Goal: Task Accomplishment & Management: Manage account settings

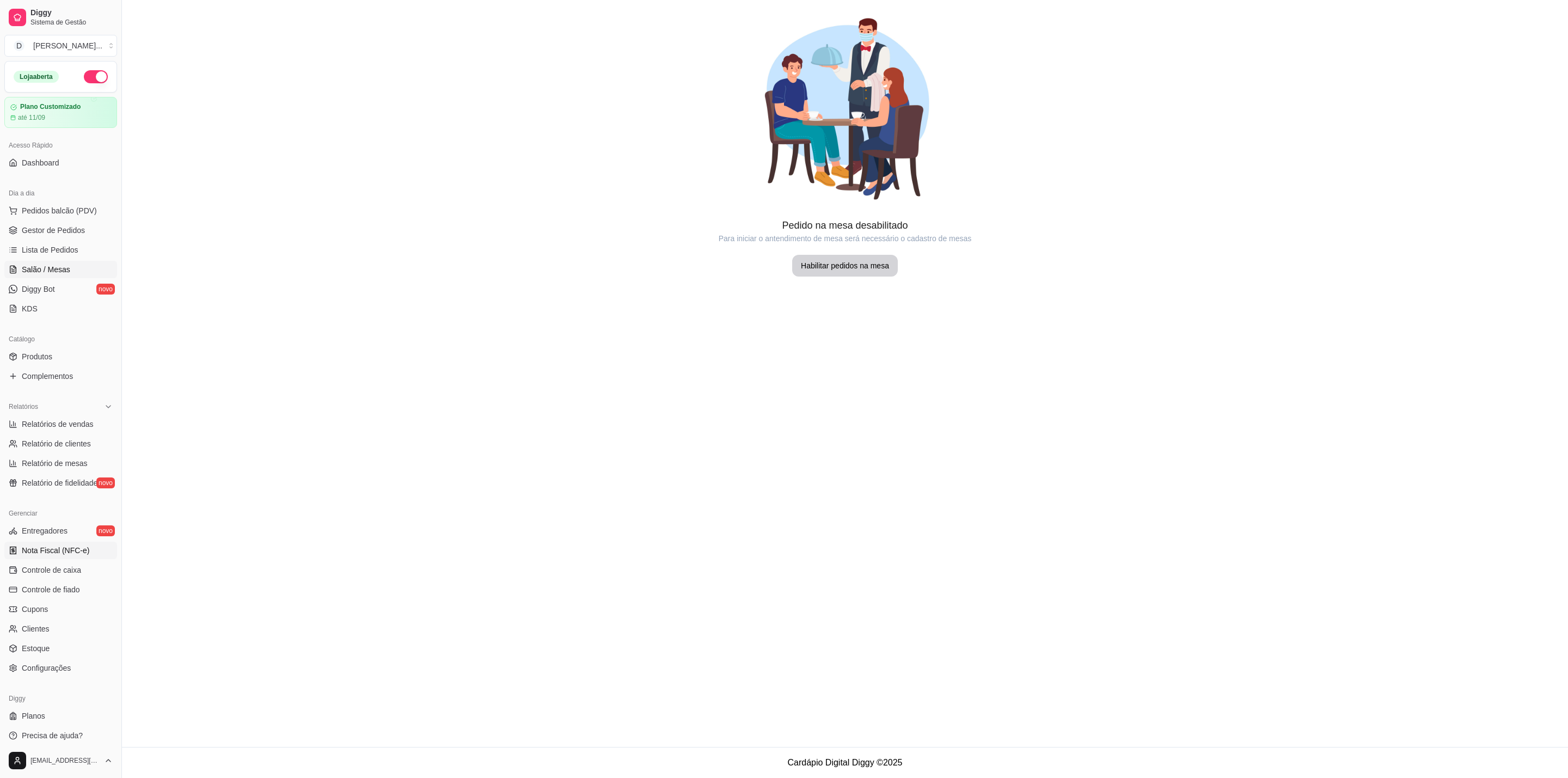
click at [84, 549] on span "Nota Fiscal (NFC-e)" at bounding box center [55, 550] width 68 height 11
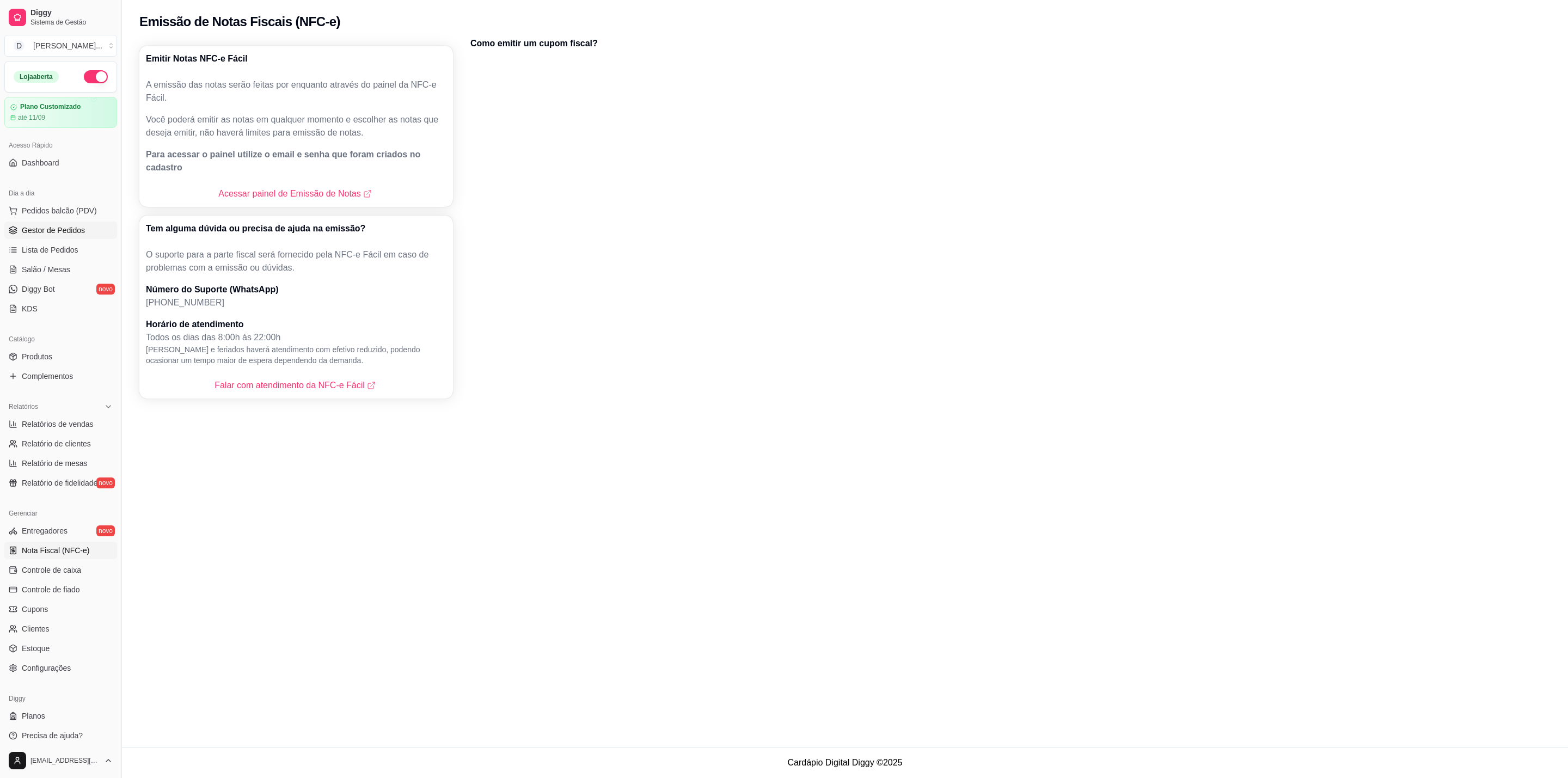
click at [80, 225] on span "Gestor de Pedidos" at bounding box center [54, 230] width 63 height 11
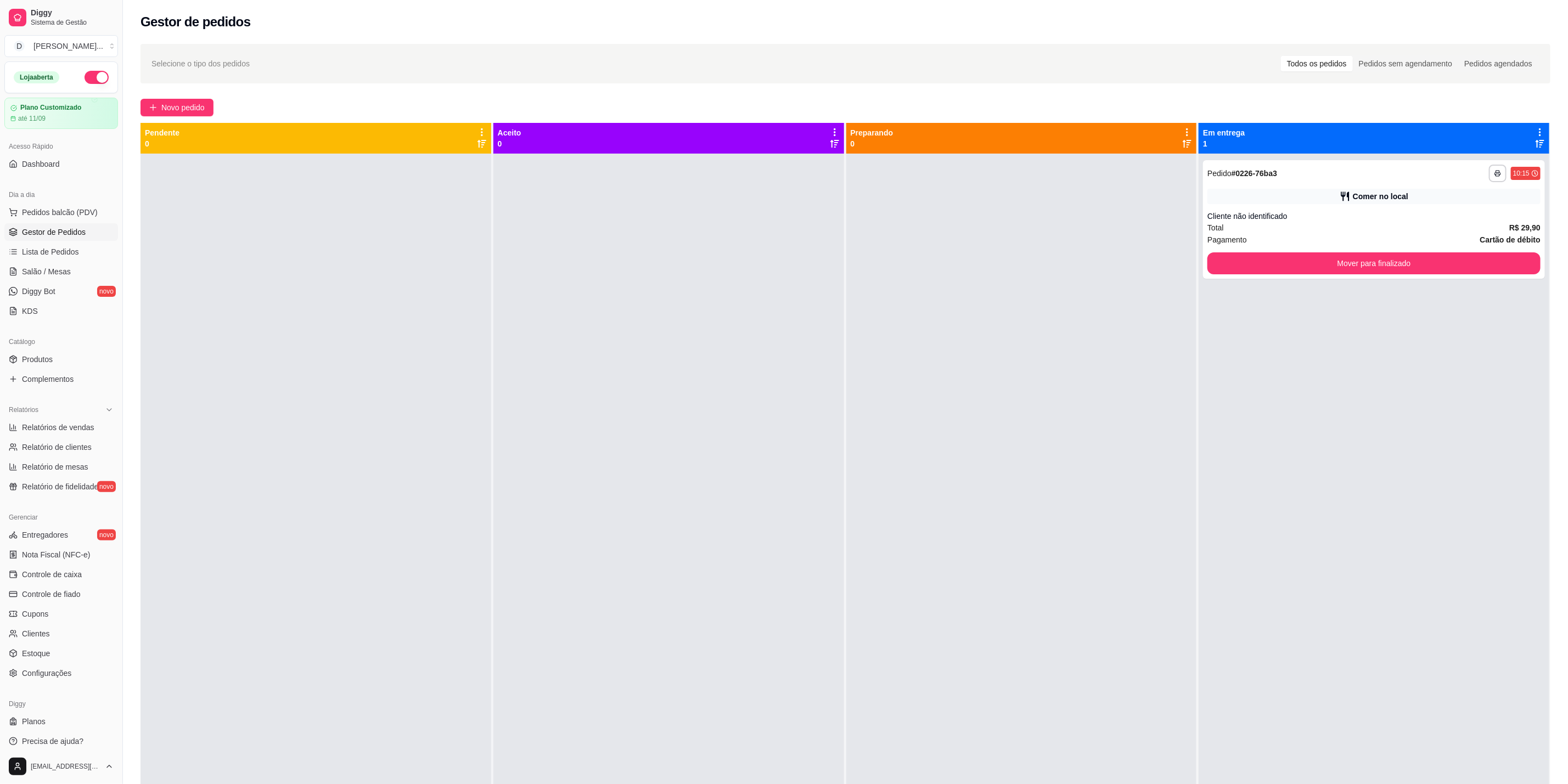
click at [80, 203] on div "Dia a dia" at bounding box center [61, 194] width 114 height 18
click at [60, 214] on span "Pedidos balcão (PDV)" at bounding box center [60, 212] width 75 height 11
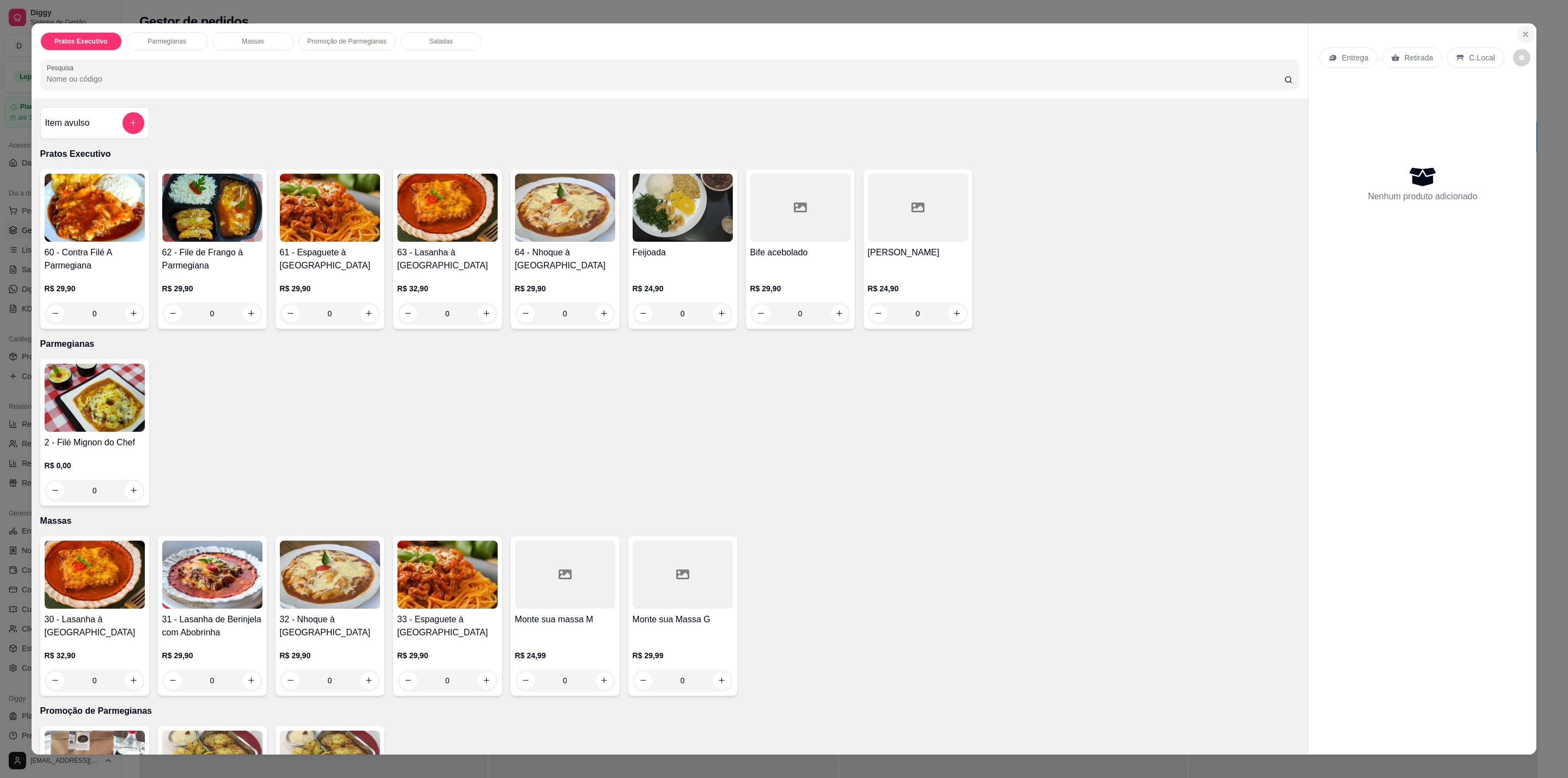
click at [1521, 27] on button "Close" at bounding box center [1525, 34] width 18 height 18
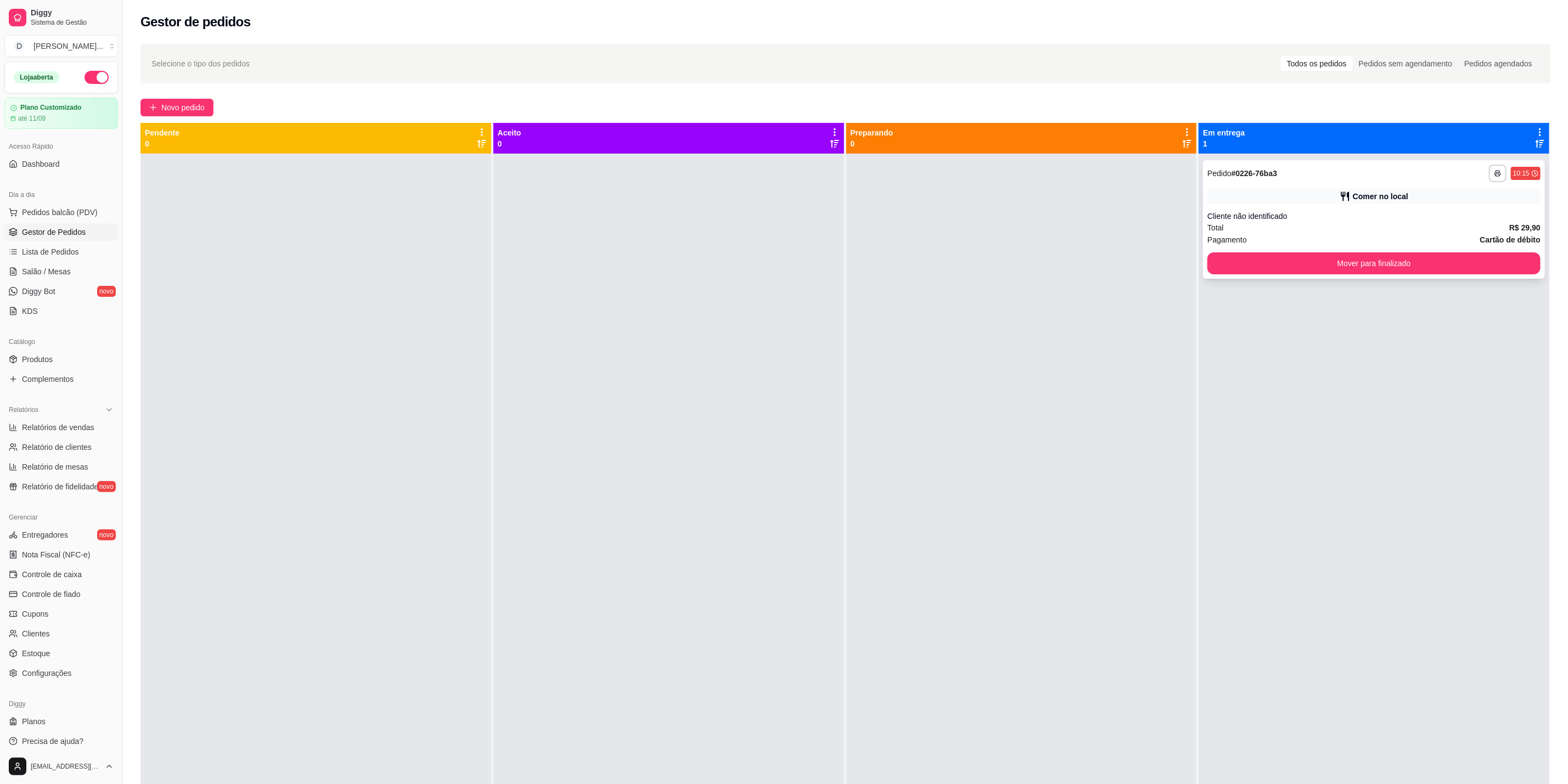
click at [1481, 216] on div "Cliente não identificado" at bounding box center [1374, 216] width 333 height 11
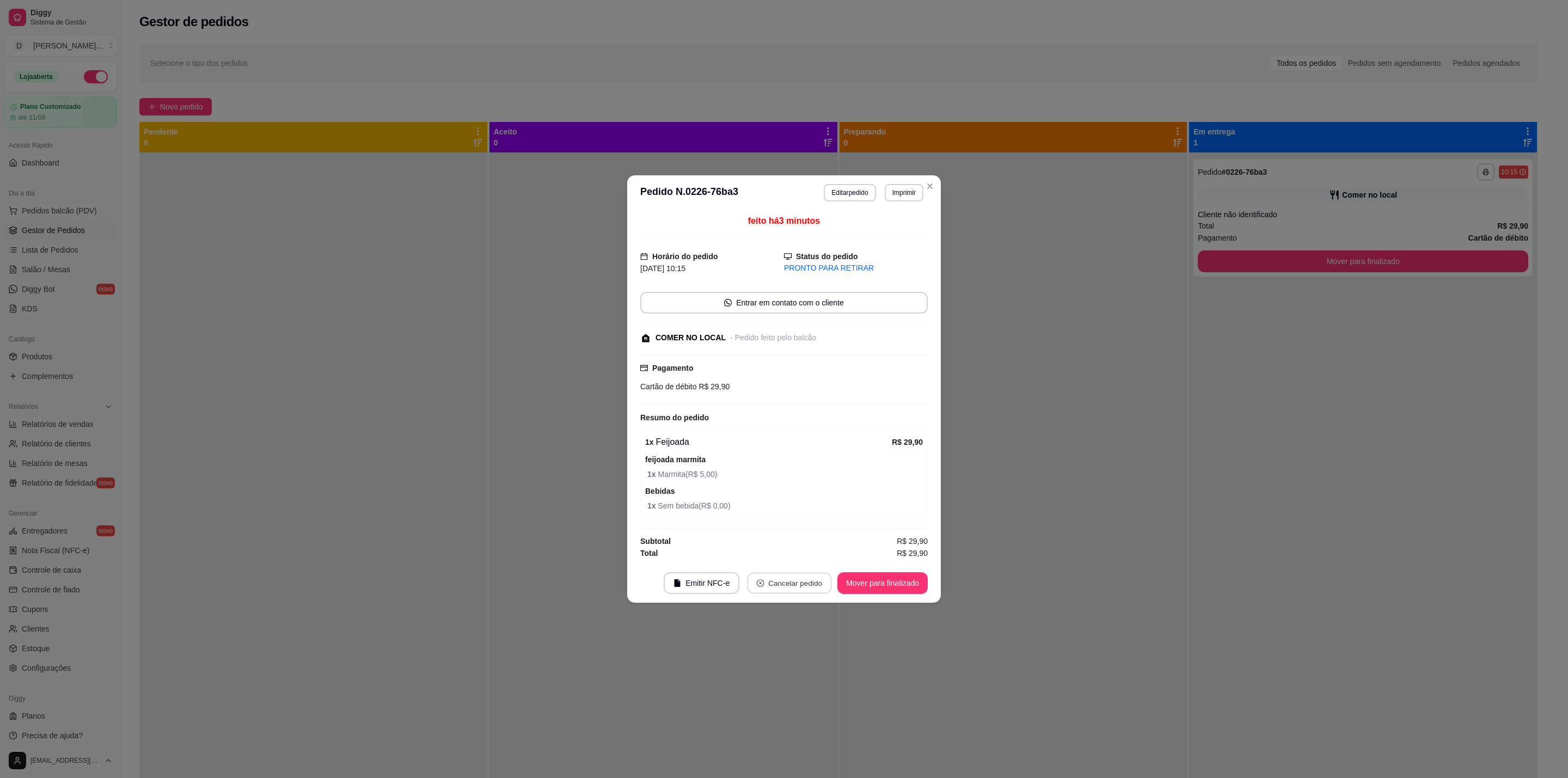
click at [779, 594] on button "Cancelar pedido" at bounding box center [789, 583] width 85 height 21
click at [825, 561] on button "Sim" at bounding box center [820, 559] width 44 height 22
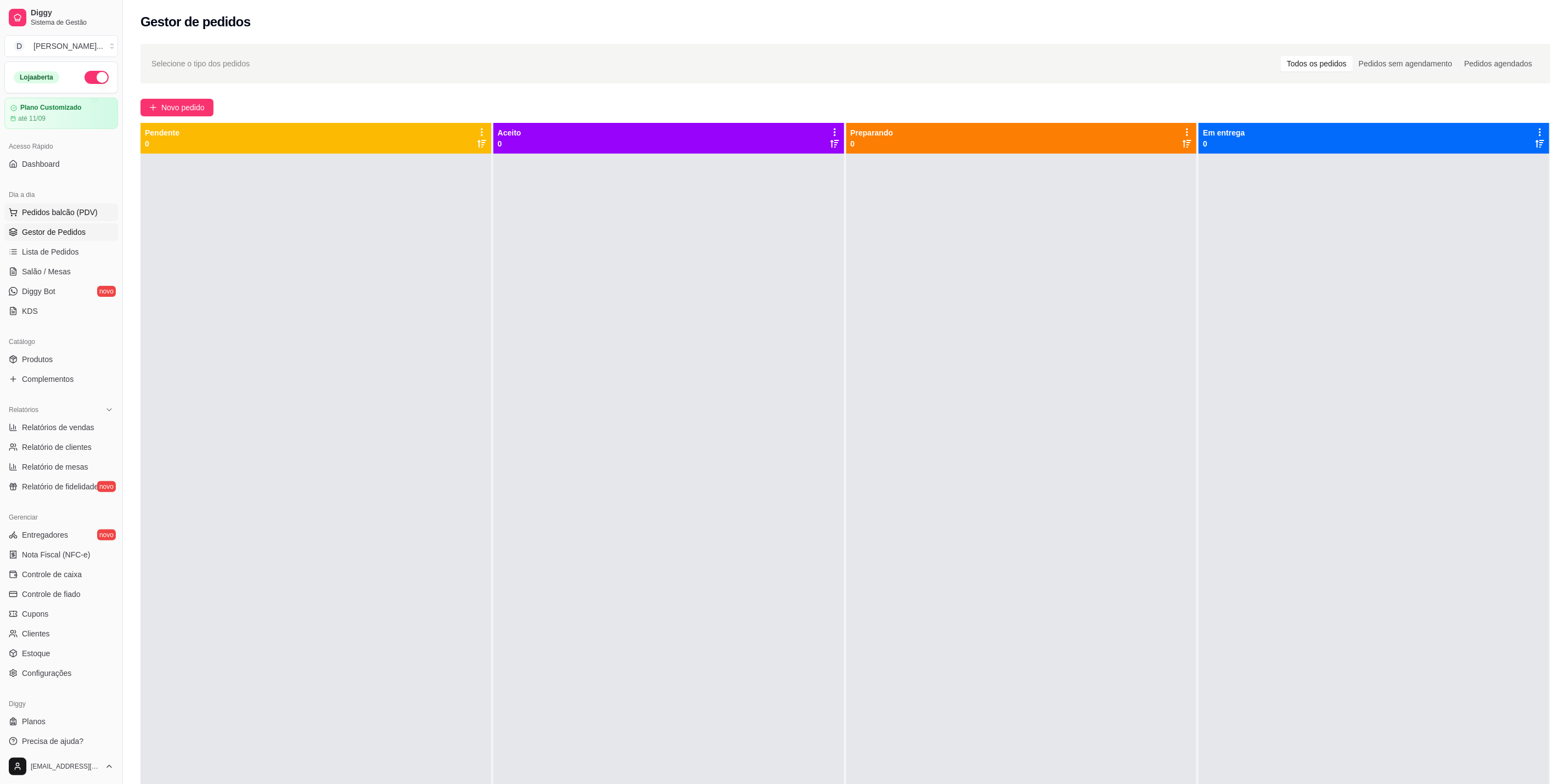
click at [68, 208] on span "Pedidos balcão (PDV)" at bounding box center [60, 212] width 75 height 11
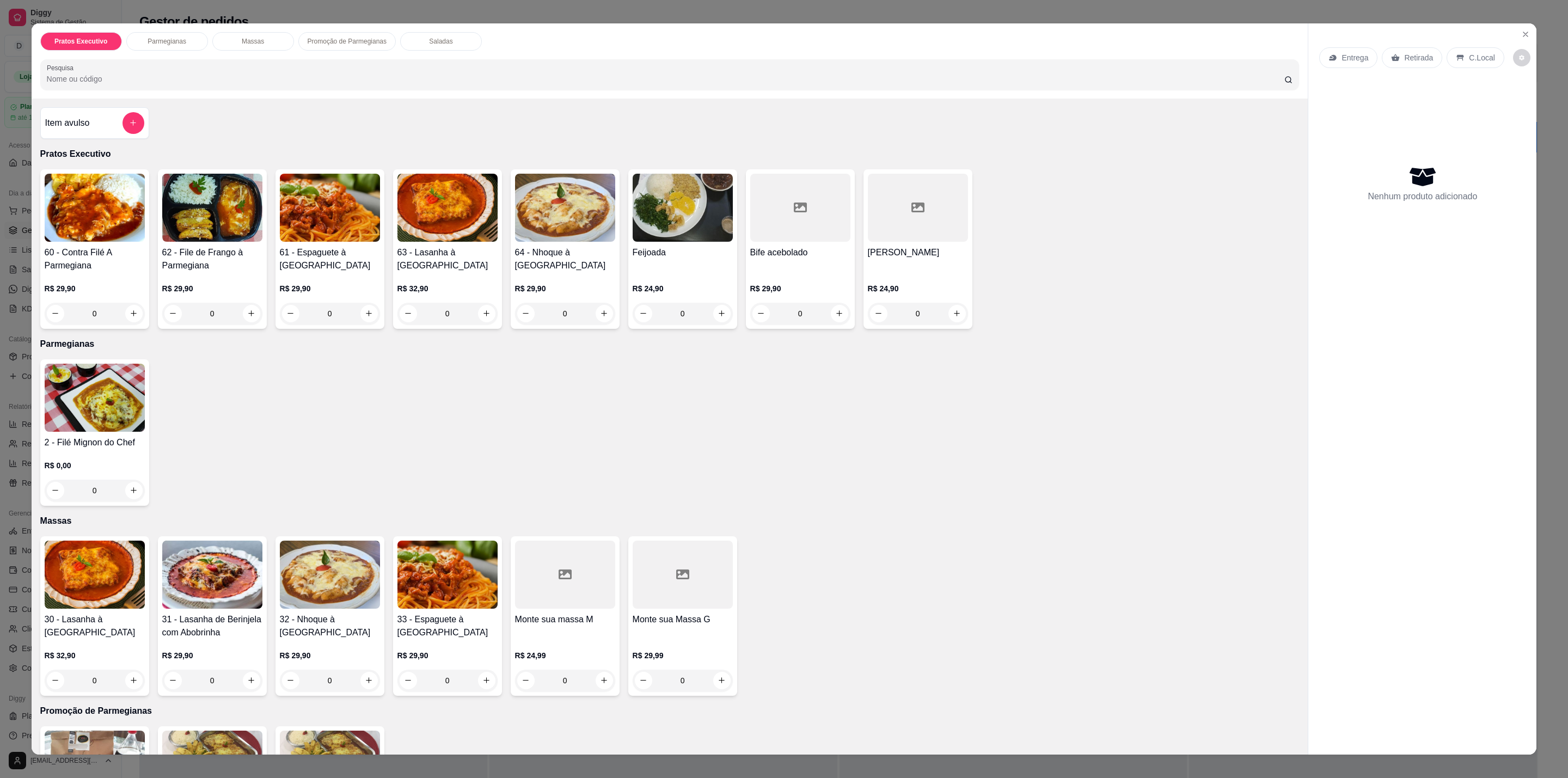
click at [313, 266] on h4 "61 - Espaguete à [GEOGRAPHIC_DATA]" at bounding box center [330, 259] width 100 height 26
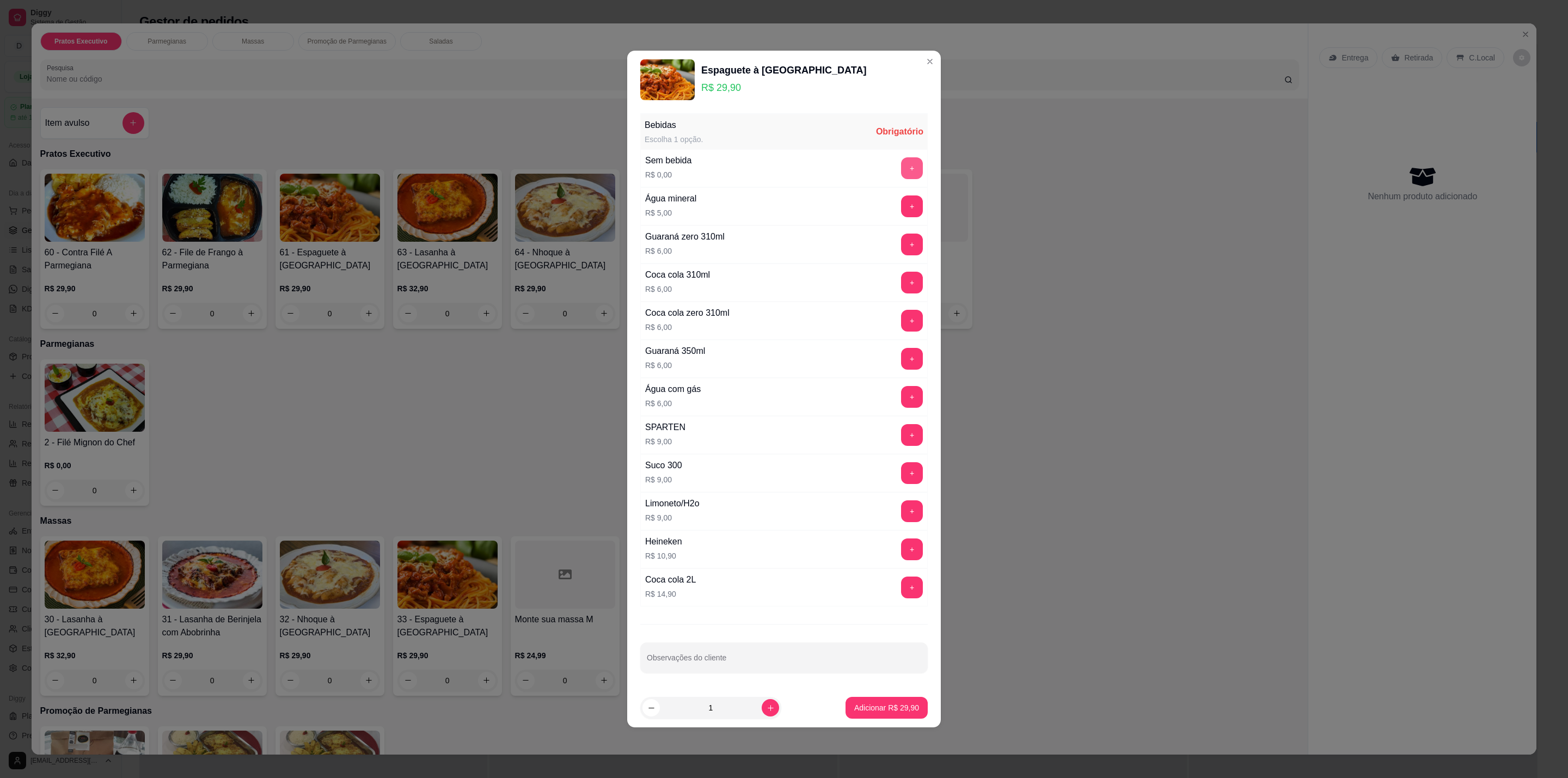
click at [901, 167] on button "+" at bounding box center [912, 168] width 22 height 22
click at [884, 712] on p "Adicionar R$ 29,90" at bounding box center [886, 708] width 65 height 11
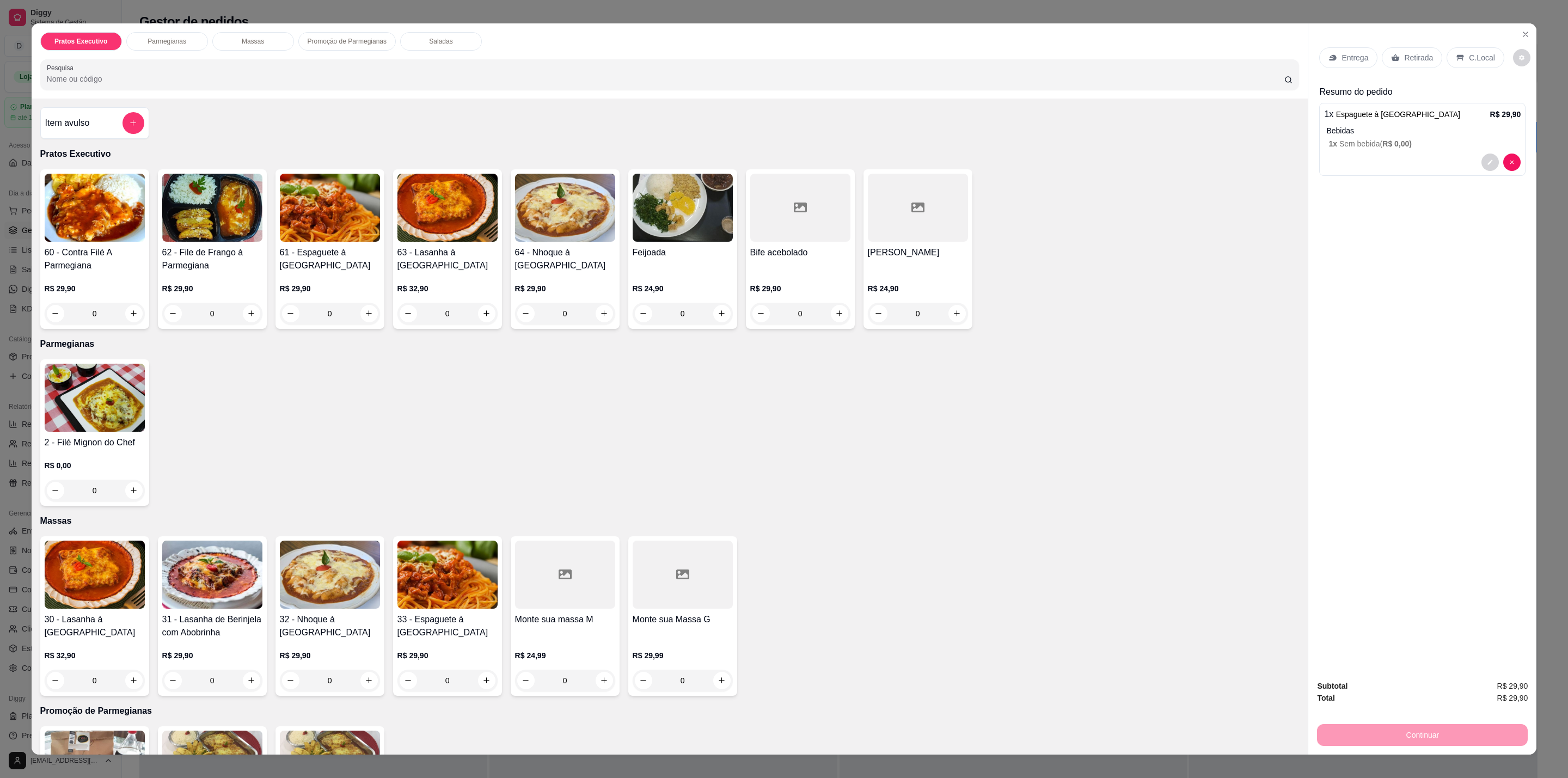
click at [1466, 49] on div "C.Local" at bounding box center [1475, 58] width 57 height 21
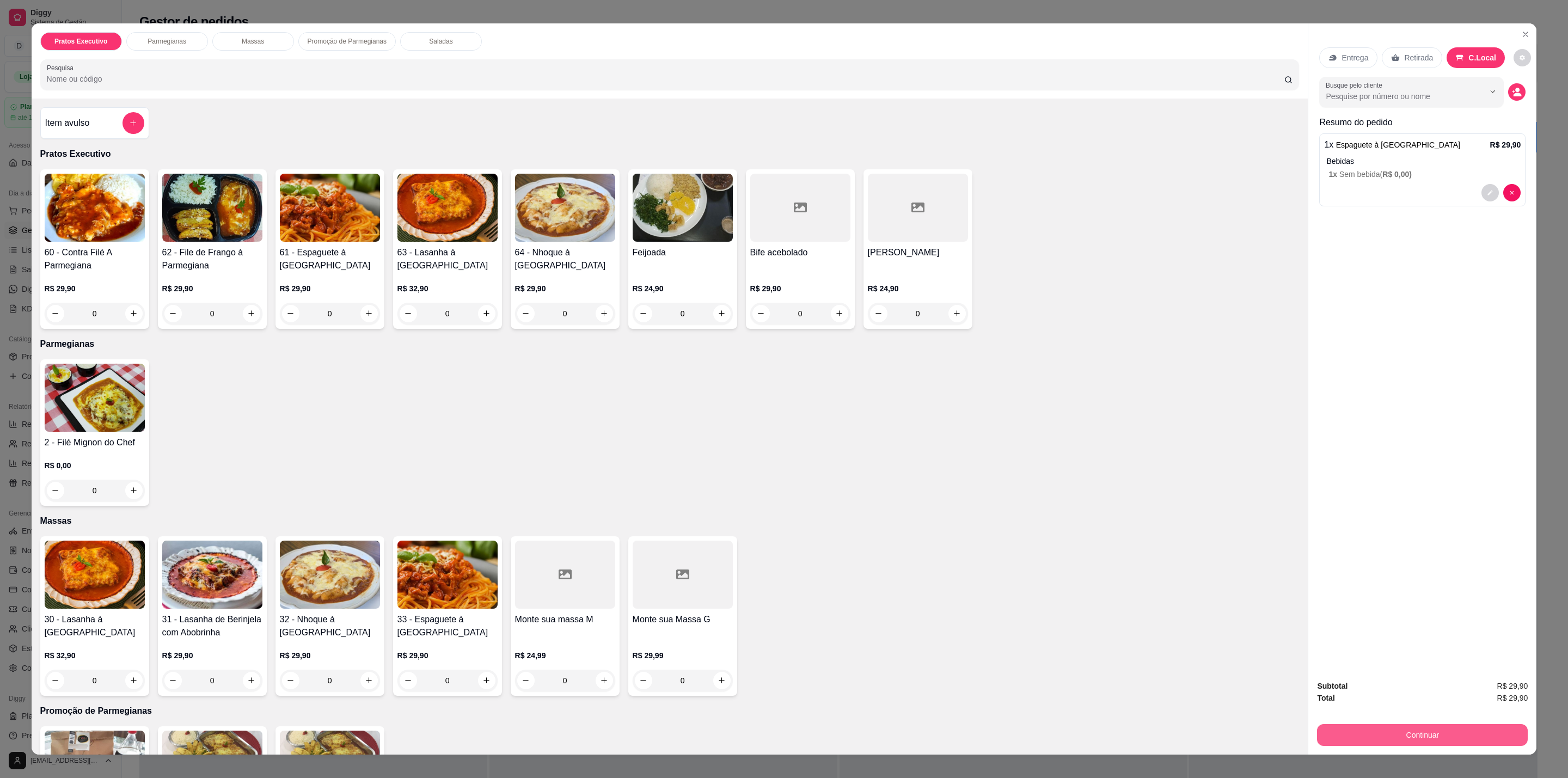
click at [1437, 734] on button "Continuar" at bounding box center [1423, 735] width 211 height 22
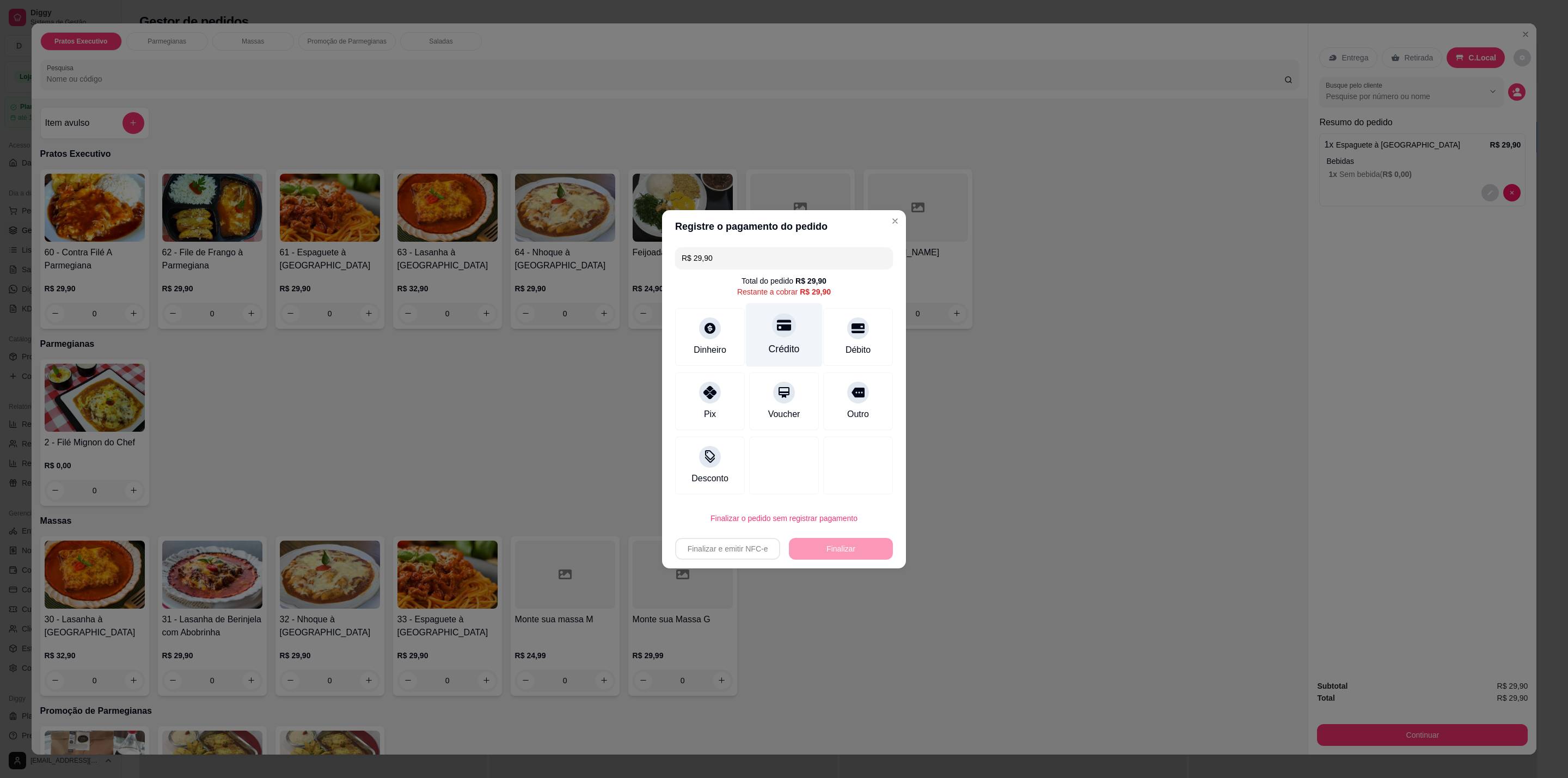
click at [789, 334] on div "Crédito" at bounding box center [784, 334] width 77 height 64
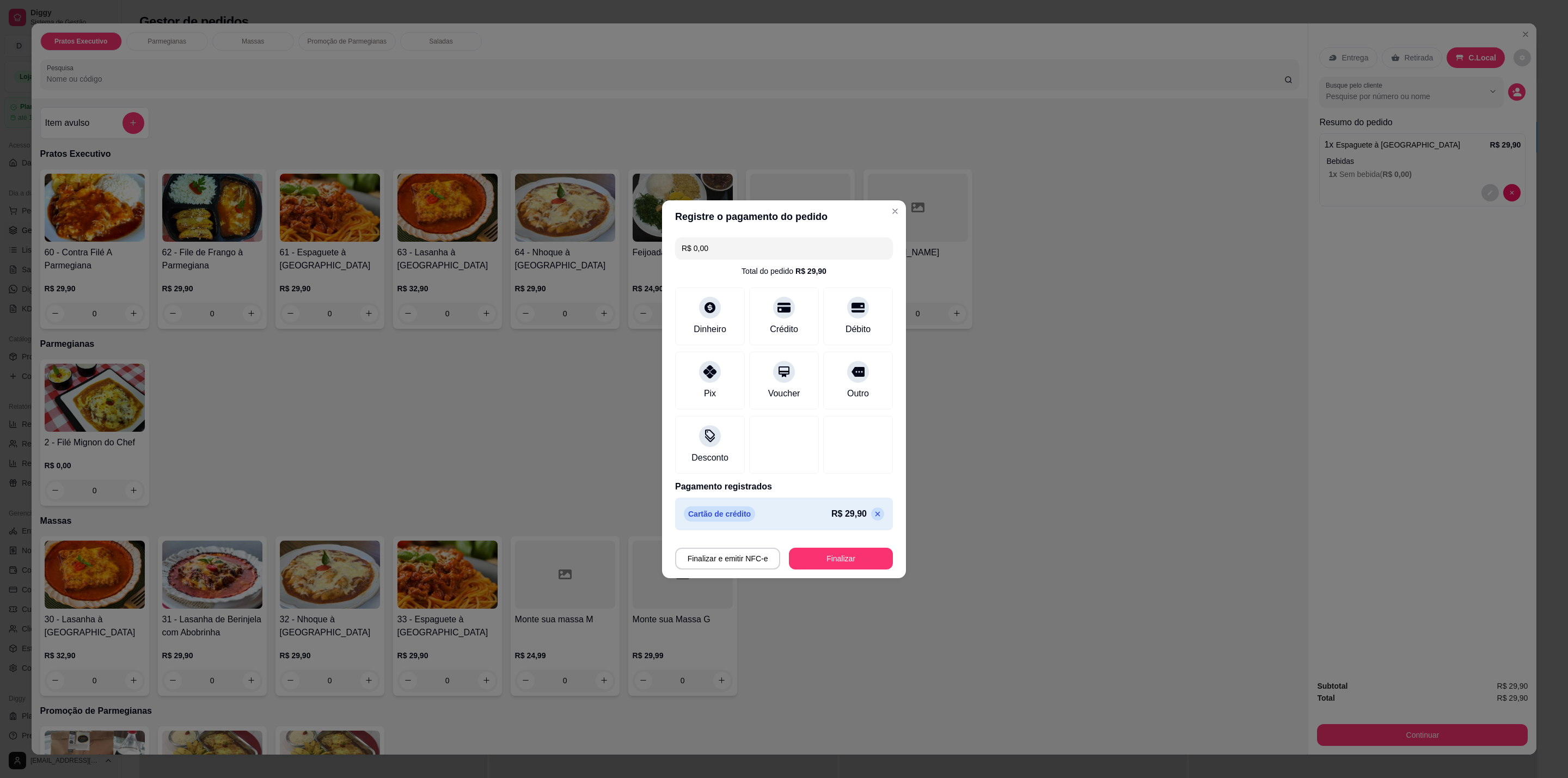
click at [844, 575] on footer "Finalizar e emitir NFC-e Finalizar" at bounding box center [784, 556] width 244 height 44
click at [858, 565] on button "Finalizar" at bounding box center [841, 559] width 104 height 22
type input "-R$ 29,90"
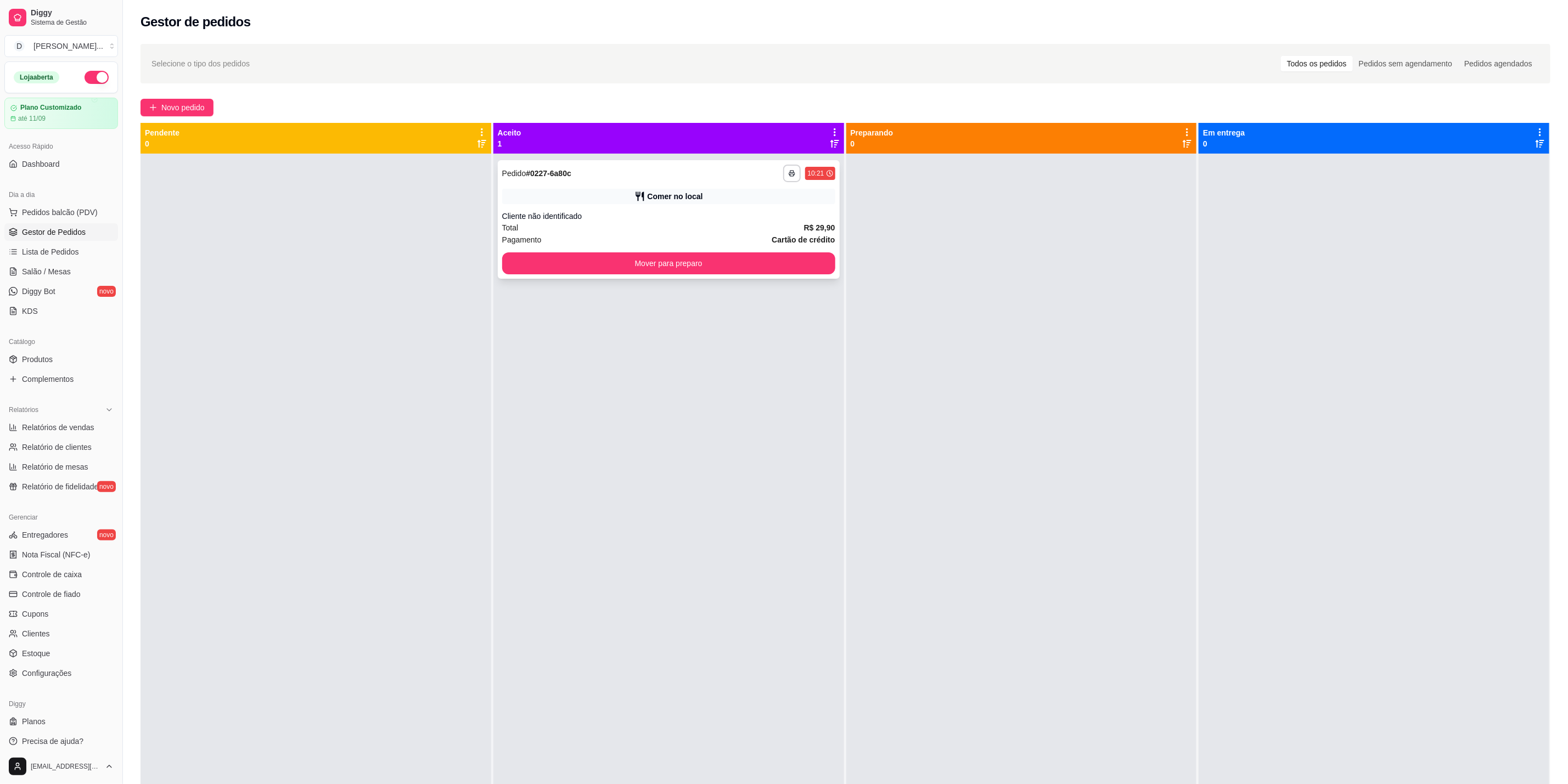
click at [649, 214] on div "Cliente não identificado" at bounding box center [668, 216] width 333 height 11
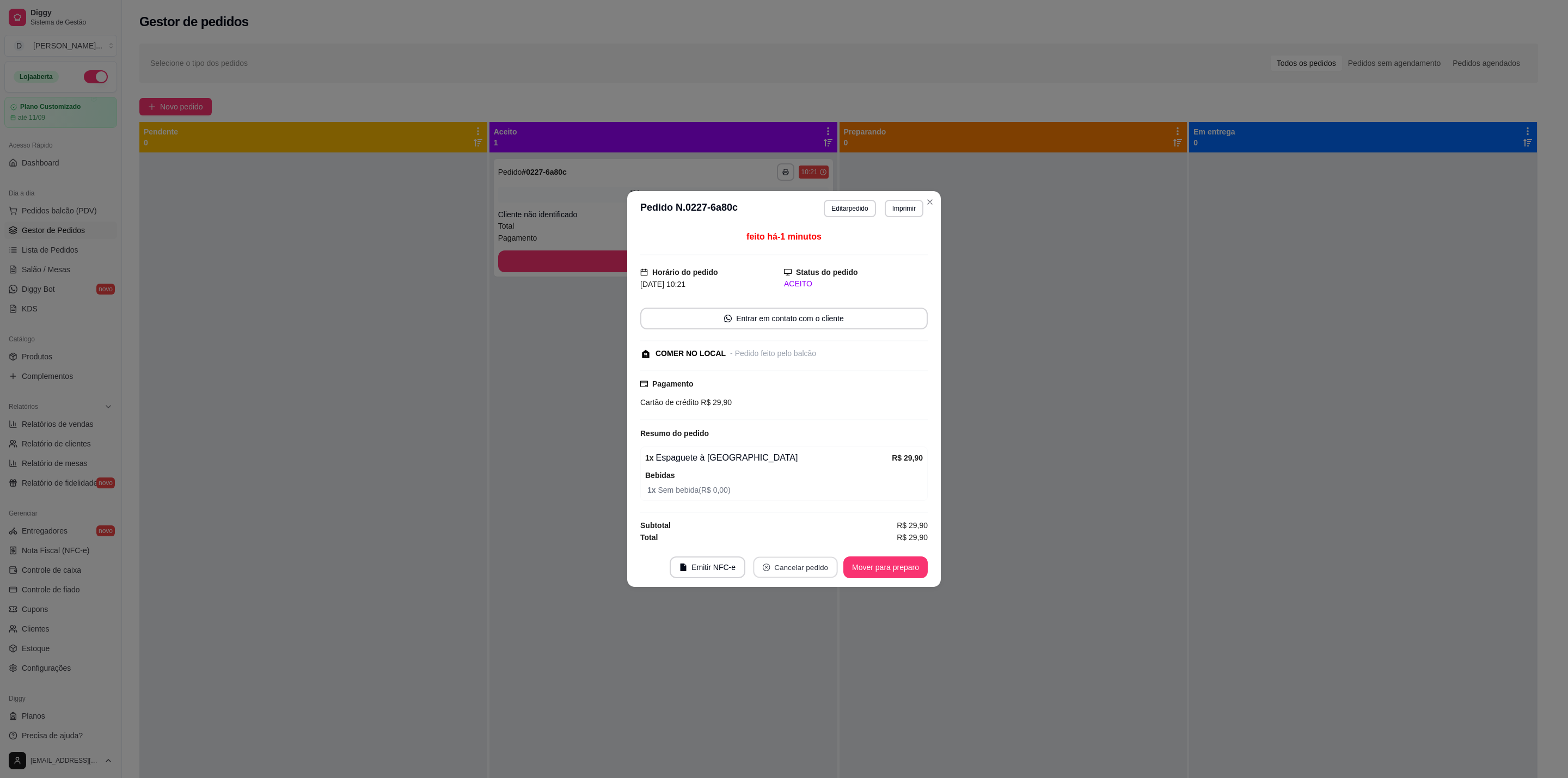
click at [777, 564] on button "Cancelar pedido" at bounding box center [795, 567] width 85 height 21
click at [818, 542] on button "Sim" at bounding box center [826, 543] width 44 height 22
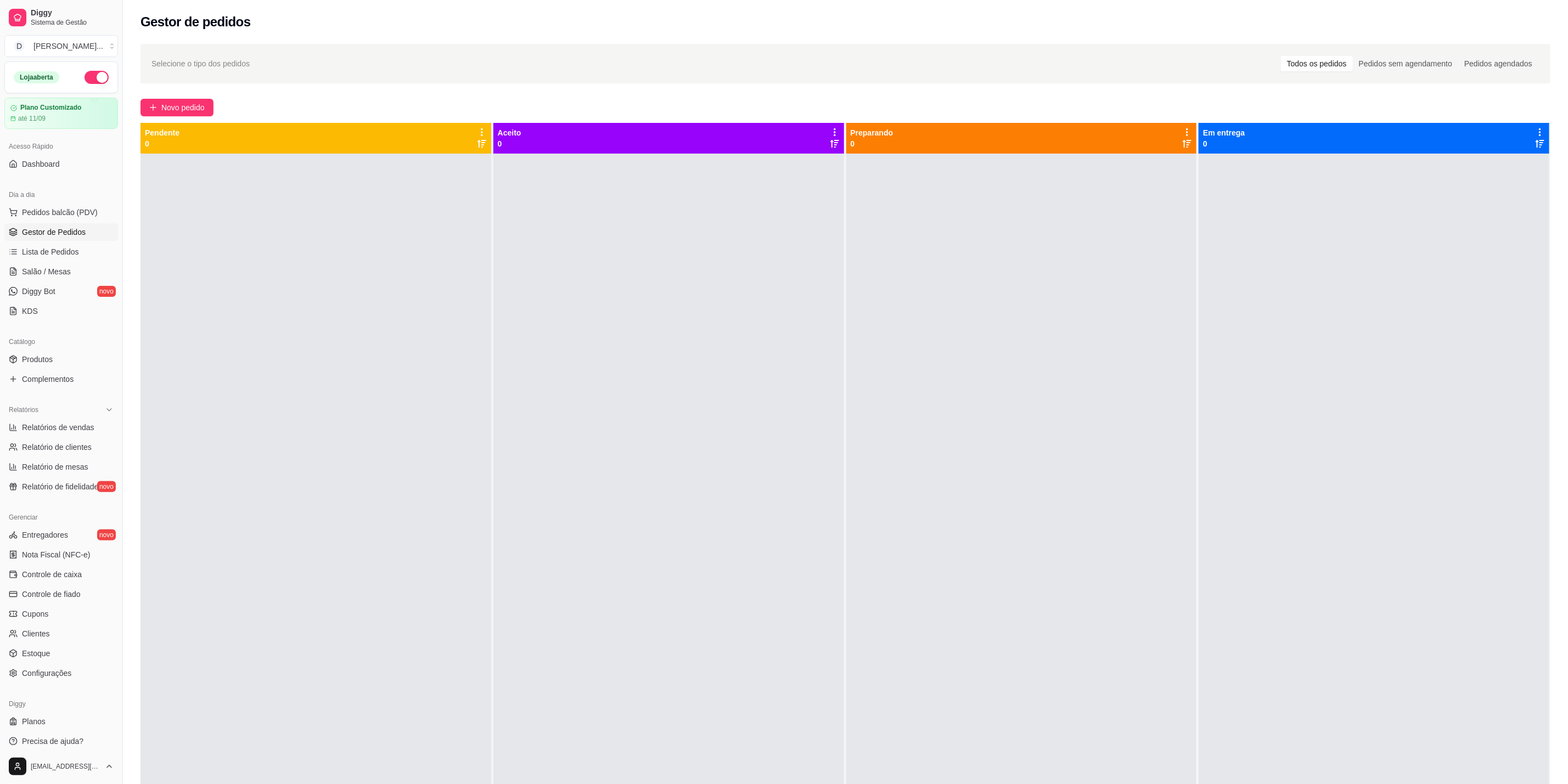
click at [1080, 473] on div at bounding box center [1022, 545] width 351 height 784
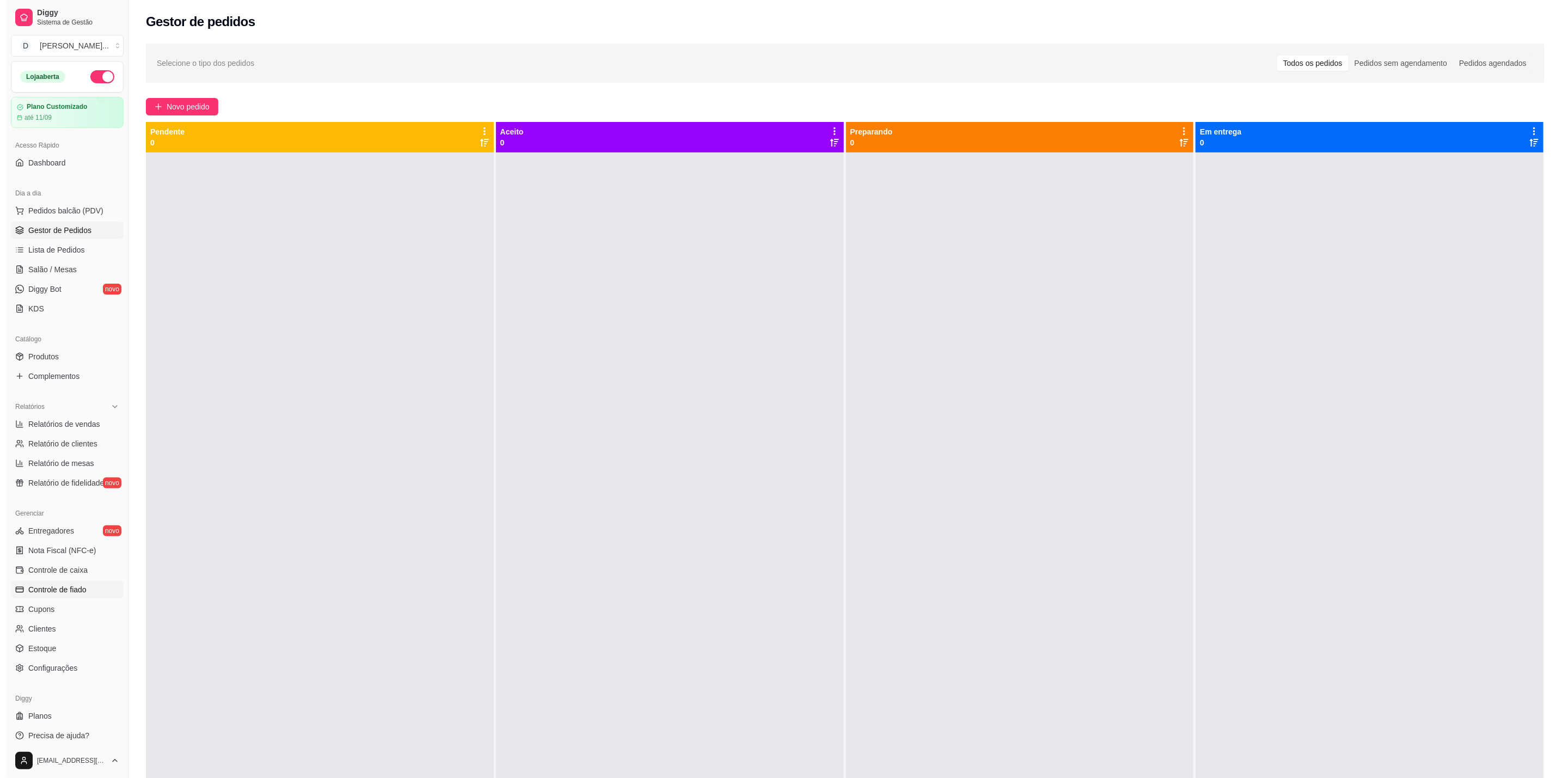
scroll to position [5, 0]
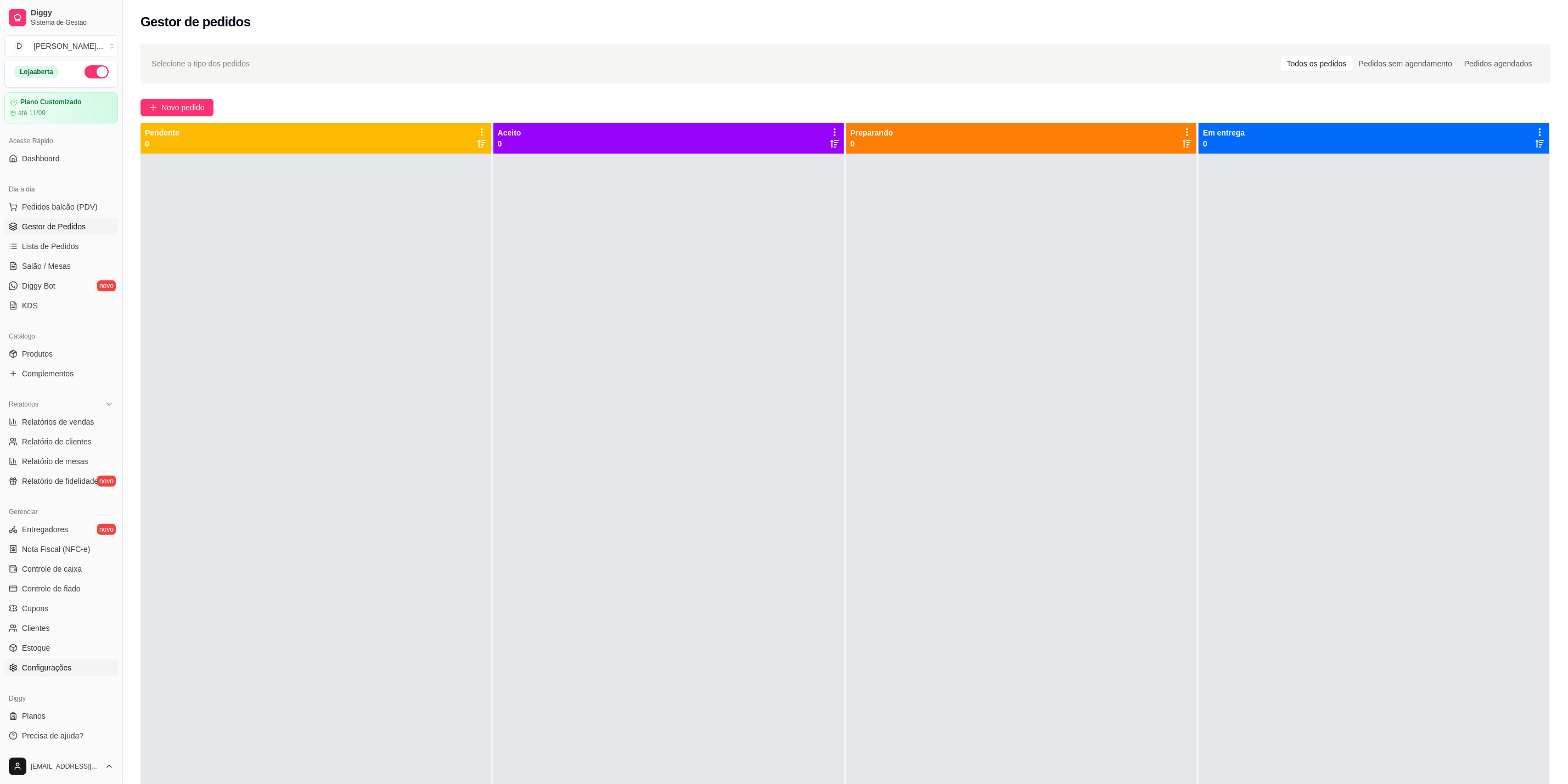
click at [47, 675] on link "Configurações" at bounding box center [61, 667] width 114 height 18
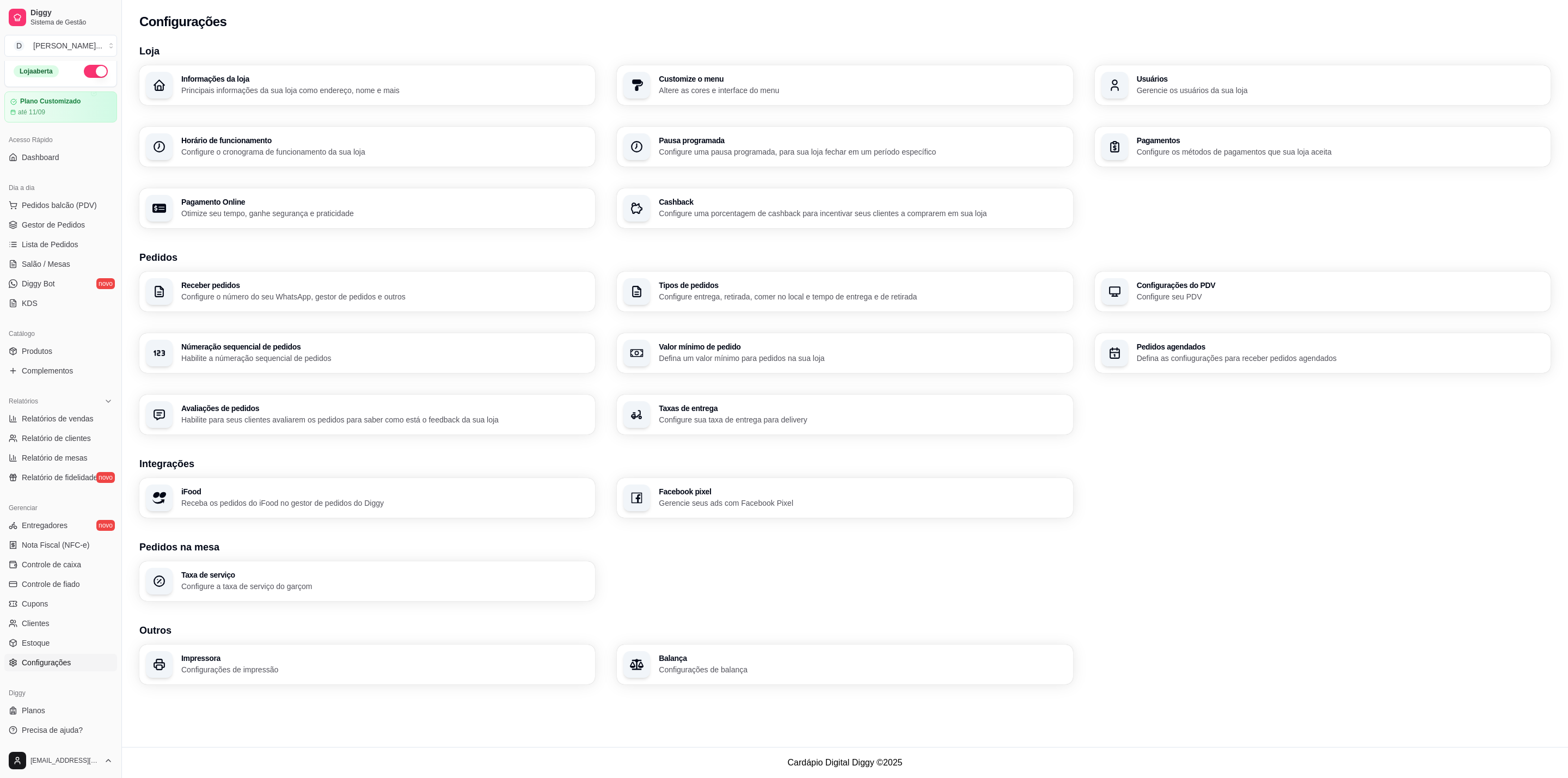
click at [345, 141] on h3 "Horário de funcionamento" at bounding box center [385, 141] width 407 height 8
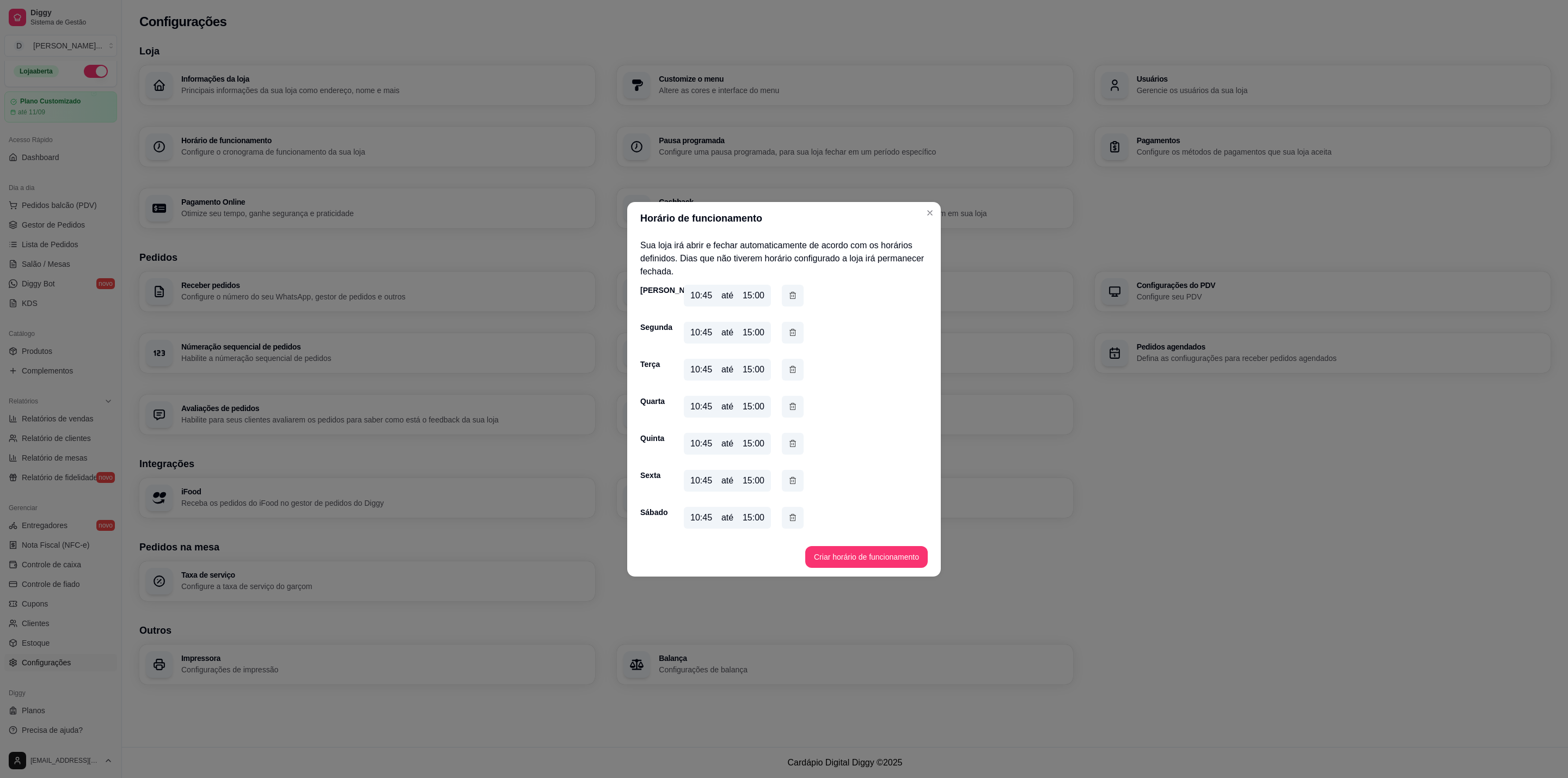
click at [701, 309] on div "10:45 até 15:00" at bounding box center [743, 298] width 120 height 26
click at [702, 295] on div "10:45" at bounding box center [701, 295] width 22 height 13
click at [835, 569] on footer "Criar horário de funcionamento" at bounding box center [783, 557] width 313 height 39
click at [838, 550] on button "Criar horário de funcionamento" at bounding box center [866, 557] width 122 height 22
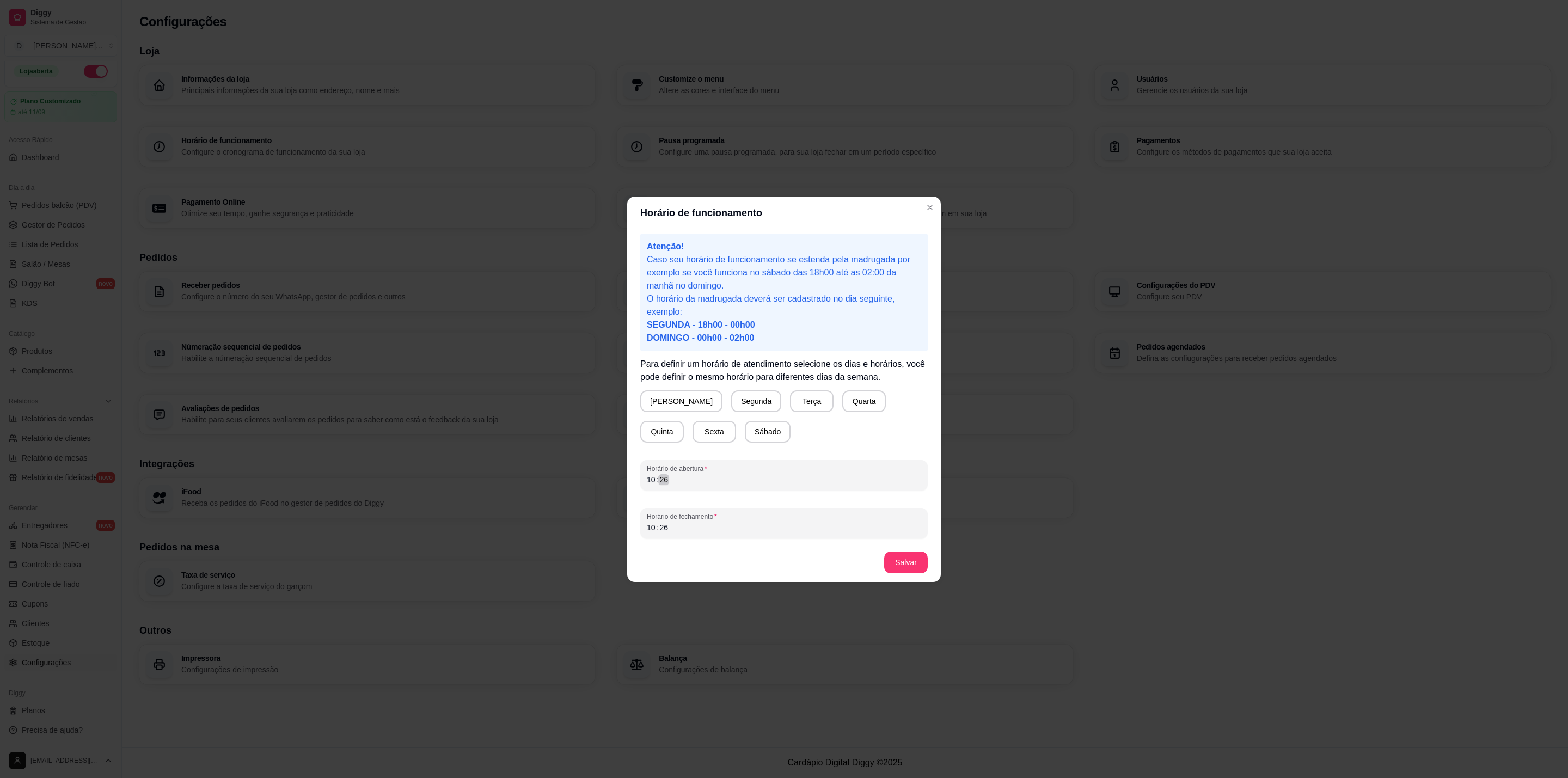
click at [684, 492] on div "Atenção! Caso seu horário de funcionamento se estenda pela madrugada por exempl…" at bounding box center [783, 386] width 313 height 314
click at [678, 394] on button "[PERSON_NAME]" at bounding box center [681, 401] width 80 height 21
click at [729, 391] on button "Segunda" at bounding box center [754, 401] width 50 height 22
click at [786, 405] on button "Terça" at bounding box center [808, 401] width 44 height 22
click at [838, 397] on button "Quarta" at bounding box center [860, 401] width 44 height 22
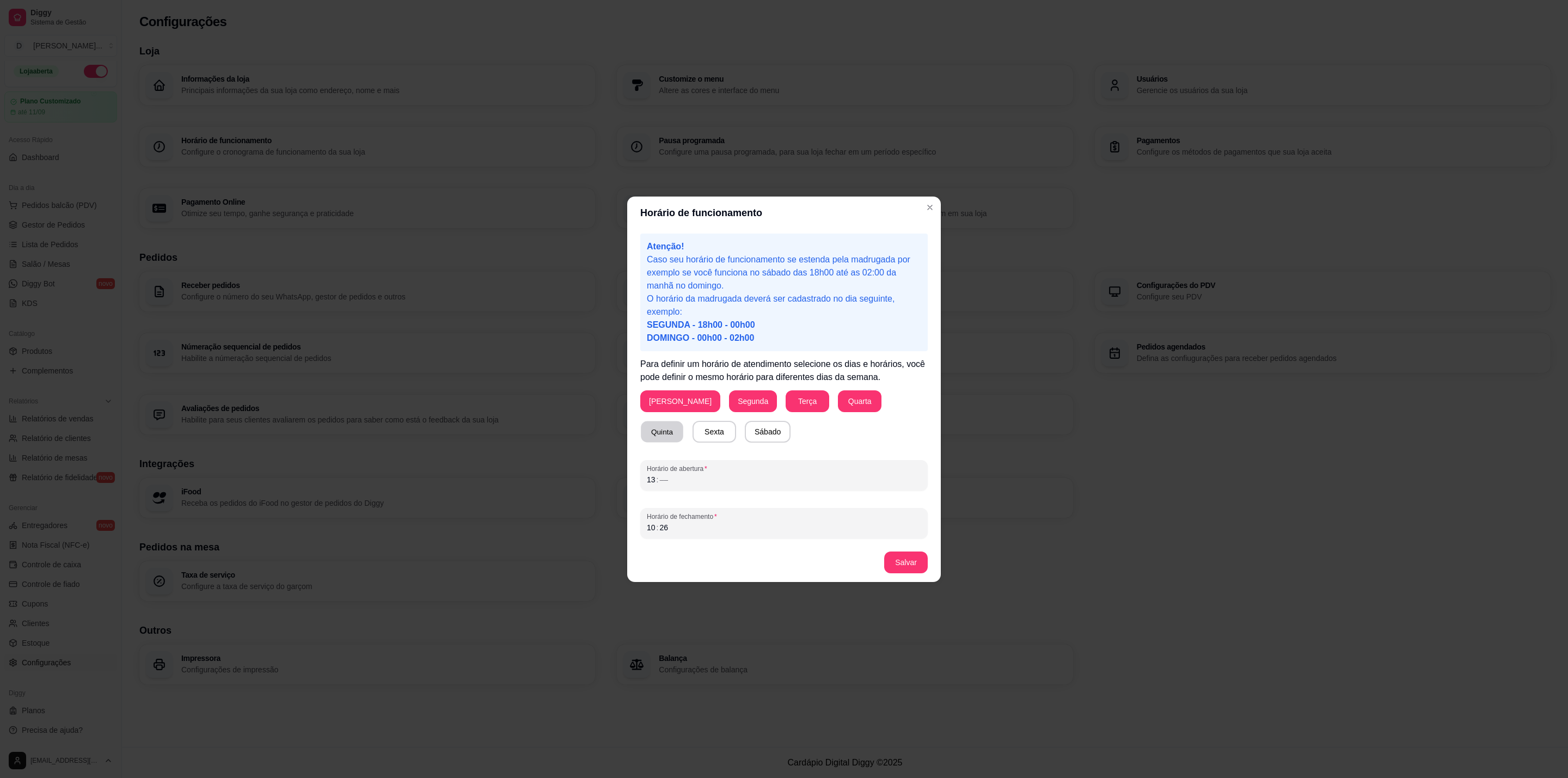
click at [684, 421] on button "Quinta" at bounding box center [662, 431] width 43 height 21
click at [693, 435] on button "Sexta" at bounding box center [715, 432] width 44 height 22
click at [745, 426] on button "Sábado" at bounding box center [767, 431] width 44 height 21
click at [663, 489] on div "Horário de abertura 13 : ––" at bounding box center [784, 475] width 287 height 30
click at [679, 519] on span "Horário de fechamento" at bounding box center [784, 517] width 275 height 9
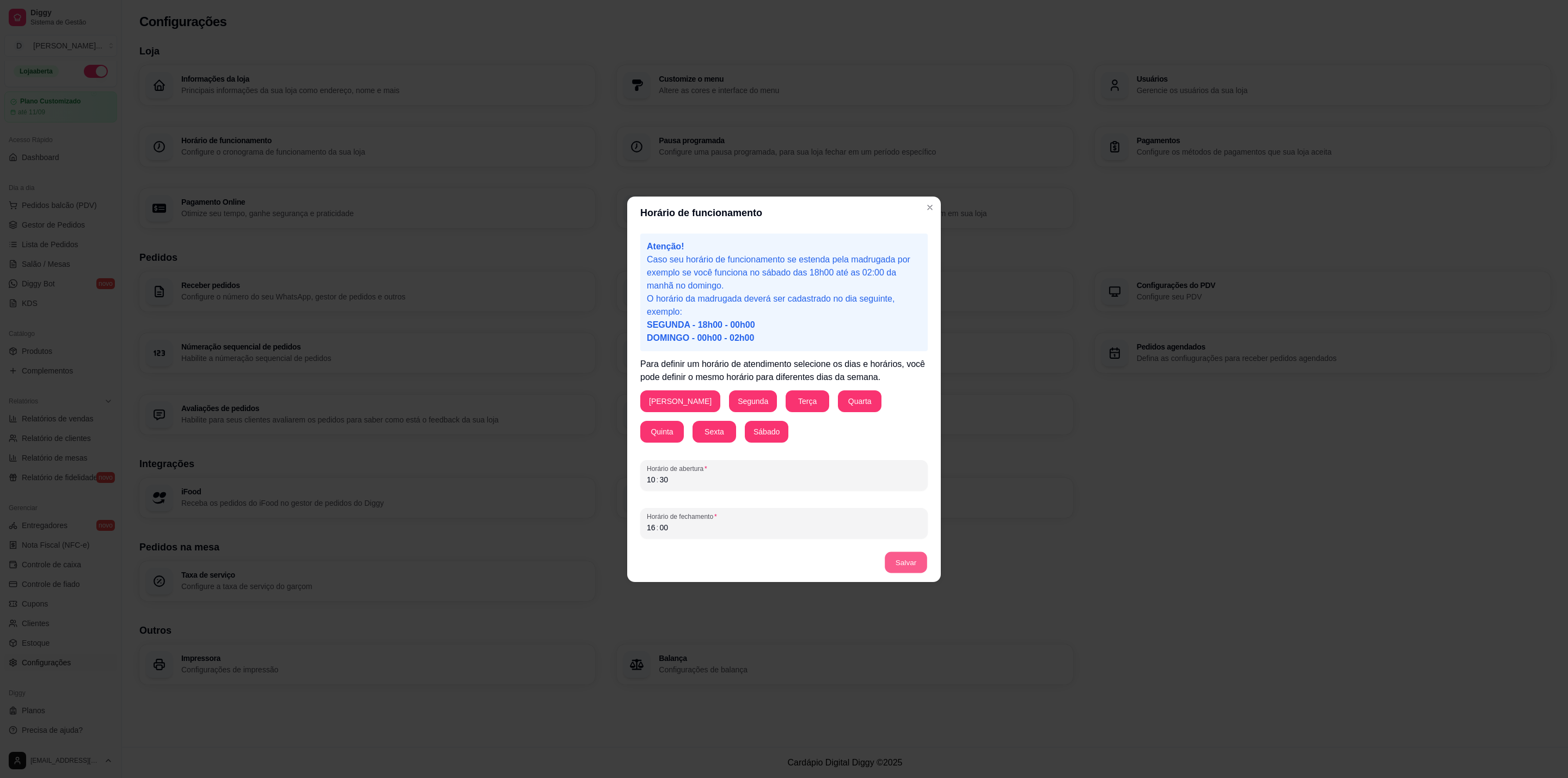
click at [909, 566] on button "Salvar" at bounding box center [906, 562] width 43 height 21
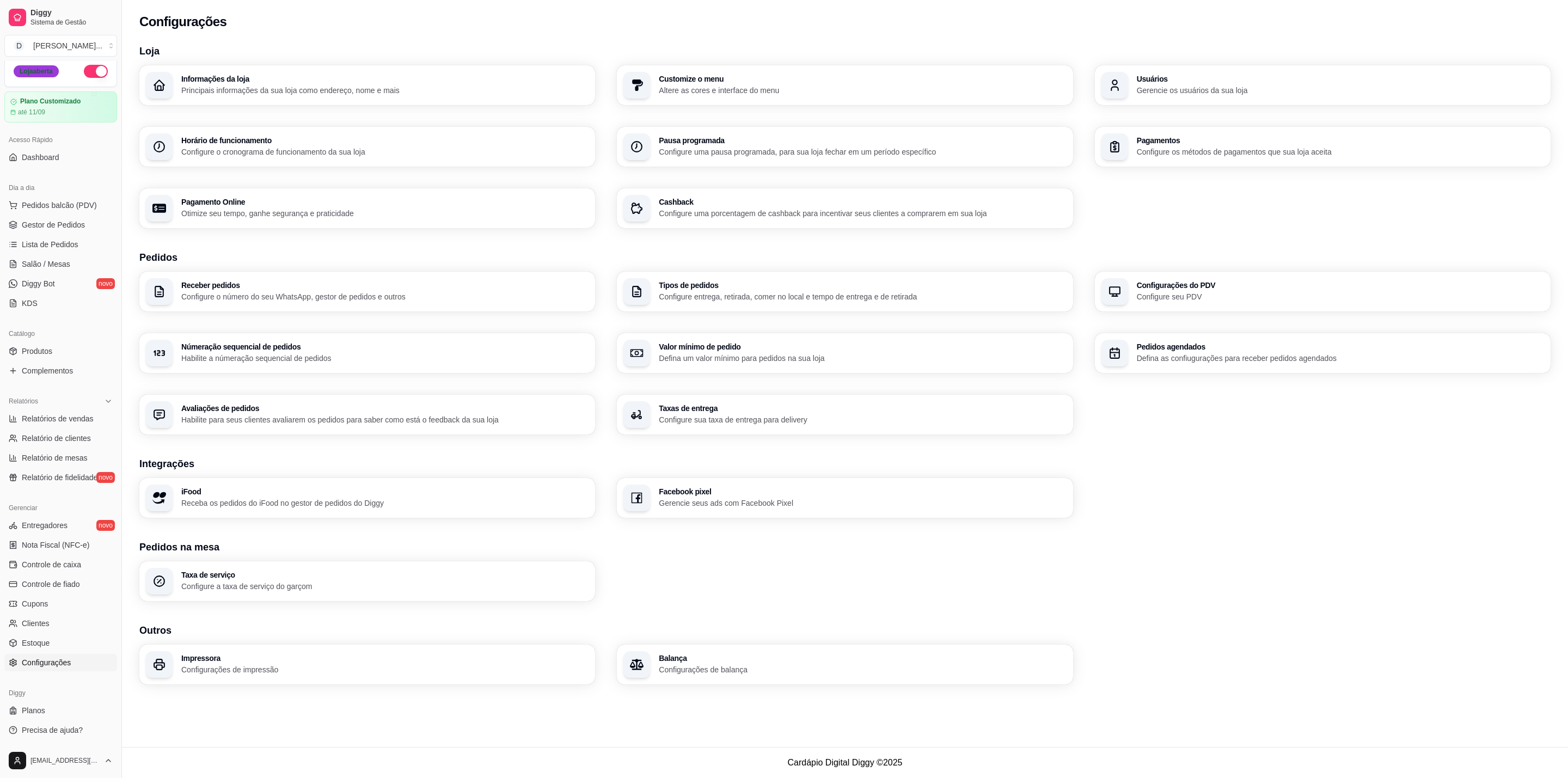
click at [37, 77] on div "Loja aberta" at bounding box center [36, 71] width 45 height 12
click at [33, 62] on div "Loja aberta" at bounding box center [60, 71] width 111 height 30
click at [35, 68] on div "Loja aberta" at bounding box center [36, 71] width 45 height 12
click at [55, 204] on span "Pedidos balcão (PDV)" at bounding box center [59, 205] width 75 height 11
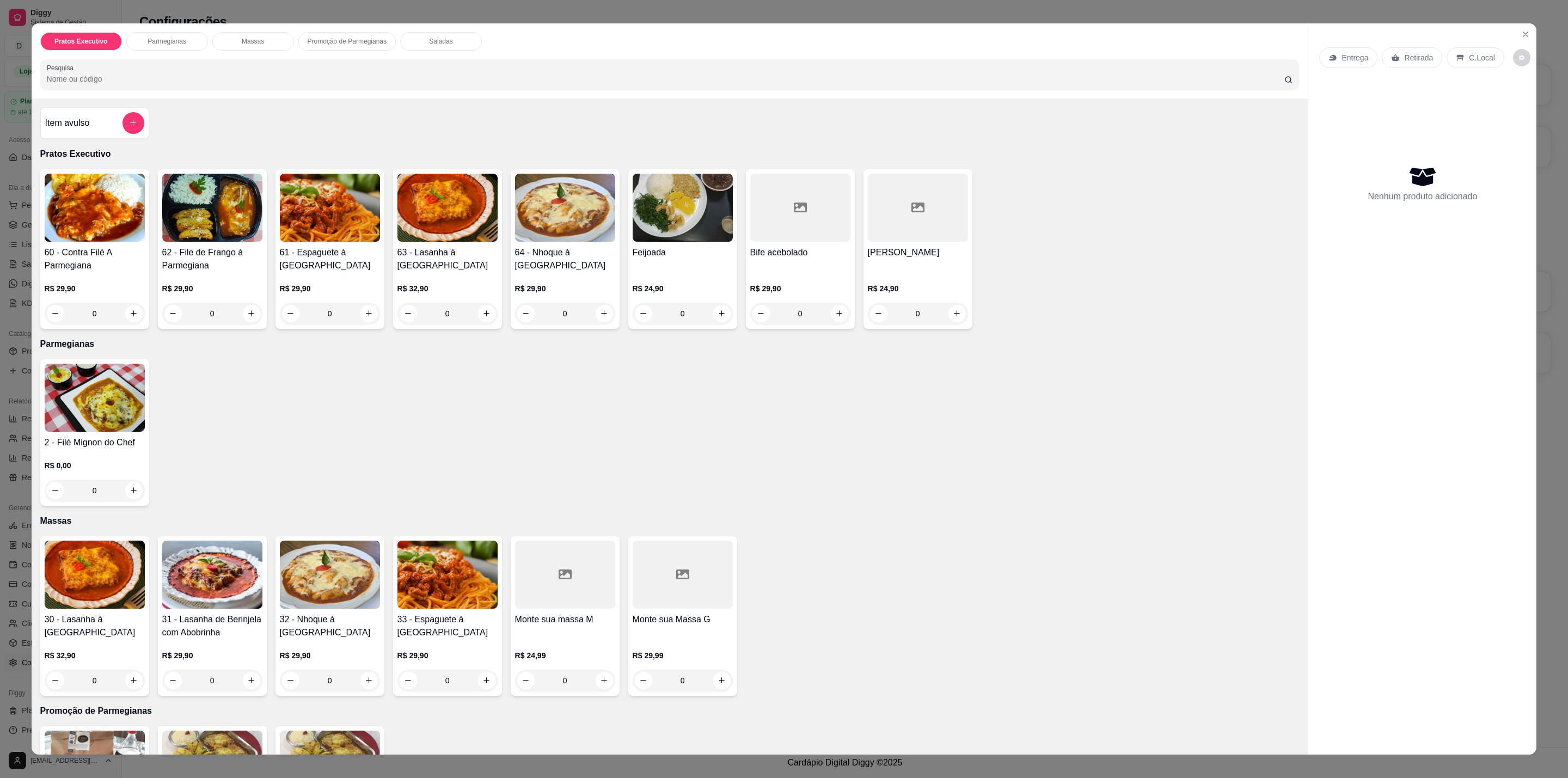
click at [12, 239] on div "Pratos Executivo Parmegianas Massas Promoção de Parmegianas Saladas Pesquisa It…" at bounding box center [784, 389] width 1568 height 778
click at [1521, 33] on icon "Close" at bounding box center [1525, 34] width 9 height 9
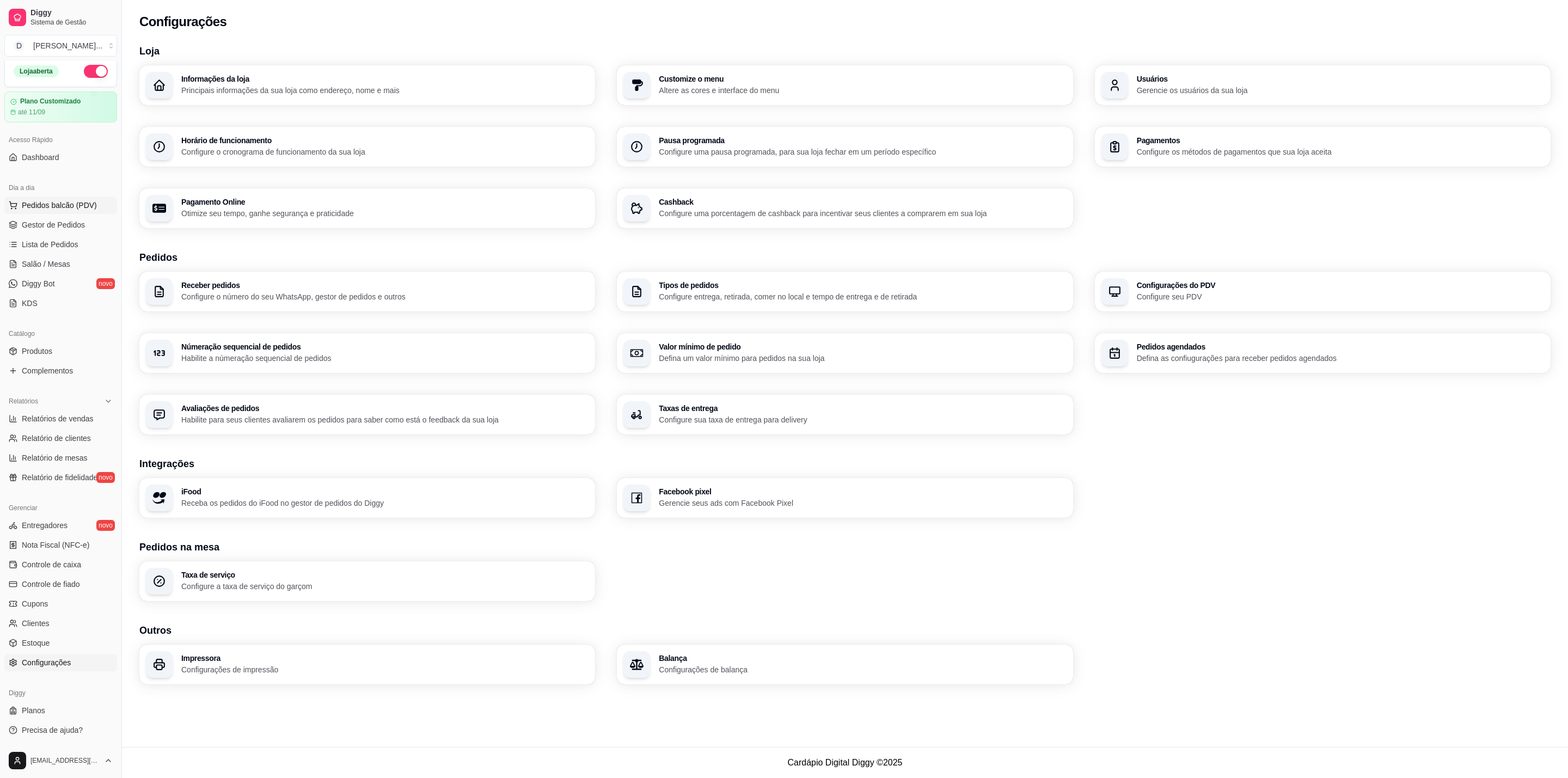
click at [69, 208] on span "Pedidos balcão (PDV)" at bounding box center [59, 205] width 75 height 11
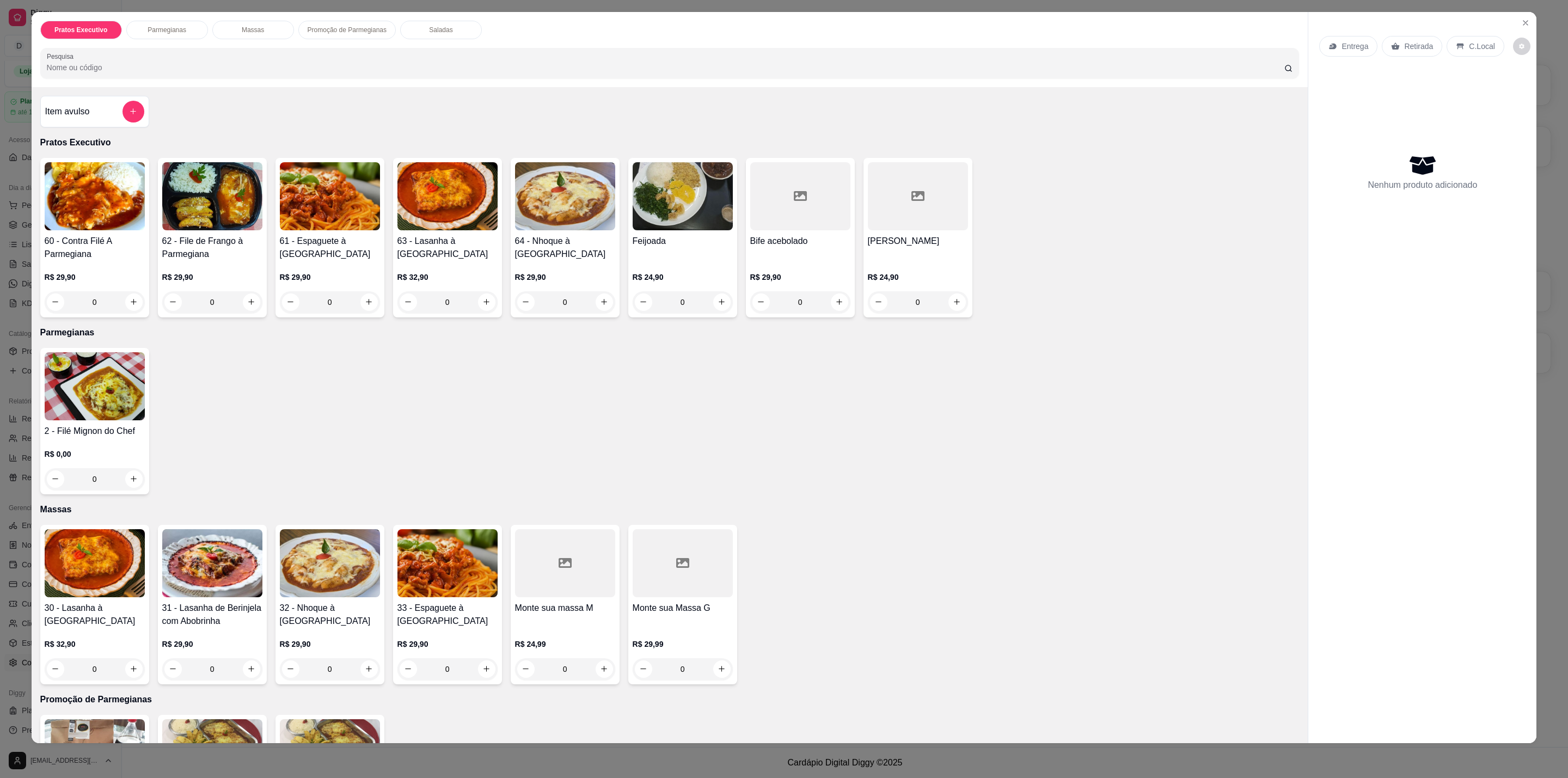
scroll to position [245, 0]
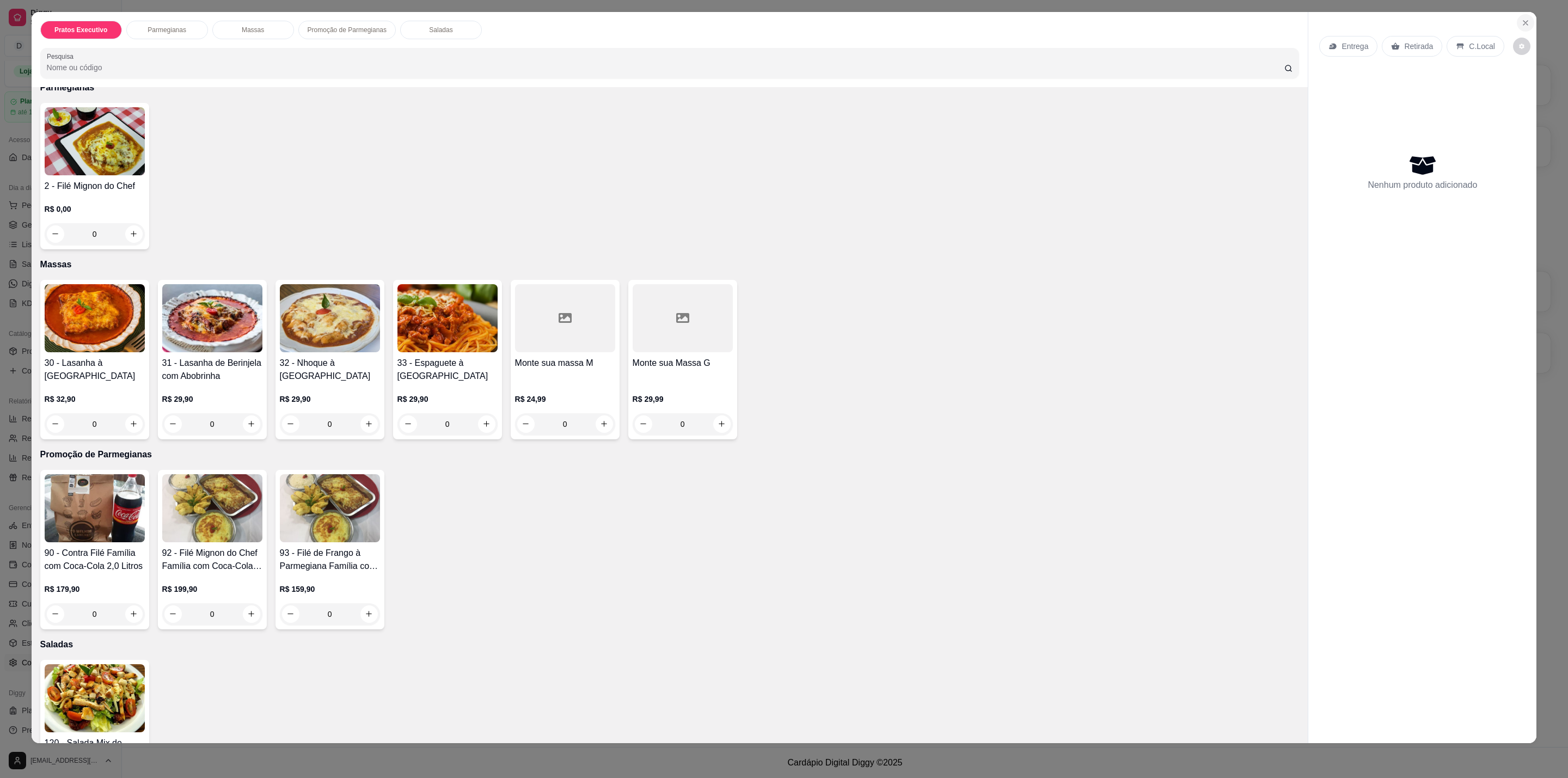
click at [1524, 17] on button "Close" at bounding box center [1525, 23] width 18 height 18
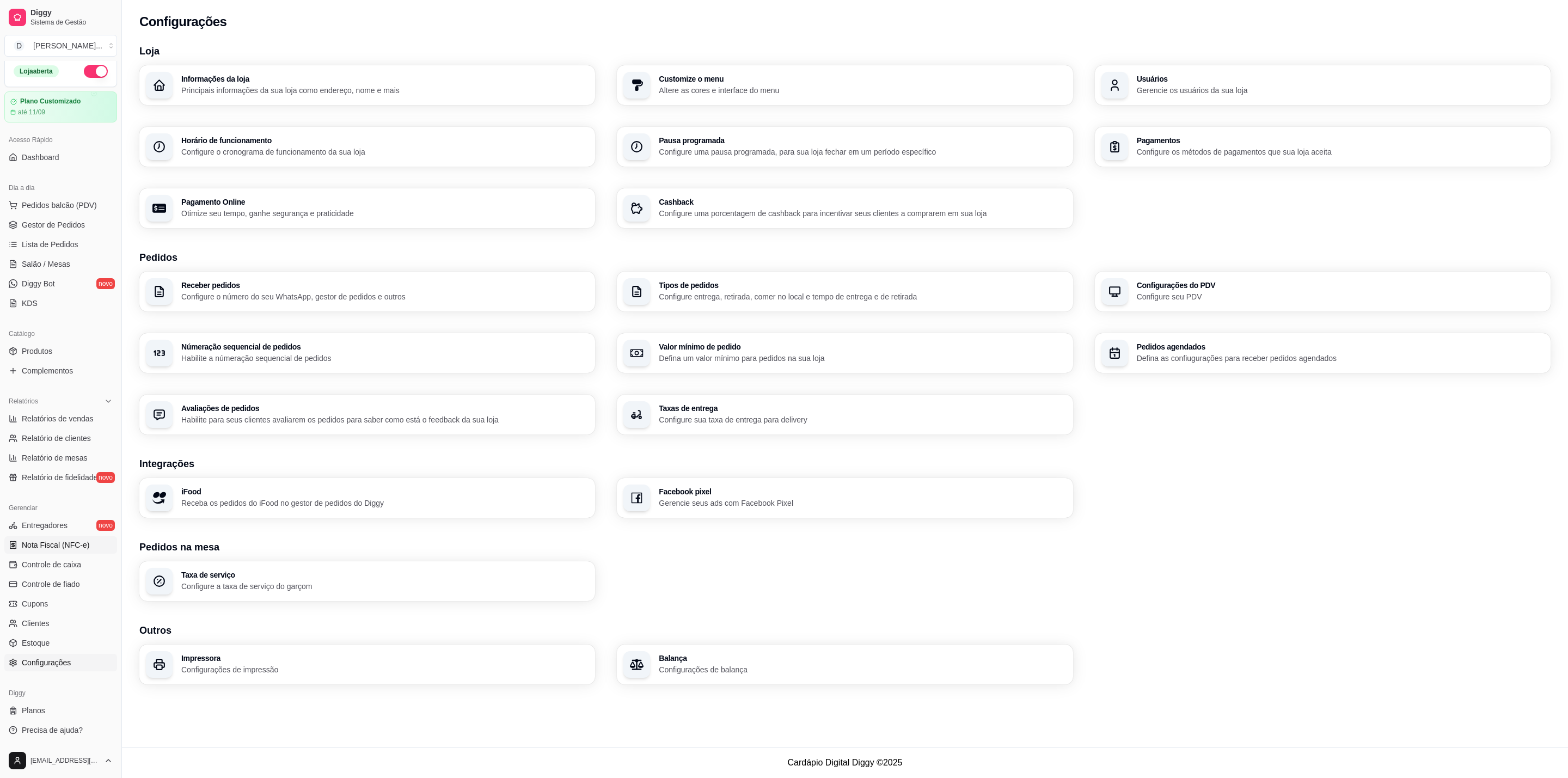
click at [46, 545] on span "Nota Fiscal (NFC-e)" at bounding box center [55, 545] width 68 height 11
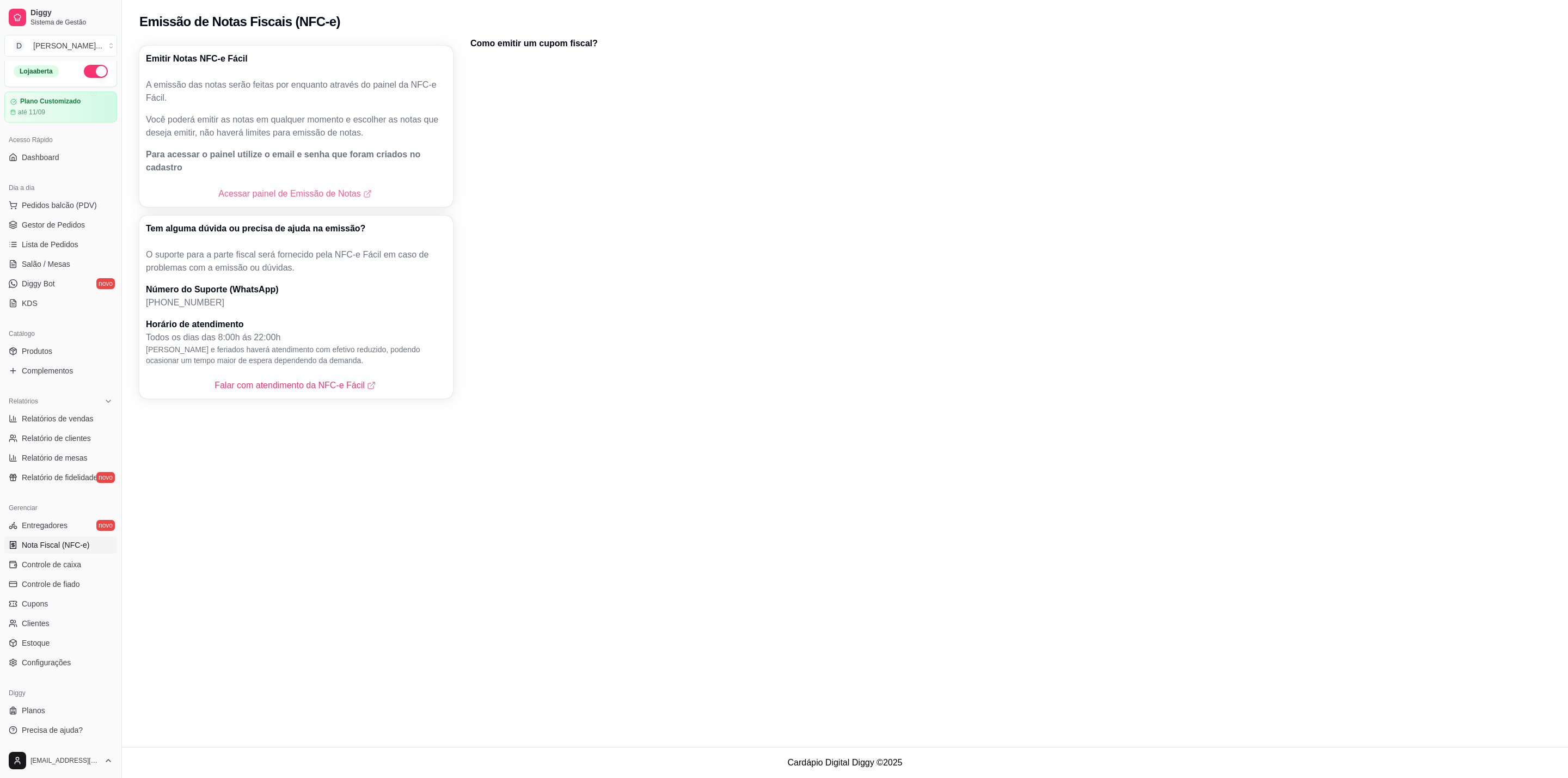
click at [290, 187] on link "Acessar painel de Emissão de Notas" at bounding box center [296, 194] width 155 height 13
click at [38, 206] on span "Pedidos balcão (PDV)" at bounding box center [59, 205] width 75 height 11
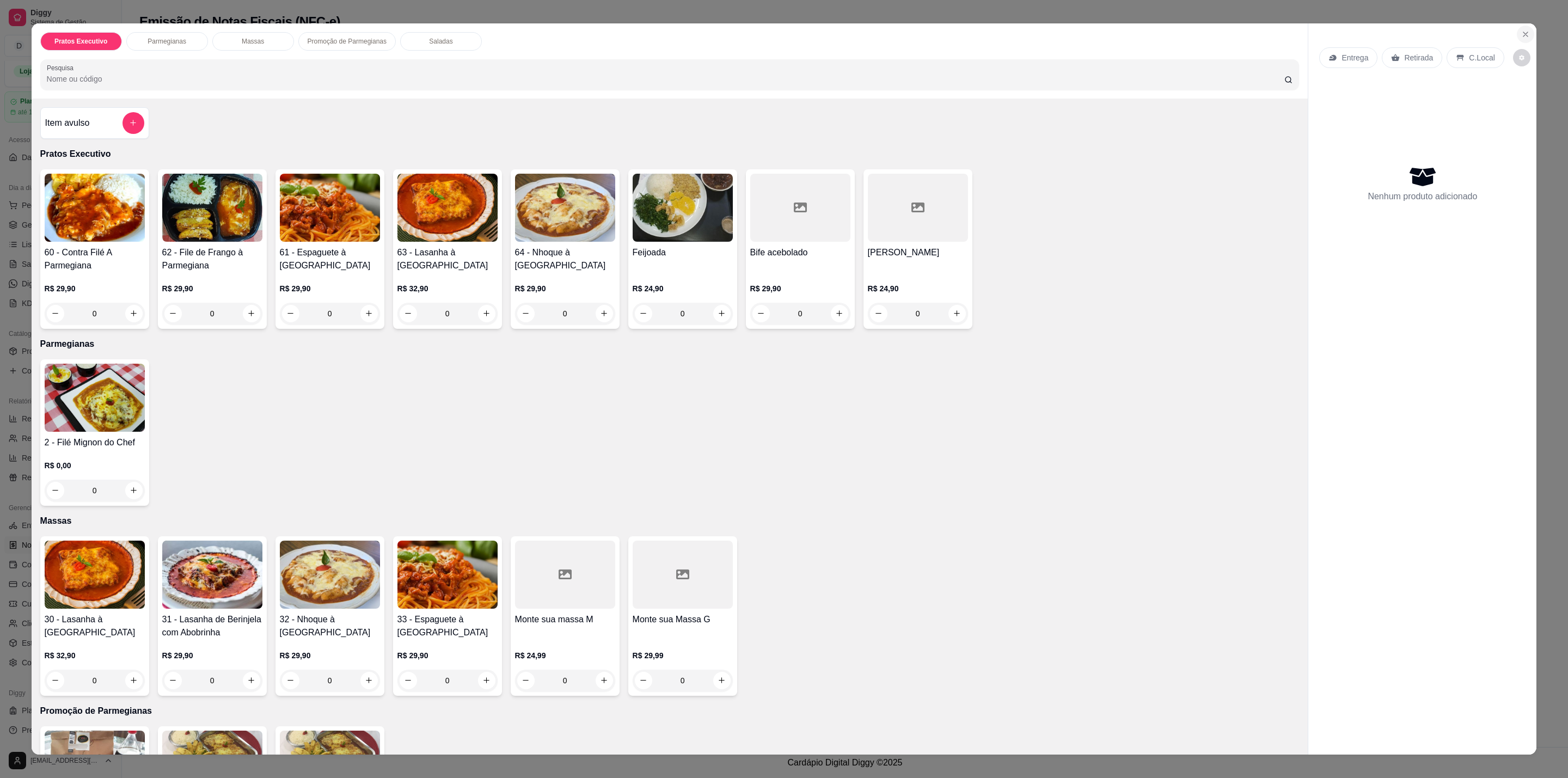
click at [1524, 33] on icon "Close" at bounding box center [1525, 34] width 4 height 4
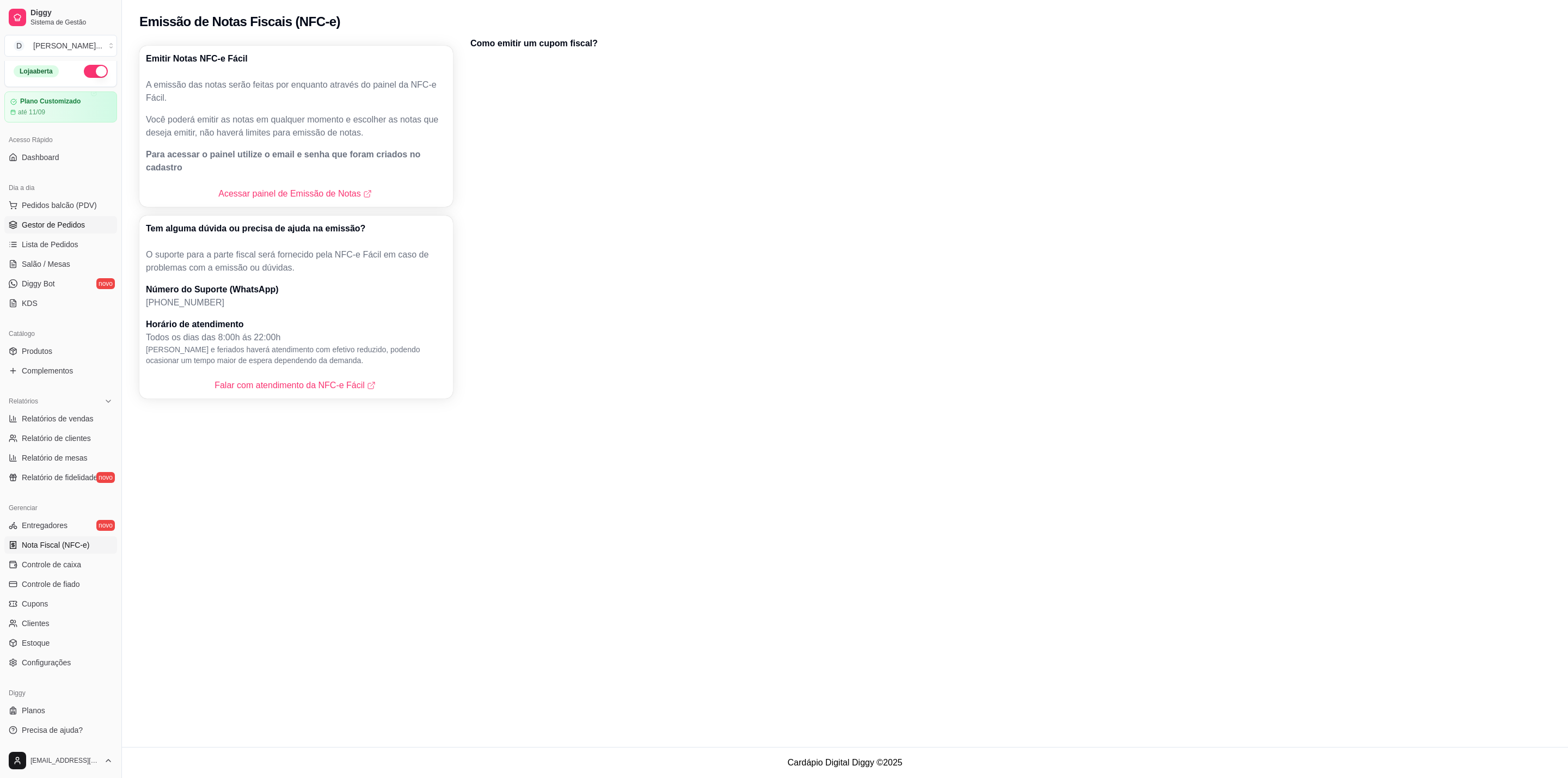
click at [90, 223] on link "Gestor de Pedidos" at bounding box center [60, 225] width 113 height 18
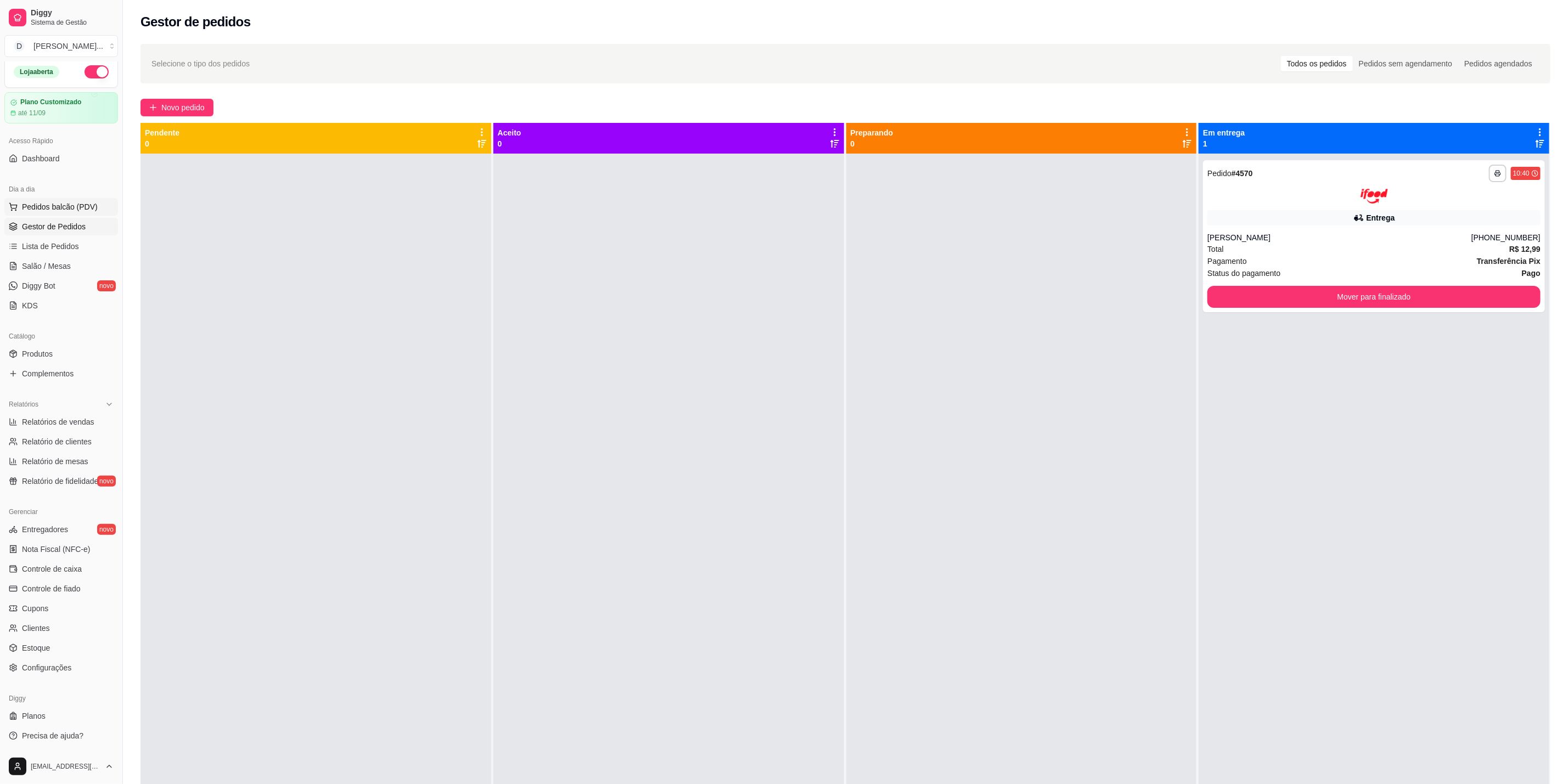
click at [53, 207] on span "Pedidos balcão (PDV)" at bounding box center [60, 207] width 75 height 11
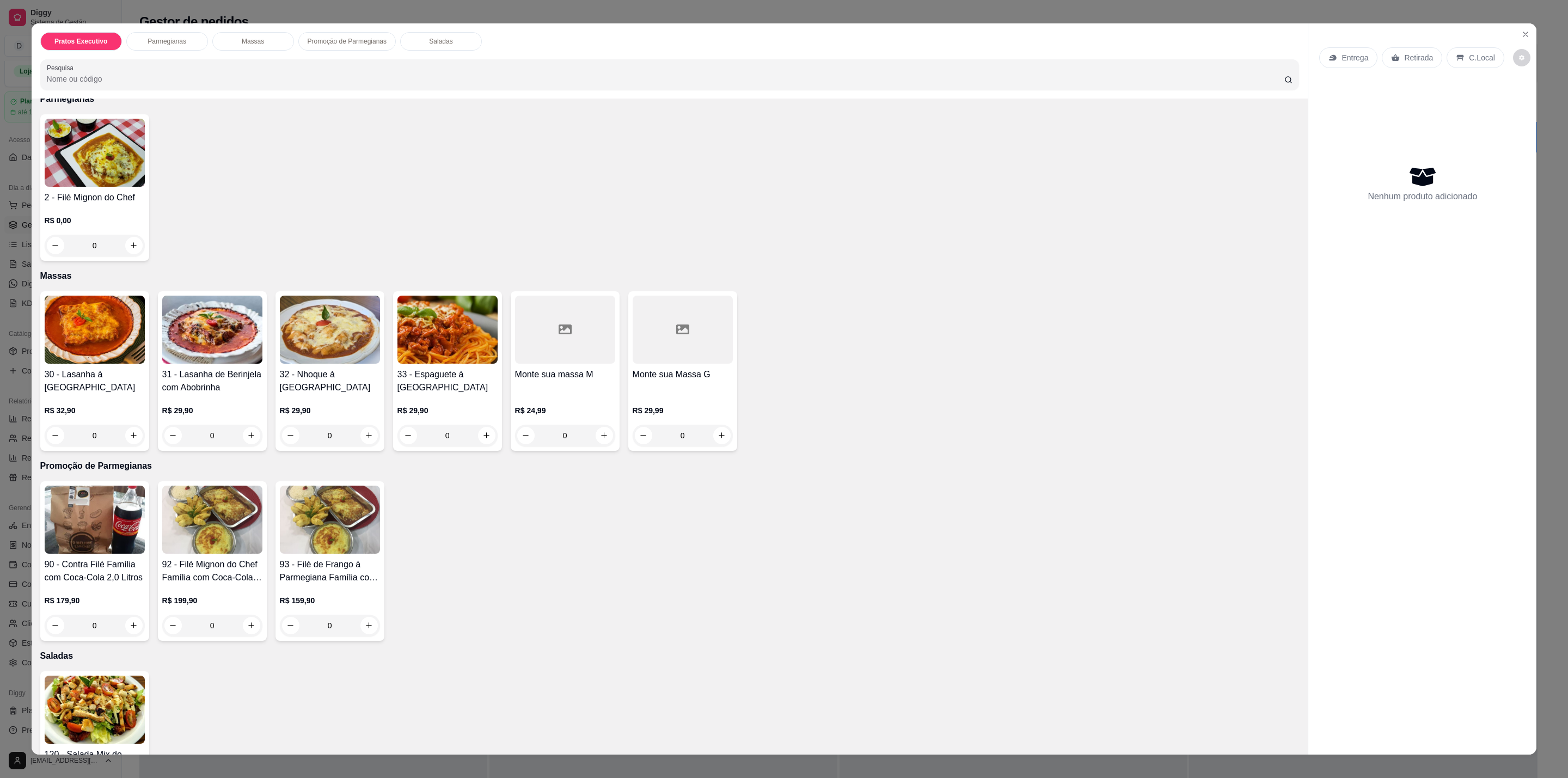
scroll to position [327, 0]
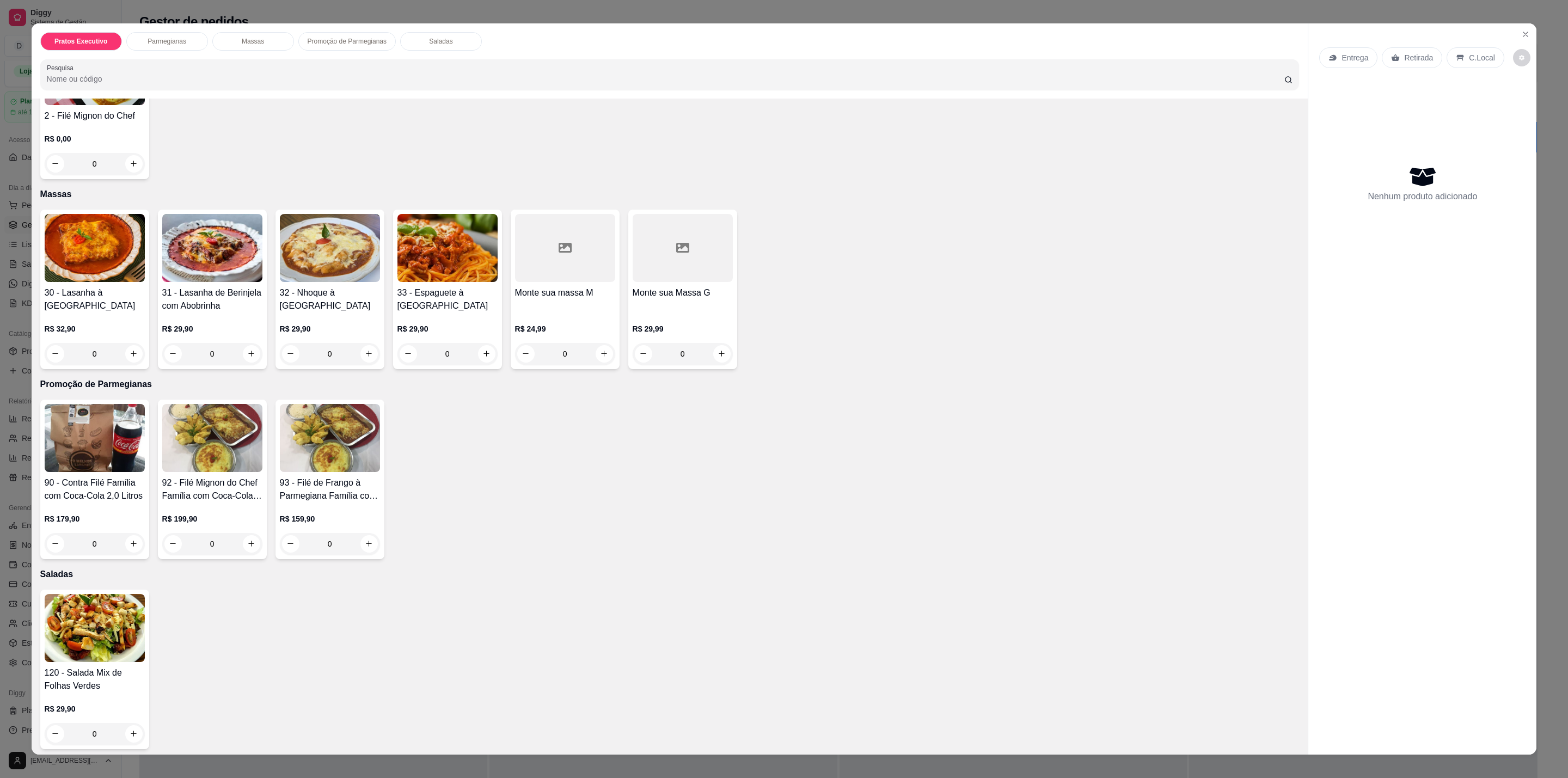
click at [354, 534] on div "0" at bounding box center [330, 544] width 100 height 22
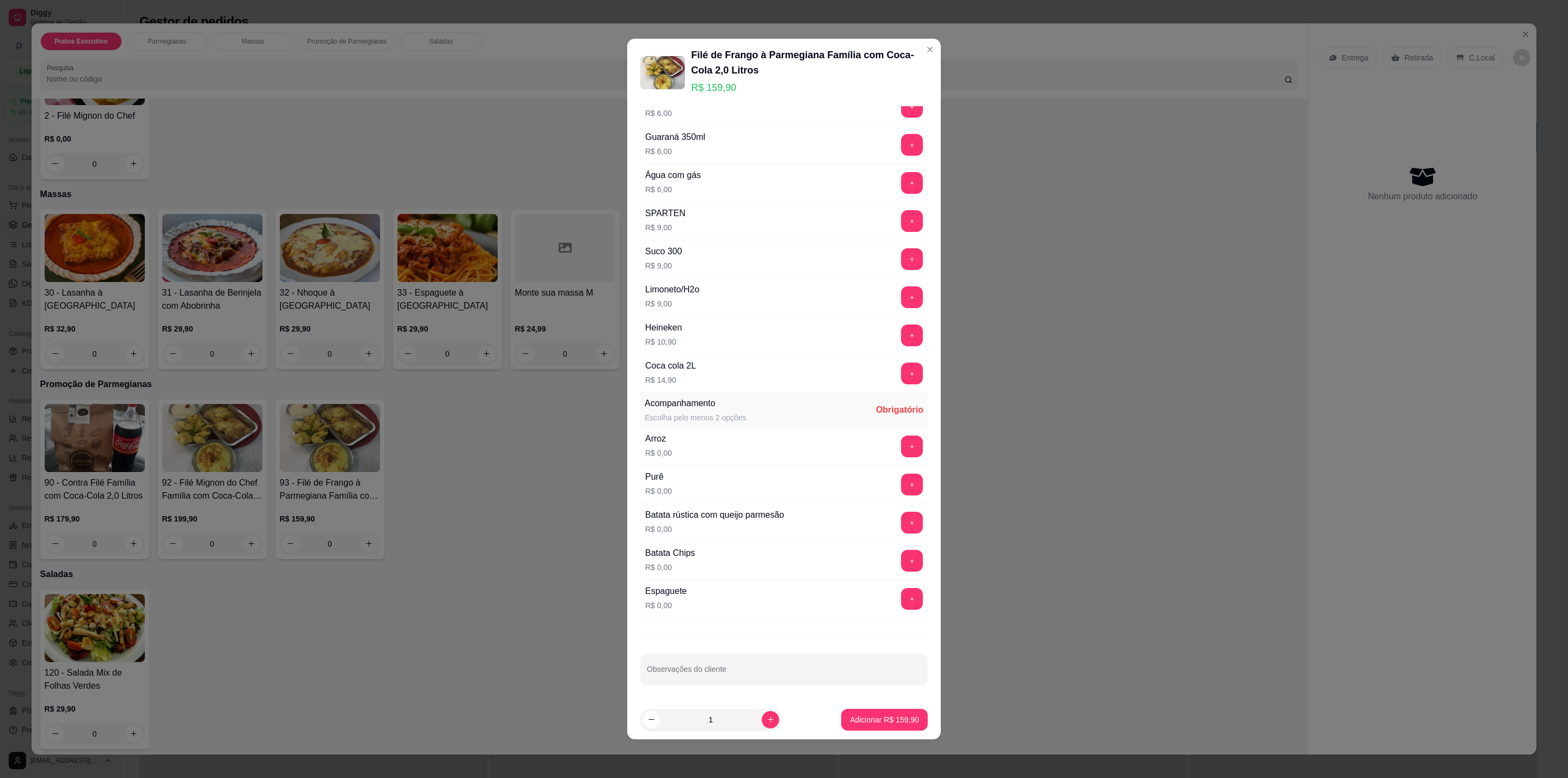
scroll to position [0, 0]
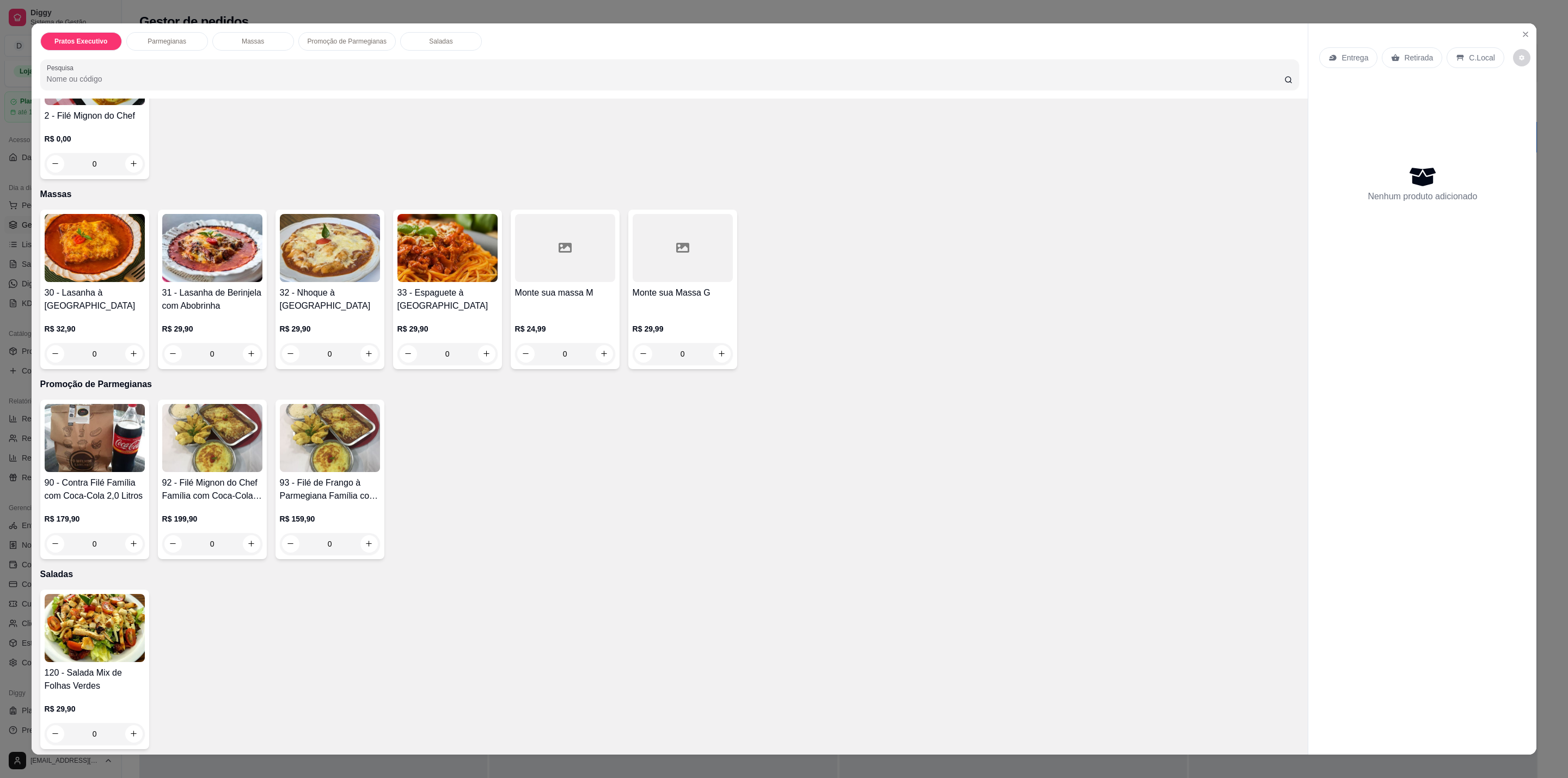
click at [218, 478] on h4 "92 - Filé Mignon do Chef Família com Coca-Cola 2,0 Litros" at bounding box center [212, 489] width 100 height 26
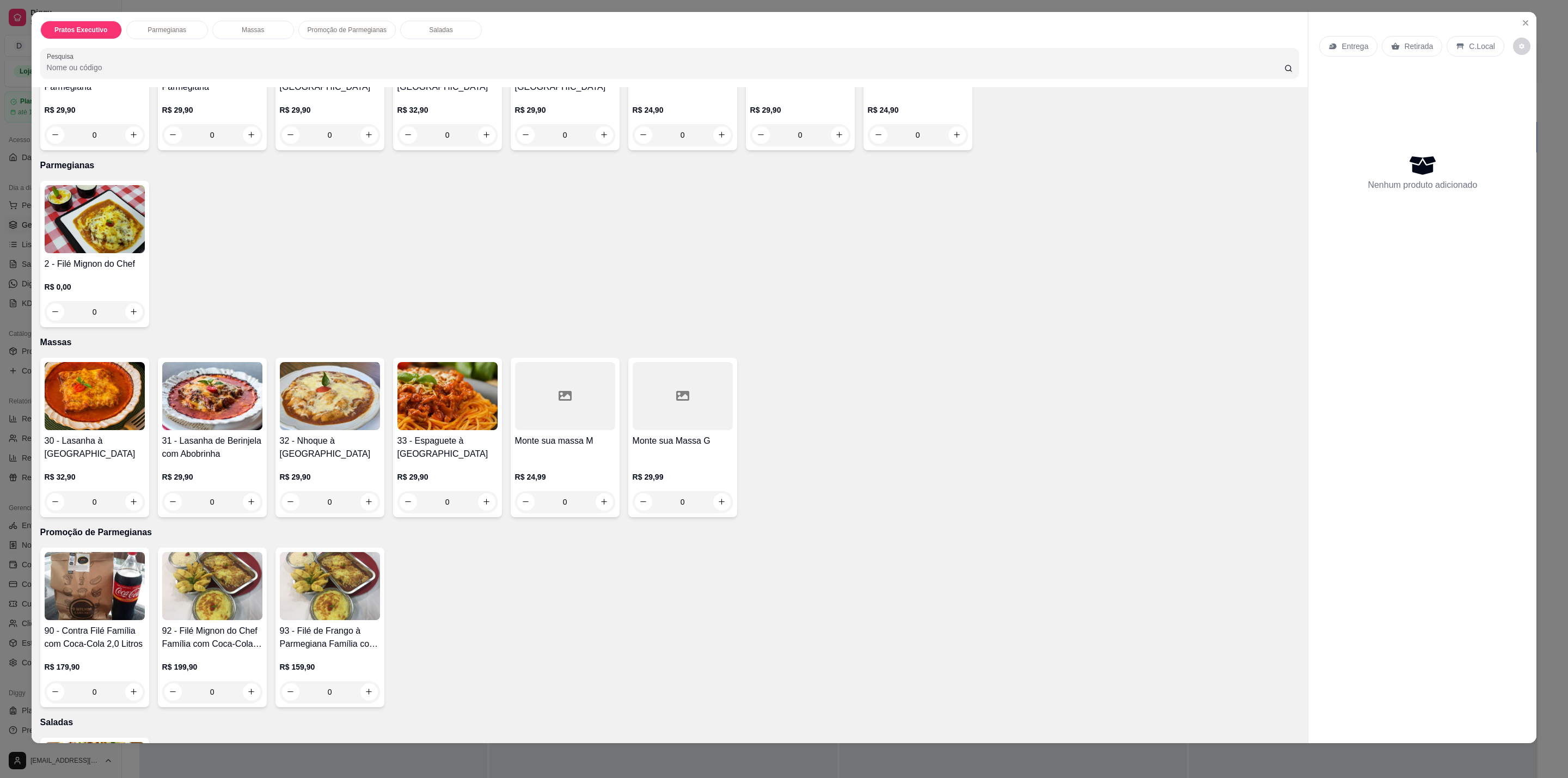
scroll to position [85, 0]
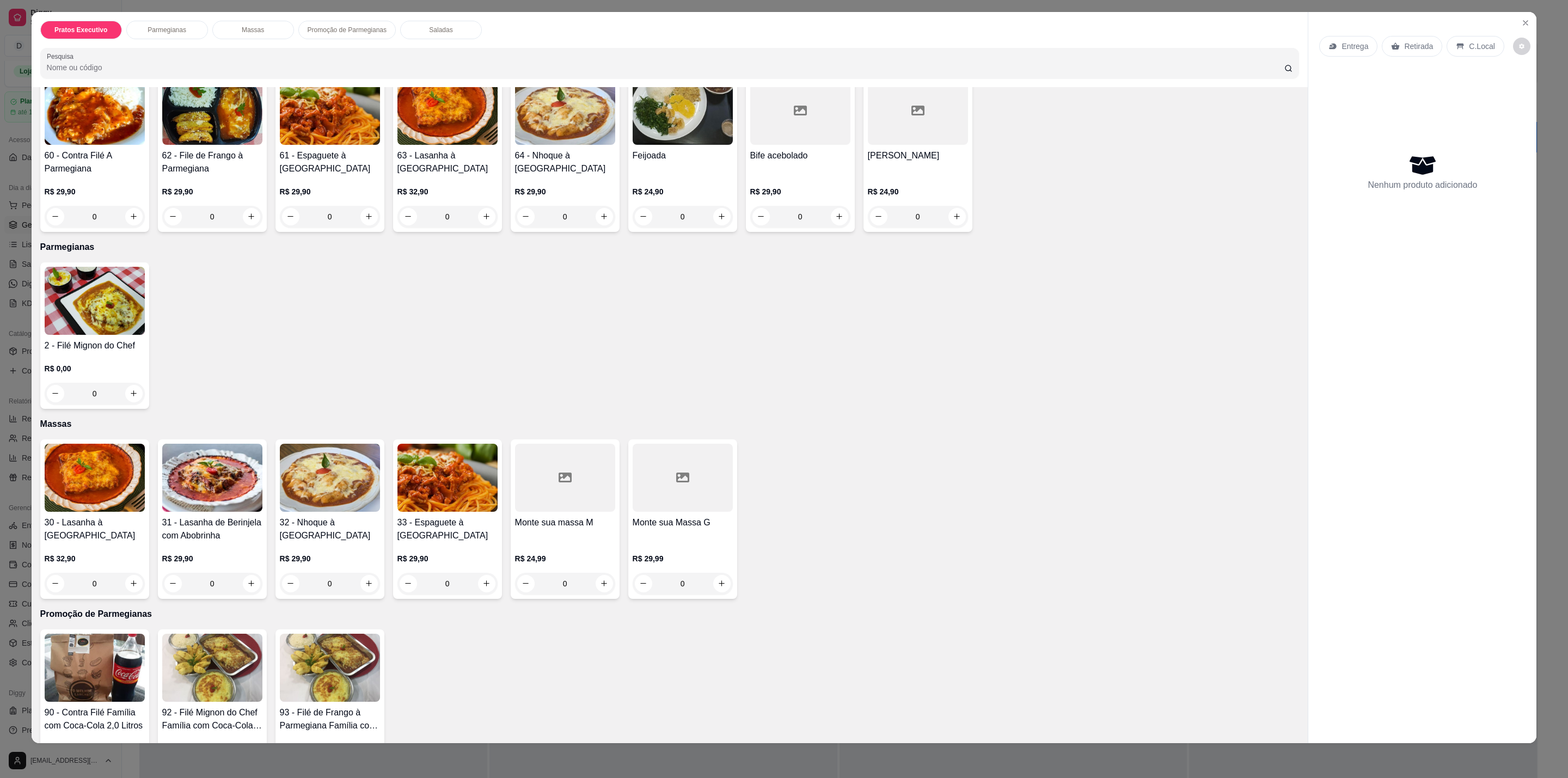
click at [116, 345] on h4 "2 - Filé Mignon do Chef" at bounding box center [94, 345] width 100 height 13
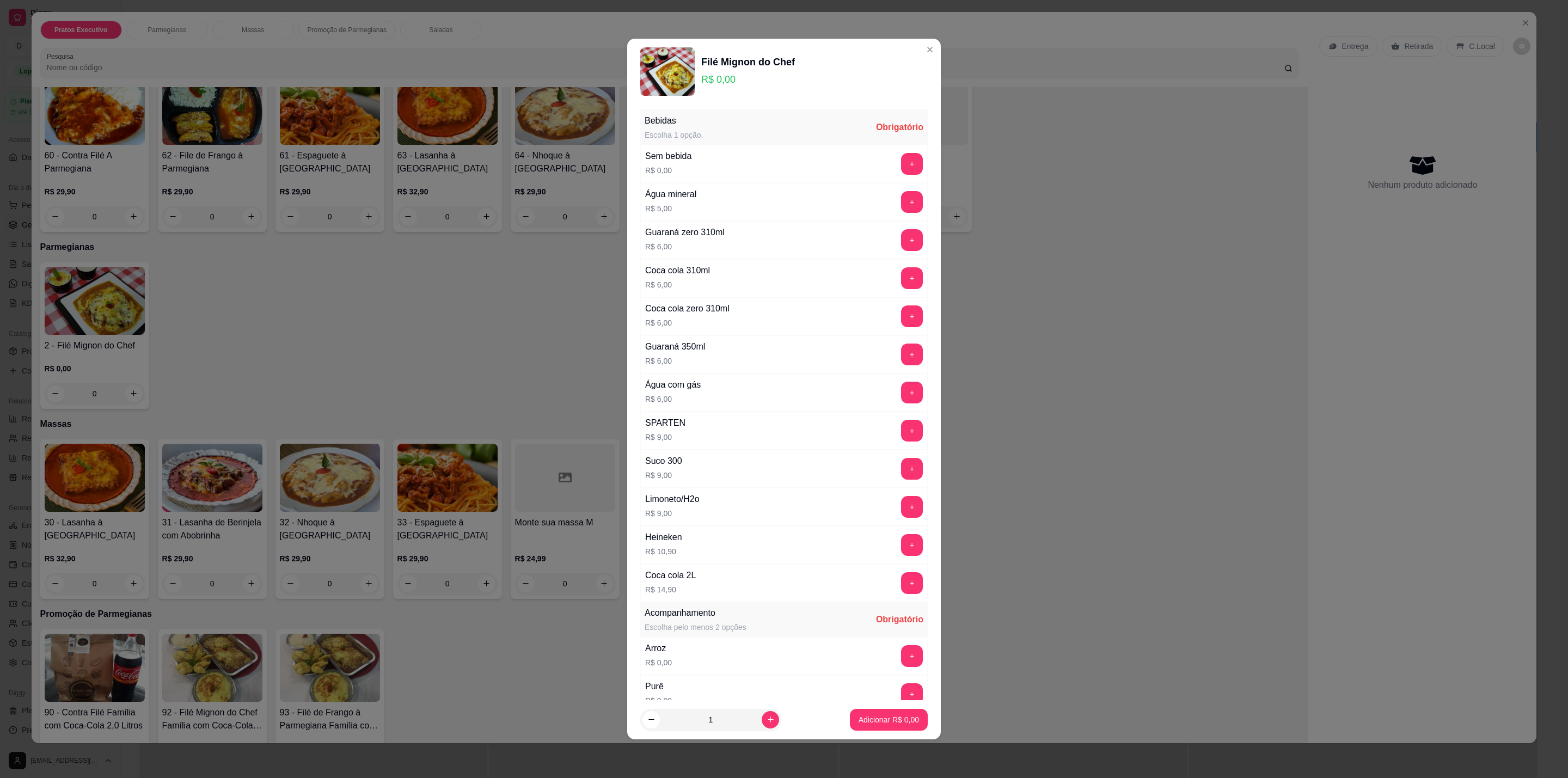
scroll to position [370, 0]
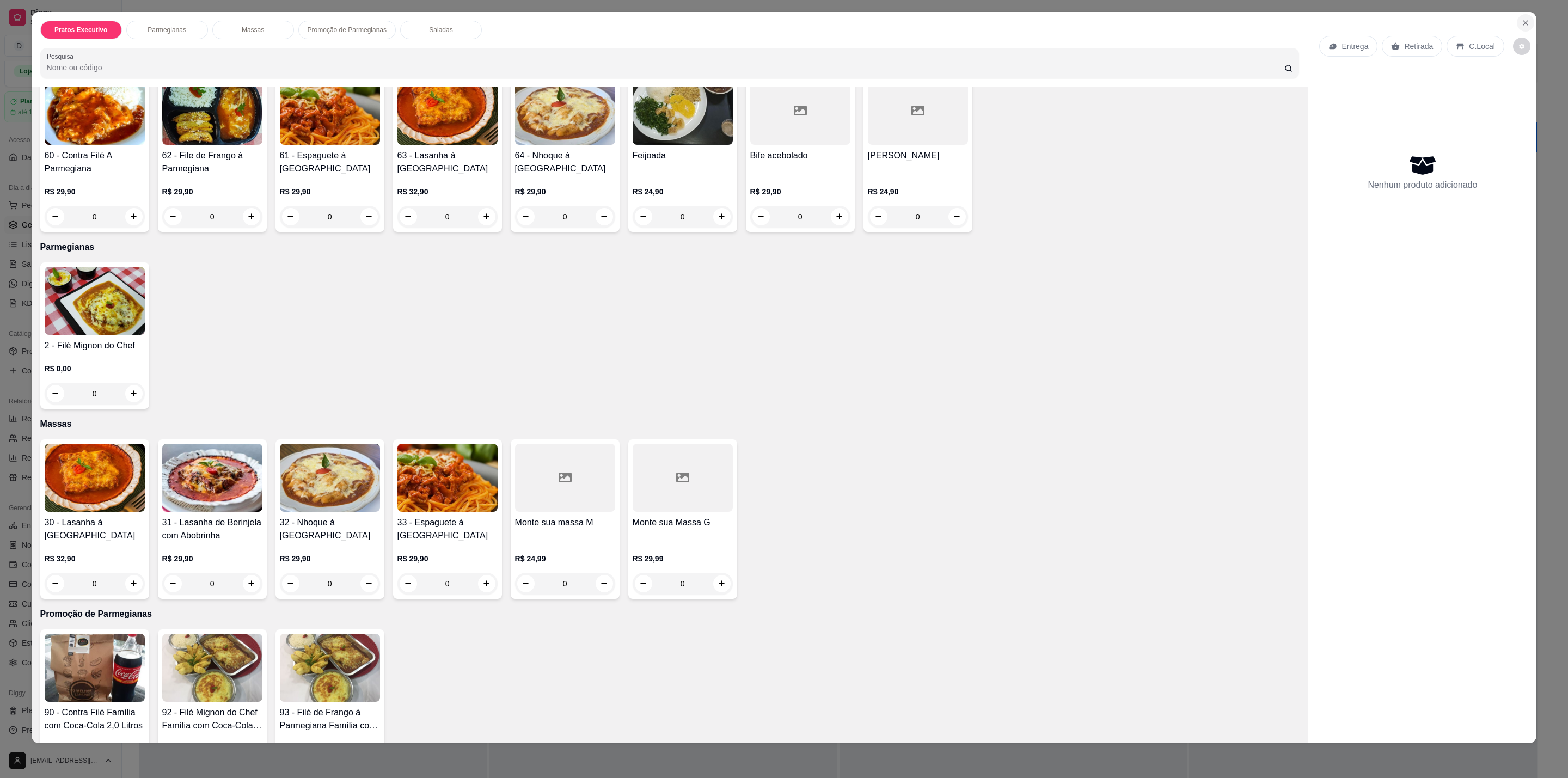
click at [1524, 20] on button "Close" at bounding box center [1525, 23] width 18 height 18
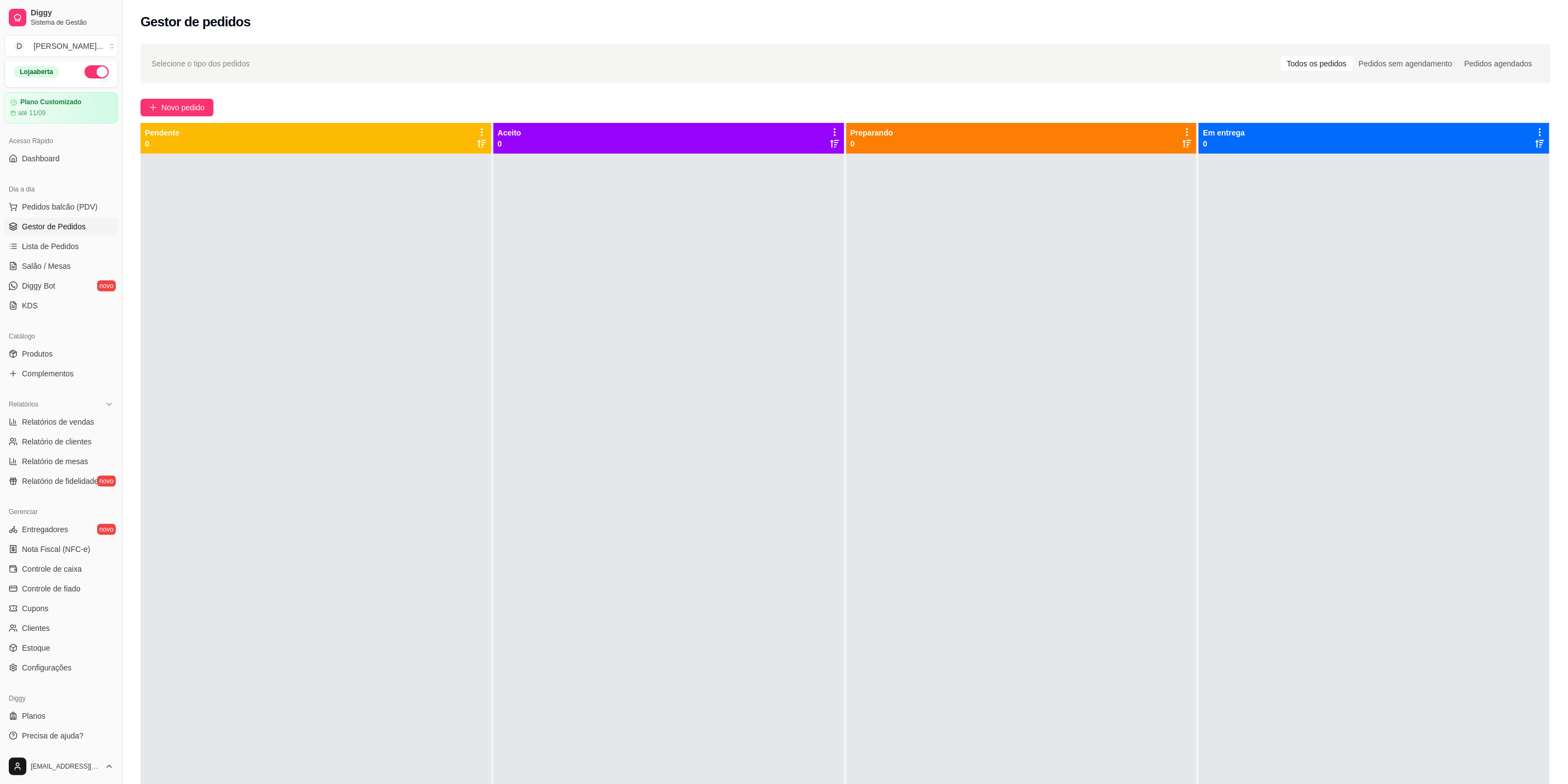
drag, startPoint x: 63, startPoint y: 351, endPoint x: 89, endPoint y: 328, distance: 34.7
click at [63, 350] on link "Produtos" at bounding box center [61, 354] width 114 height 18
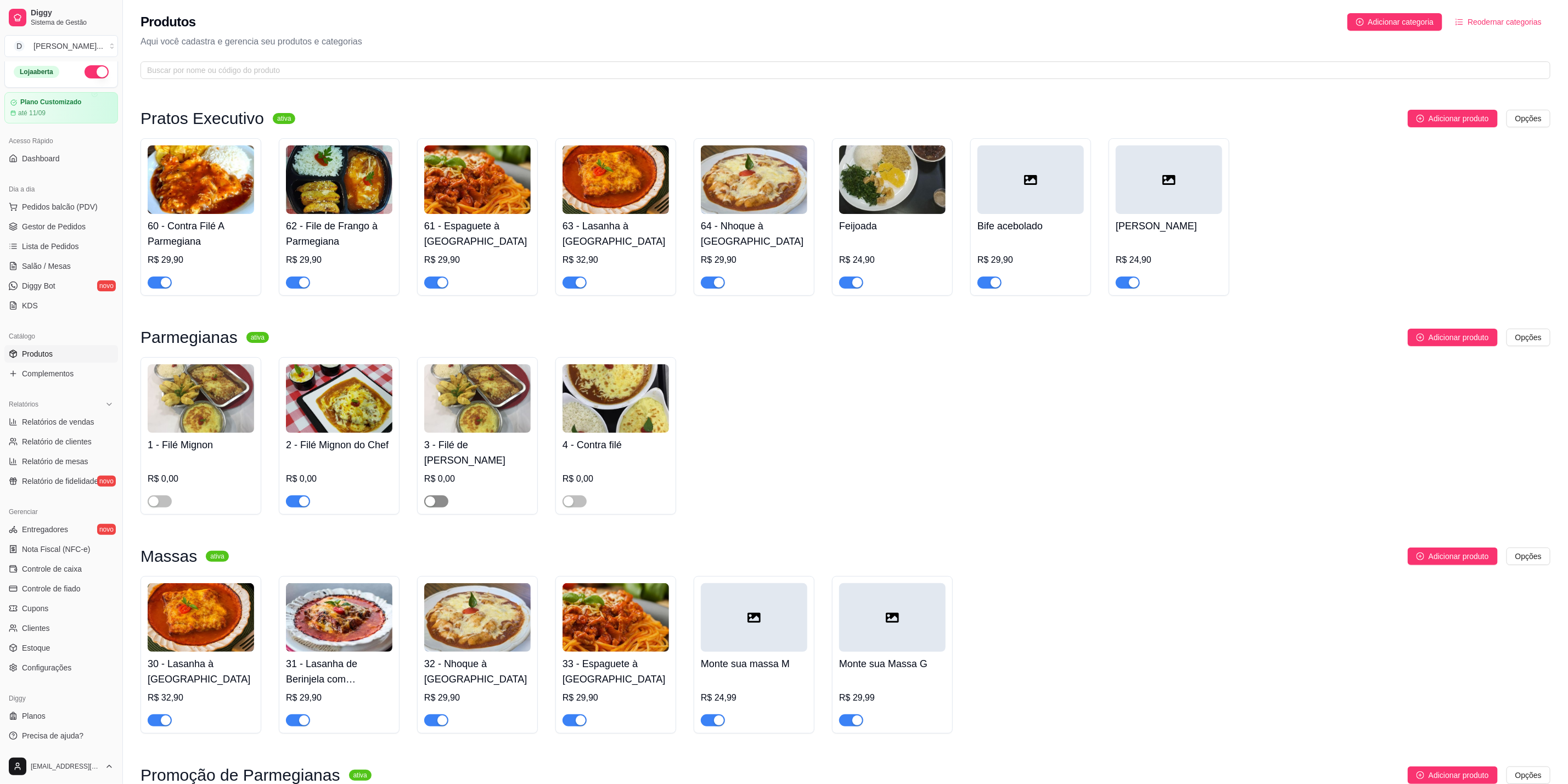
click at [435, 496] on span "button" at bounding box center [436, 502] width 24 height 12
click at [56, 209] on span "Pedidos balcão (PDV)" at bounding box center [60, 207] width 75 height 11
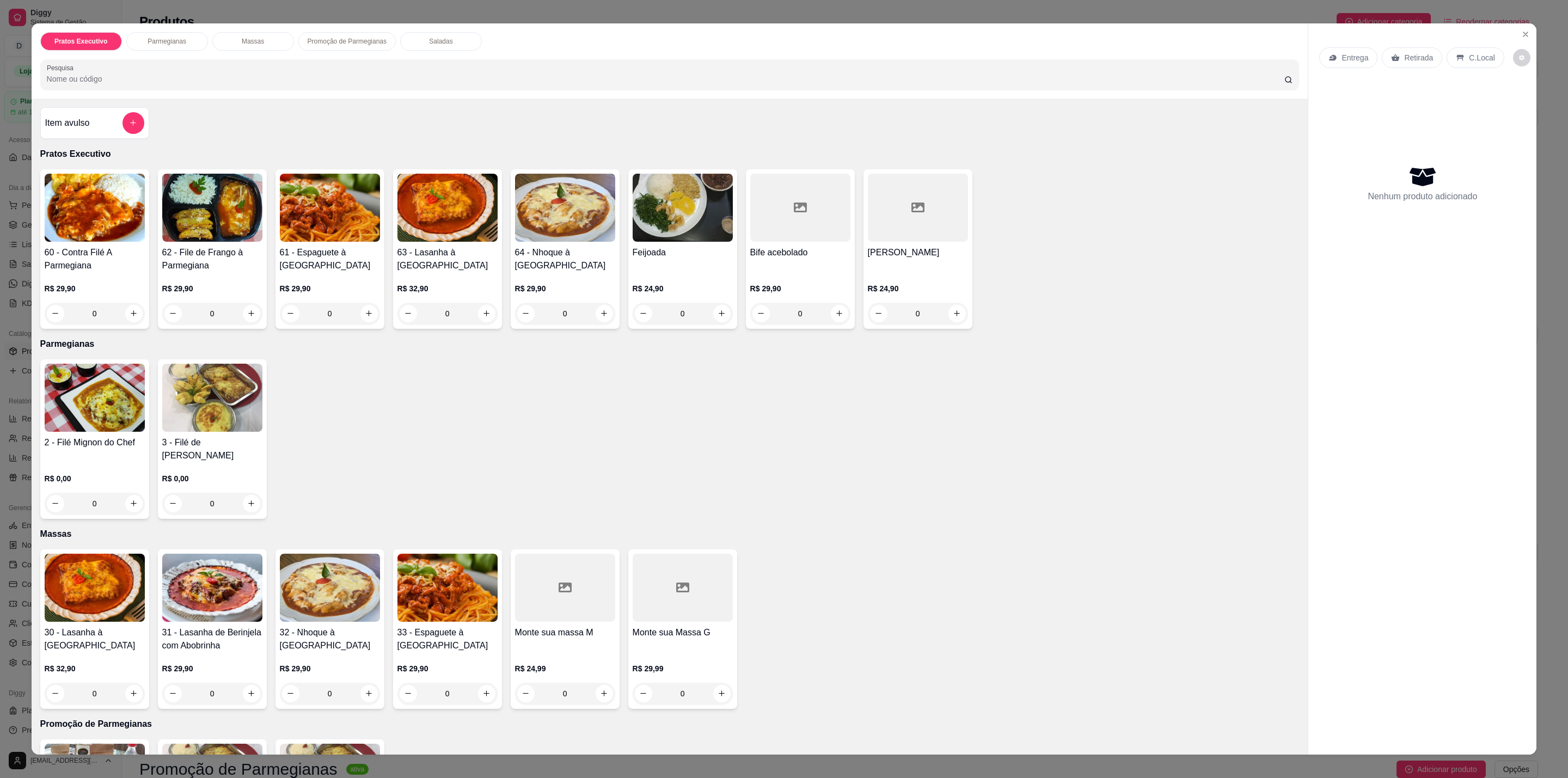
click at [233, 473] on p "R$ 0,00" at bounding box center [212, 478] width 100 height 11
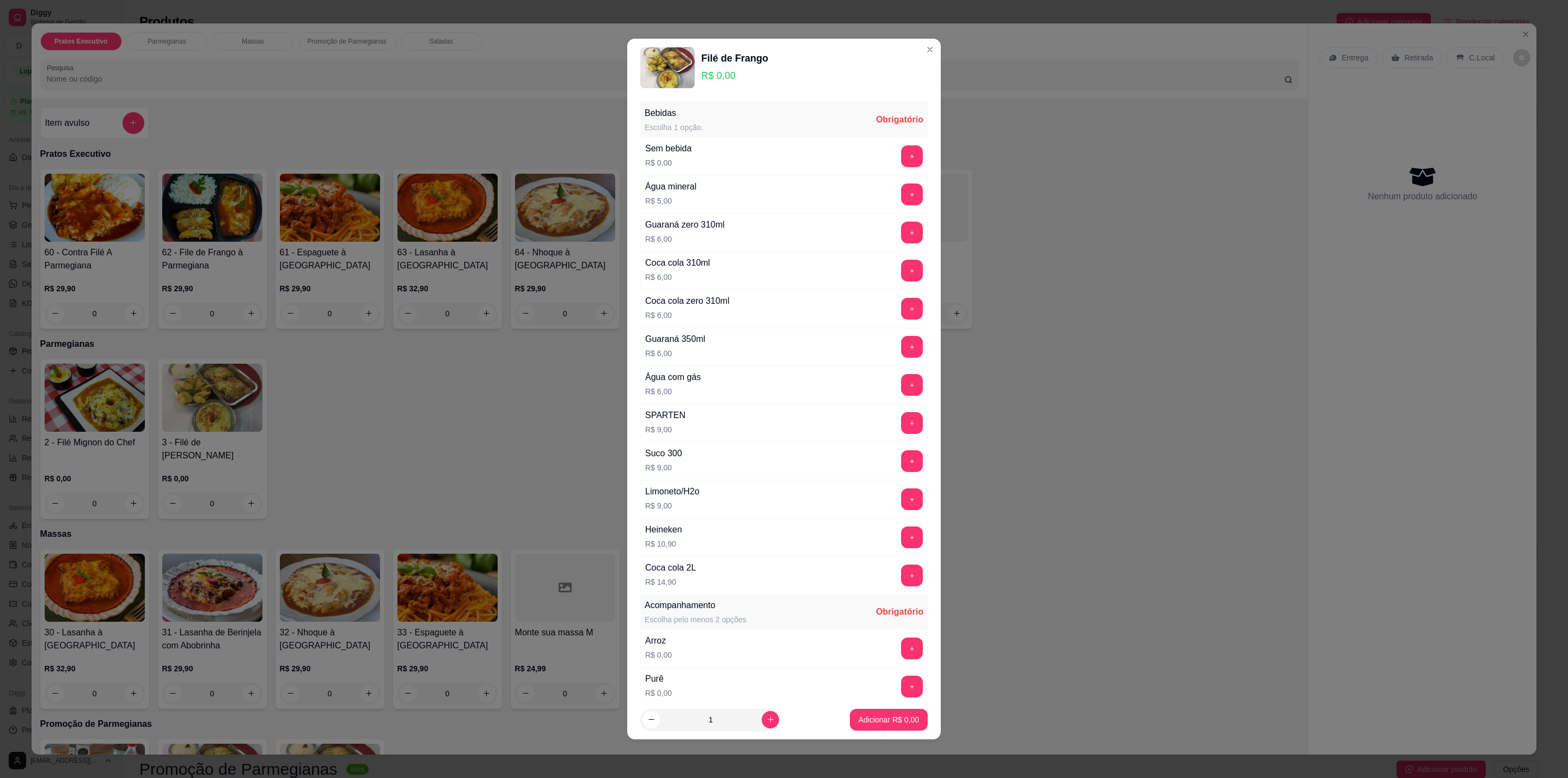
scroll to position [363, 0]
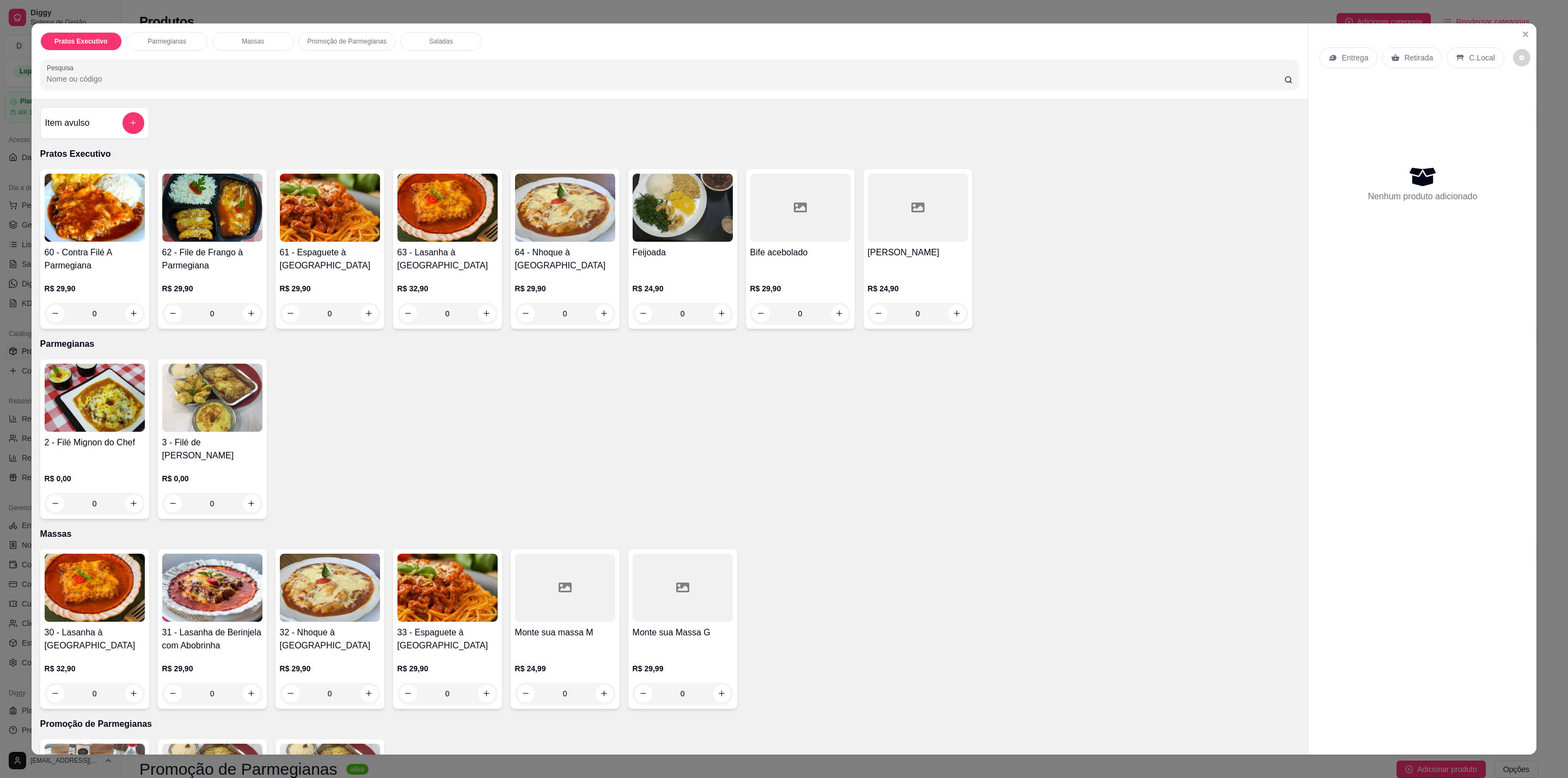
click at [124, 431] on img at bounding box center [94, 398] width 100 height 68
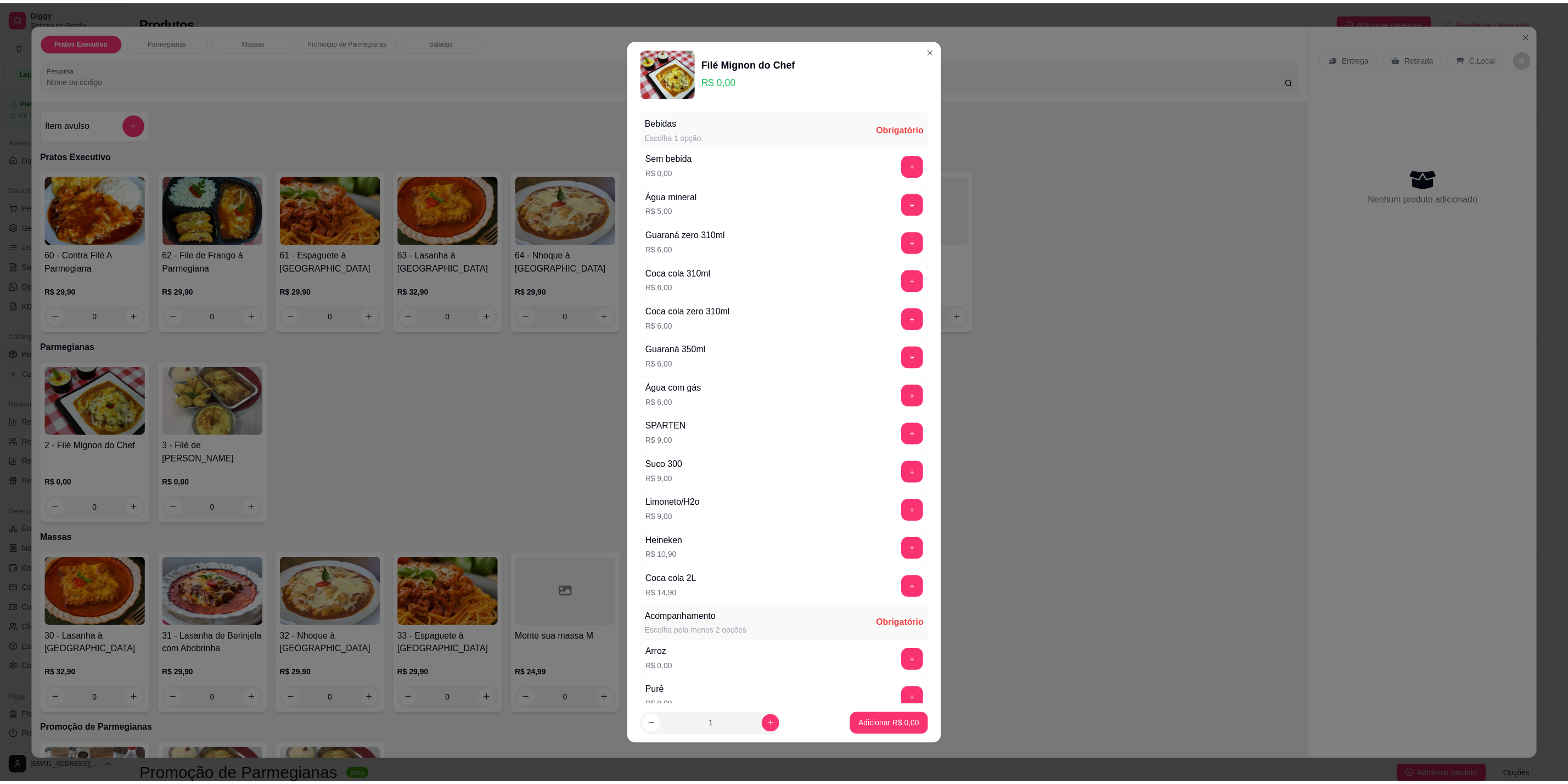
scroll to position [372, 0]
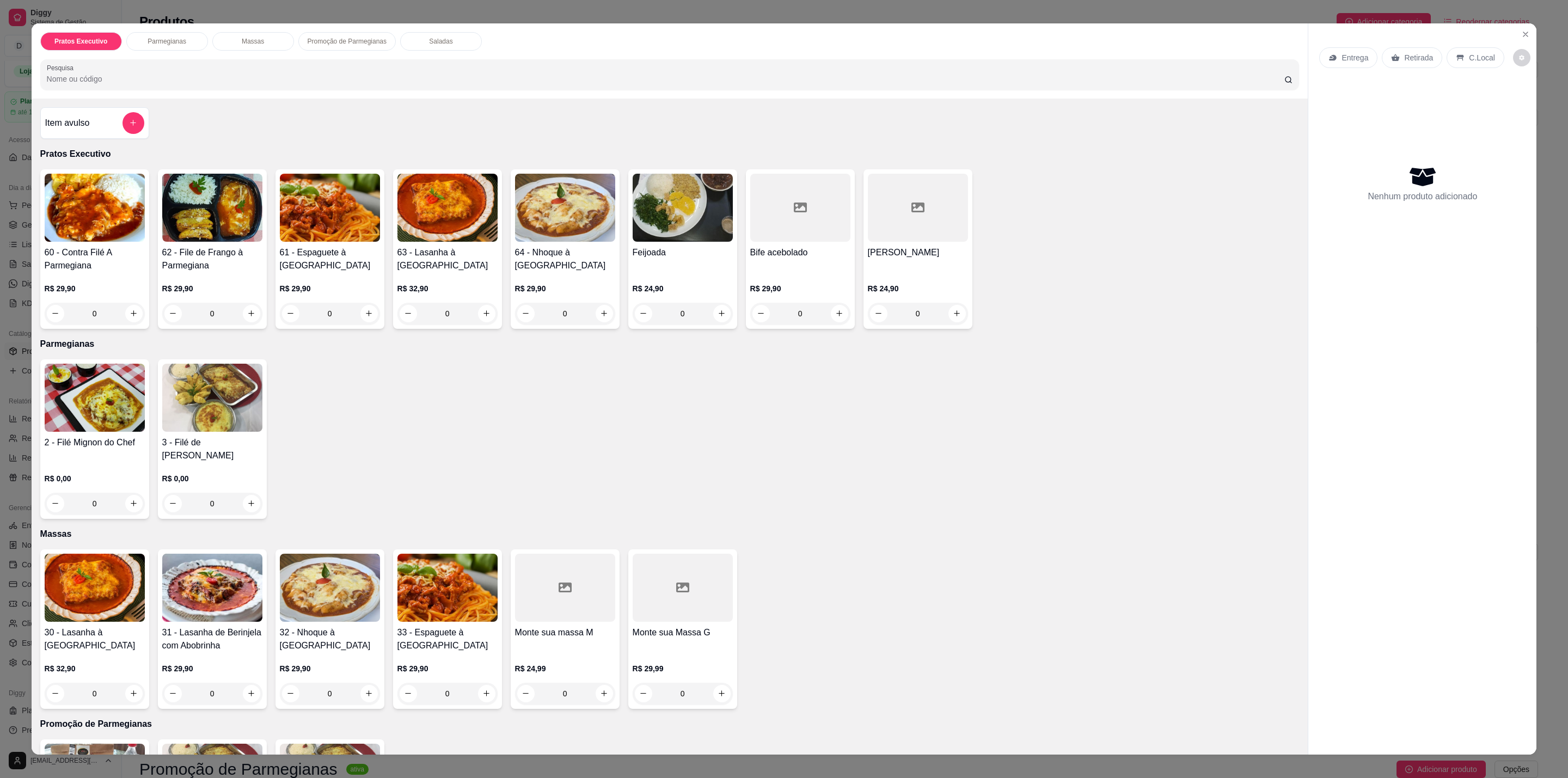
click at [1508, 38] on div "Entrega Retirada C.Local Nenhum produto adicionado" at bounding box center [1422, 380] width 228 height 714
click at [1521, 36] on icon "Close" at bounding box center [1525, 34] width 9 height 9
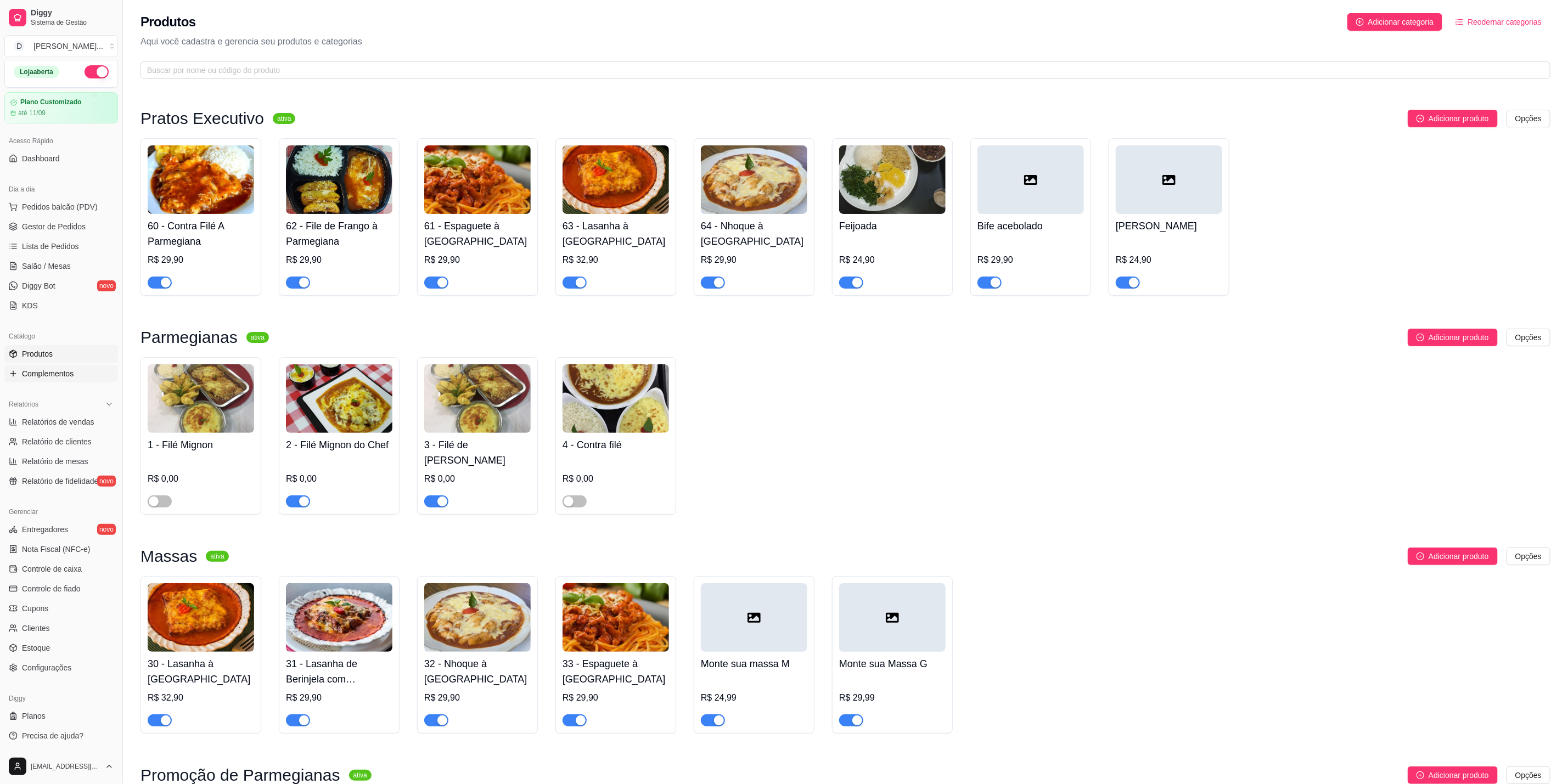
click at [52, 376] on span "Complementos" at bounding box center [48, 374] width 52 height 11
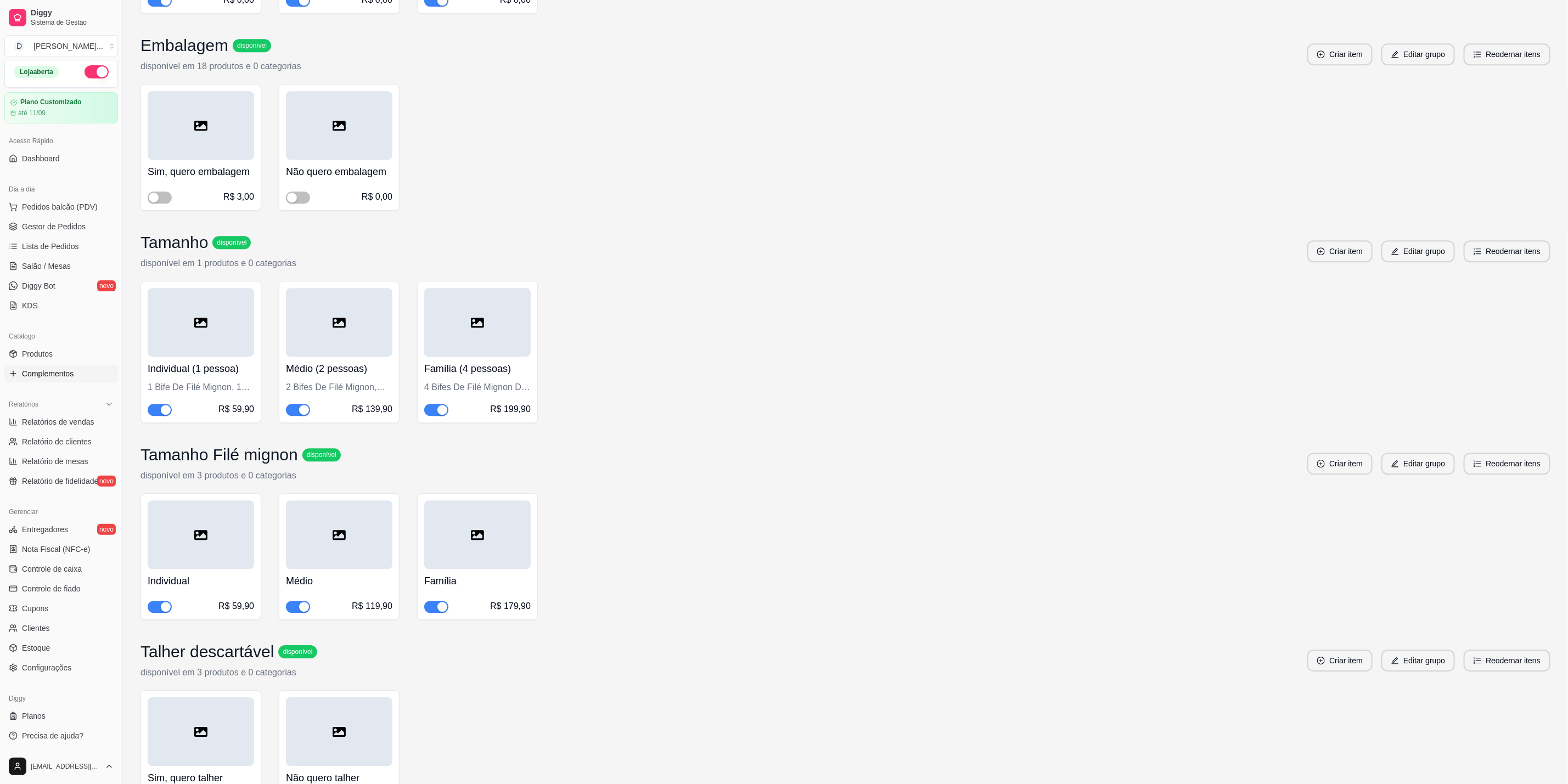
scroll to position [2222, 0]
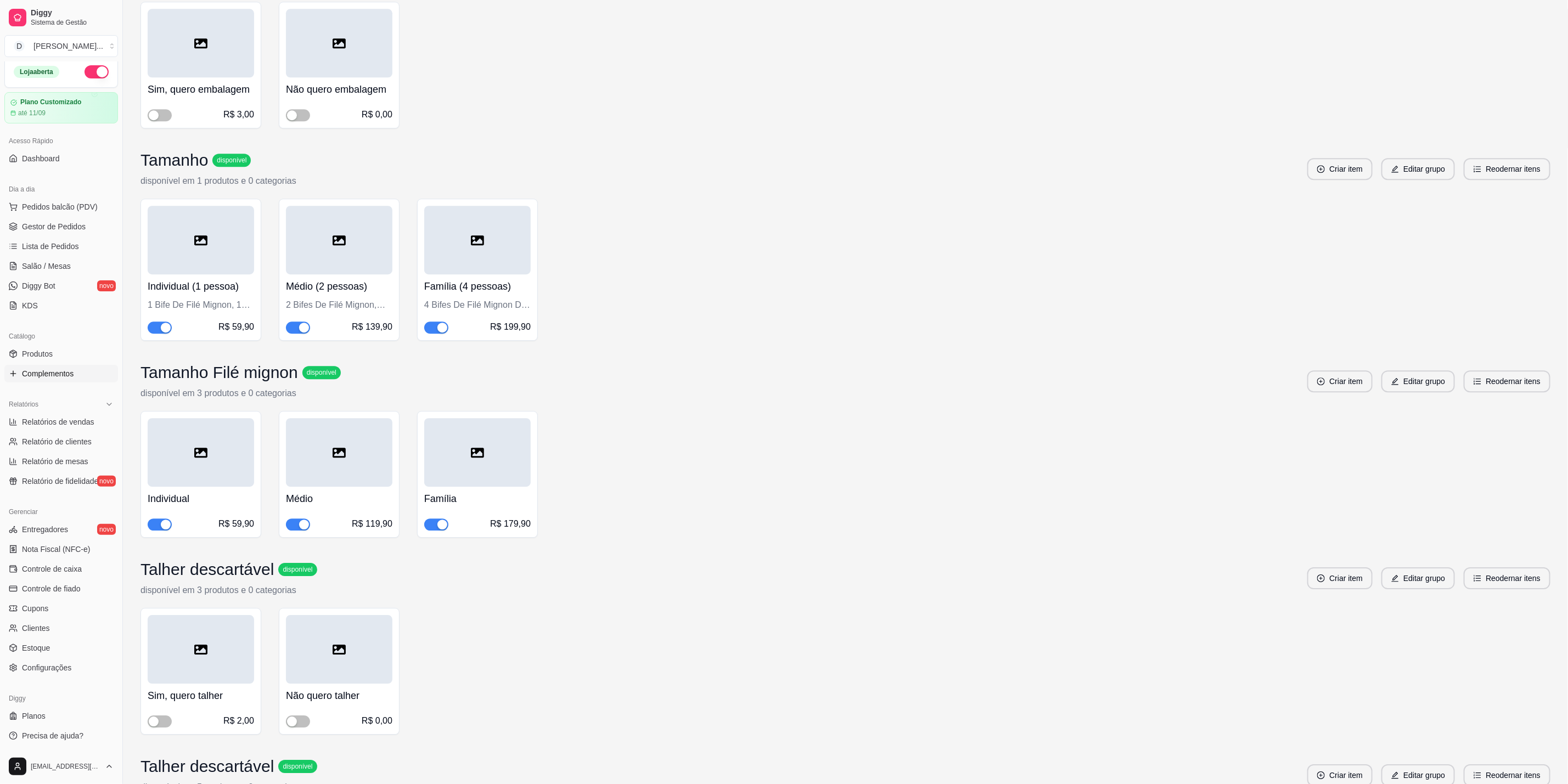
click at [261, 393] on p "disponível em 3 produtos e 0 categorias" at bounding box center [241, 393] width 200 height 13
drag, startPoint x: 266, startPoint y: 391, endPoint x: 395, endPoint y: 382, distance: 129.3
click at [267, 391] on div "Tamanho Filé mignon disponível disponível em 3 produtos e 0 categorias" at bounding box center [241, 381] width 200 height 37
click at [1423, 382] on button "Editar grupo" at bounding box center [1418, 382] width 74 height 22
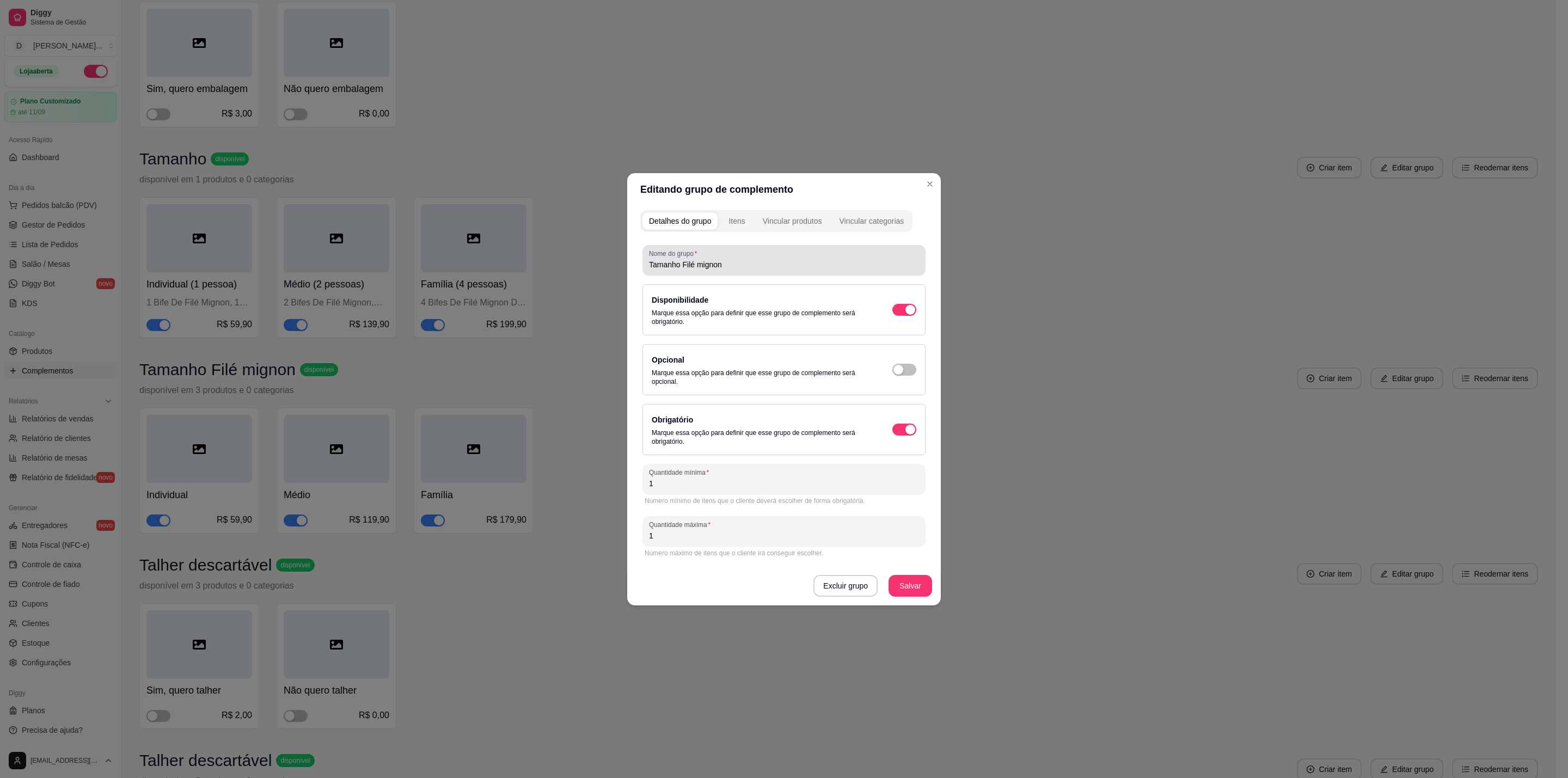
click at [732, 259] on input "Tamanho Filé mignon" at bounding box center [784, 265] width 270 height 11
type input "Tamanho Frango"
click at [913, 582] on button "Salvar" at bounding box center [911, 586] width 43 height 21
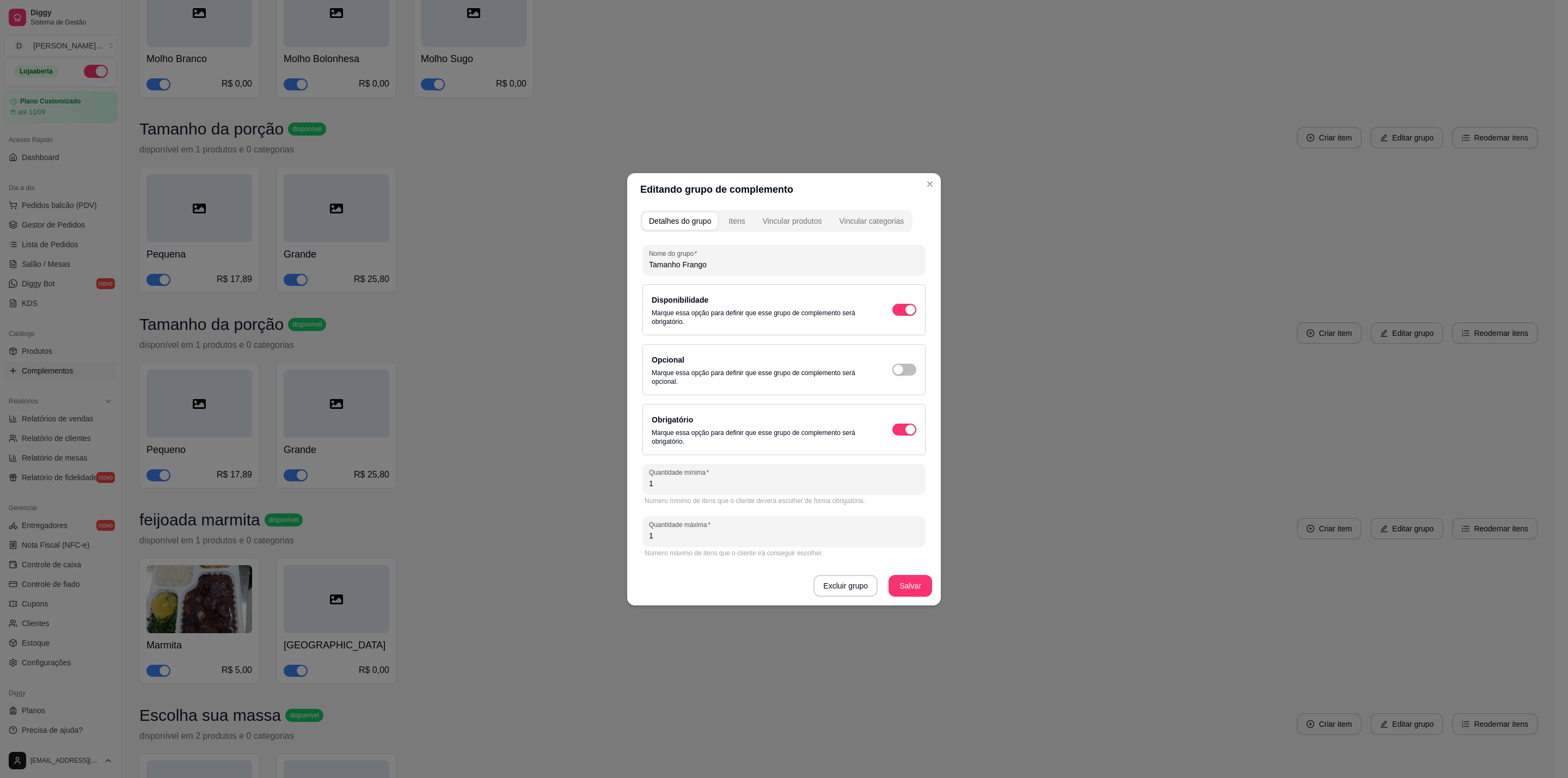
click at [740, 224] on div "Itens" at bounding box center [737, 221] width 16 height 11
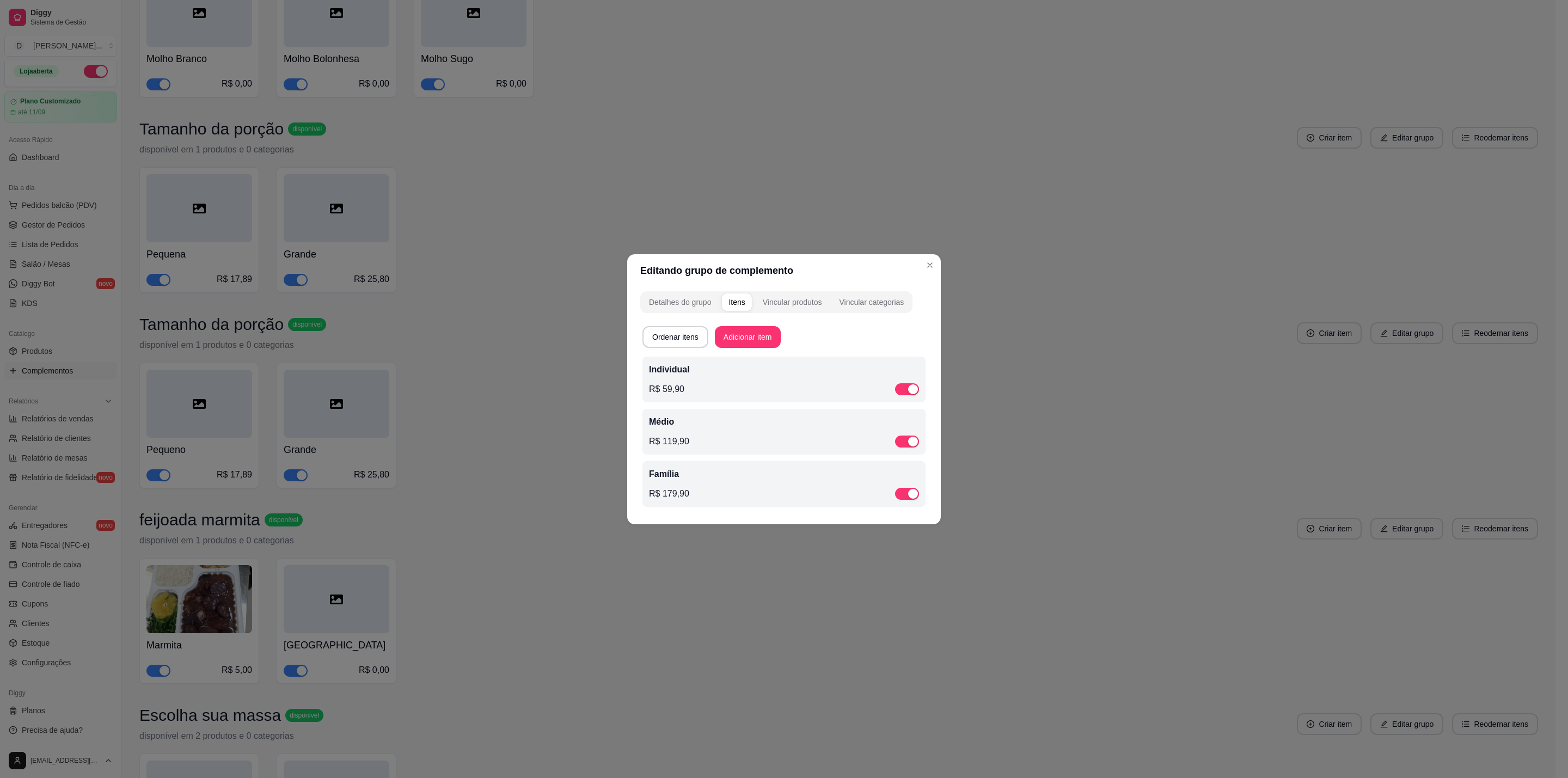
click at [737, 445] on div "R$ 119,90" at bounding box center [784, 441] width 270 height 13
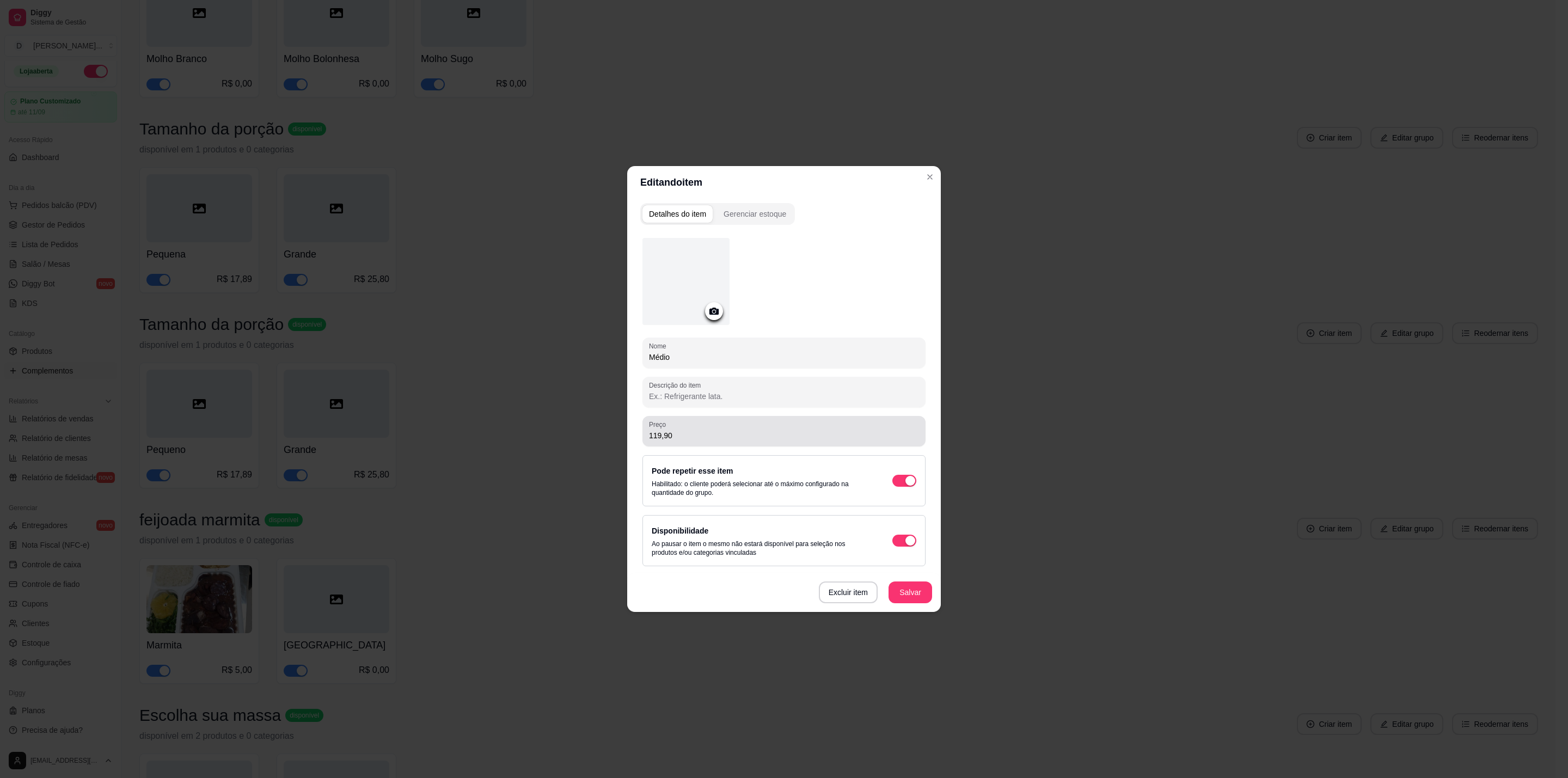
click at [744, 446] on div "Nome Médio Descrição do item Preço 119,90 Pode repetir esse item Habilitado: o …" at bounding box center [783, 402] width 283 height 328
click at [727, 407] on div "Nome Médio Descrição do item Preço 119,90 Pode repetir esse item Habilitado: o …" at bounding box center [783, 402] width 283 height 328
click at [724, 440] on input "119,90" at bounding box center [784, 436] width 270 height 11
type input "99,90"
click at [912, 594] on button "Salvar" at bounding box center [911, 592] width 44 height 22
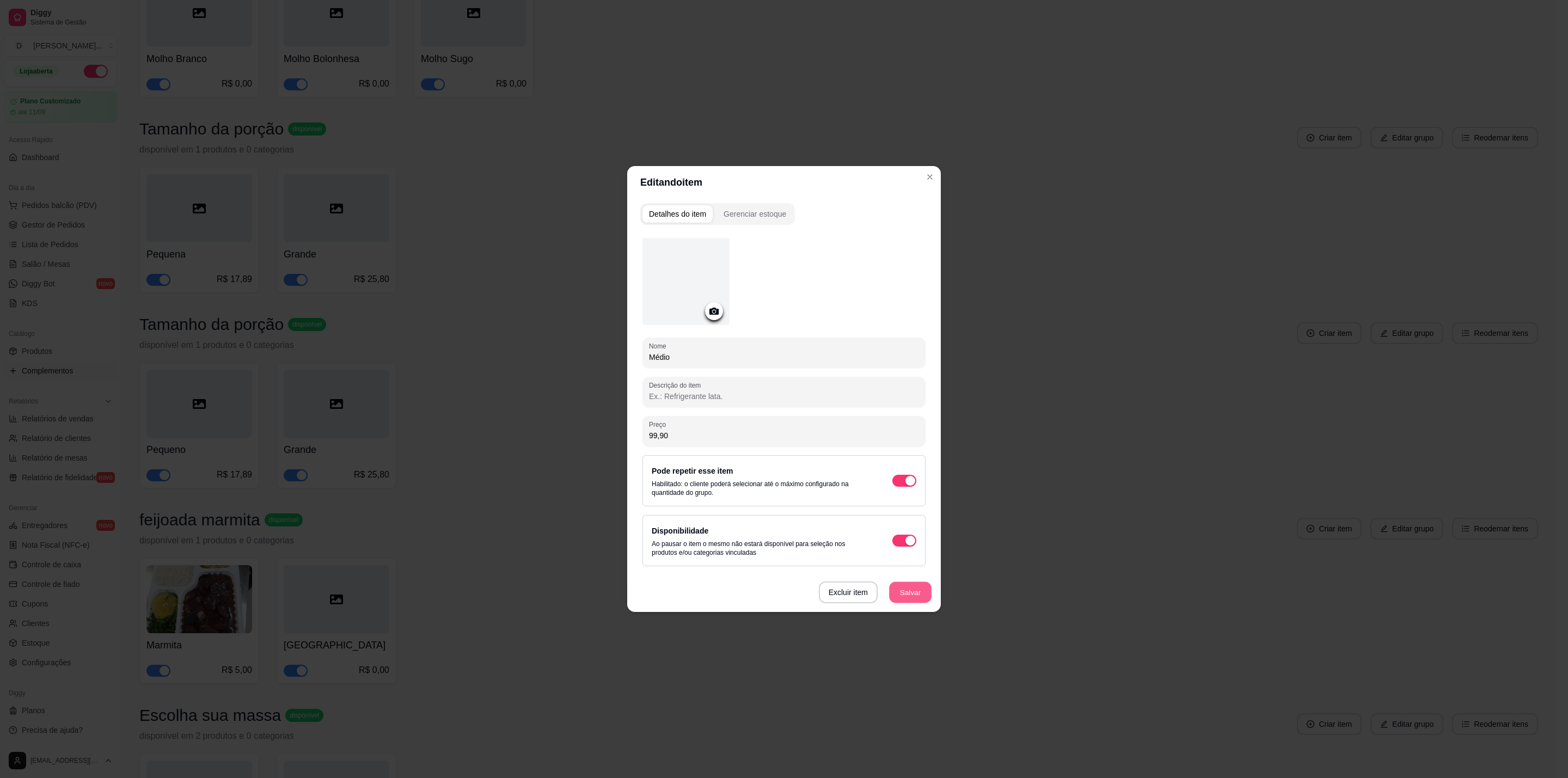
click at [909, 592] on button "Salvar" at bounding box center [911, 592] width 43 height 21
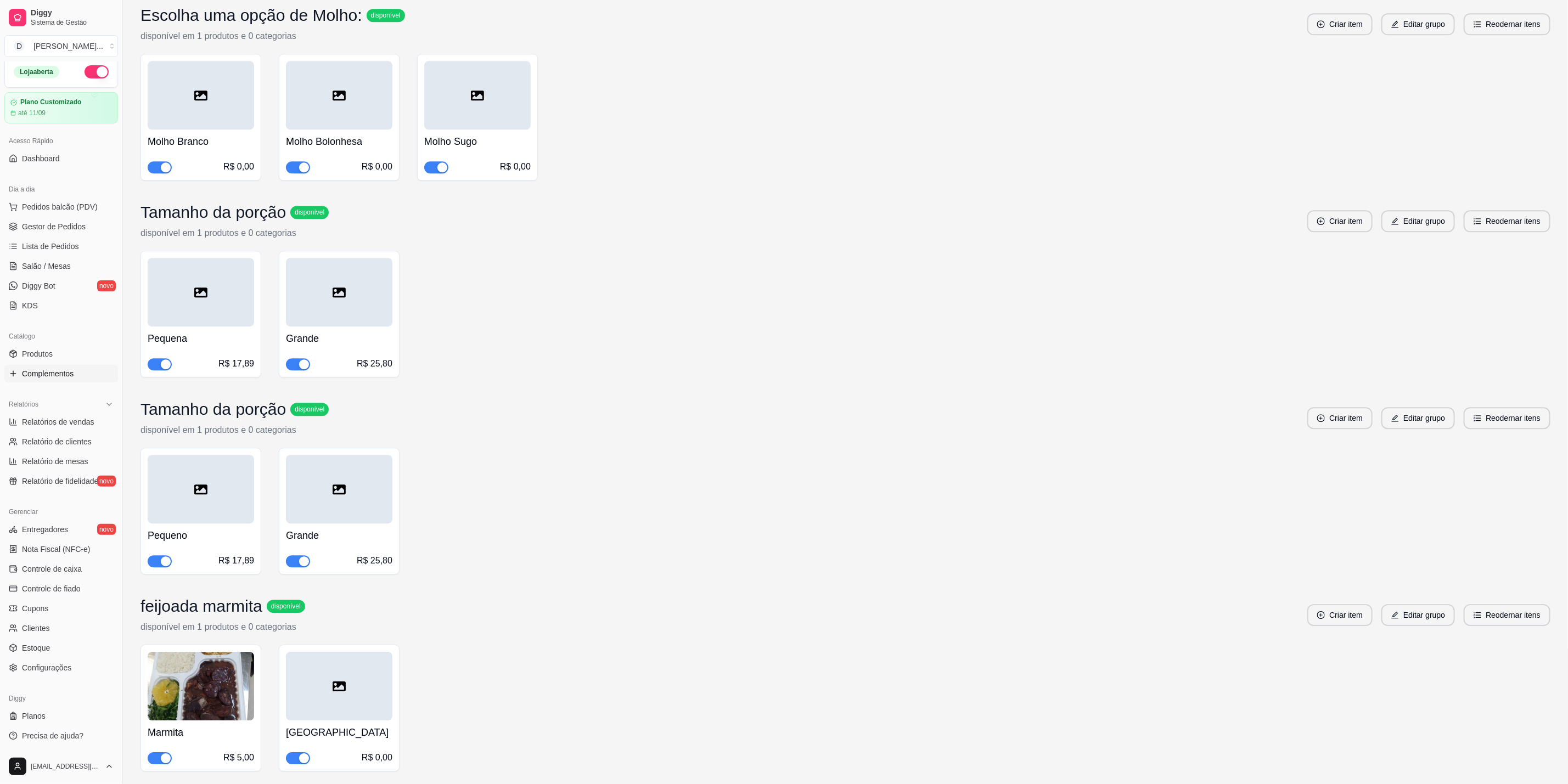
scroll to position [2058, 0]
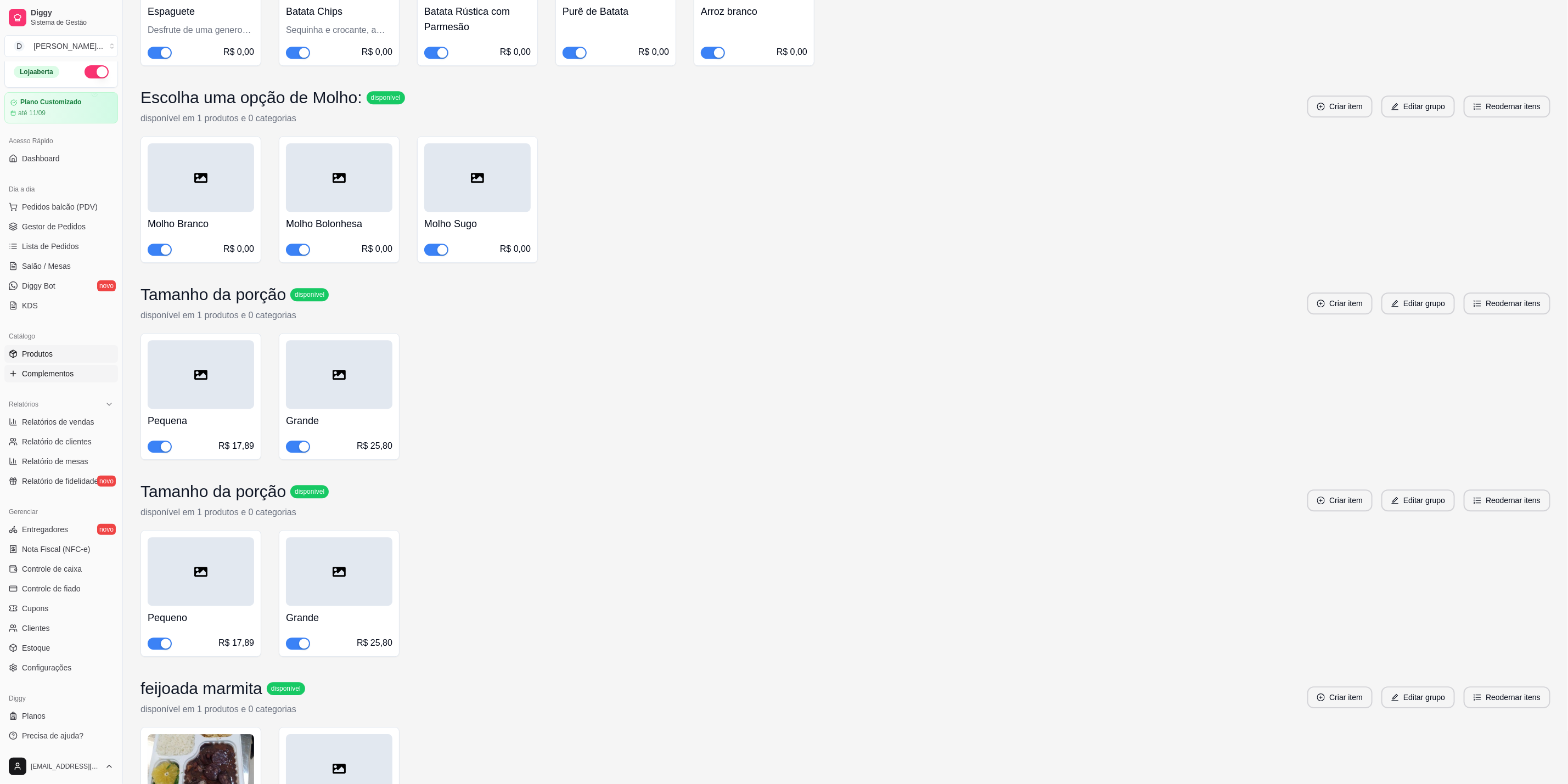
click at [56, 351] on link "Produtos" at bounding box center [61, 354] width 114 height 18
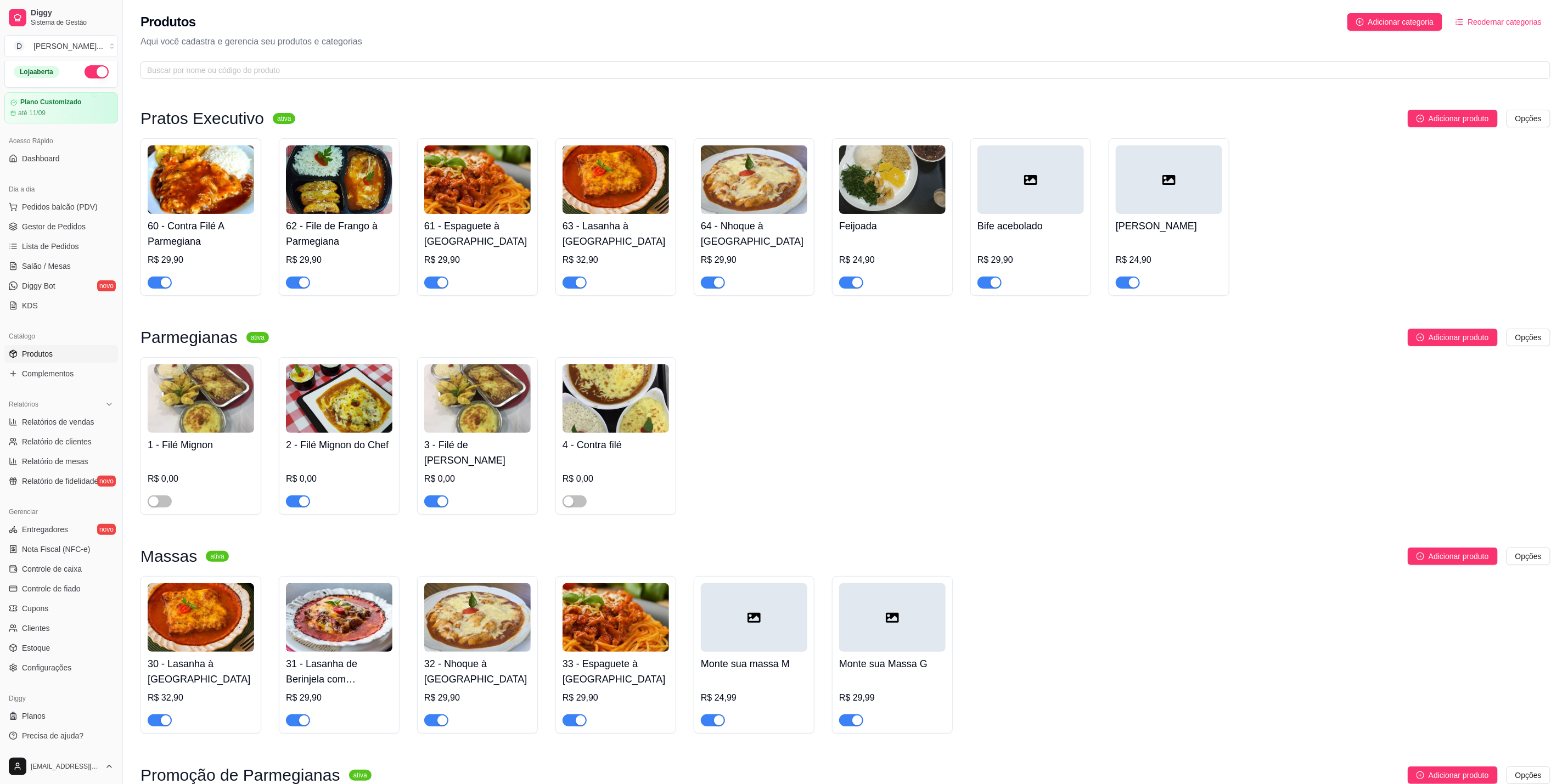
click at [627, 445] on h4 "4 - Contra filé" at bounding box center [616, 445] width 107 height 15
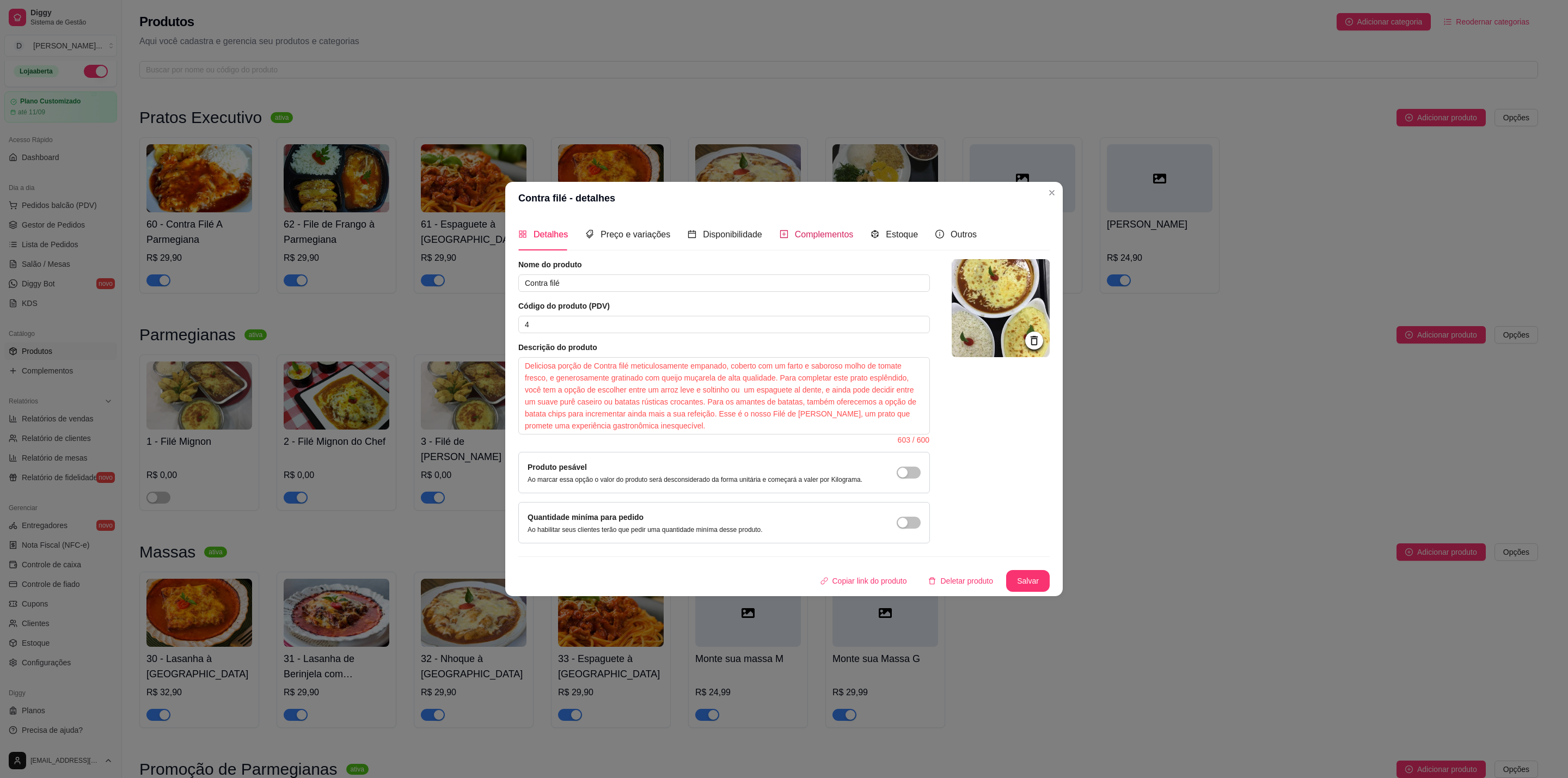
click at [795, 233] on span "Complementos" at bounding box center [824, 234] width 59 height 9
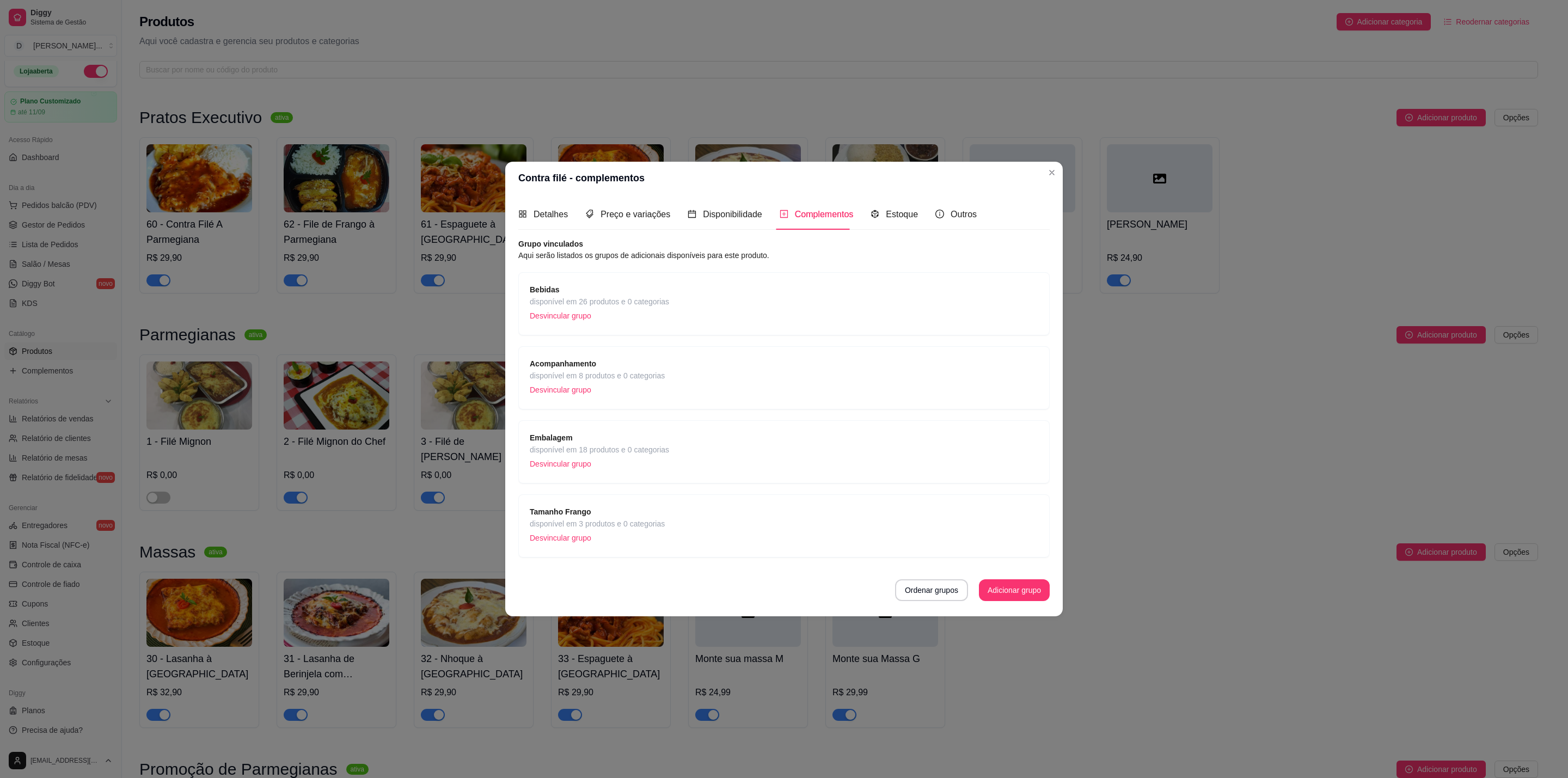
click at [617, 533] on p "Desvincular grupo" at bounding box center [597, 538] width 135 height 16
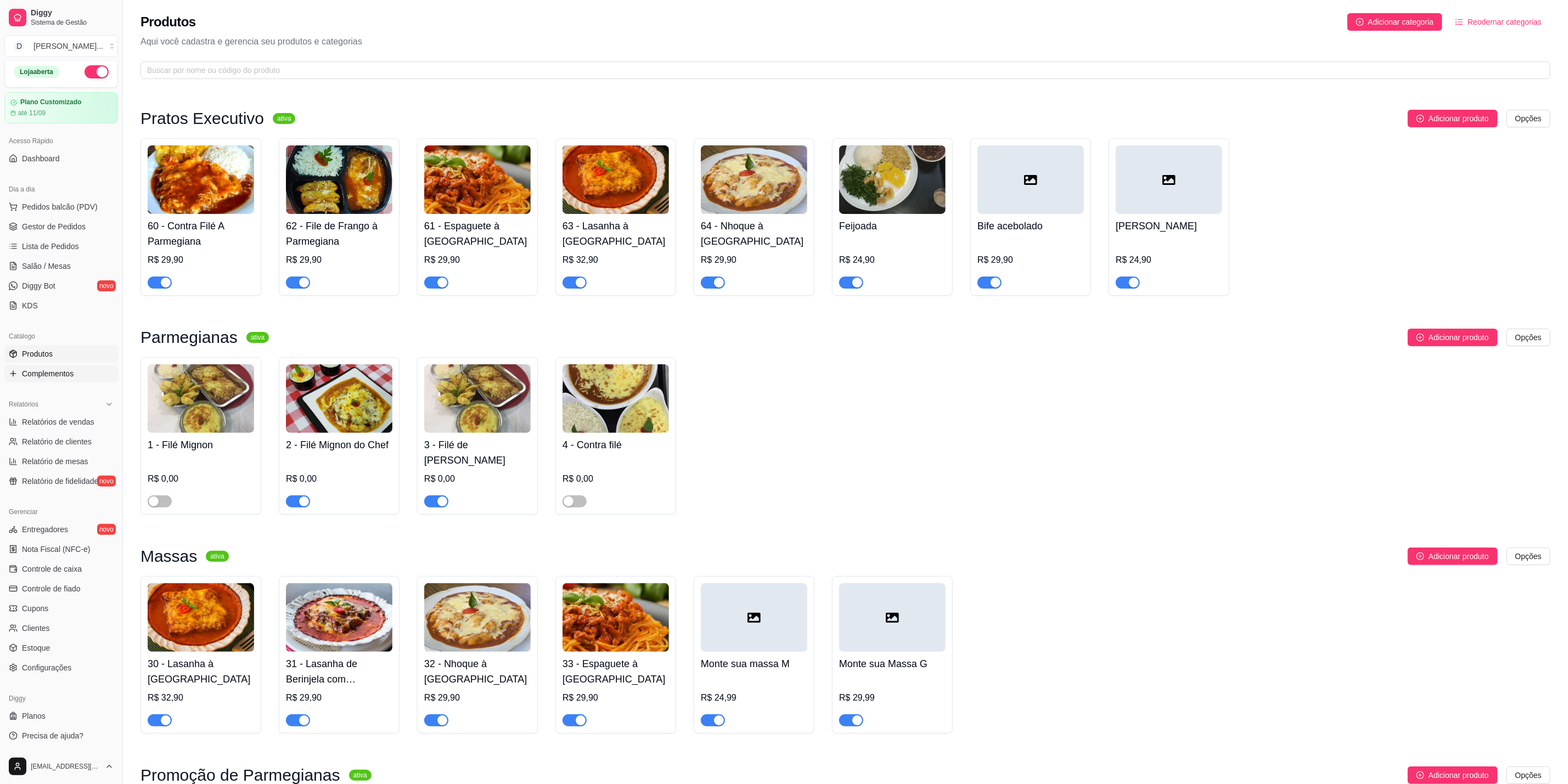
click at [52, 379] on span "Complementos" at bounding box center [48, 374] width 52 height 11
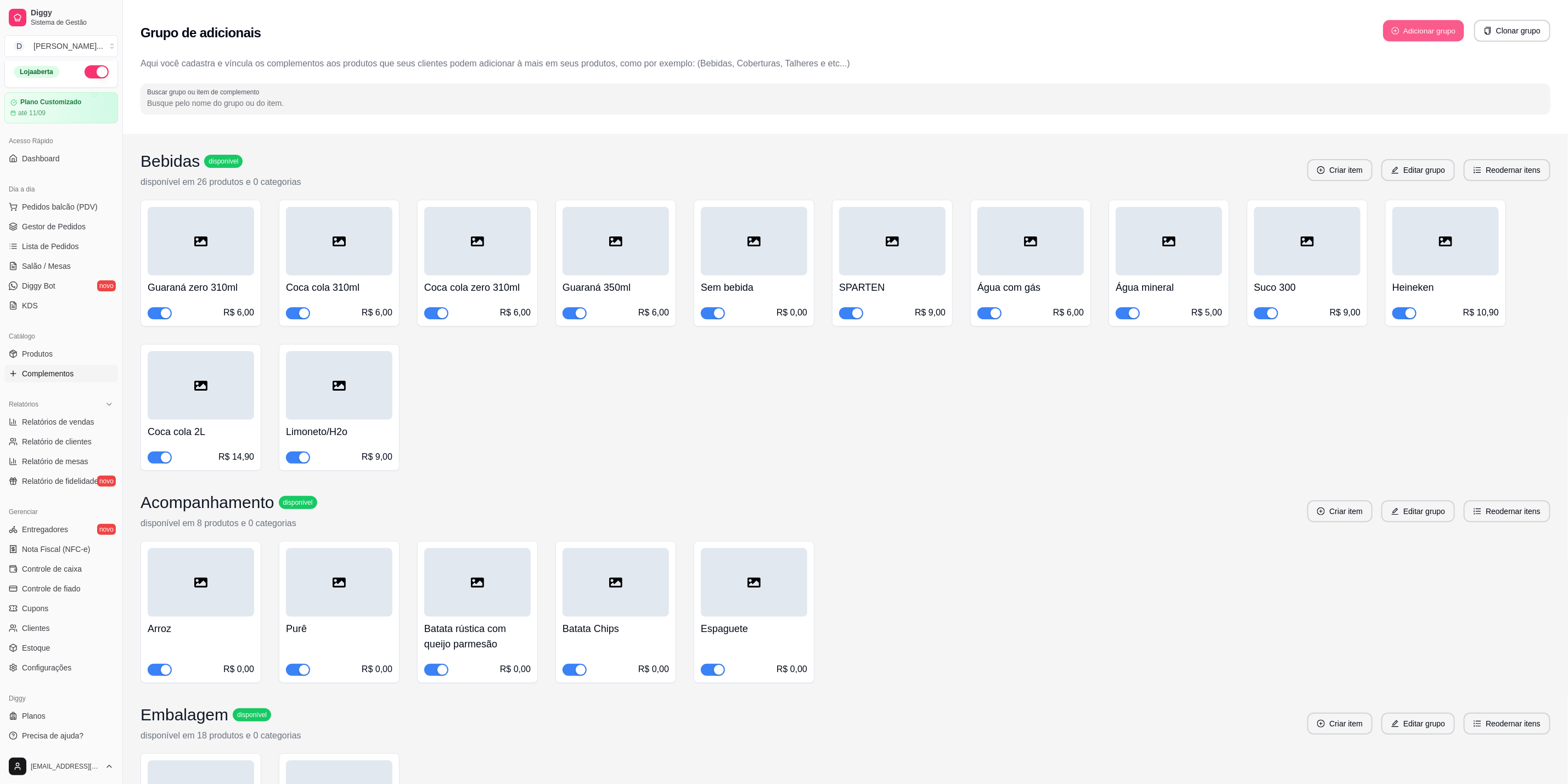
click at [1418, 30] on button "Adicionar grupo" at bounding box center [1424, 31] width 81 height 21
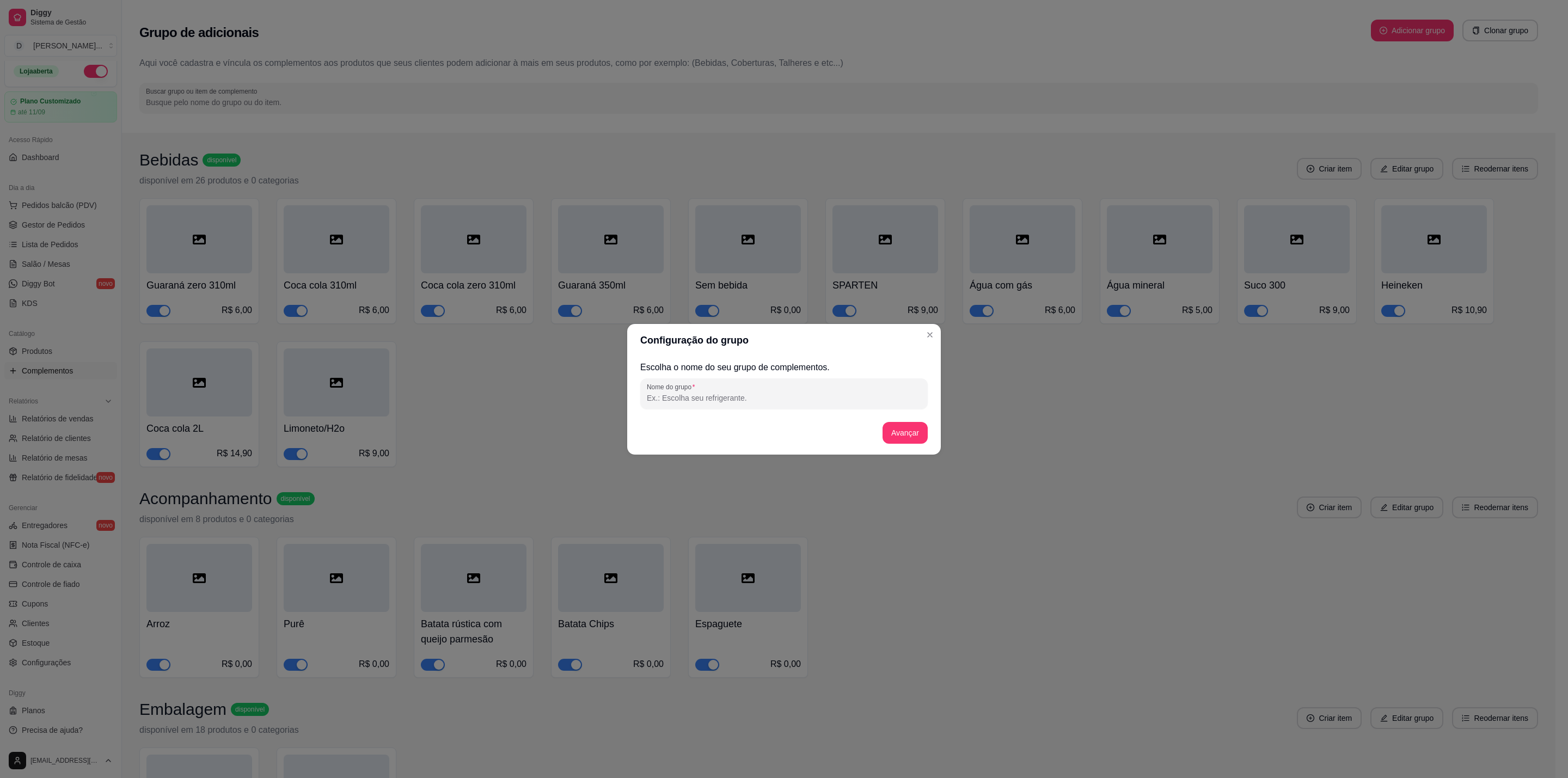
click at [793, 412] on div "Escolha o nome do seu grupo de complementos. Nome do grupo Avançar" at bounding box center [784, 405] width 287 height 89
click at [809, 405] on div "Nome do grupo" at bounding box center [784, 394] width 287 height 30
type input "t"
type input "Tamanho Contra Filé"
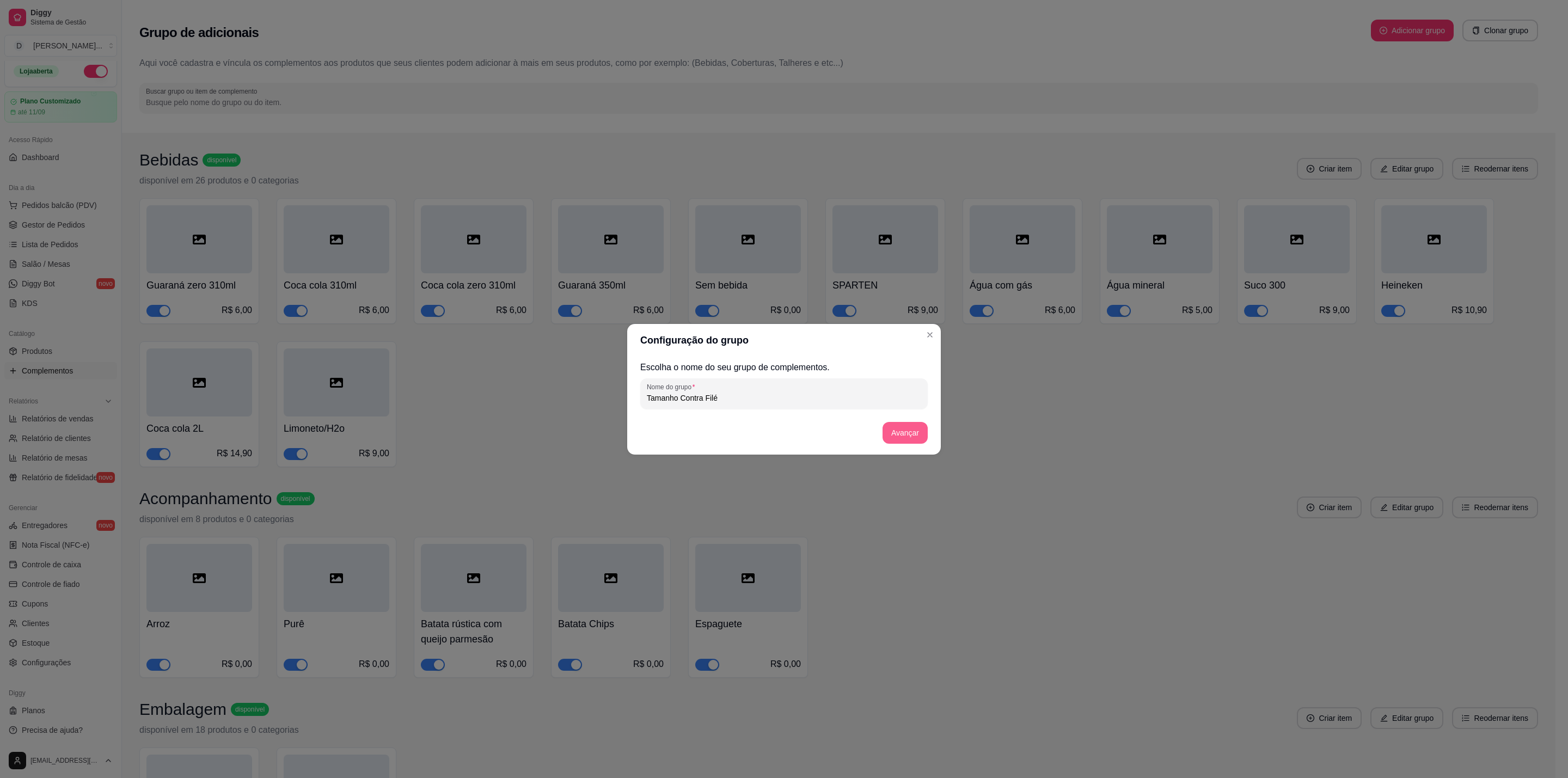
click at [911, 422] on button "Avançar" at bounding box center [905, 433] width 45 height 22
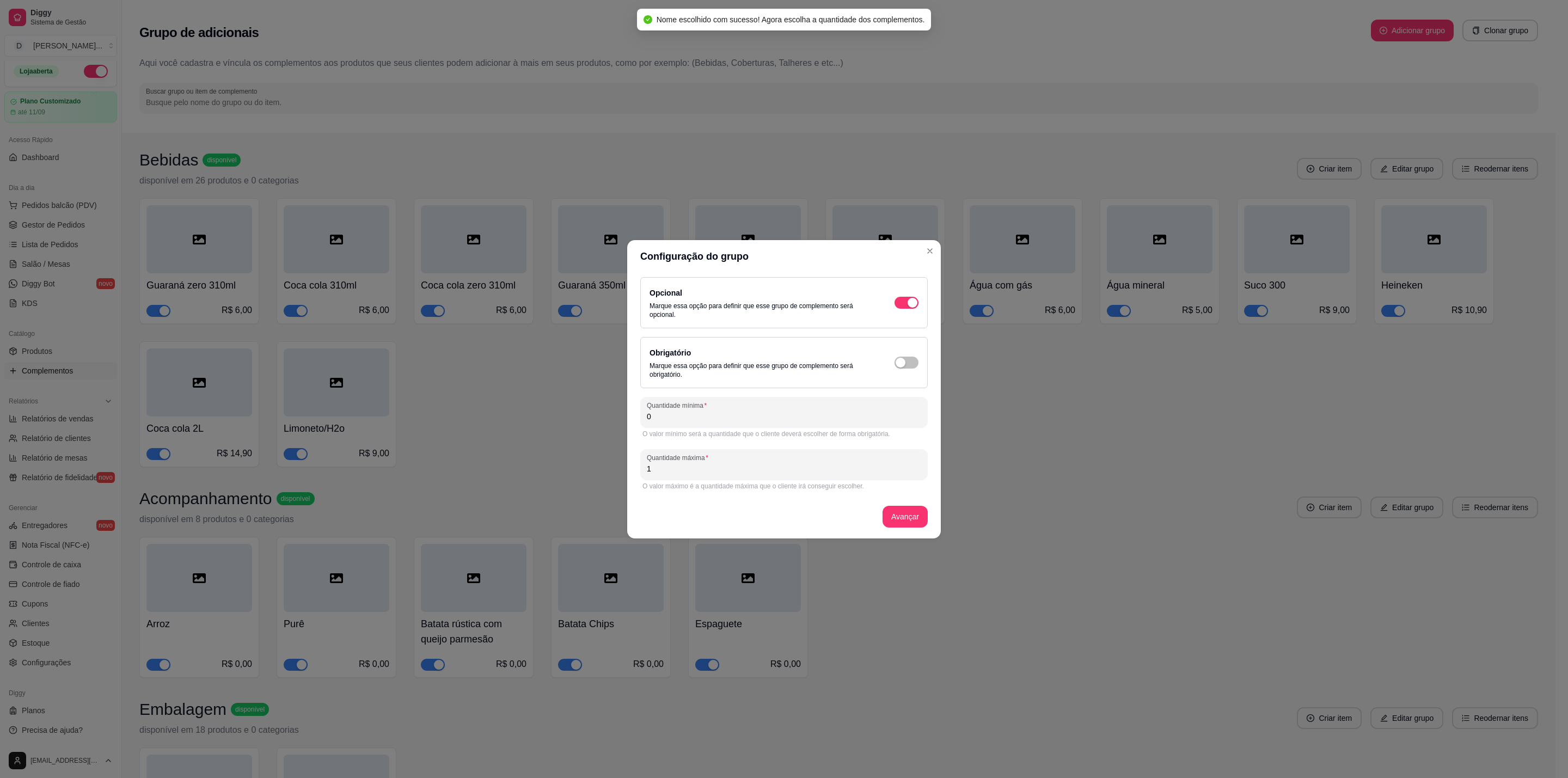
click at [1083, 396] on div "Configuração do grupo Opcional Marque essa opção para definir que esse grupo de…" at bounding box center [784, 389] width 1568 height 778
click at [897, 423] on div "0" at bounding box center [784, 412] width 275 height 22
type input "1"
click at [905, 359] on div "button" at bounding box center [900, 363] width 10 height 10
click at [902, 508] on button "Avançar" at bounding box center [905, 517] width 45 height 22
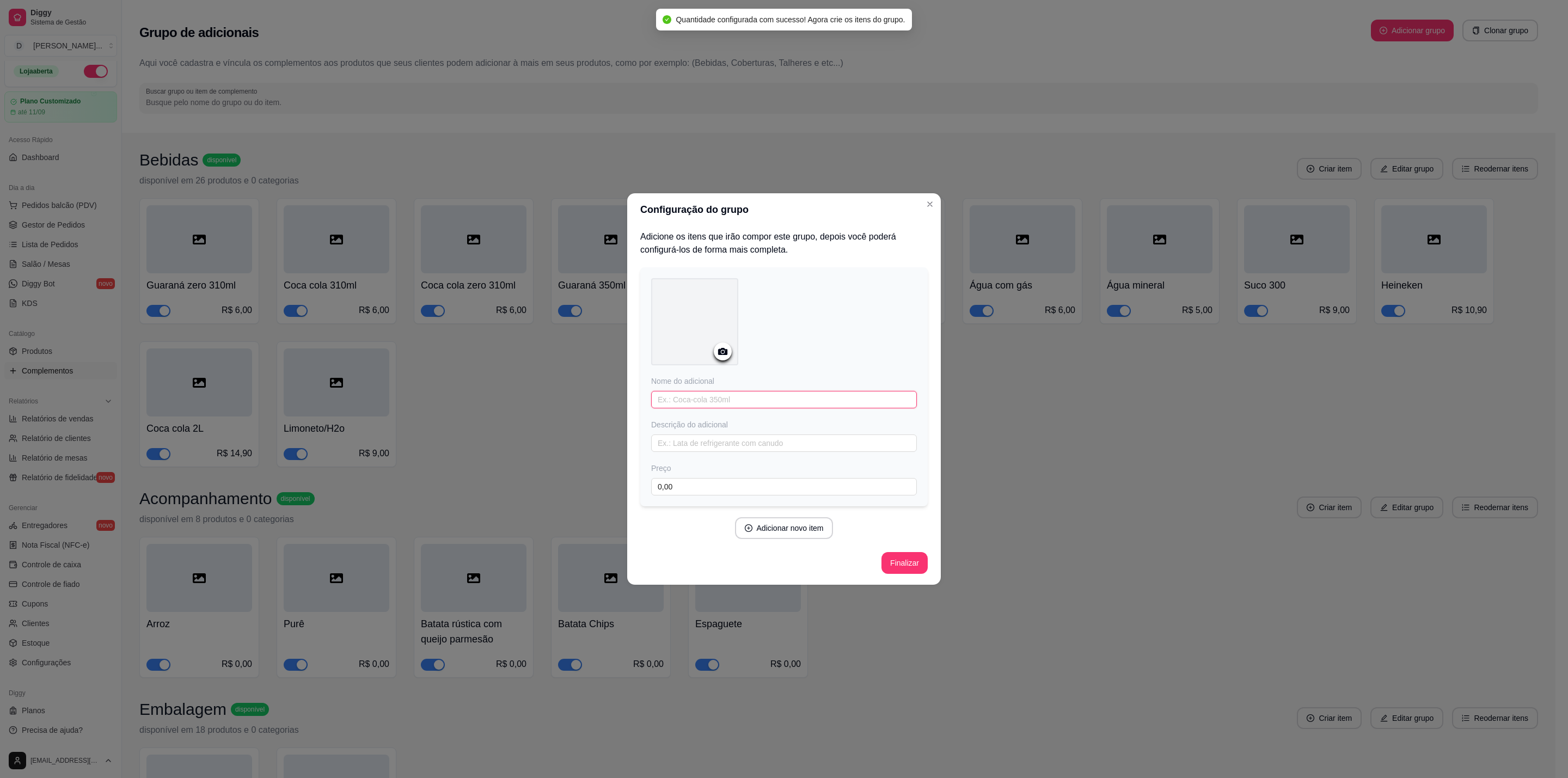
click at [809, 394] on input "text" at bounding box center [784, 399] width 265 height 18
click at [926, 202] on icon "Close" at bounding box center [930, 204] width 9 height 9
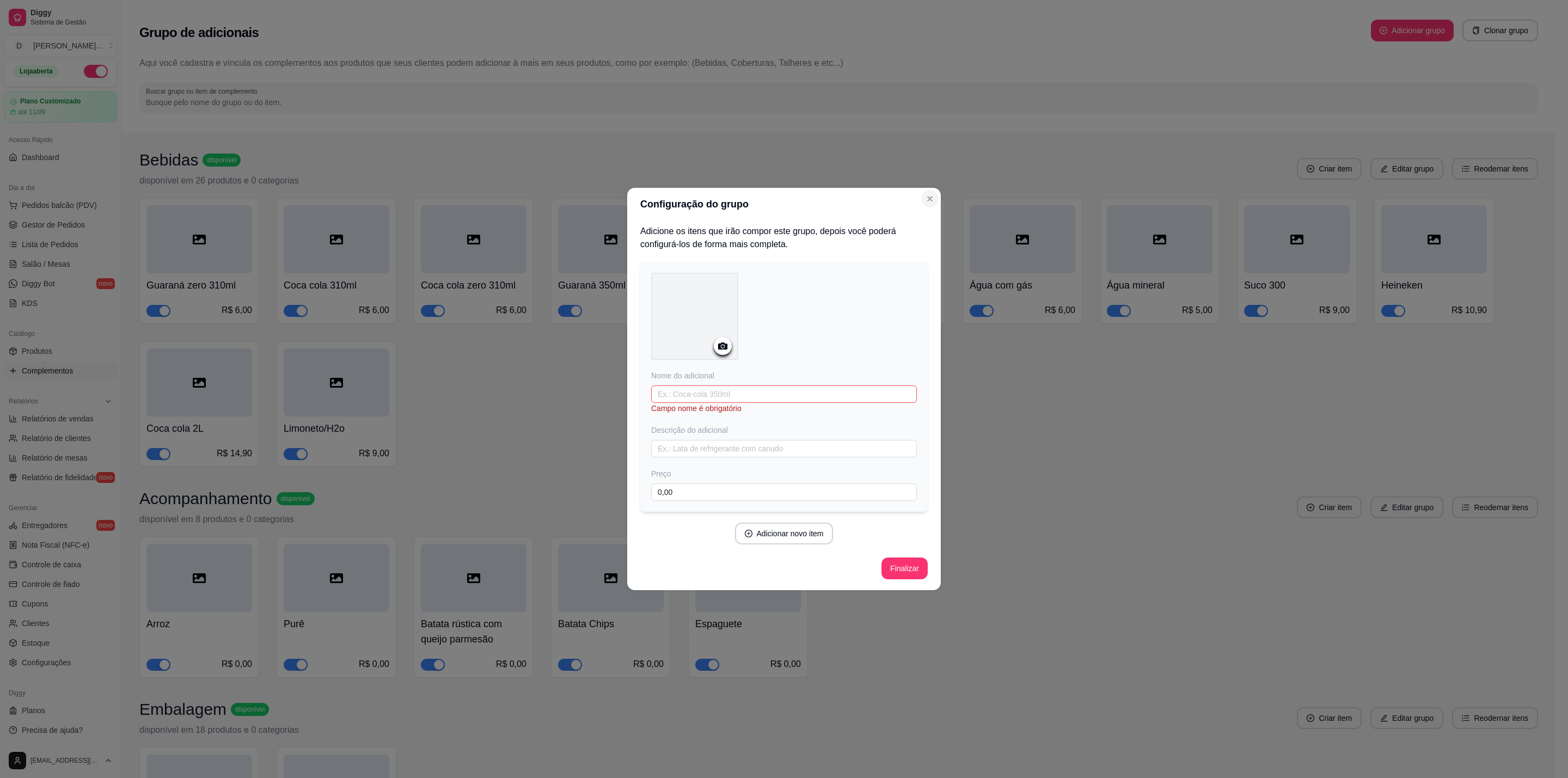
click at [929, 198] on icon "Close" at bounding box center [929, 198] width 4 height 4
click at [930, 199] on icon "Close" at bounding box center [930, 198] width 9 height 9
click at [912, 572] on button "Finalizar" at bounding box center [905, 569] width 46 height 22
click at [1031, 475] on div "Configuração do grupo Adicione os itens que irão compor este grupo, depois você…" at bounding box center [784, 389] width 1568 height 778
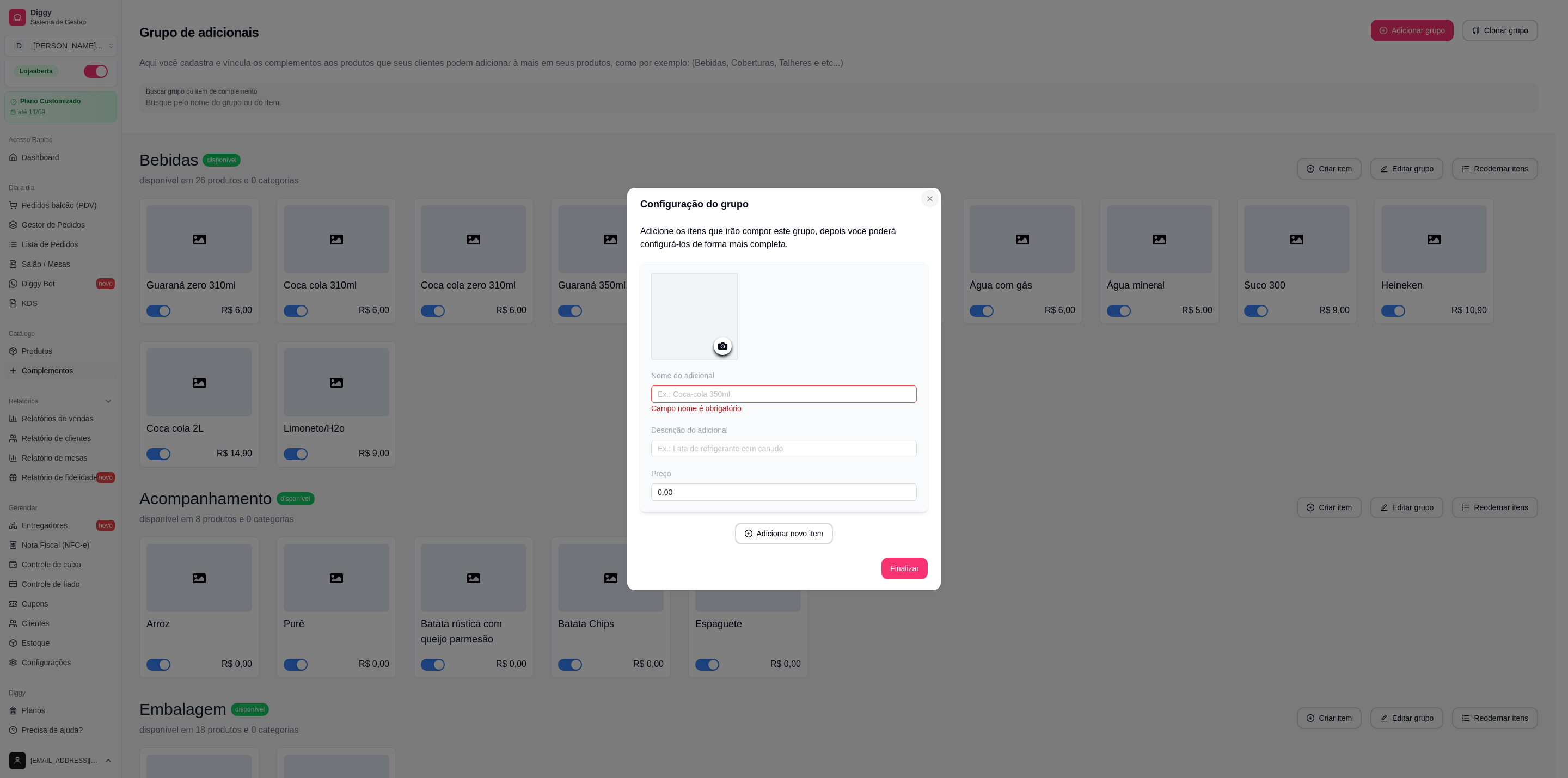
click at [925, 200] on button "Close" at bounding box center [929, 198] width 18 height 18
click at [926, 200] on icon "Close" at bounding box center [930, 198] width 9 height 9
click at [929, 199] on icon "Close" at bounding box center [930, 198] width 9 height 9
click at [929, 199] on icon "Close" at bounding box center [929, 198] width 4 height 4
click at [1003, 598] on div "Configuração do grupo Adicione os itens que irão compor este grupo, depois você…" at bounding box center [784, 389] width 1568 height 778
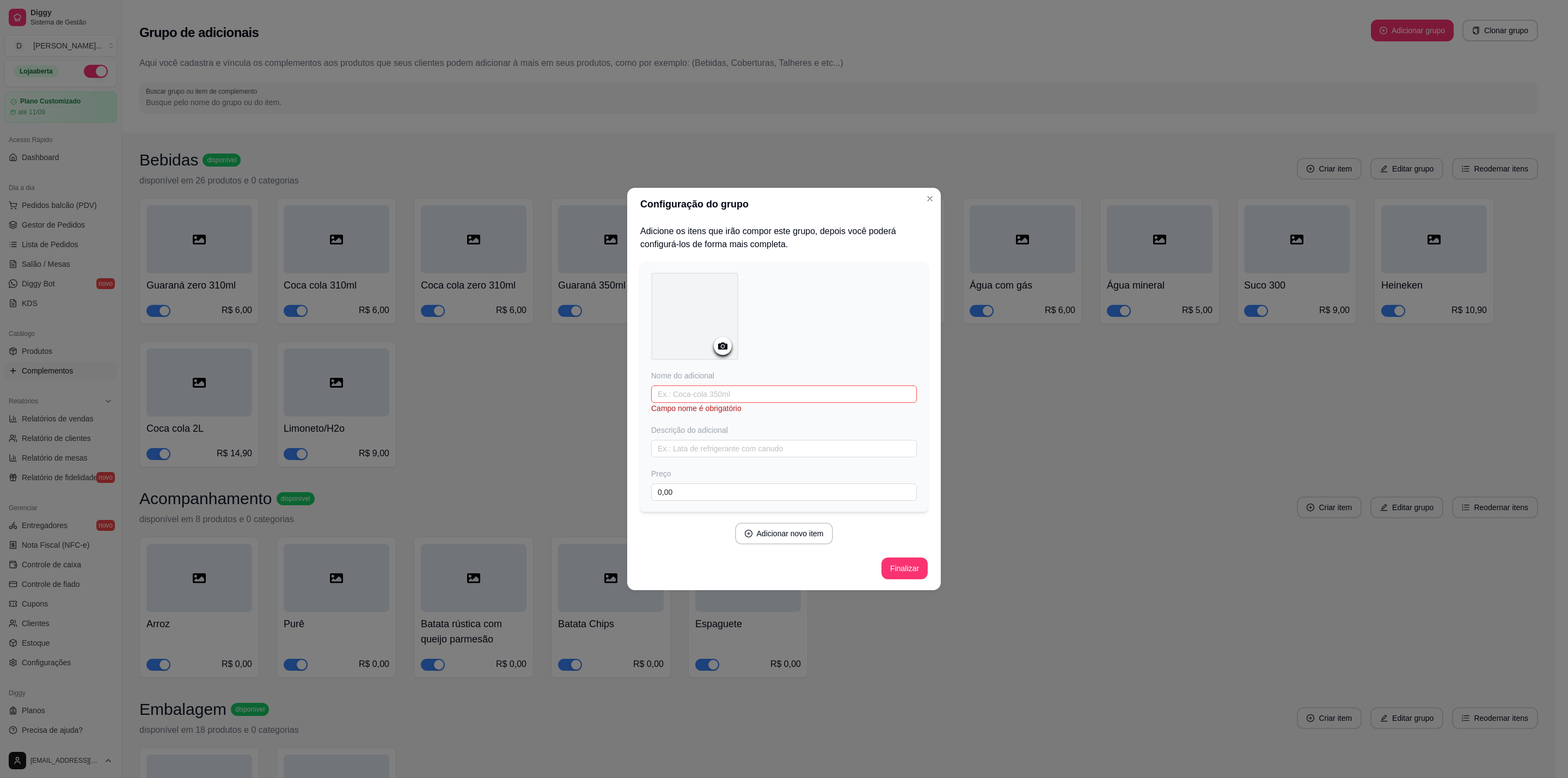
click at [598, 72] on div "Configuração do grupo Adicione os itens que irão compor este grupo, depois você…" at bounding box center [784, 389] width 1568 height 778
click at [930, 198] on icon "Close" at bounding box center [929, 198] width 4 height 4
click at [1093, 551] on div "Configuração do grupo Adicione os itens que irão compor este grupo, depois você…" at bounding box center [784, 389] width 1568 height 778
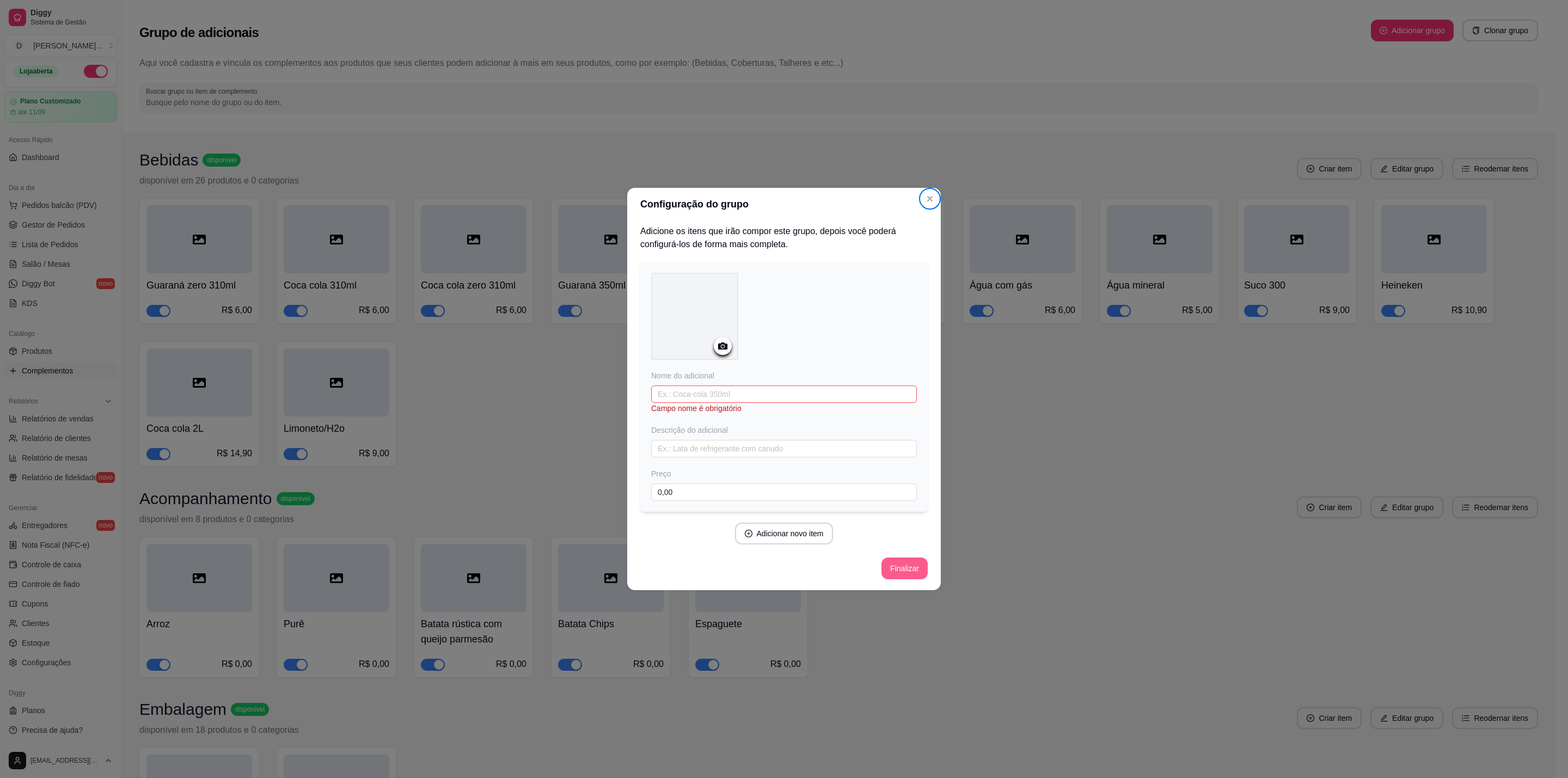
click at [912, 569] on button "Finalizar" at bounding box center [905, 569] width 46 height 22
click at [903, 392] on input "text" at bounding box center [784, 394] width 265 height 18
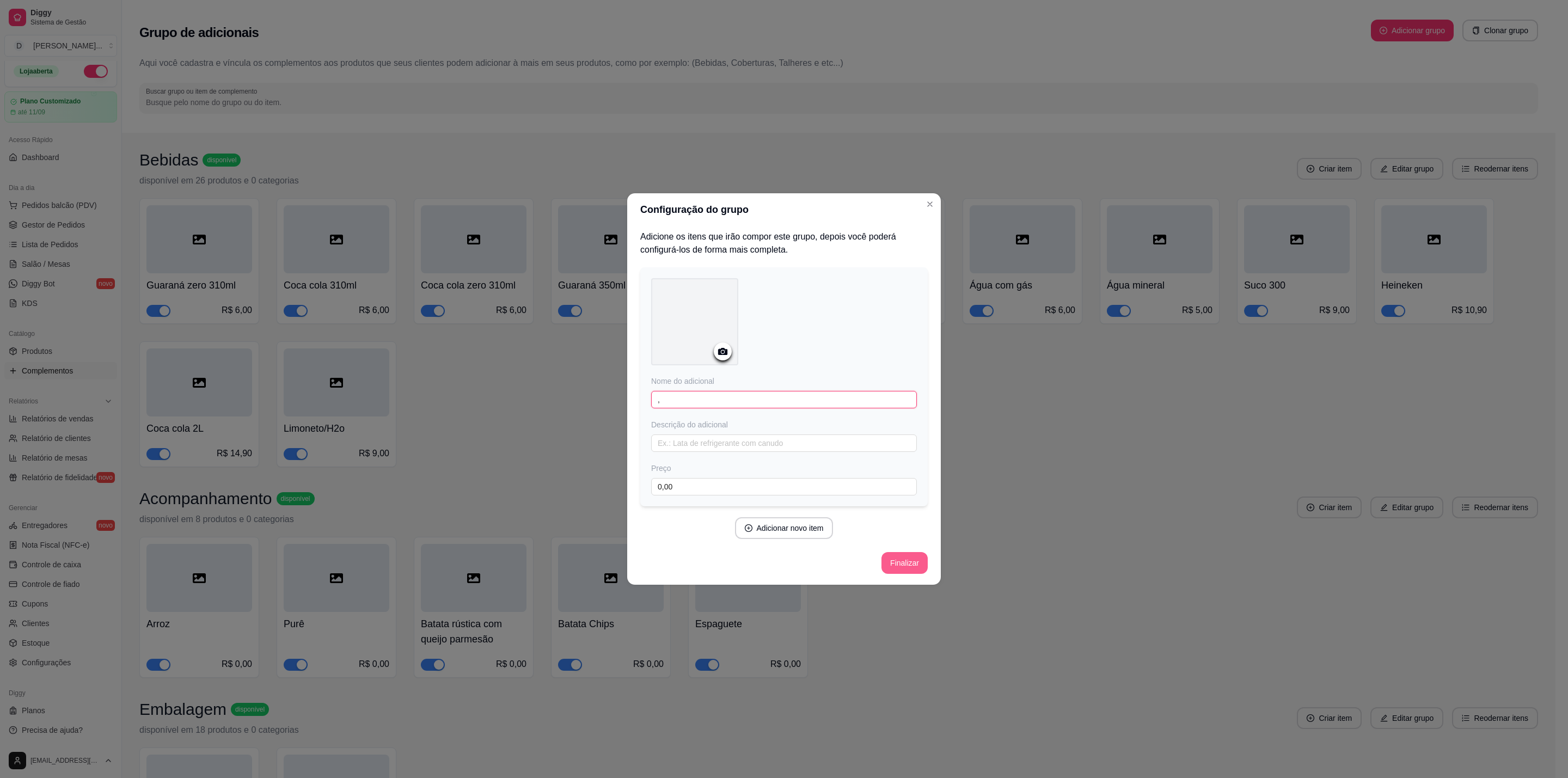
type input ","
click at [911, 560] on button "Finalizar" at bounding box center [905, 563] width 46 height 22
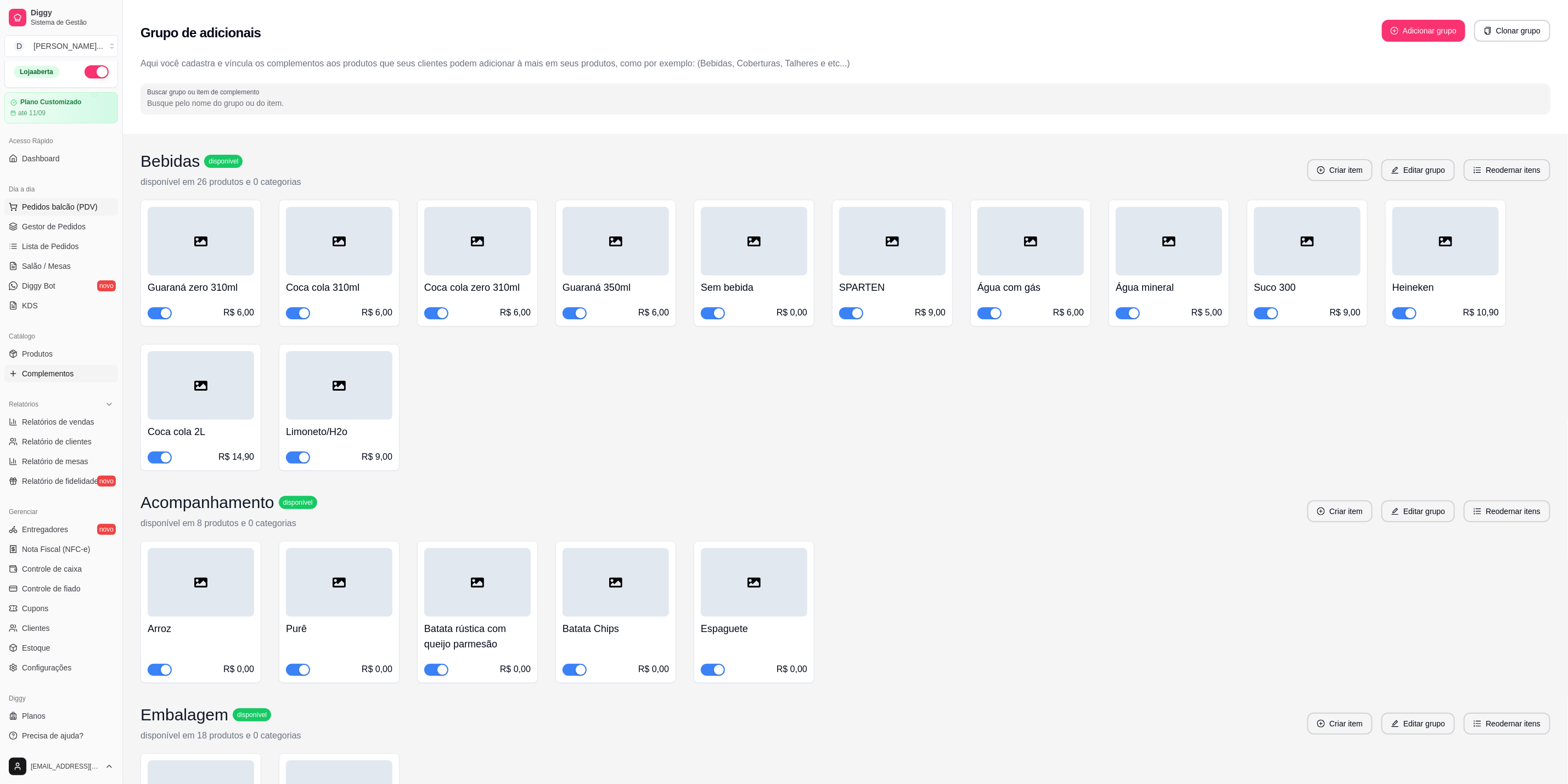
click at [41, 206] on span "Pedidos balcão (PDV)" at bounding box center [60, 207] width 75 height 11
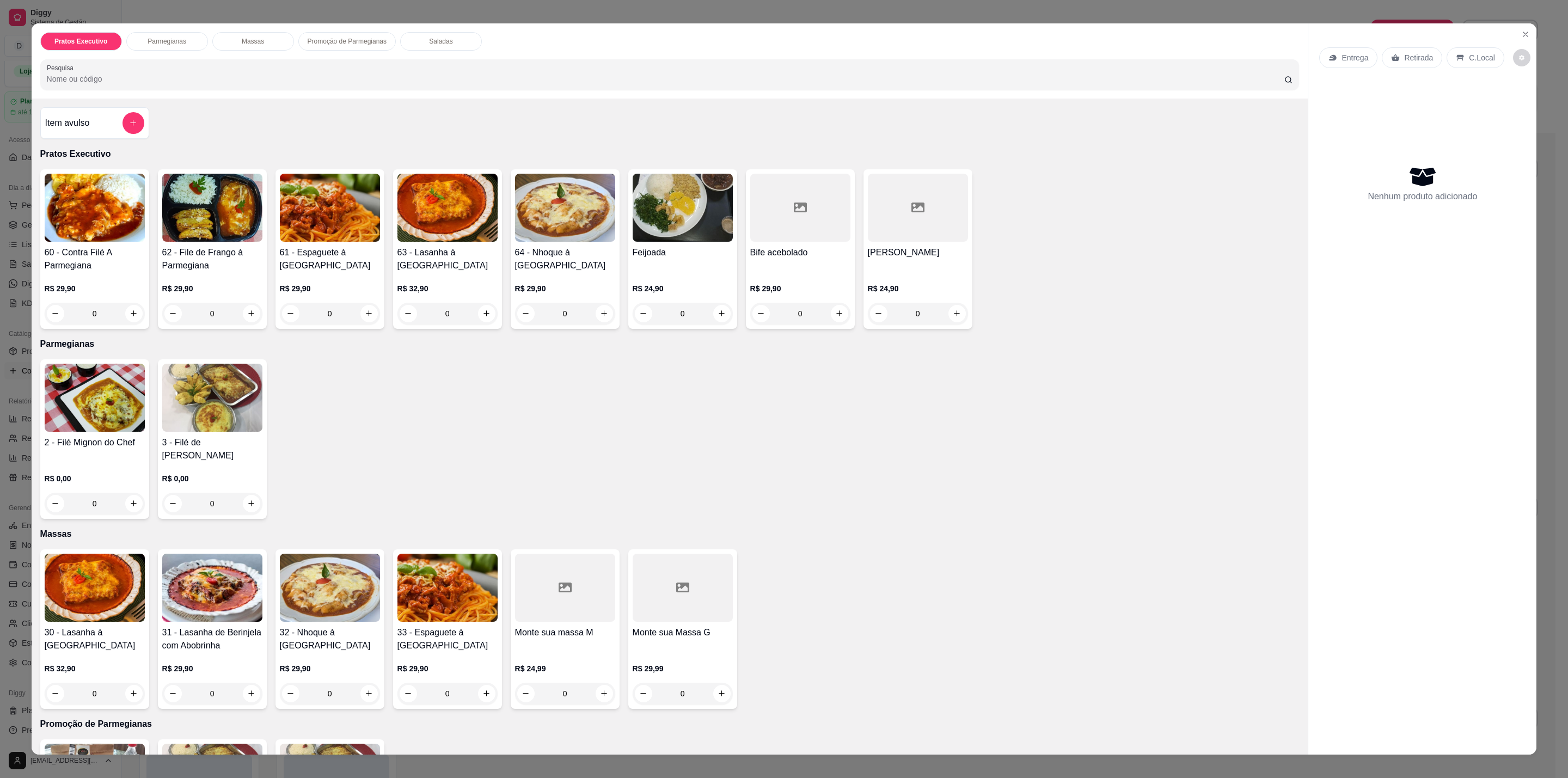
scroll to position [163, 0]
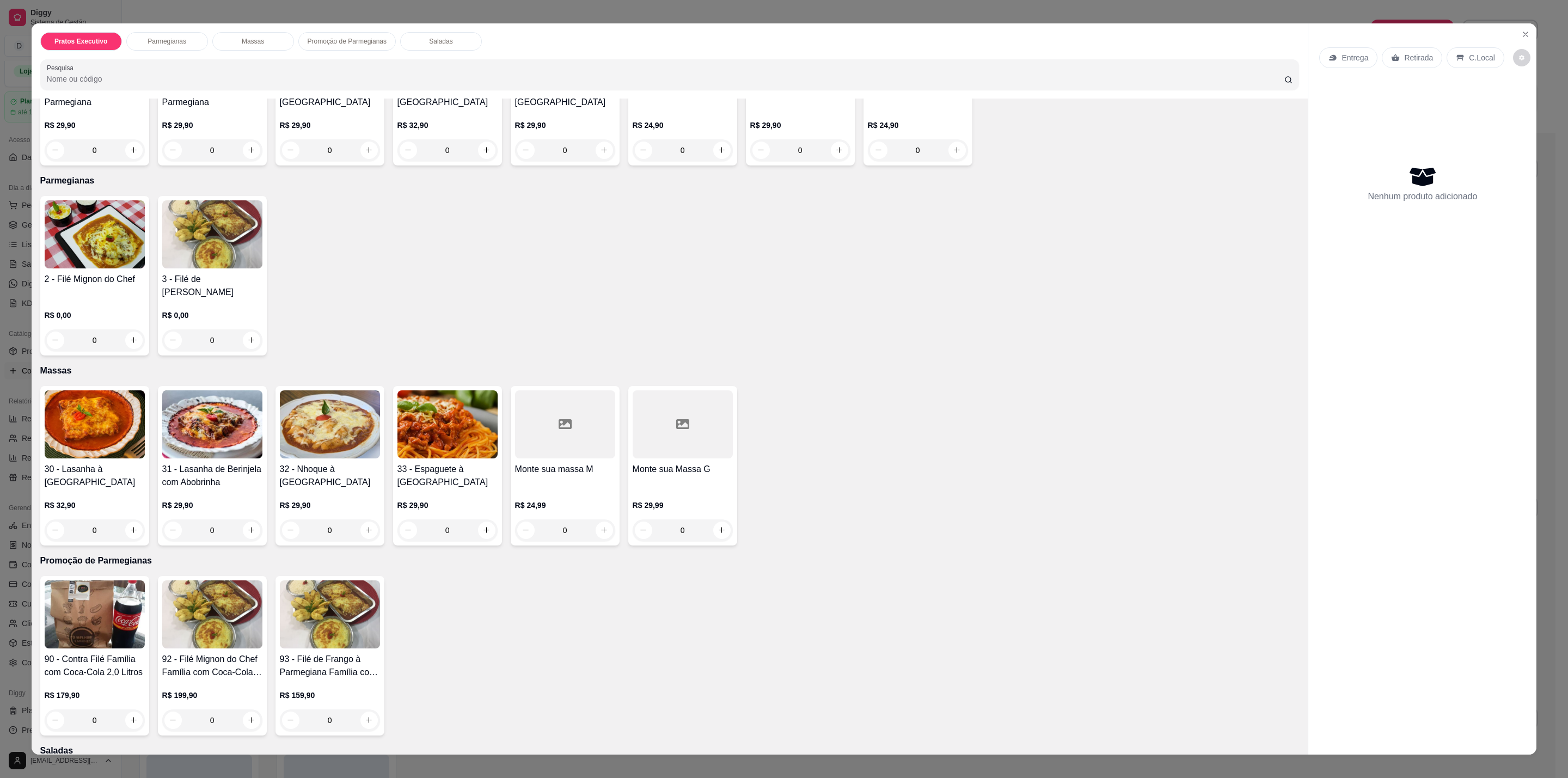
click at [80, 299] on div "R$ 0,00 0" at bounding box center [94, 325] width 100 height 52
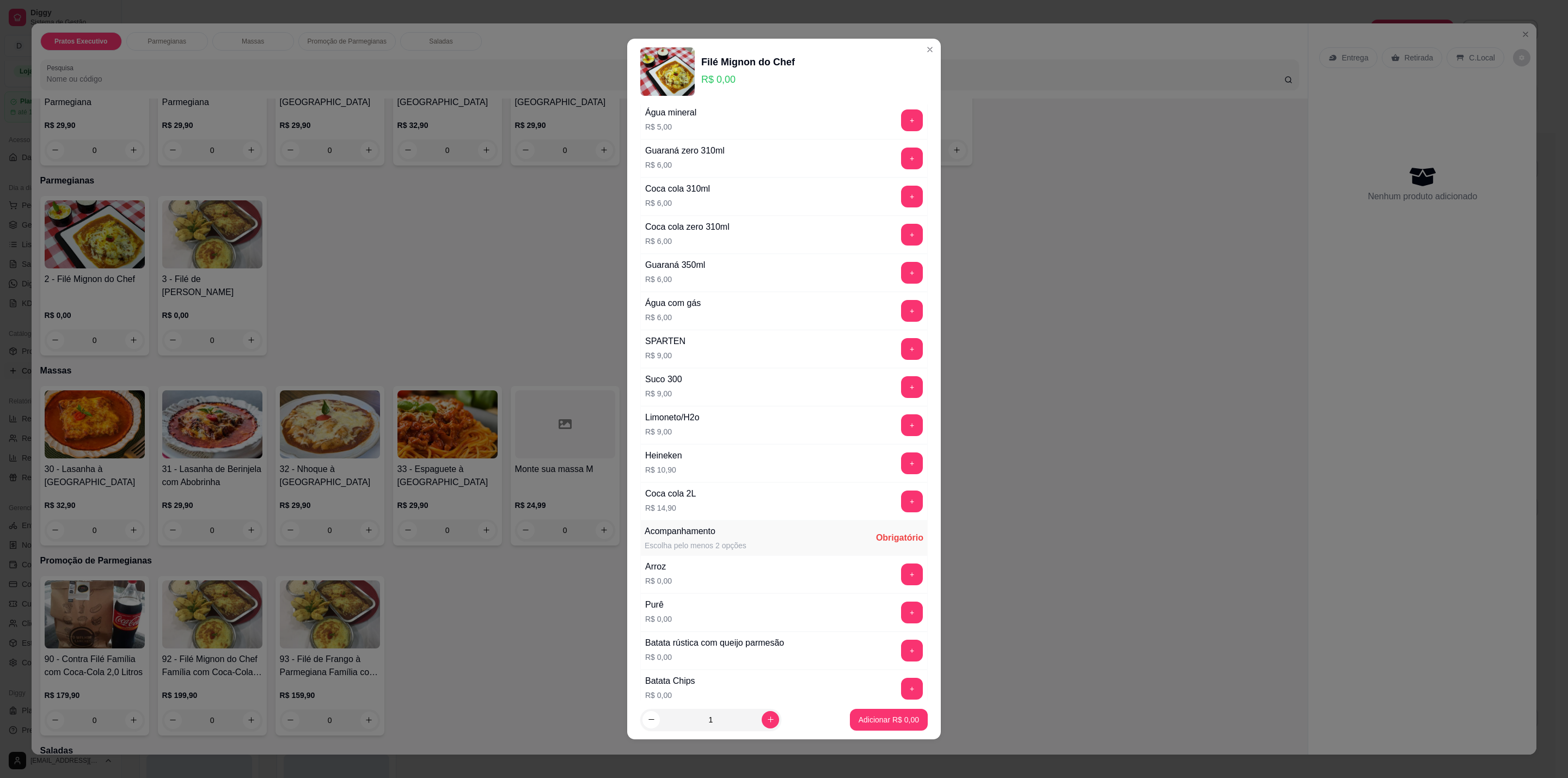
scroll to position [327, 0]
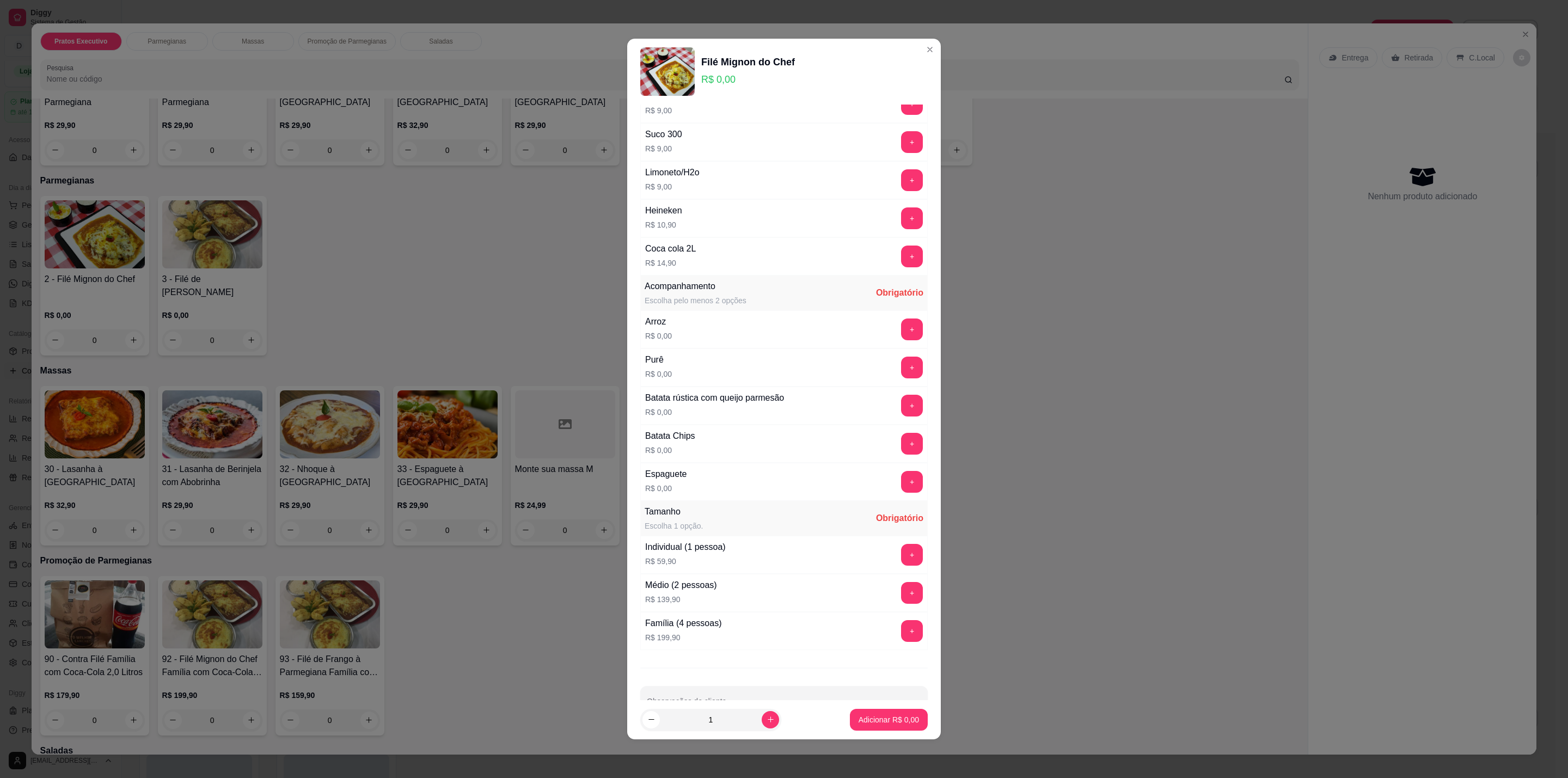
click at [900, 597] on div "+" at bounding box center [912, 593] width 30 height 22
click at [901, 603] on button "+" at bounding box center [912, 593] width 22 height 22
click at [901, 492] on button "+" at bounding box center [912, 482] width 22 height 22
click at [901, 379] on button "+" at bounding box center [912, 368] width 22 height 22
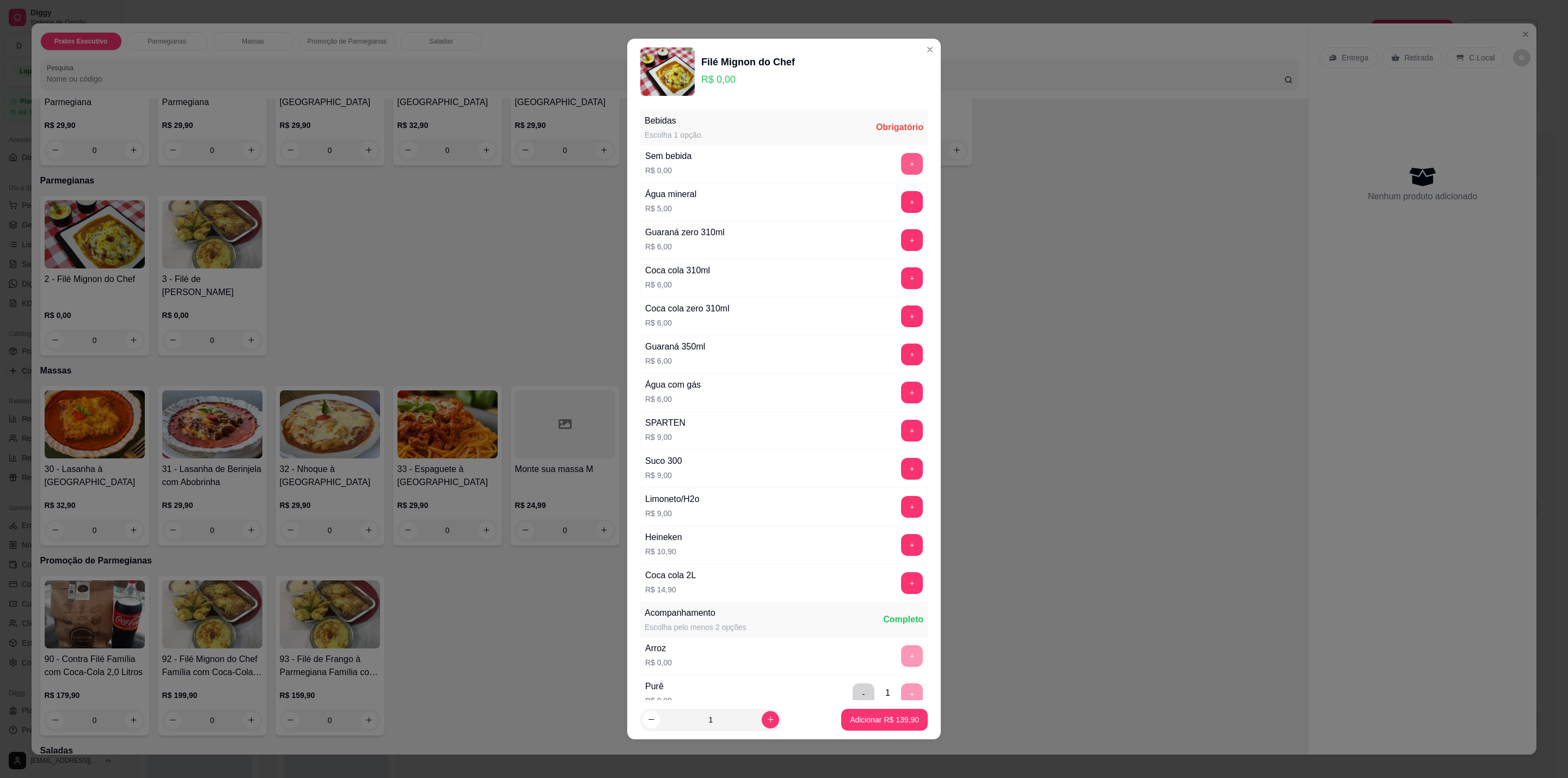
drag, startPoint x: 885, startPoint y: 150, endPoint x: 895, endPoint y: 155, distance: 11.2
click at [886, 150] on div "Sem bebida R$ 0,00 +" at bounding box center [784, 164] width 287 height 38
click at [901, 158] on button "+" at bounding box center [912, 164] width 21 height 21
click at [871, 713] on button "Adicionar R$ 139,90" at bounding box center [884, 720] width 86 height 22
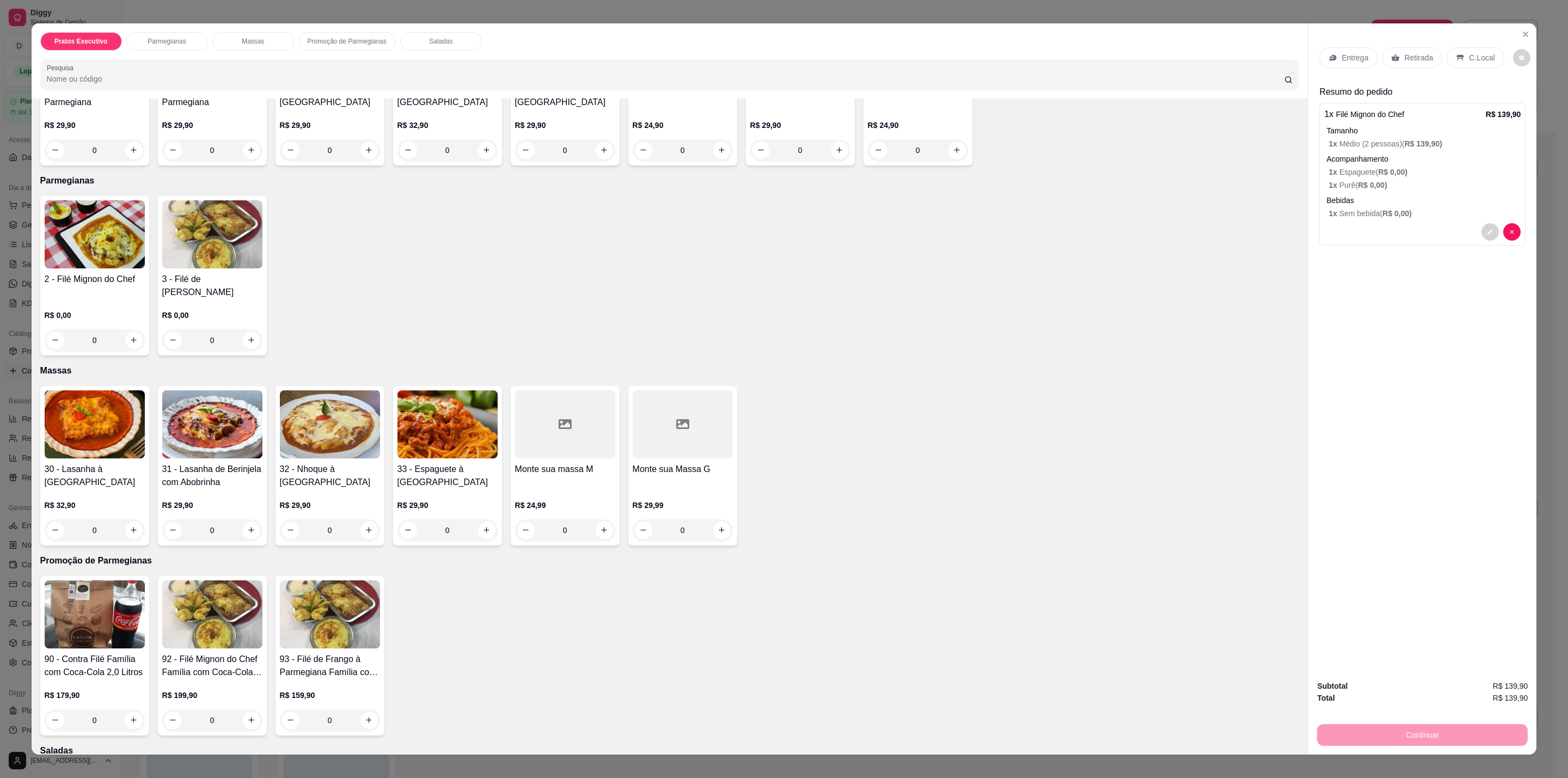
click at [219, 329] on div "0" at bounding box center [212, 340] width 100 height 22
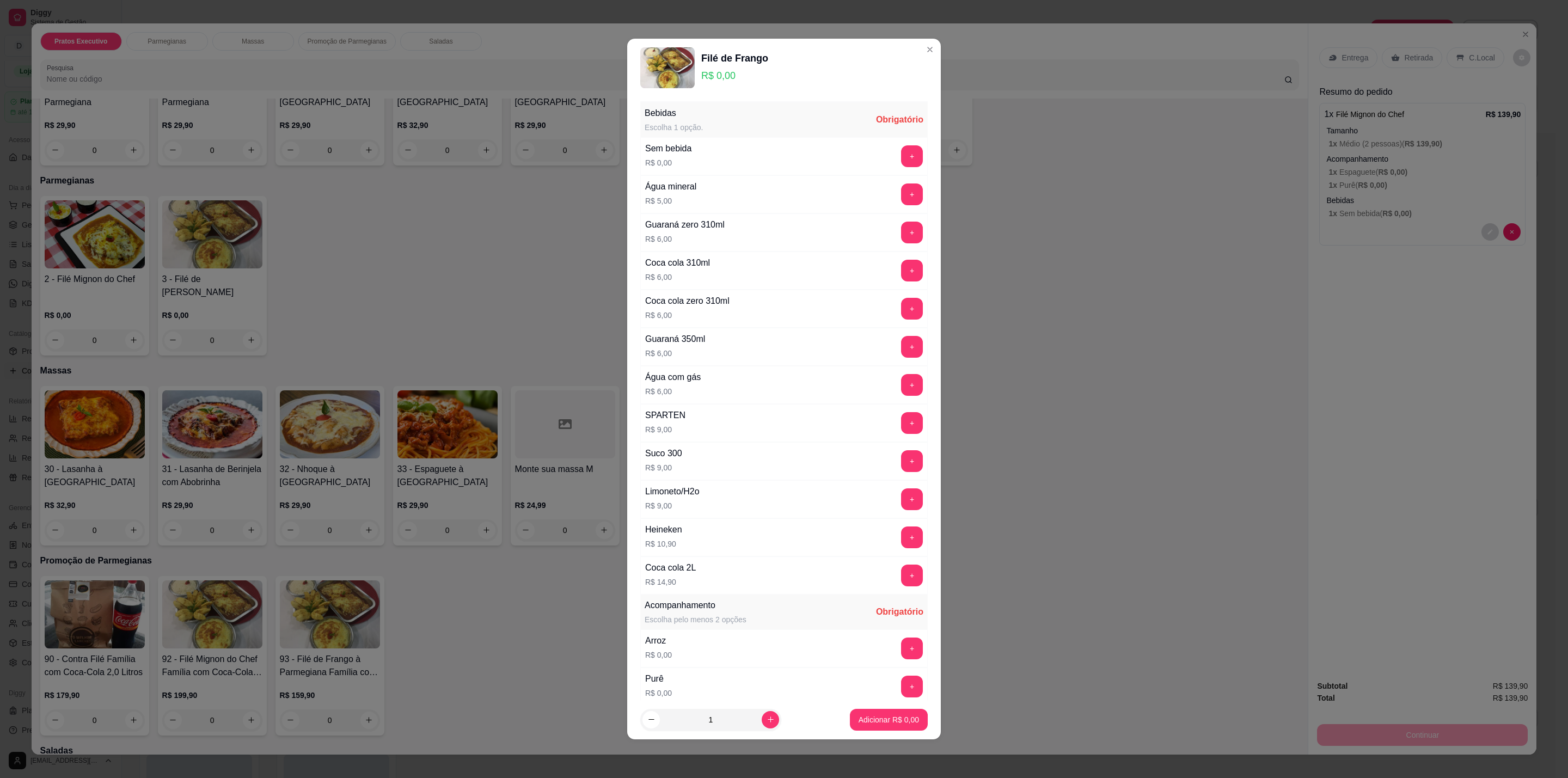
scroll to position [327, 0]
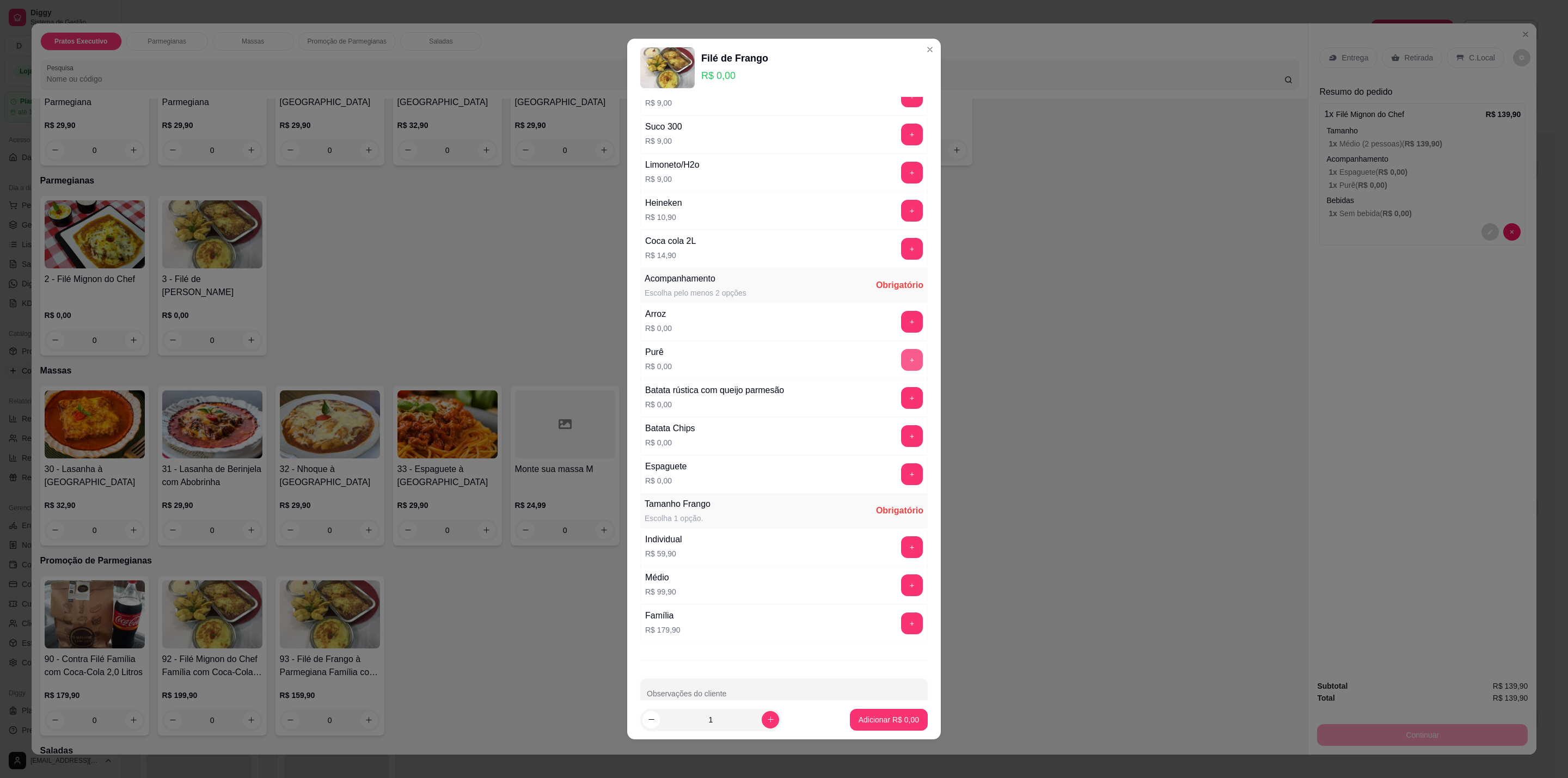
click at [901, 366] on button "+" at bounding box center [912, 360] width 22 height 22
click at [901, 396] on button "+" at bounding box center [912, 398] width 22 height 22
click at [901, 596] on button "+" at bounding box center [912, 586] width 22 height 22
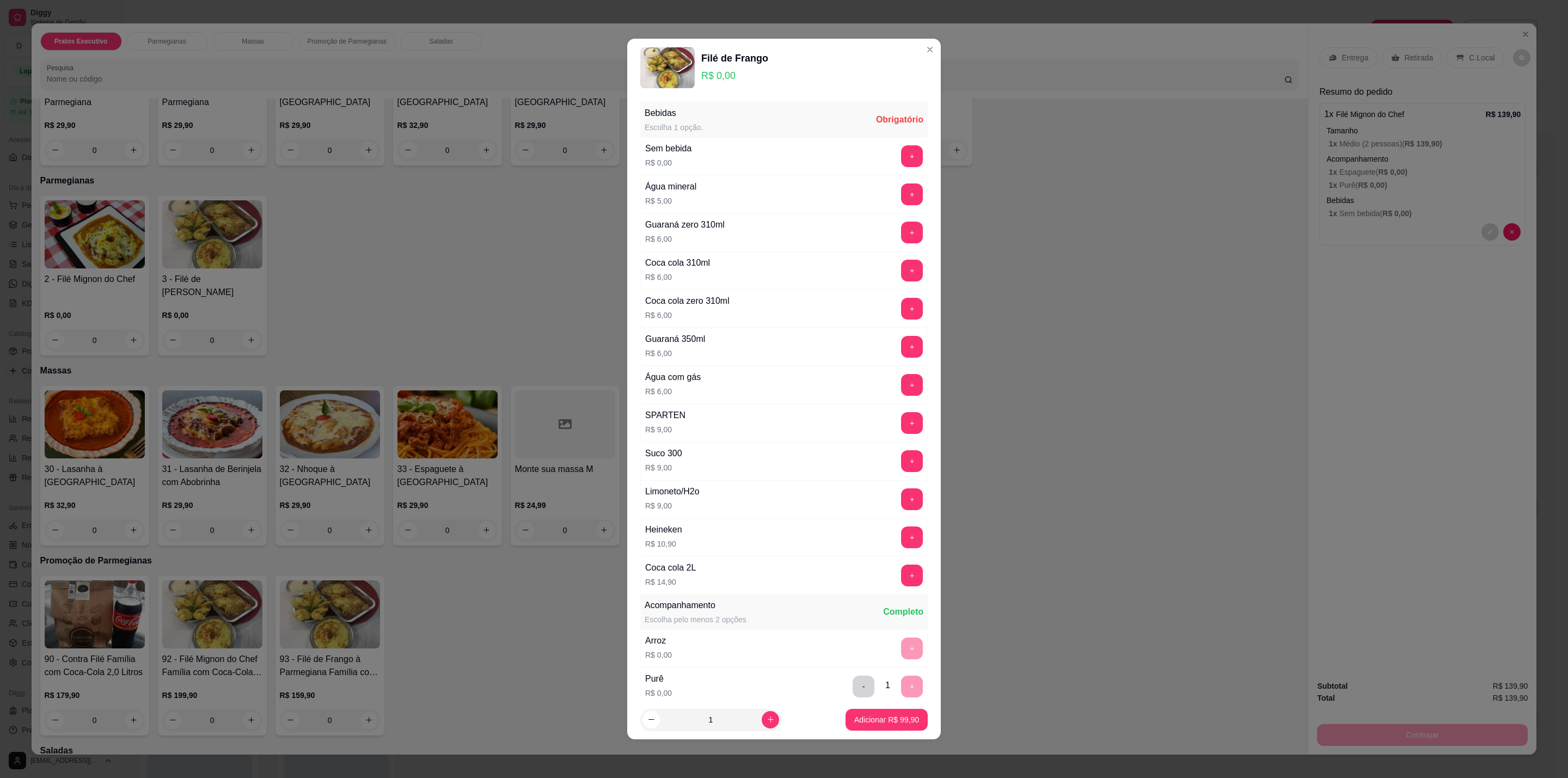
click at [901, 164] on button "+" at bounding box center [912, 156] width 22 height 22
click at [903, 718] on p "Adicionar R$ 99,90" at bounding box center [887, 720] width 63 height 10
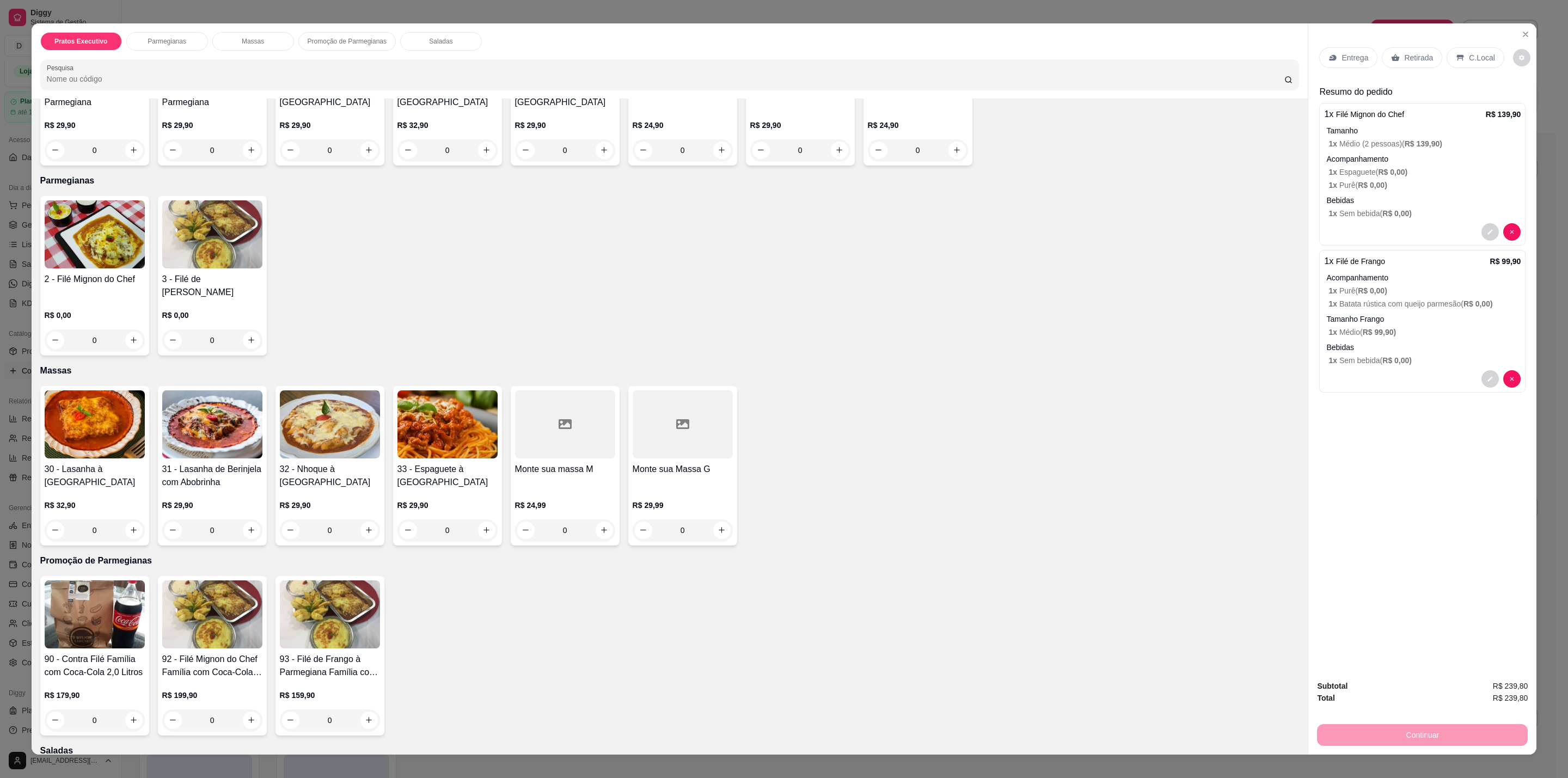
click at [1475, 65] on div "C.Local" at bounding box center [1475, 58] width 57 height 21
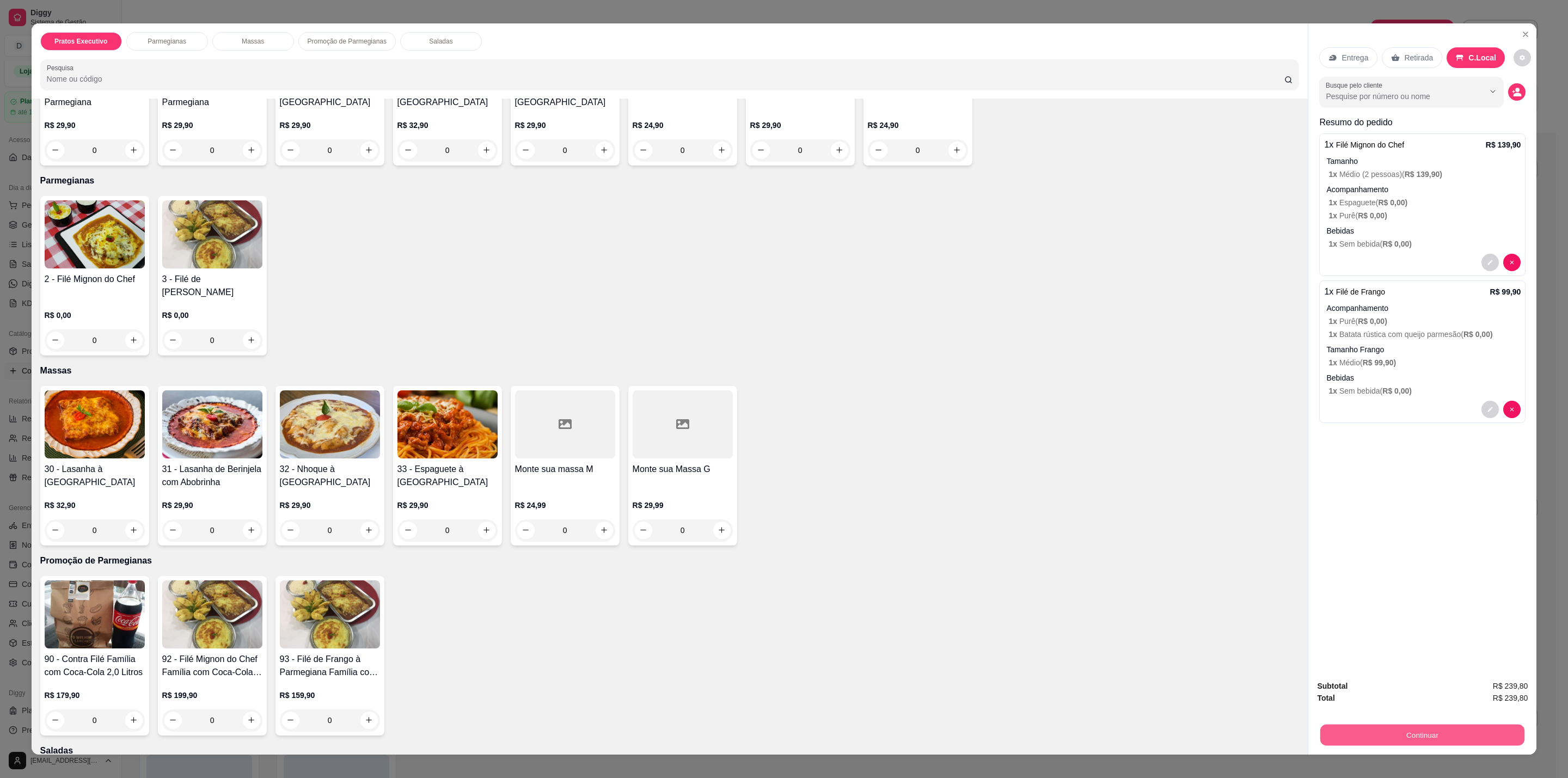
click at [1429, 734] on button "Continuar" at bounding box center [1422, 735] width 204 height 21
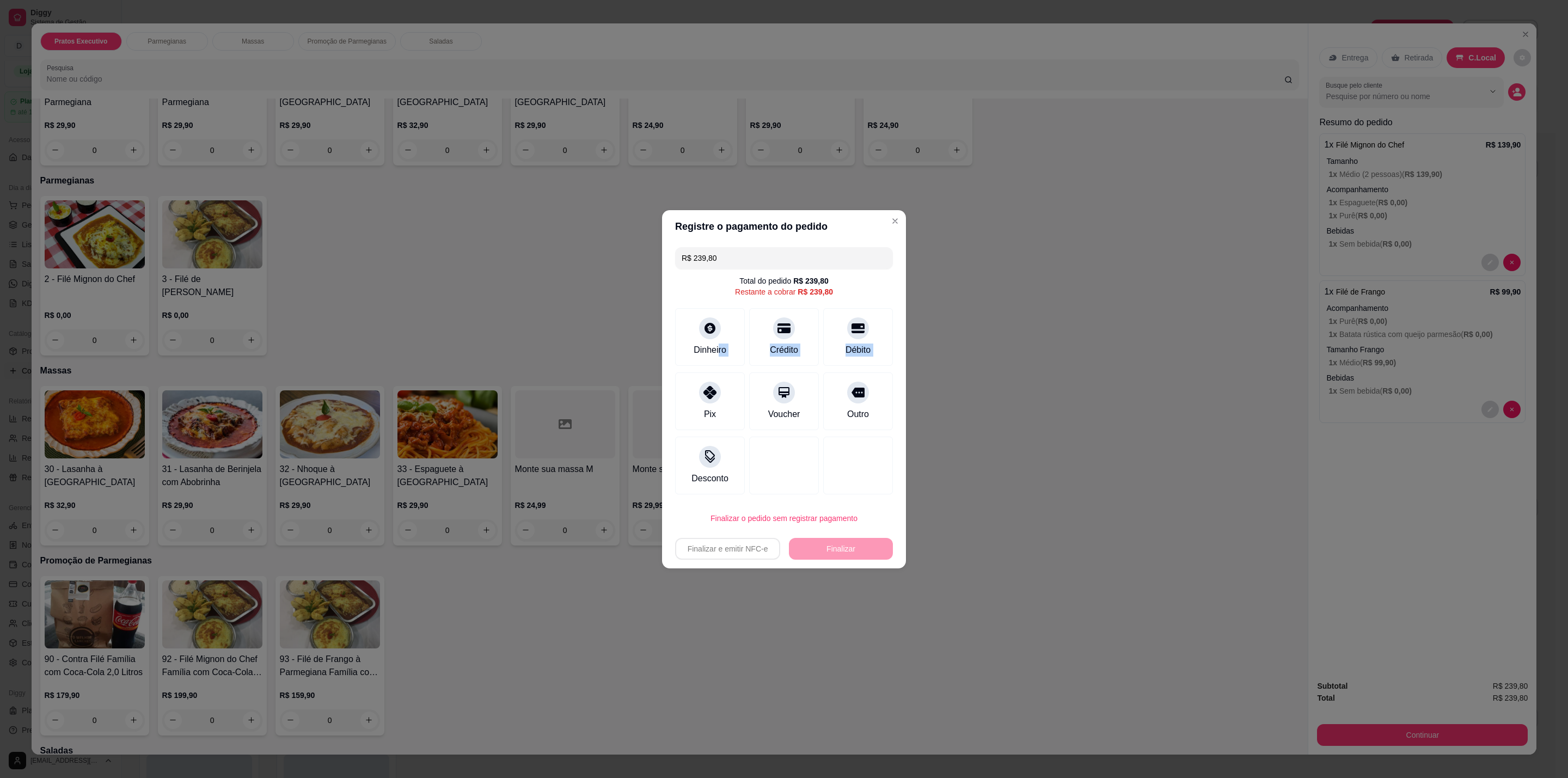
click at [715, 369] on div "R$ 239,80 Total do pedido R$ 239,80 Restante a cobrar R$ 239,80 Dinheiro Crédit…" at bounding box center [784, 371] width 244 height 256
click at [708, 383] on icon at bounding box center [710, 389] width 14 height 14
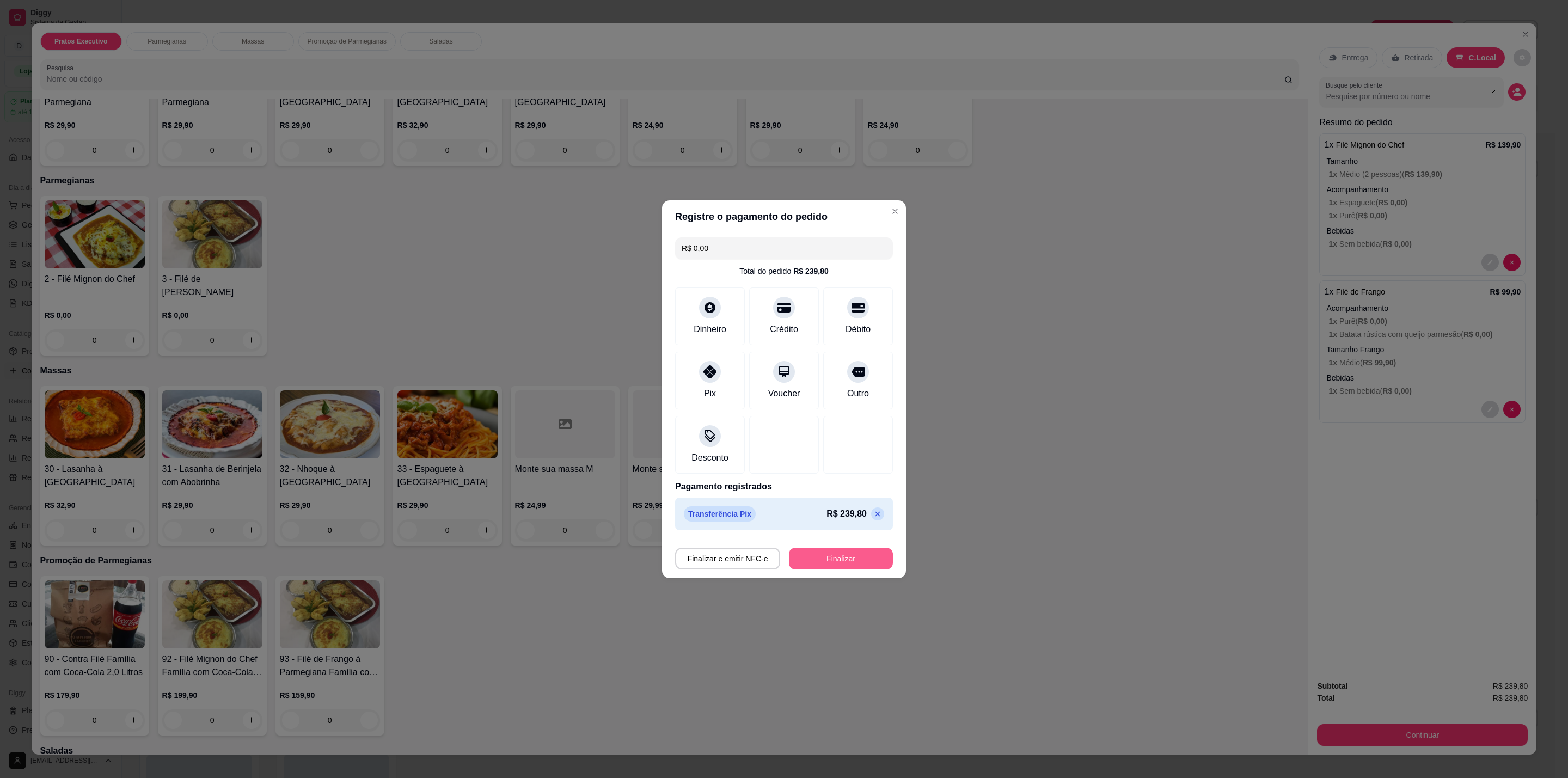
click at [861, 562] on button "Finalizar" at bounding box center [841, 559] width 104 height 22
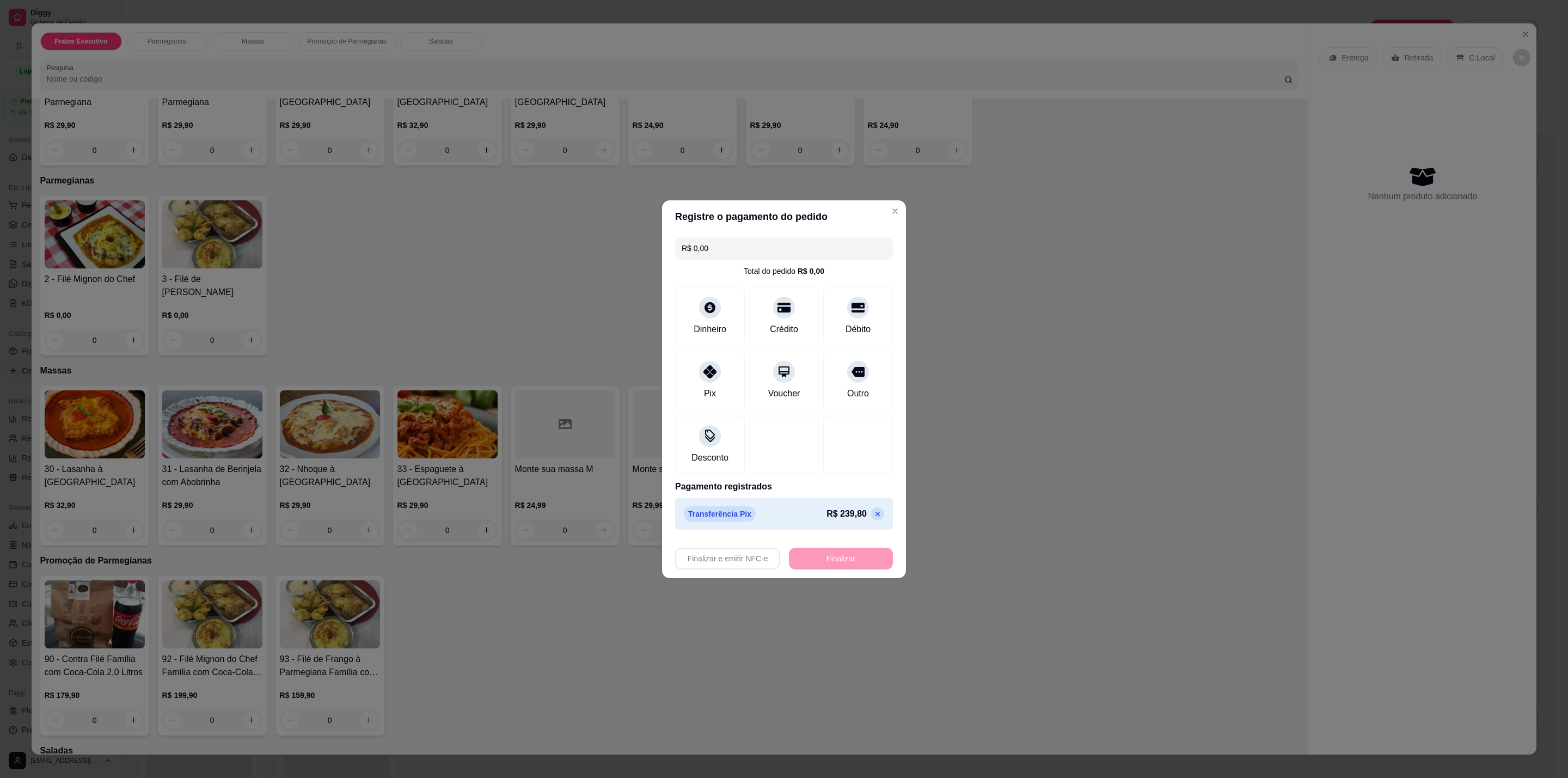
type input "-R$ 239,80"
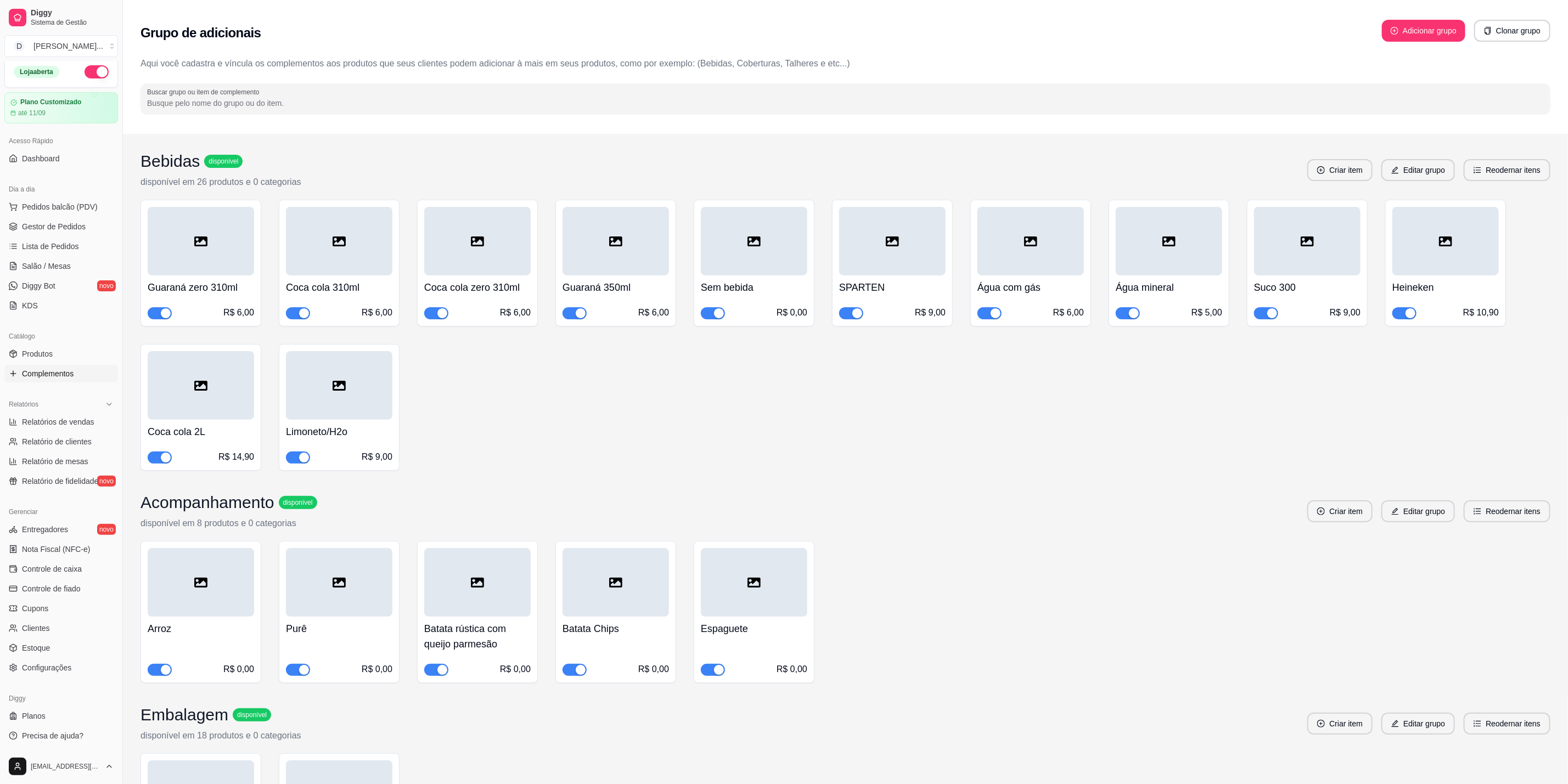
click at [68, 180] on div "Dia a dia Pedidos balcão (PDV) Gestor de Pedidos Lista de Pedidos Salão / Mesas…" at bounding box center [61, 247] width 122 height 143
click at [71, 199] on button "Pedidos balcão (PDV)" at bounding box center [61, 207] width 114 height 18
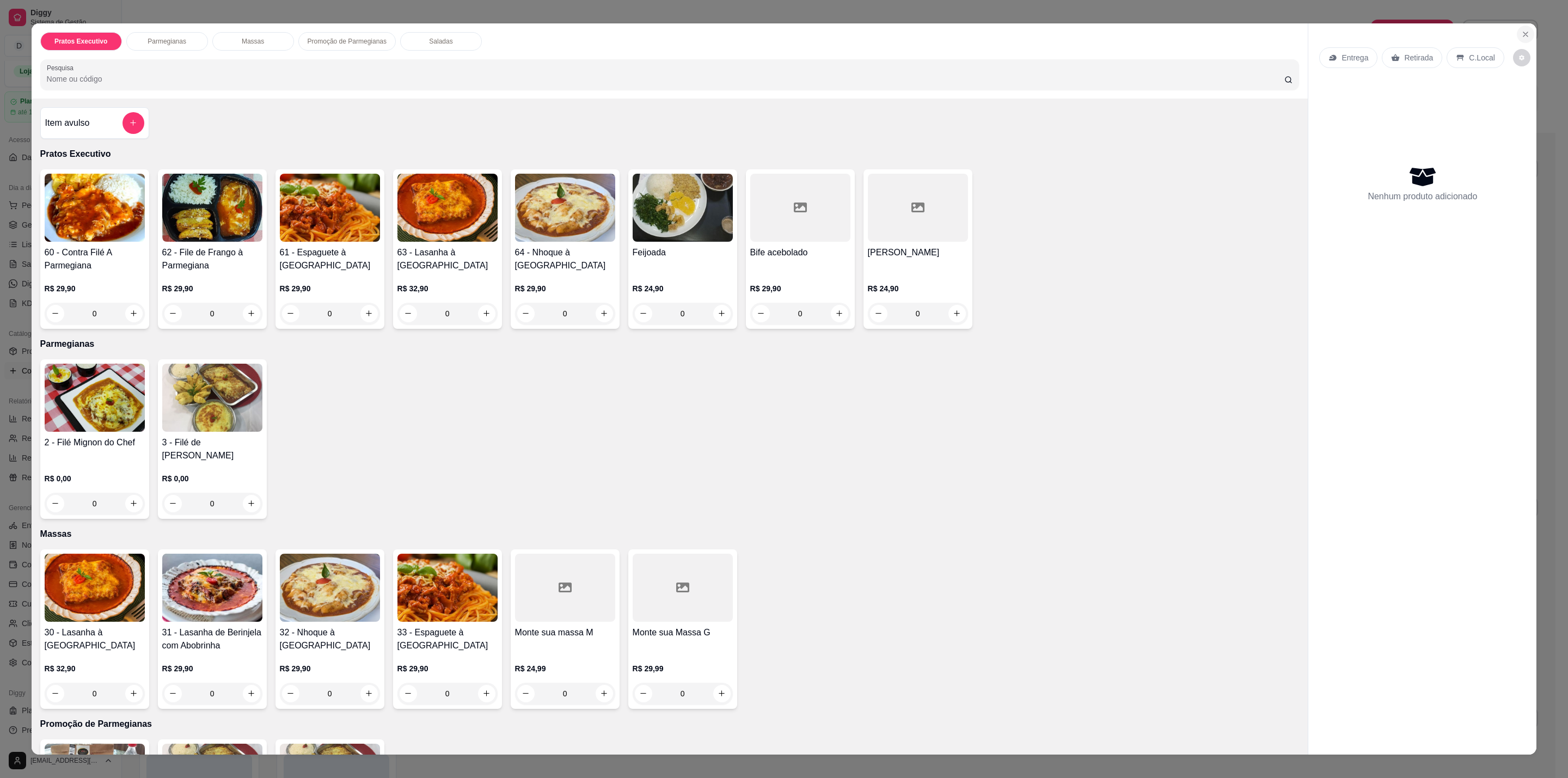
click at [1521, 33] on icon "Close" at bounding box center [1525, 34] width 9 height 9
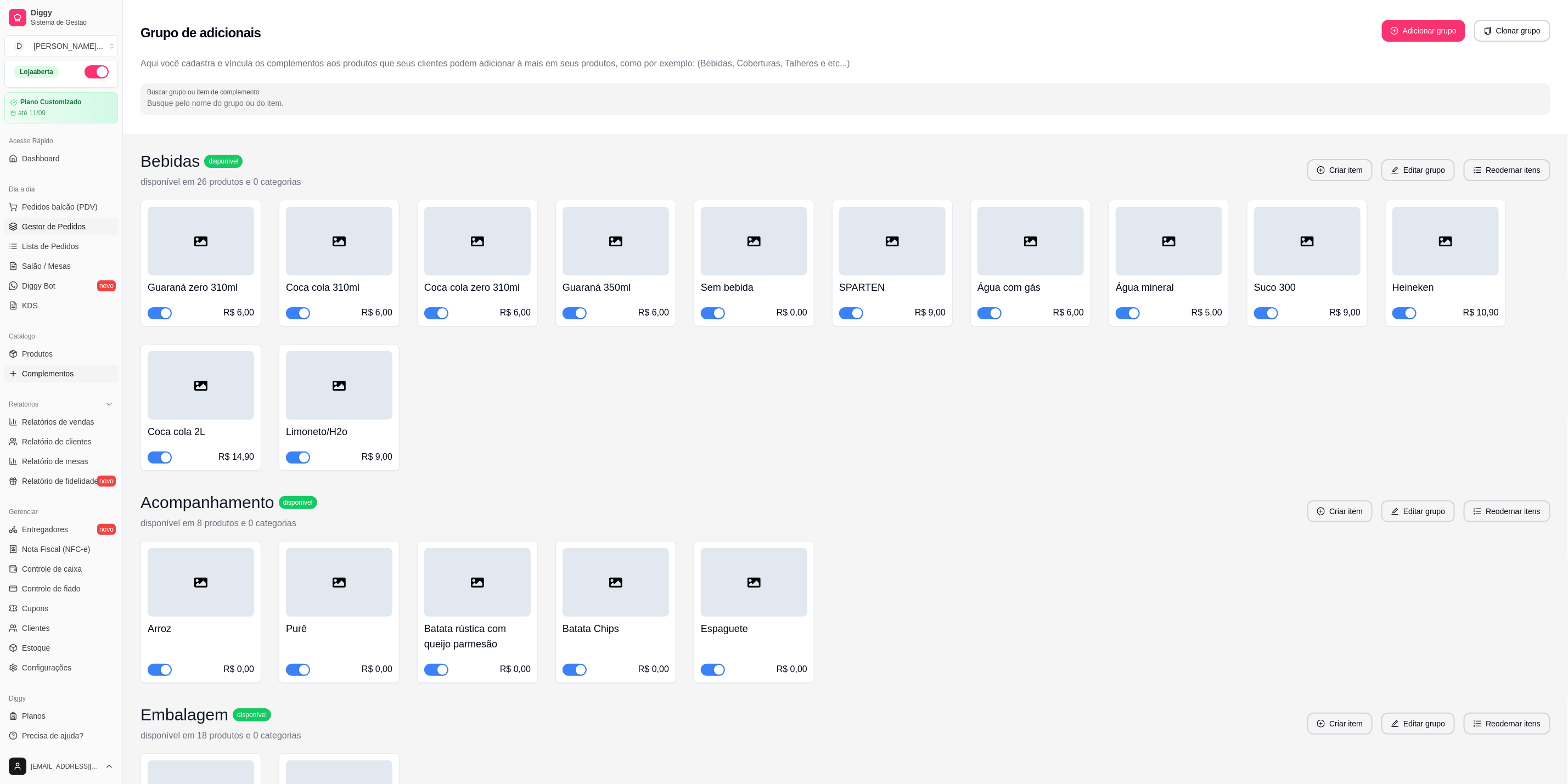
click at [71, 228] on span "Gestor de Pedidos" at bounding box center [54, 226] width 64 height 11
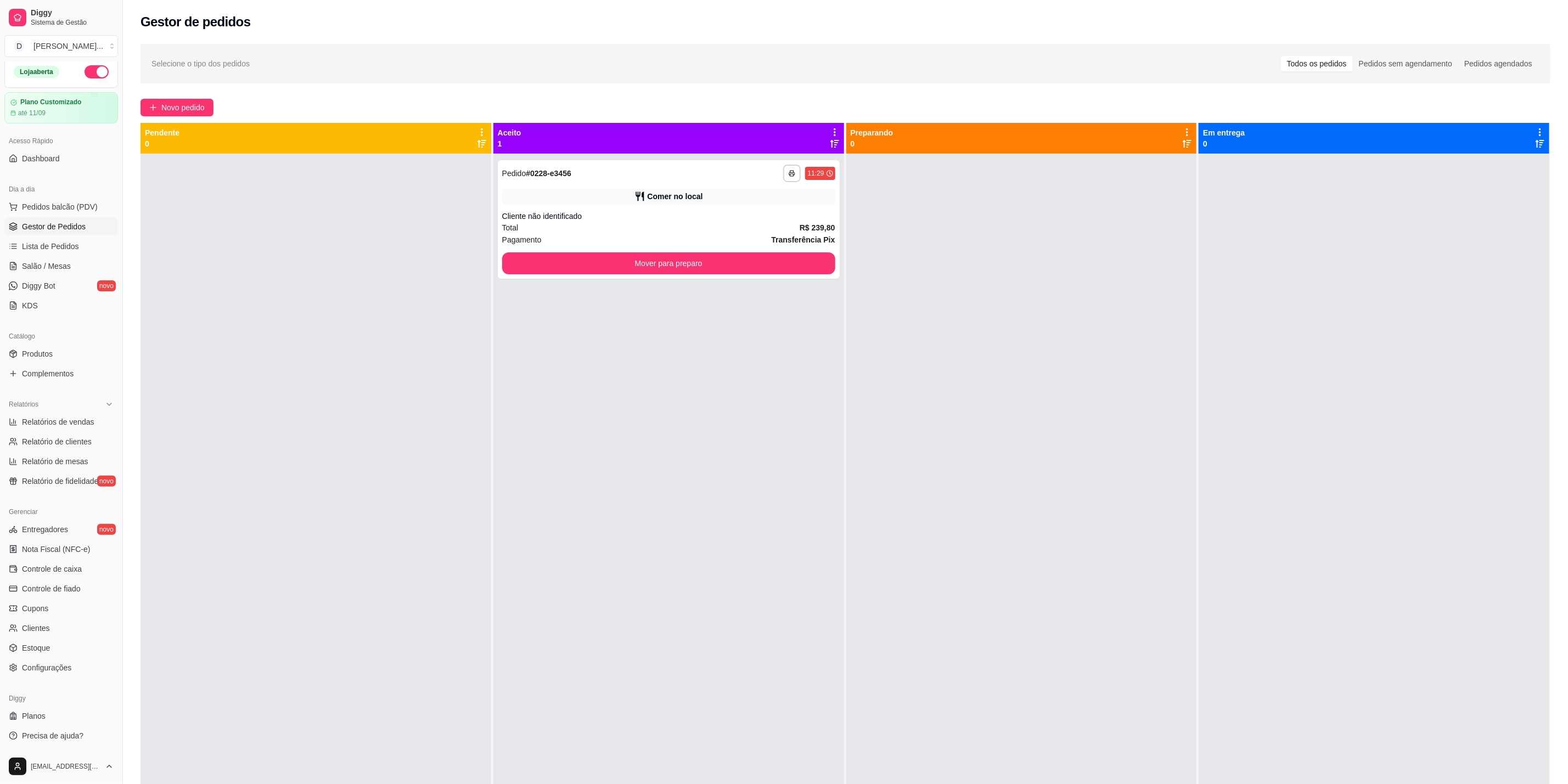
click at [304, 325] on div at bounding box center [316, 545] width 351 height 784
click at [712, 269] on button "Mover para preparo" at bounding box center [668, 263] width 323 height 21
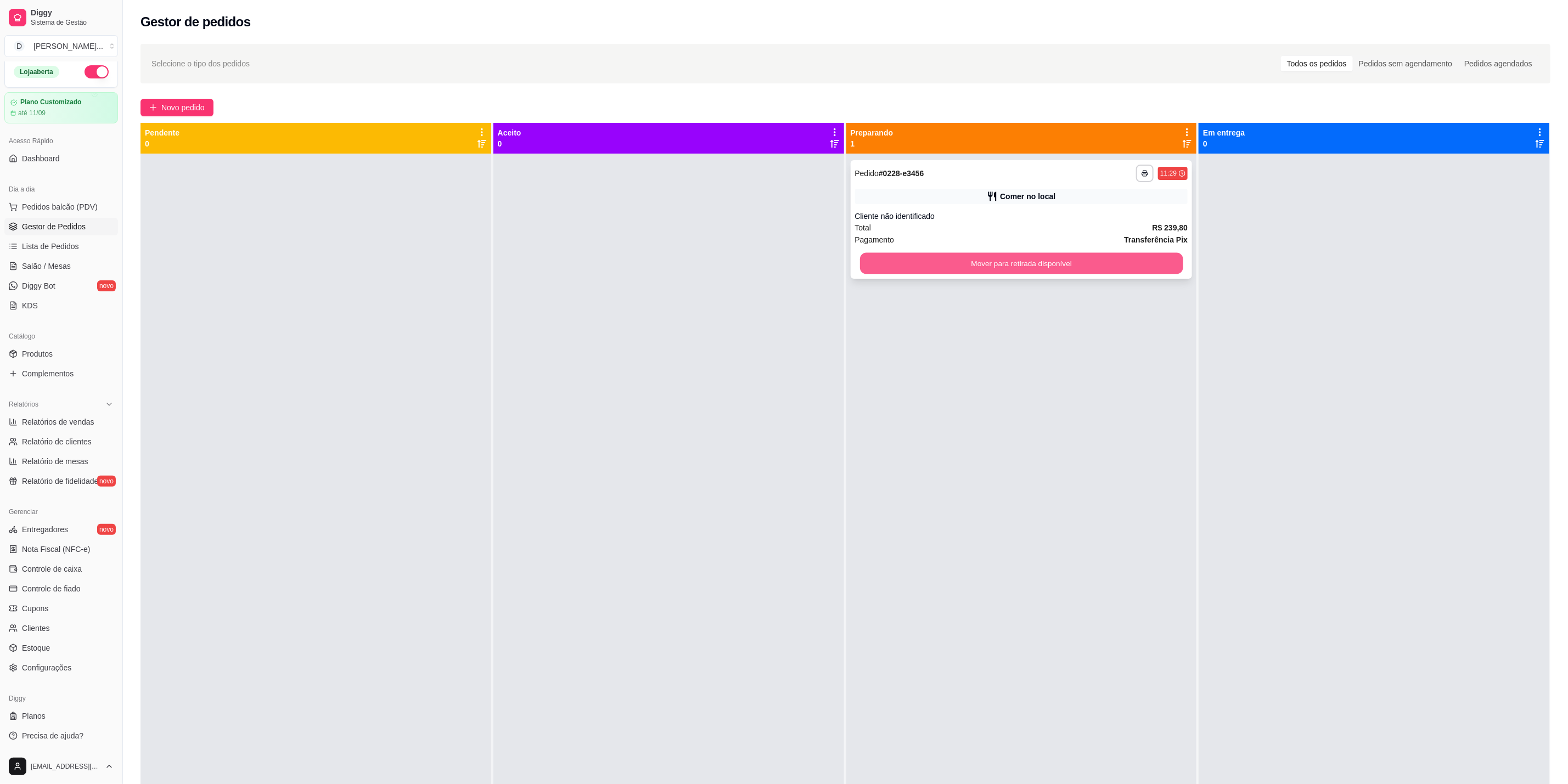
click at [1124, 267] on button "Mover para retirada disponível" at bounding box center [1022, 263] width 323 height 21
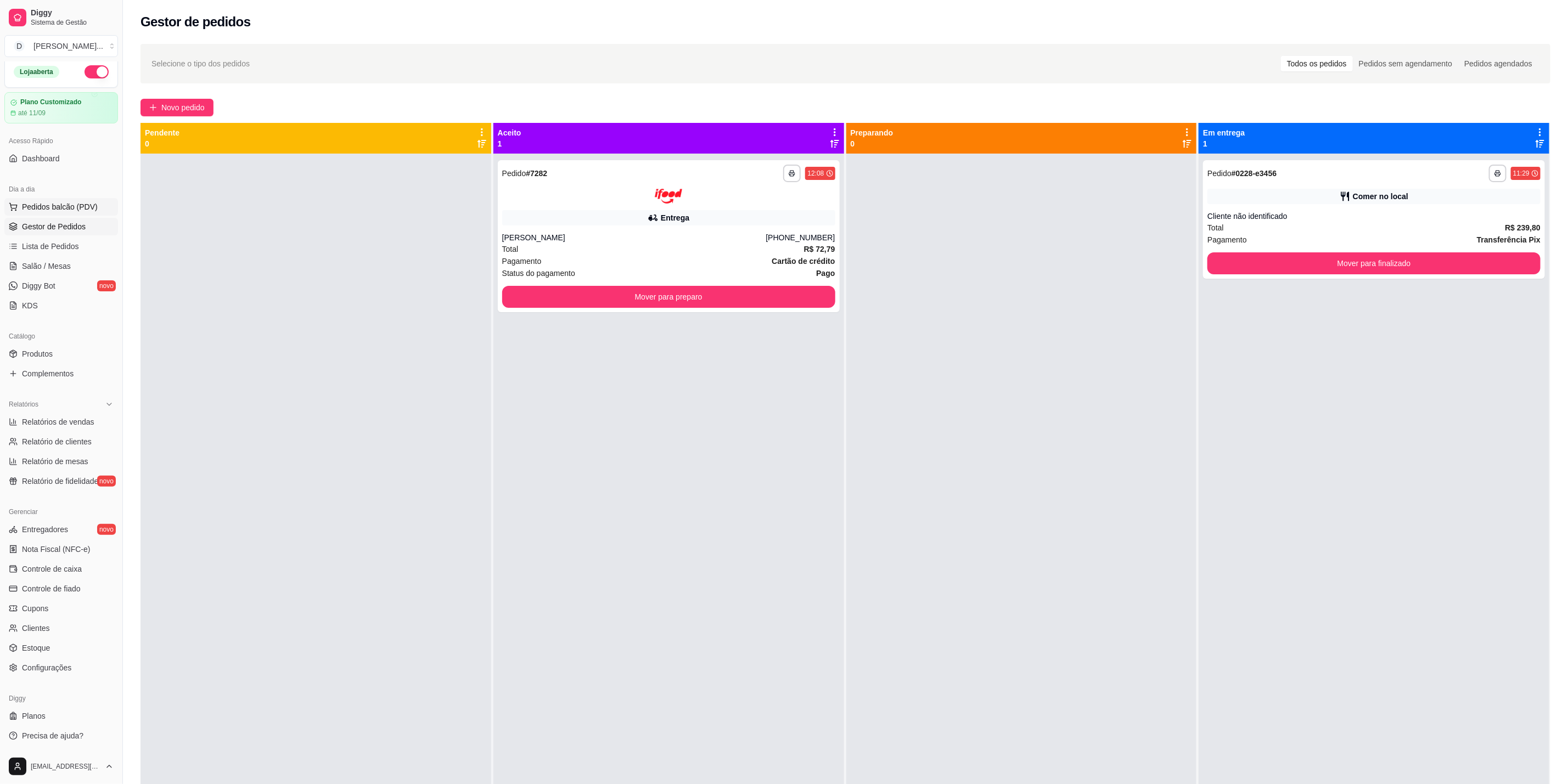
click at [52, 201] on span "Pedidos balcão (PDV)" at bounding box center [60, 207] width 75 height 11
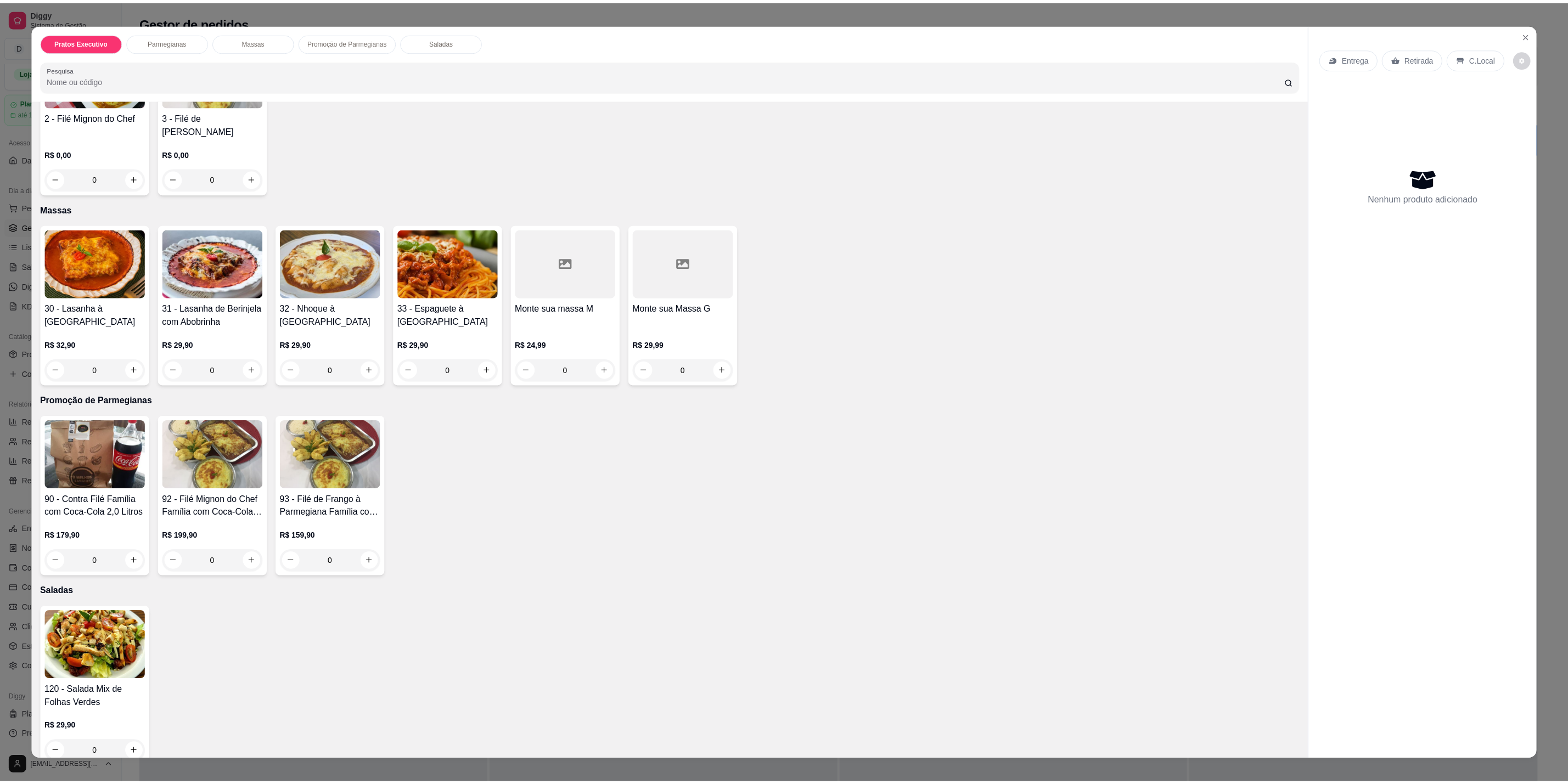
scroll to position [247, 0]
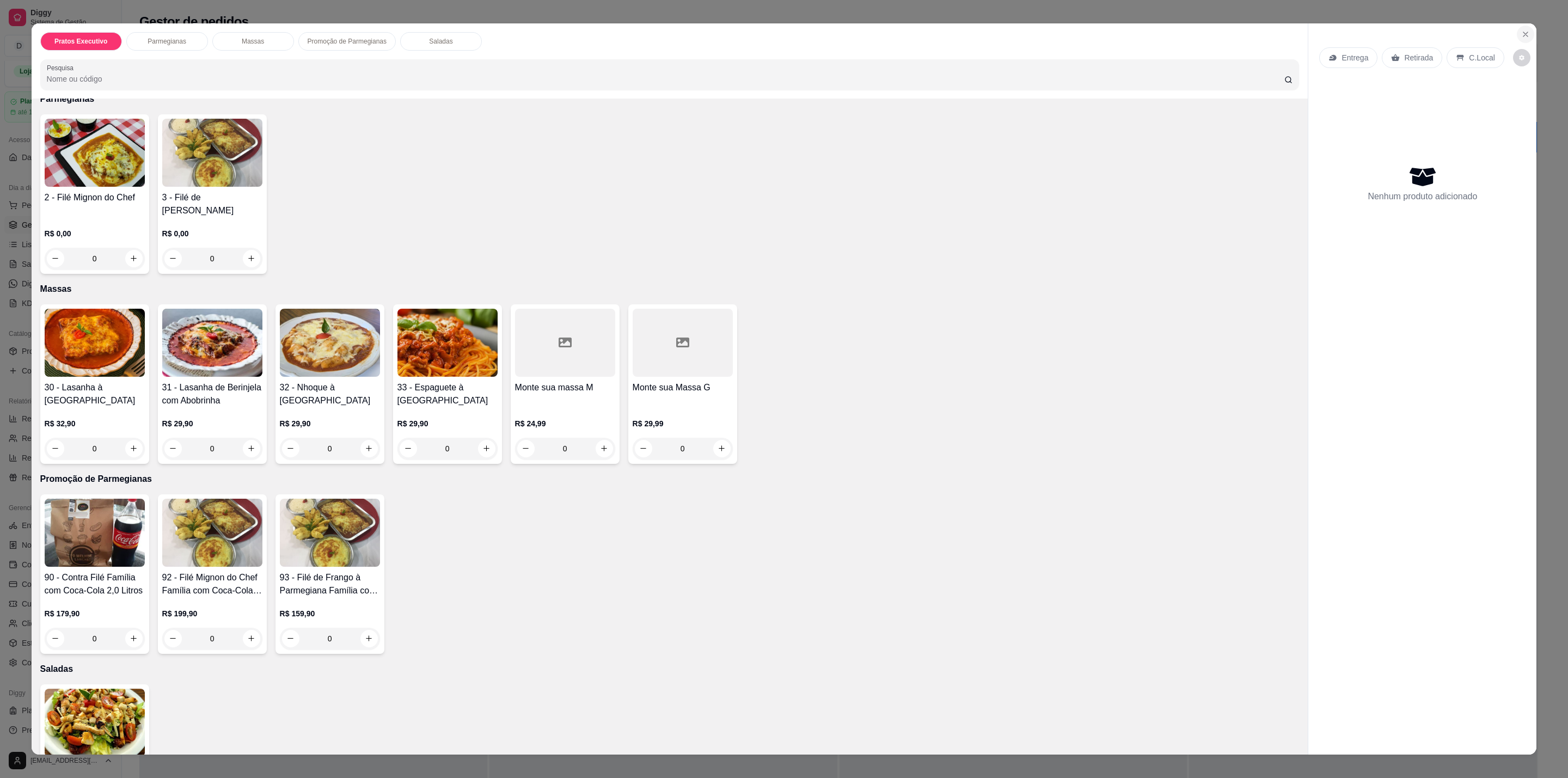
click at [1517, 33] on button "Close" at bounding box center [1525, 34] width 18 height 18
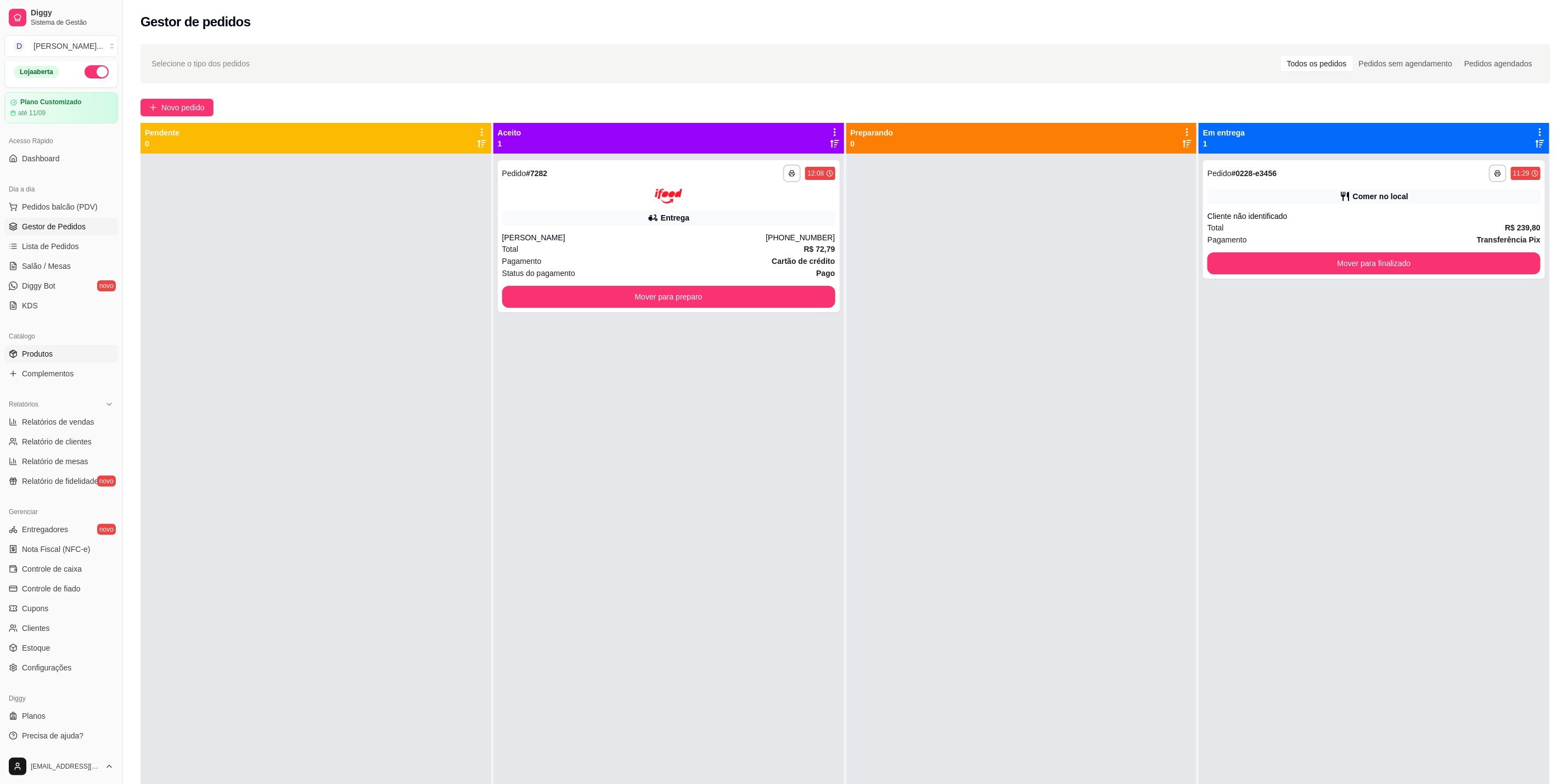
click at [35, 358] on span "Produtos" at bounding box center [37, 354] width 31 height 11
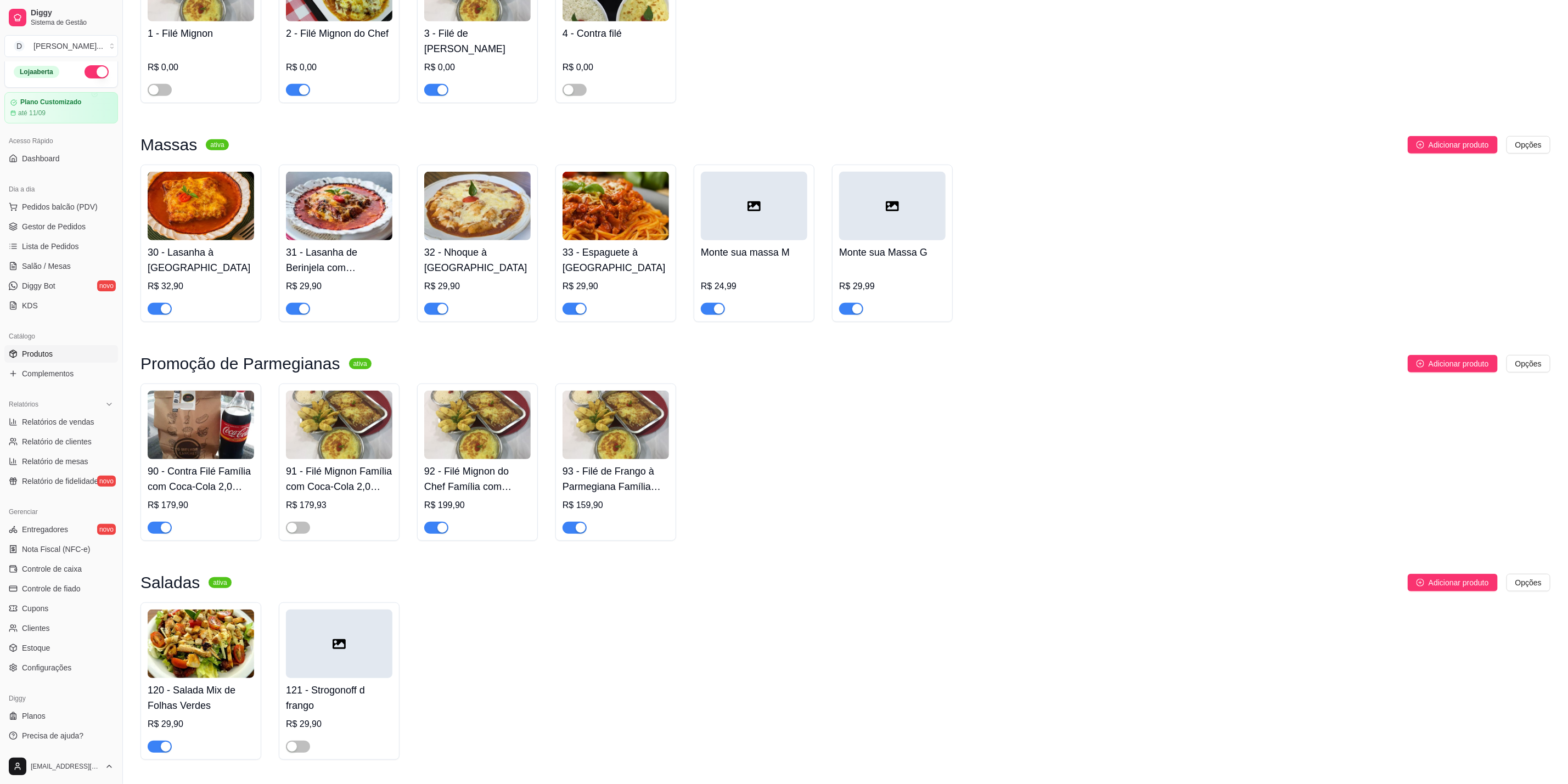
scroll to position [653, 0]
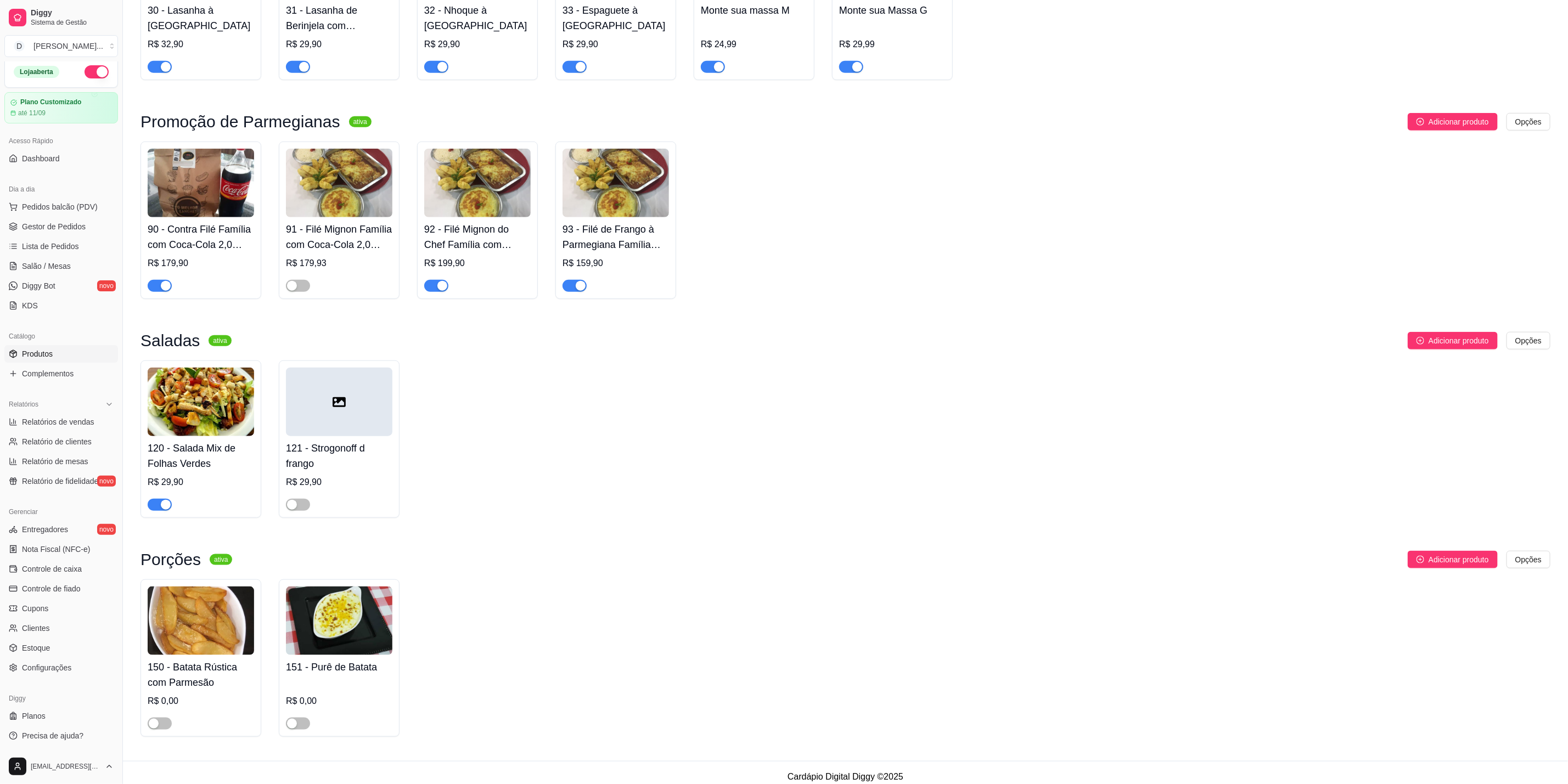
click at [158, 280] on span "button" at bounding box center [160, 286] width 24 height 12
drag, startPoint x: 66, startPoint y: 205, endPoint x: 77, endPoint y: 205, distance: 11.0
click at [70, 205] on span "Pedidos balcão (PDV)" at bounding box center [60, 207] width 75 height 11
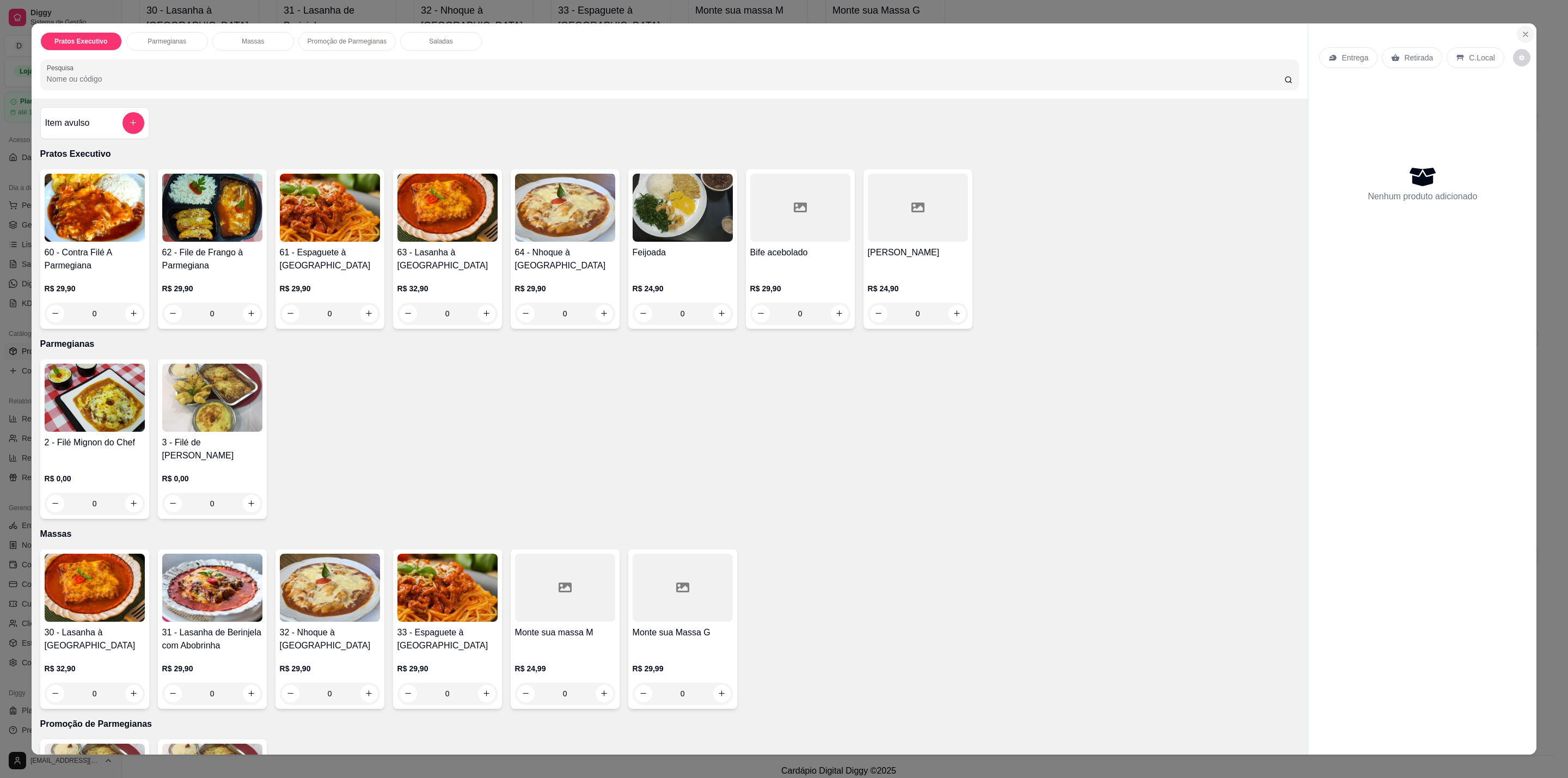
click at [1521, 34] on icon "Close" at bounding box center [1525, 34] width 9 height 9
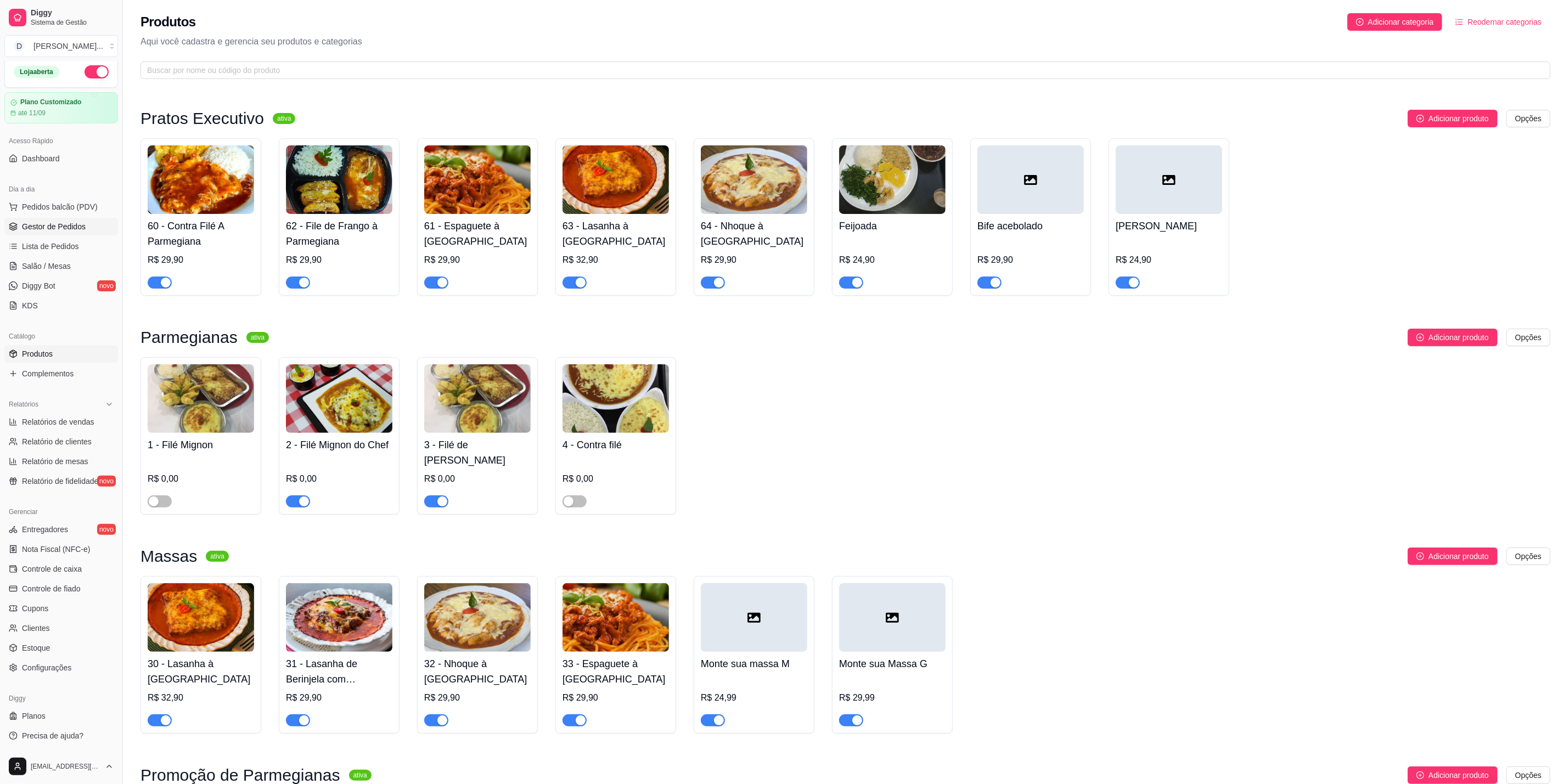
click at [73, 222] on span "Gestor de Pedidos" at bounding box center [54, 226] width 64 height 11
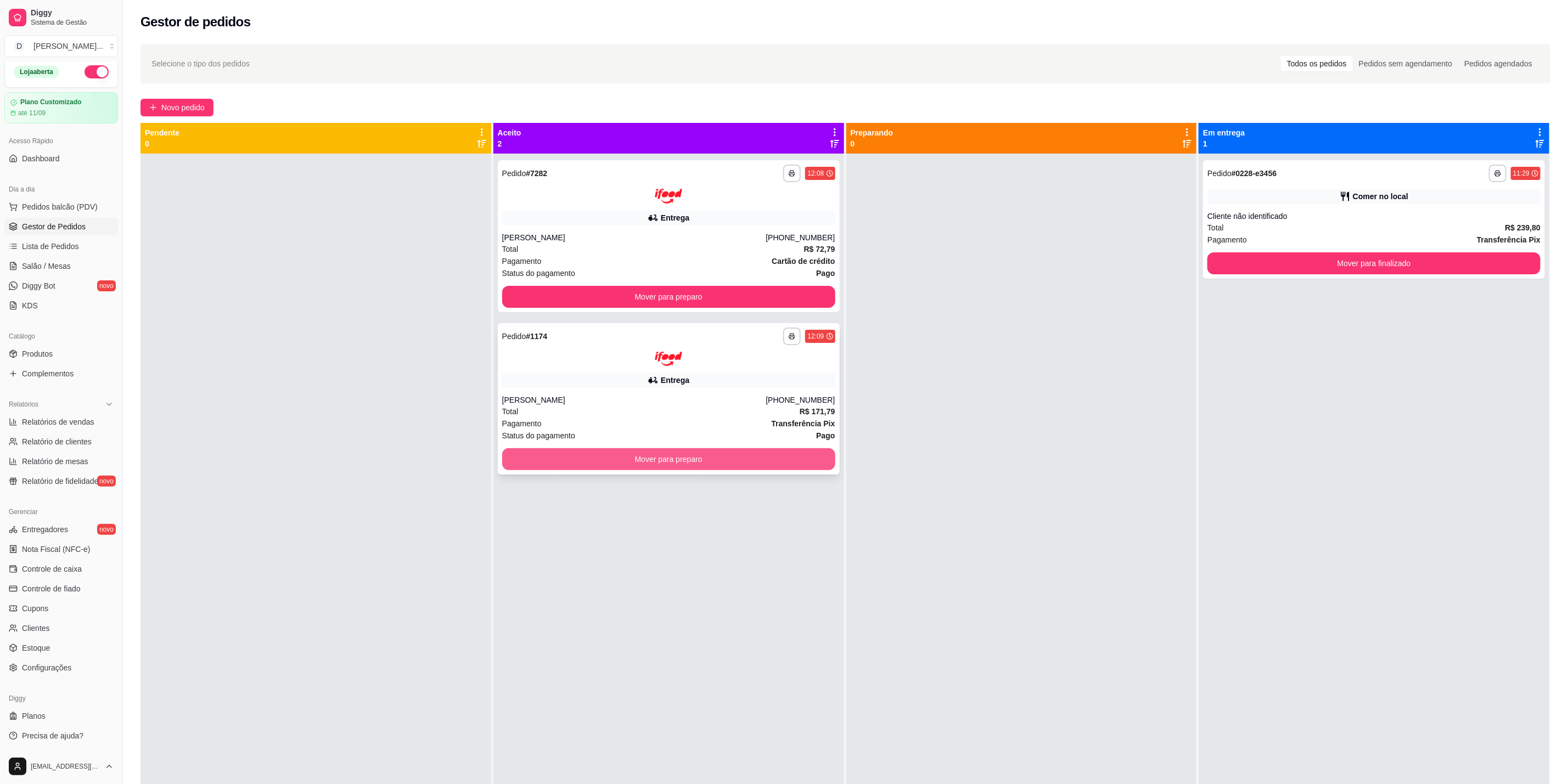
click at [667, 458] on button "Mover para preparo" at bounding box center [668, 459] width 333 height 22
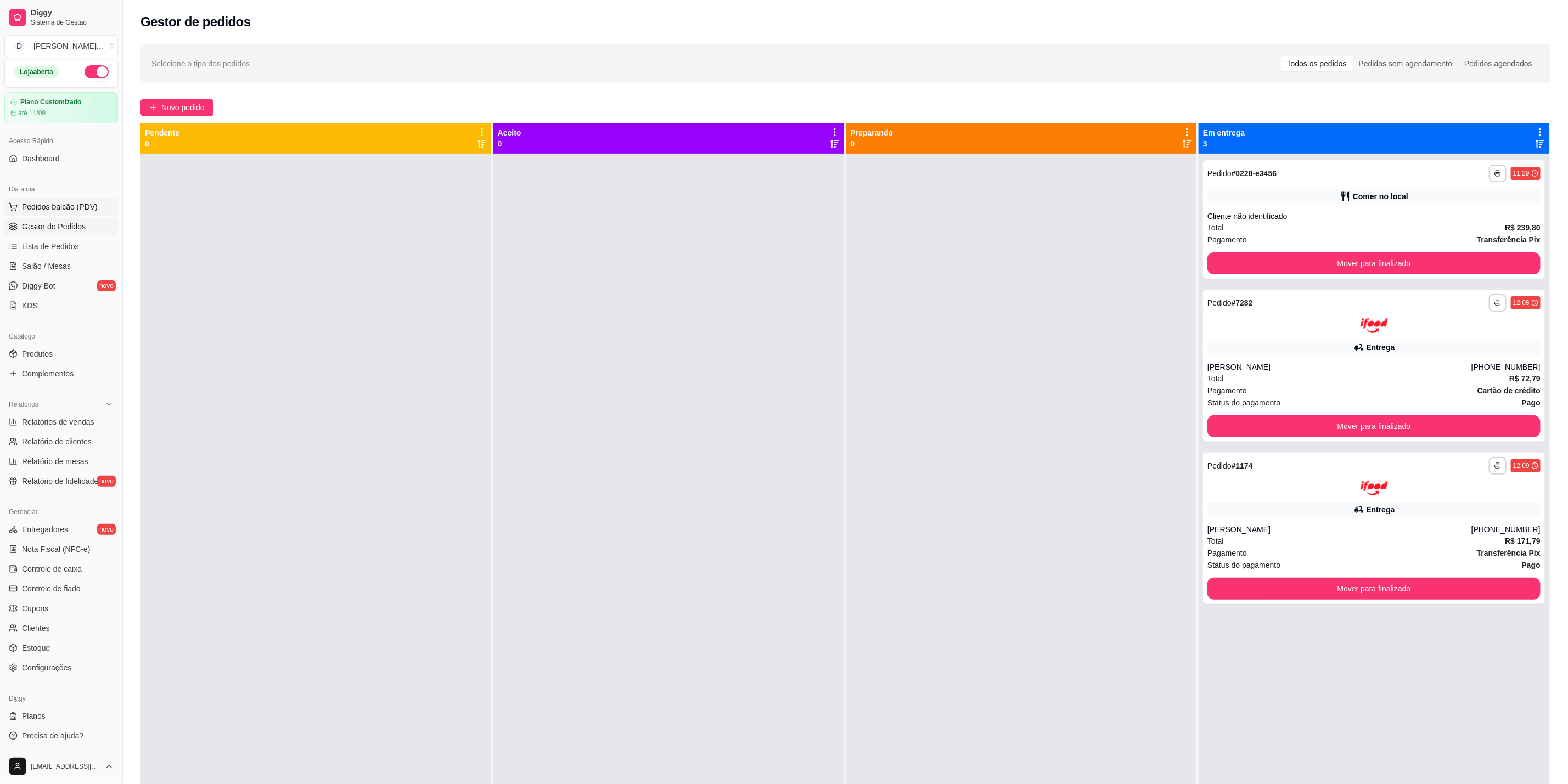
click at [65, 210] on span "Pedidos balcão (PDV)" at bounding box center [60, 207] width 75 height 11
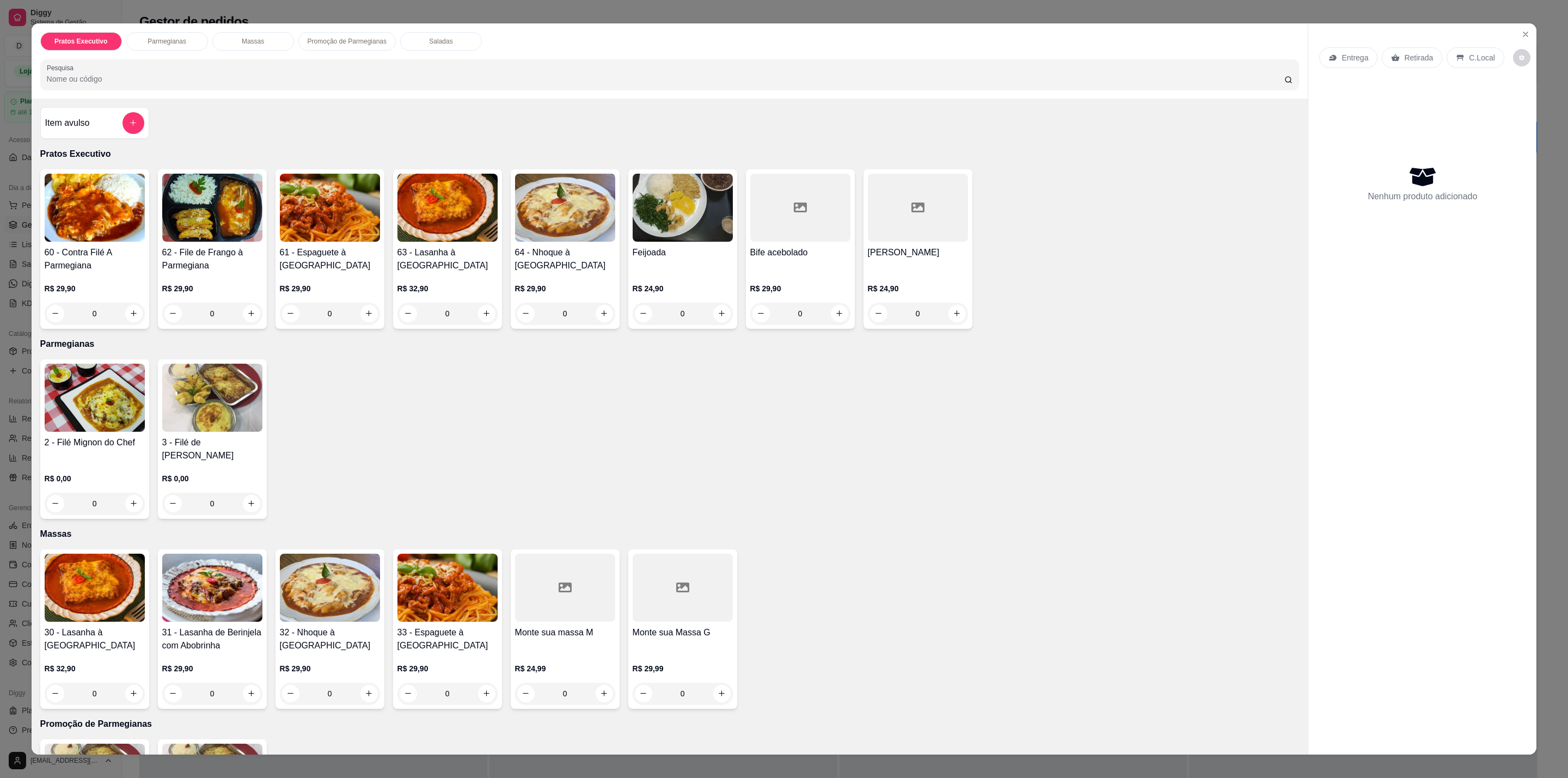
click at [220, 282] on div "R$ 29,90 0" at bounding box center [212, 298] width 100 height 52
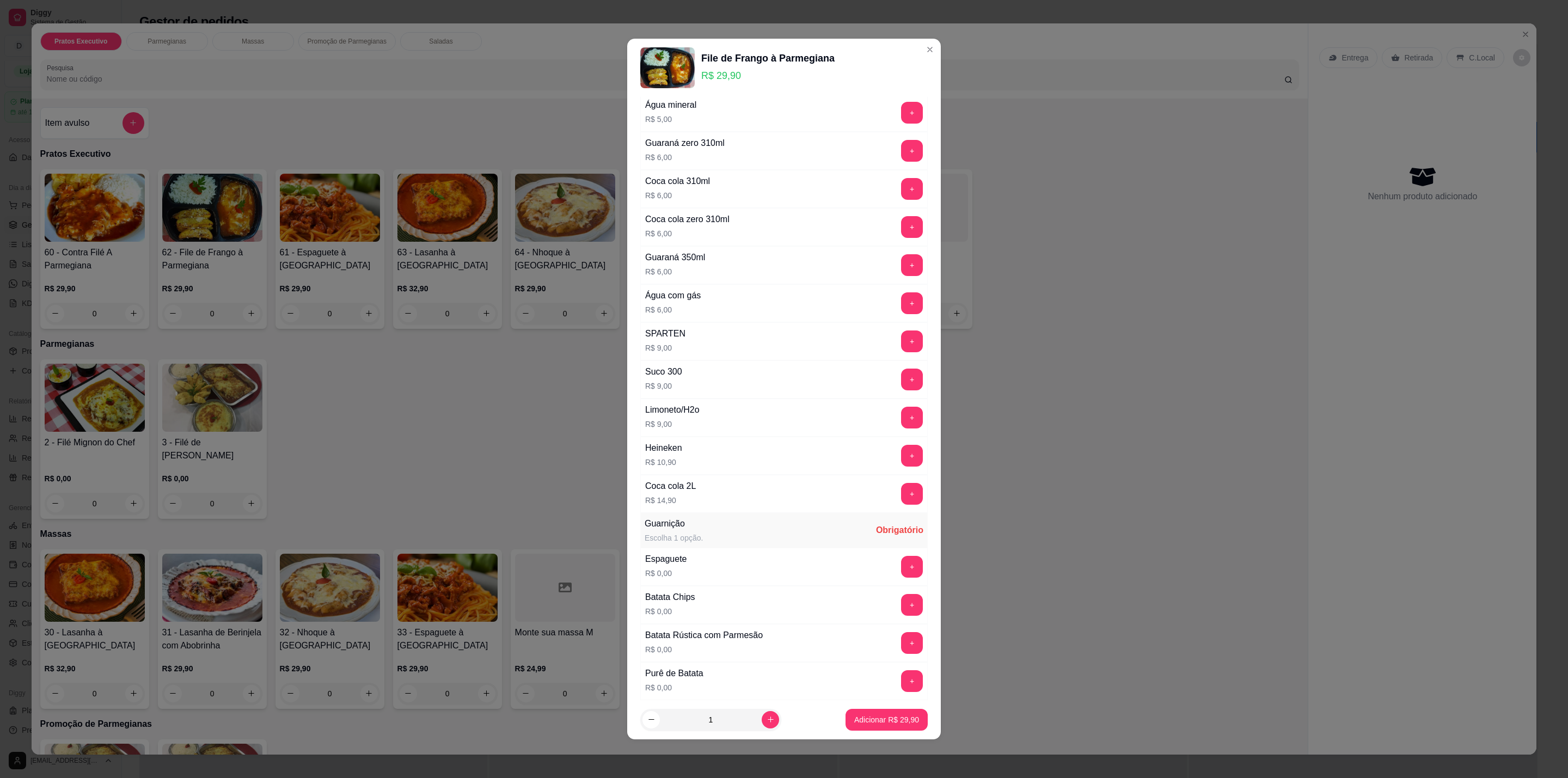
scroll to position [211, 0]
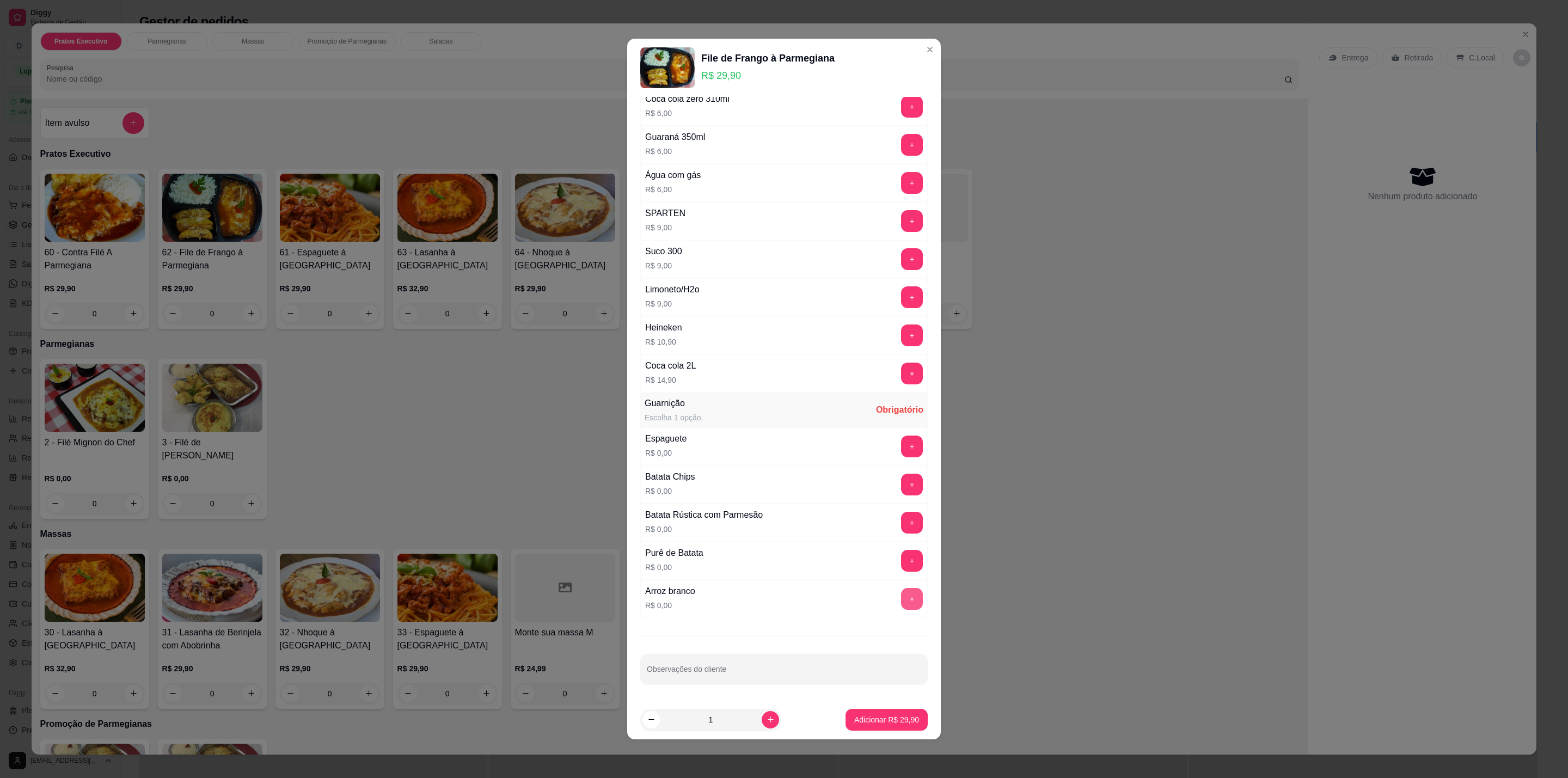
click at [901, 595] on button "+" at bounding box center [912, 599] width 22 height 22
click at [901, 520] on button "+" at bounding box center [912, 523] width 21 height 21
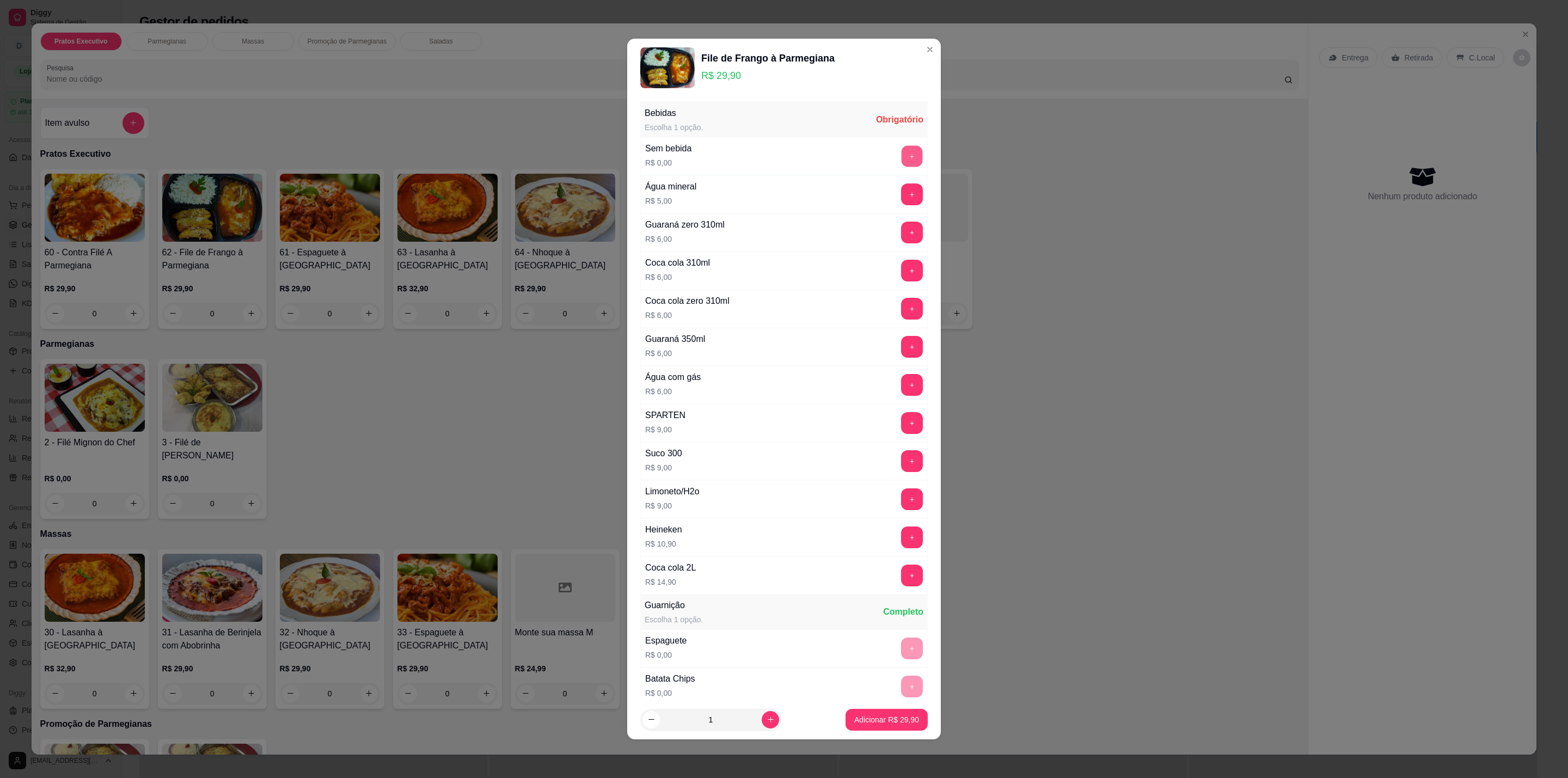
click at [901, 157] on button "+" at bounding box center [912, 156] width 21 height 21
click at [897, 715] on p "Adicionar R$ 29,90" at bounding box center [887, 720] width 63 height 10
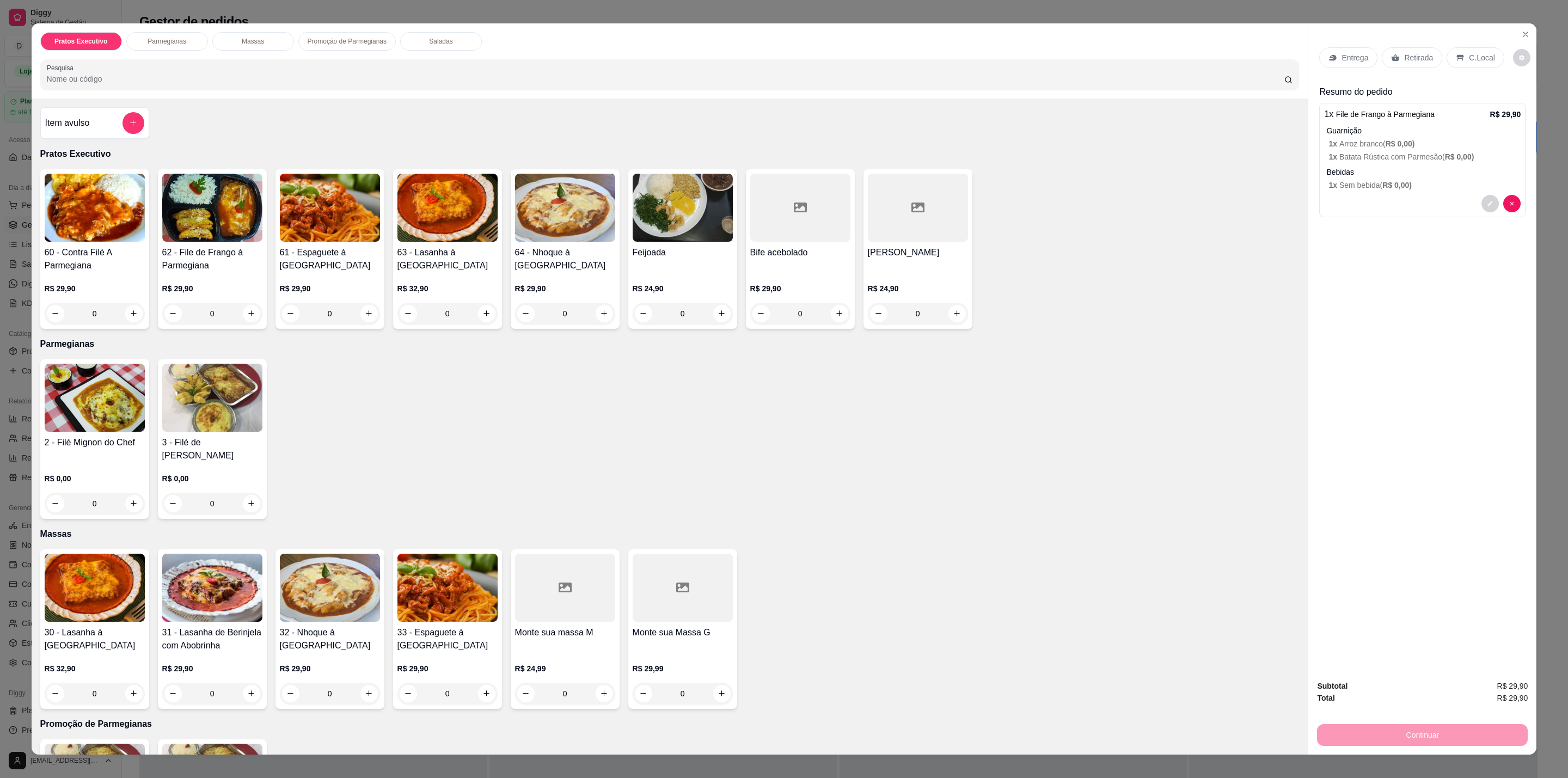
click at [1472, 67] on div "C.Local" at bounding box center [1475, 58] width 57 height 21
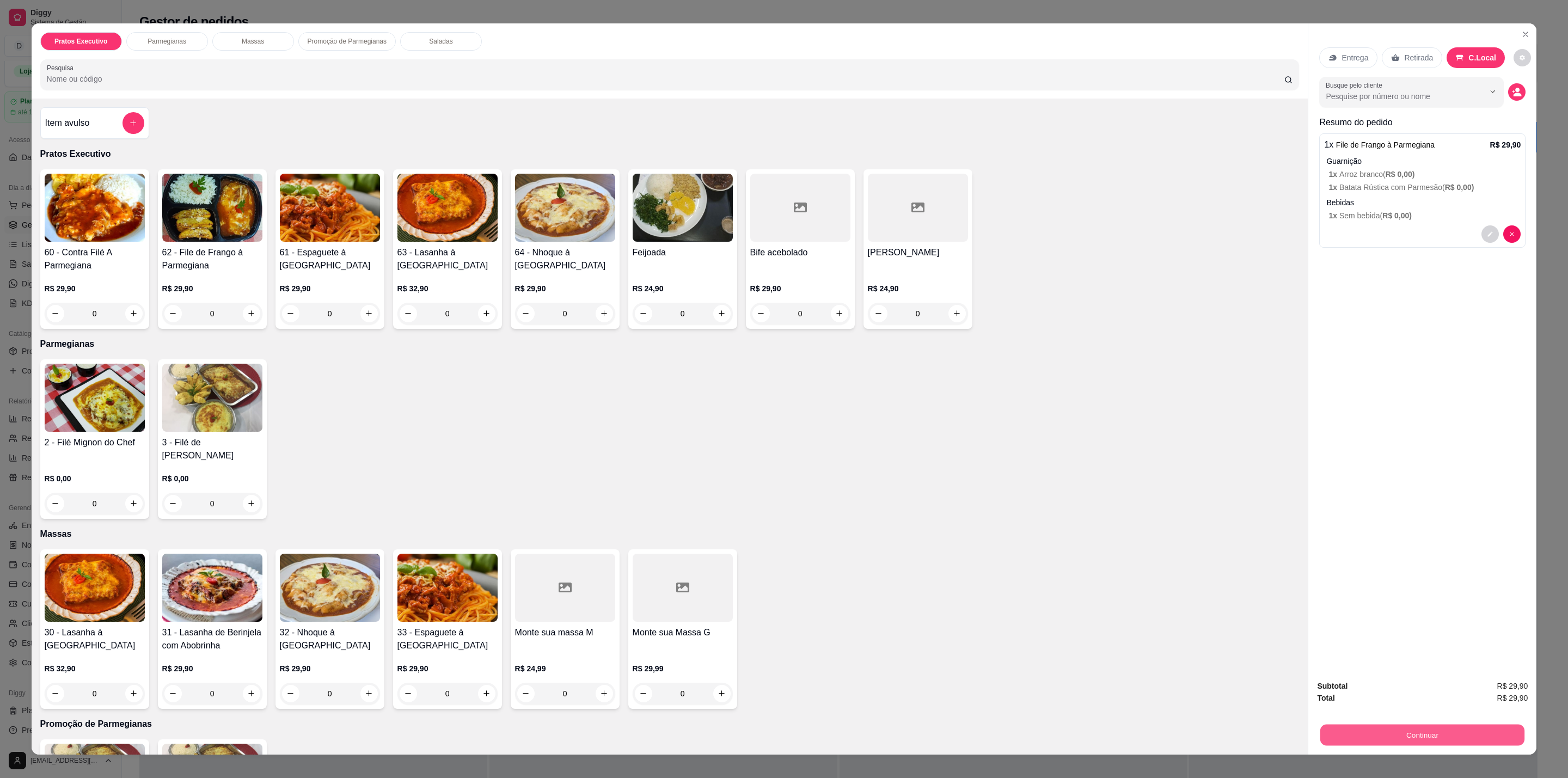
click at [1444, 729] on button "Continuar" at bounding box center [1422, 735] width 204 height 21
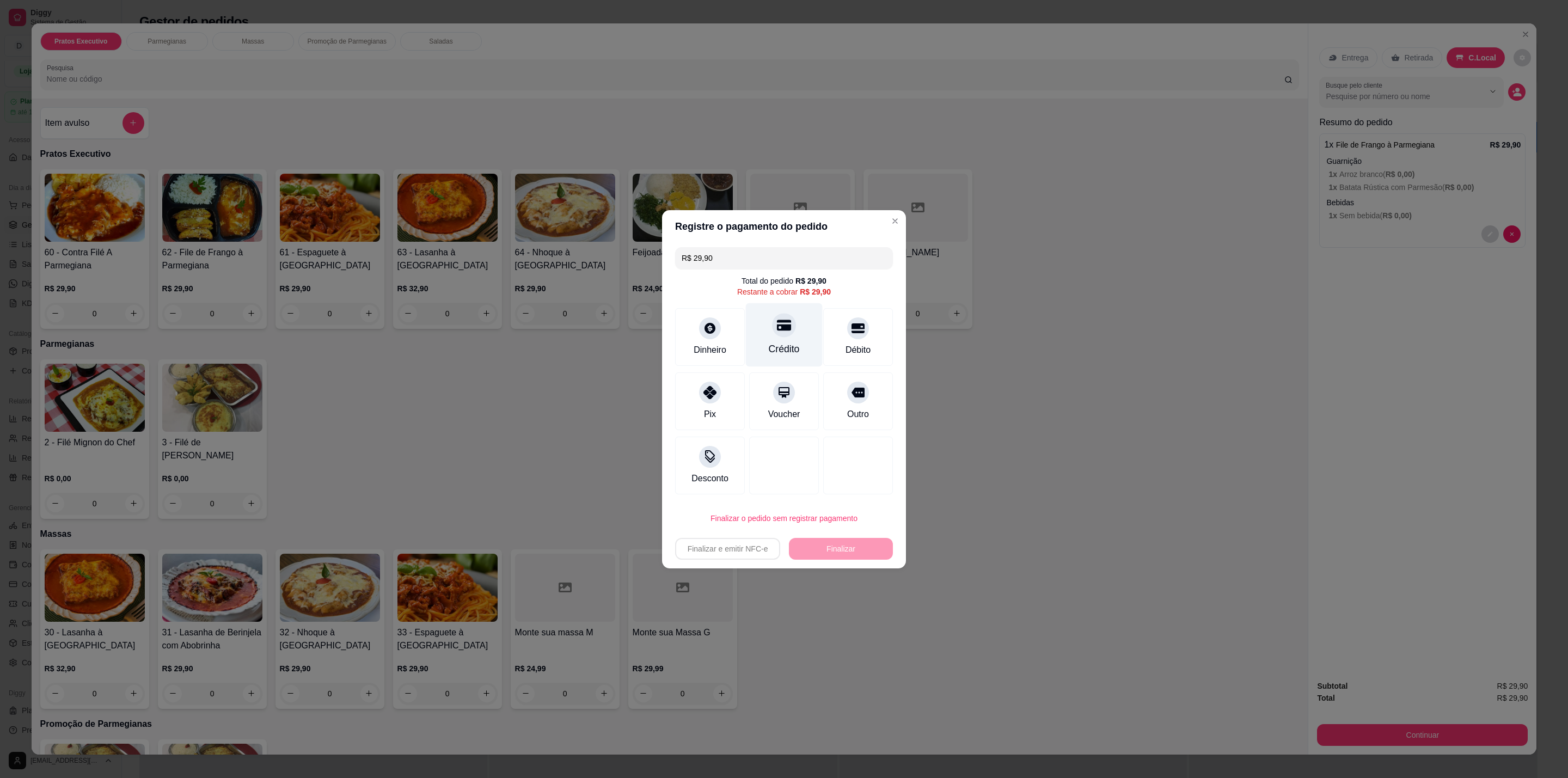
click at [772, 332] on div at bounding box center [783, 324] width 24 height 24
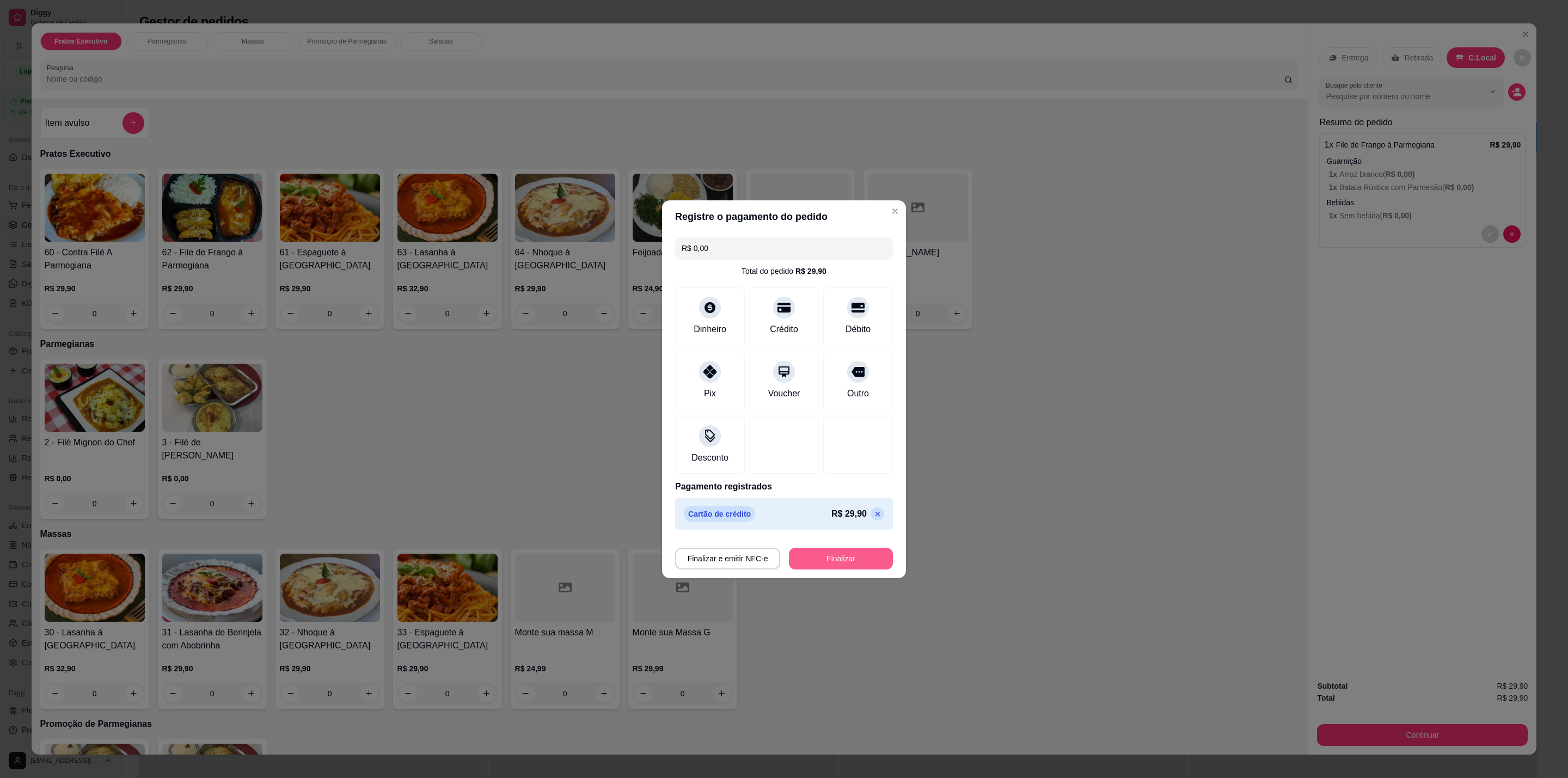
click at [855, 558] on button "Finalizar" at bounding box center [841, 559] width 104 height 22
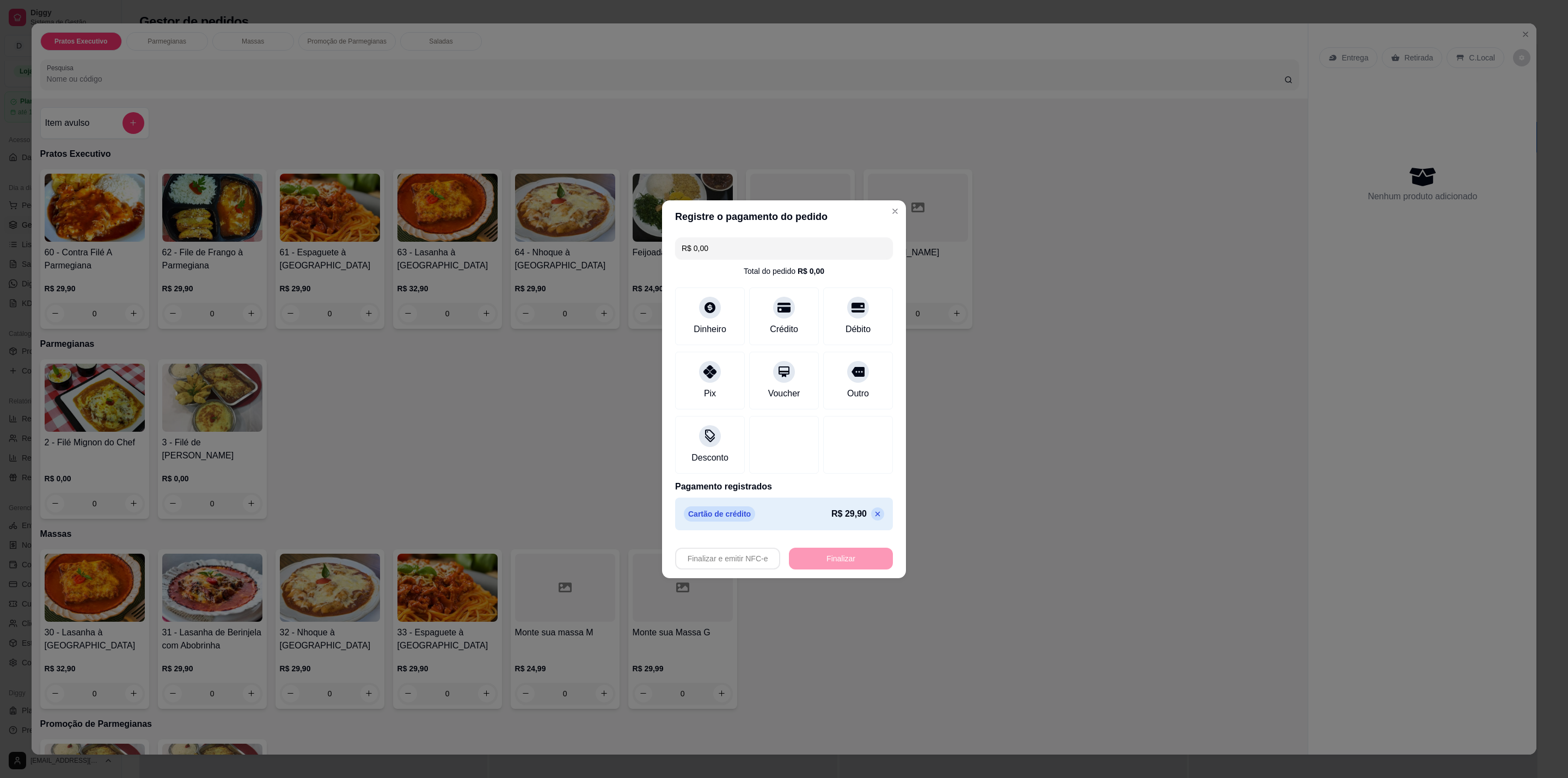
type input "-R$ 29,90"
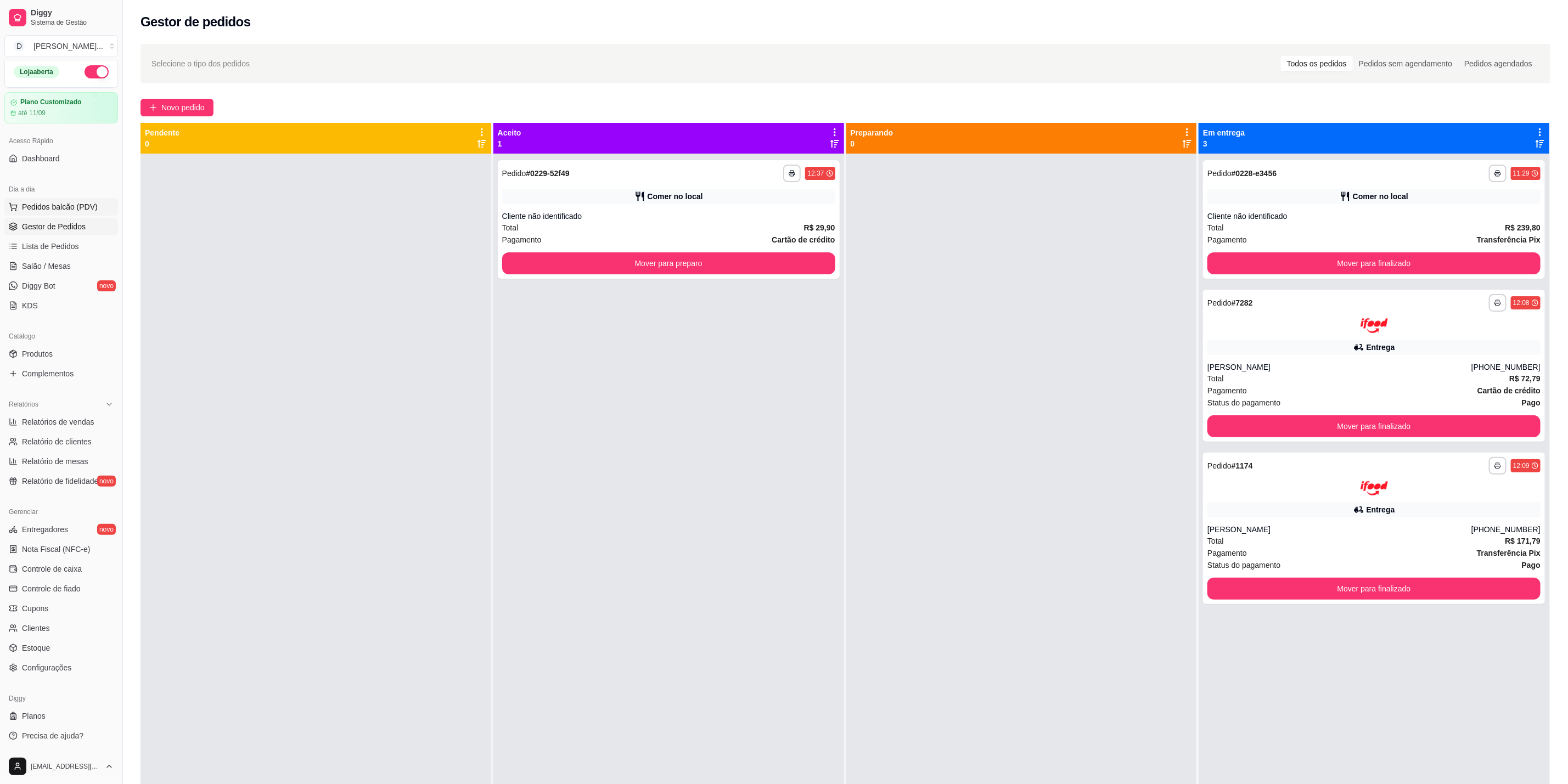
click at [47, 206] on span "Pedidos balcão (PDV)" at bounding box center [60, 207] width 75 height 11
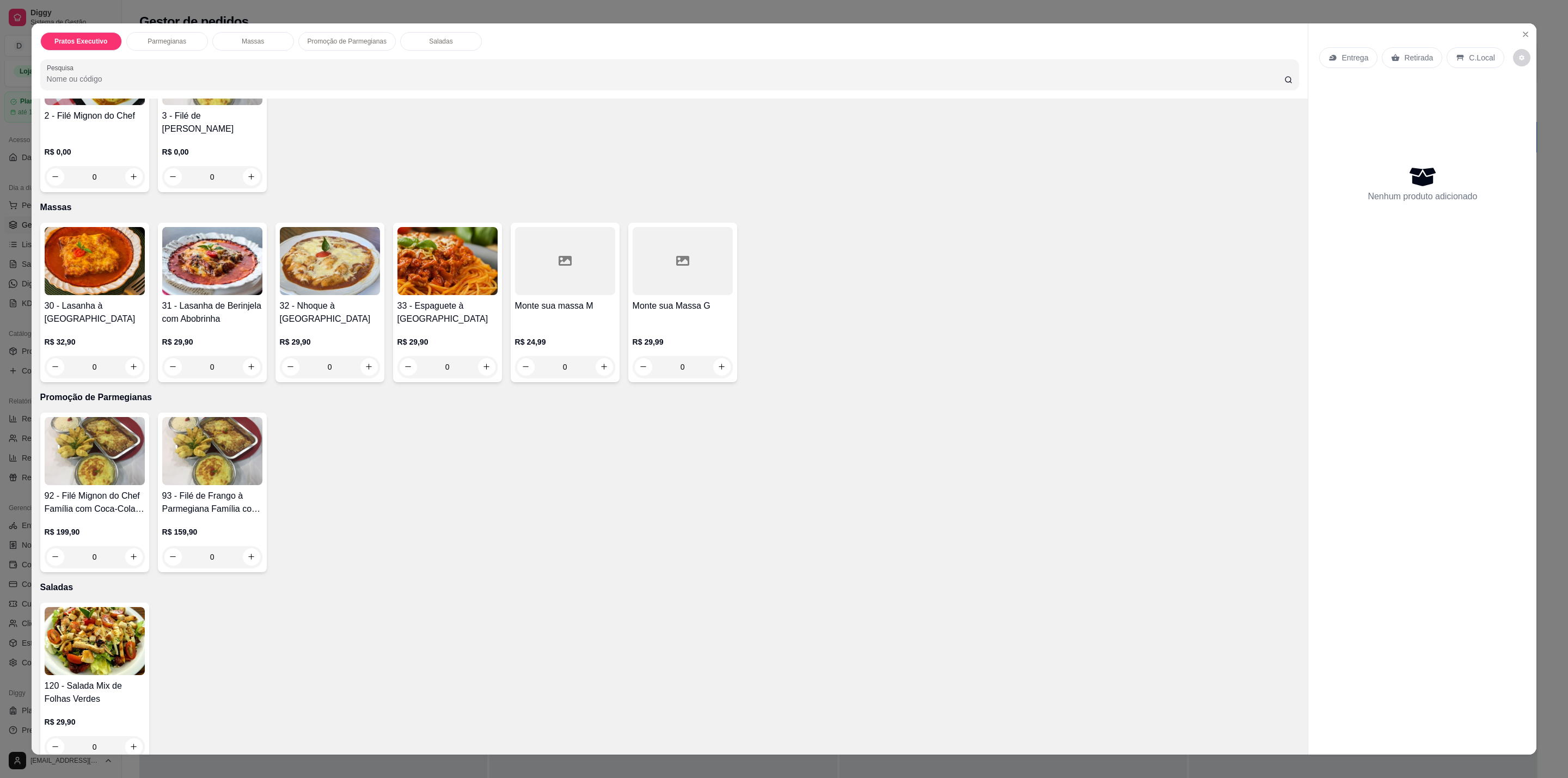
scroll to position [331, 0]
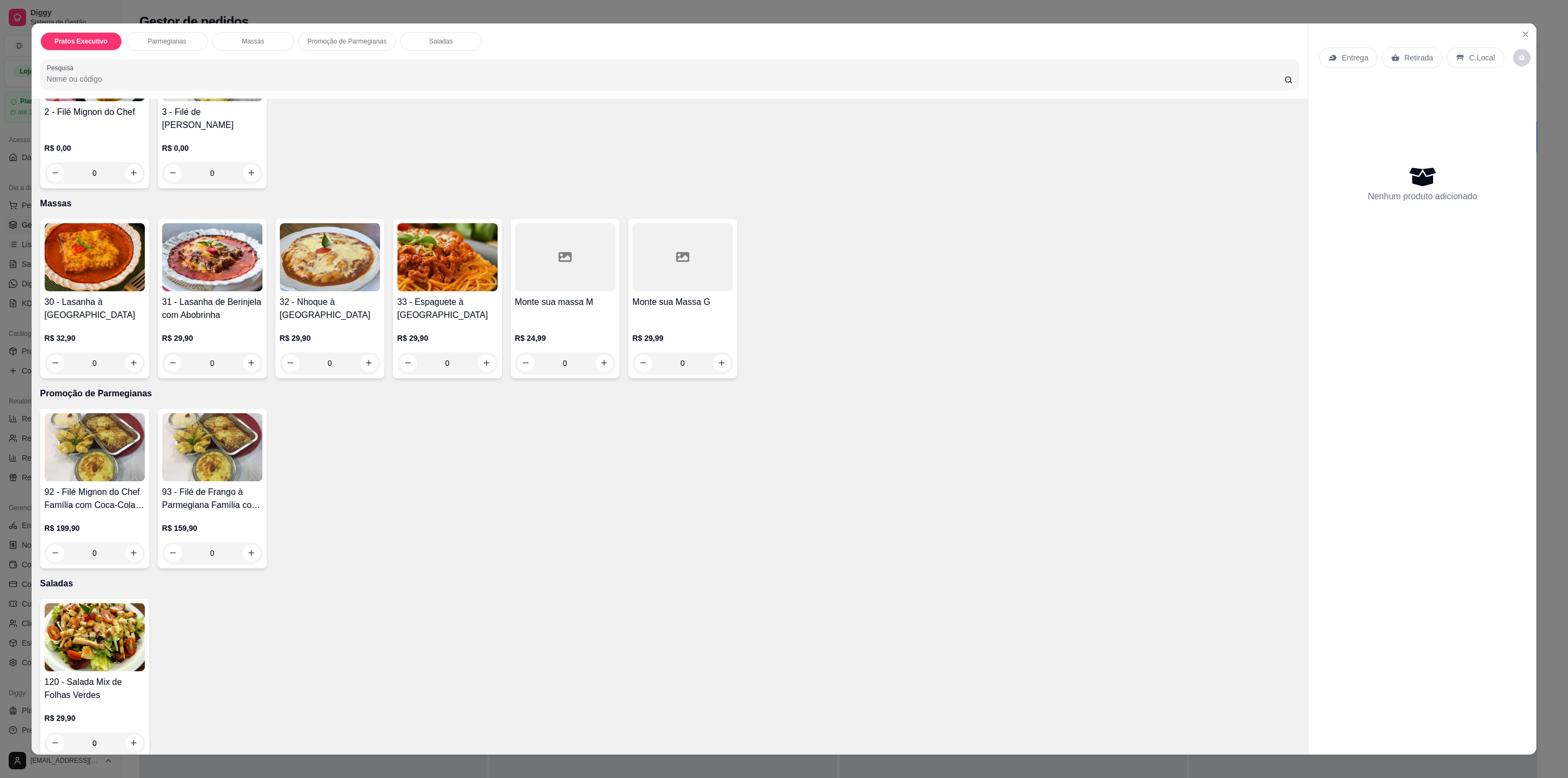
click at [101, 632] on img at bounding box center [94, 637] width 100 height 68
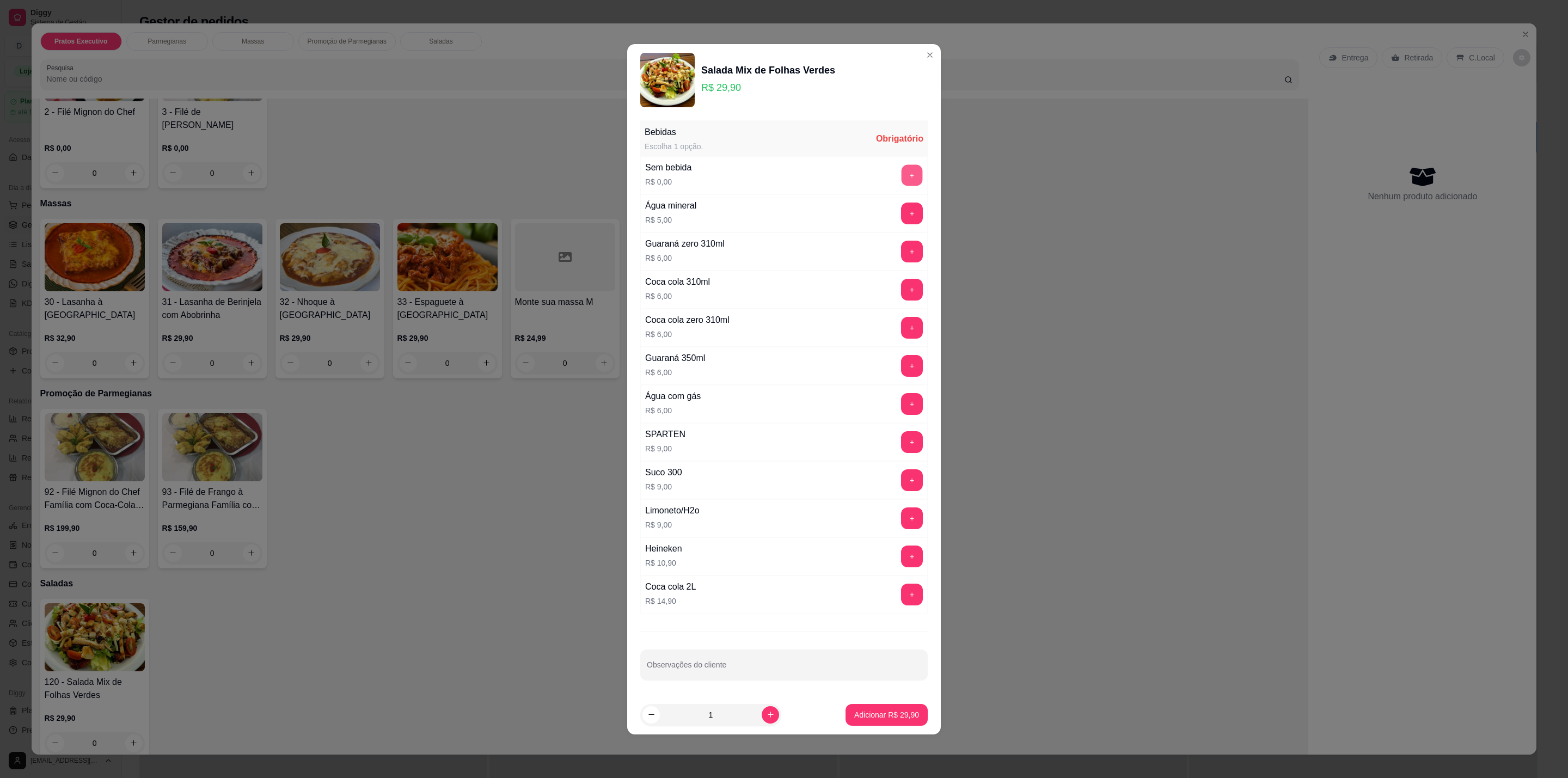
click at [903, 169] on button "+" at bounding box center [912, 175] width 21 height 21
click at [887, 724] on button "Adicionar R$ 29,90" at bounding box center [886, 715] width 82 height 22
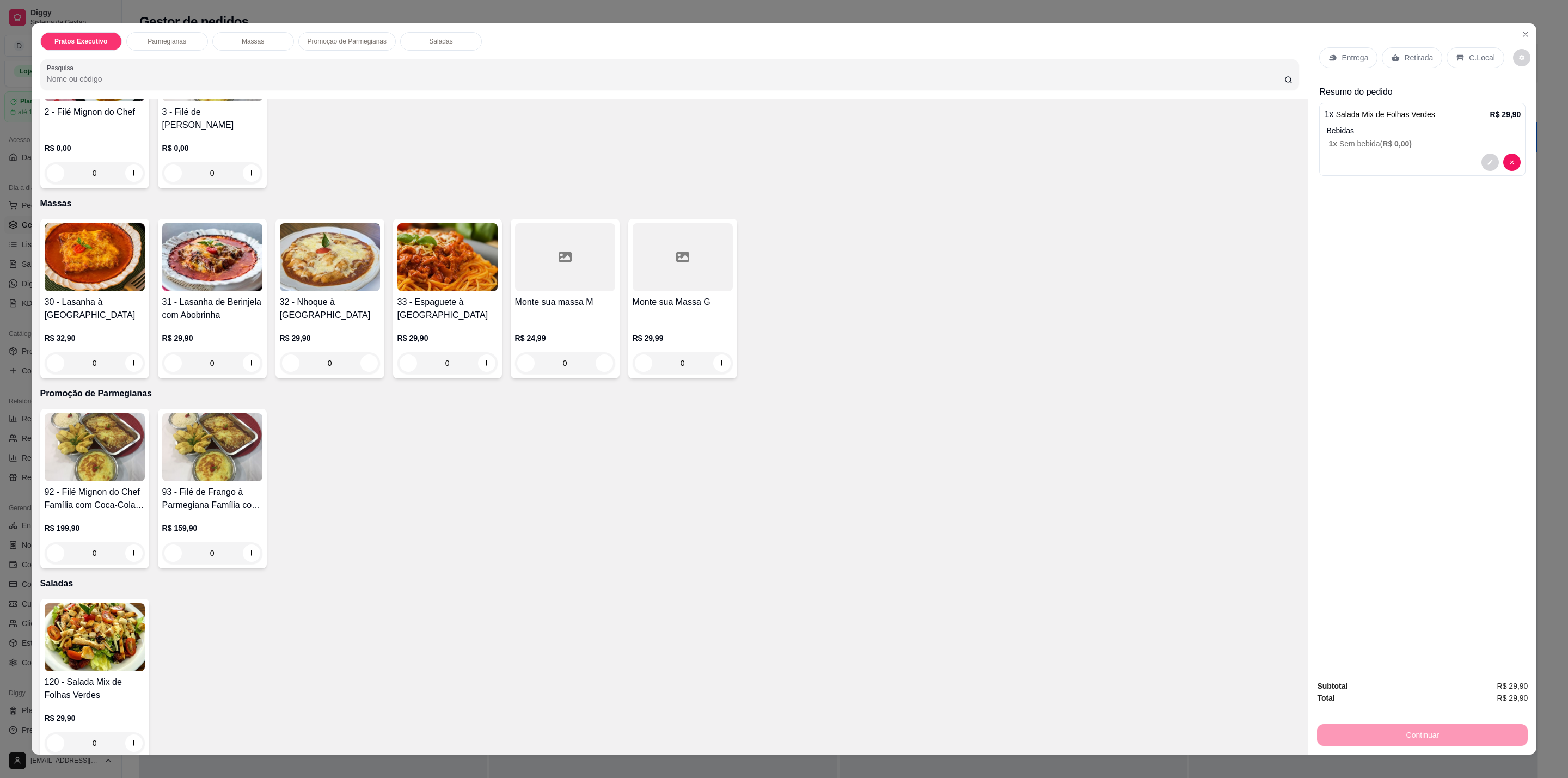
click at [1485, 64] on div "C.Local" at bounding box center [1475, 58] width 57 height 21
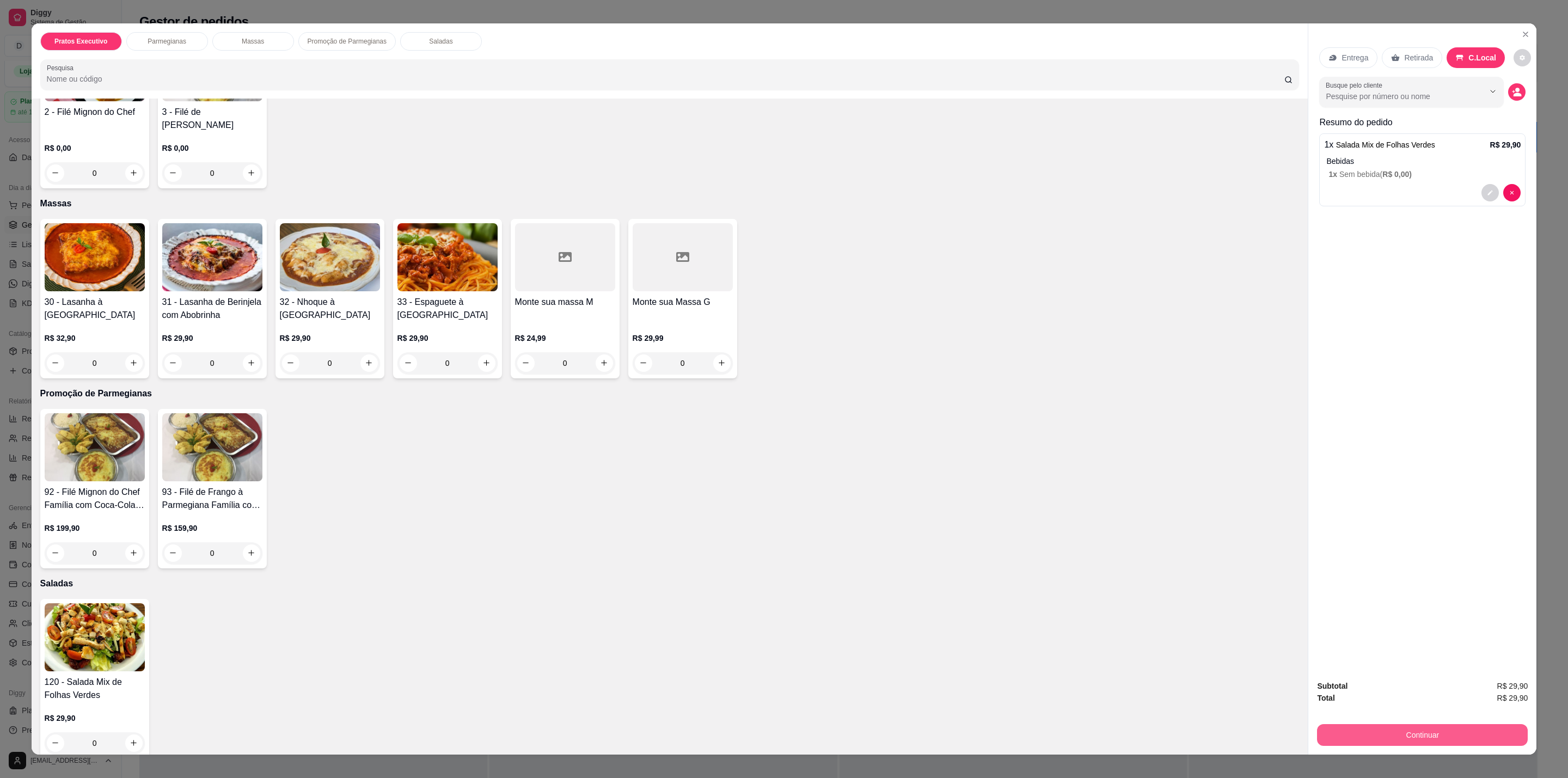
click at [1439, 738] on button "Continuar" at bounding box center [1423, 735] width 211 height 22
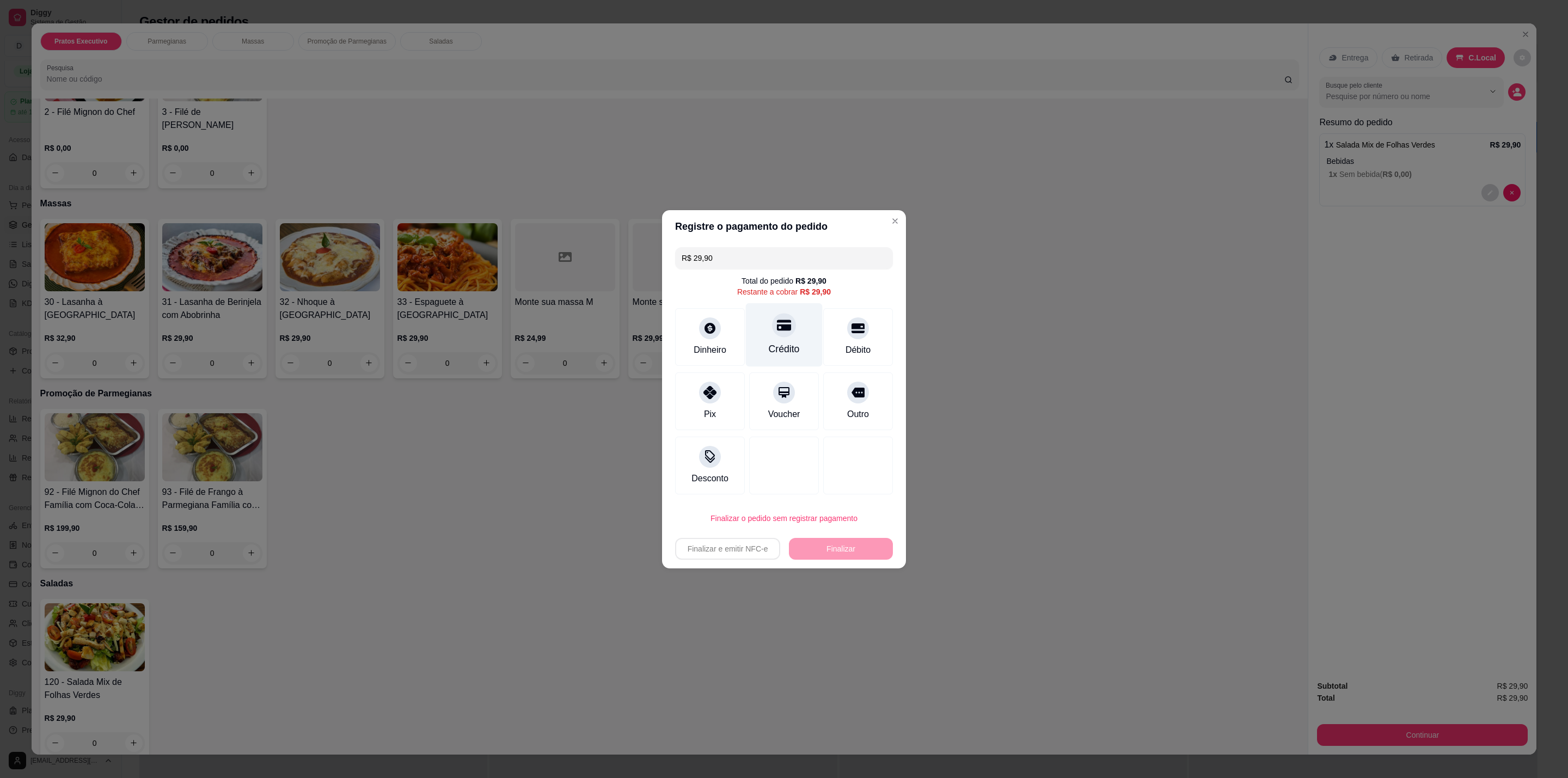
click at [782, 323] on icon at bounding box center [783, 324] width 14 height 14
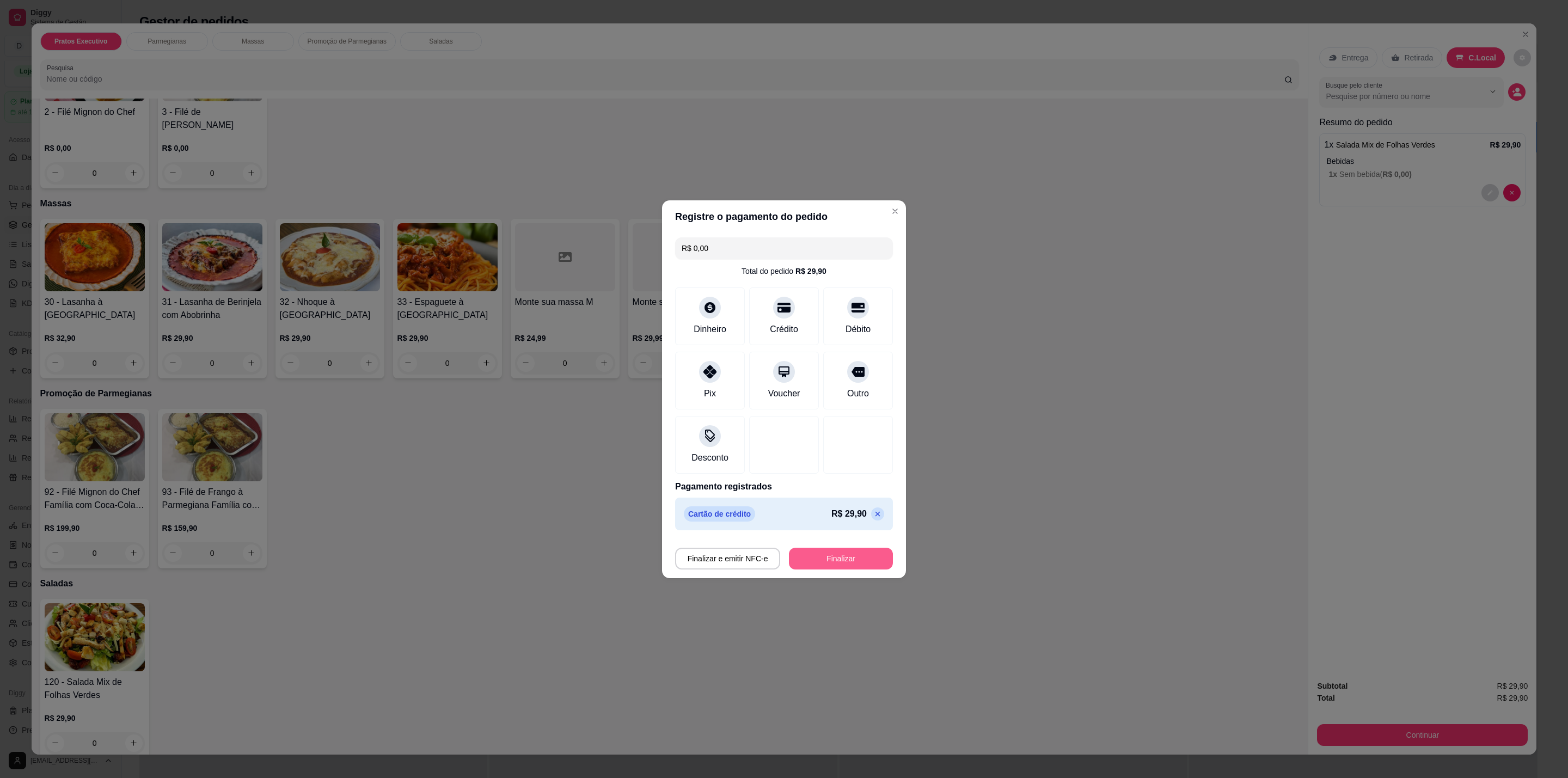
click at [833, 557] on button "Finalizar" at bounding box center [841, 559] width 104 height 22
type input "-R$ 29,90"
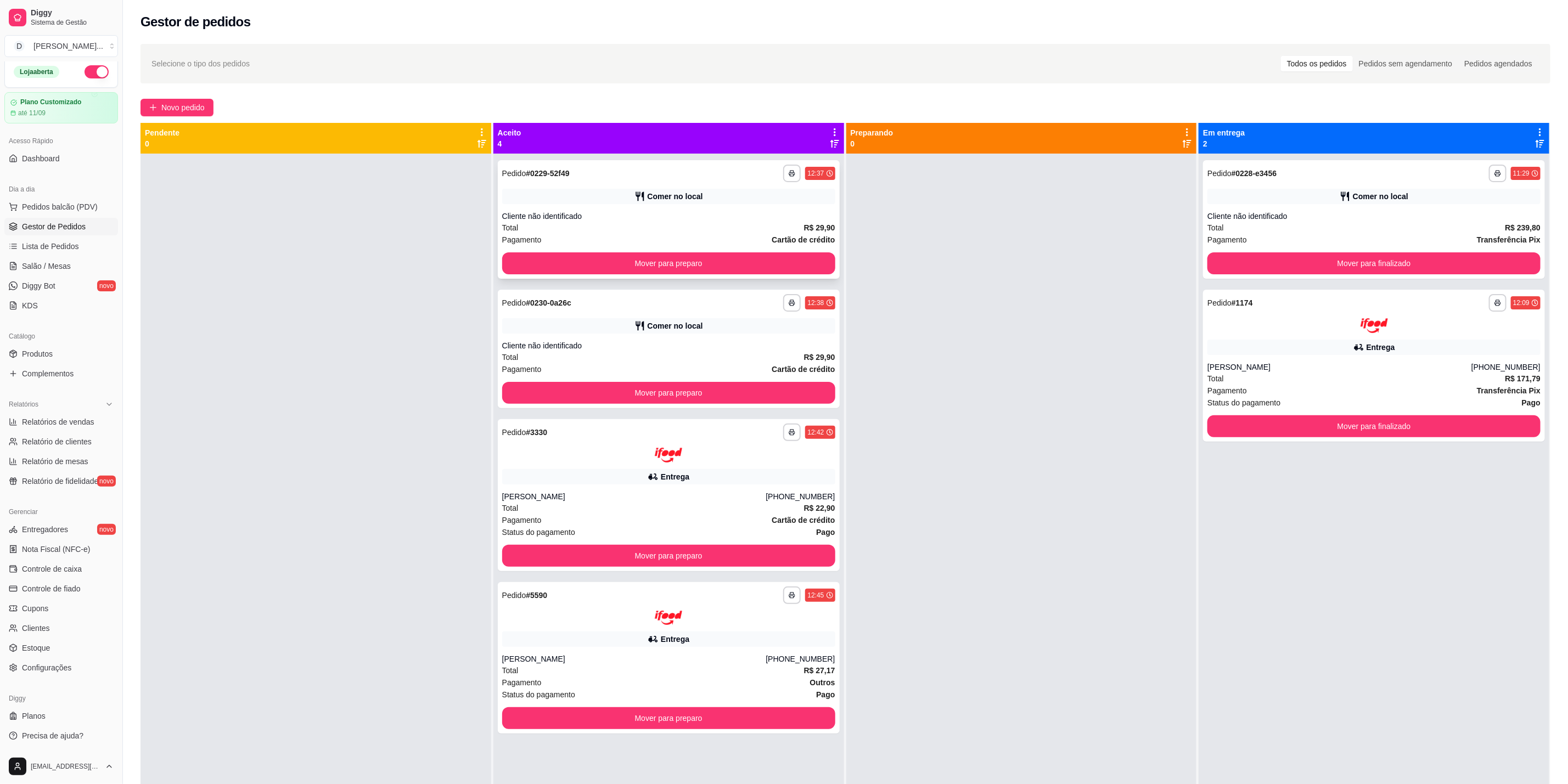
click at [789, 210] on div "Cliente não identificado" at bounding box center [668, 216] width 333 height 11
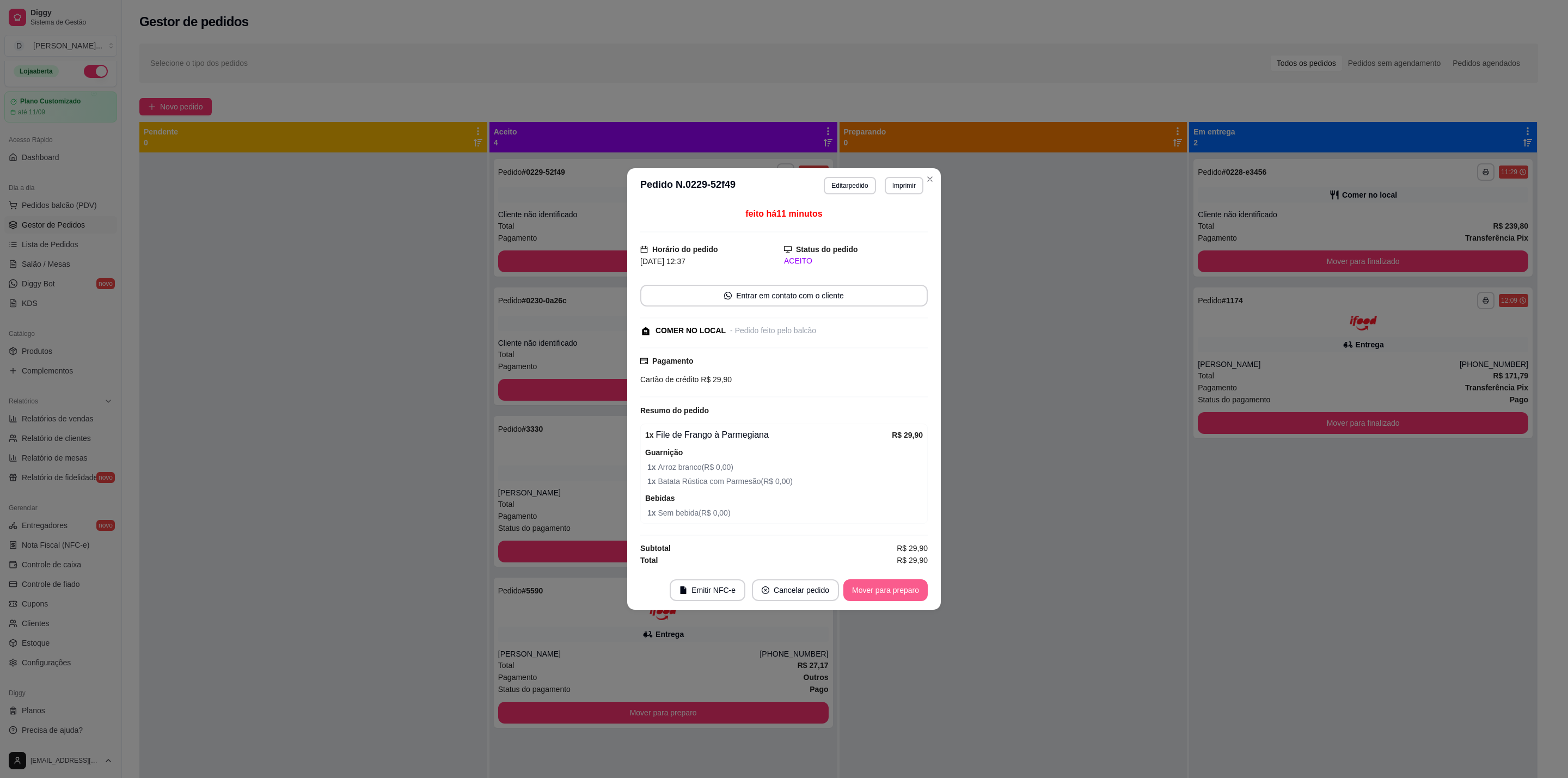
click at [900, 590] on button "Mover para preparo" at bounding box center [885, 591] width 85 height 22
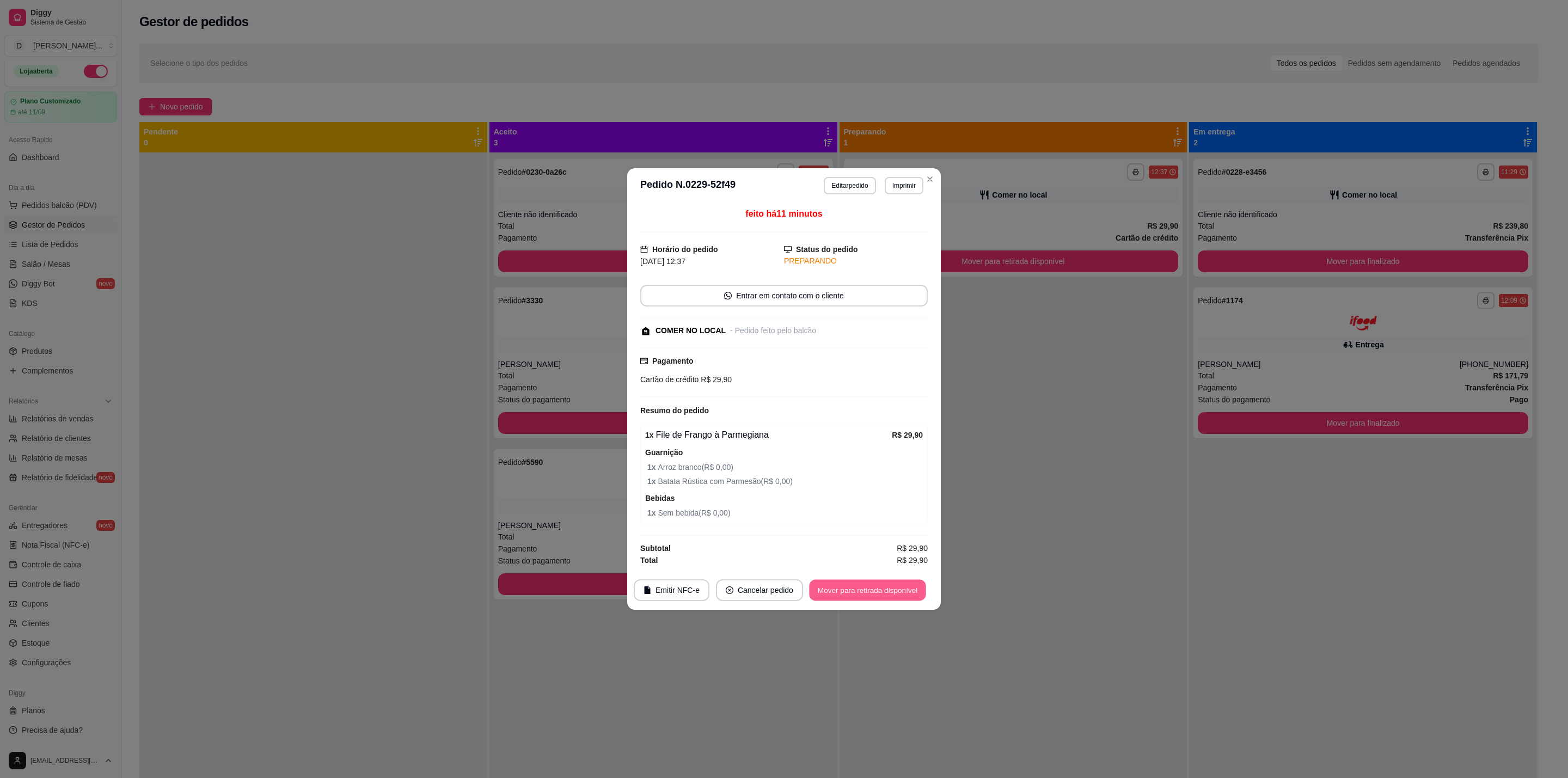
click at [900, 589] on button "Mover para retirada disponível" at bounding box center [867, 591] width 116 height 21
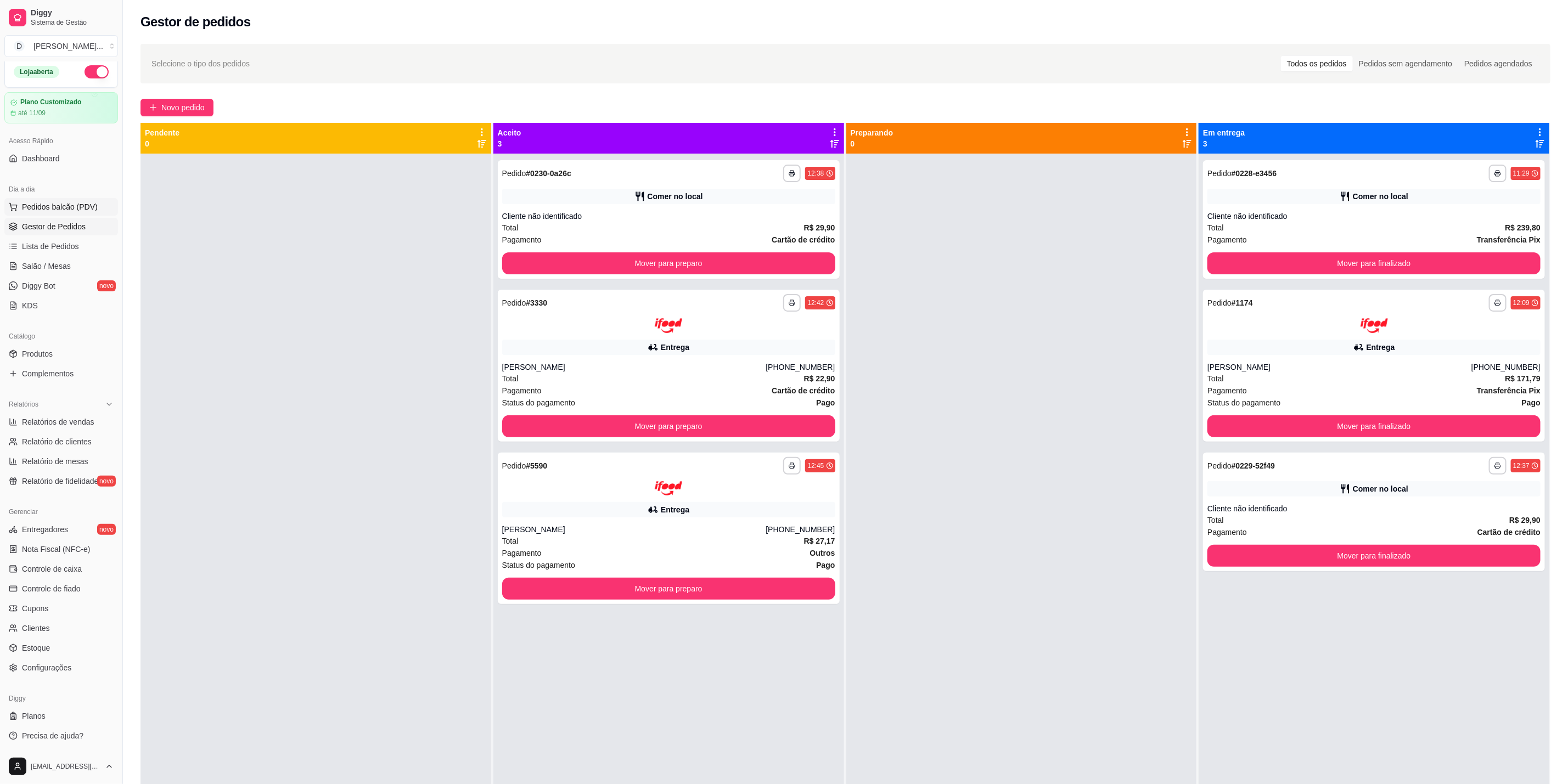
click at [47, 206] on span "Pedidos balcão (PDV)" at bounding box center [60, 207] width 75 height 11
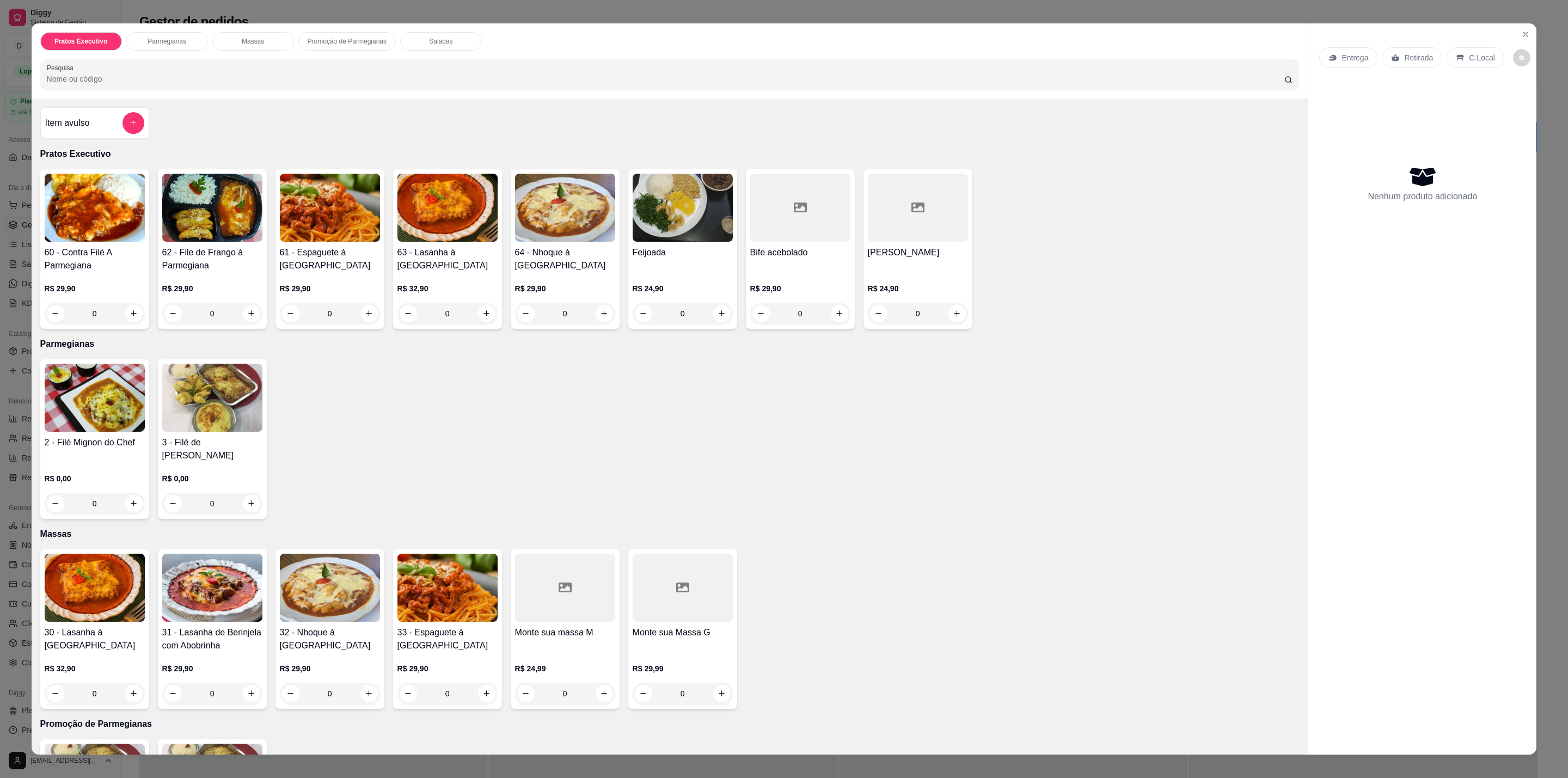
click at [107, 237] on img at bounding box center [94, 208] width 100 height 68
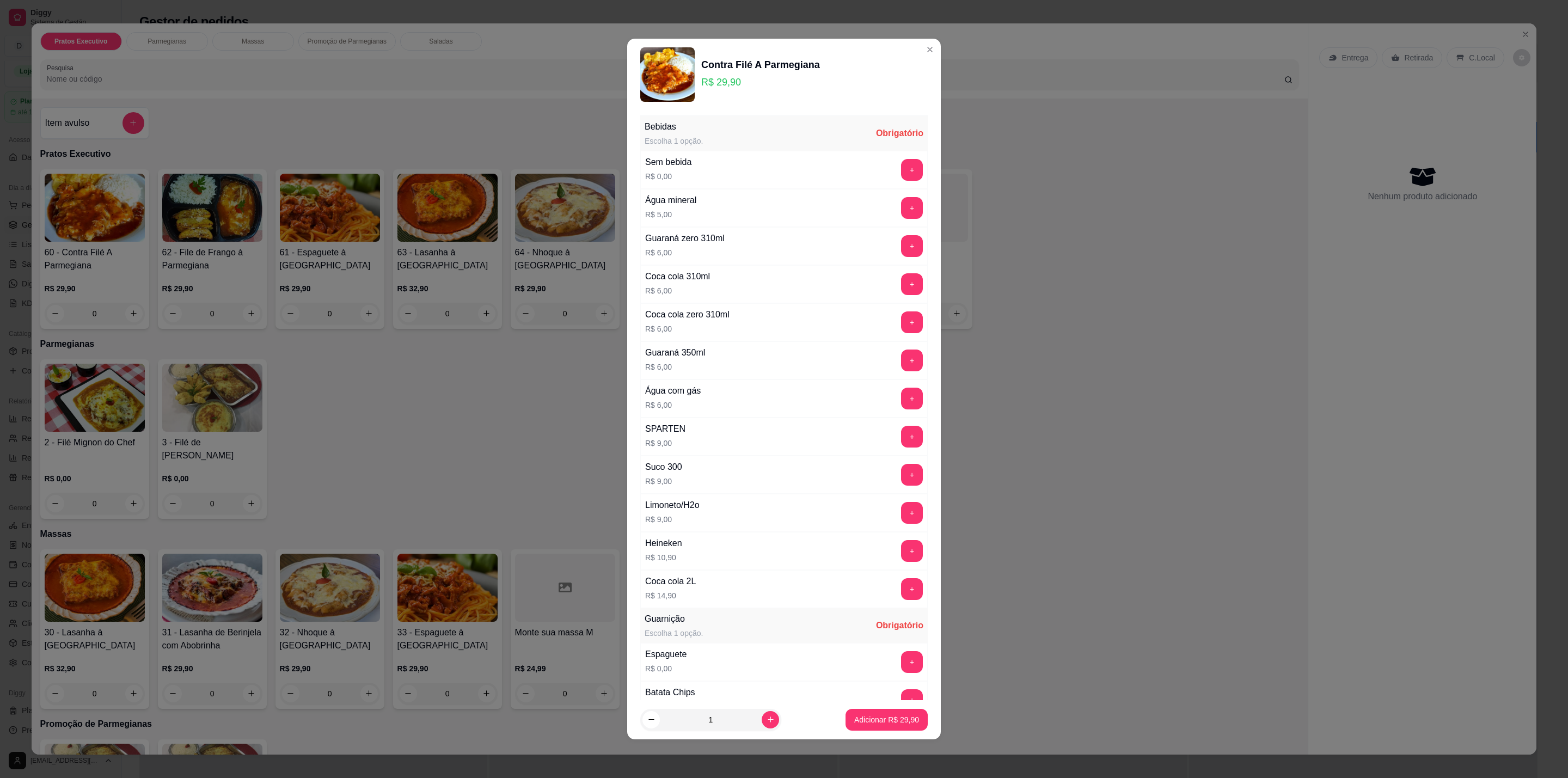
scroll to position [225, 0]
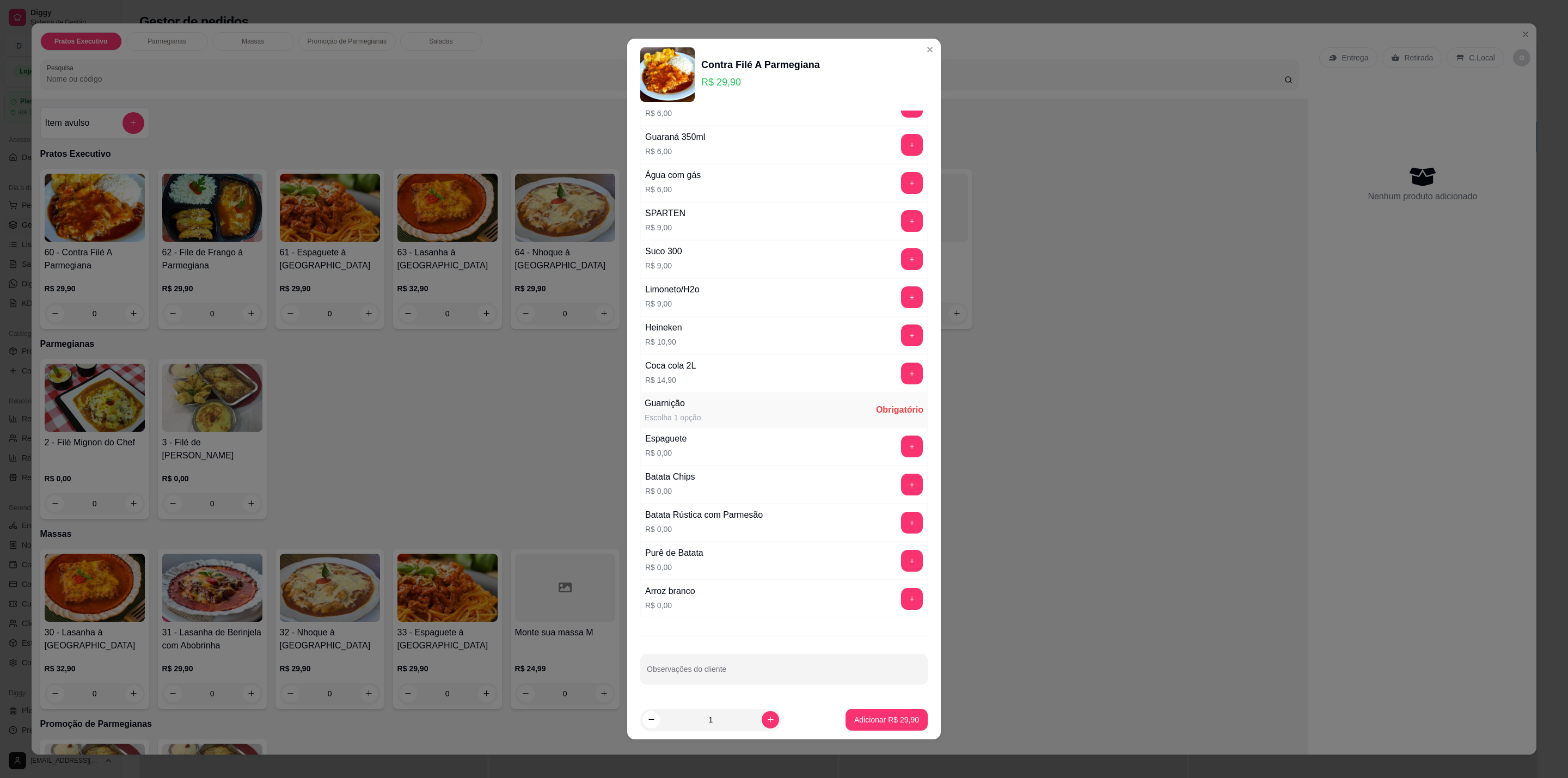
click at [886, 549] on div "Purê de Batata R$ 0,00 +" at bounding box center [784, 561] width 287 height 38
click at [901, 564] on button "+" at bounding box center [912, 561] width 22 height 22
click at [901, 440] on button "+" at bounding box center [912, 446] width 21 height 21
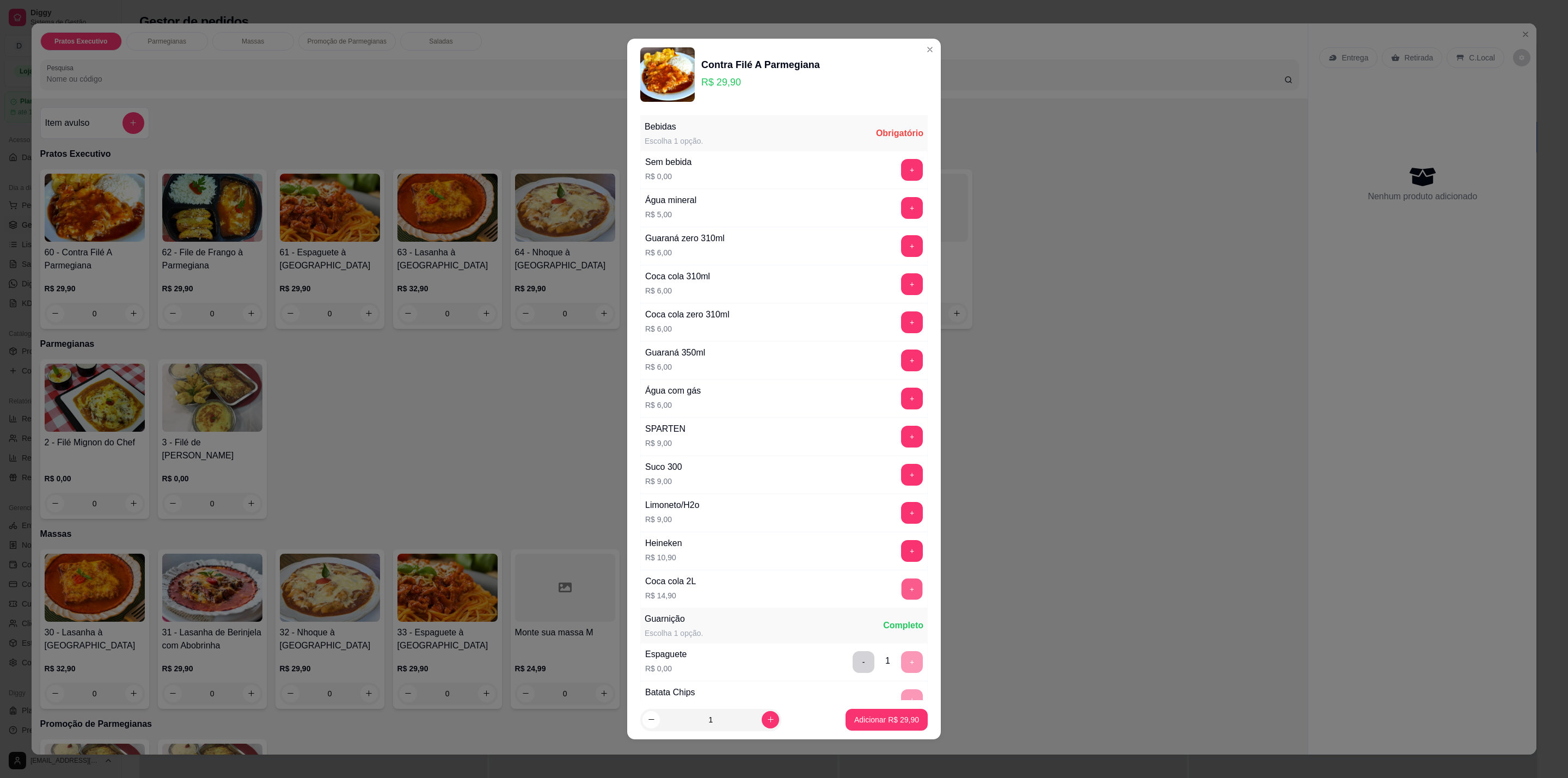
click at [901, 591] on button "+" at bounding box center [912, 589] width 21 height 21
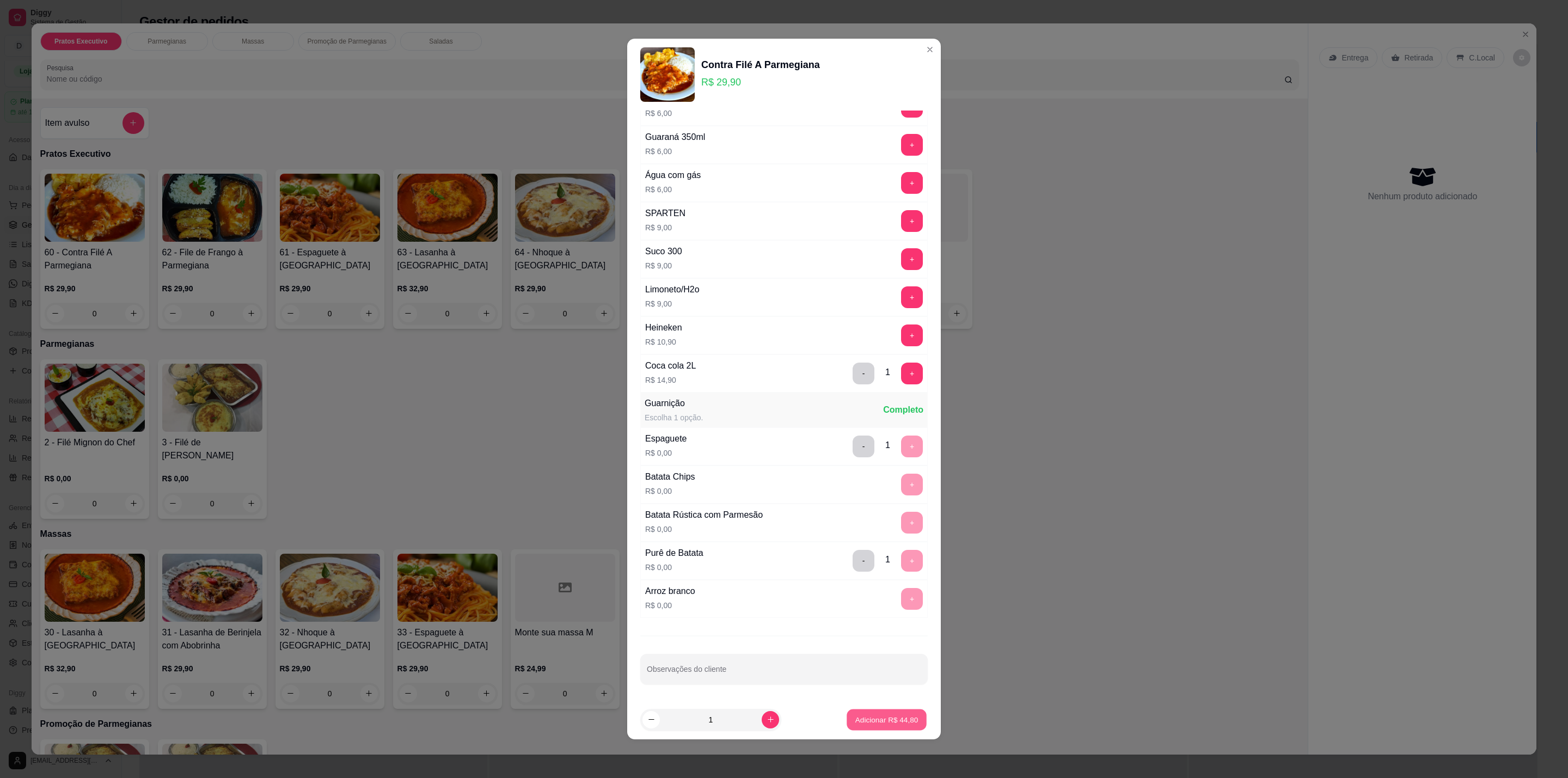
click at [859, 722] on p "Adicionar R$ 44,80" at bounding box center [887, 720] width 63 height 10
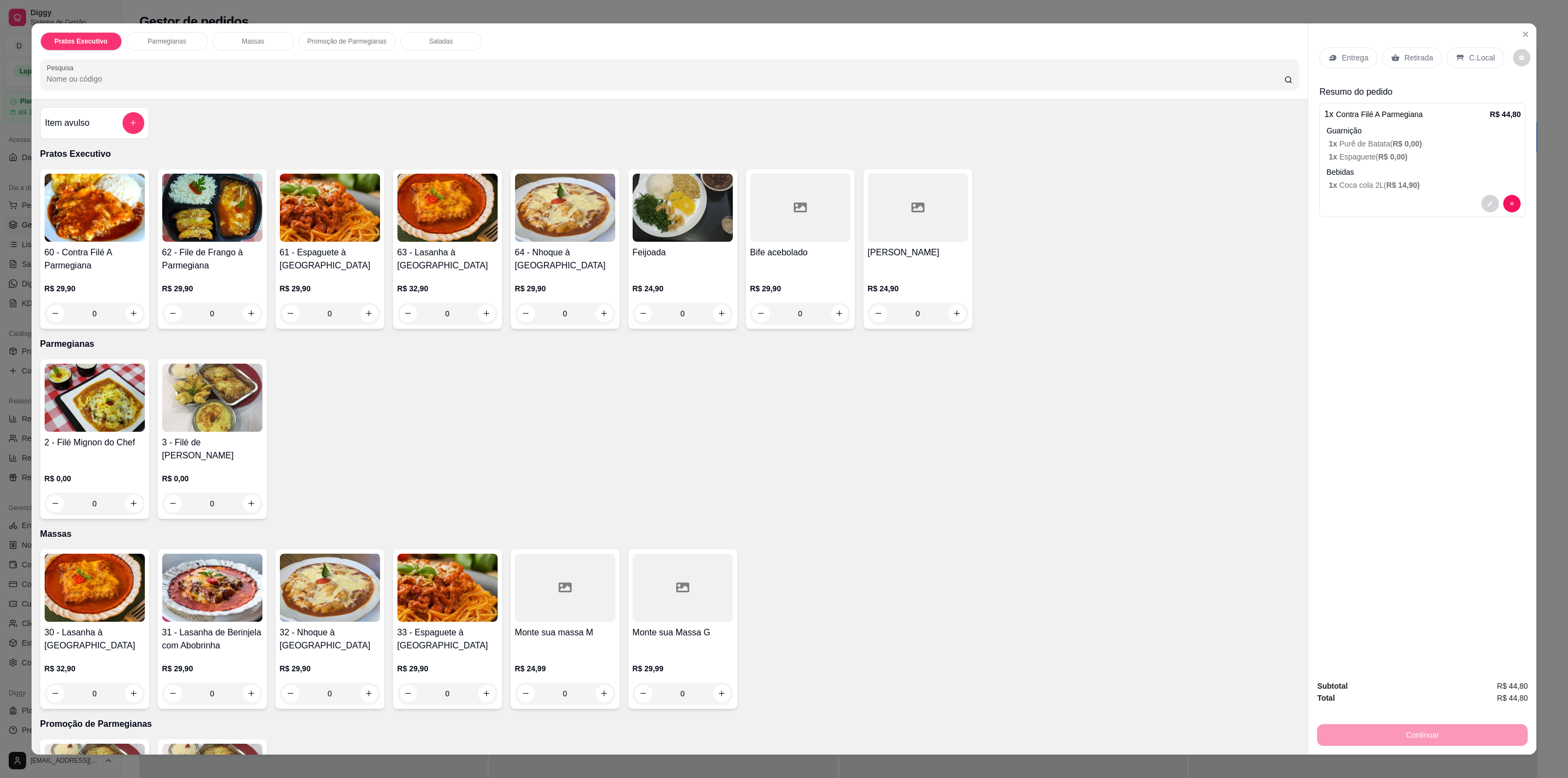
click at [91, 259] on h4 "60 - Contra Filé A Parmegiana" at bounding box center [94, 259] width 100 height 26
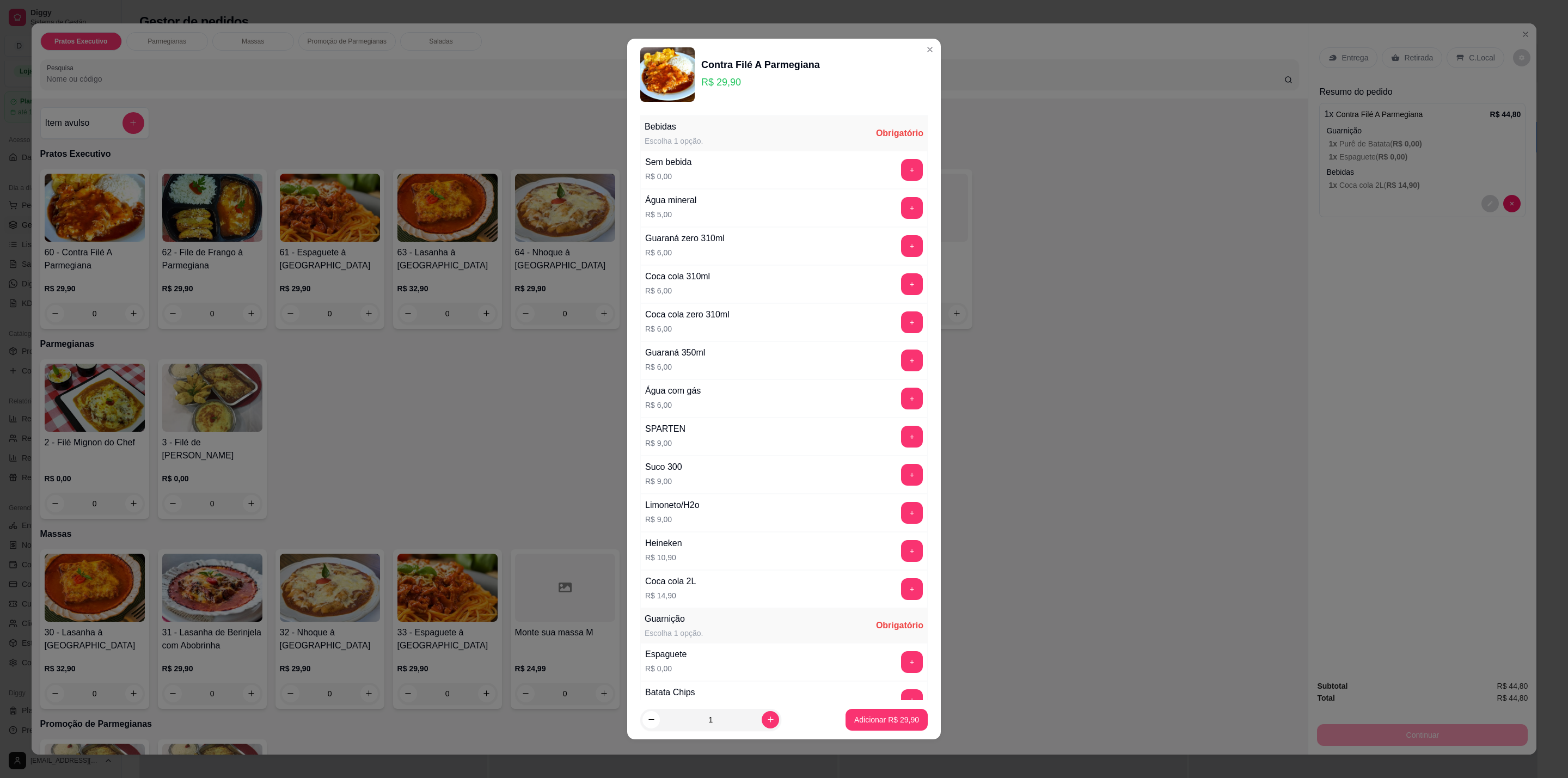
scroll to position [163, 0]
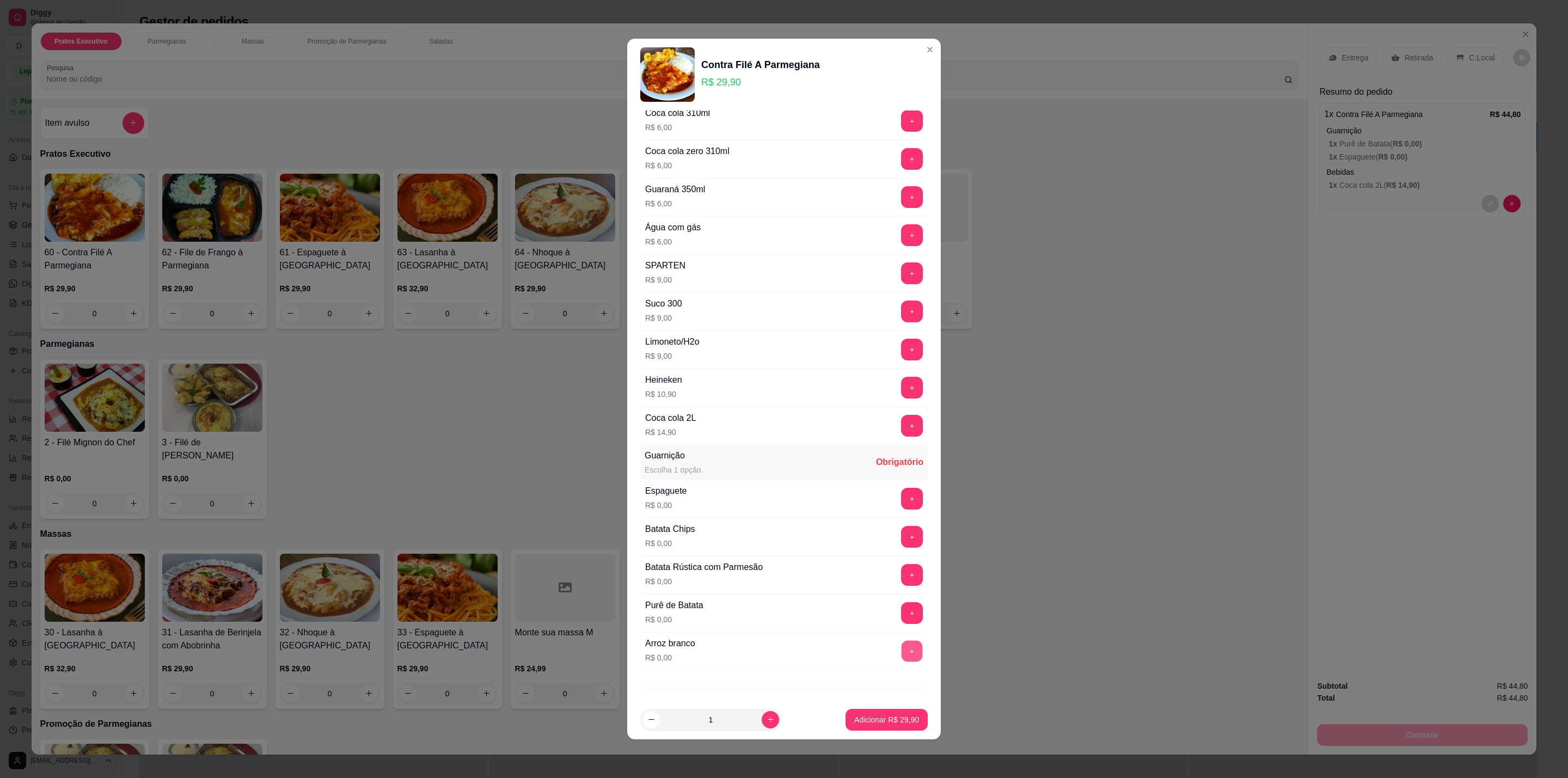
click at [901, 656] on button "+" at bounding box center [912, 651] width 21 height 21
click at [901, 624] on button "+" at bounding box center [912, 613] width 22 height 22
click at [853, 662] on button "-" at bounding box center [864, 651] width 22 height 22
click at [901, 660] on button "+" at bounding box center [912, 651] width 21 height 21
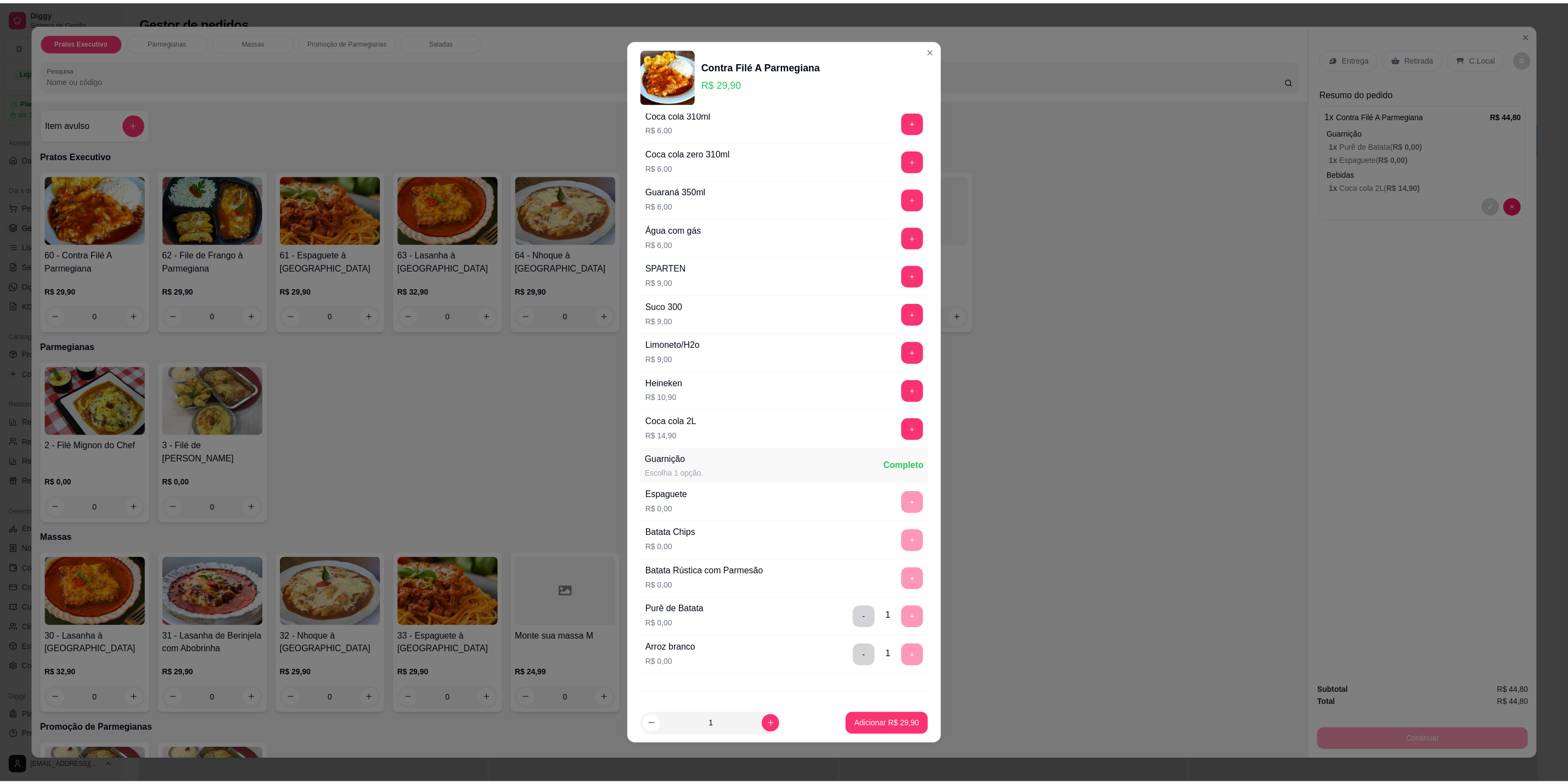
scroll to position [0, 0]
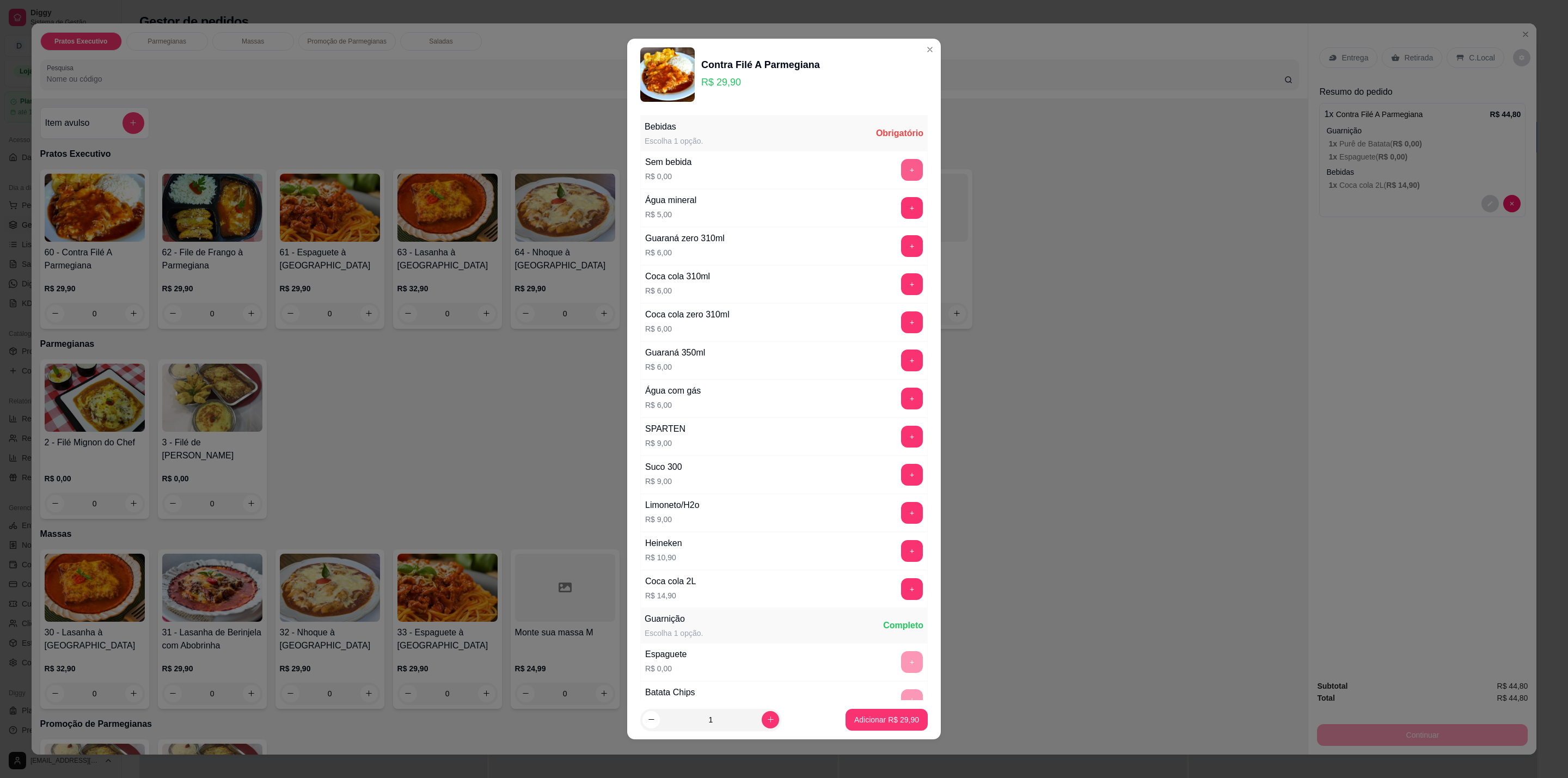
click at [901, 172] on button "+" at bounding box center [912, 170] width 22 height 22
click at [878, 716] on p "Adicionar R$ 29,90" at bounding box center [886, 720] width 65 height 11
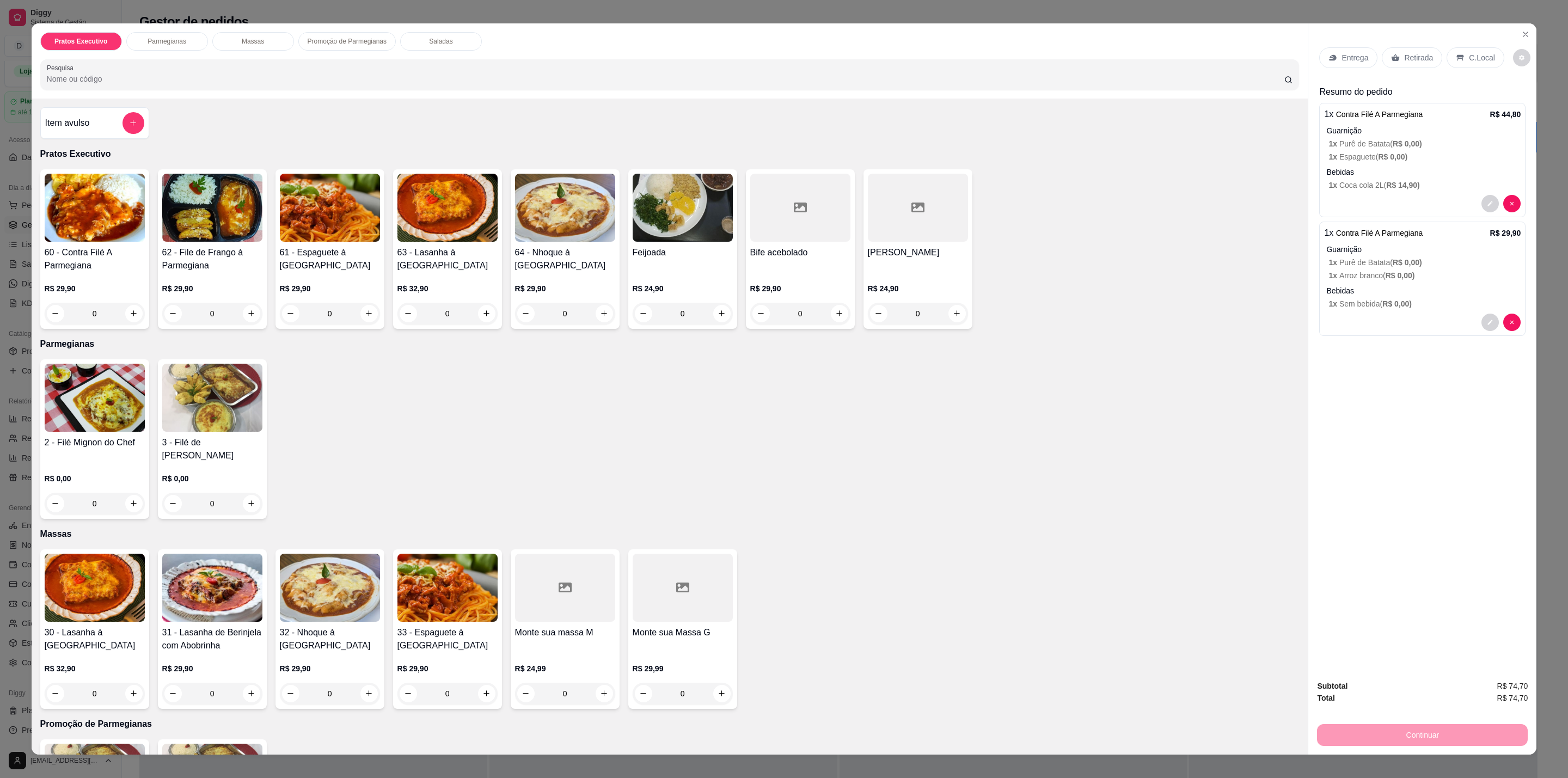
click at [1469, 60] on p "C.Local" at bounding box center [1482, 58] width 26 height 11
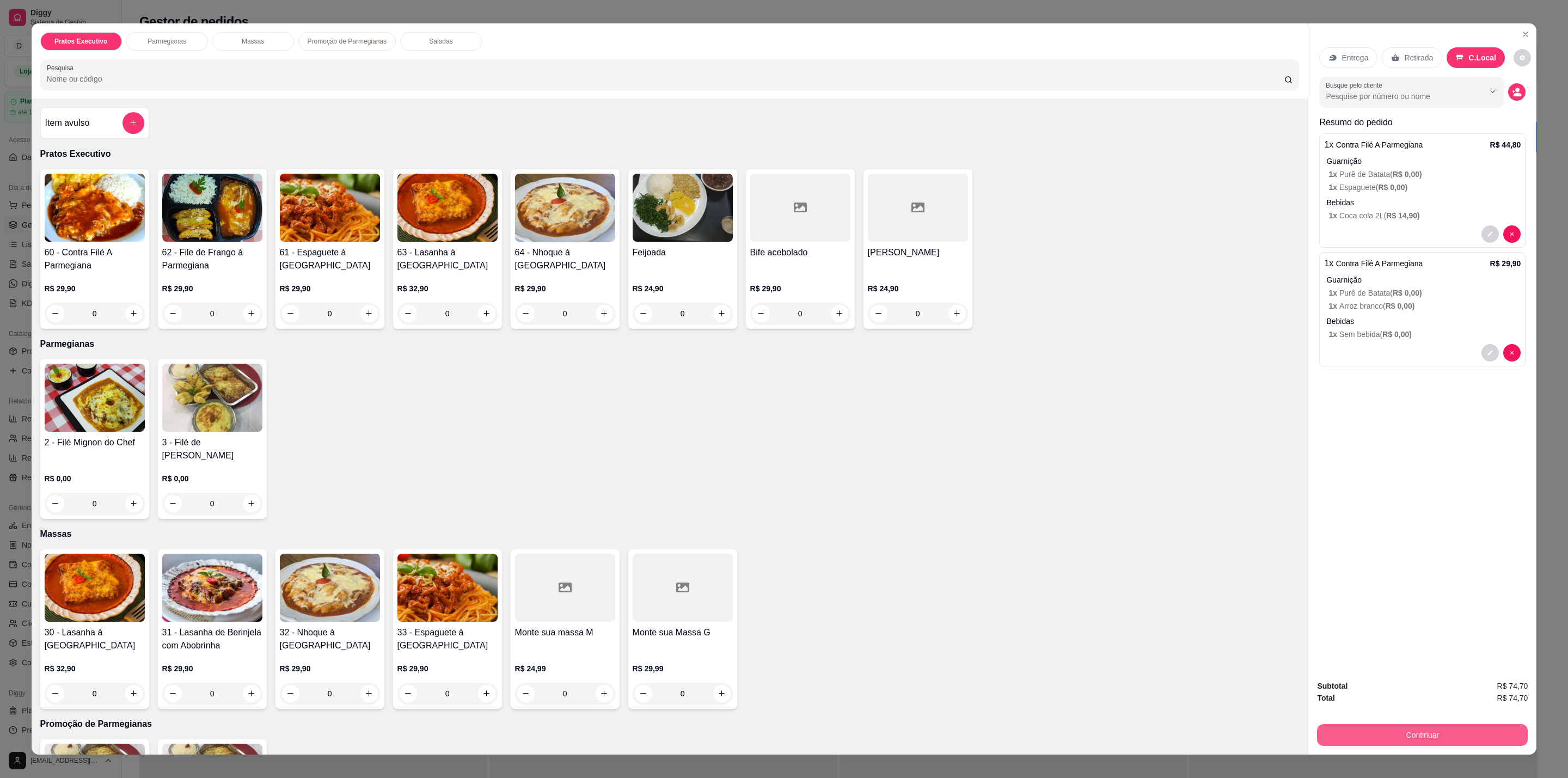
click at [1432, 739] on button "Continuar" at bounding box center [1423, 735] width 211 height 22
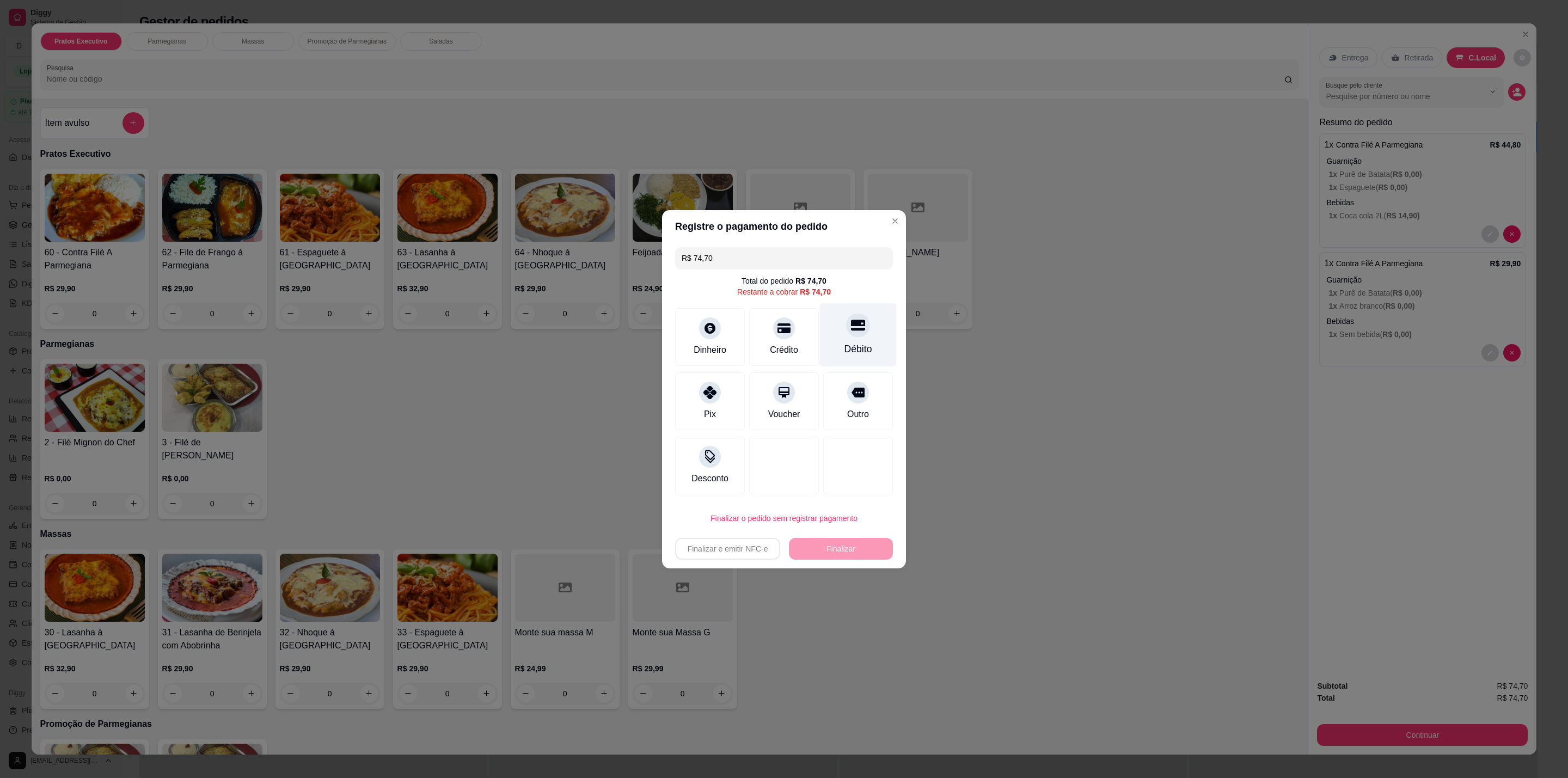
click at [853, 334] on div at bounding box center [858, 324] width 24 height 24
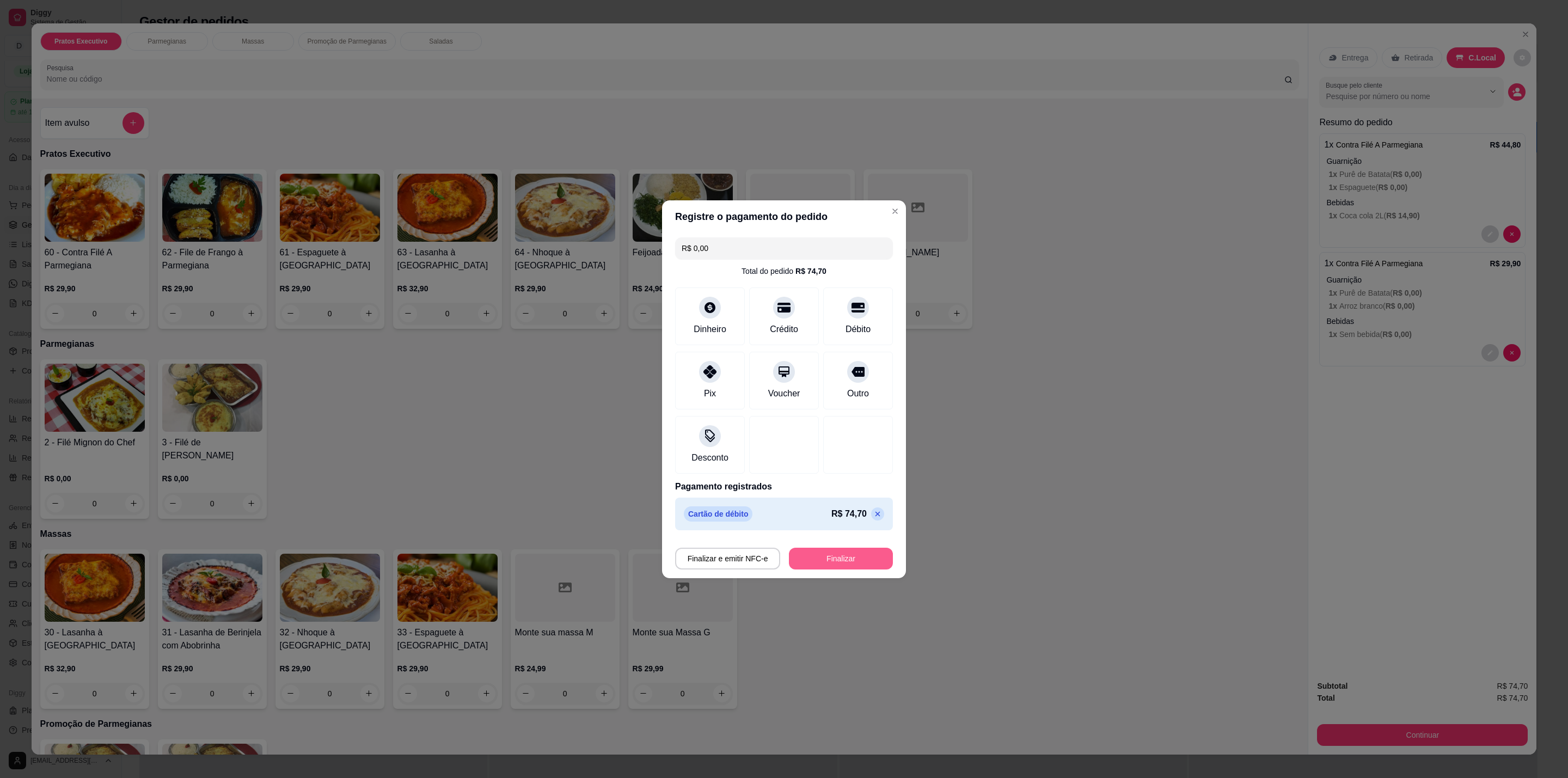
click at [848, 564] on button "Finalizar" at bounding box center [841, 559] width 104 height 22
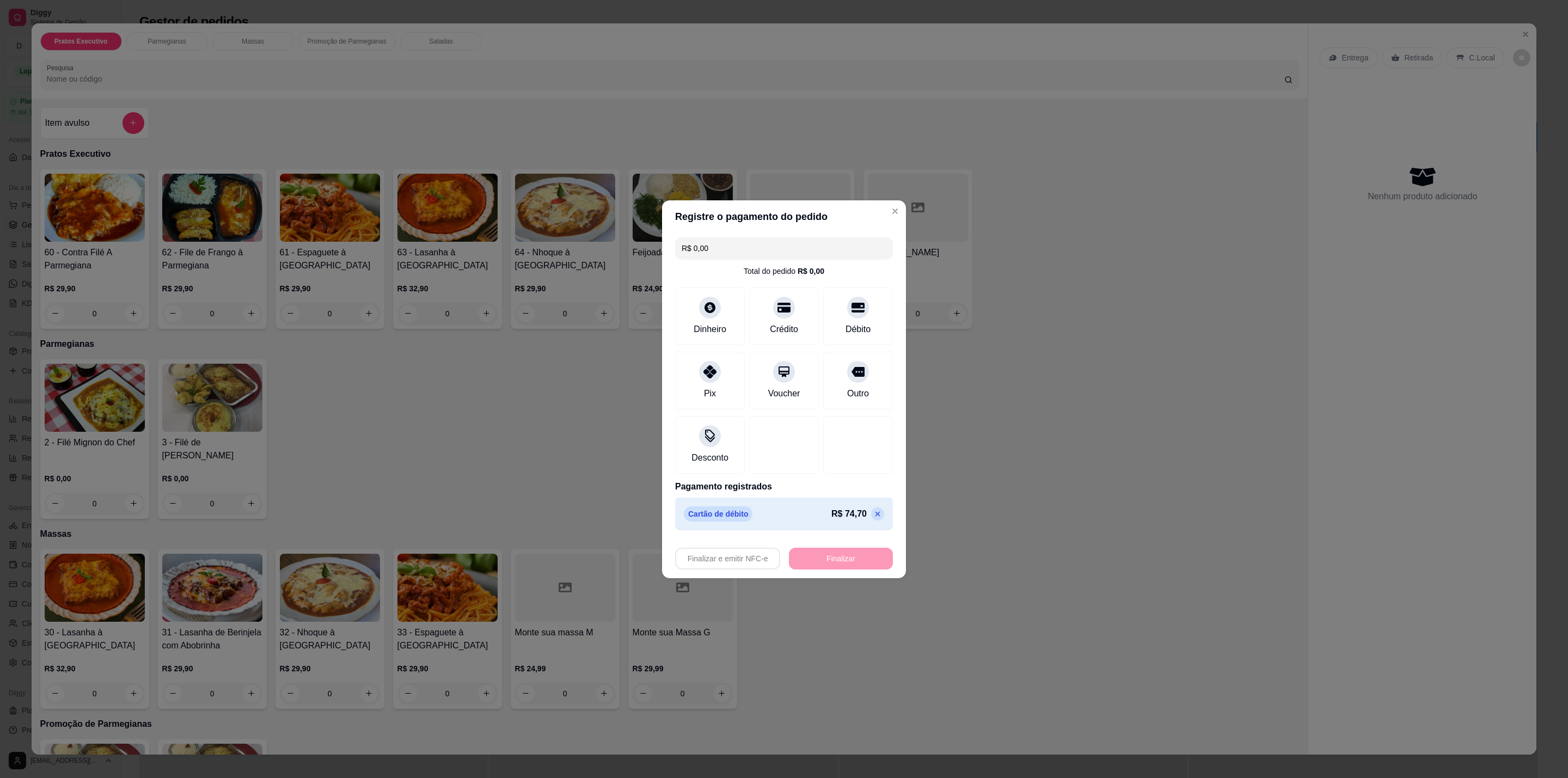
type input "-R$ 74,70"
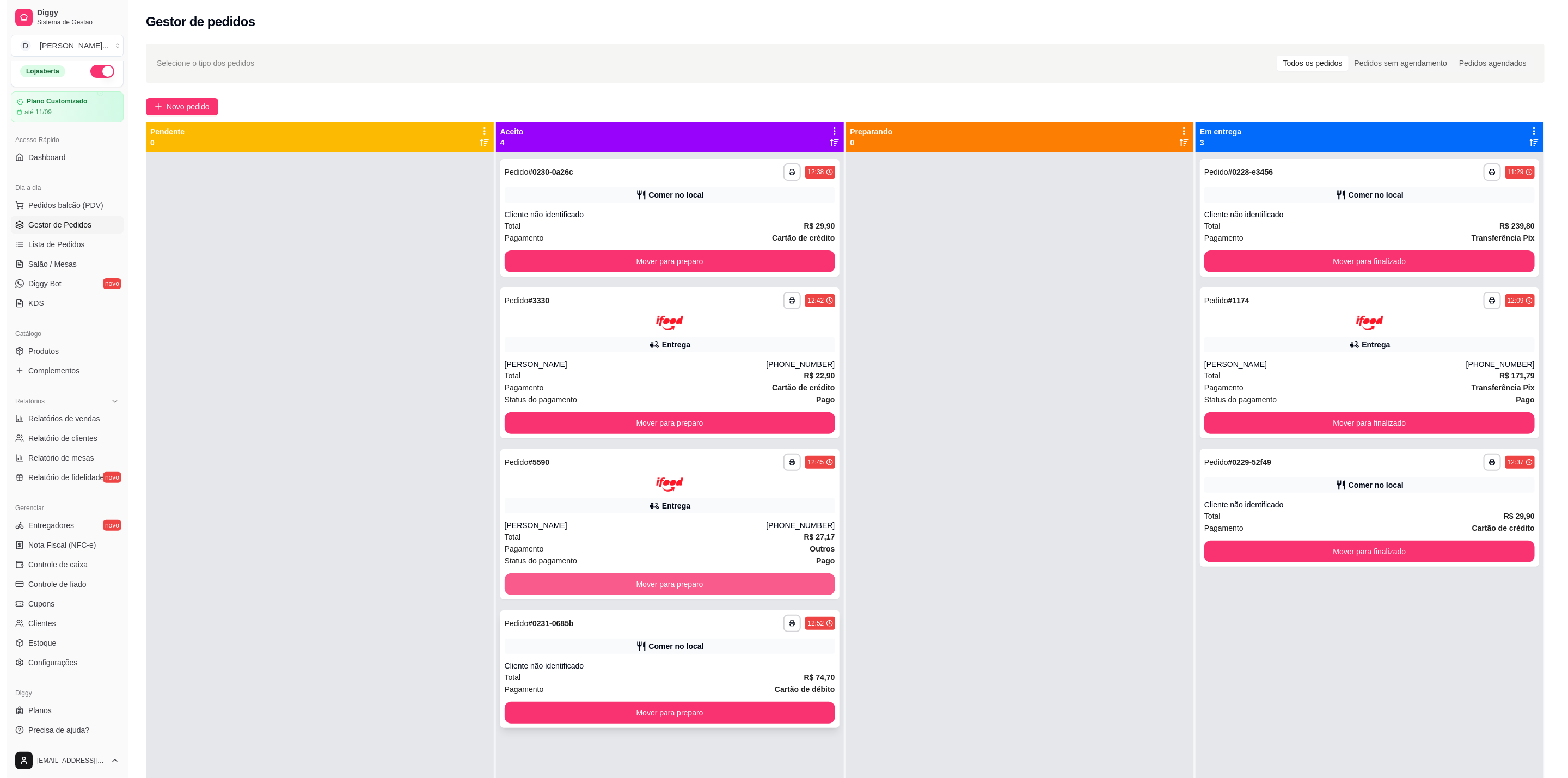
scroll to position [30, 0]
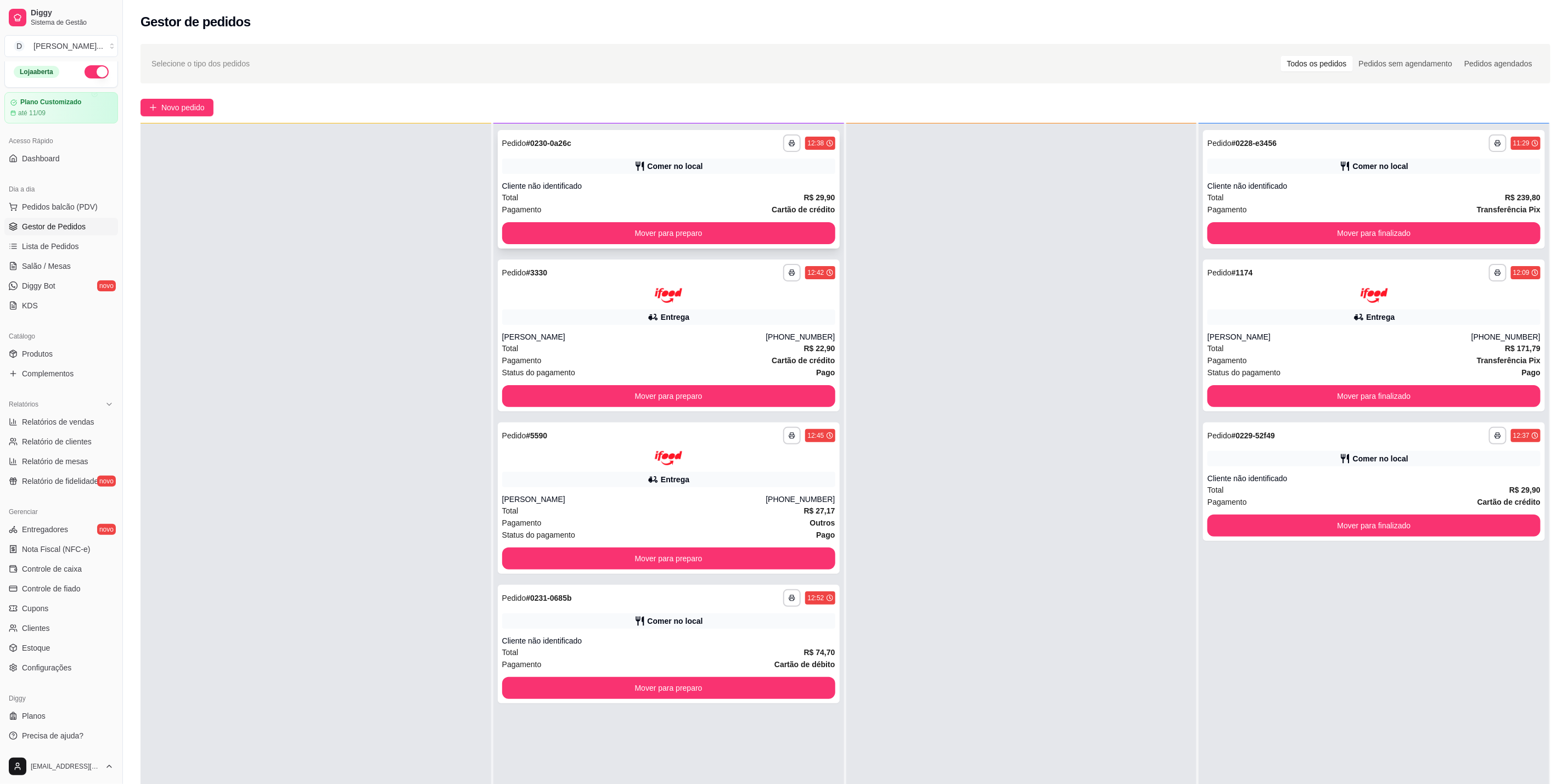
click at [738, 183] on div "Cliente não identificado" at bounding box center [668, 186] width 333 height 11
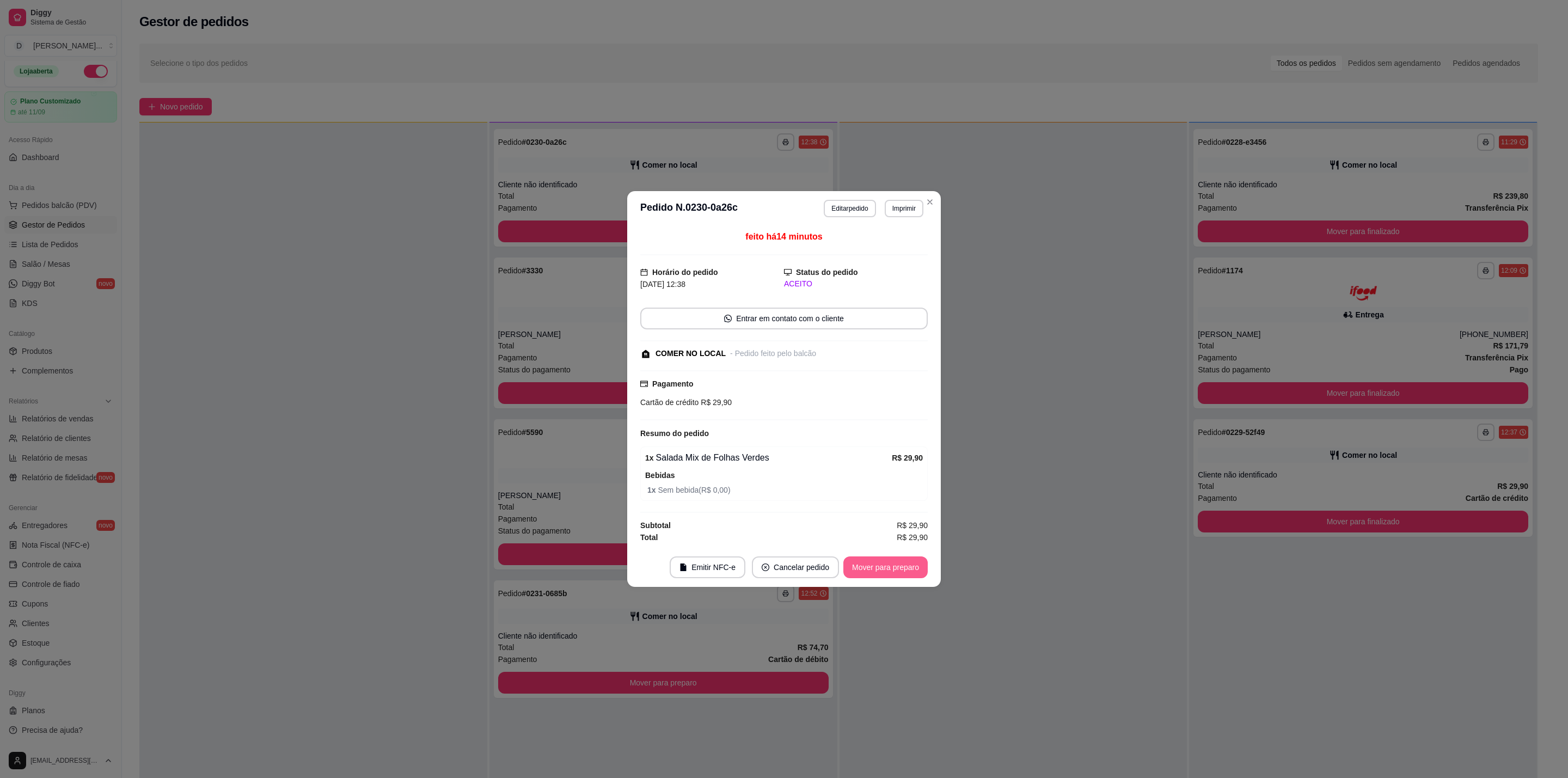
click at [866, 569] on button "Mover para preparo" at bounding box center [885, 567] width 85 height 22
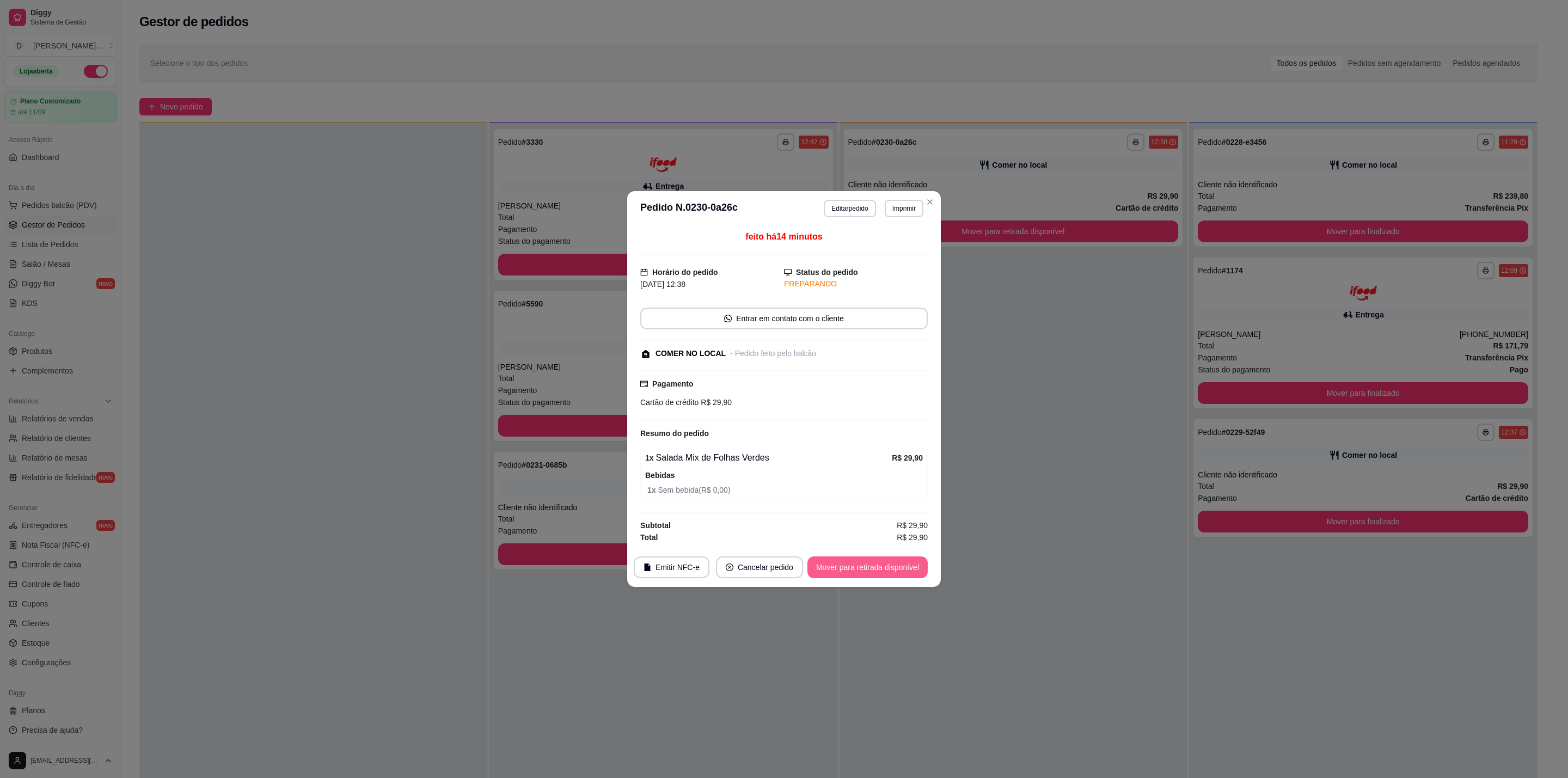
click at [872, 572] on button "Mover para retirada disponível" at bounding box center [867, 567] width 121 height 22
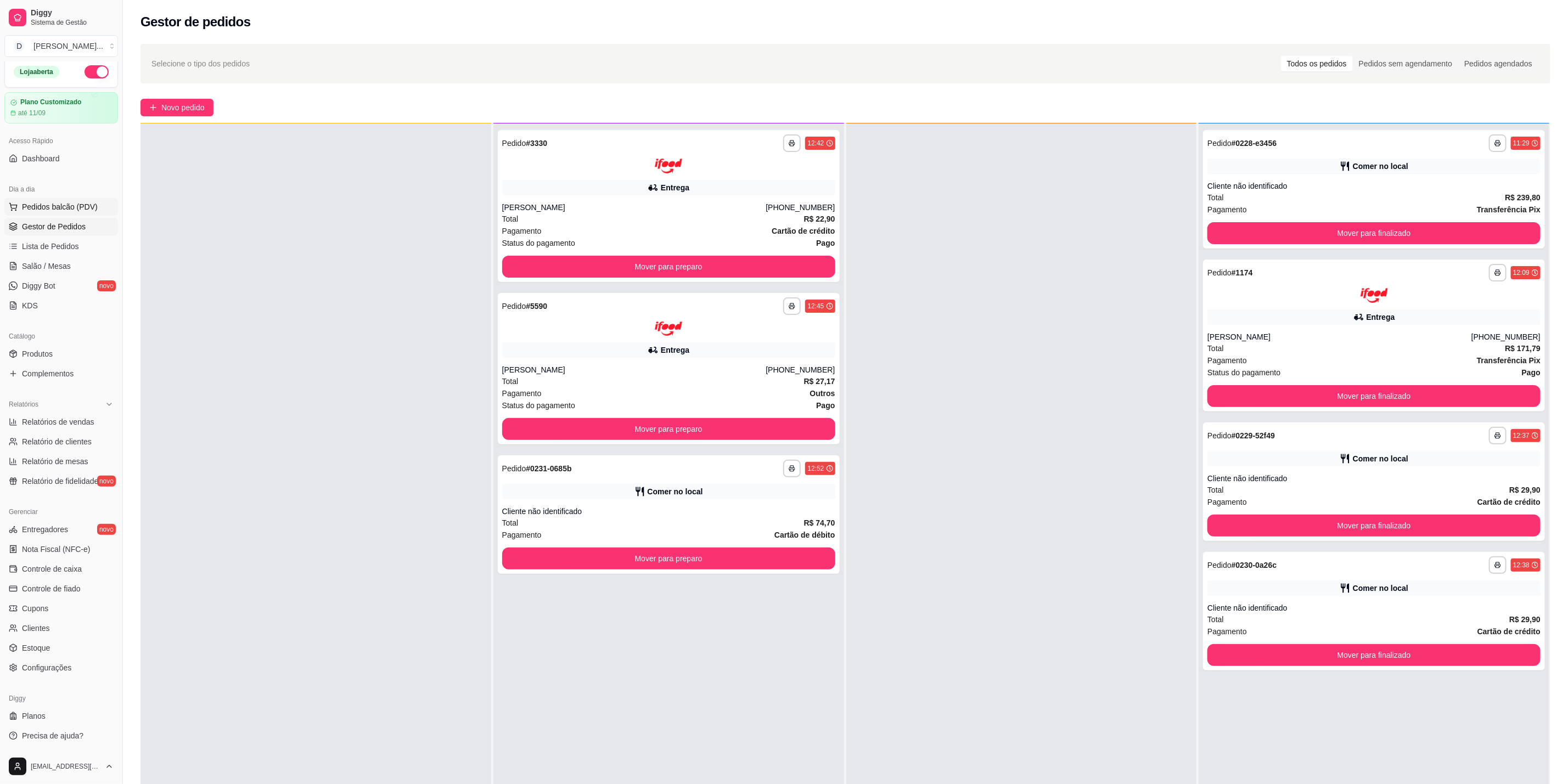
click at [72, 206] on span "Pedidos balcão (PDV)" at bounding box center [60, 207] width 75 height 11
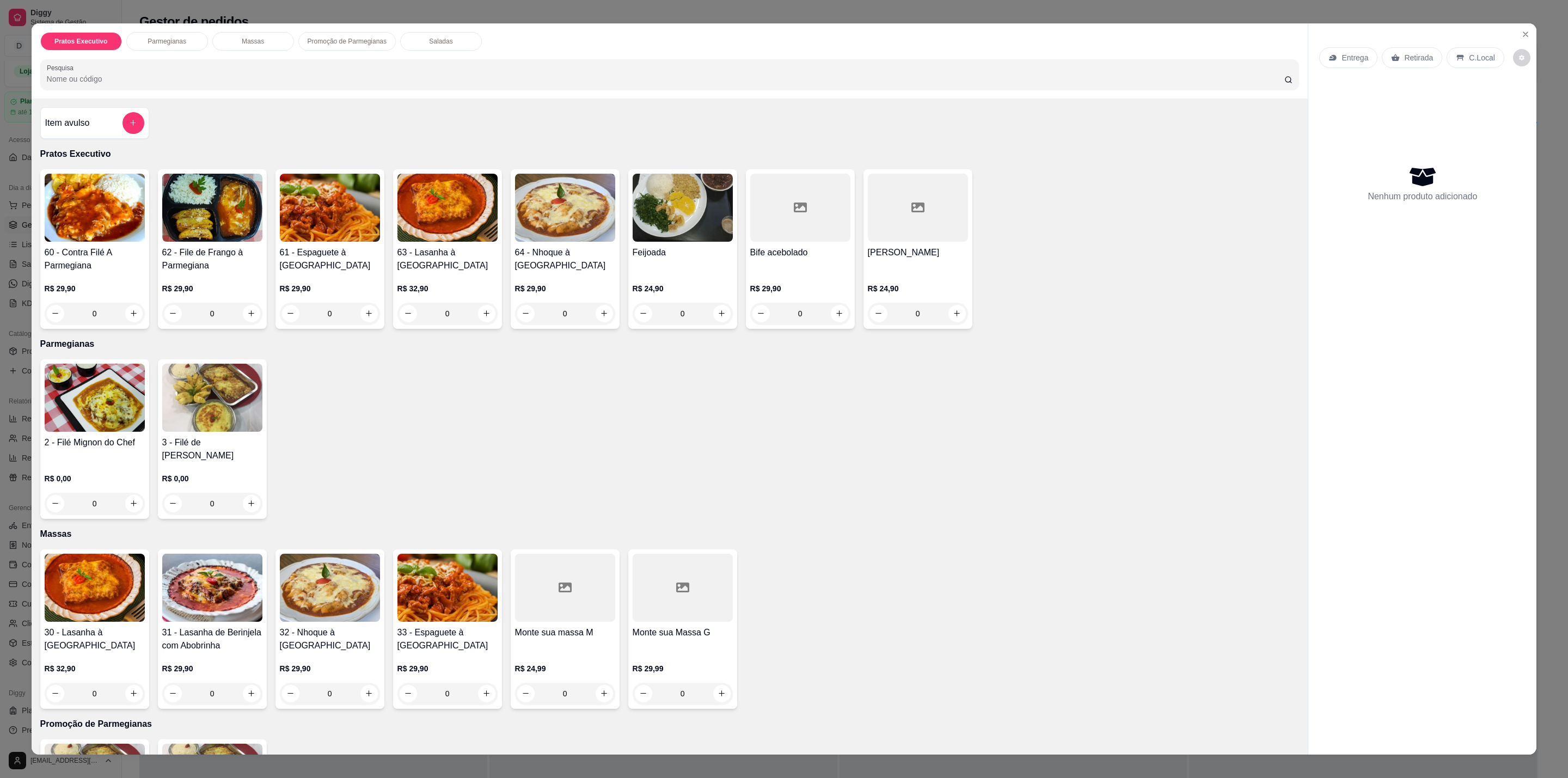
click at [129, 304] on div "0" at bounding box center [94, 314] width 100 height 22
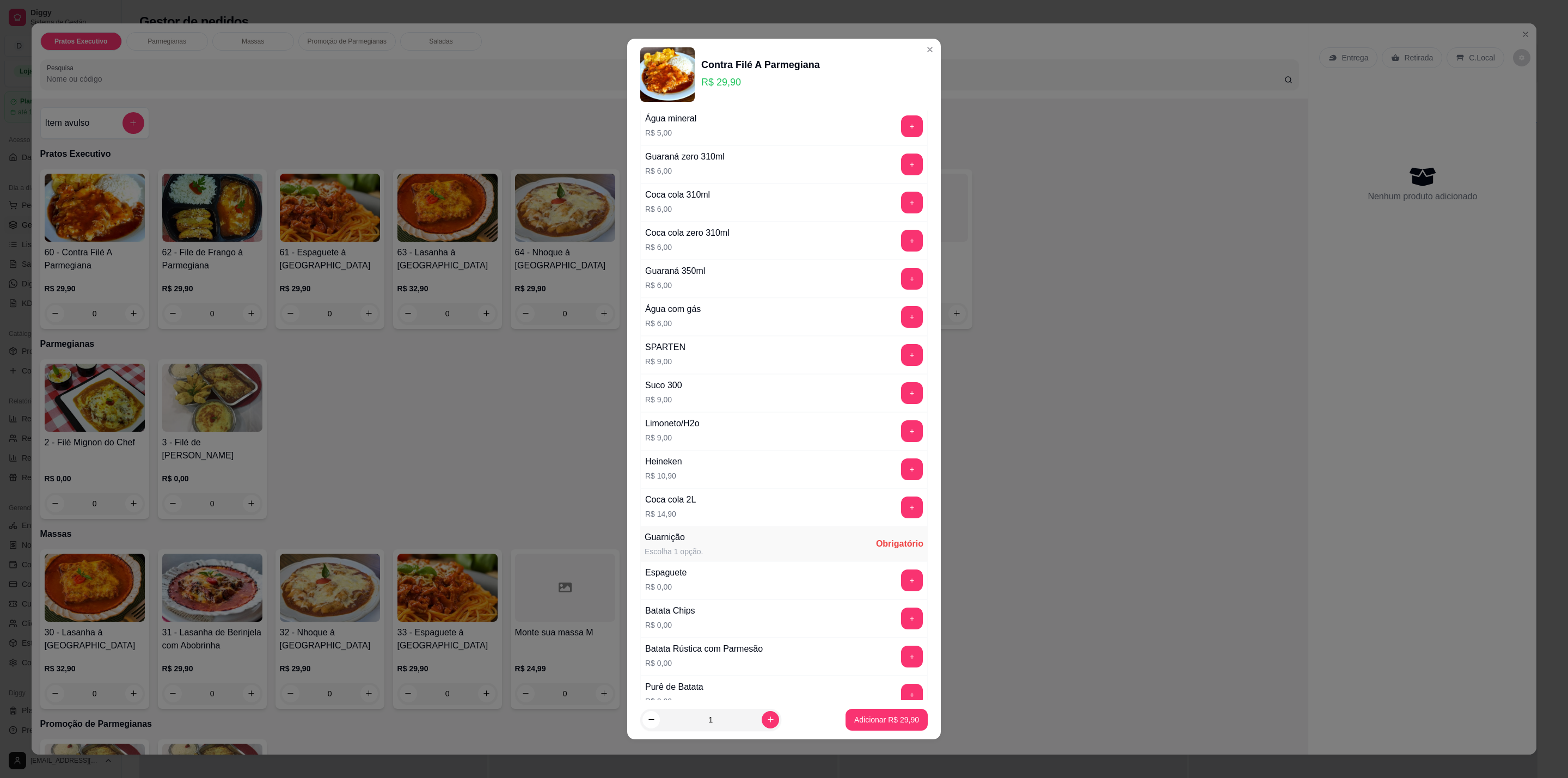
scroll to position [225, 0]
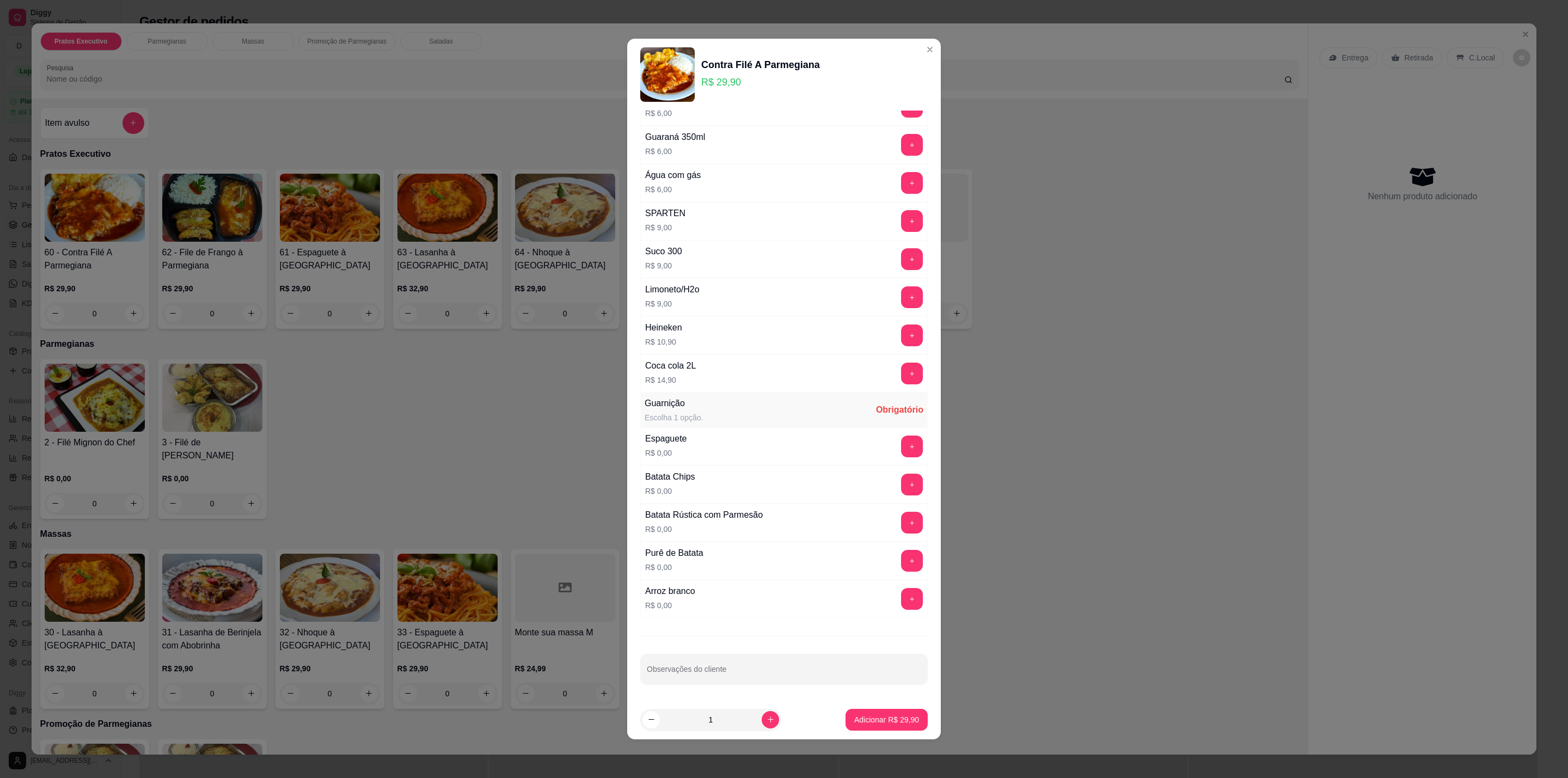
click at [900, 593] on div "+" at bounding box center [912, 599] width 30 height 22
click at [901, 597] on button "+" at bounding box center [912, 599] width 22 height 22
click at [901, 562] on button "+" at bounding box center [912, 561] width 22 height 22
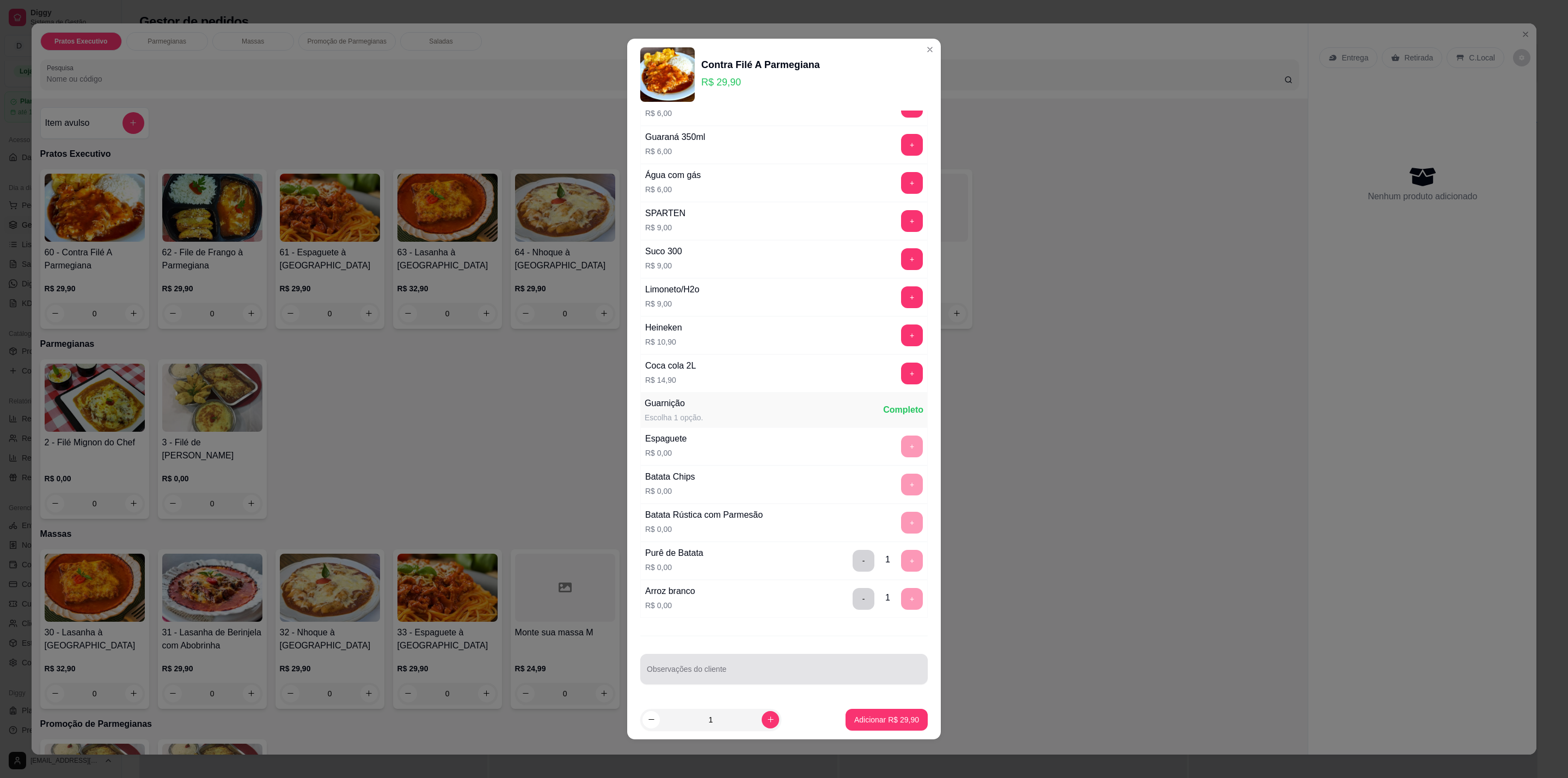
click at [813, 681] on div "Observações do cliente" at bounding box center [784, 669] width 287 height 30
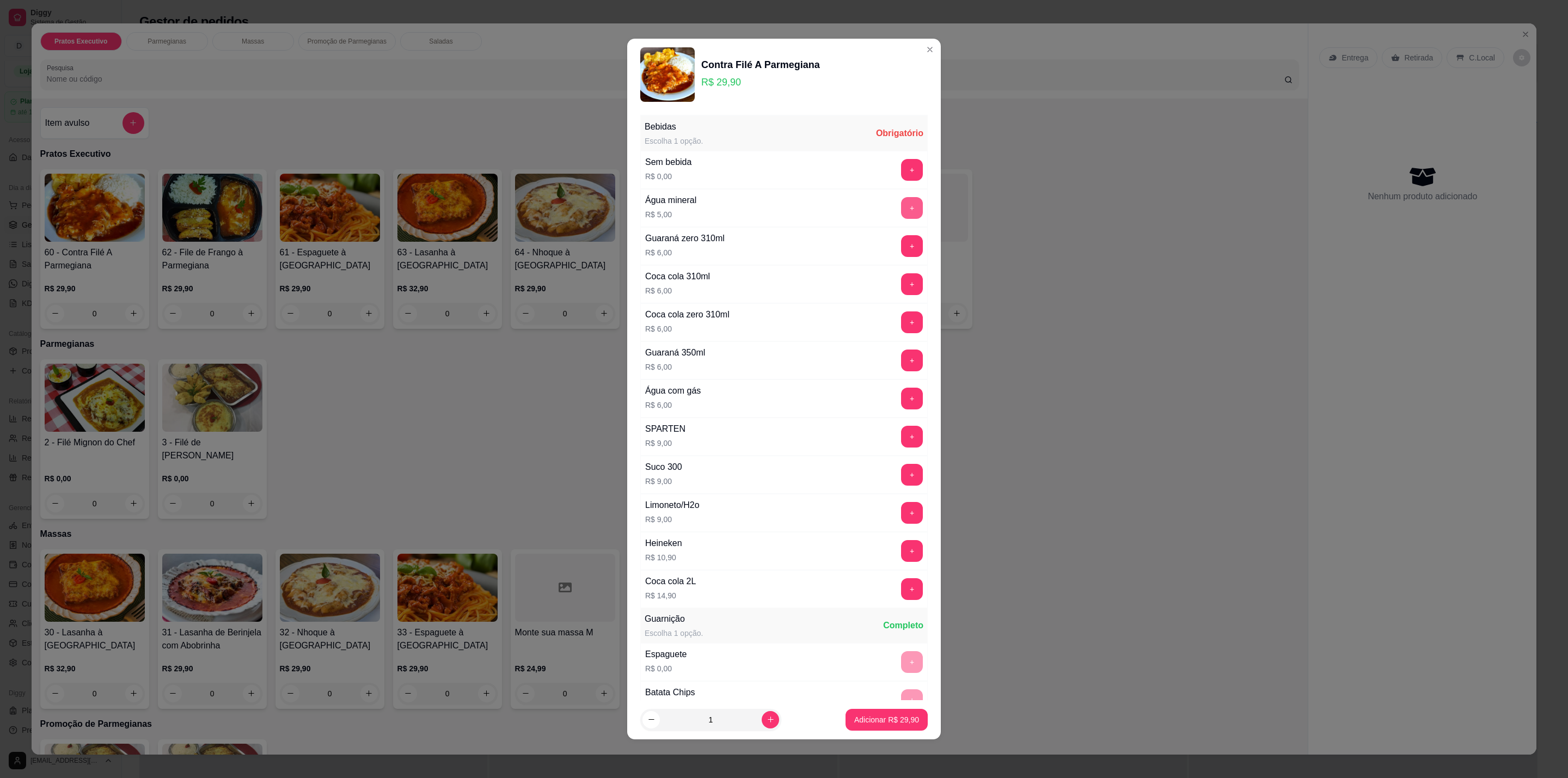
click at [901, 211] on button "+" at bounding box center [912, 208] width 22 height 22
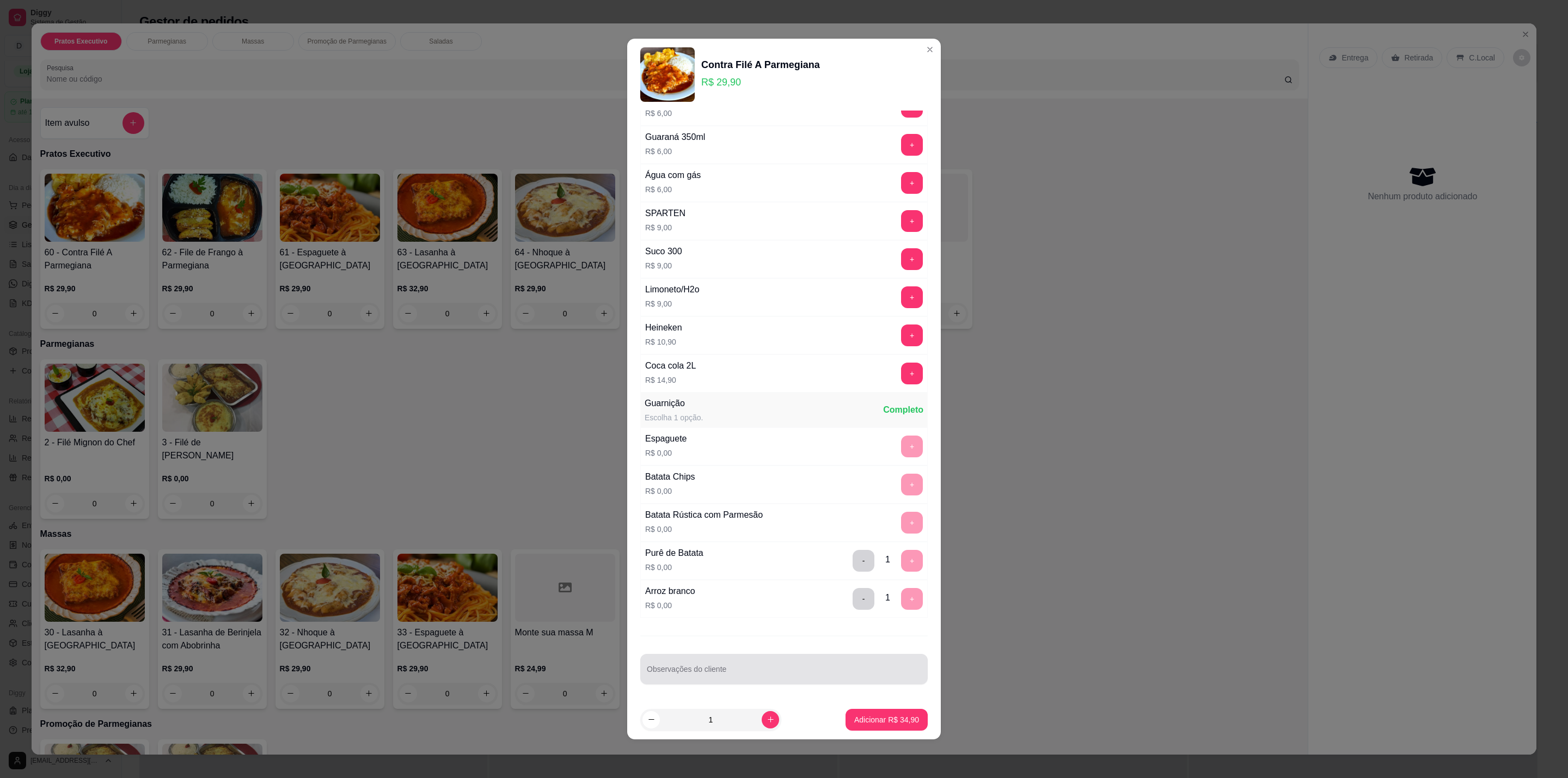
click at [717, 684] on div "Observações do cliente" at bounding box center [784, 669] width 287 height 30
type input "D"
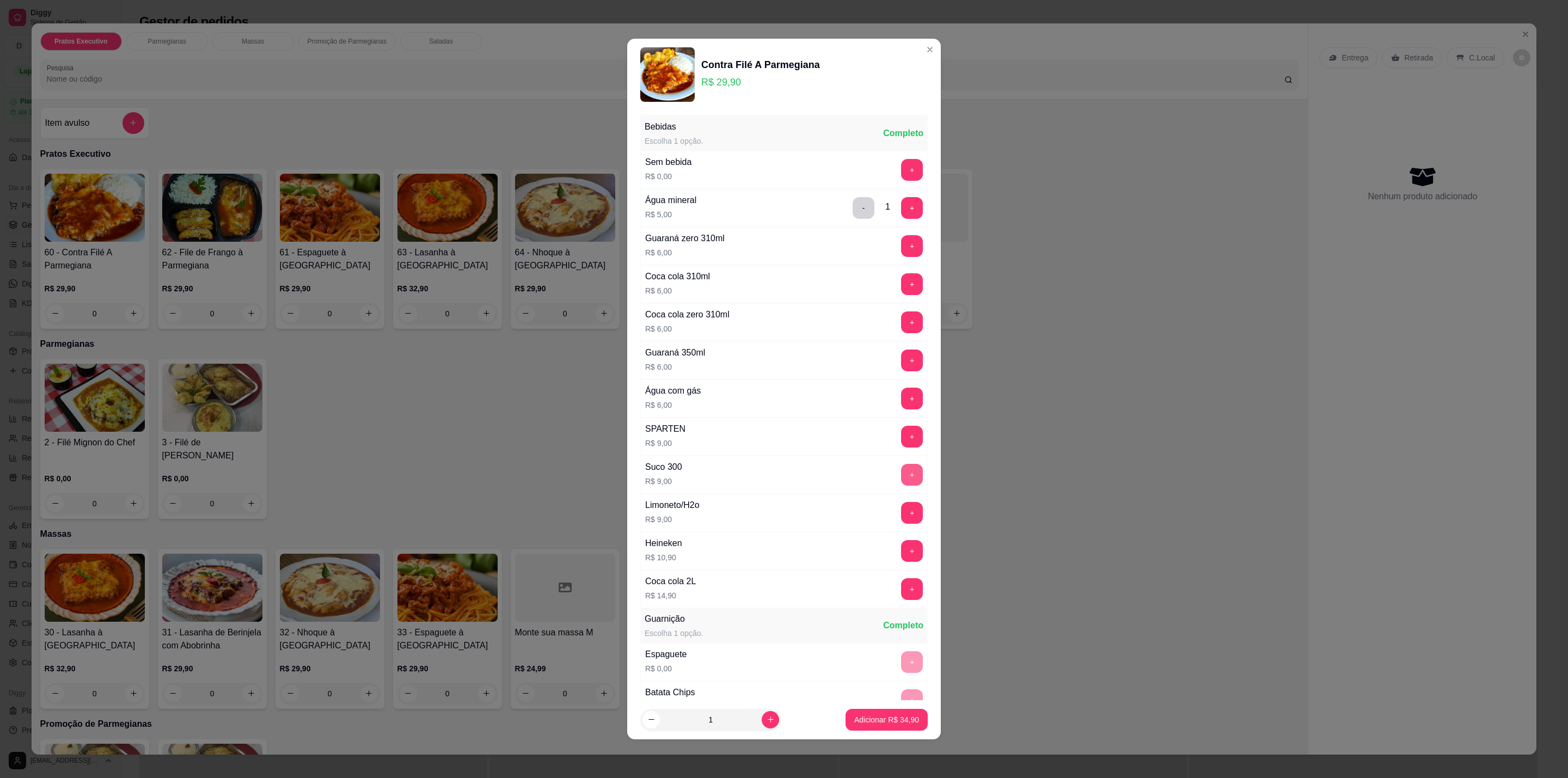
click at [901, 477] on button "+" at bounding box center [912, 475] width 22 height 22
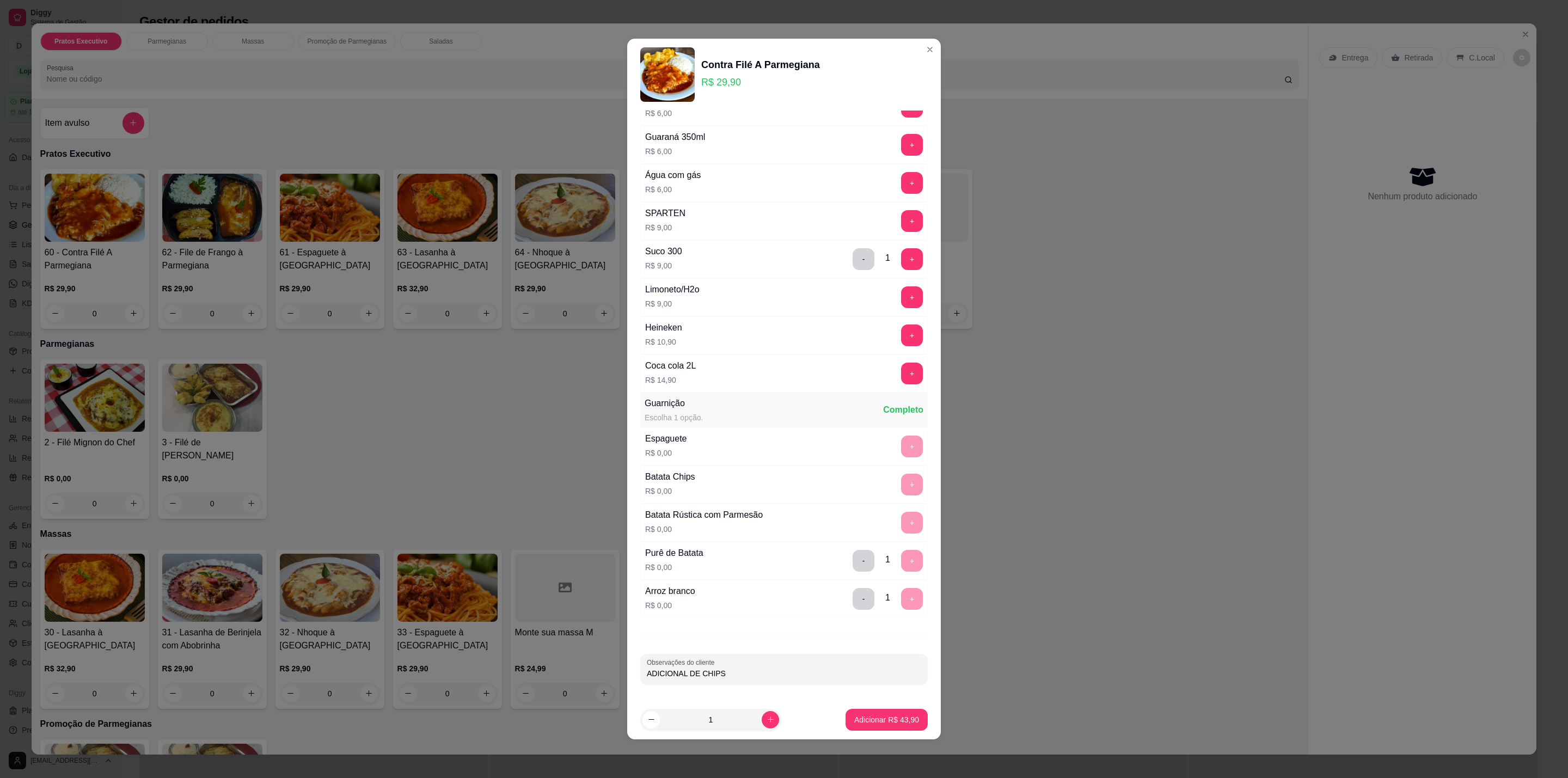
click at [758, 696] on div "Bebidas Escolha 1 opção. Completo Sem bebida R$ 0,00 + Água mineral R$ 5,00 - 1…" at bounding box center [783, 405] width 313 height 589
click at [788, 677] on input "ADICIONAL DE CHIPS" at bounding box center [784, 673] width 275 height 11
type input "ADICIONAL DE CHIPS// SUCO CAJU"
click at [900, 710] on button "Adicionar R$ 43,90" at bounding box center [886, 720] width 82 height 22
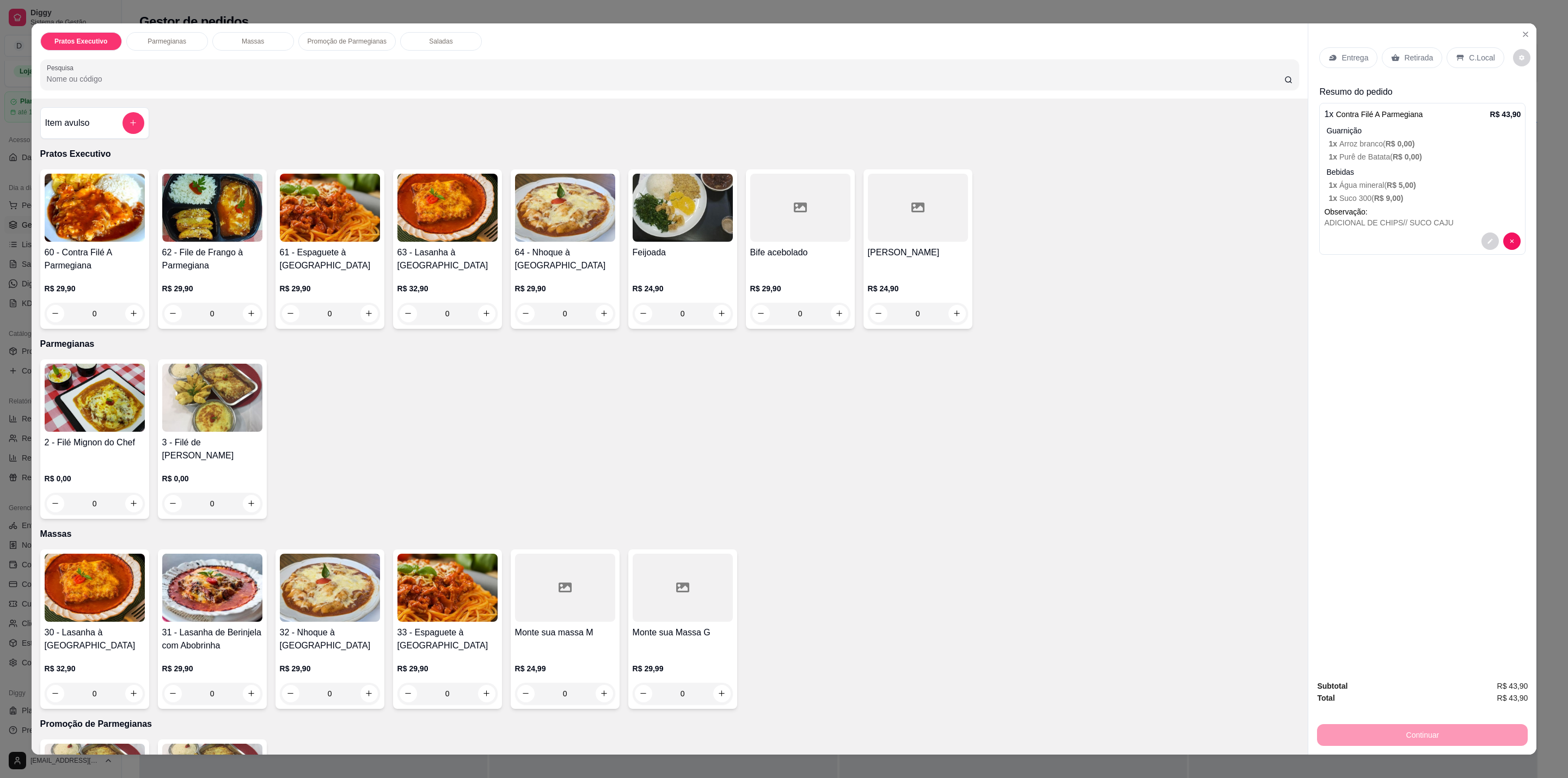
click at [707, 293] on p "R$ 24,90" at bounding box center [682, 289] width 100 height 11
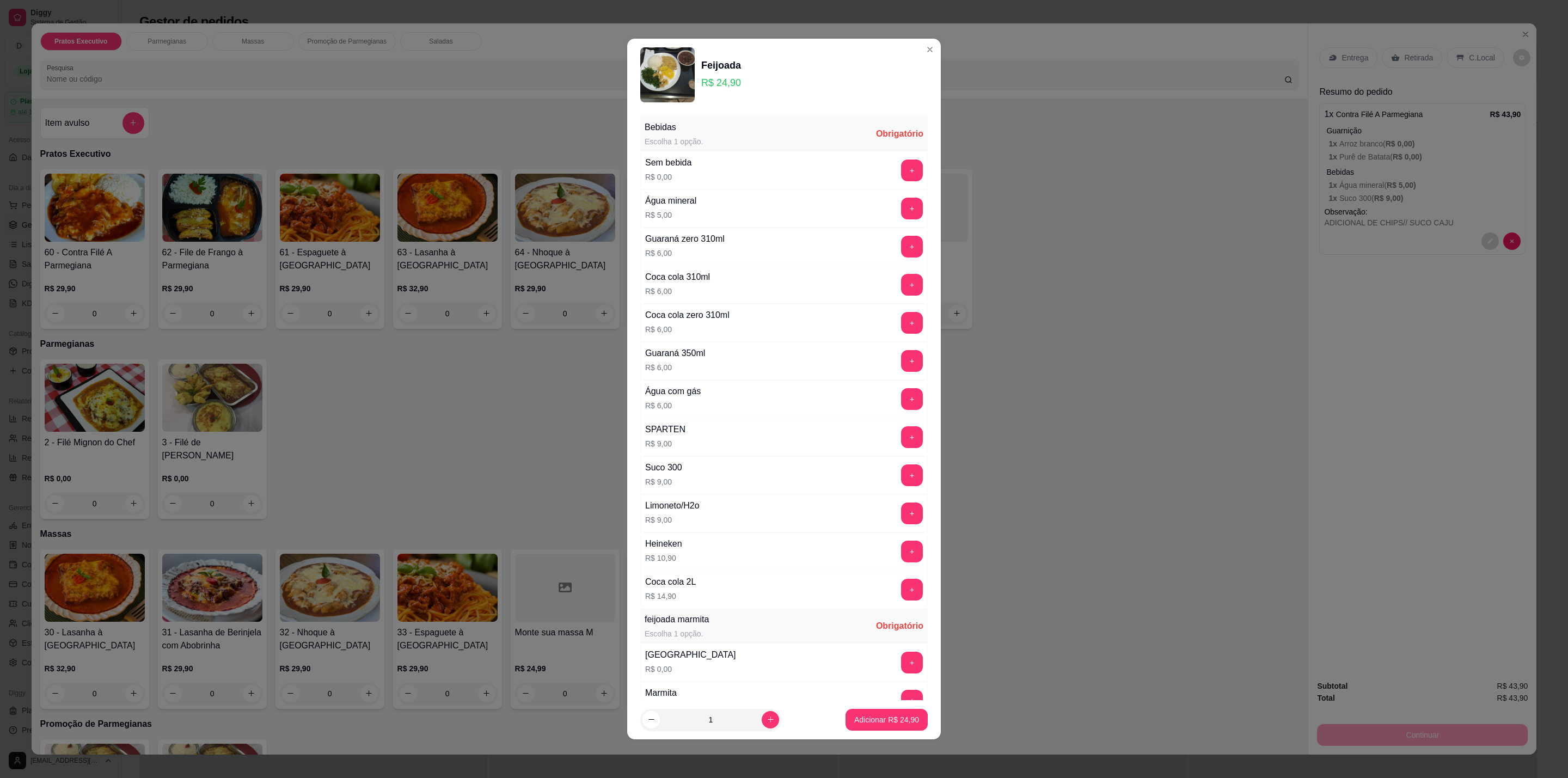
scroll to position [108, 0]
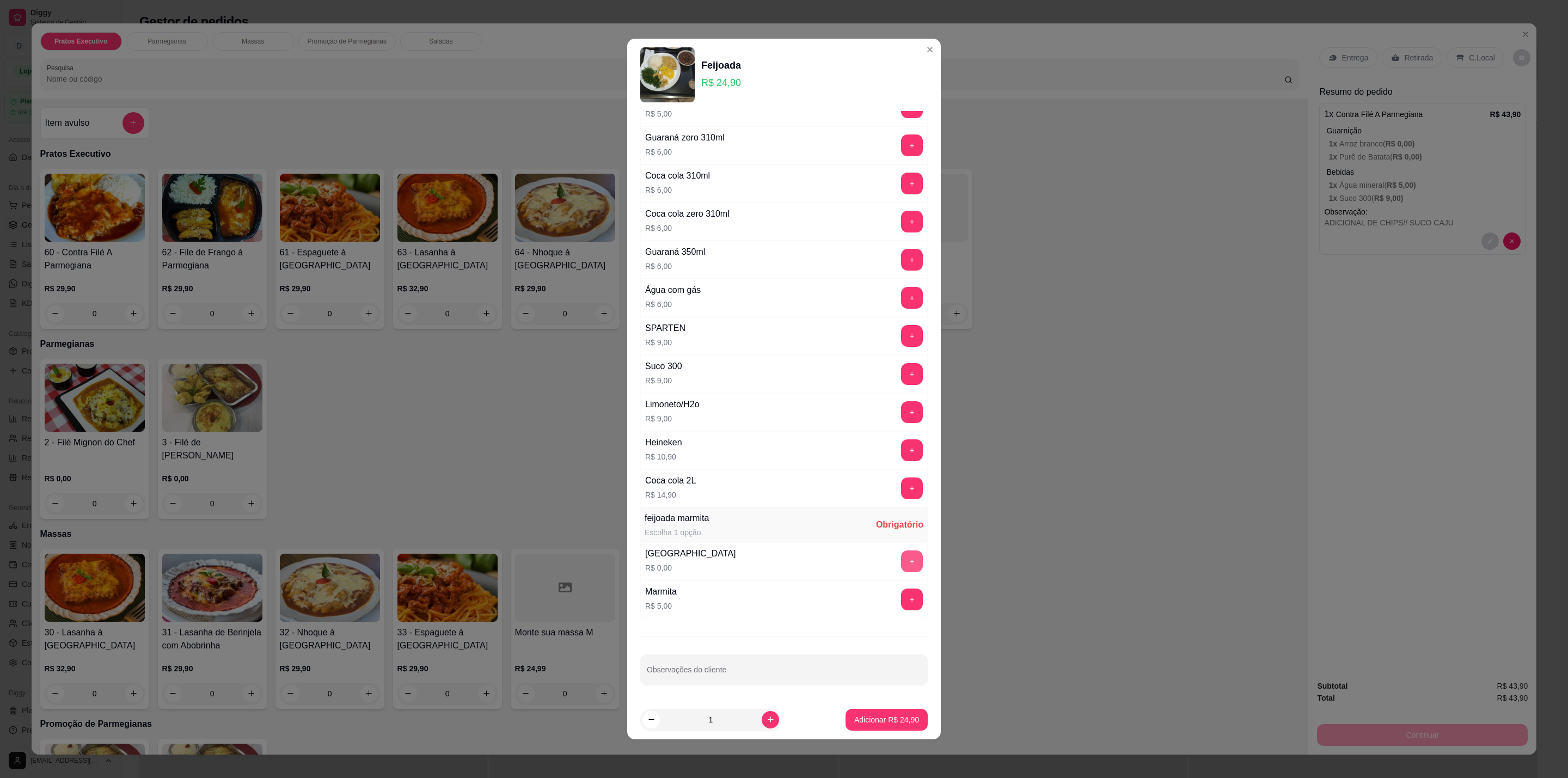
click at [901, 559] on button "+" at bounding box center [912, 561] width 22 height 22
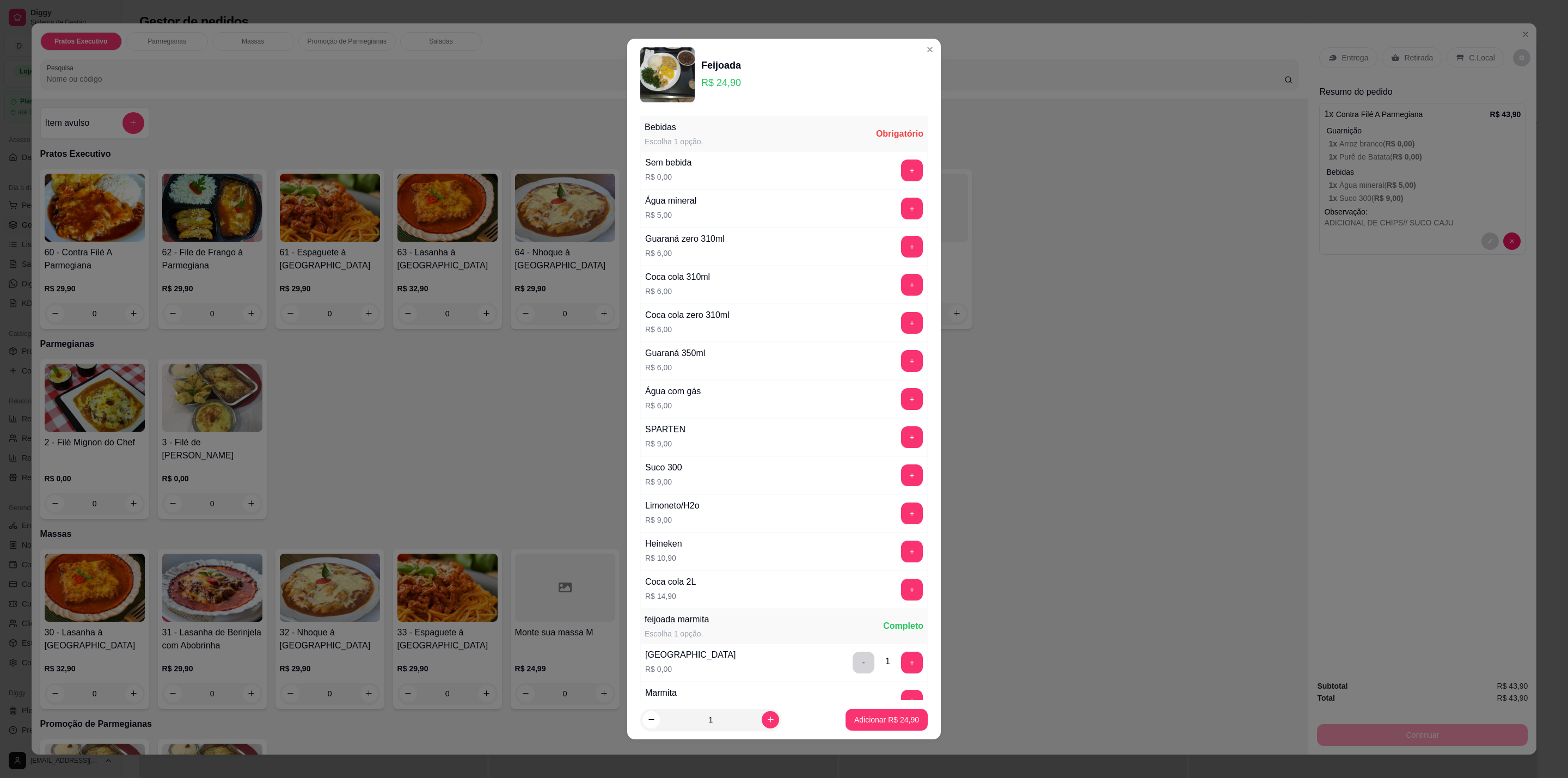
click at [901, 175] on button "+" at bounding box center [912, 170] width 22 height 22
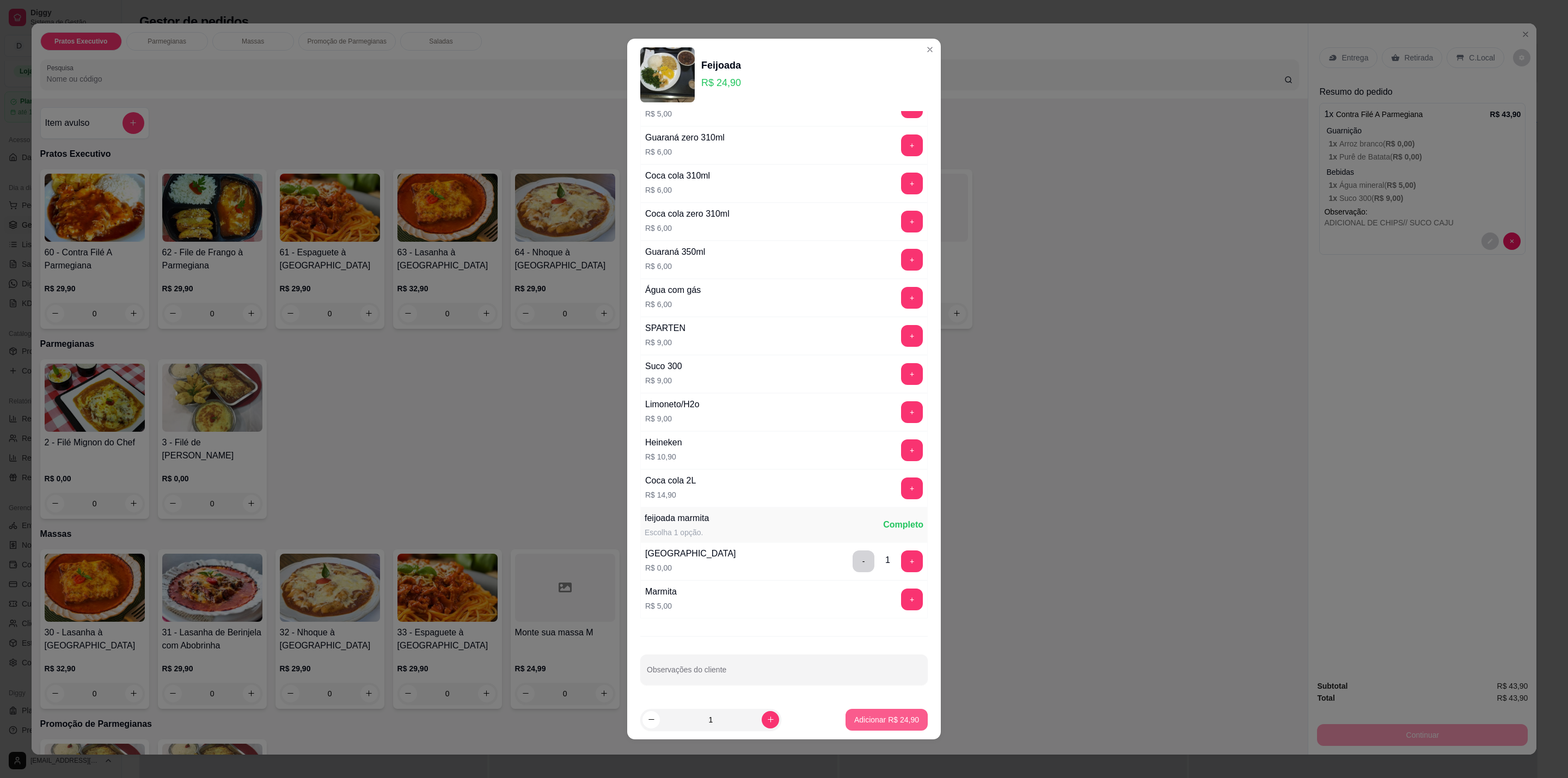
click at [905, 713] on button "Adicionar R$ 24,90" at bounding box center [886, 720] width 82 height 22
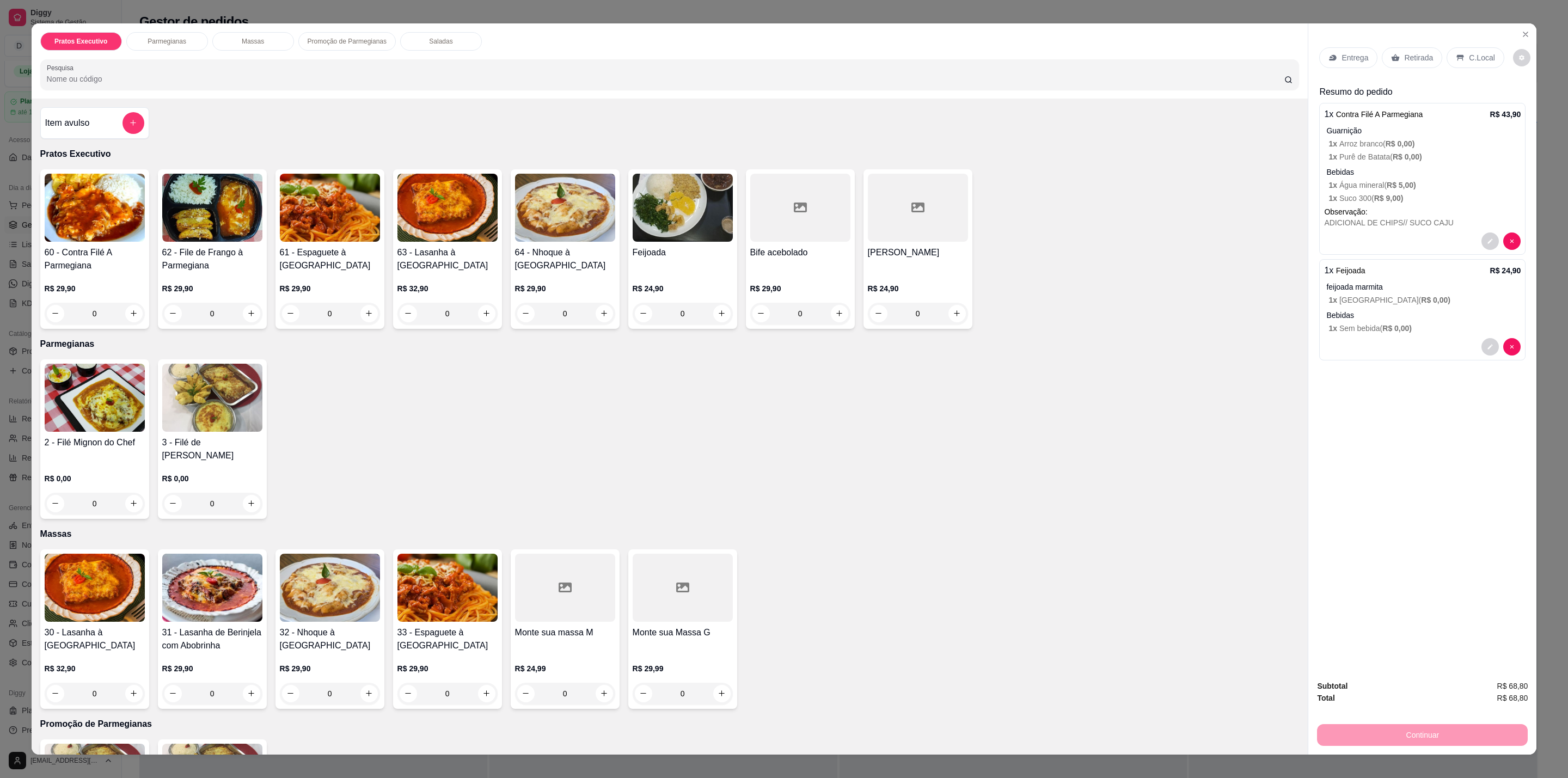
click at [1482, 43] on div "Entrega Retirada C.Local" at bounding box center [1422, 58] width 206 height 38
click at [1475, 53] on p "C.Local" at bounding box center [1482, 58] width 26 height 11
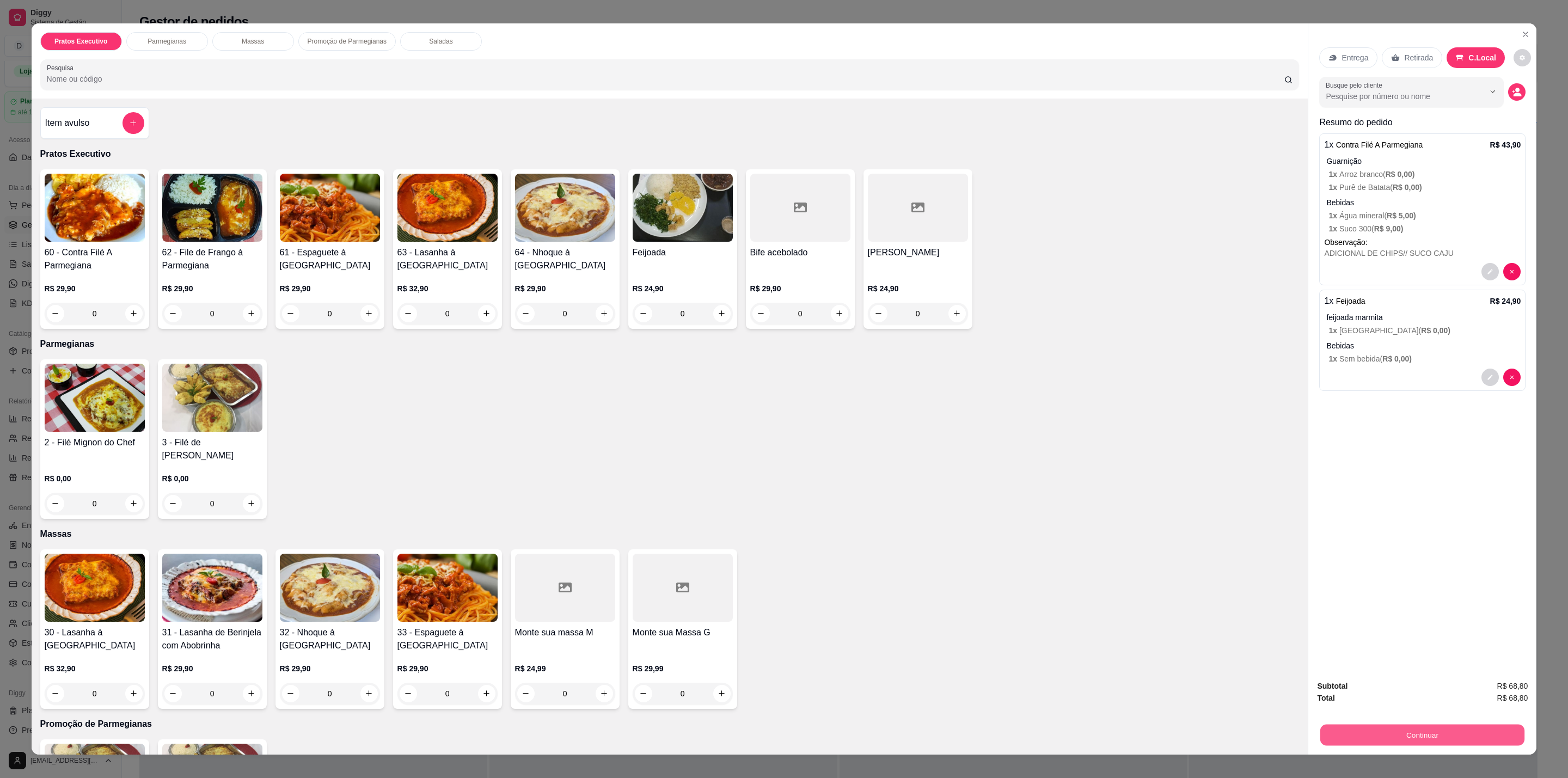
click at [1403, 734] on button "Continuar" at bounding box center [1422, 735] width 204 height 21
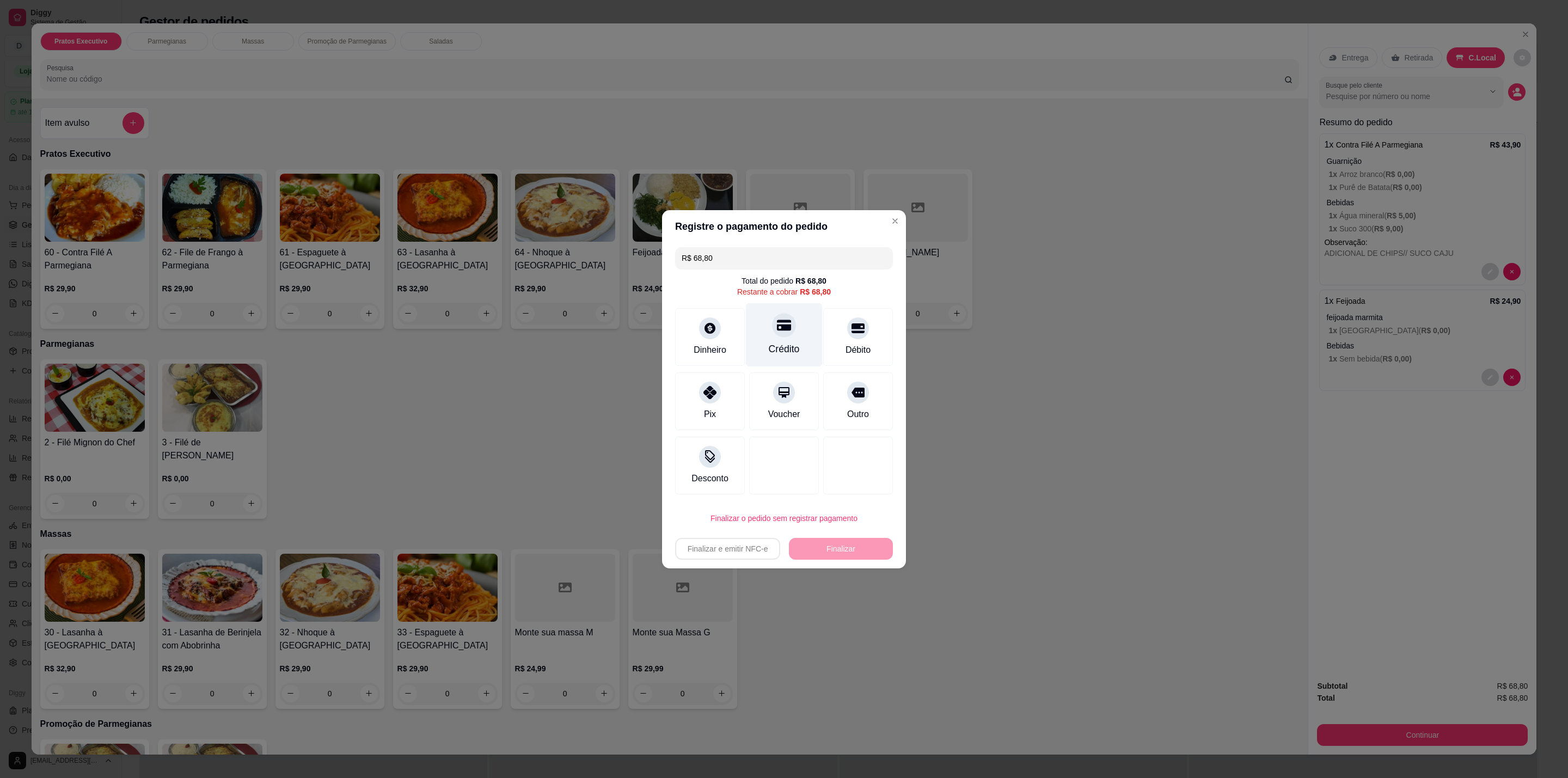
click at [776, 347] on div "Crédito" at bounding box center [784, 349] width 31 height 14
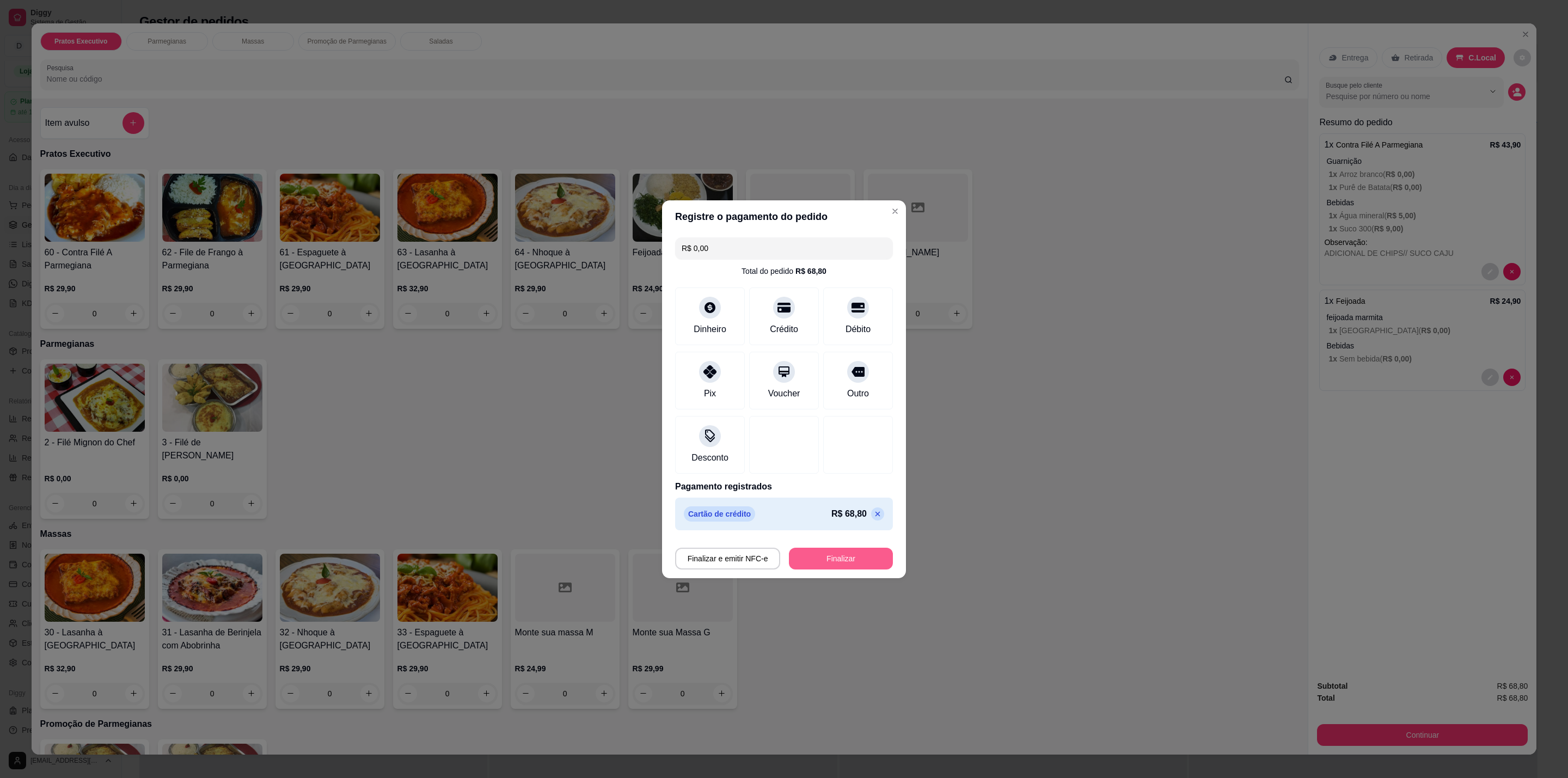
click at [835, 559] on button "Finalizar" at bounding box center [841, 559] width 104 height 22
type input "-R$ 68,80"
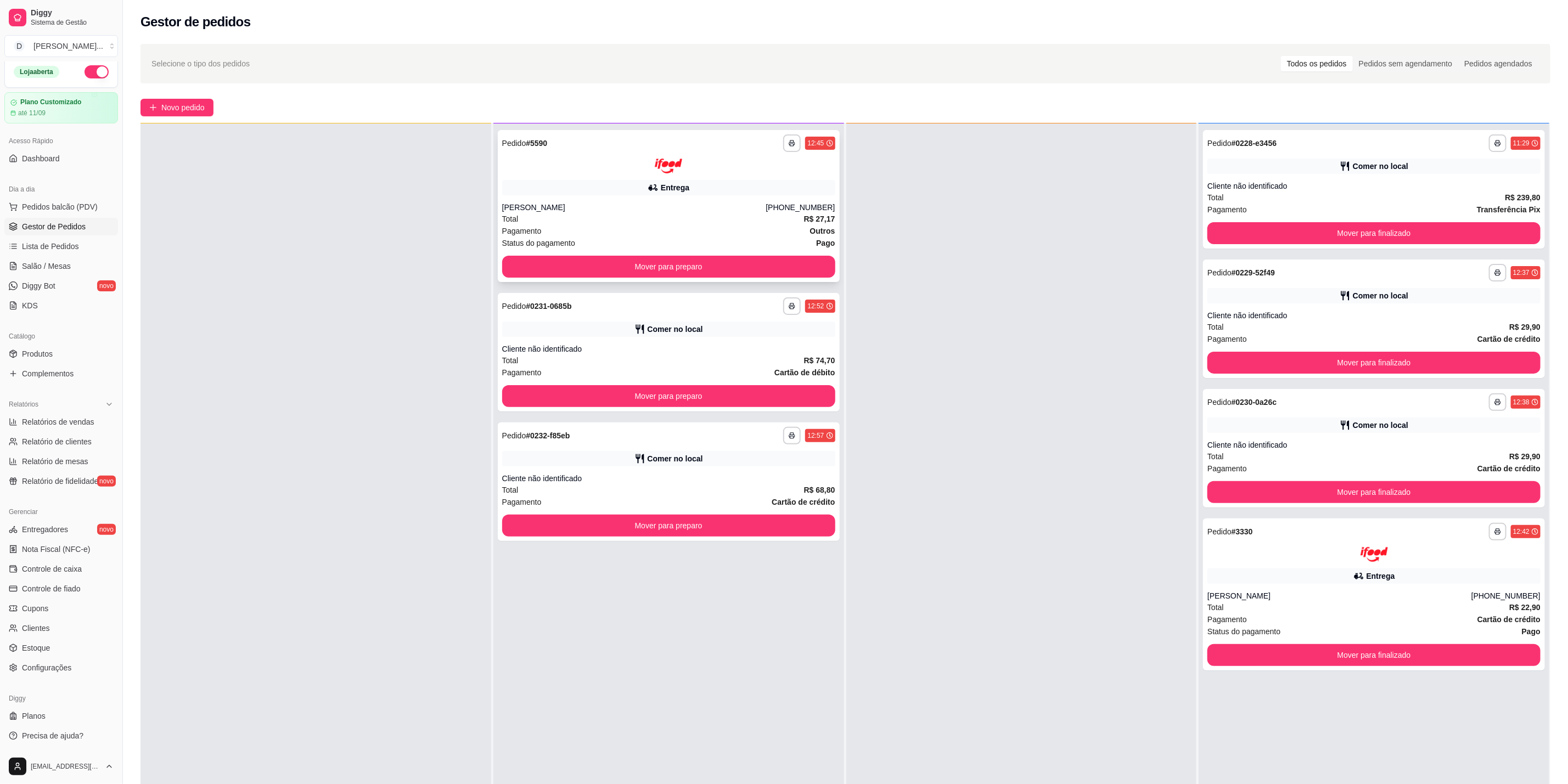
click at [750, 200] on div "**********" at bounding box center [668, 206] width 342 height 152
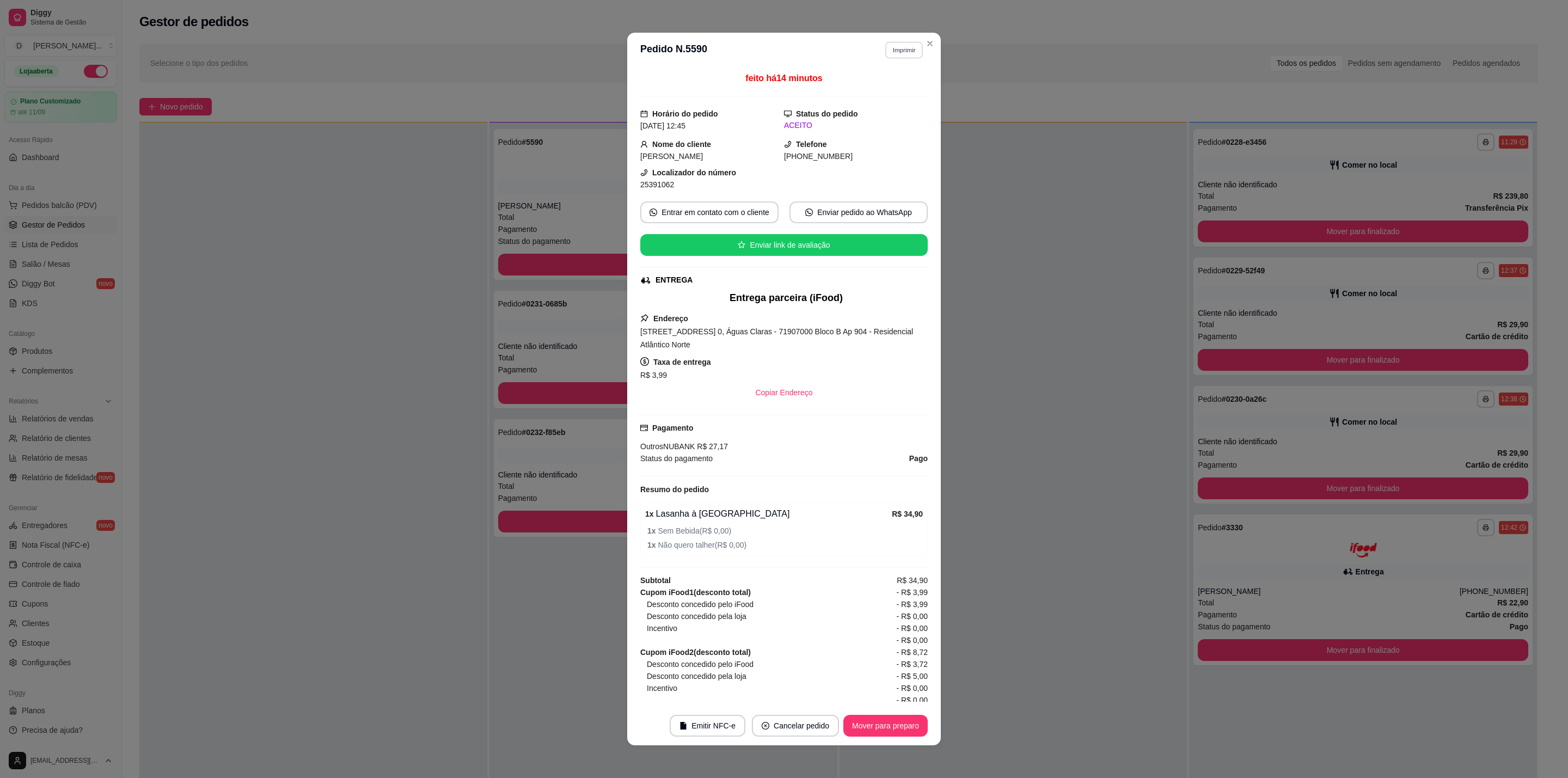
click at [898, 56] on button "Imprimir" at bounding box center [904, 50] width 38 height 17
click at [892, 87] on button "IMPRESSORA" at bounding box center [879, 88] width 79 height 18
click at [891, 53] on button "Imprimir" at bounding box center [904, 50] width 39 height 18
click at [889, 94] on button "IMPRESSORA" at bounding box center [879, 88] width 79 height 18
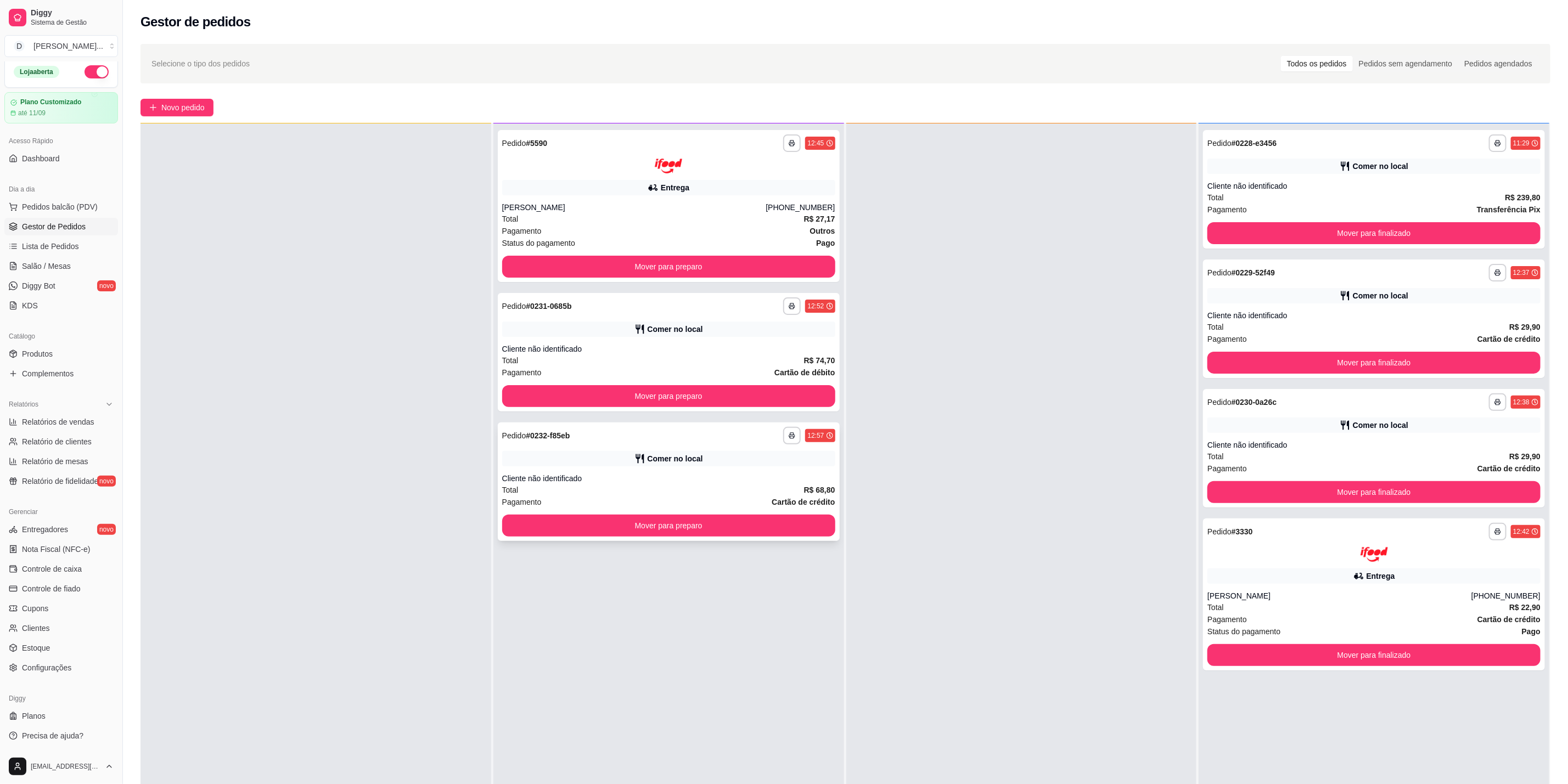
click at [728, 501] on div "Pagamento Cartão de crédito" at bounding box center [668, 502] width 333 height 12
click at [796, 331] on div "Comer no local" at bounding box center [668, 329] width 333 height 15
click at [60, 206] on span "Pedidos balcão (PDV)" at bounding box center [60, 207] width 75 height 11
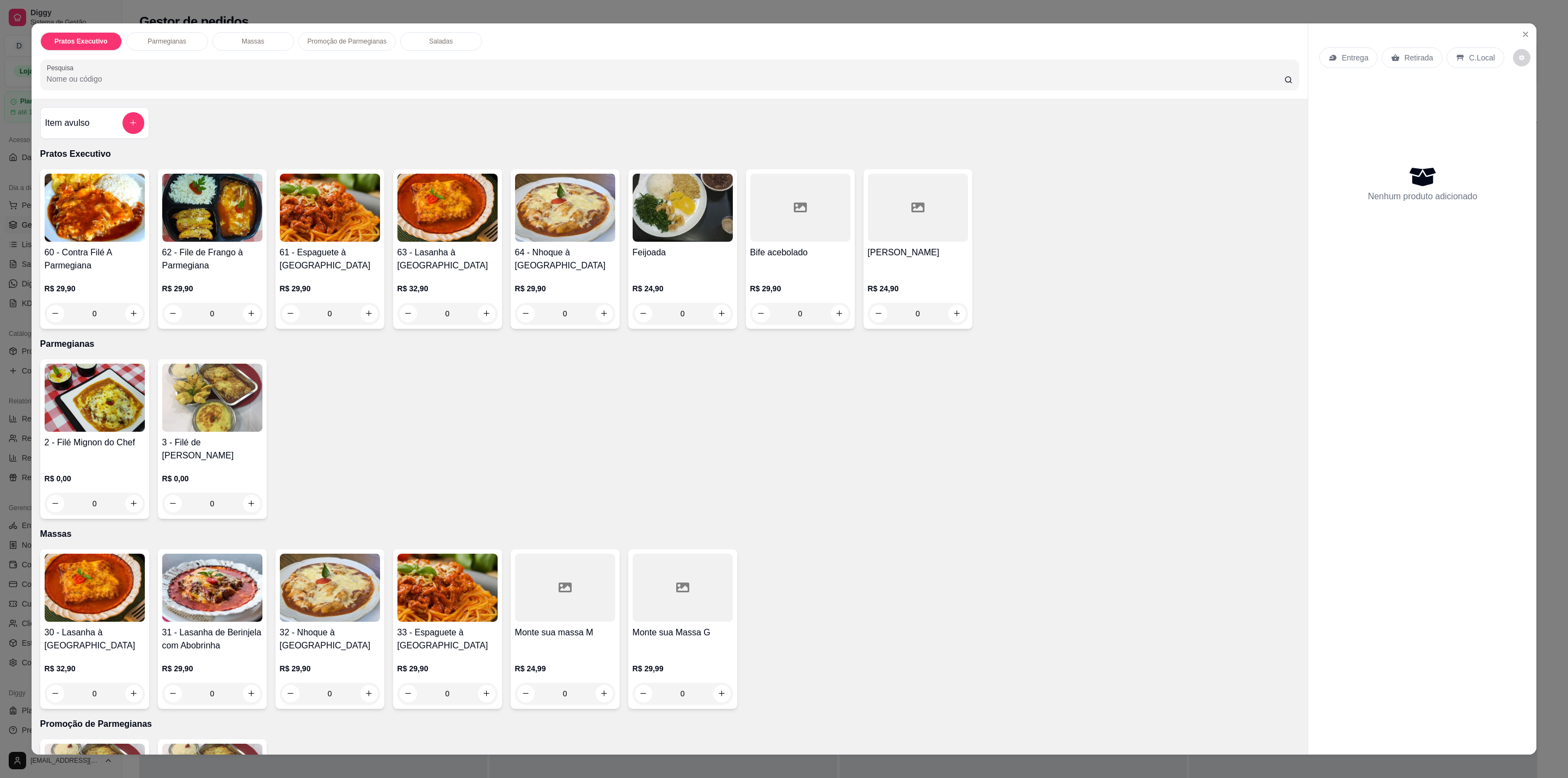
click at [696, 267] on div "Feijoada" at bounding box center [682, 259] width 100 height 26
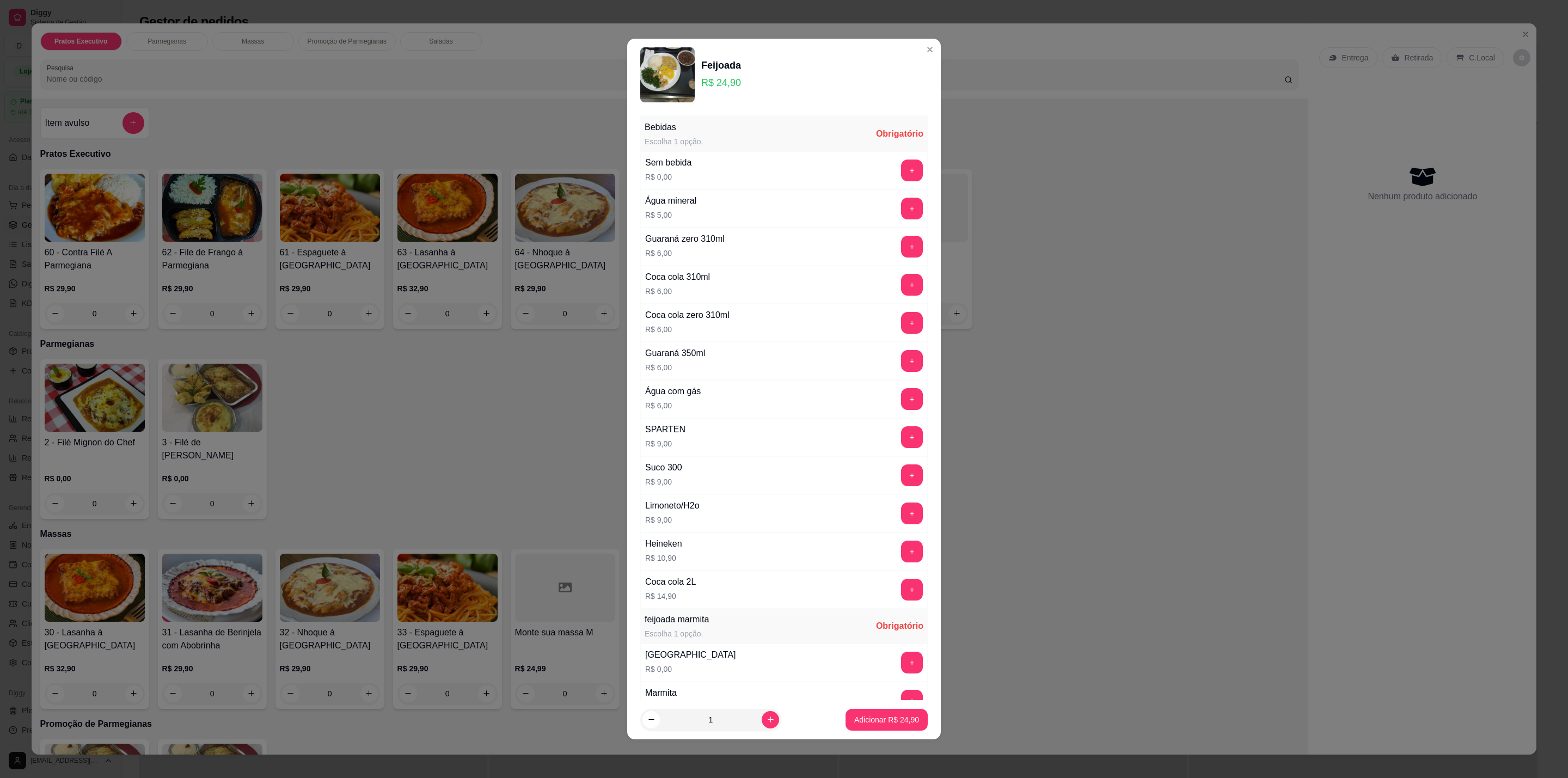
scroll to position [108, 0]
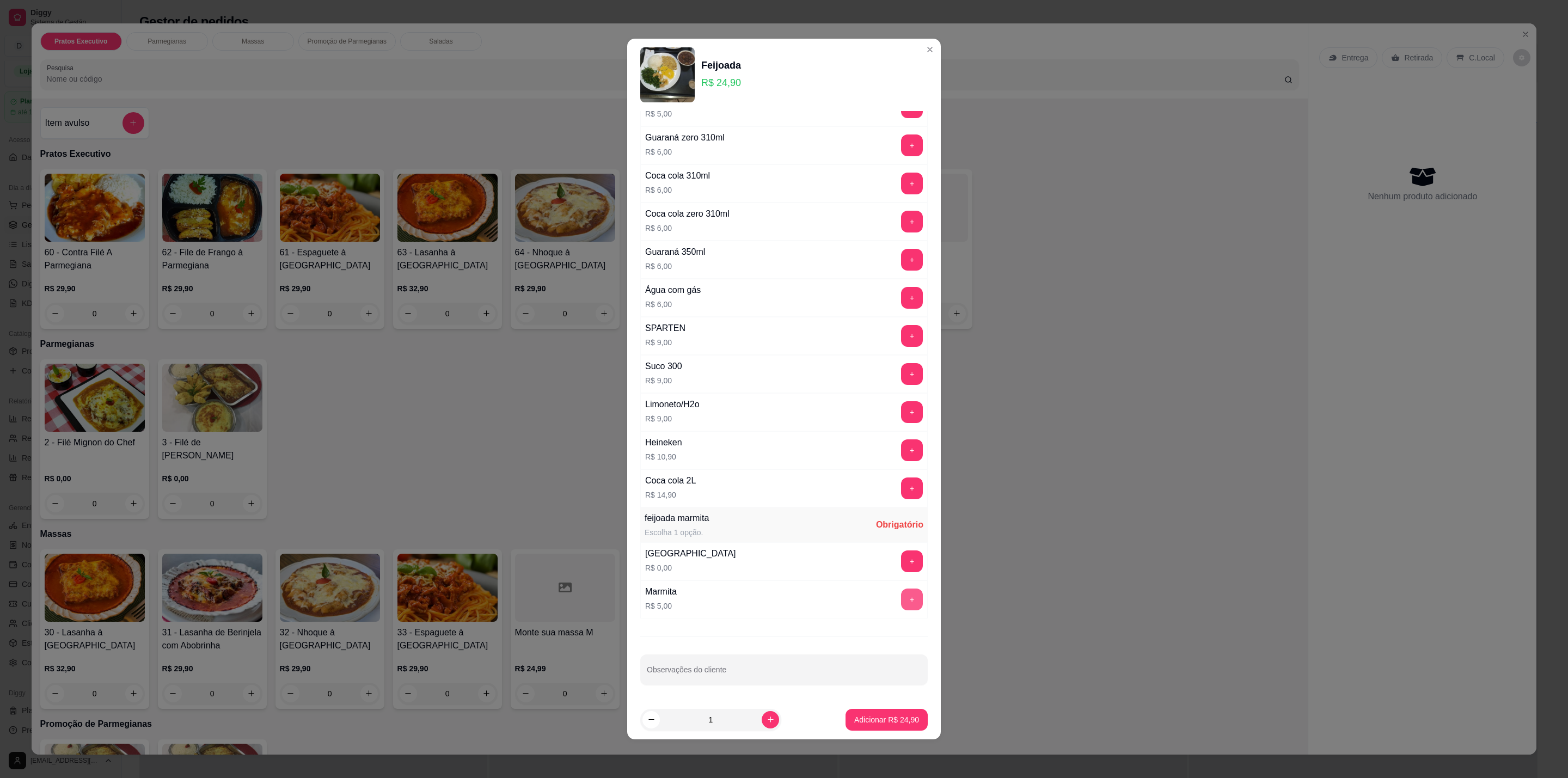
click at [901, 598] on button "+" at bounding box center [912, 600] width 22 height 22
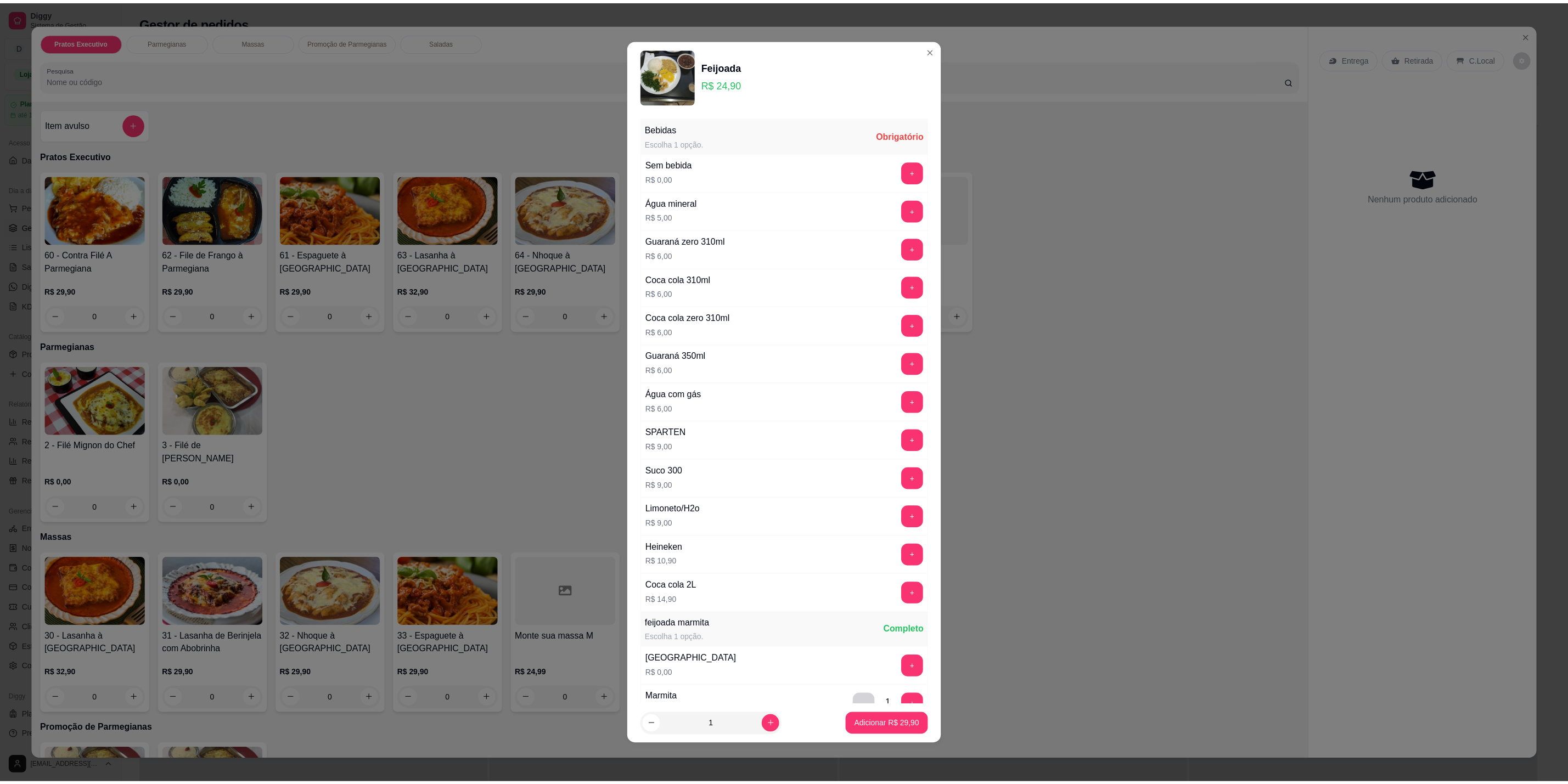
scroll to position [82, 0]
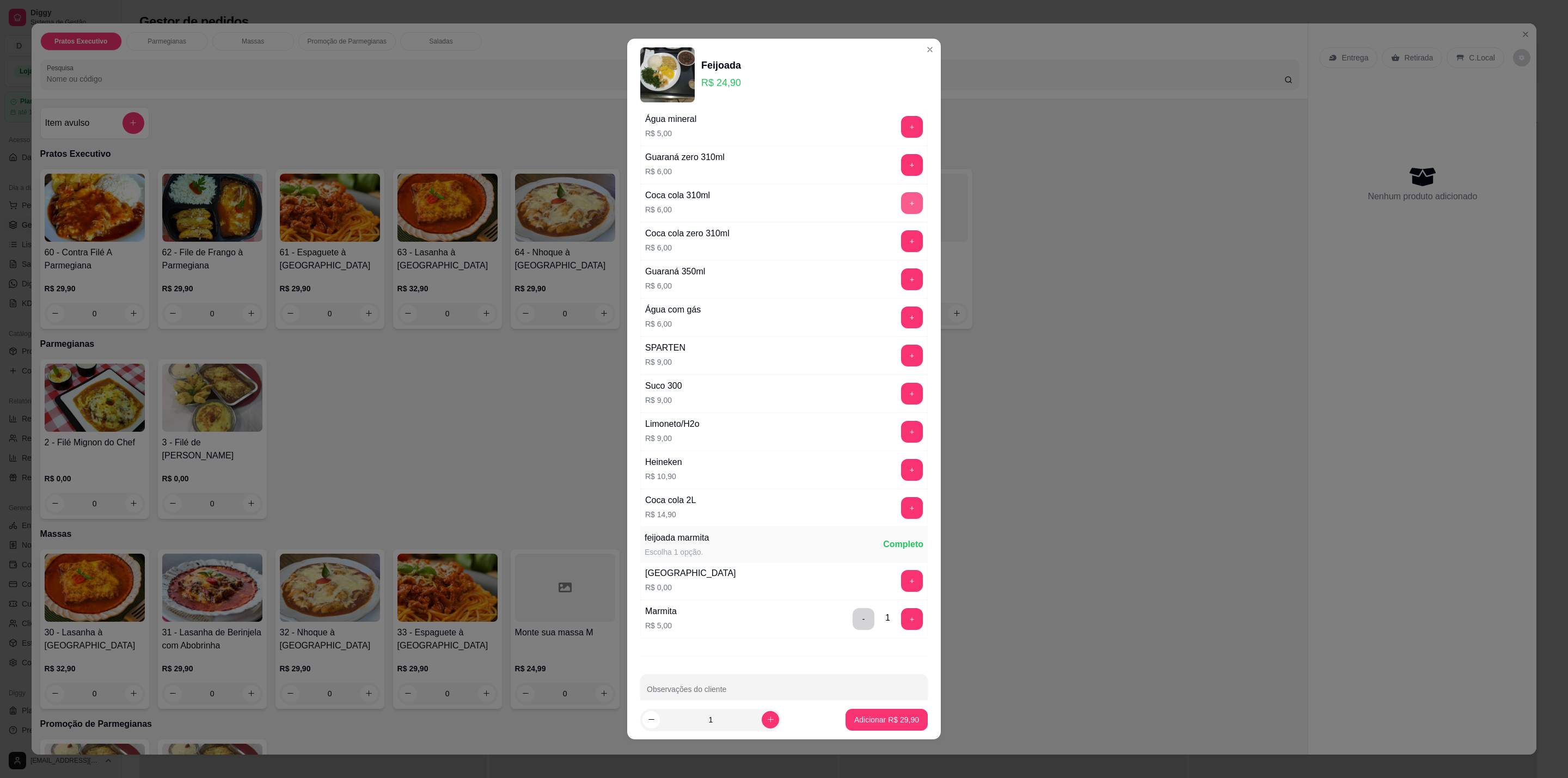
click at [901, 202] on button "+" at bounding box center [912, 203] width 22 height 22
click at [882, 720] on p "Adicionar R$ 35,90" at bounding box center [886, 720] width 65 height 11
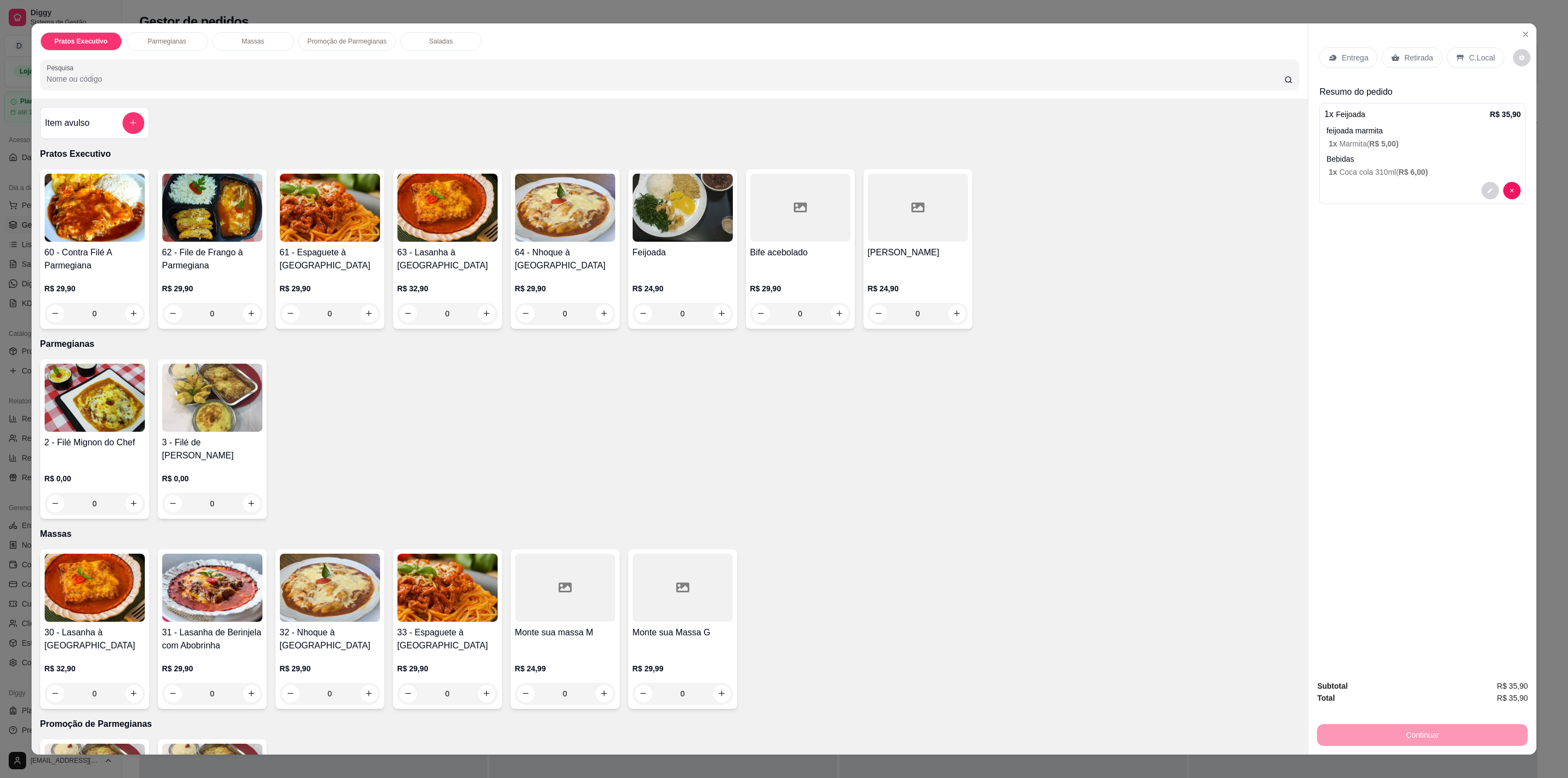
click at [1469, 57] on p "C.Local" at bounding box center [1482, 58] width 26 height 11
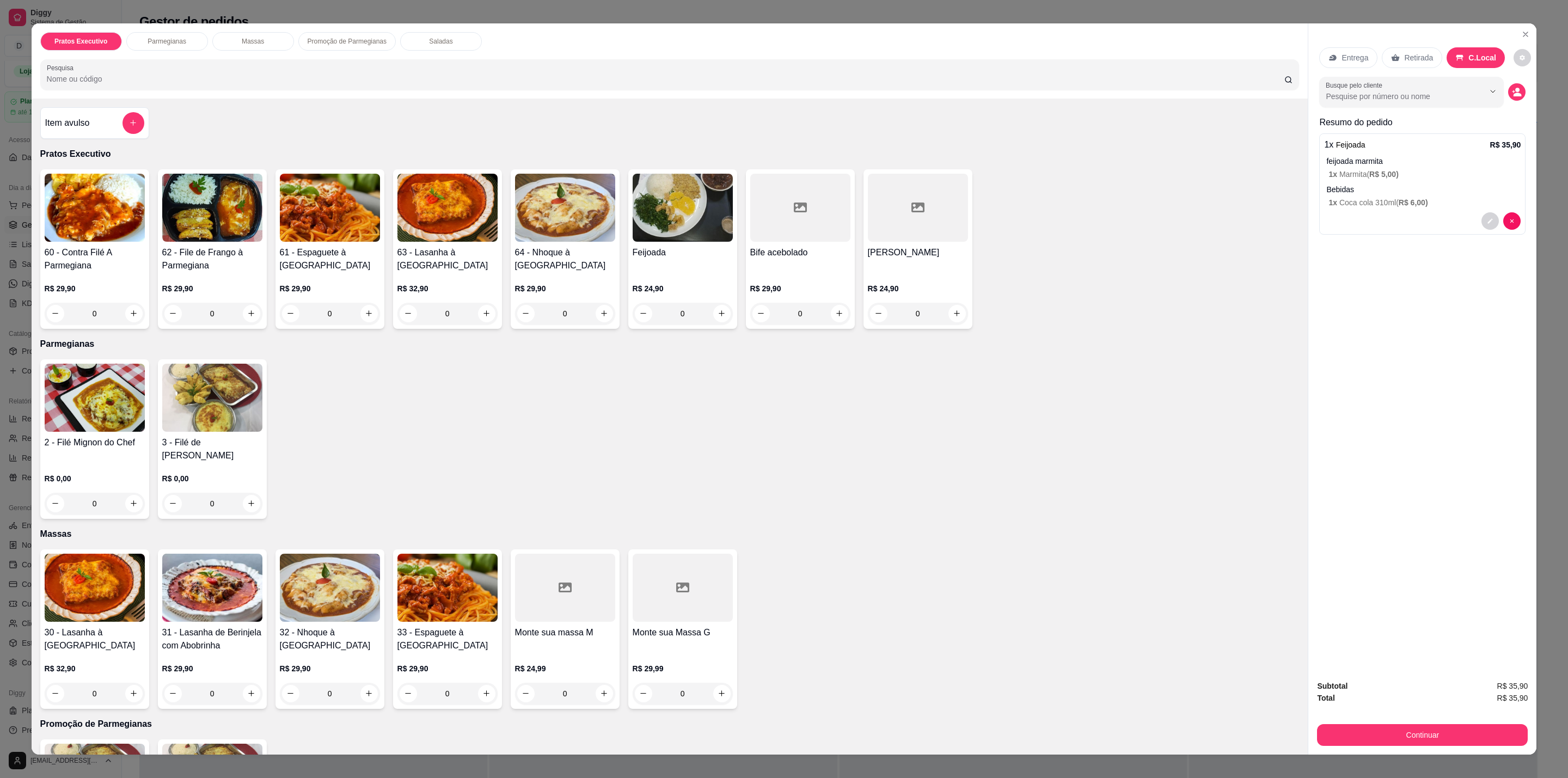
click at [1423, 61] on p "Retirada" at bounding box center [1418, 58] width 29 height 11
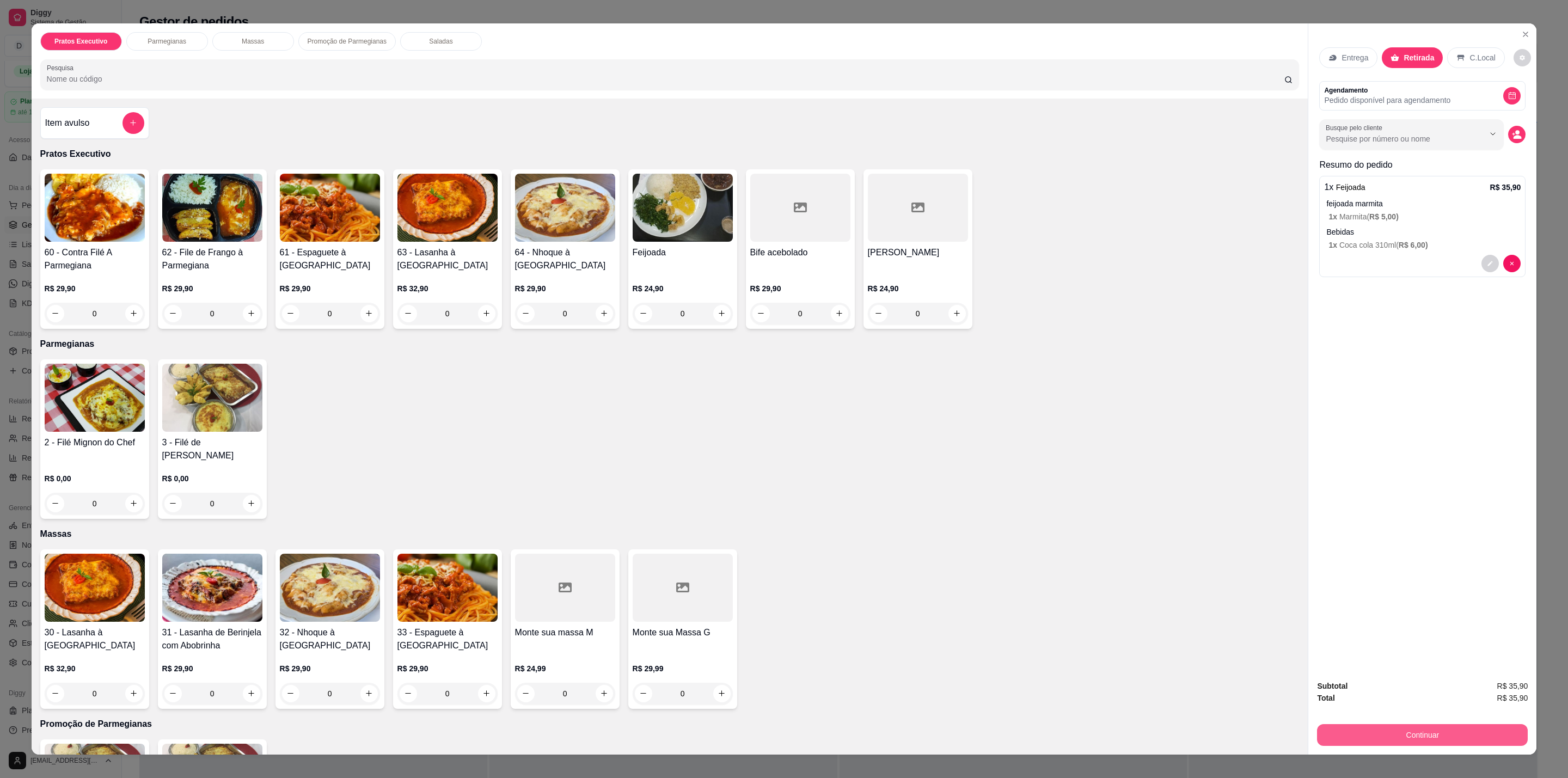
click at [1412, 738] on button "Continuar" at bounding box center [1423, 735] width 211 height 22
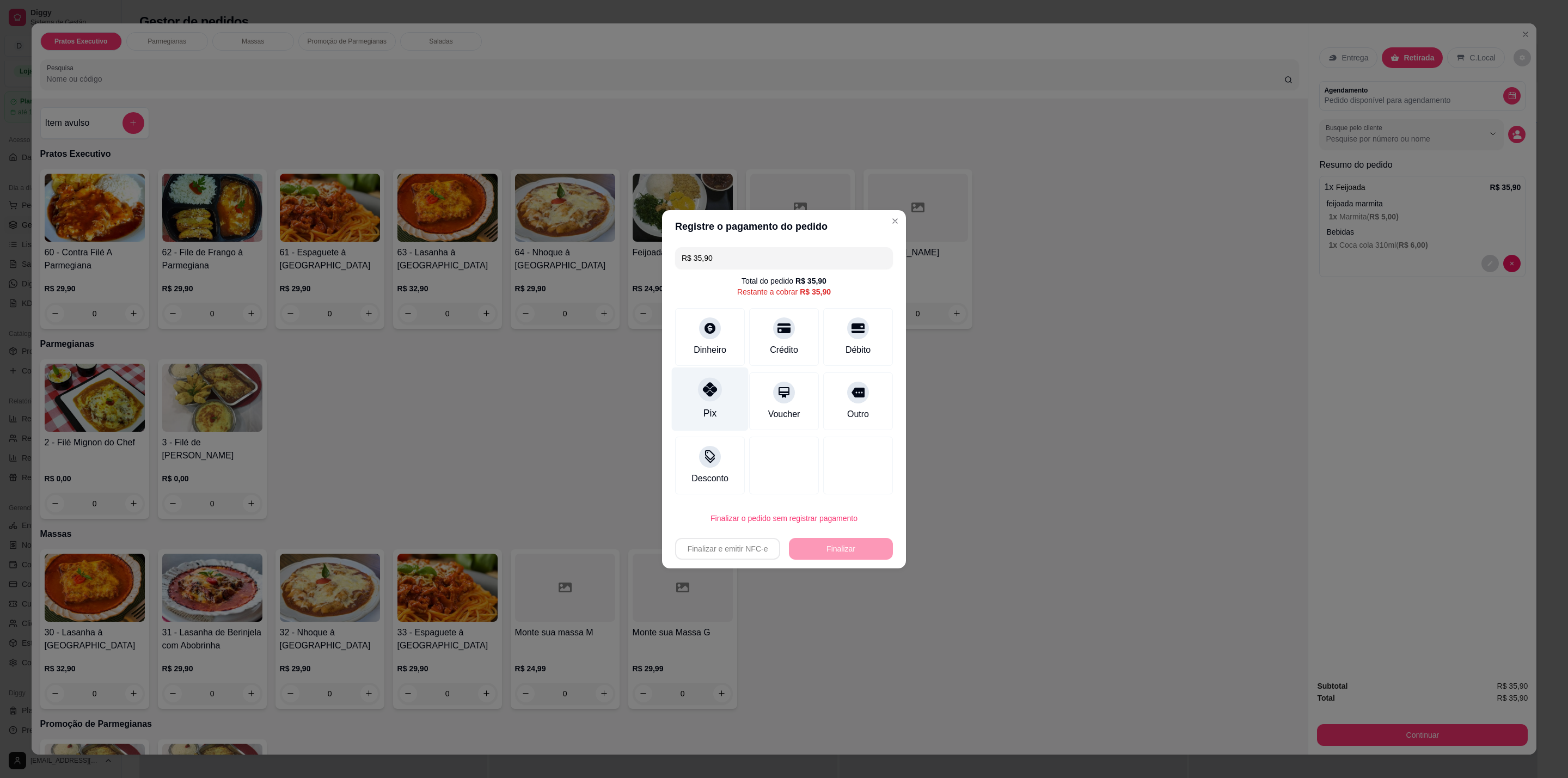
click at [708, 390] on icon at bounding box center [710, 389] width 14 height 14
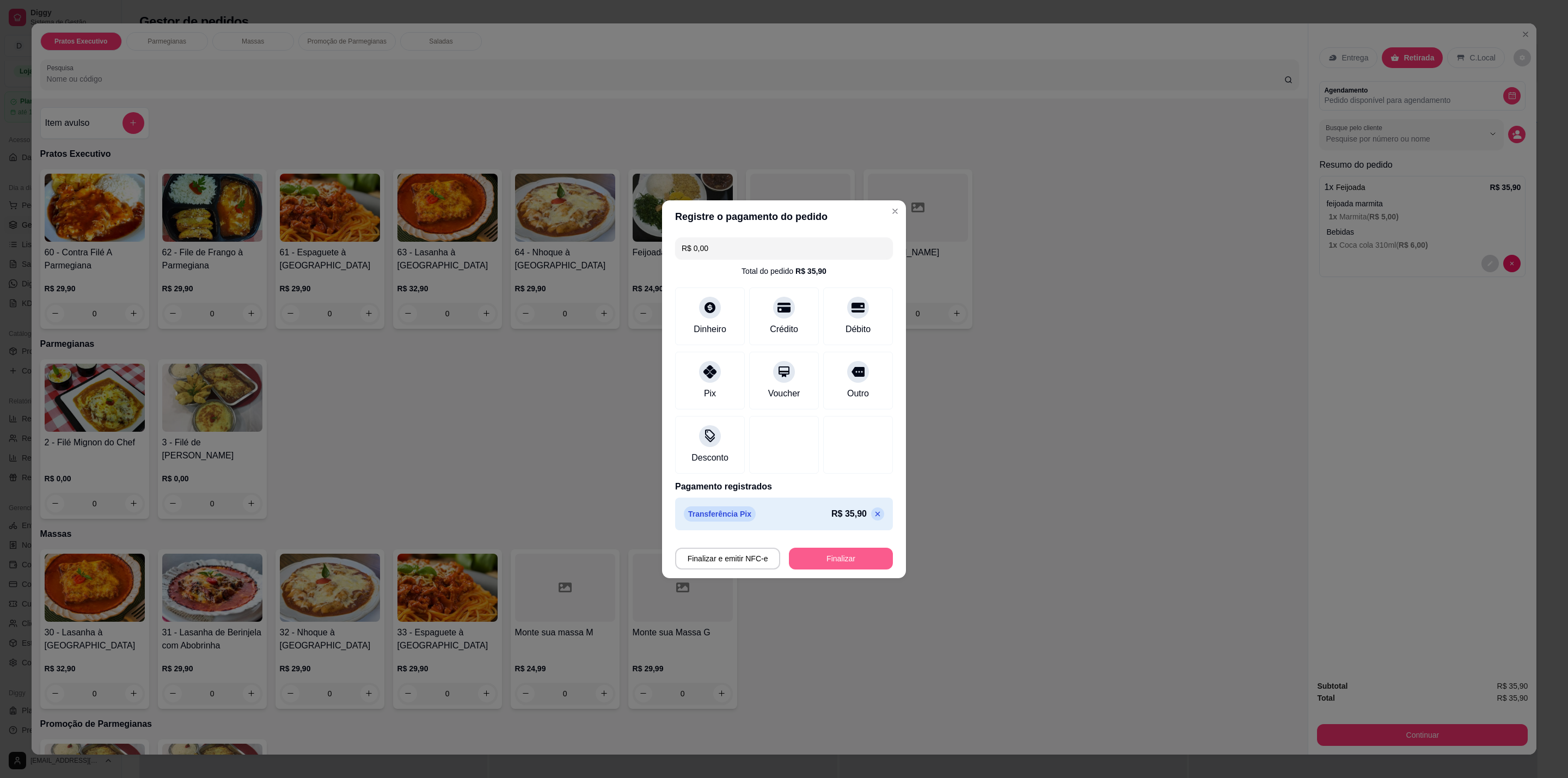
click at [815, 555] on button "Finalizar" at bounding box center [841, 559] width 104 height 22
type input "-R$ 35,90"
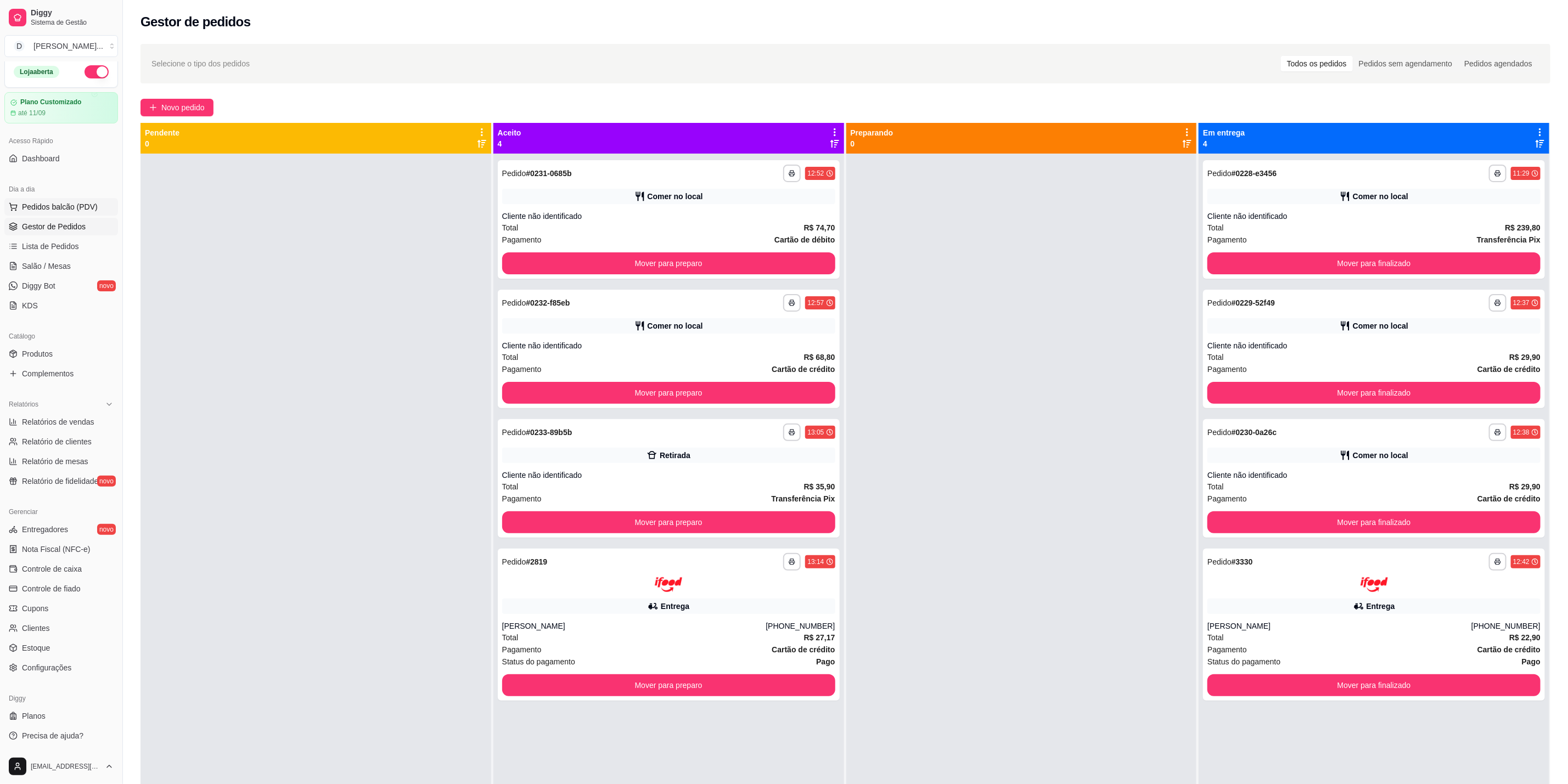
click at [61, 210] on span "Pedidos balcão (PDV)" at bounding box center [60, 207] width 75 height 11
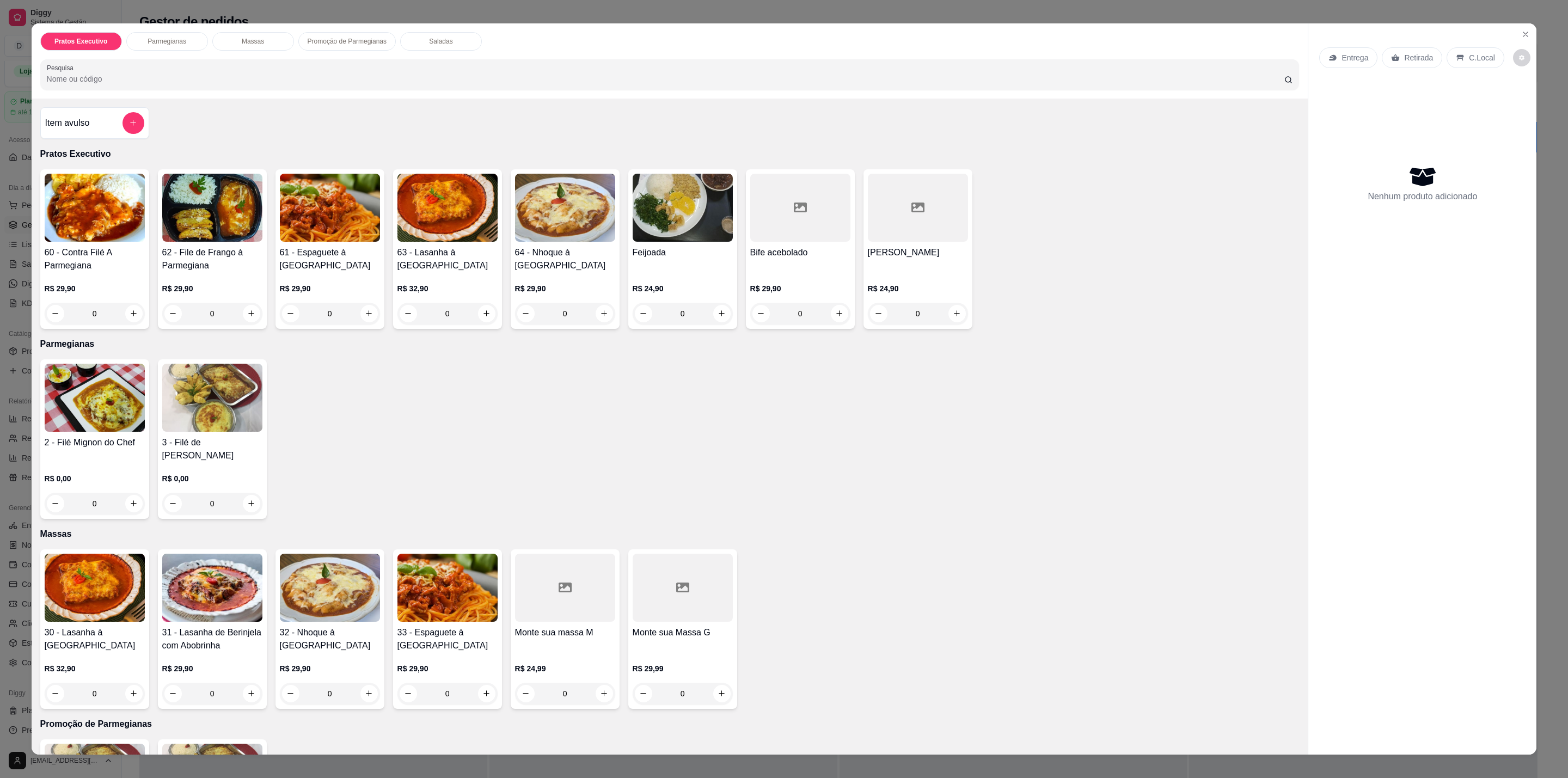
click at [192, 270] on h4 "62 - File de Frango à Parmegiana" at bounding box center [212, 259] width 100 height 26
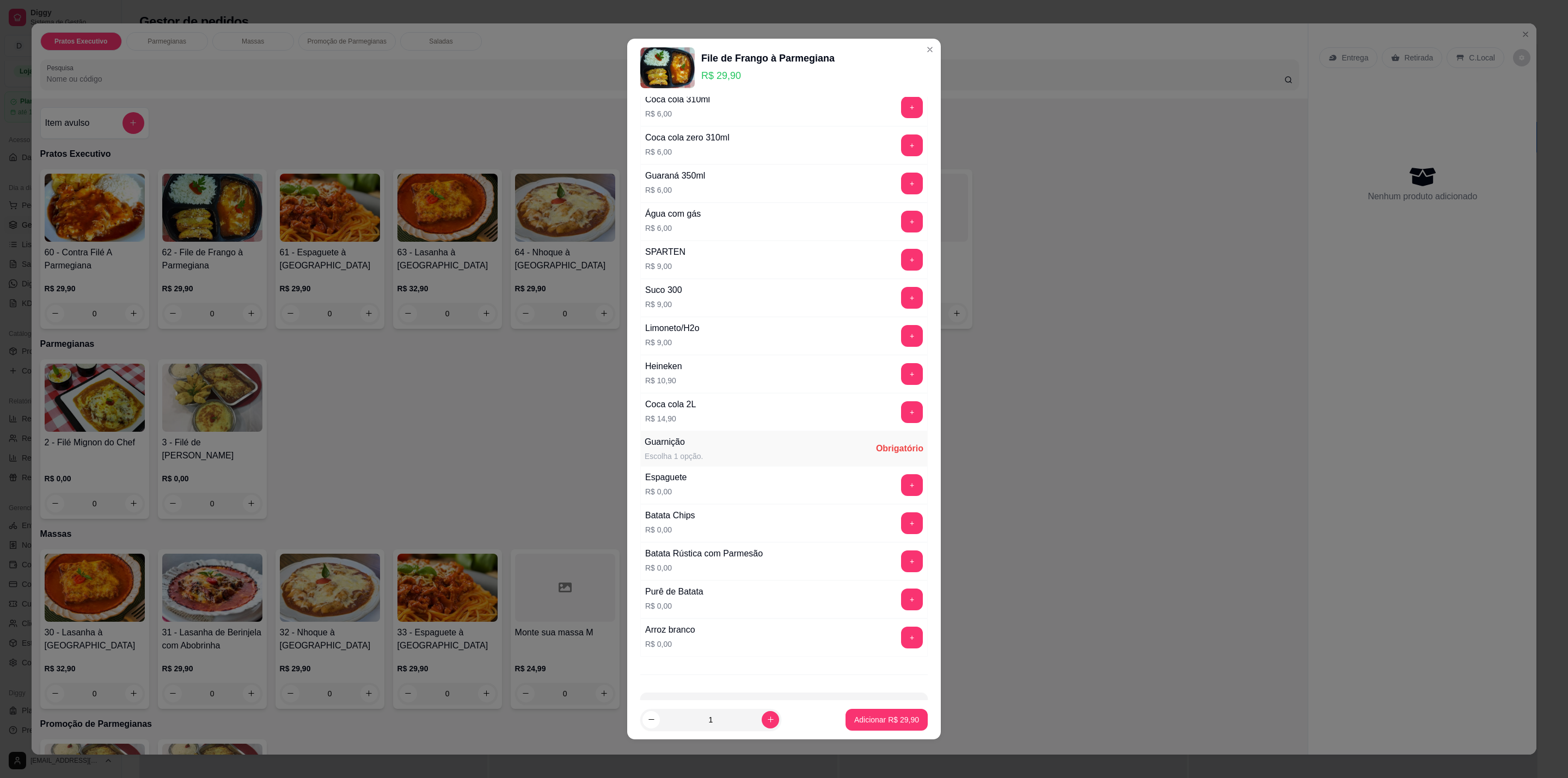
scroll to position [211, 0]
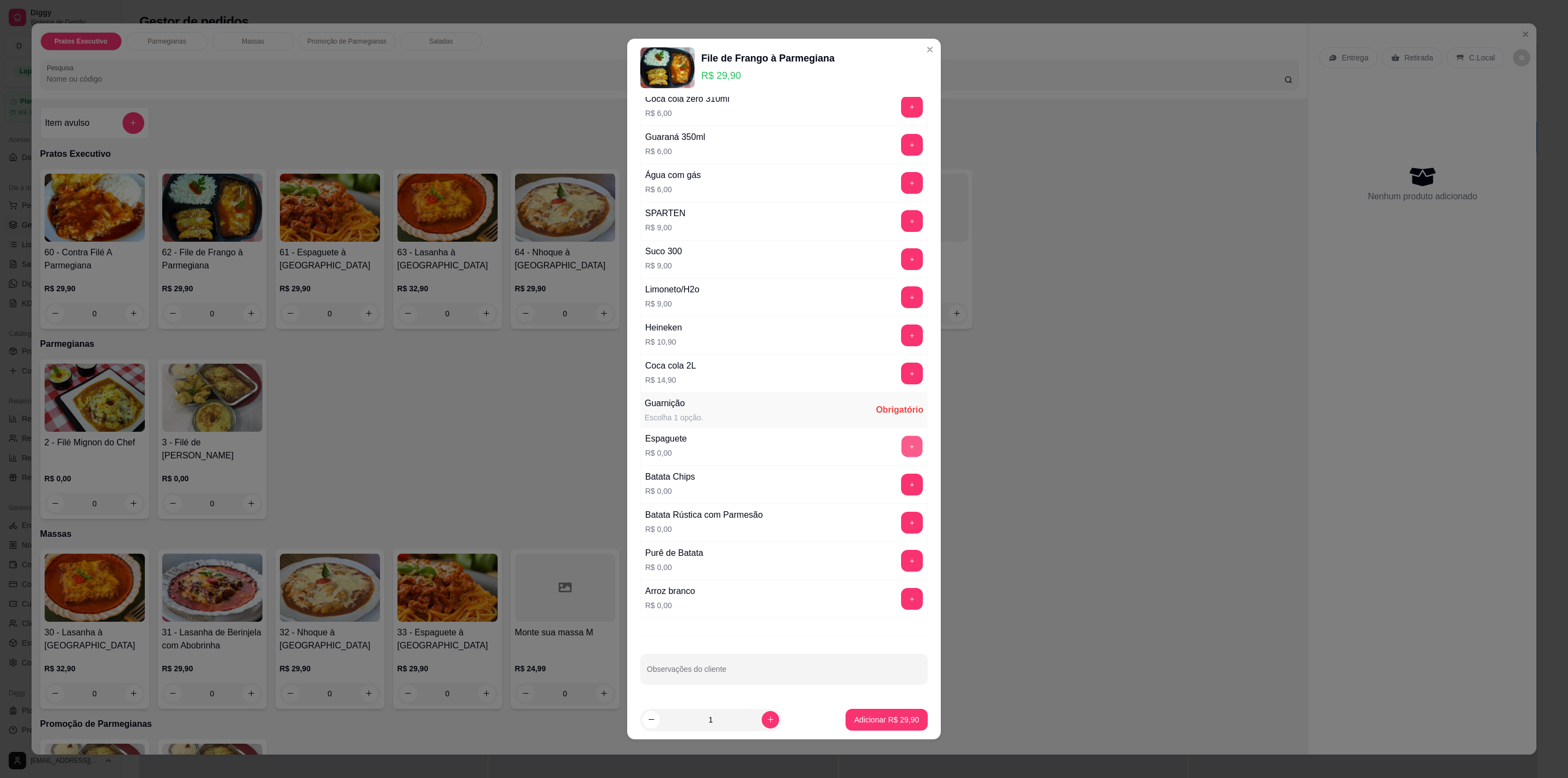
click at [901, 446] on button "+" at bounding box center [912, 446] width 21 height 21
click at [901, 524] on button "+" at bounding box center [912, 523] width 21 height 21
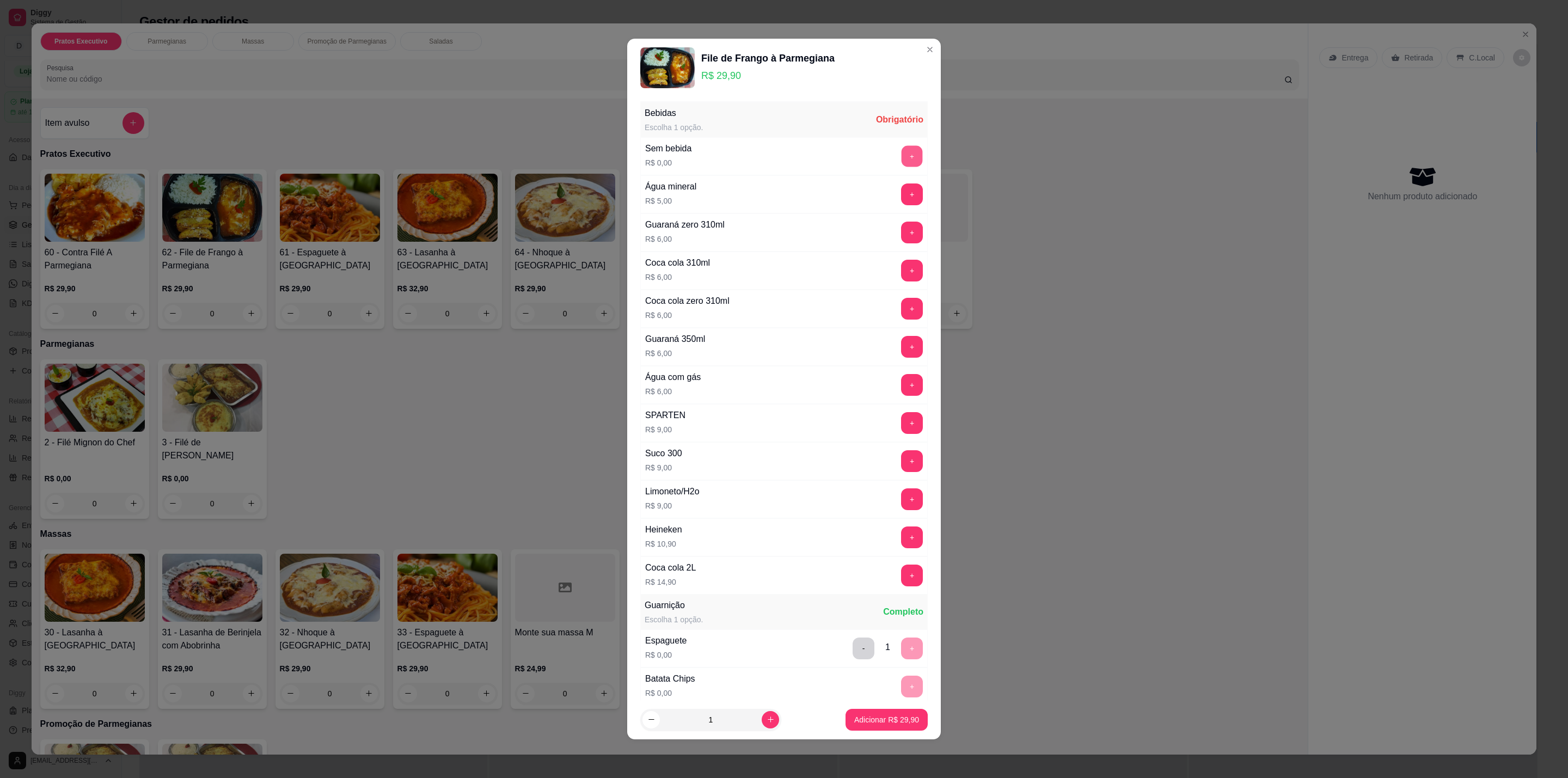
click at [901, 157] on button "+" at bounding box center [912, 156] width 21 height 21
click at [886, 727] on button "Adicionar R$ 29,90" at bounding box center [886, 720] width 82 height 22
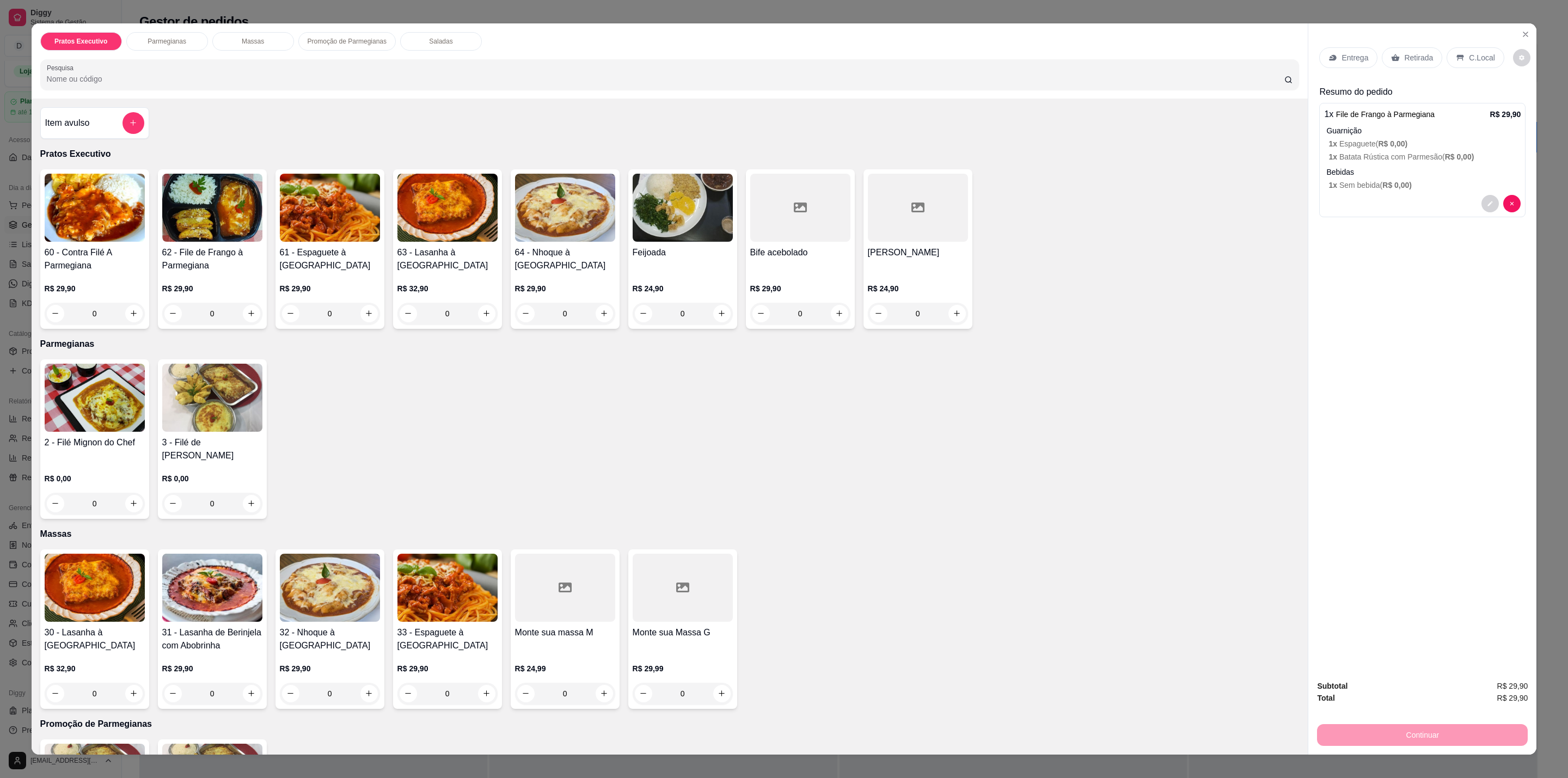
click at [98, 245] on div "60 - Contra Filé A Parmegiana R$ 29,90 0" at bounding box center [94, 249] width 109 height 159
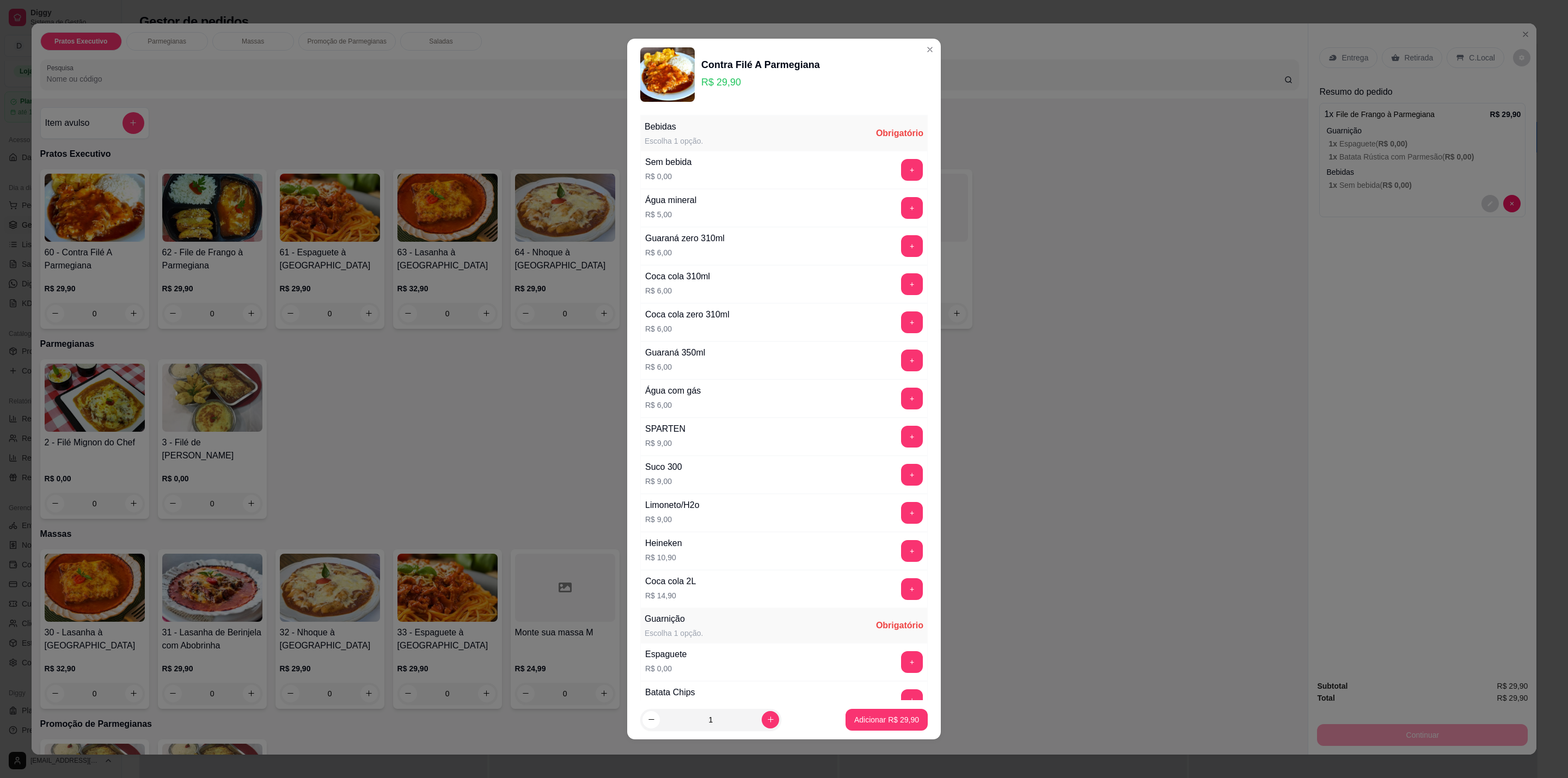
scroll to position [163, 0]
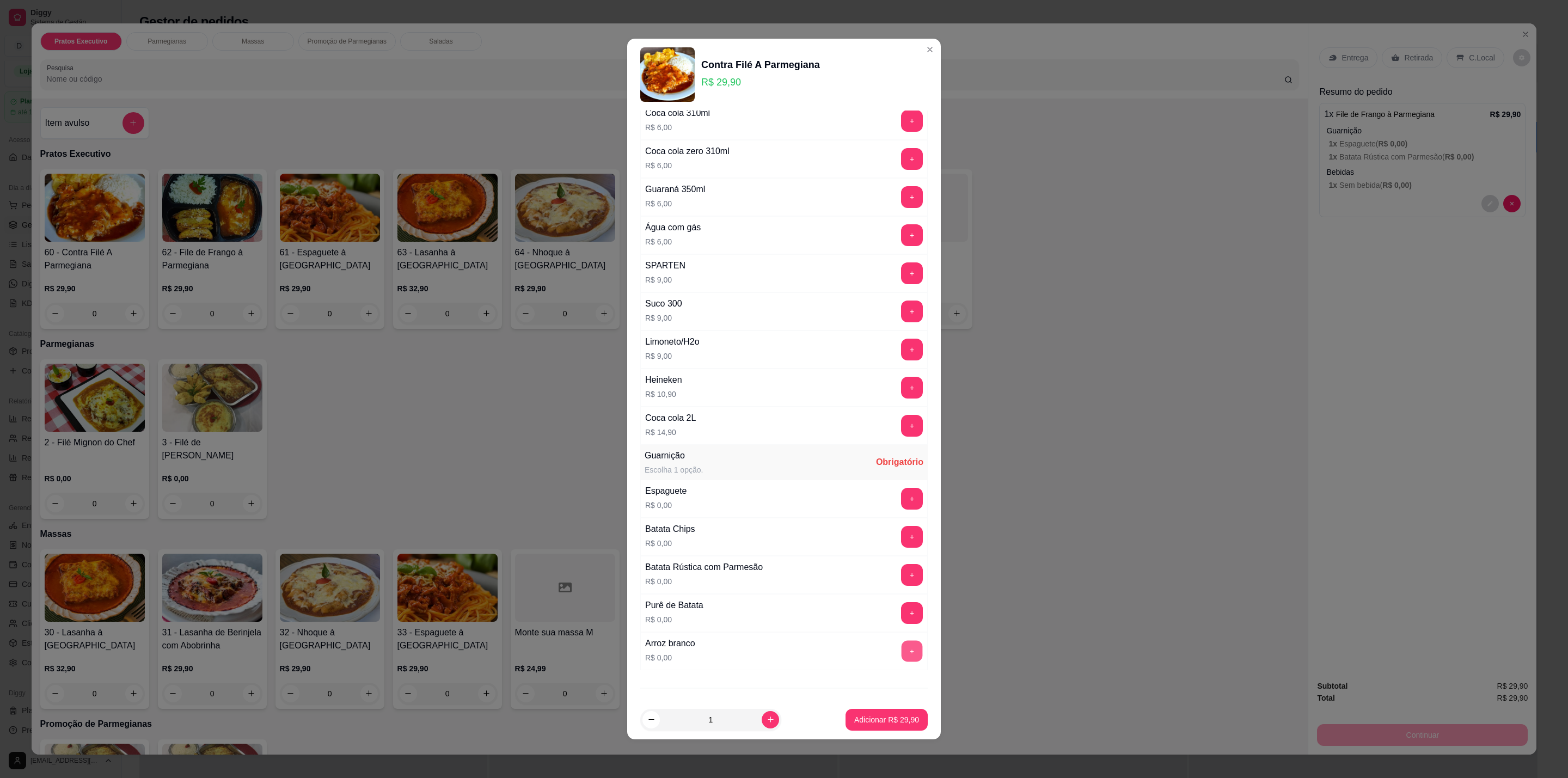
click at [901, 662] on button "+" at bounding box center [912, 651] width 21 height 21
click at [901, 580] on button "+" at bounding box center [912, 575] width 22 height 22
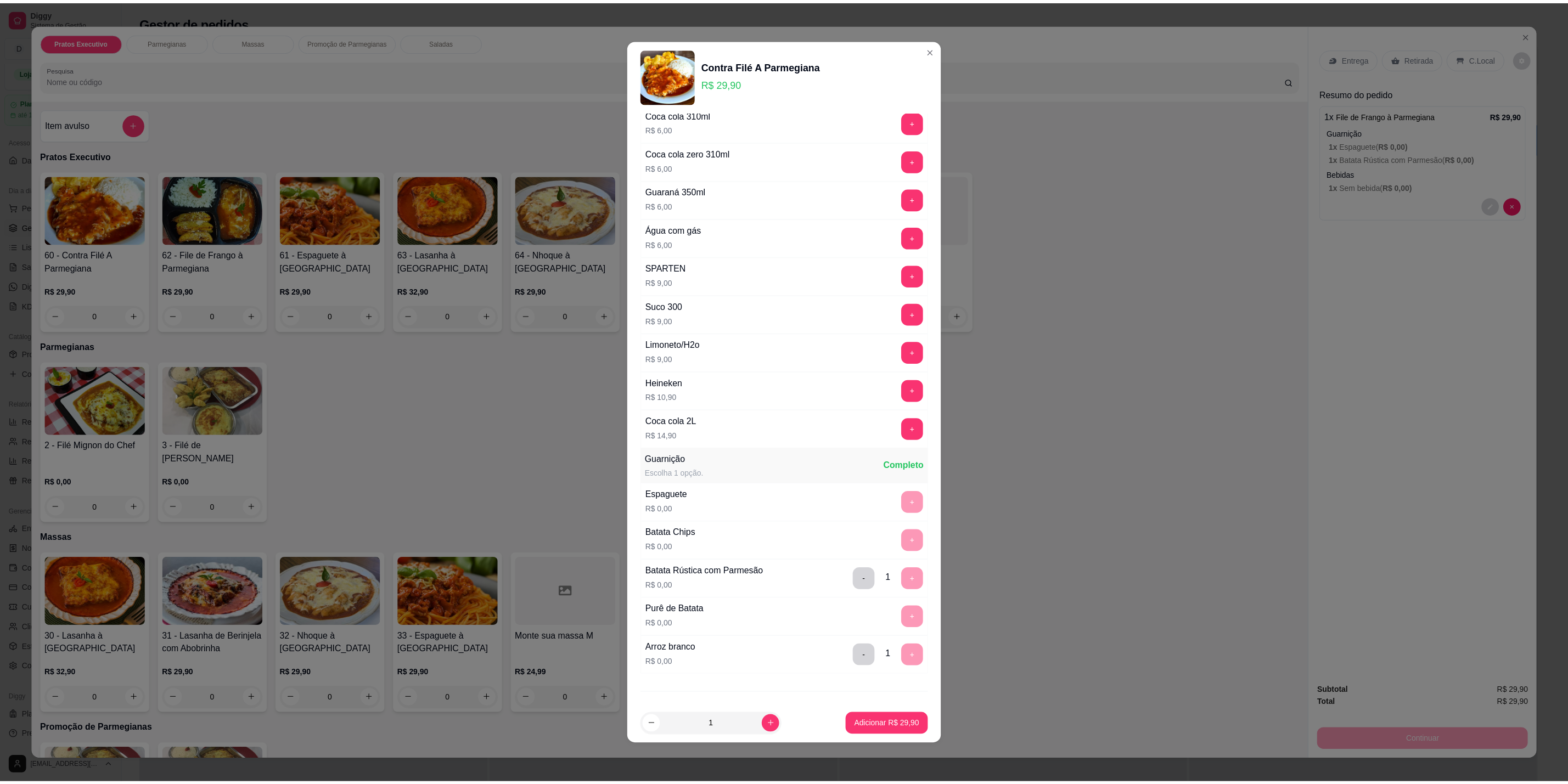
scroll to position [0, 0]
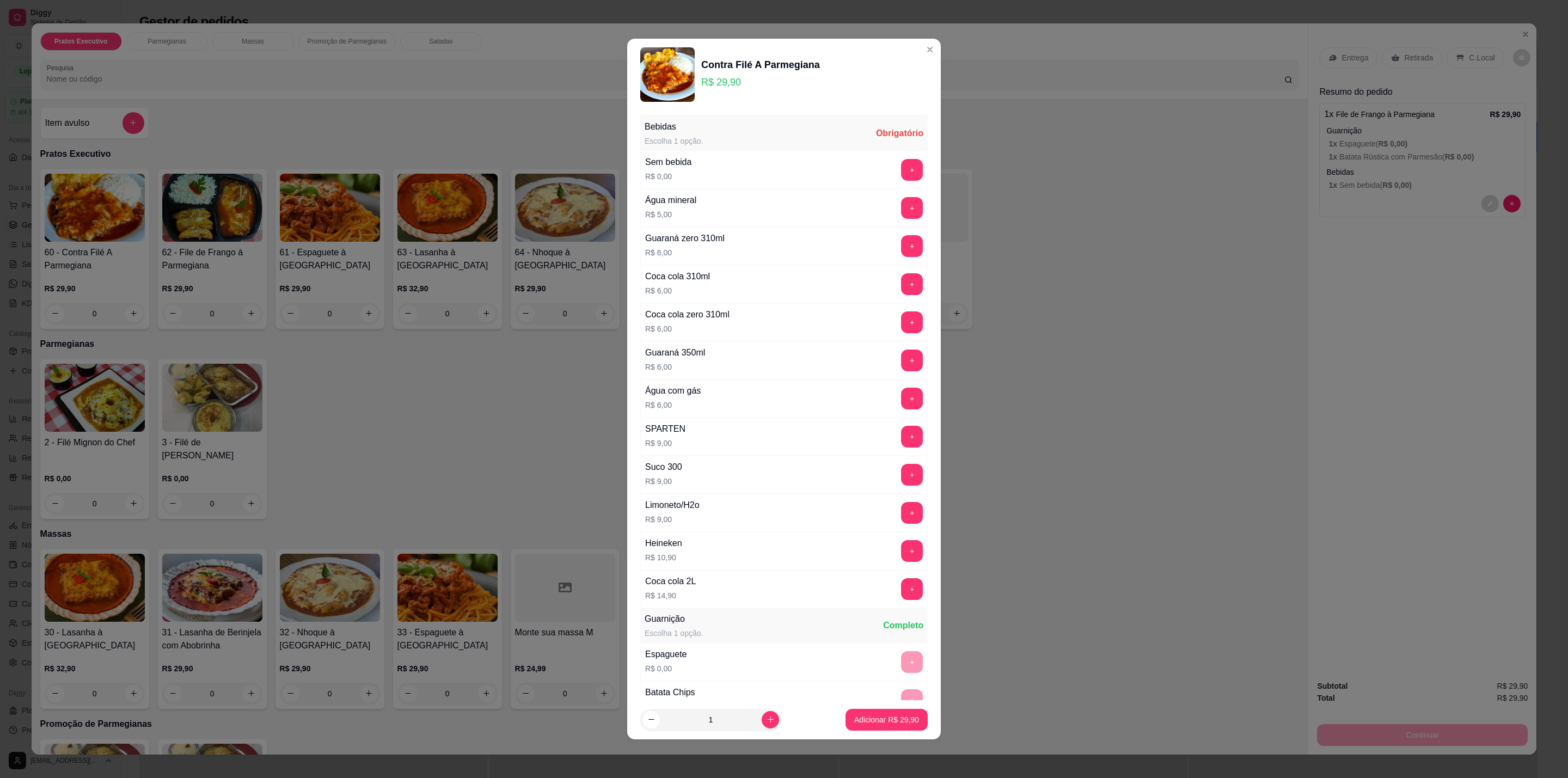
click at [902, 149] on div "Bebidas Escolha 1 opção. Obrigatório" at bounding box center [784, 133] width 287 height 35
drag, startPoint x: 900, startPoint y: 167, endPoint x: 900, endPoint y: 173, distance: 6.0
click at [900, 170] on div "+" at bounding box center [912, 170] width 30 height 22
click at [901, 178] on button "+" at bounding box center [912, 170] width 21 height 21
click at [880, 717] on p "Adicionar R$ 29,90" at bounding box center [887, 720] width 63 height 10
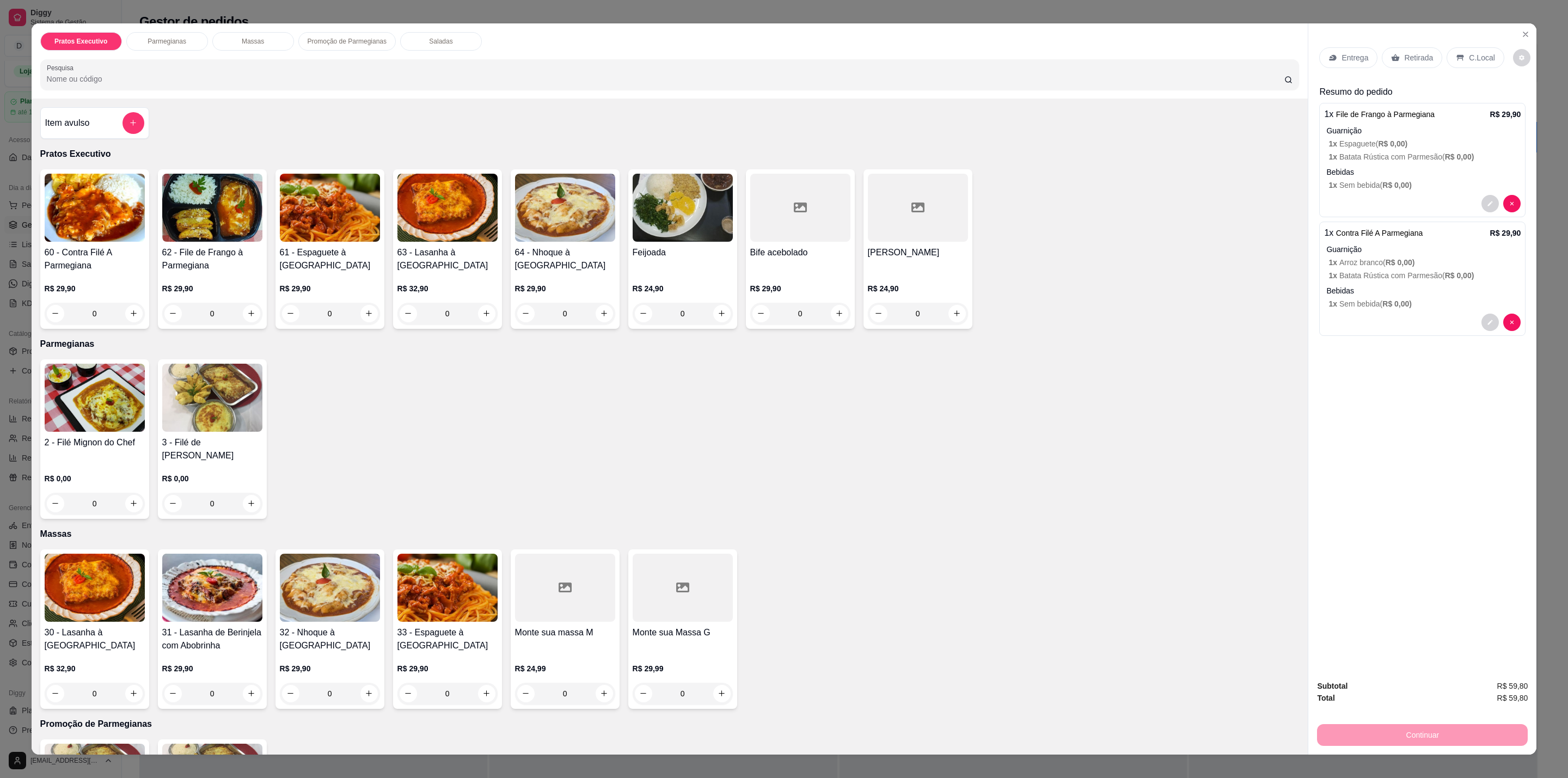
click at [1488, 38] on div "Entrega Retirada C.Local Resumo do pedido 1 x File de Frango à Parmegiana R$ 29…" at bounding box center [1422, 347] width 228 height 648
click at [1482, 47] on div "C.Local" at bounding box center [1475, 58] width 57 height 21
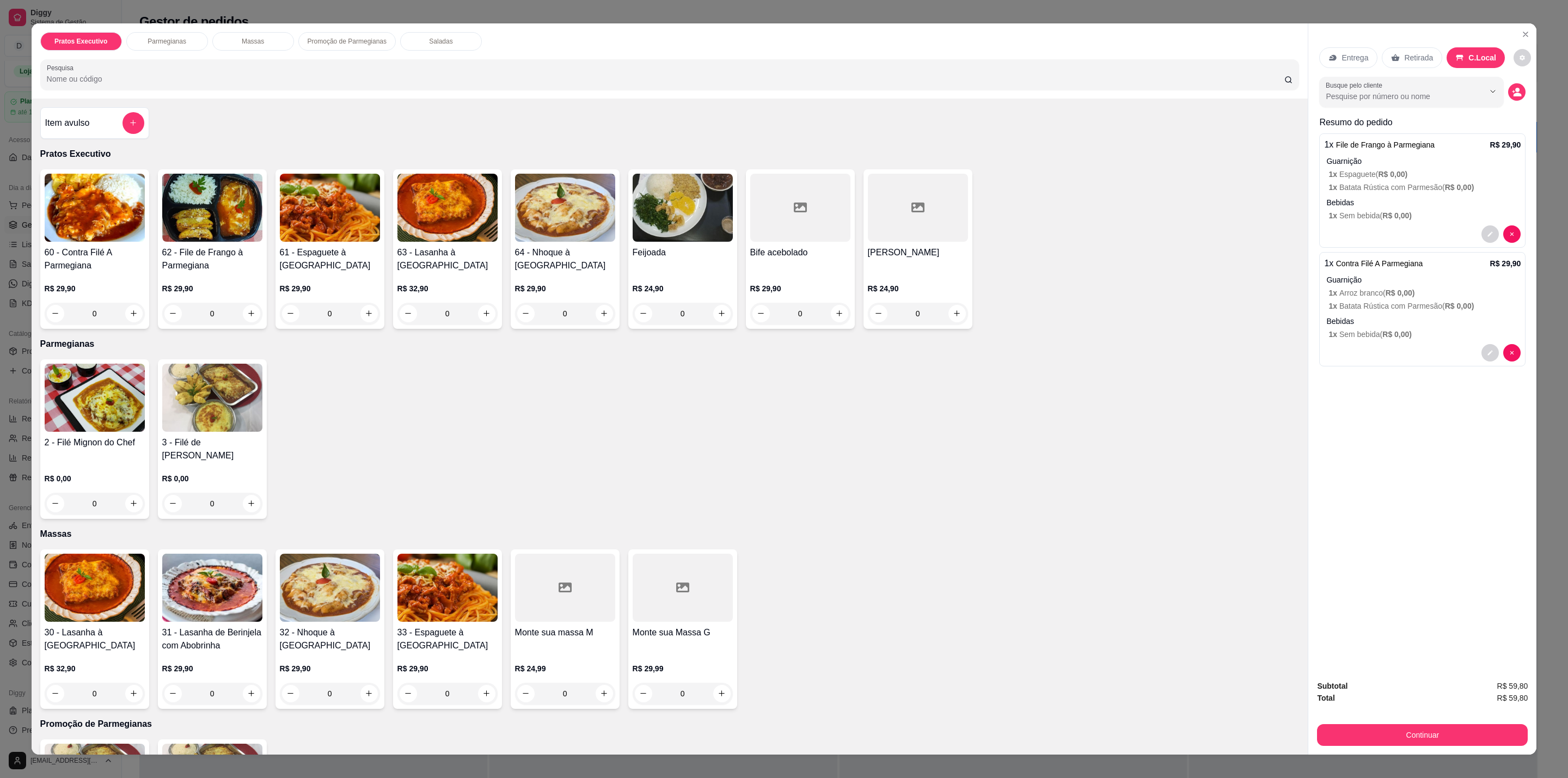
click at [1376, 724] on div "Continuar" at bounding box center [1423, 734] width 211 height 24
click at [1390, 729] on button "Continuar" at bounding box center [1423, 735] width 211 height 22
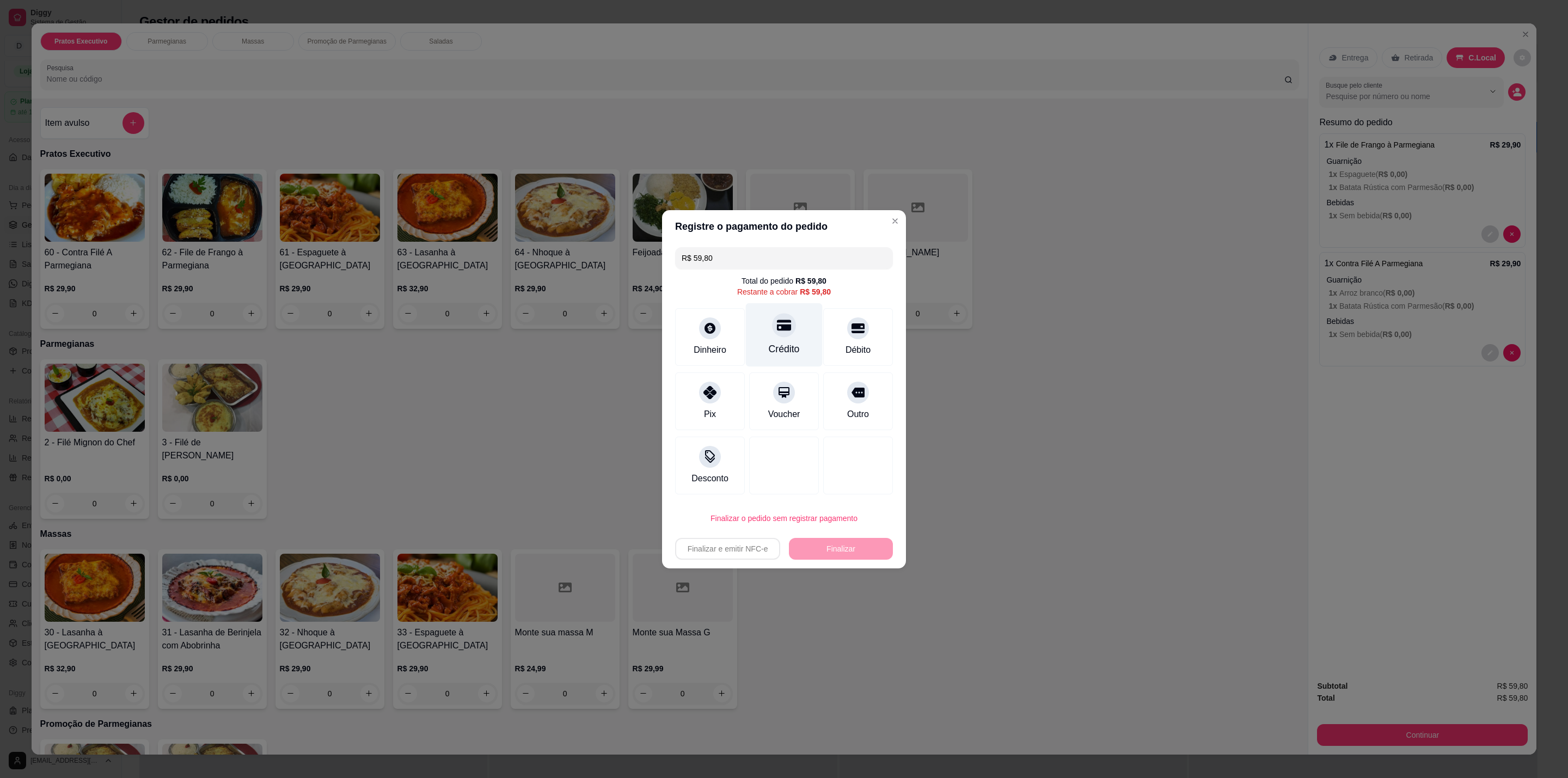
click at [761, 321] on div "Crédito" at bounding box center [784, 334] width 77 height 64
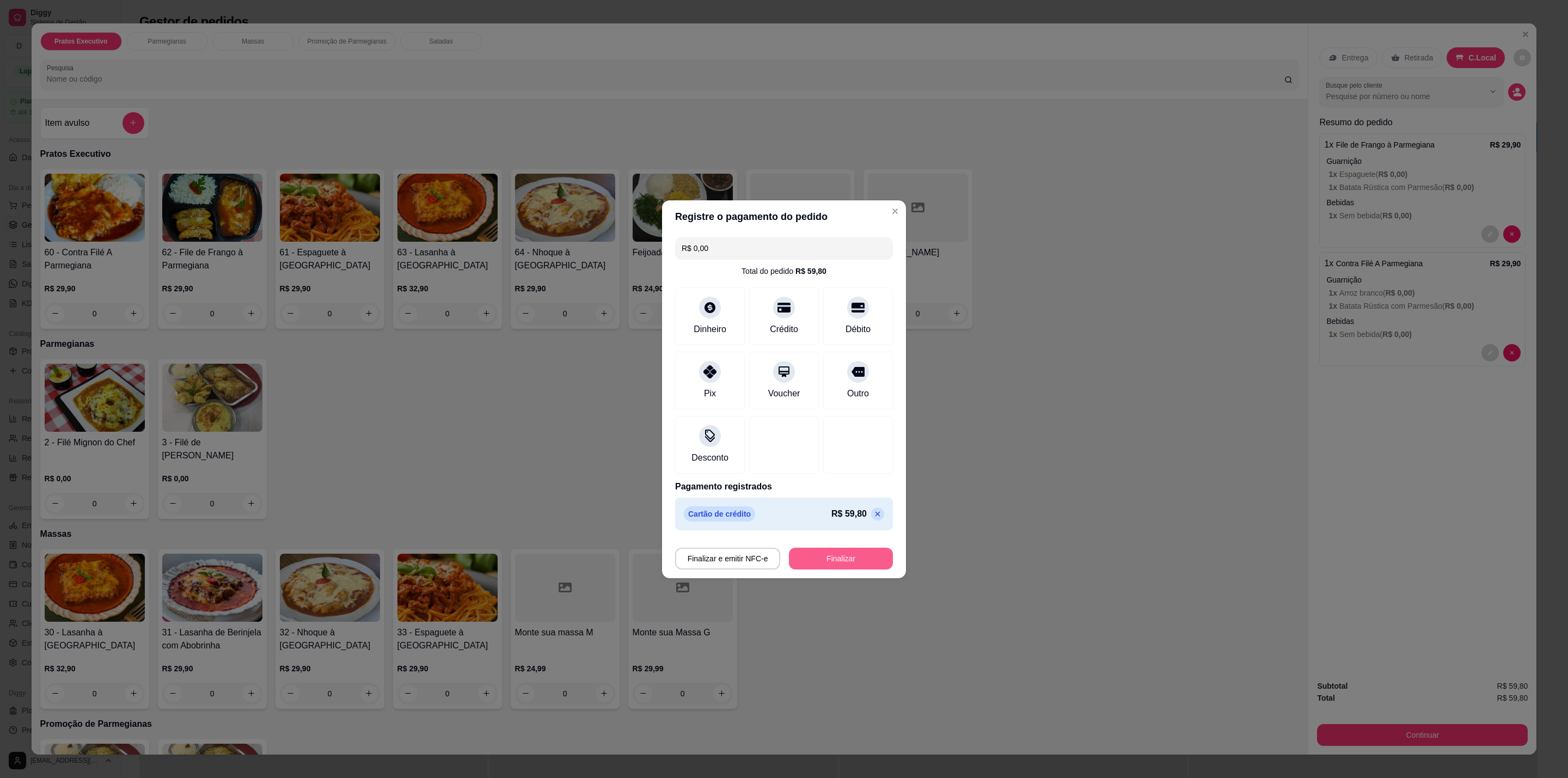
click at [825, 555] on button "Finalizar" at bounding box center [841, 559] width 104 height 22
type input "-R$ 59,80"
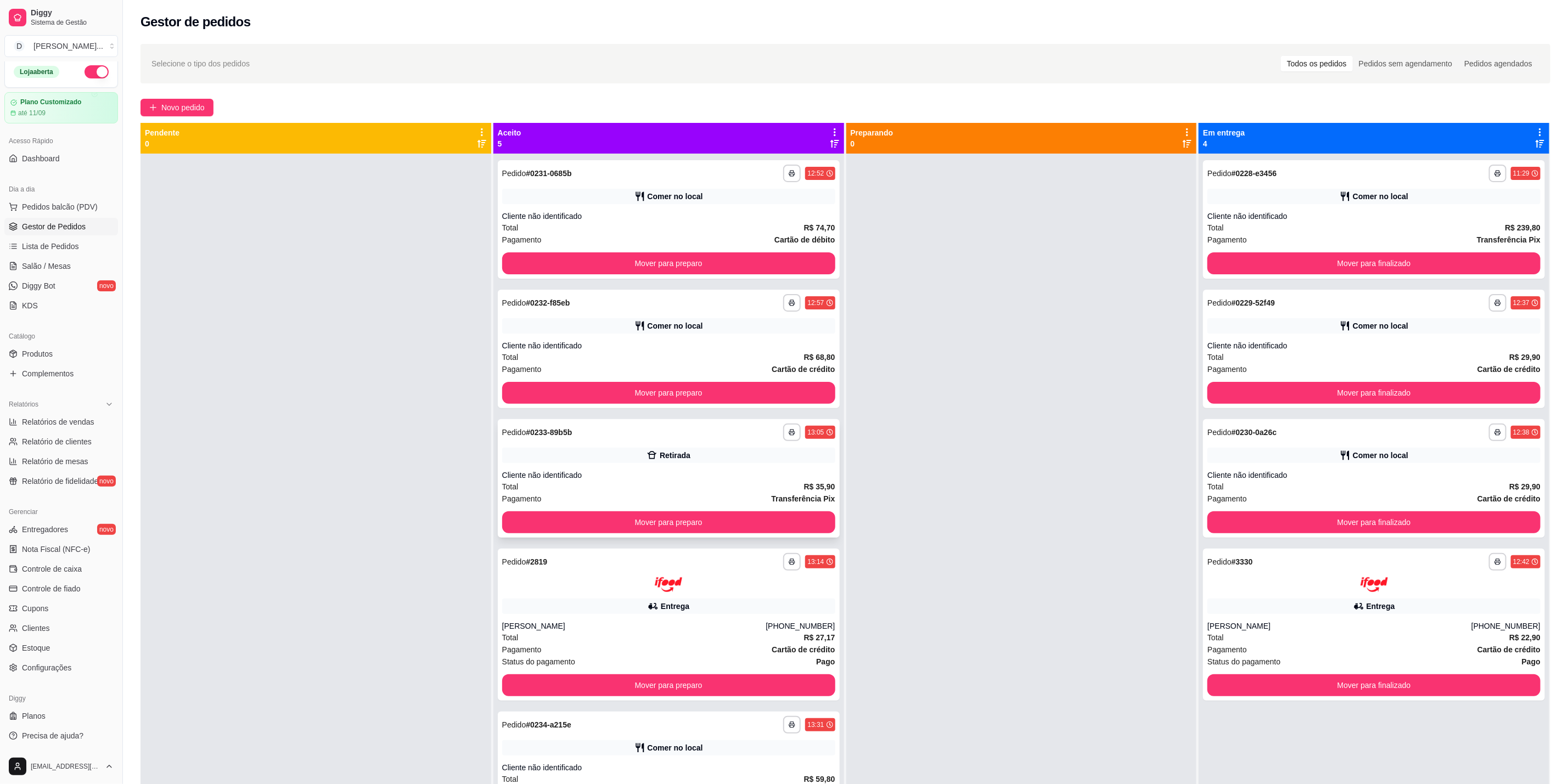
scroll to position [30, 0]
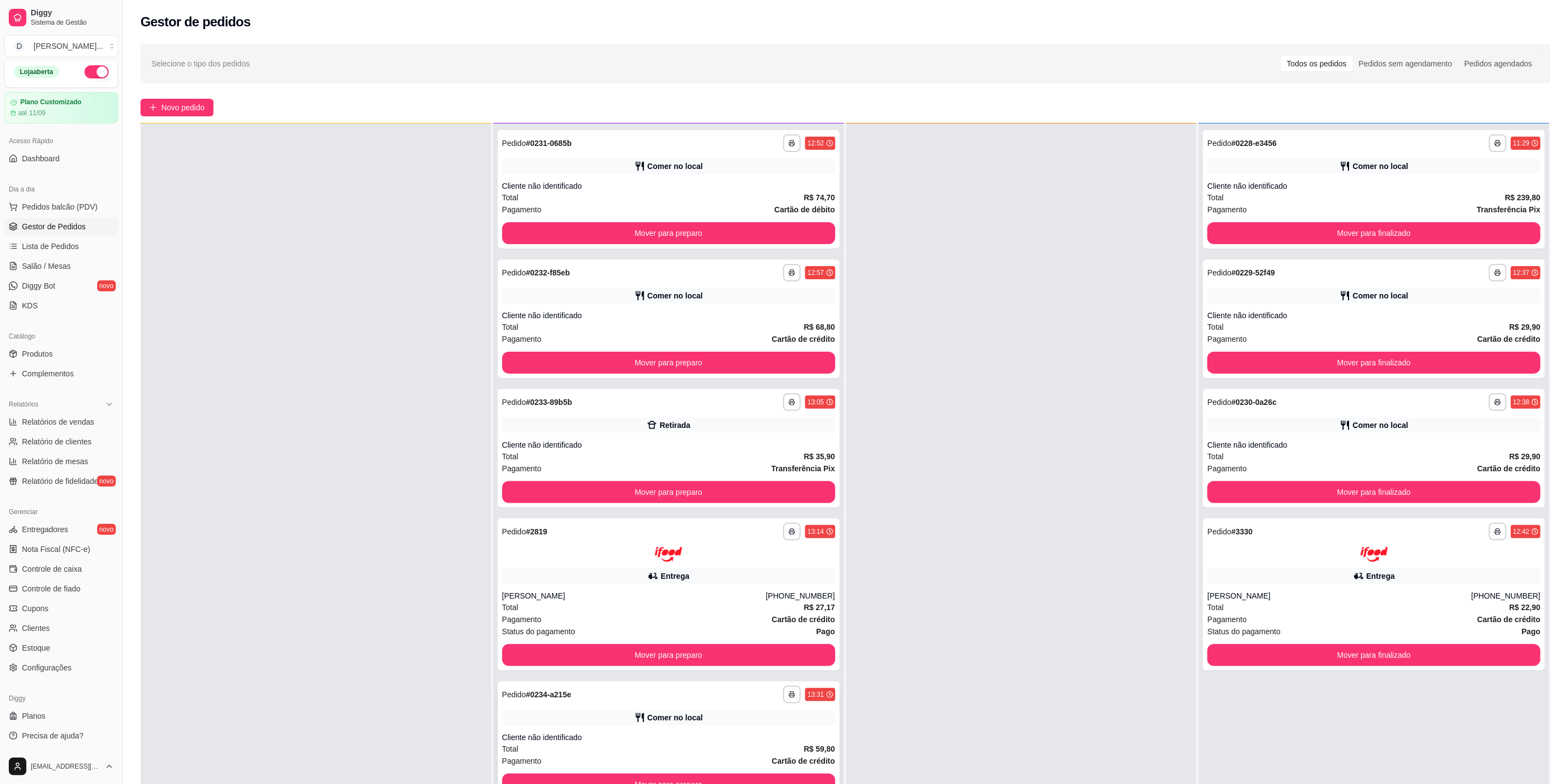
click at [757, 723] on div "Comer no local" at bounding box center [668, 717] width 333 height 15
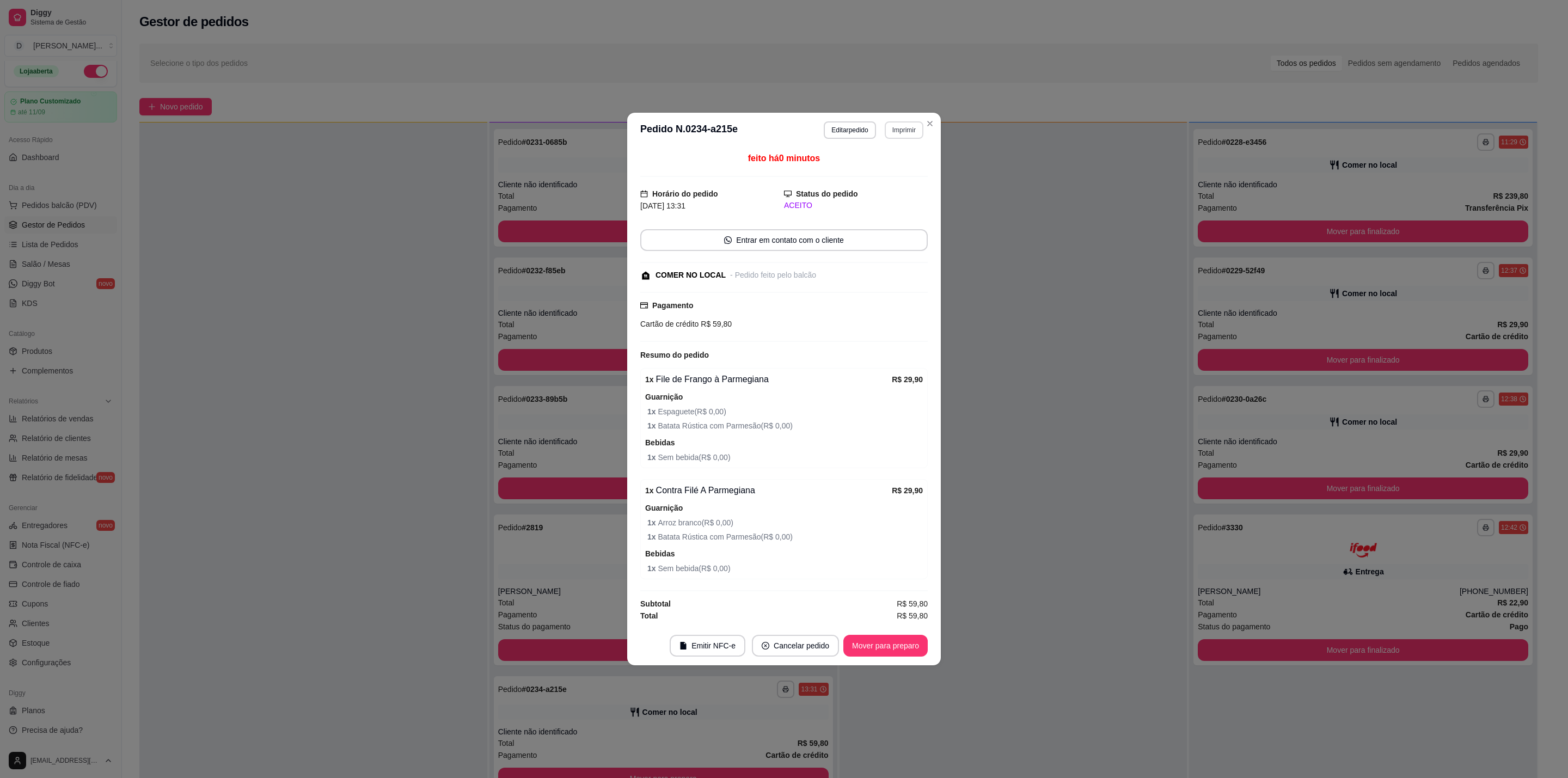
click at [897, 130] on button "Imprimir" at bounding box center [904, 130] width 39 height 18
click at [895, 168] on button "IMPRESSORA" at bounding box center [885, 166] width 79 height 18
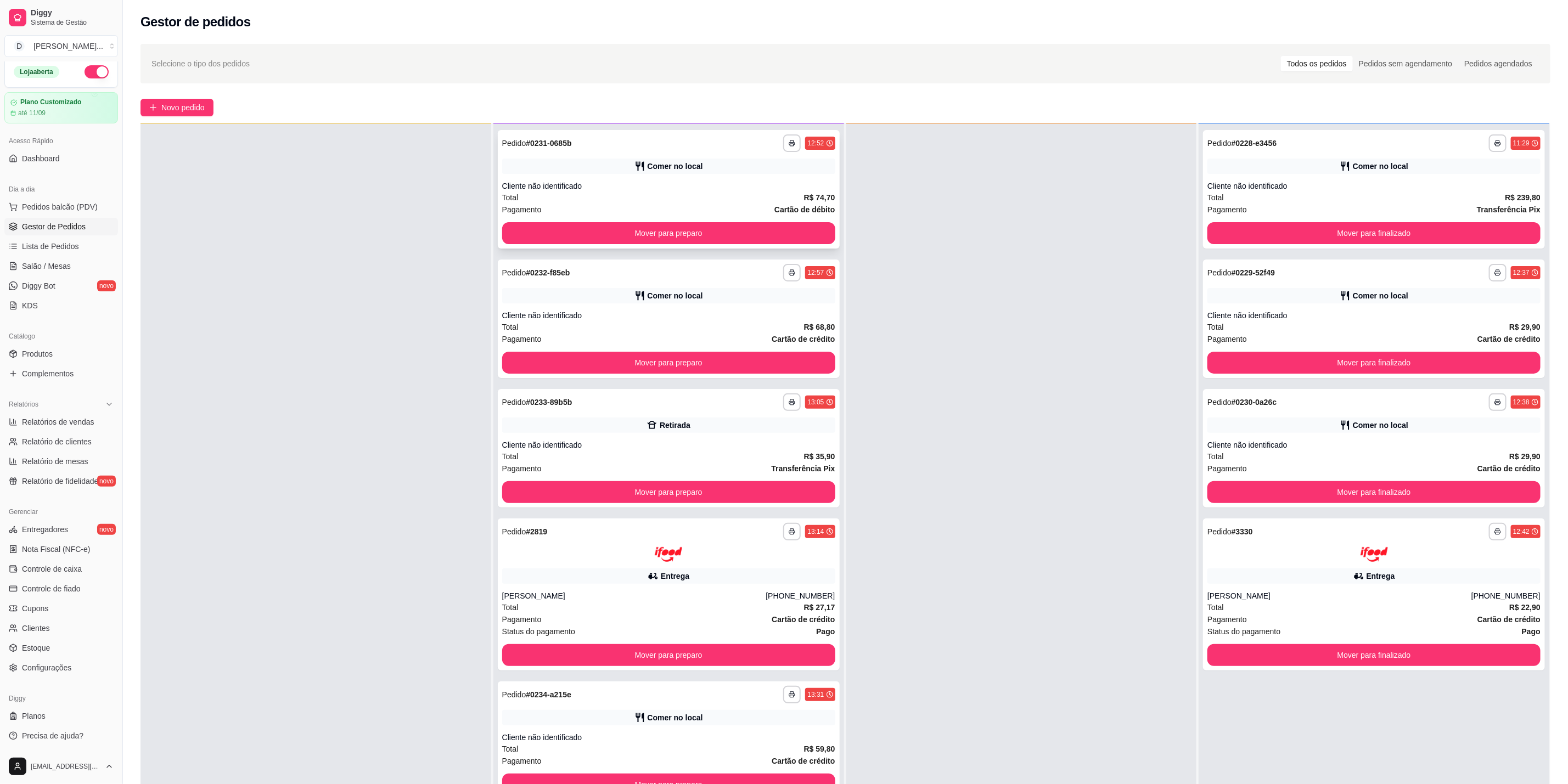
click at [748, 193] on div "Total R$ 74,70" at bounding box center [668, 198] width 333 height 12
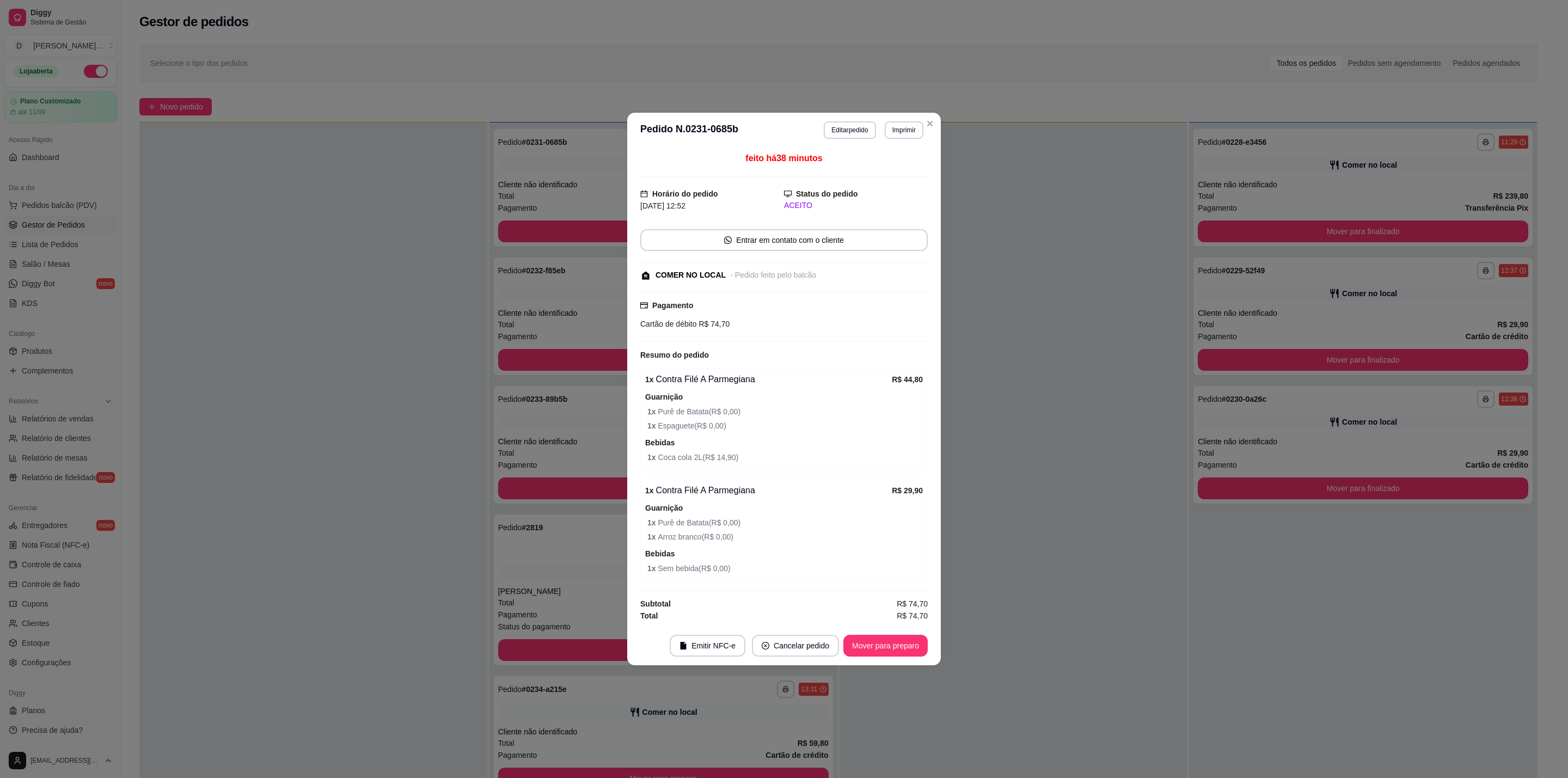
click at [925, 645] on button "Mover para preparo" at bounding box center [885, 646] width 85 height 22
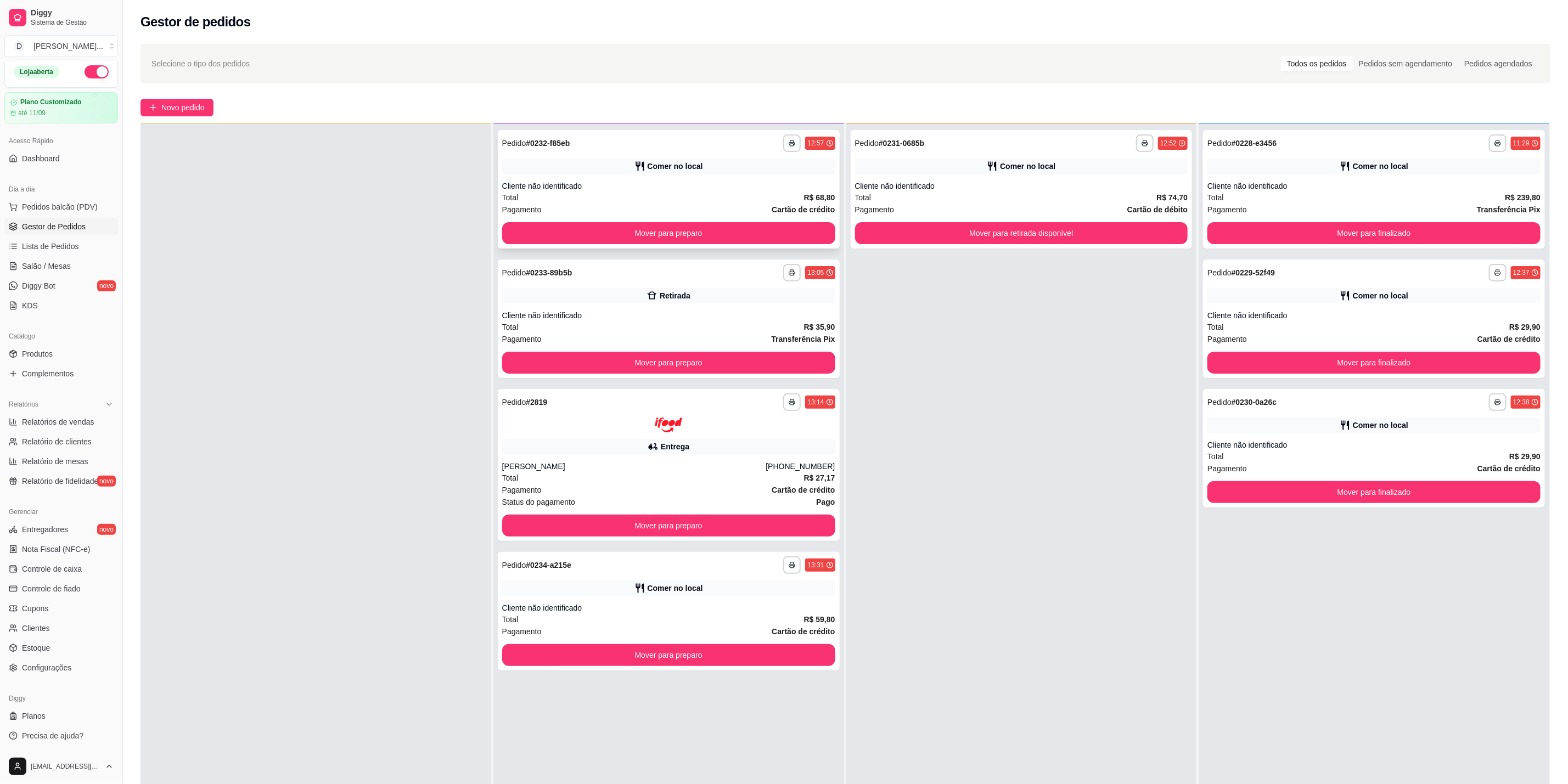
click at [784, 193] on div "Total R$ 68,80" at bounding box center [668, 198] width 333 height 12
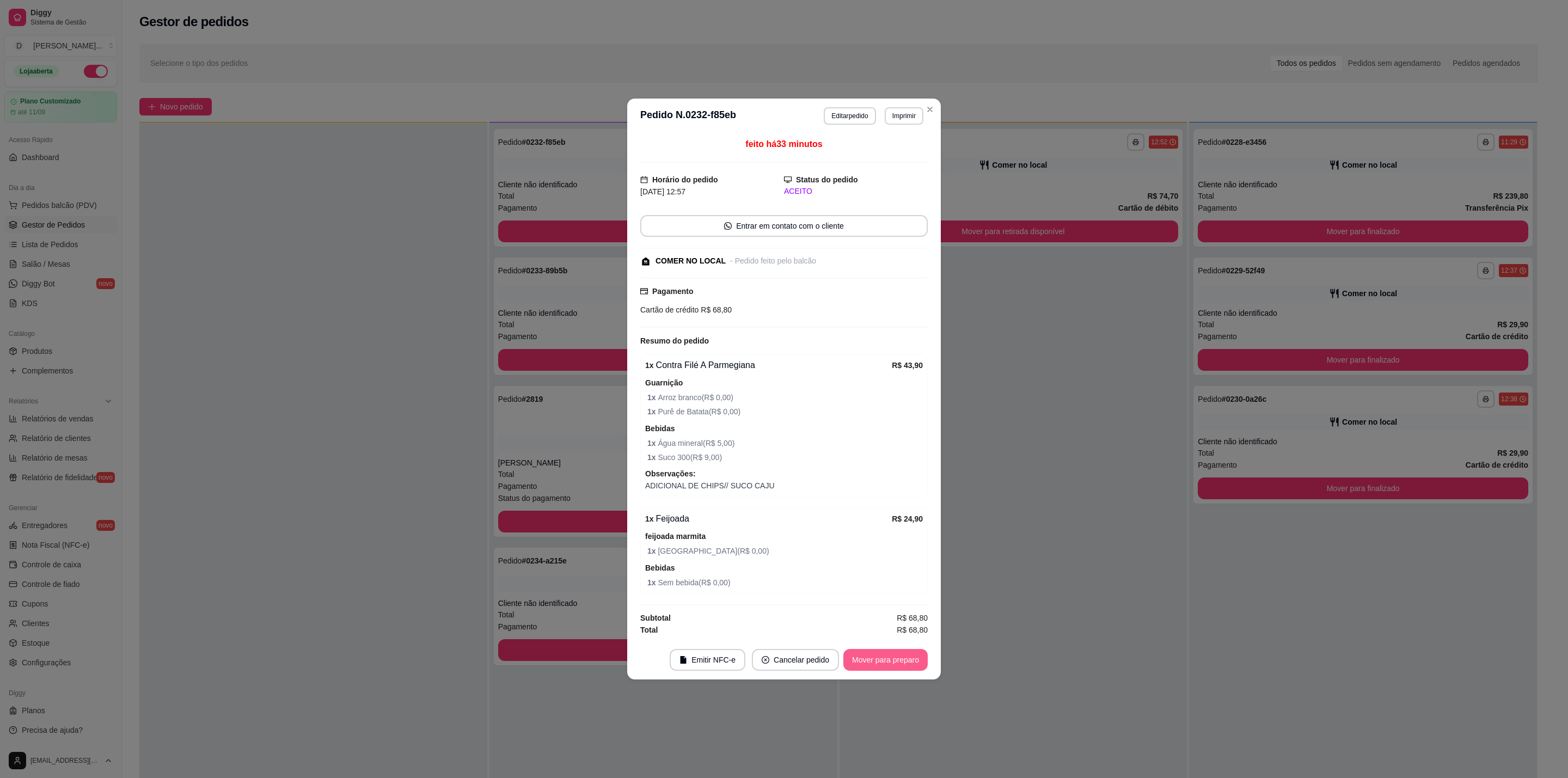
click at [895, 661] on button "Mover para preparo" at bounding box center [885, 660] width 85 height 22
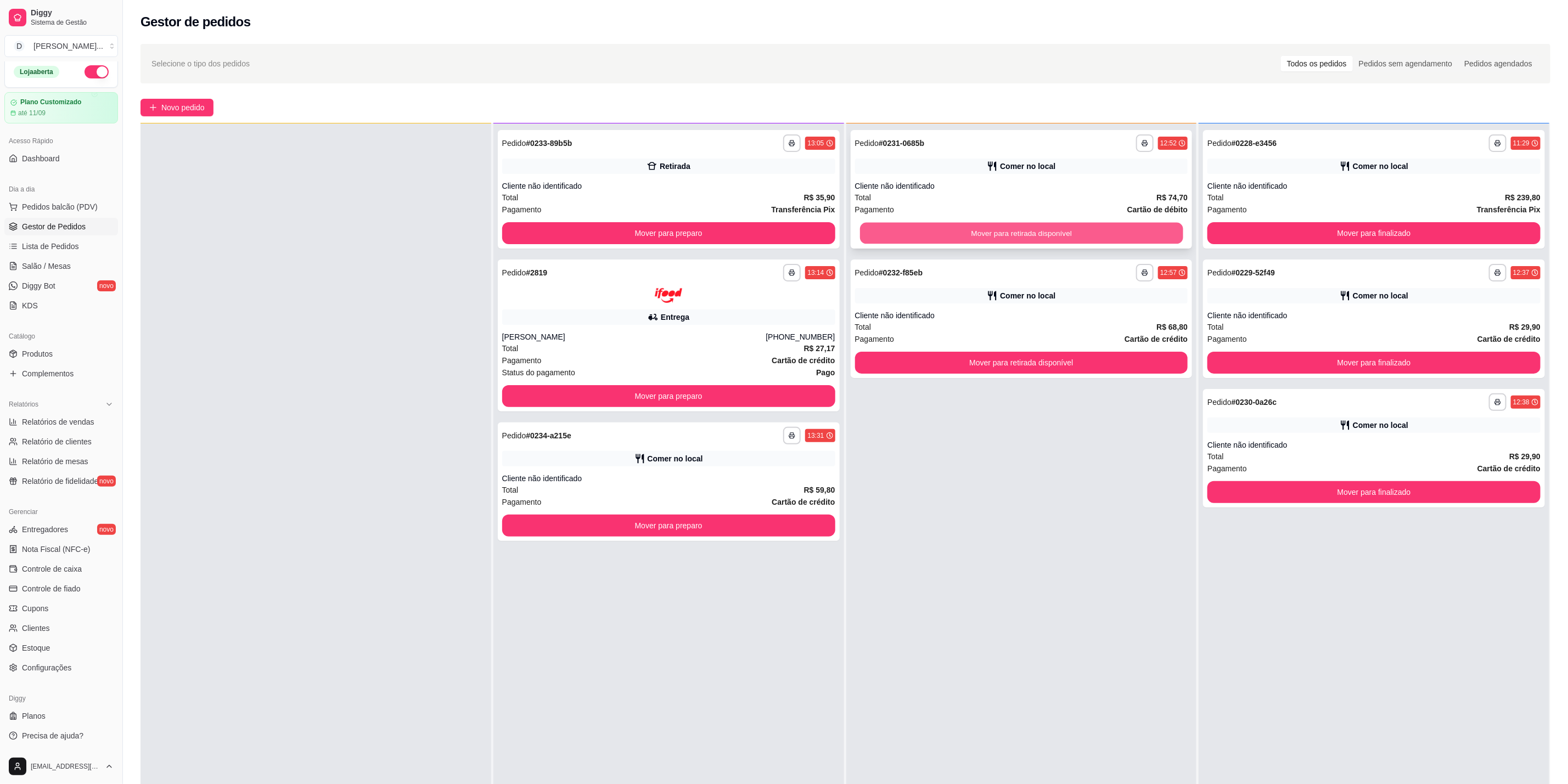
click at [1079, 231] on button "Mover para retirada disponível" at bounding box center [1022, 233] width 323 height 21
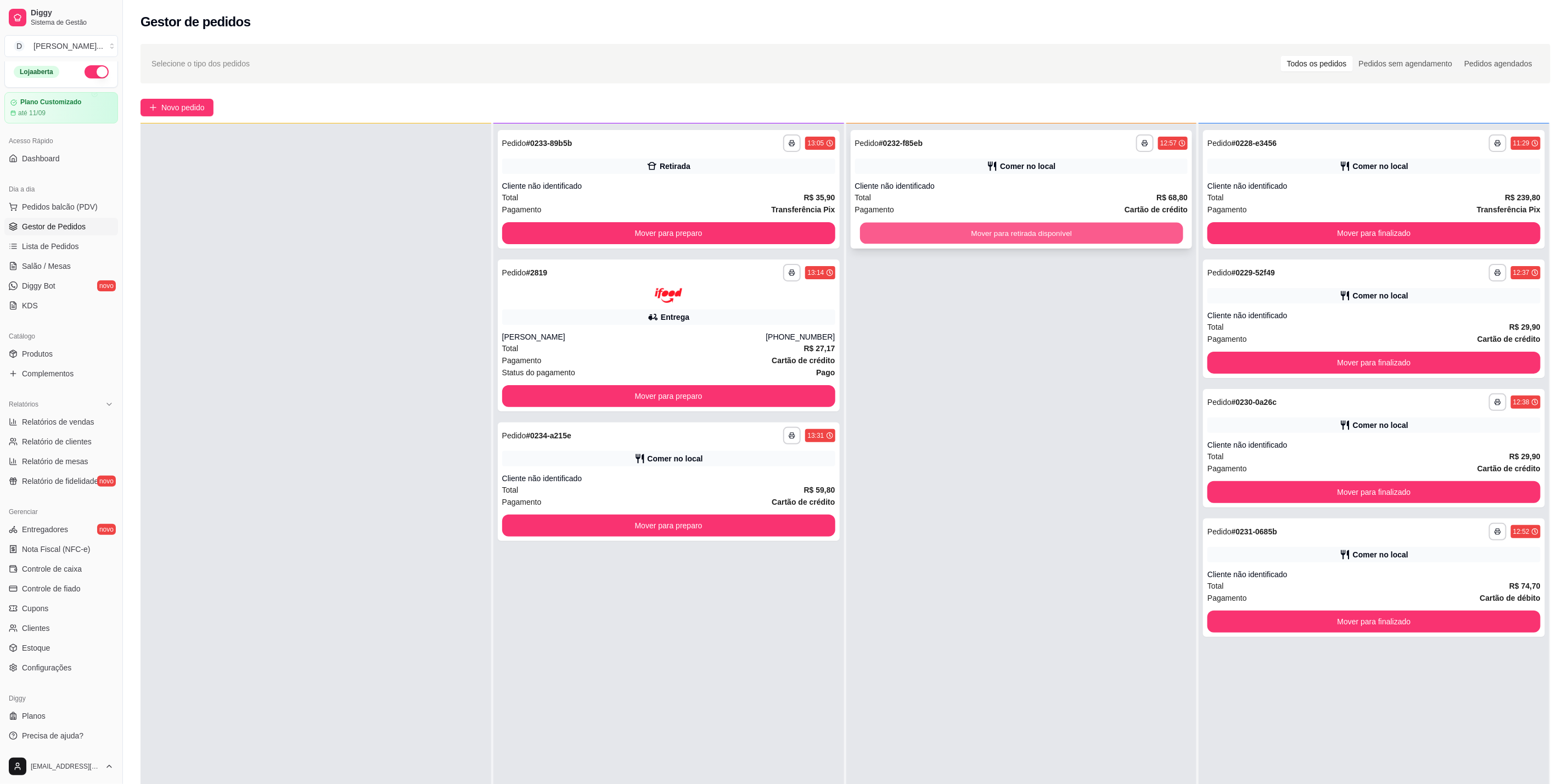
click at [1079, 232] on button "Mover para retirada disponível" at bounding box center [1022, 233] width 323 height 21
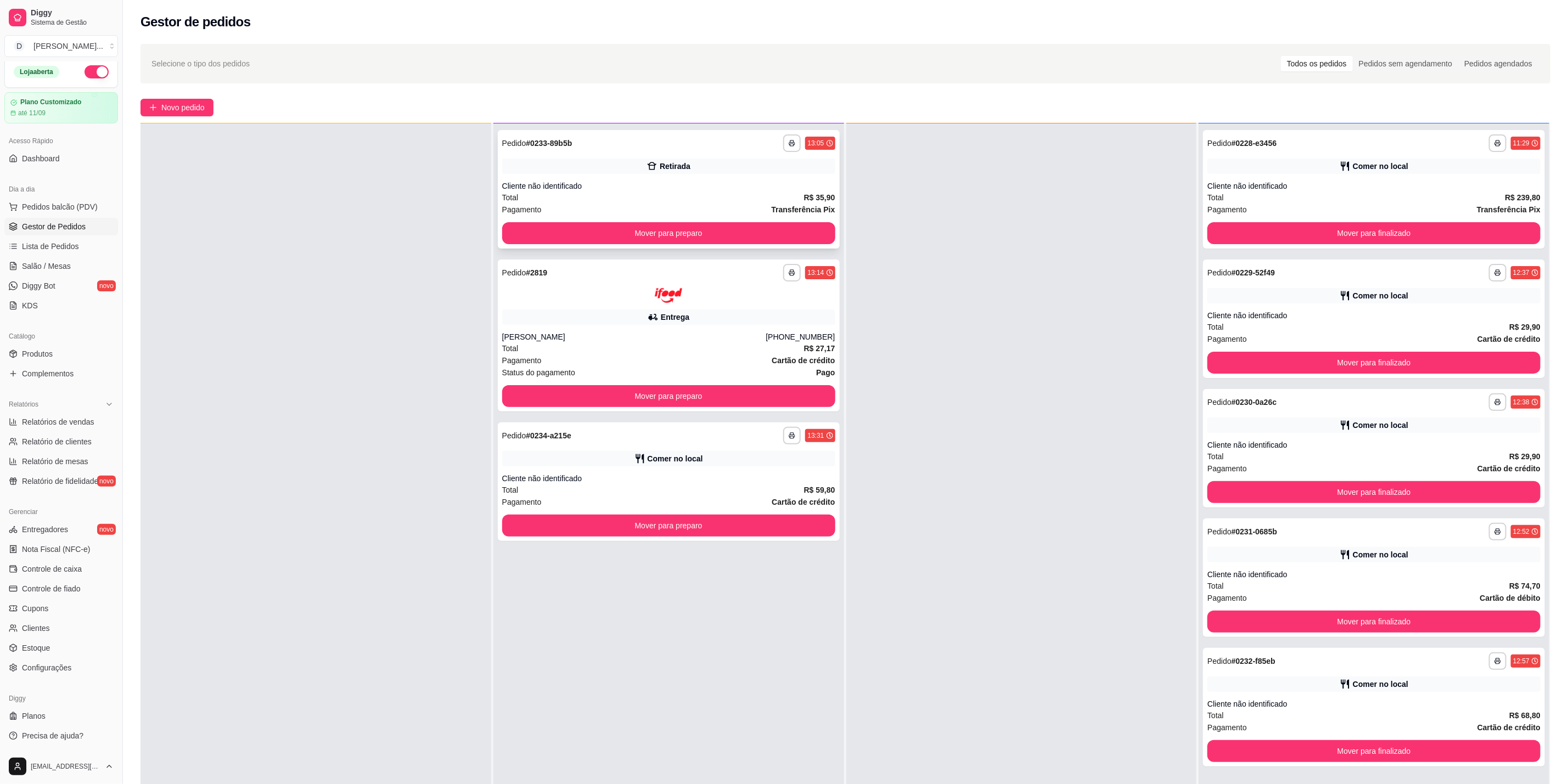
click at [805, 183] on div "Cliente não identificado" at bounding box center [668, 186] width 333 height 11
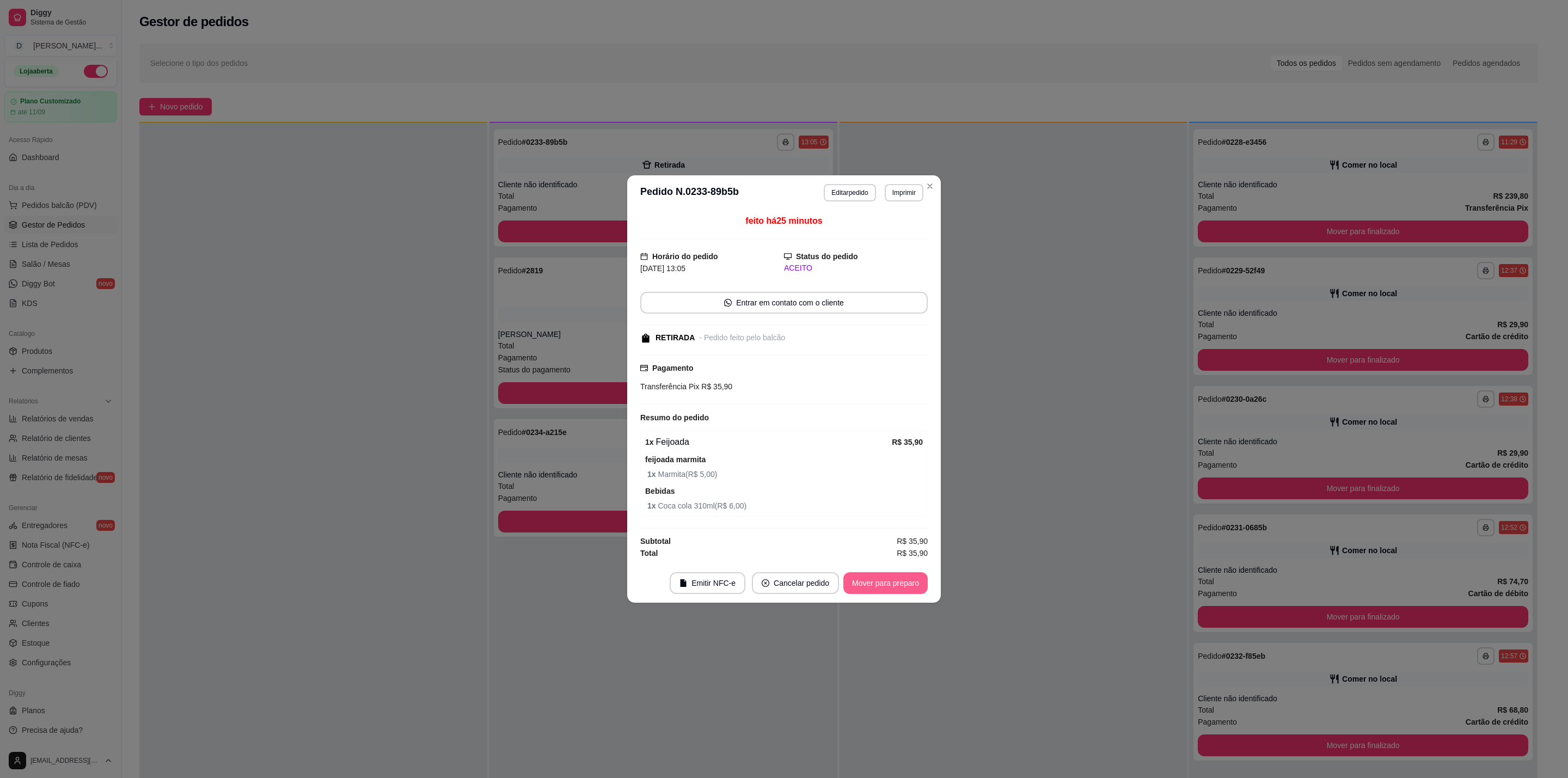
click at [904, 586] on button "Mover para preparo" at bounding box center [885, 583] width 85 height 22
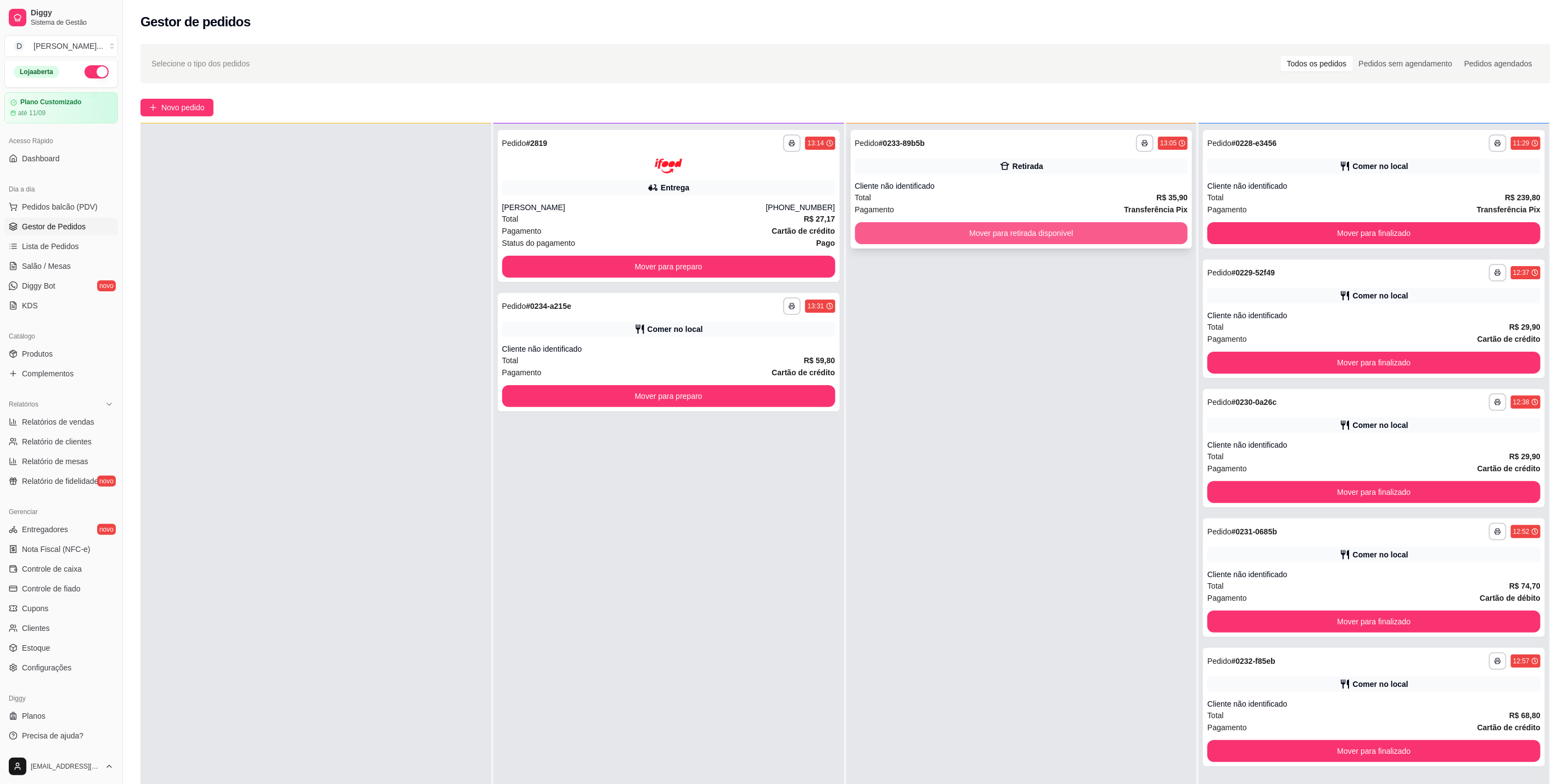
click at [1075, 232] on button "Mover para retirada disponível" at bounding box center [1022, 233] width 333 height 22
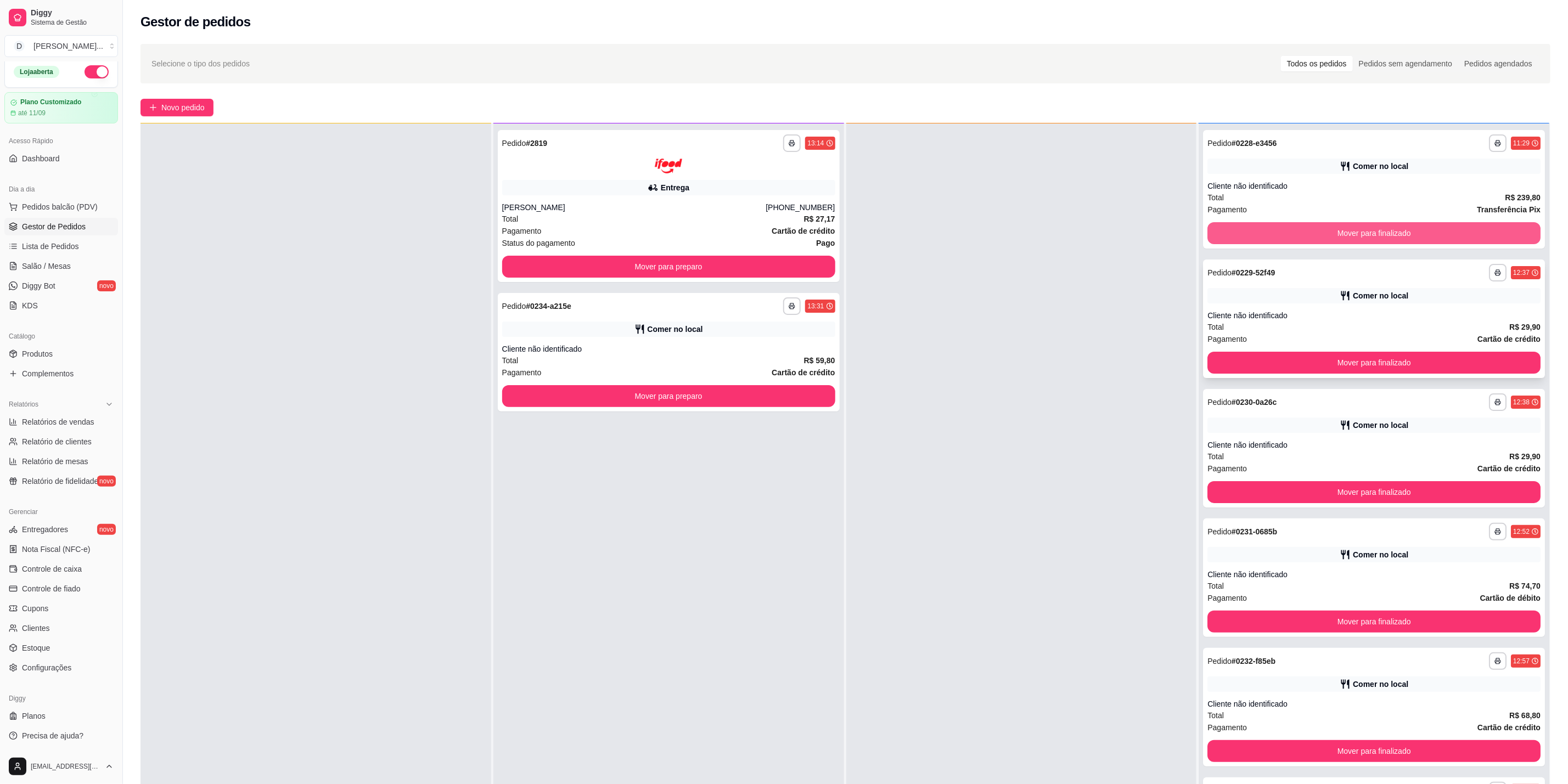
scroll to position [0, 0]
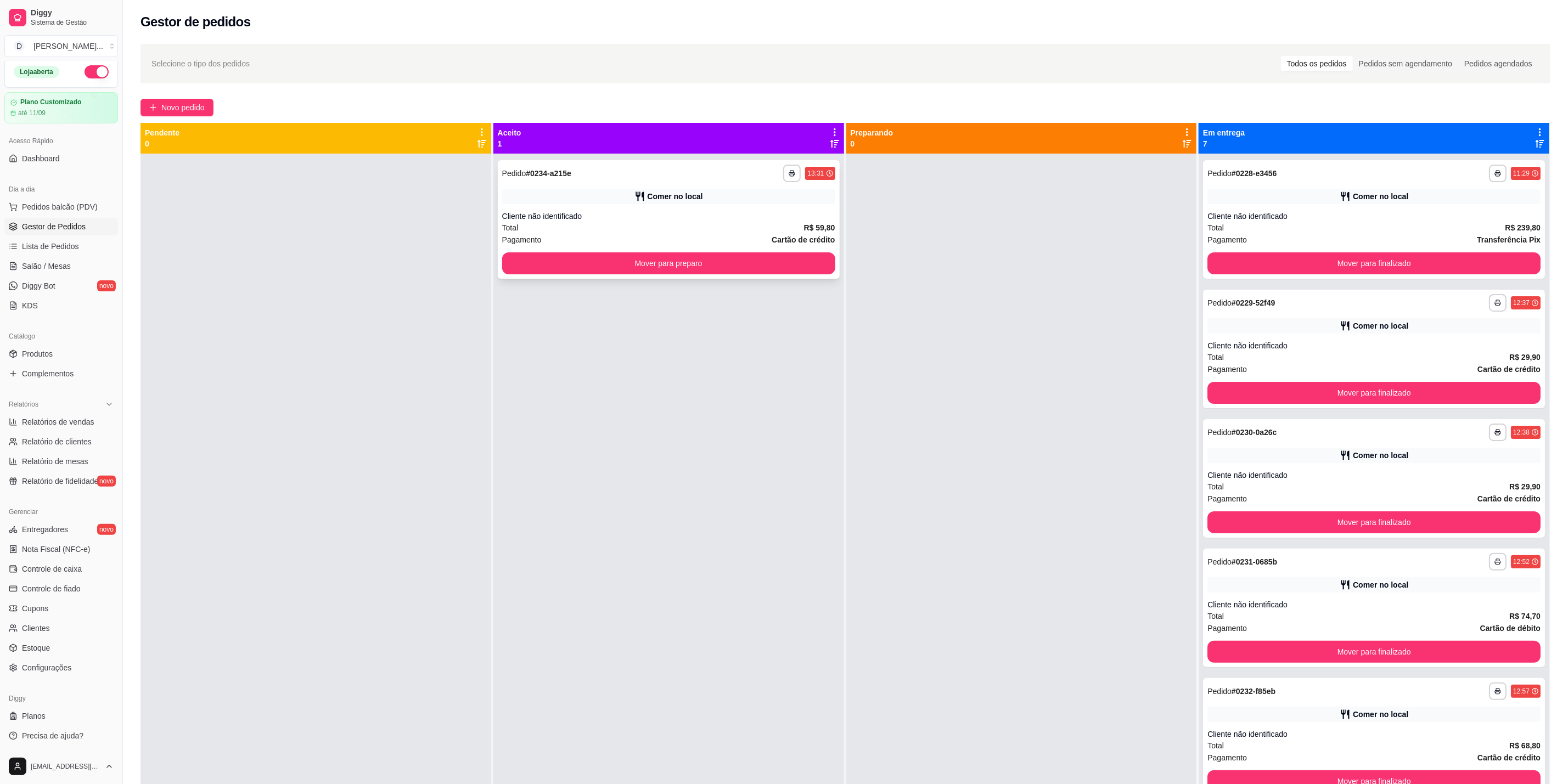
click at [801, 193] on div "Comer no local" at bounding box center [668, 196] width 333 height 15
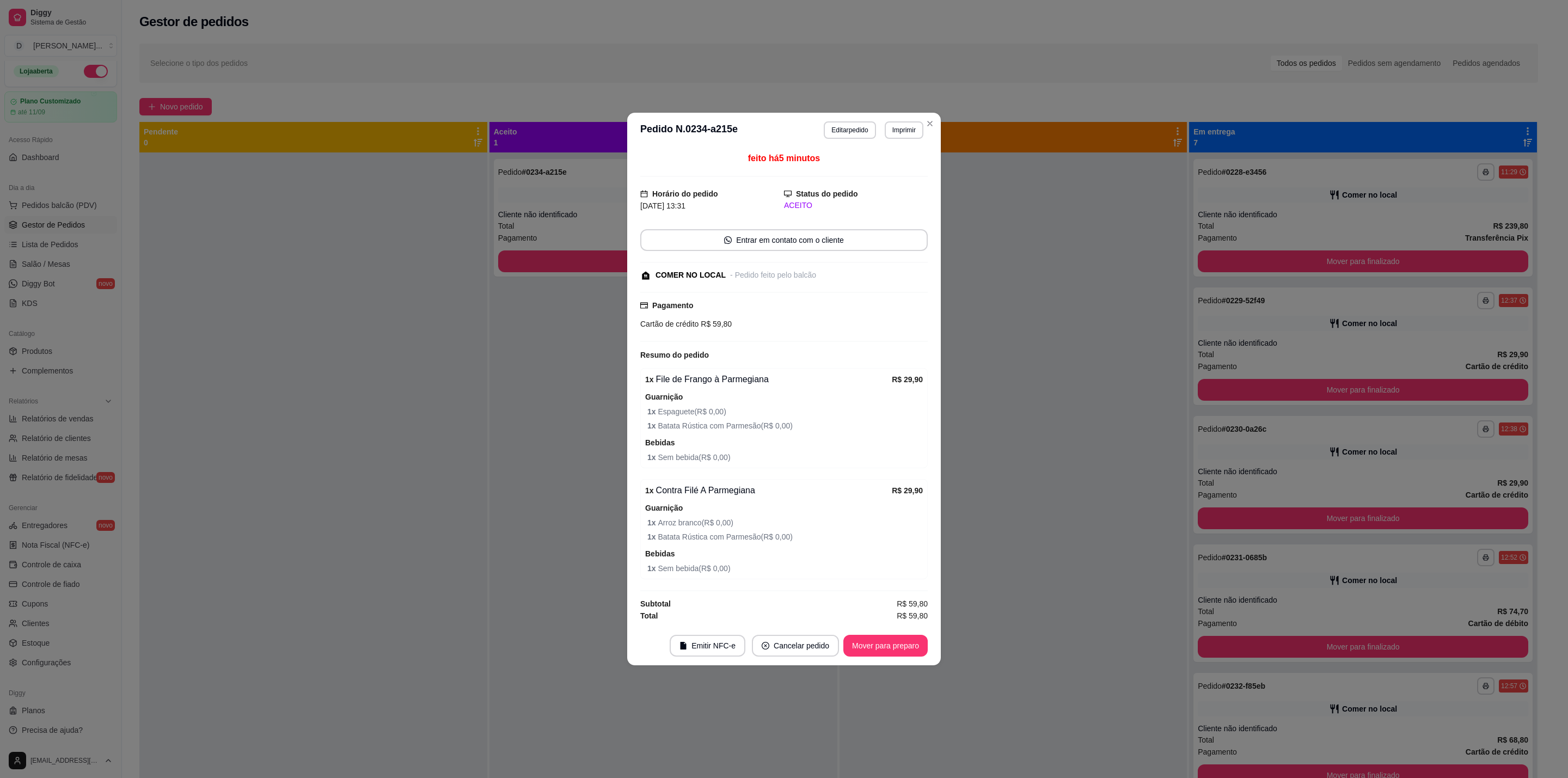
click at [934, 373] on div "feito há 5 minutos Horário do pedido [DATE] 13:31 Status do pedido ACEITO Entra…" at bounding box center [783, 387] width 313 height 478
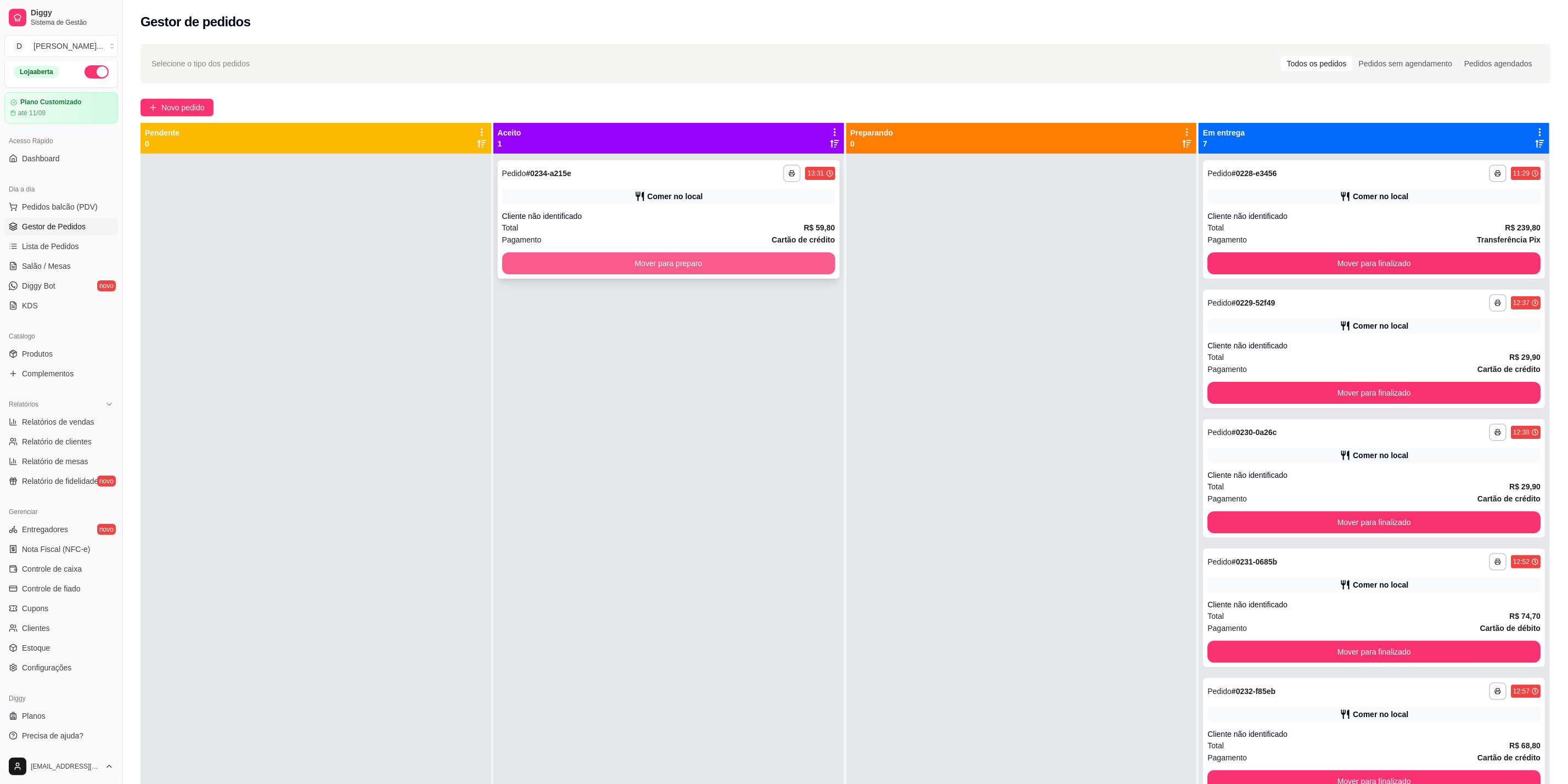
click at [690, 263] on button "Mover para preparo" at bounding box center [668, 263] width 333 height 22
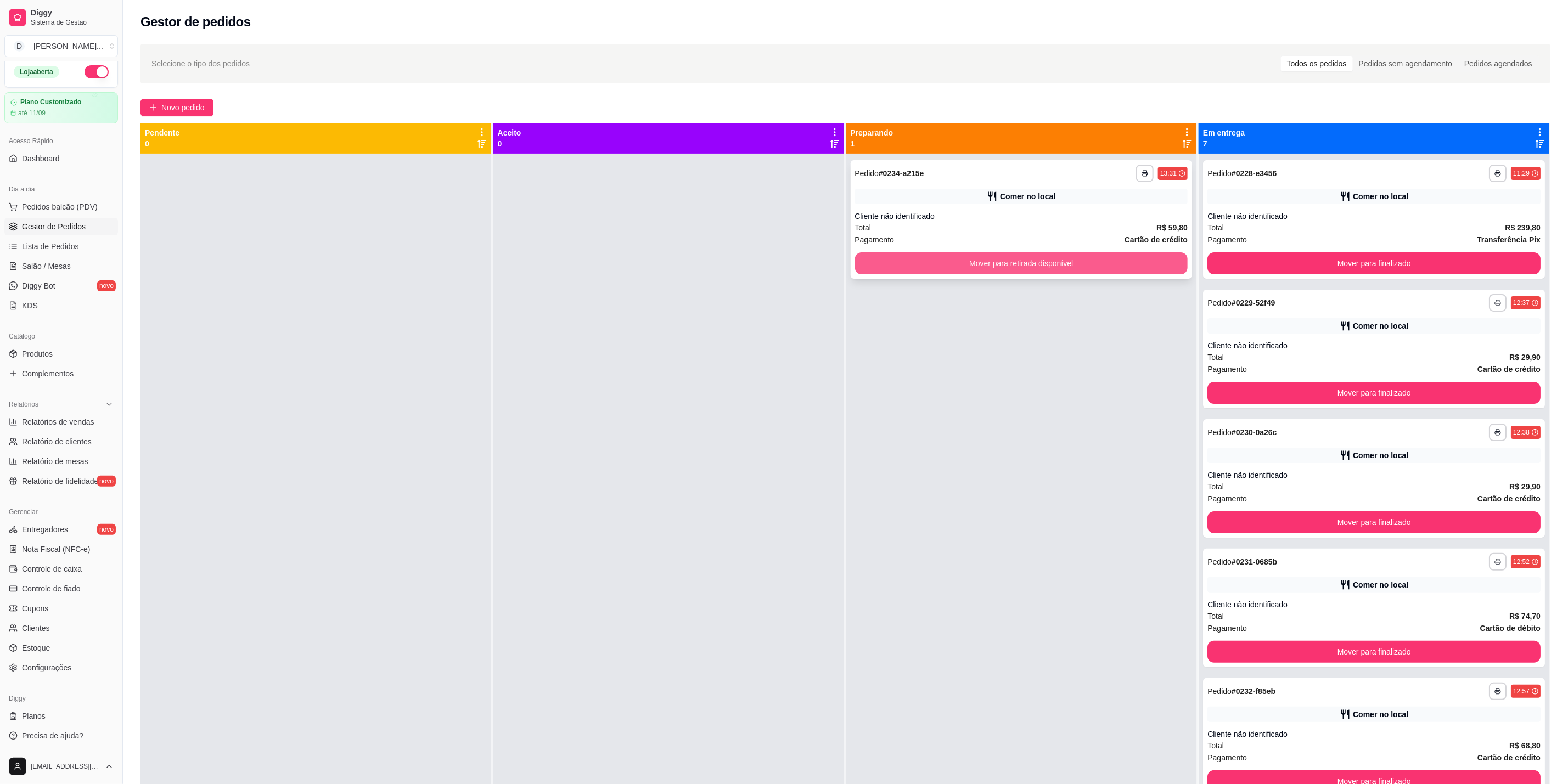
click at [1032, 261] on button "Mover para retirada disponível" at bounding box center [1022, 263] width 333 height 22
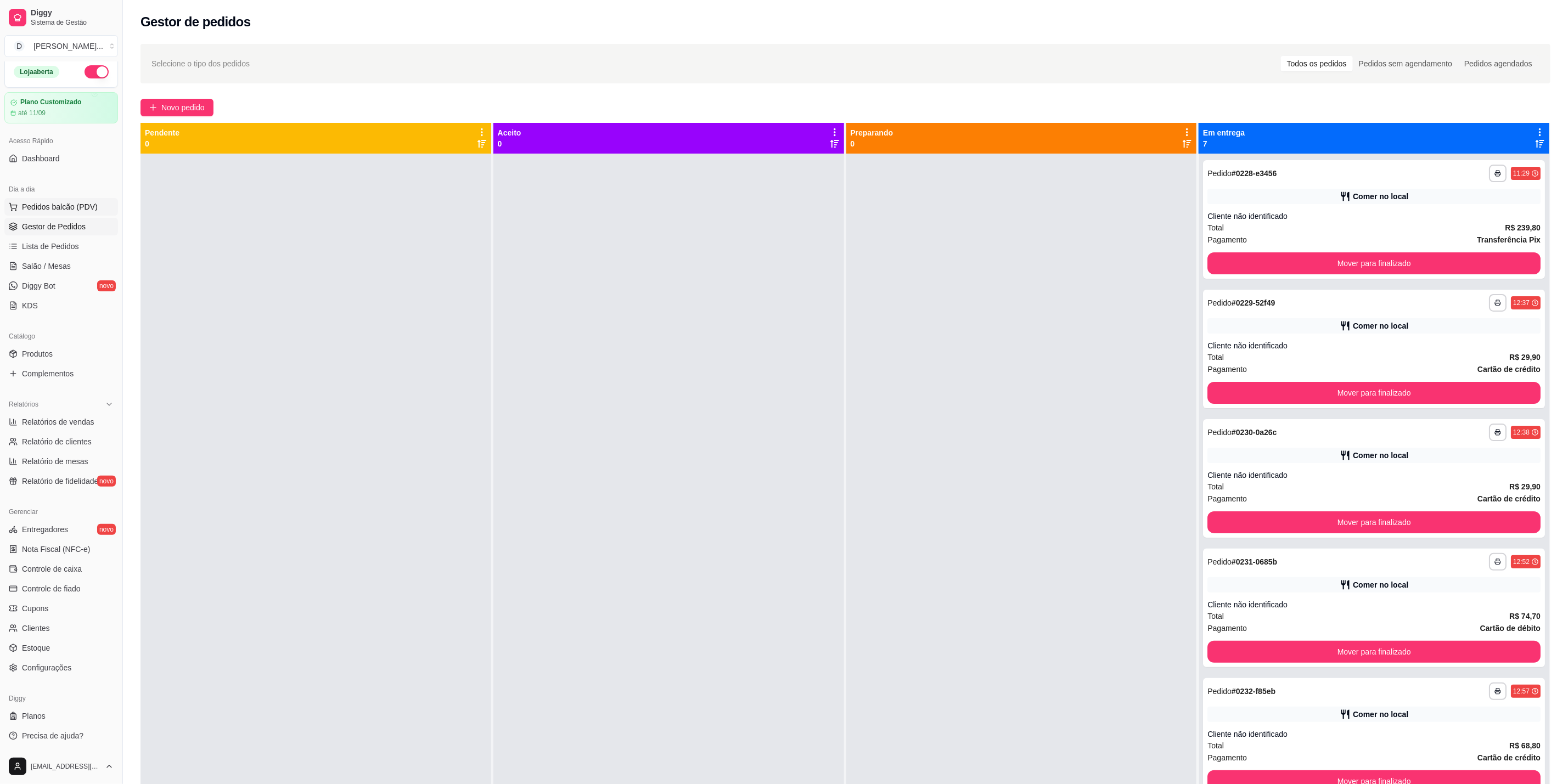
click at [48, 208] on span "Pedidos balcão (PDV)" at bounding box center [60, 207] width 75 height 11
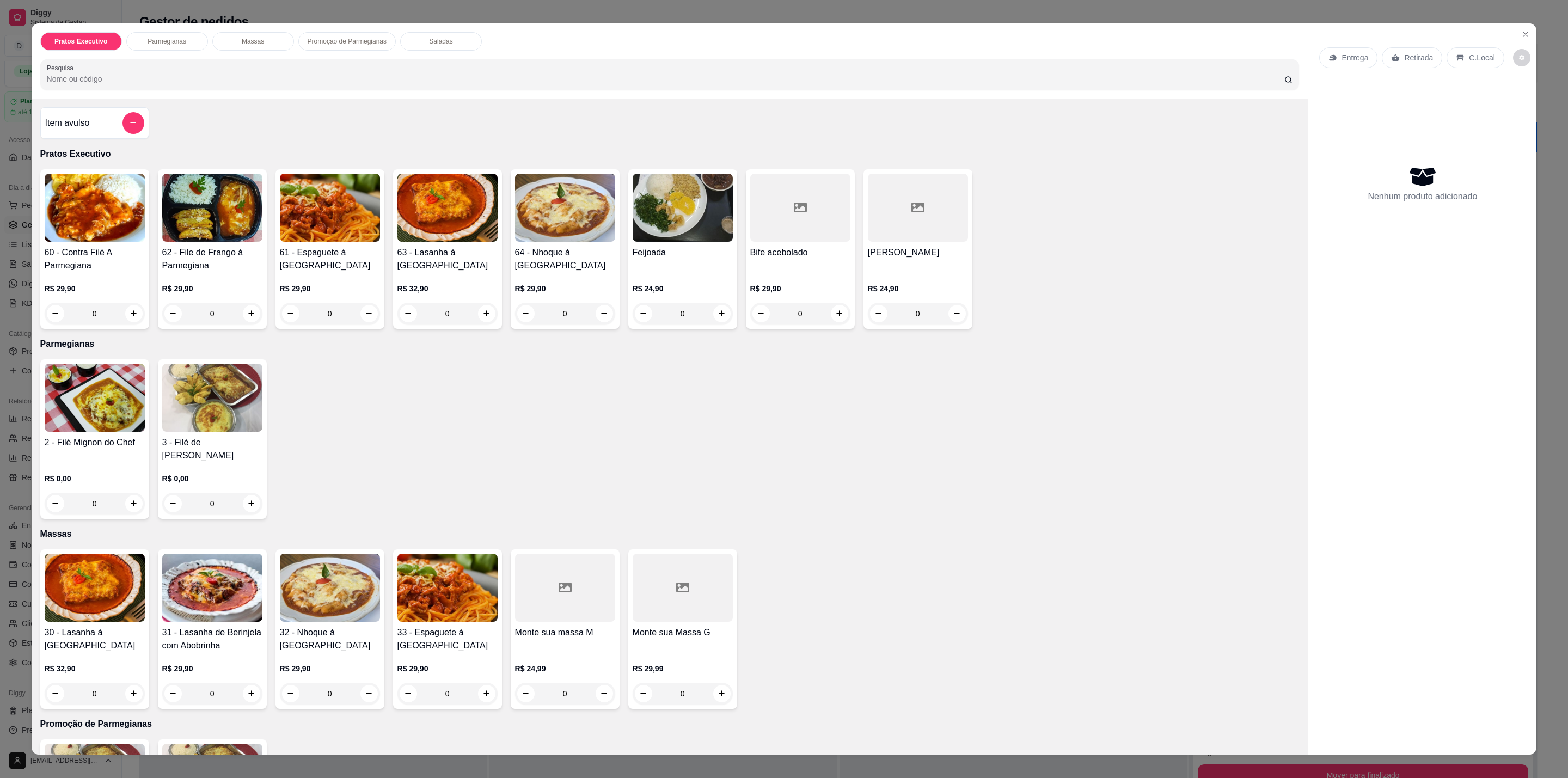
click at [206, 206] on img at bounding box center [212, 208] width 100 height 68
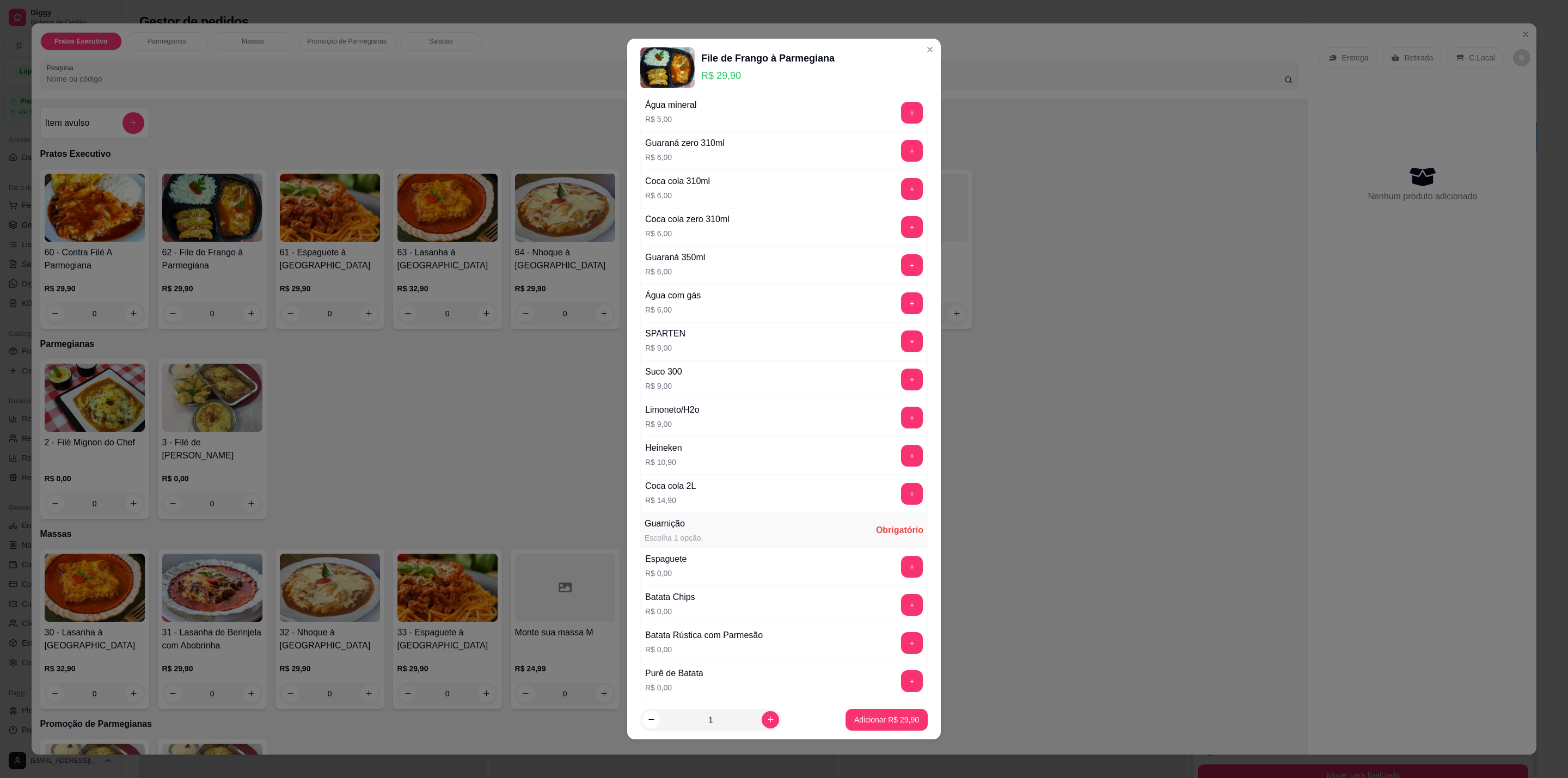
scroll to position [163, 0]
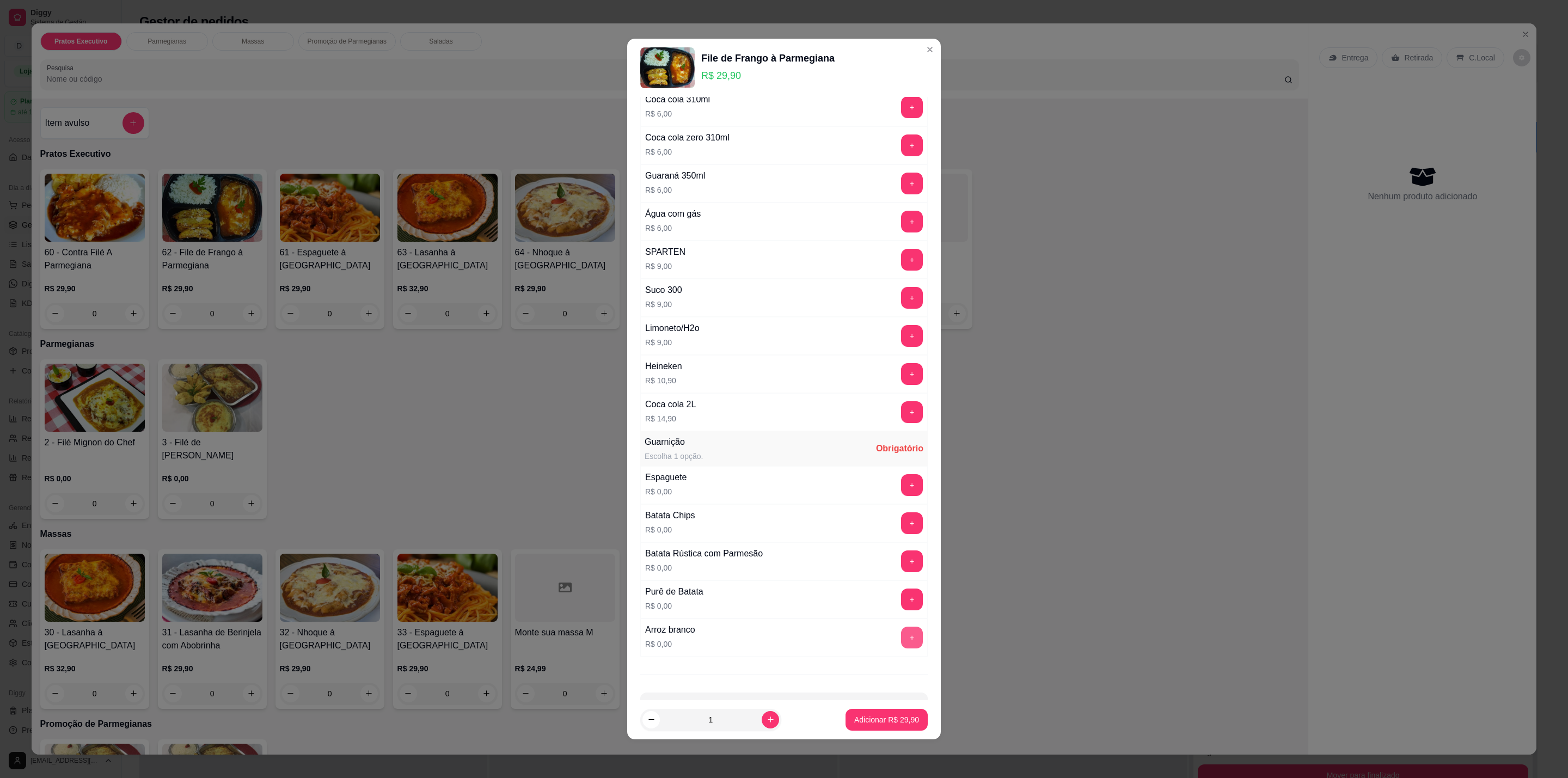
click at [901, 639] on button "+" at bounding box center [912, 638] width 22 height 22
click at [901, 570] on button "+" at bounding box center [912, 561] width 22 height 22
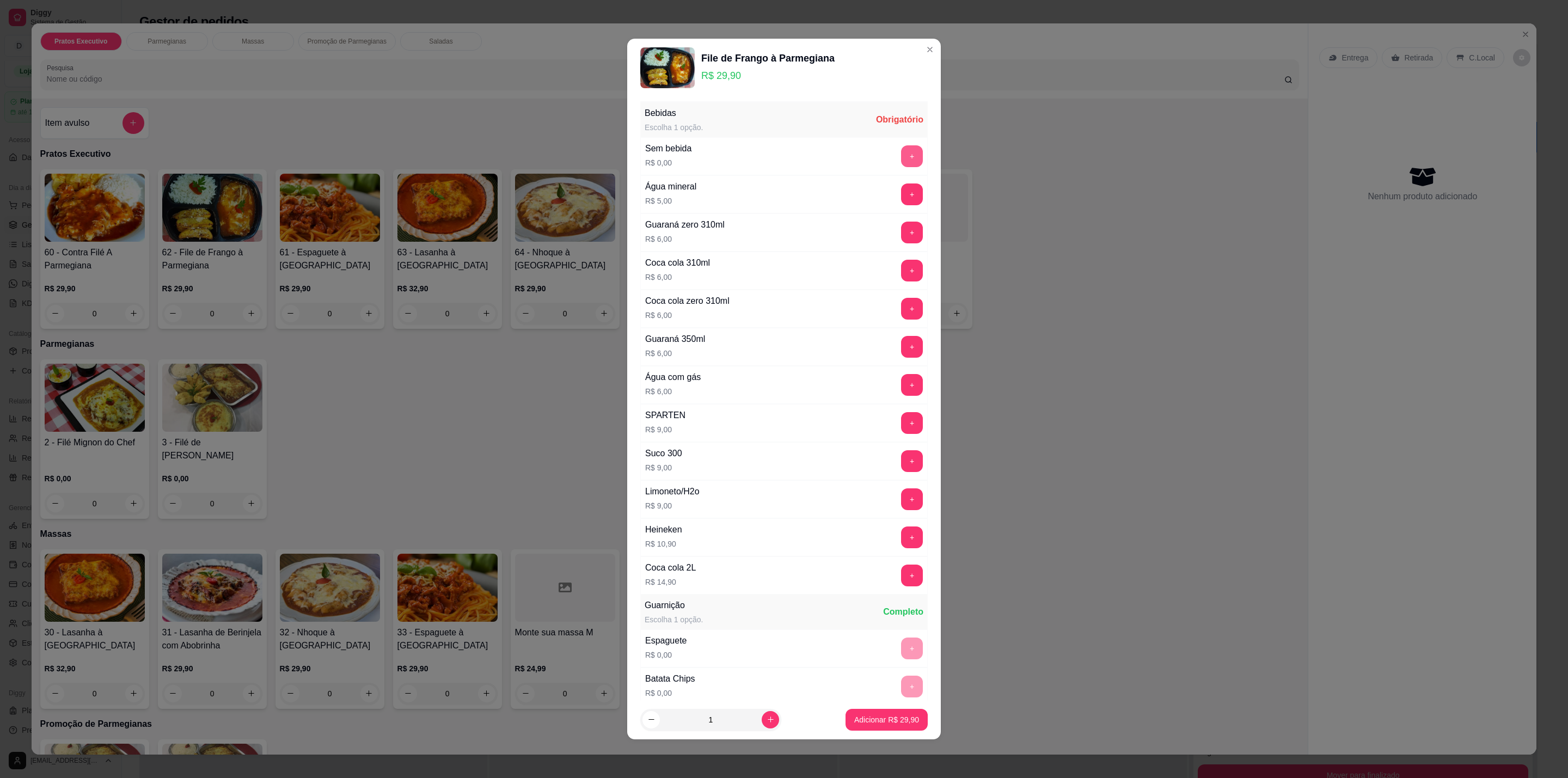
click at [901, 154] on button "+" at bounding box center [912, 156] width 22 height 22
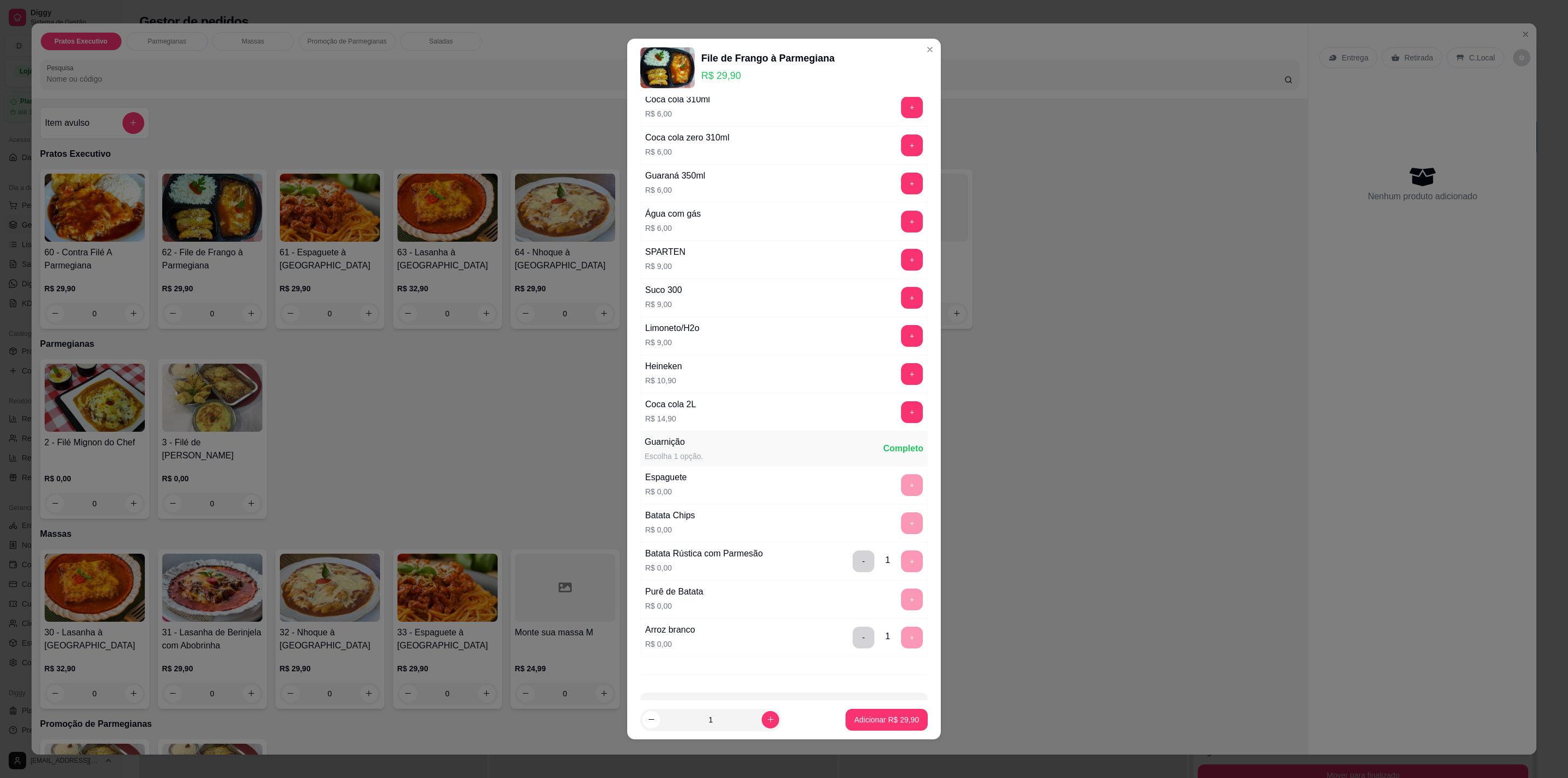
scroll to position [211, 0]
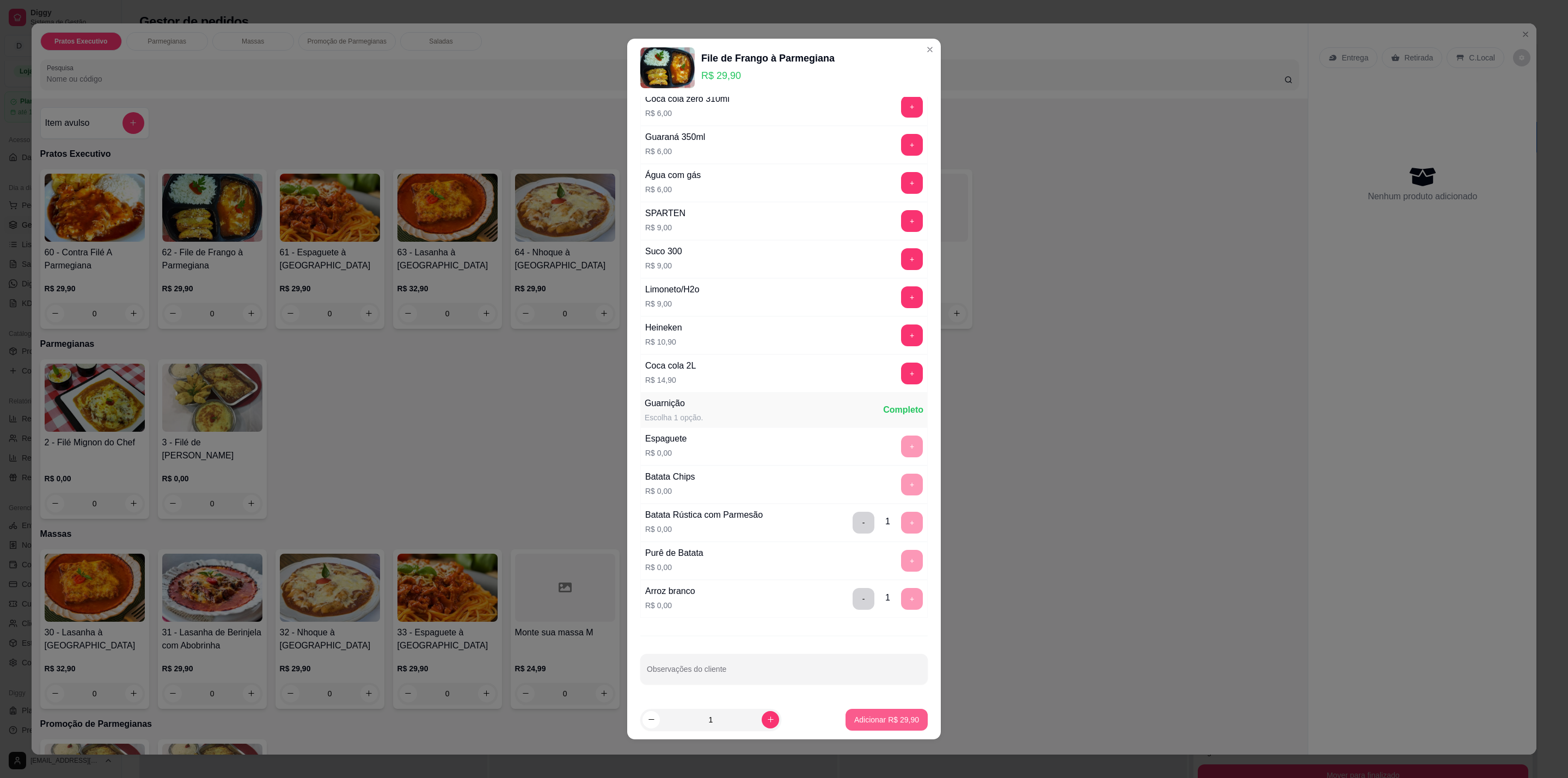
click at [877, 720] on p "Adicionar R$ 29,90" at bounding box center [886, 720] width 65 height 11
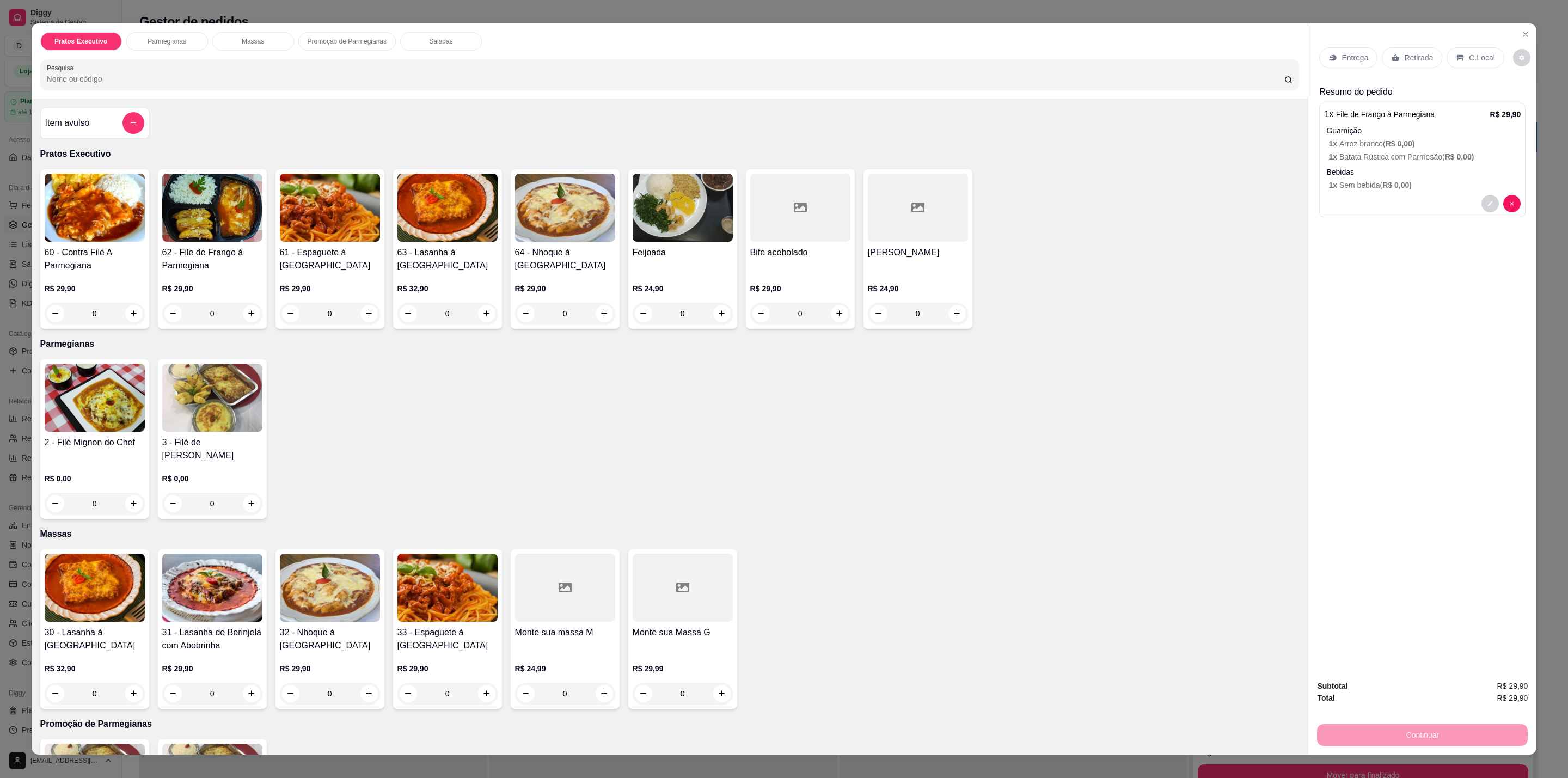
click at [479, 314] on div "0" at bounding box center [447, 314] width 100 height 22
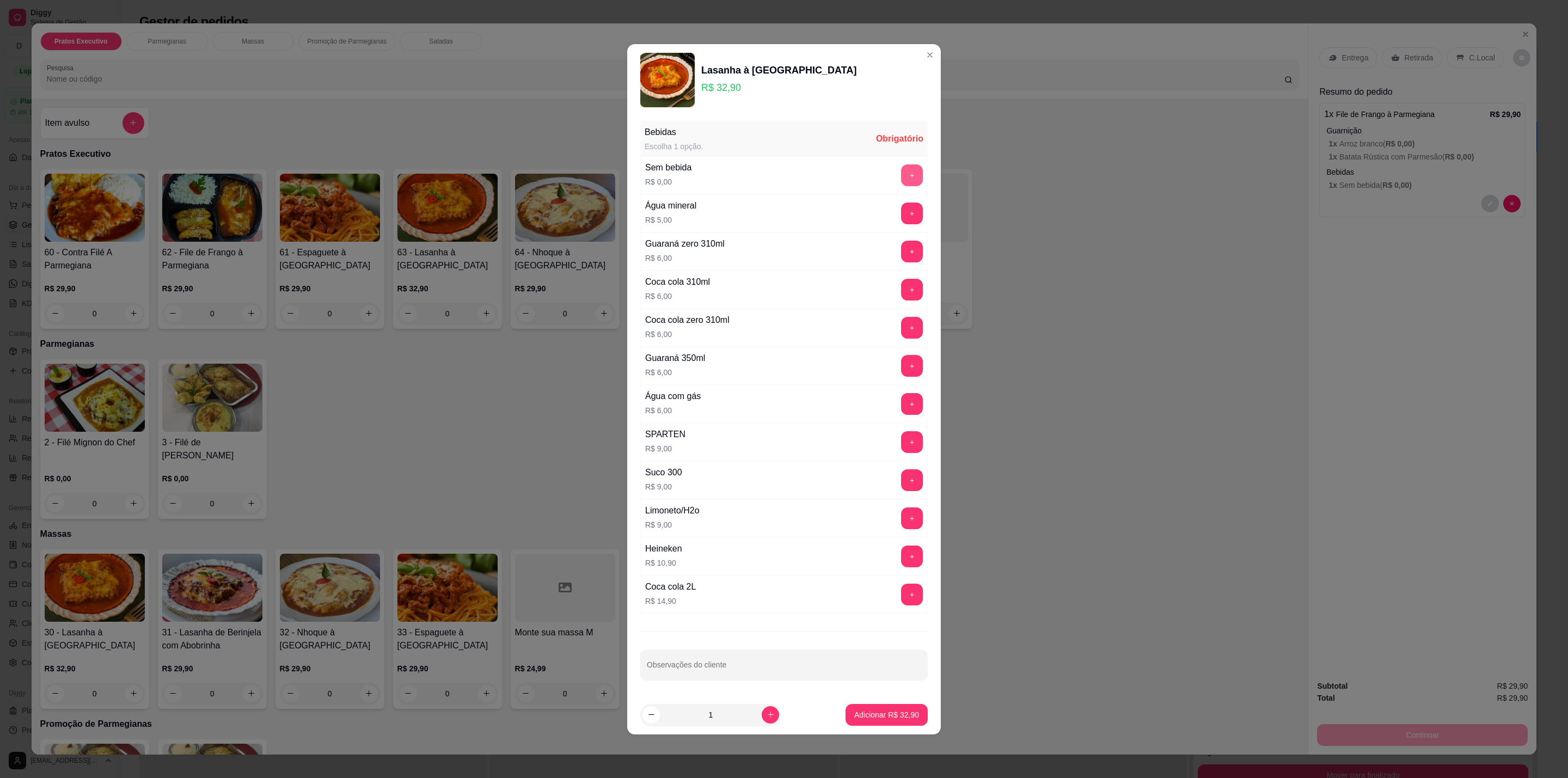
click at [906, 172] on button "+" at bounding box center [912, 175] width 22 height 22
click at [872, 715] on p "Adicionar R$ 32,90" at bounding box center [886, 715] width 65 height 11
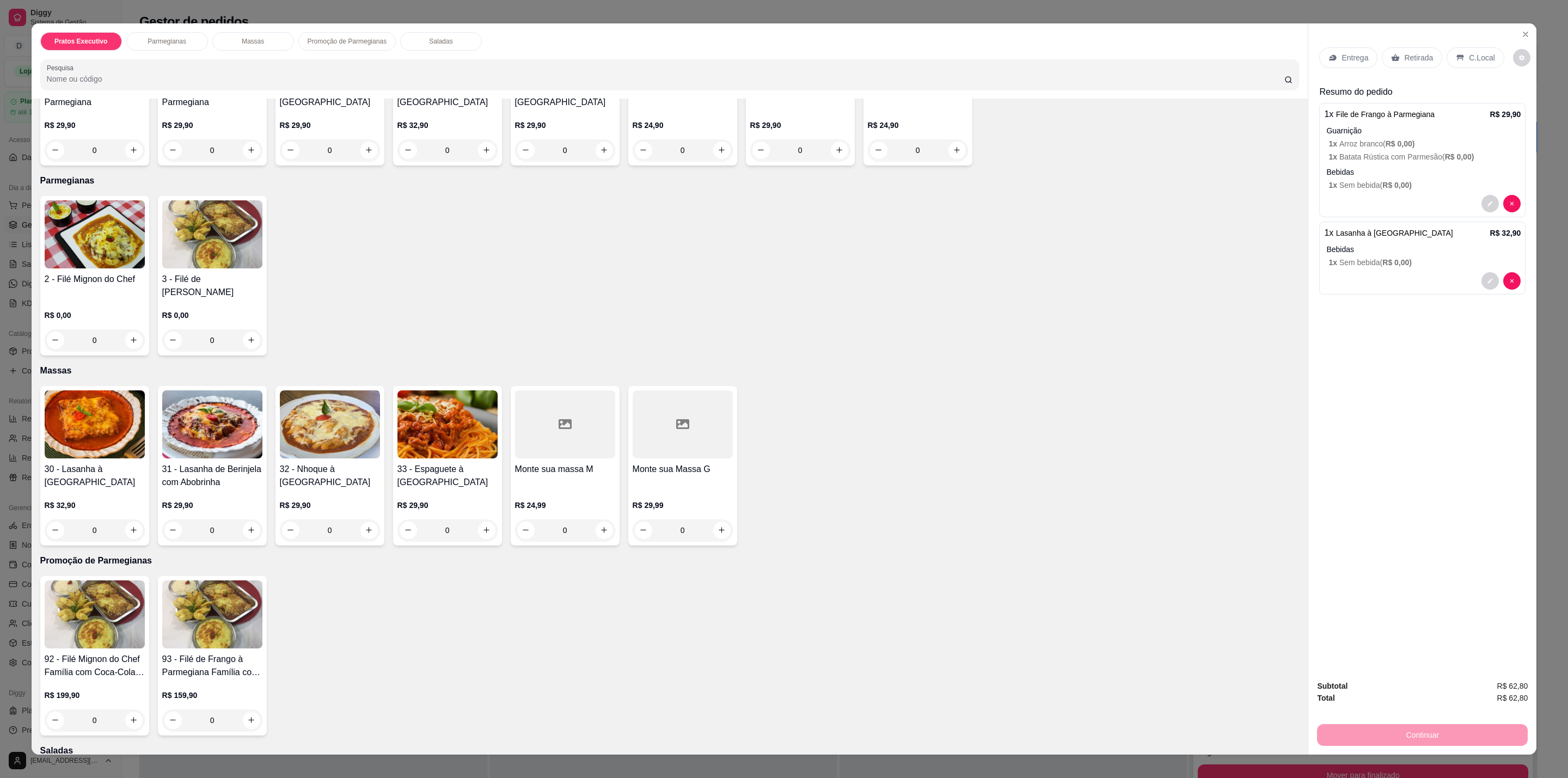
scroll to position [245, 0]
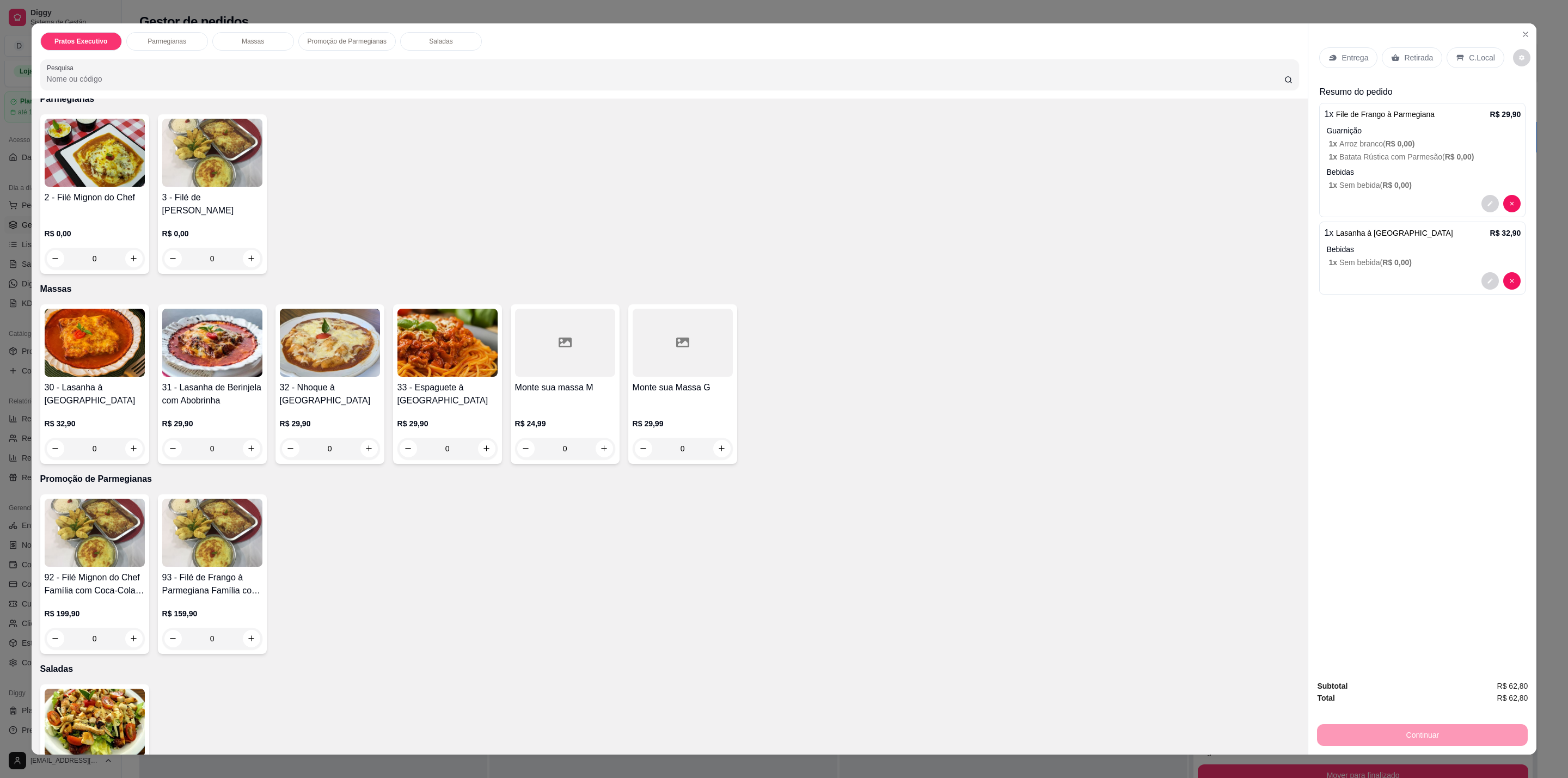
click at [247, 438] on div "0" at bounding box center [212, 449] width 100 height 22
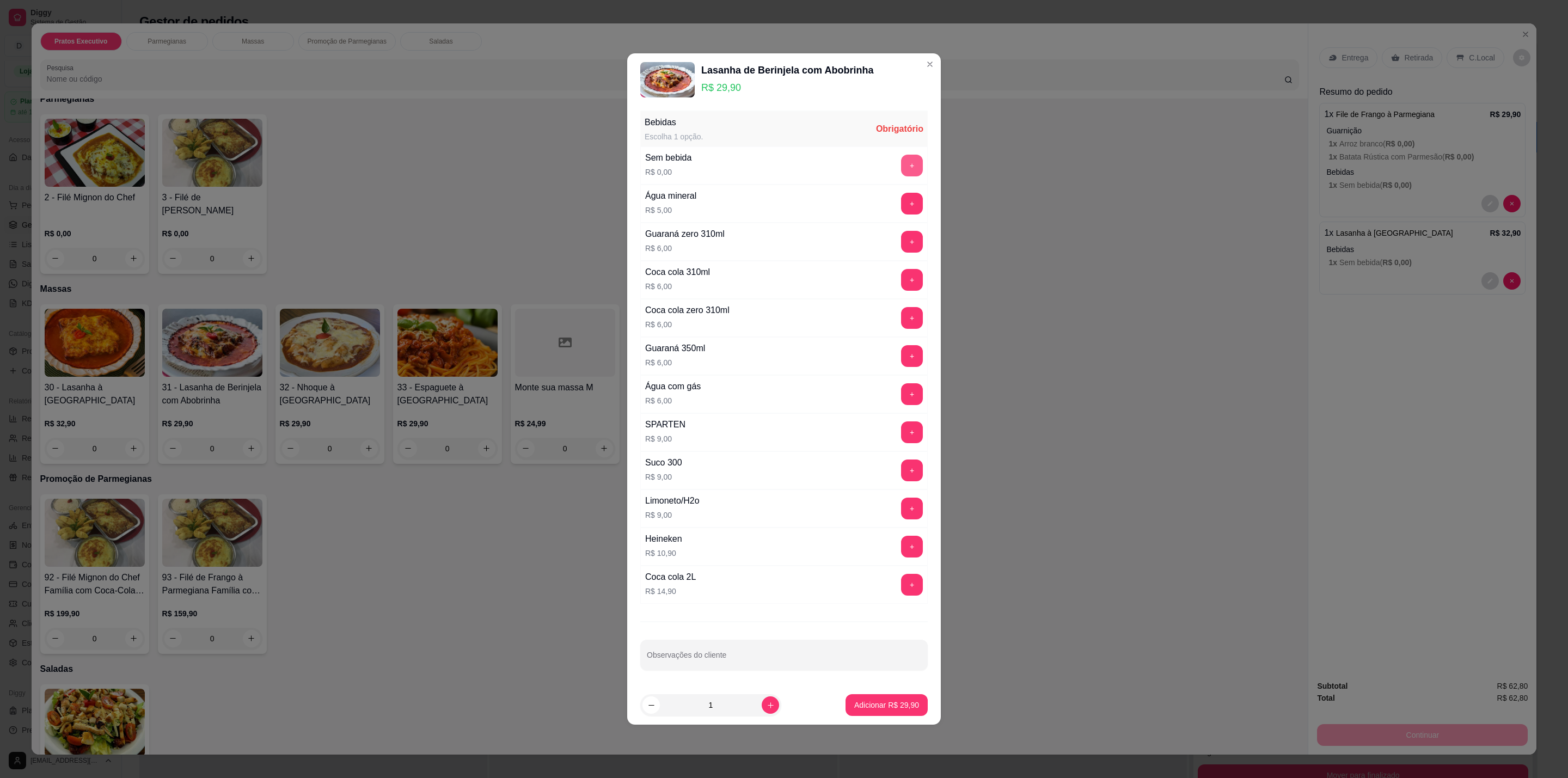
click at [901, 160] on button "+" at bounding box center [912, 166] width 22 height 22
click at [895, 699] on button "Adicionar R$ 29,90" at bounding box center [886, 705] width 82 height 22
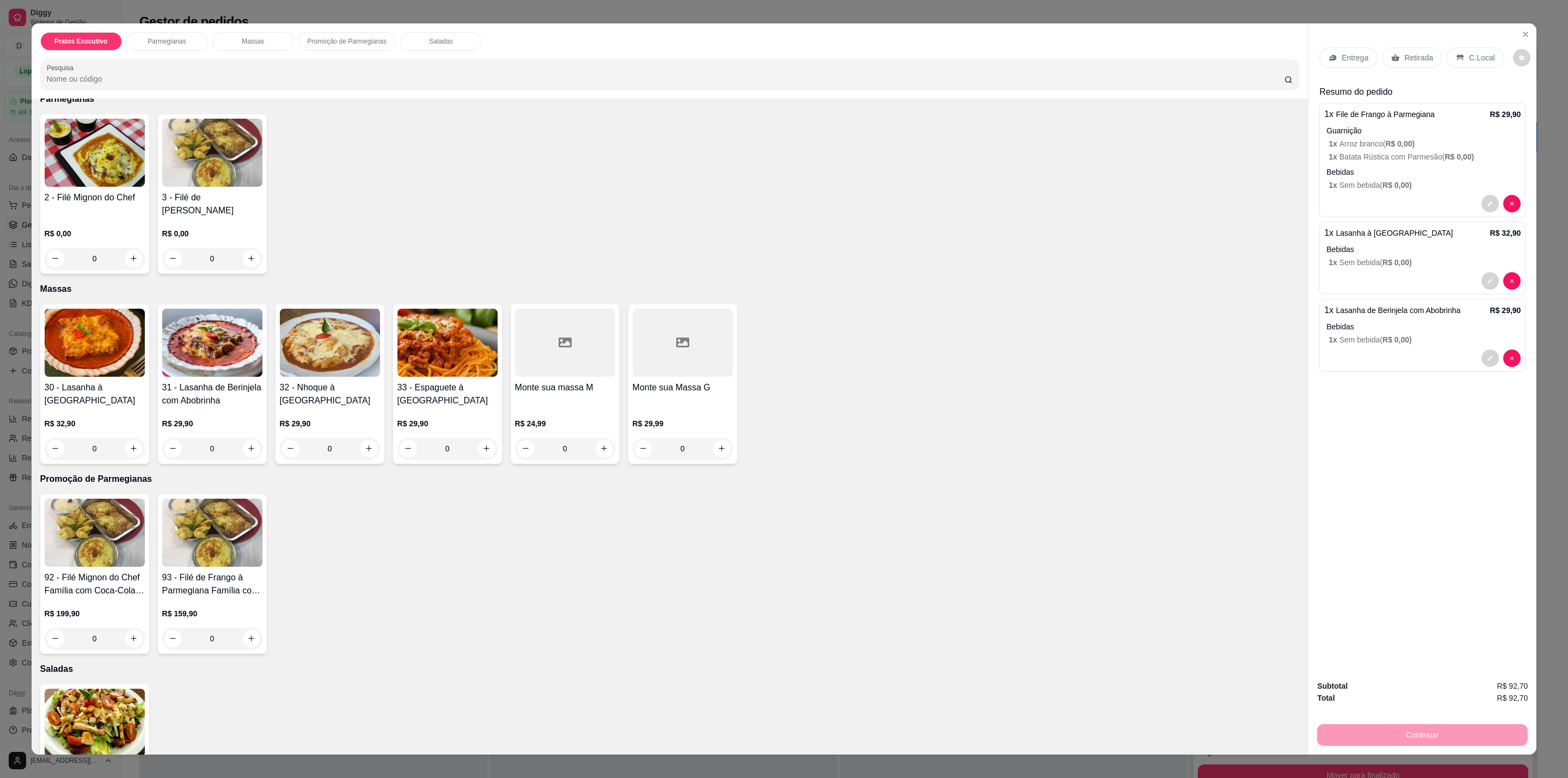
click at [1459, 59] on div "C.Local" at bounding box center [1475, 58] width 57 height 21
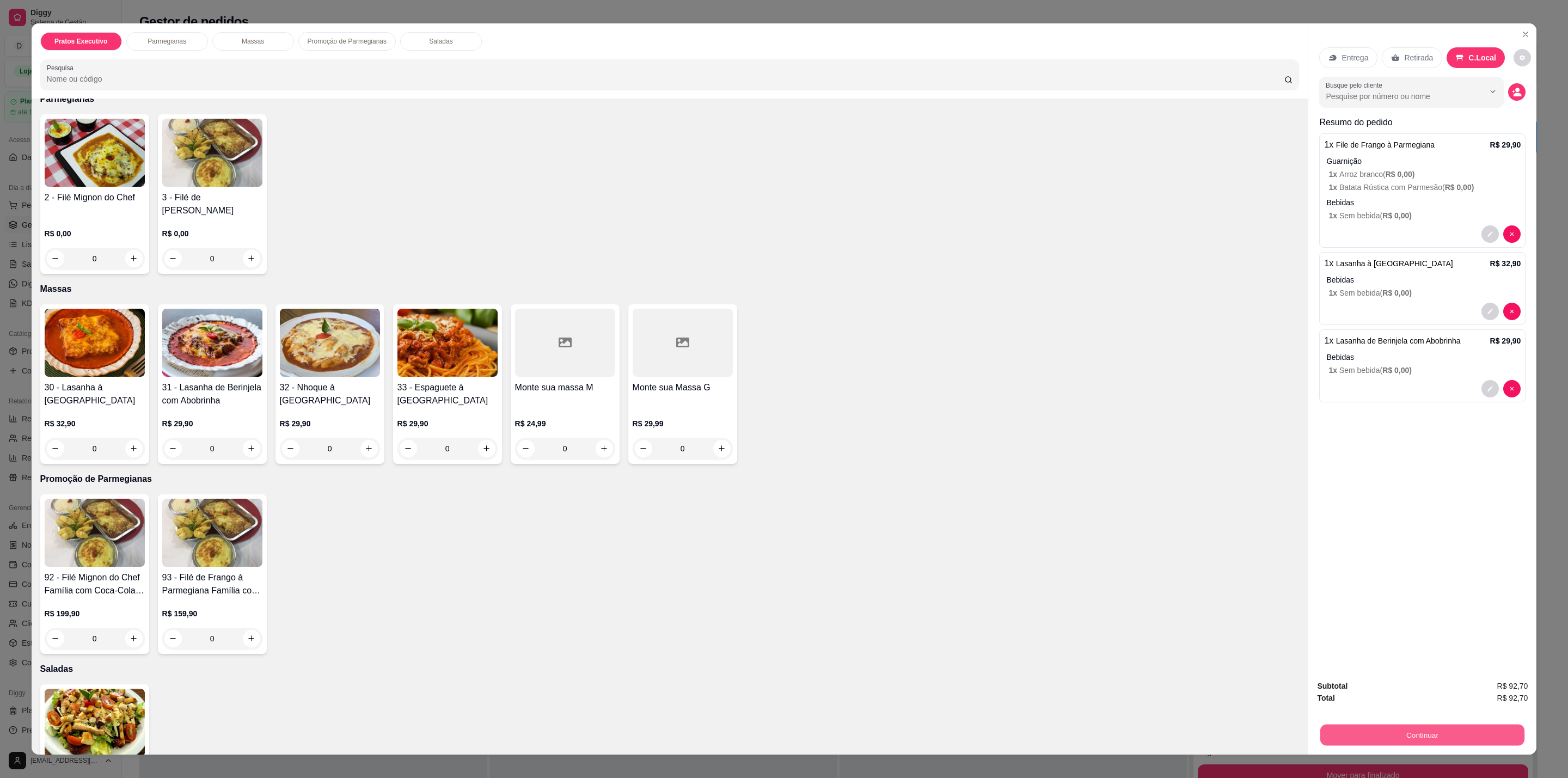
click at [1421, 731] on button "Continuar" at bounding box center [1422, 735] width 204 height 21
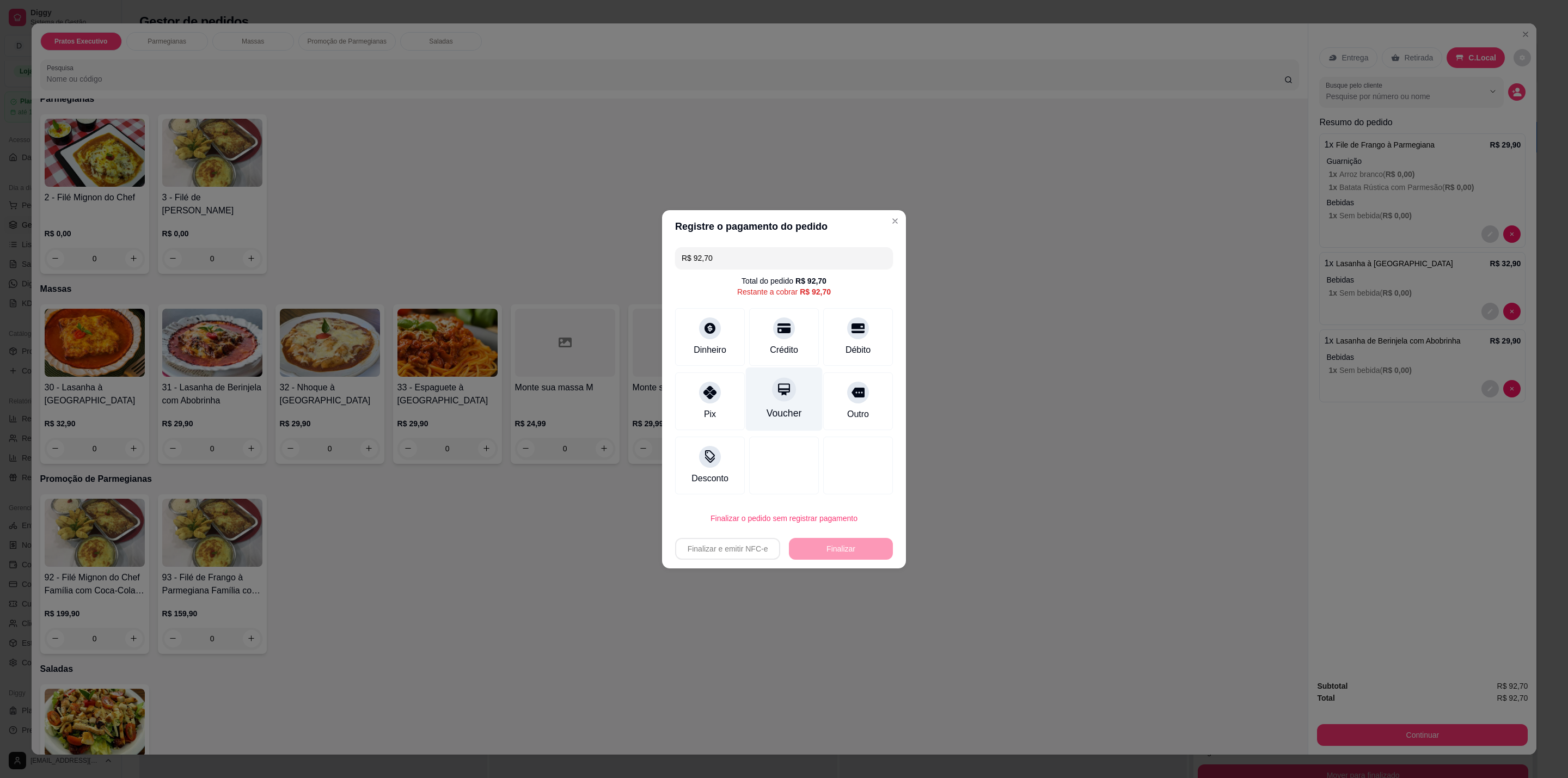
click at [786, 402] on div "Voucher" at bounding box center [784, 399] width 77 height 64
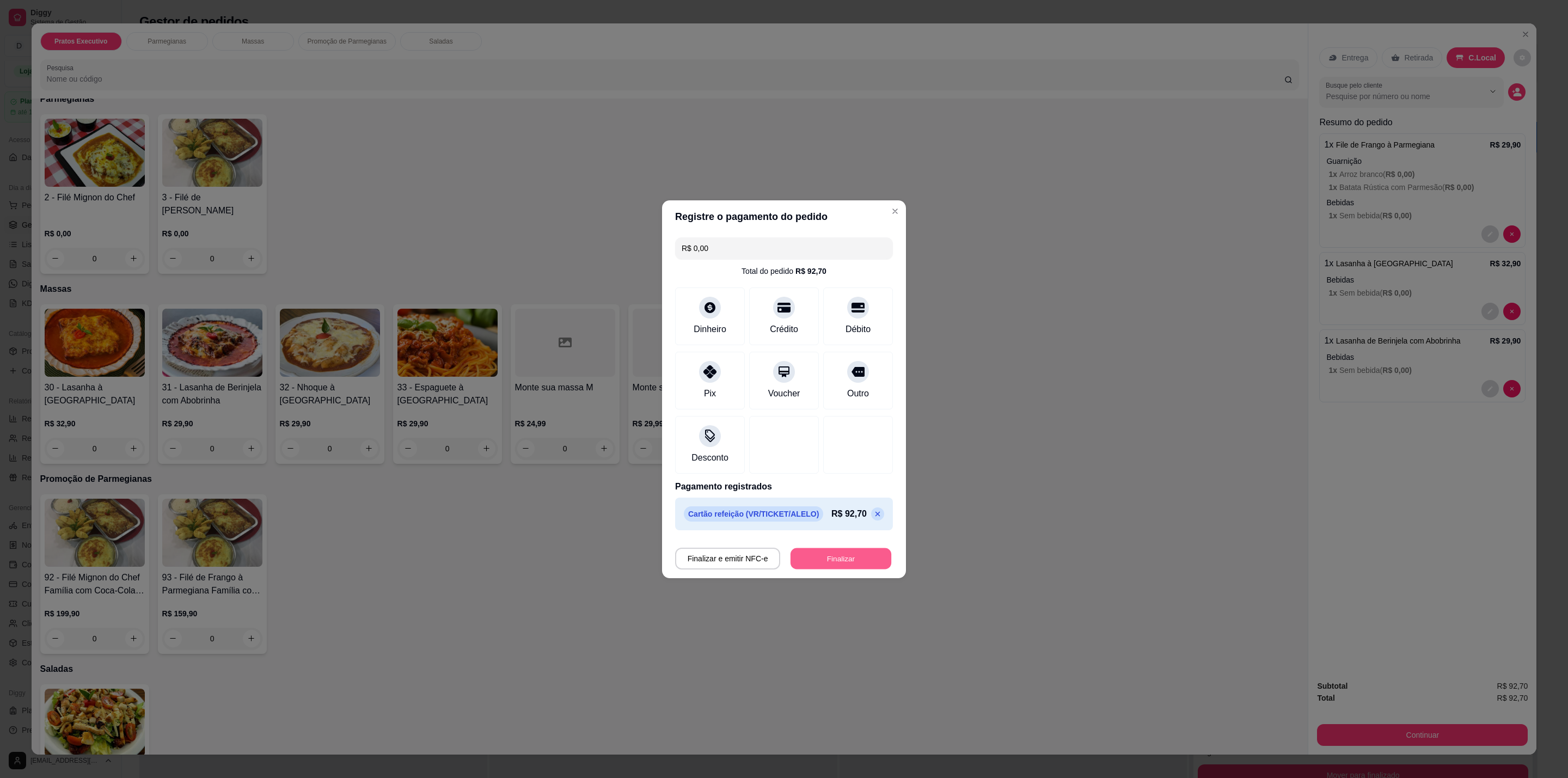
click at [818, 556] on button "Finalizar" at bounding box center [841, 558] width 100 height 21
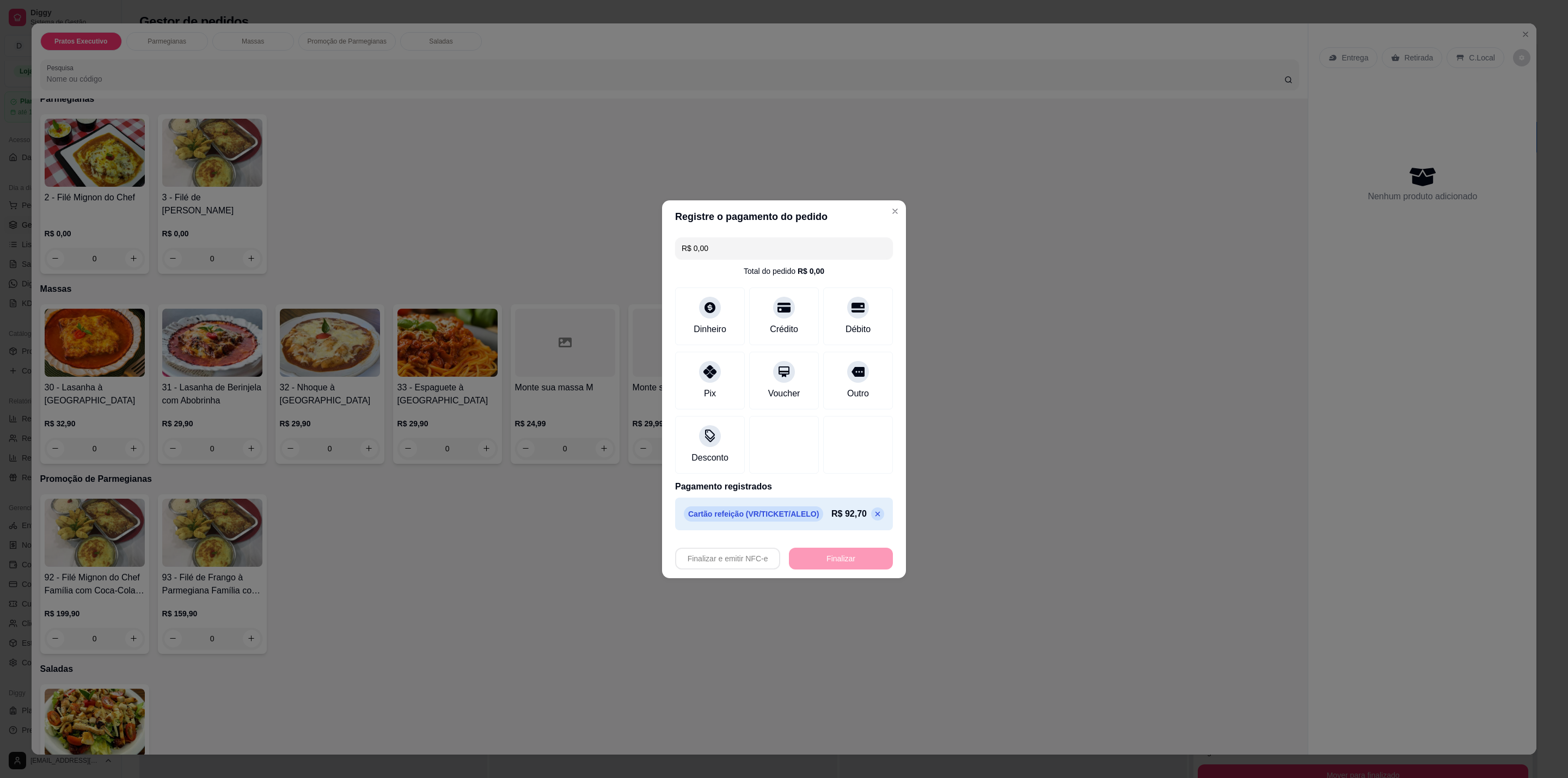
type input "-R$ 92,70"
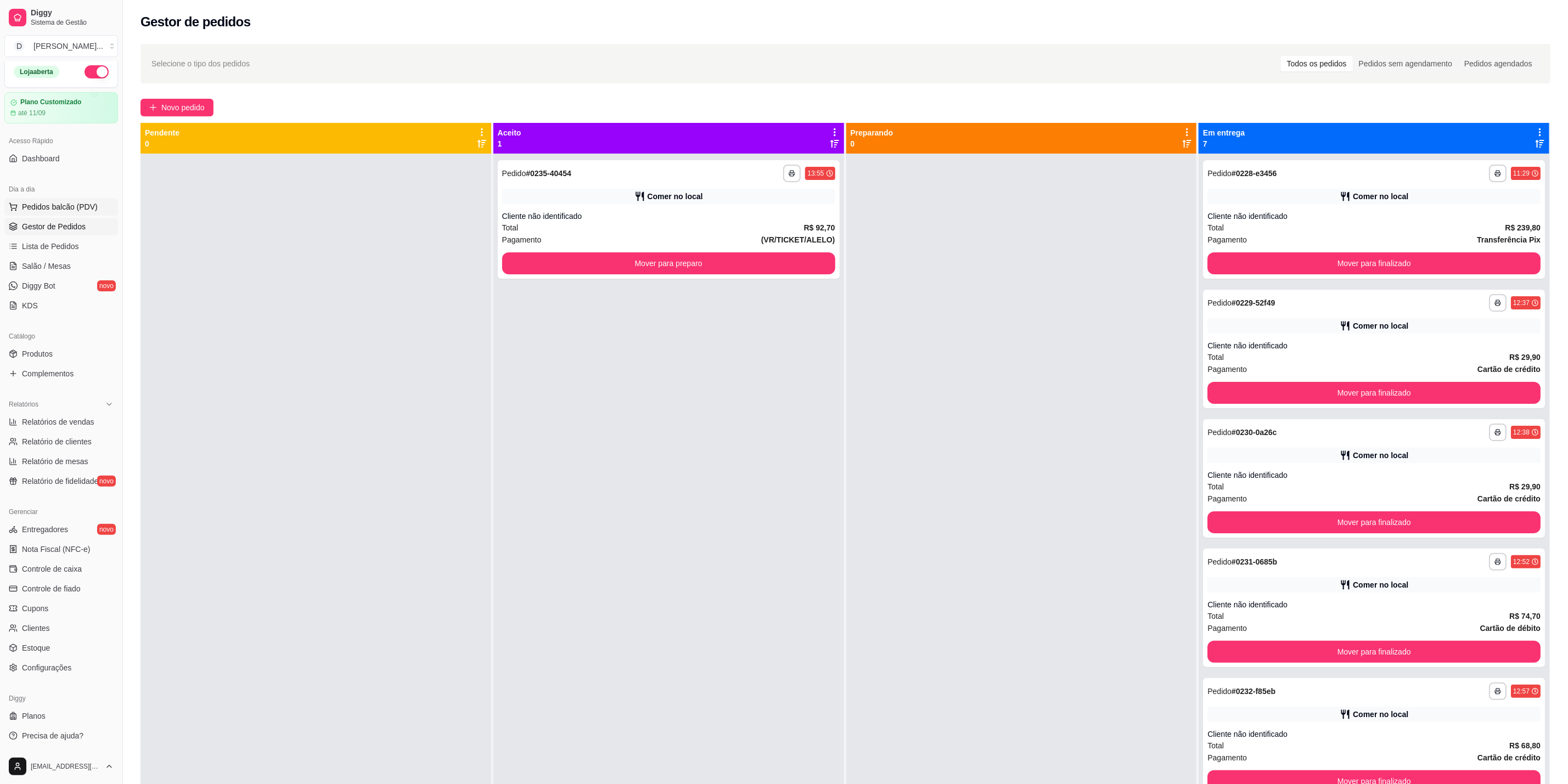
click at [55, 206] on span "Pedidos balcão (PDV)" at bounding box center [60, 207] width 75 height 11
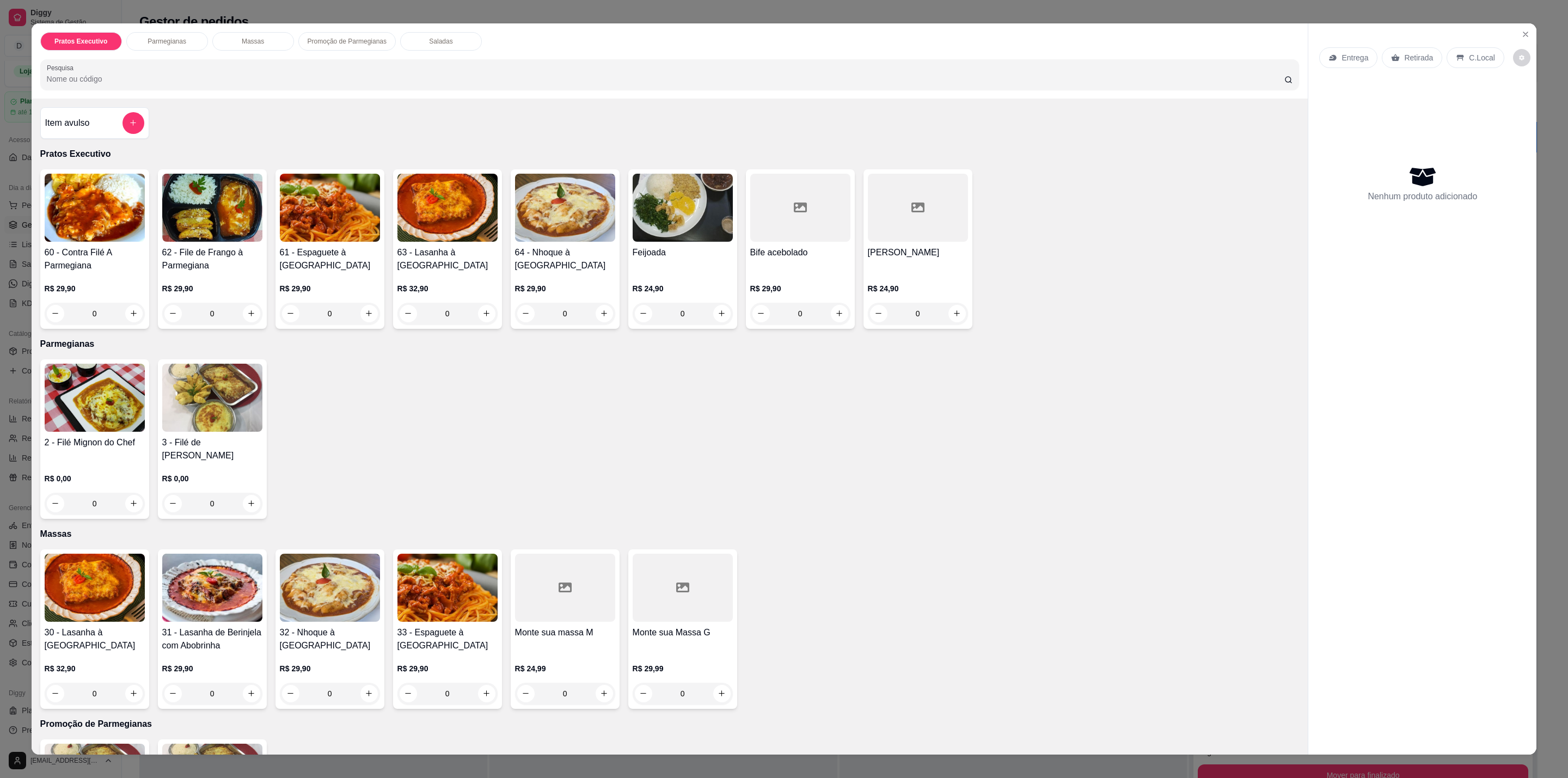
click at [92, 209] on img at bounding box center [94, 208] width 100 height 68
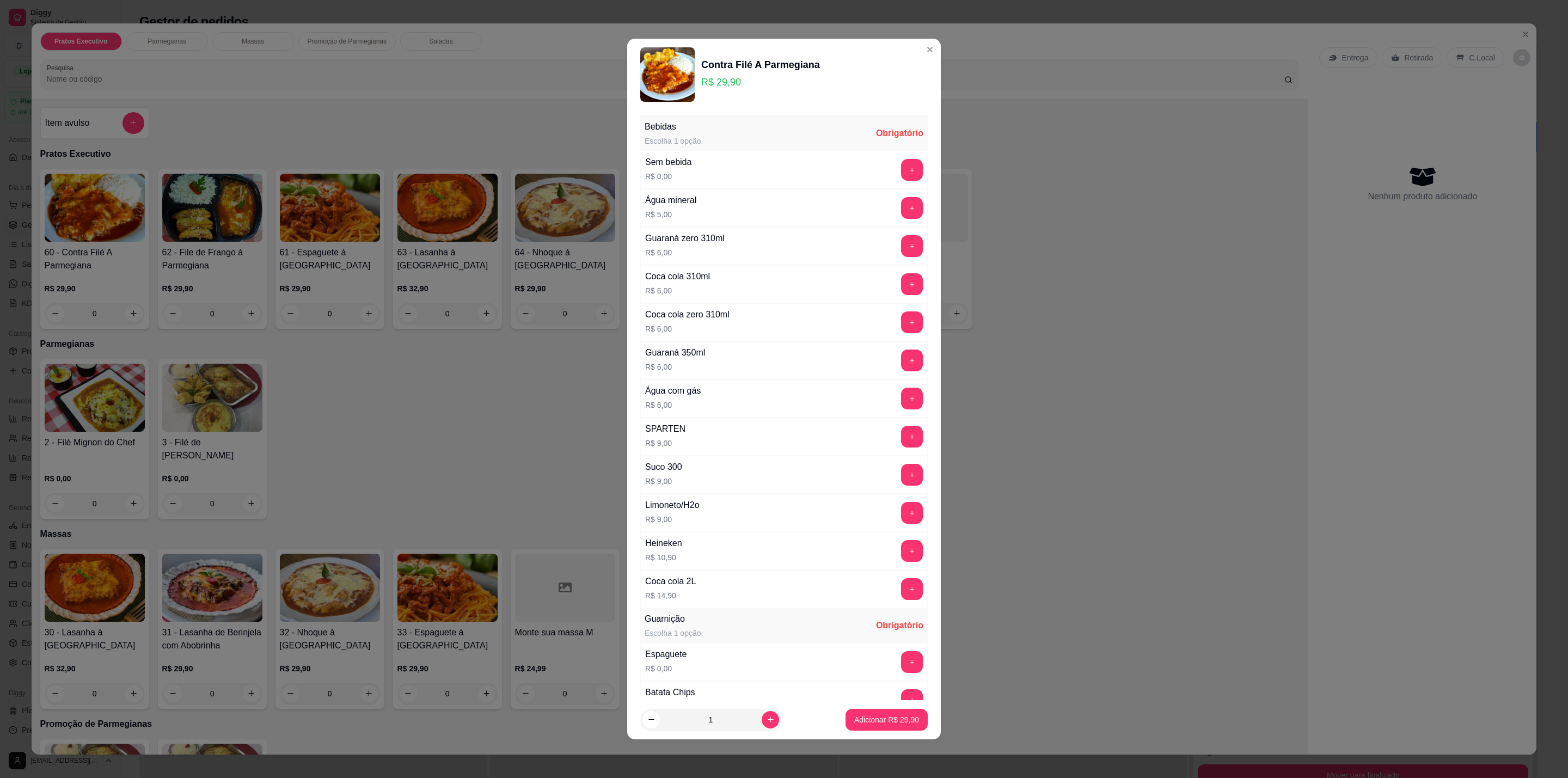
scroll to position [225, 0]
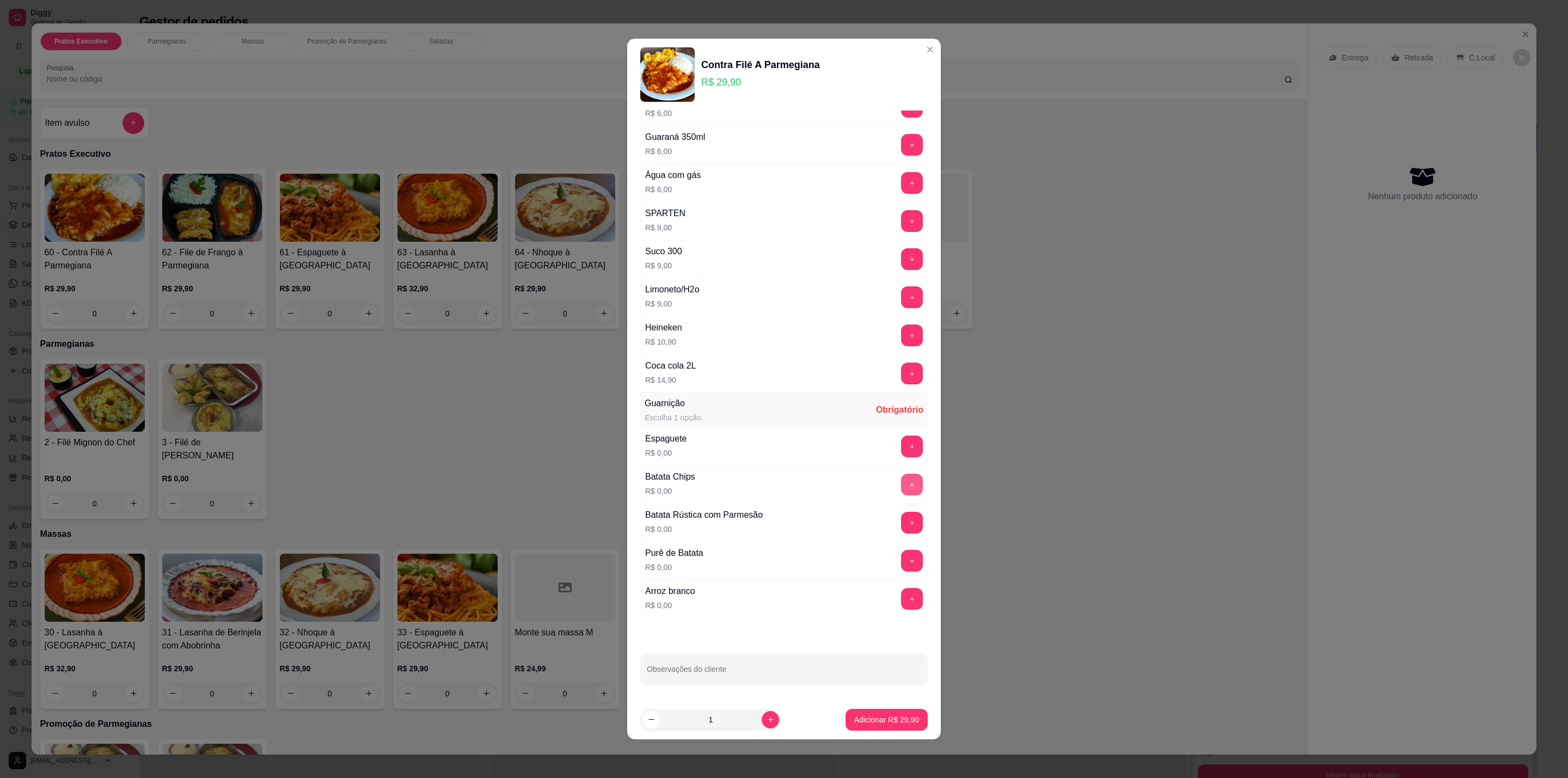
click at [901, 482] on button "+" at bounding box center [912, 485] width 22 height 22
click at [901, 600] on button "+" at bounding box center [912, 599] width 21 height 21
click at [752, 720] on div "1" at bounding box center [710, 720] width 137 height 22
click at [768, 720] on button "increase-product-quantity" at bounding box center [770, 720] width 17 height 17
click at [766, 721] on icon "increase-product-quantity" at bounding box center [770, 719] width 8 height 8
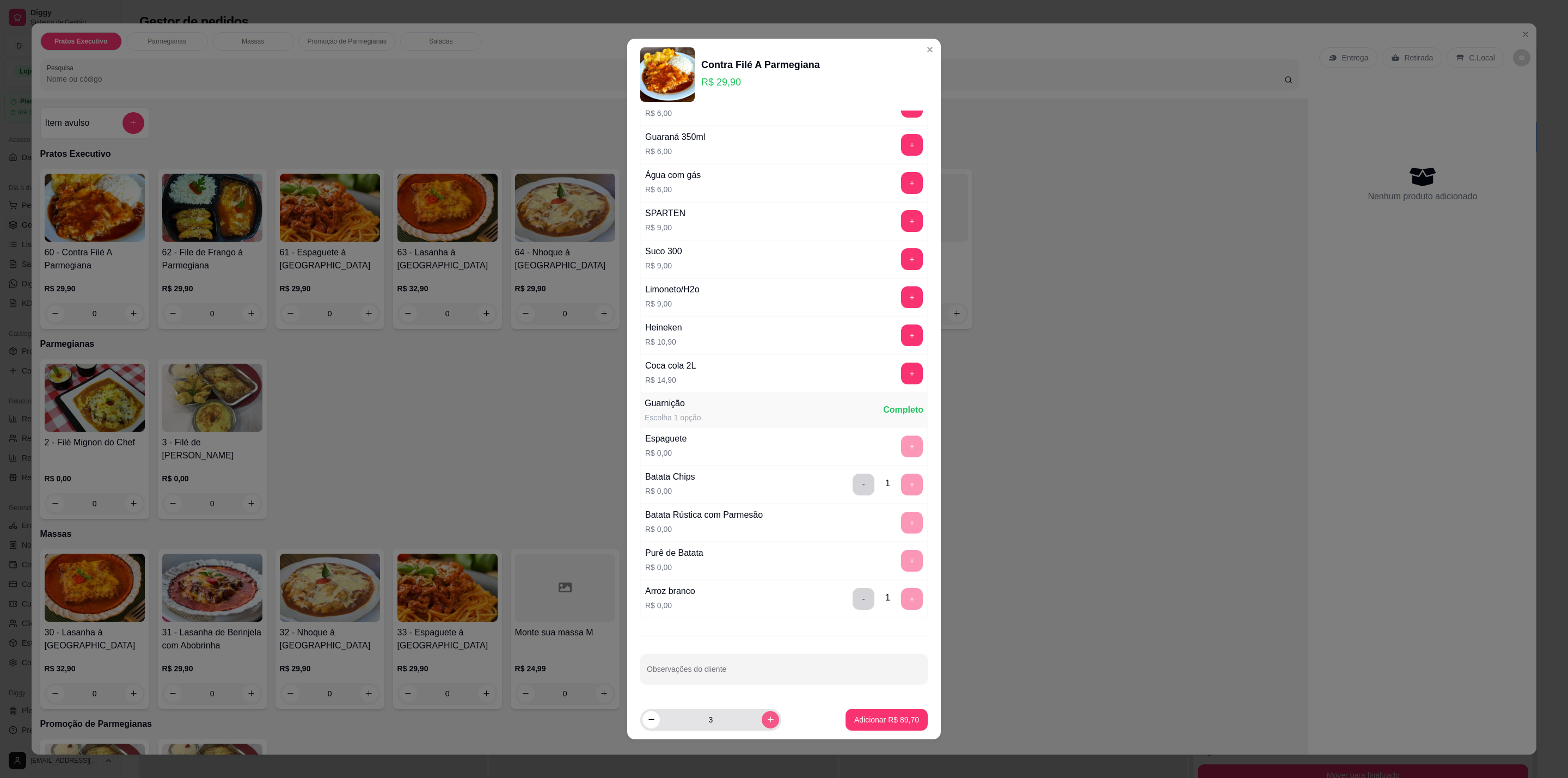
click at [766, 720] on icon "increase-product-quantity" at bounding box center [770, 719] width 8 height 8
type input "4"
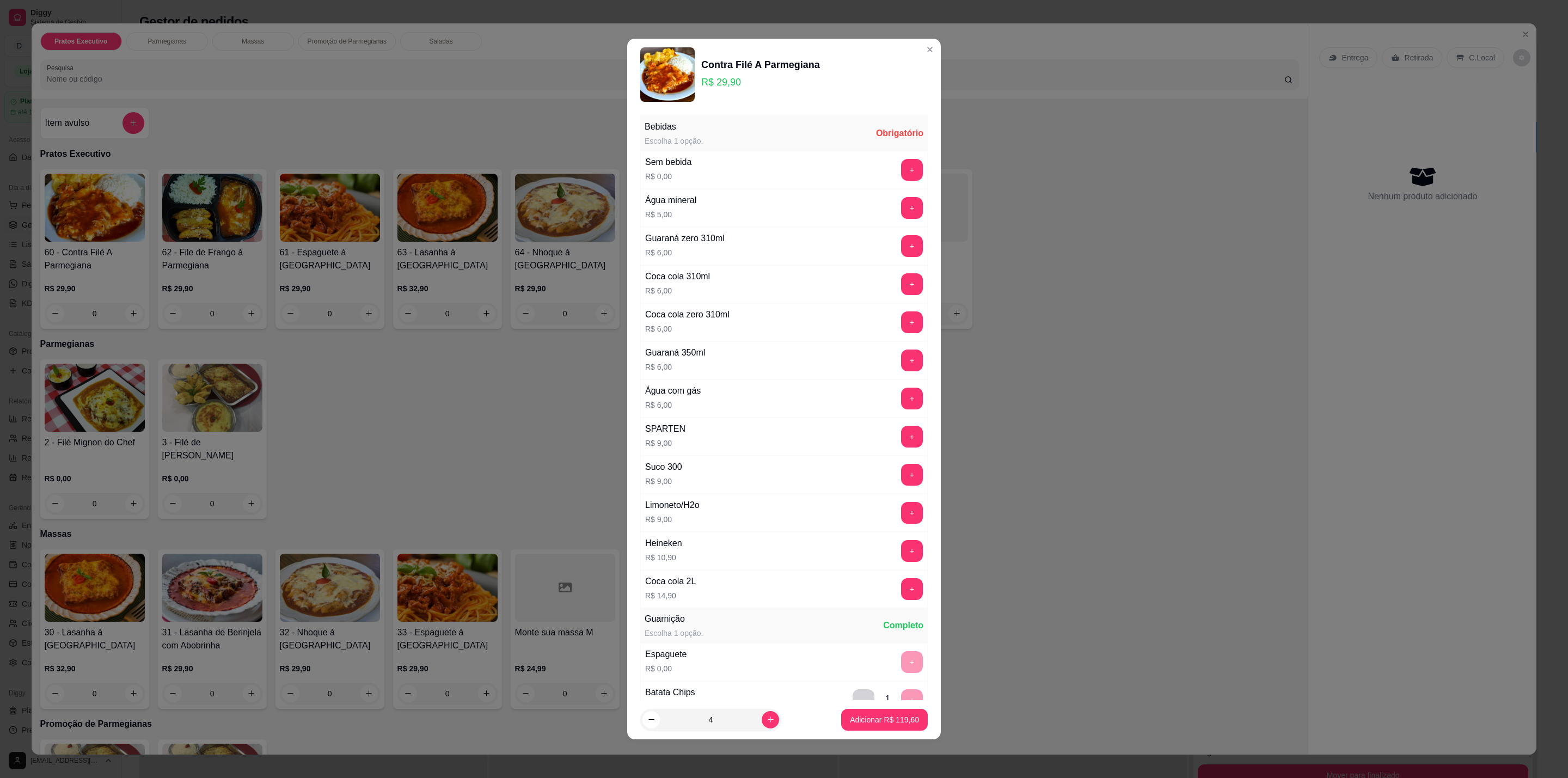
click at [897, 168] on div "+" at bounding box center [912, 170] width 30 height 22
click at [901, 168] on button "+" at bounding box center [912, 170] width 21 height 21
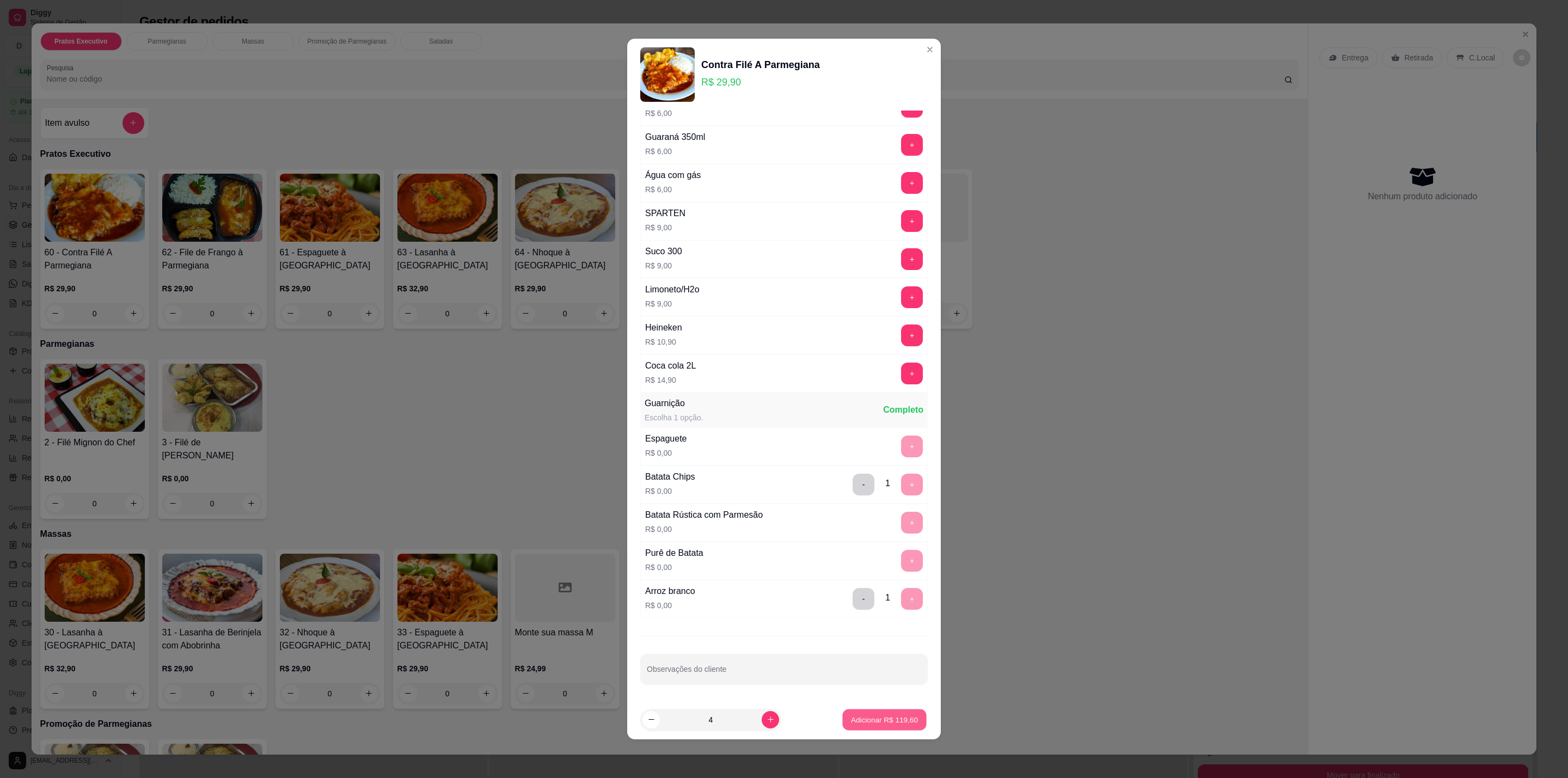
click at [884, 719] on p "Adicionar R$ 119,60" at bounding box center [884, 720] width 67 height 10
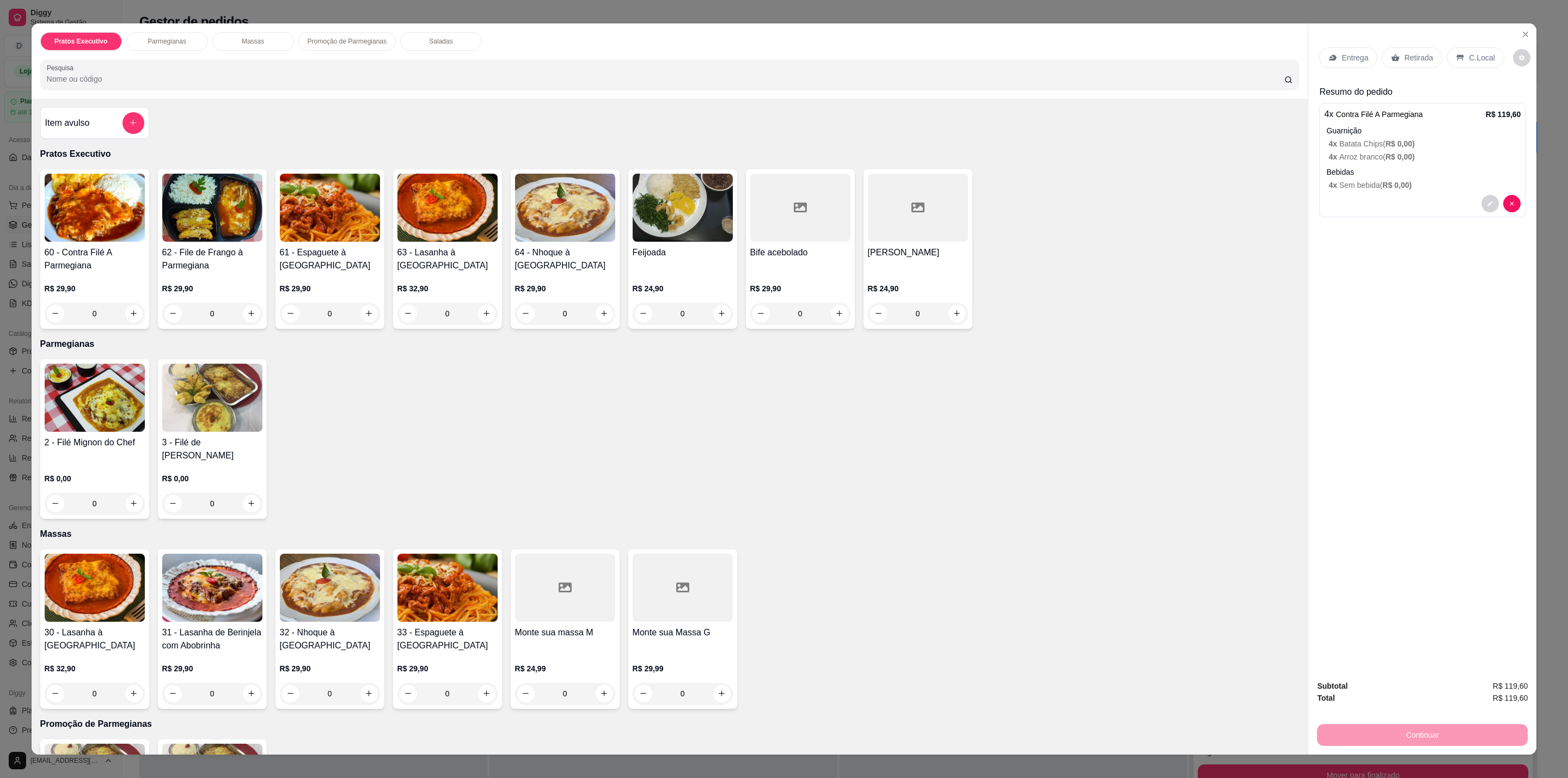
click at [1387, 738] on div "Continuar" at bounding box center [1423, 734] width 211 height 24
click at [1457, 59] on icon at bounding box center [1461, 58] width 7 height 6
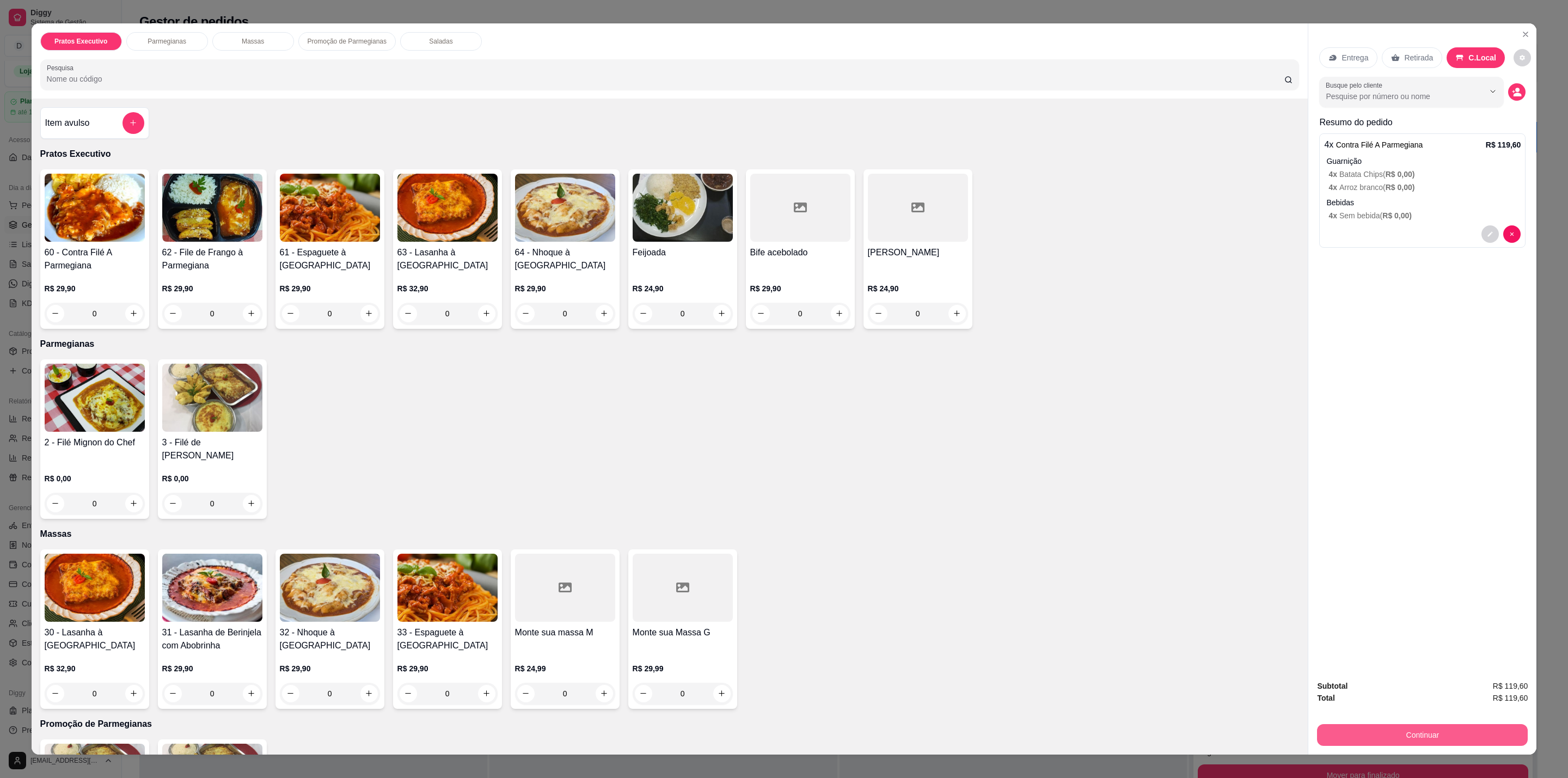
click at [1437, 727] on button "Continuar" at bounding box center [1423, 735] width 211 height 22
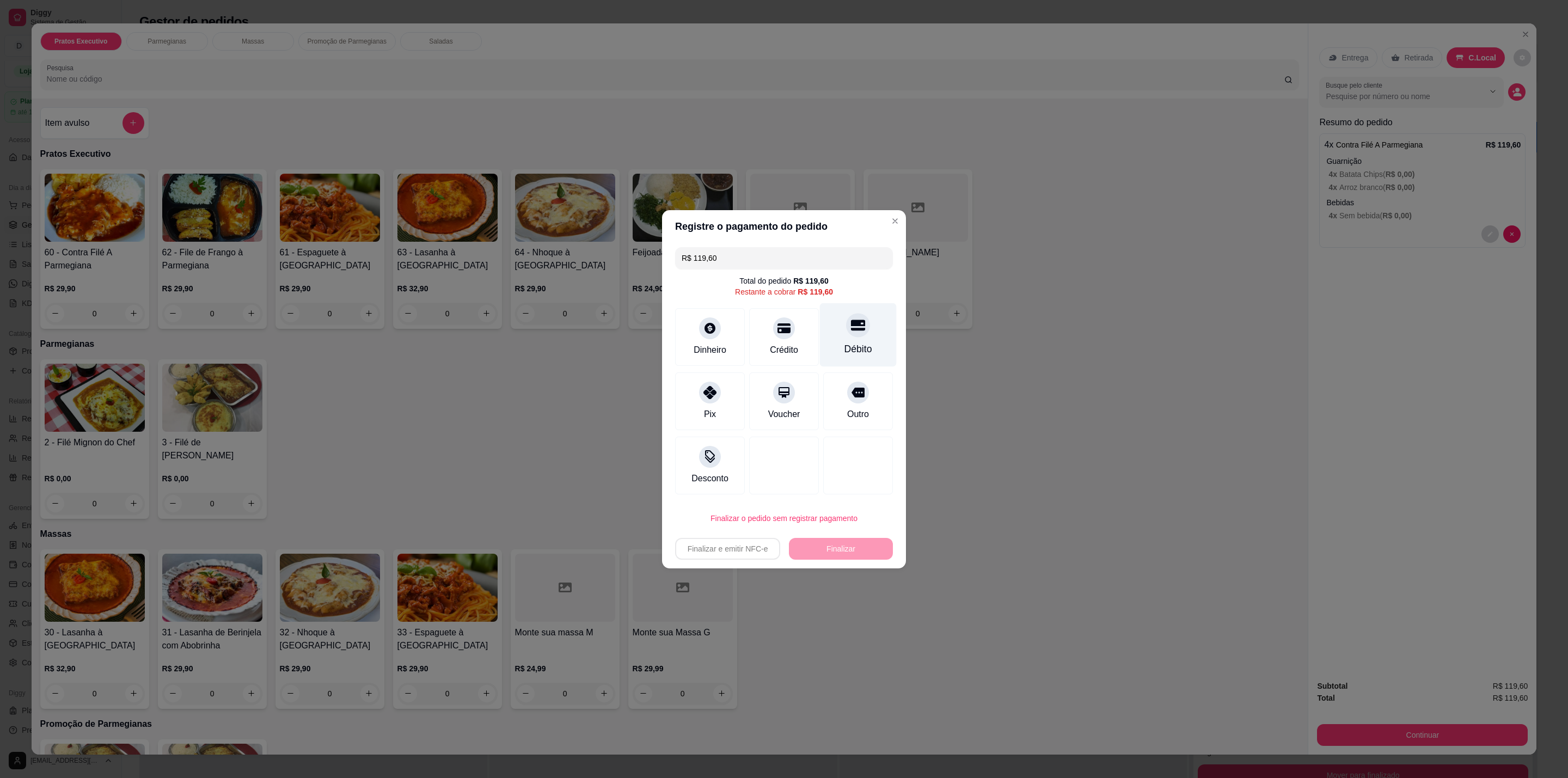
click at [851, 331] on icon at bounding box center [858, 324] width 14 height 14
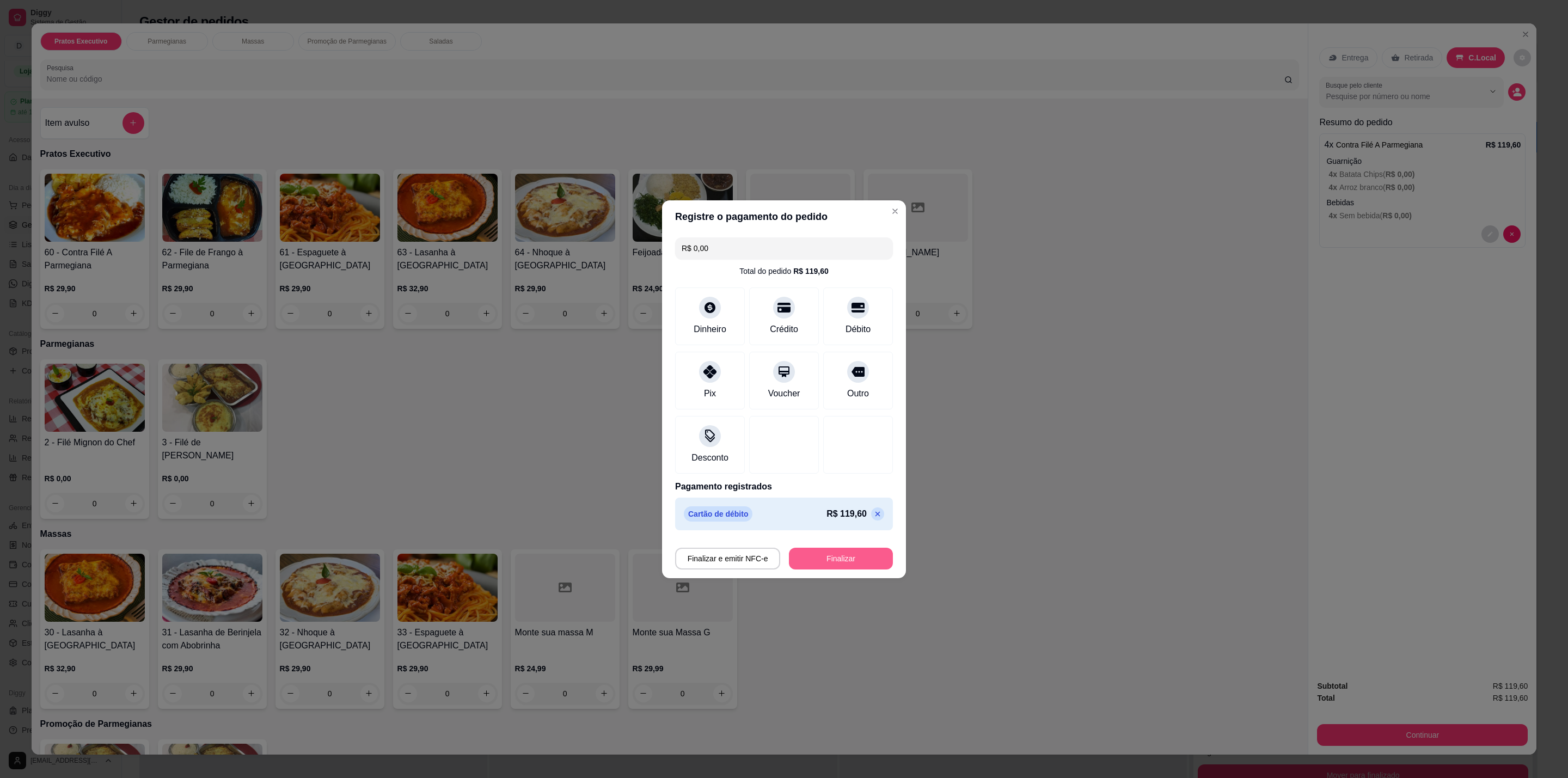
click at [831, 558] on button "Finalizar" at bounding box center [841, 559] width 104 height 22
type input "-R$ 119,60"
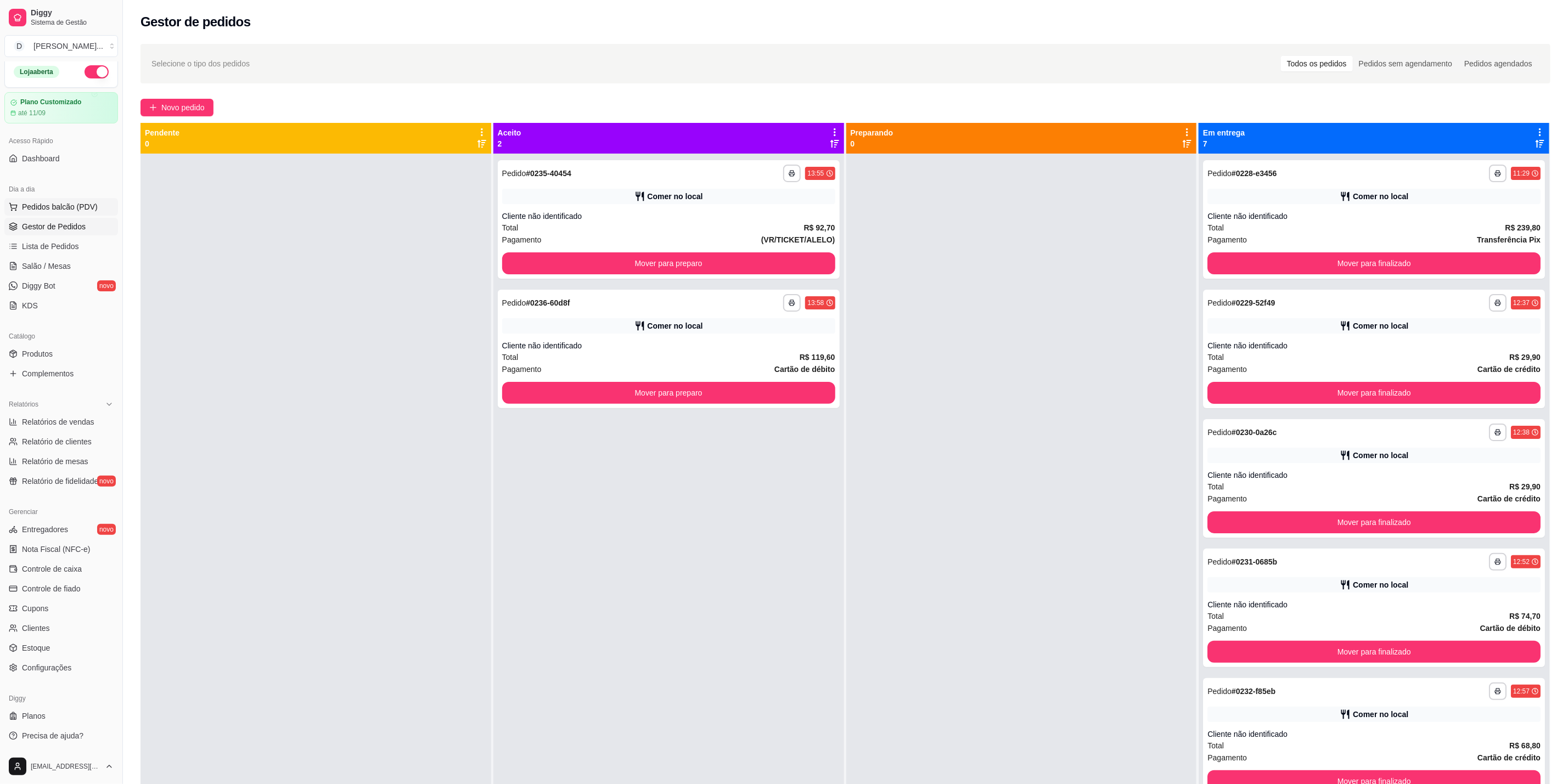
click at [74, 207] on span "Pedidos balcão (PDV)" at bounding box center [60, 207] width 75 height 11
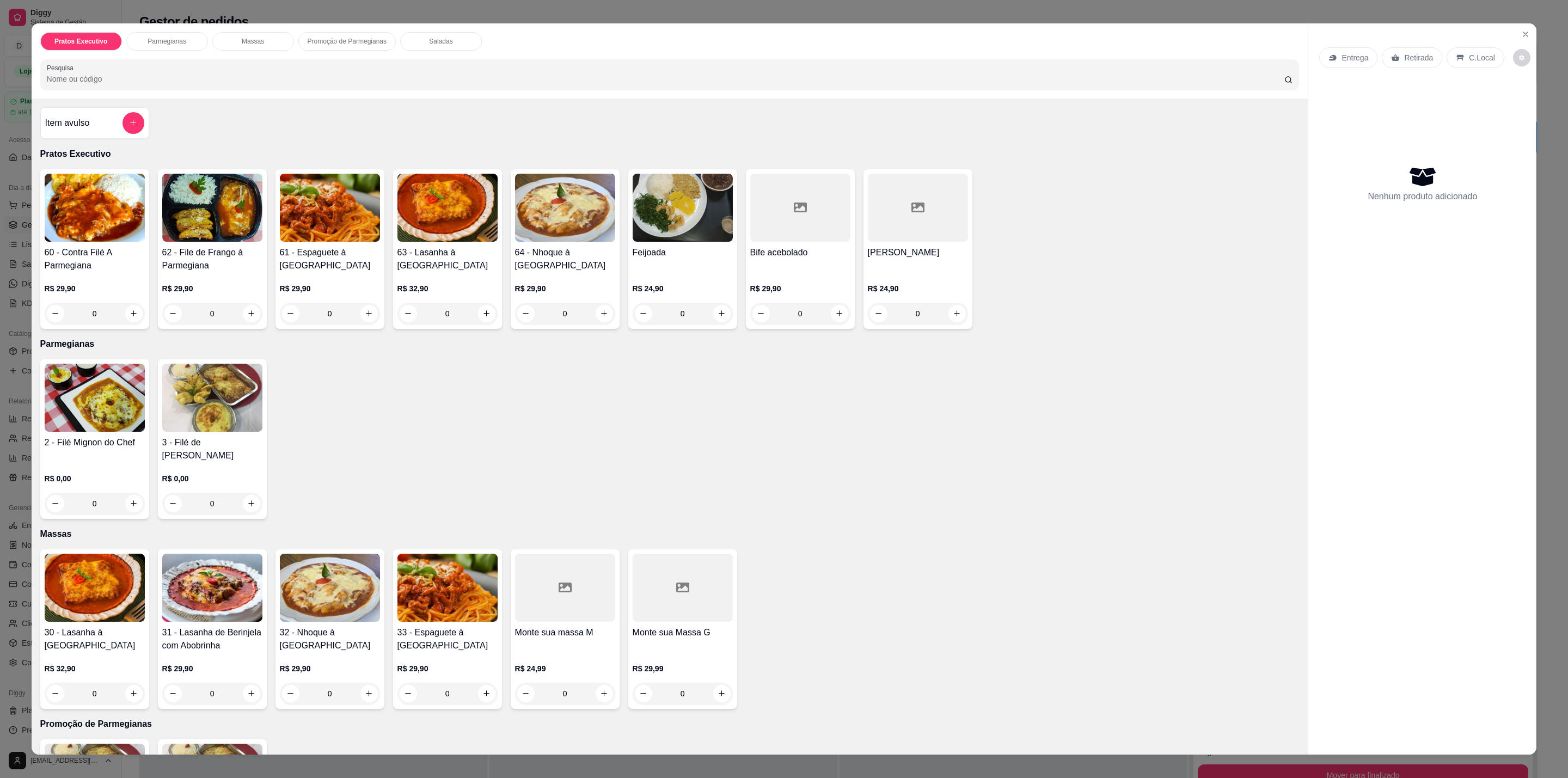
click at [364, 683] on div "0" at bounding box center [330, 694] width 100 height 22
click at [245, 683] on div "0" at bounding box center [212, 694] width 100 height 22
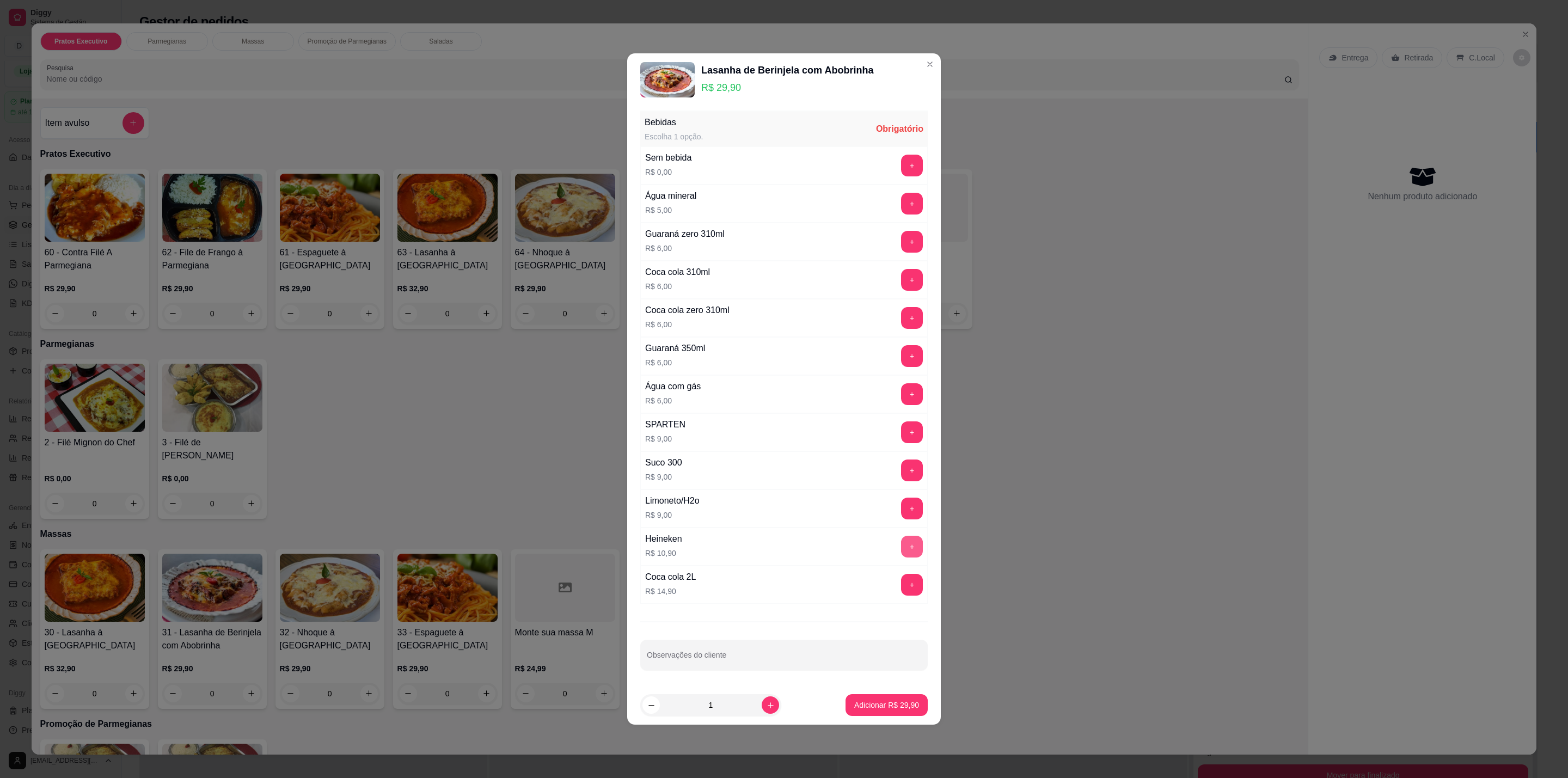
click at [901, 551] on button "+" at bounding box center [912, 547] width 22 height 22
click at [861, 703] on p "Adicionar R$ 40,80" at bounding box center [887, 705] width 63 height 10
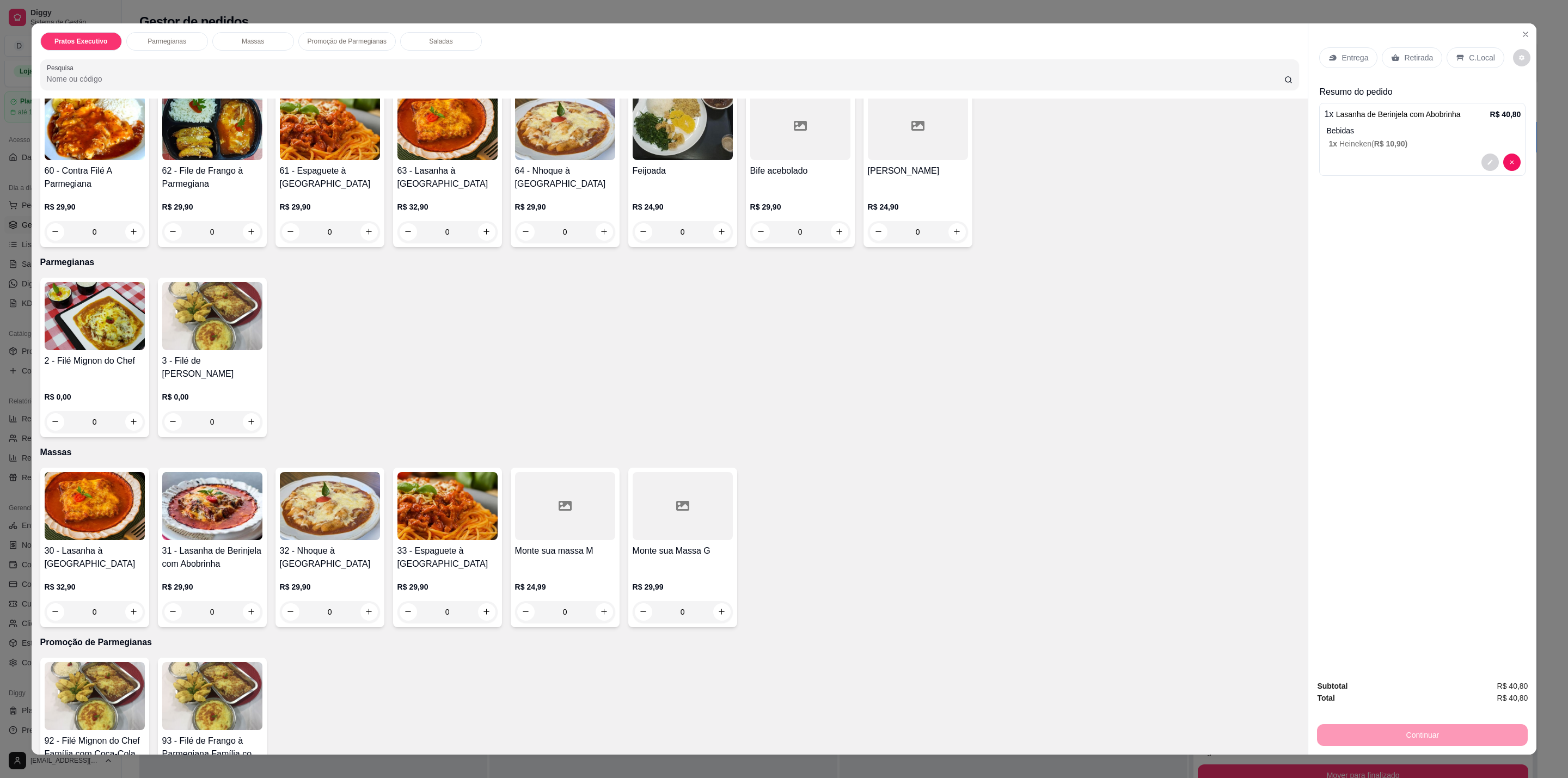
scroll to position [163, 0]
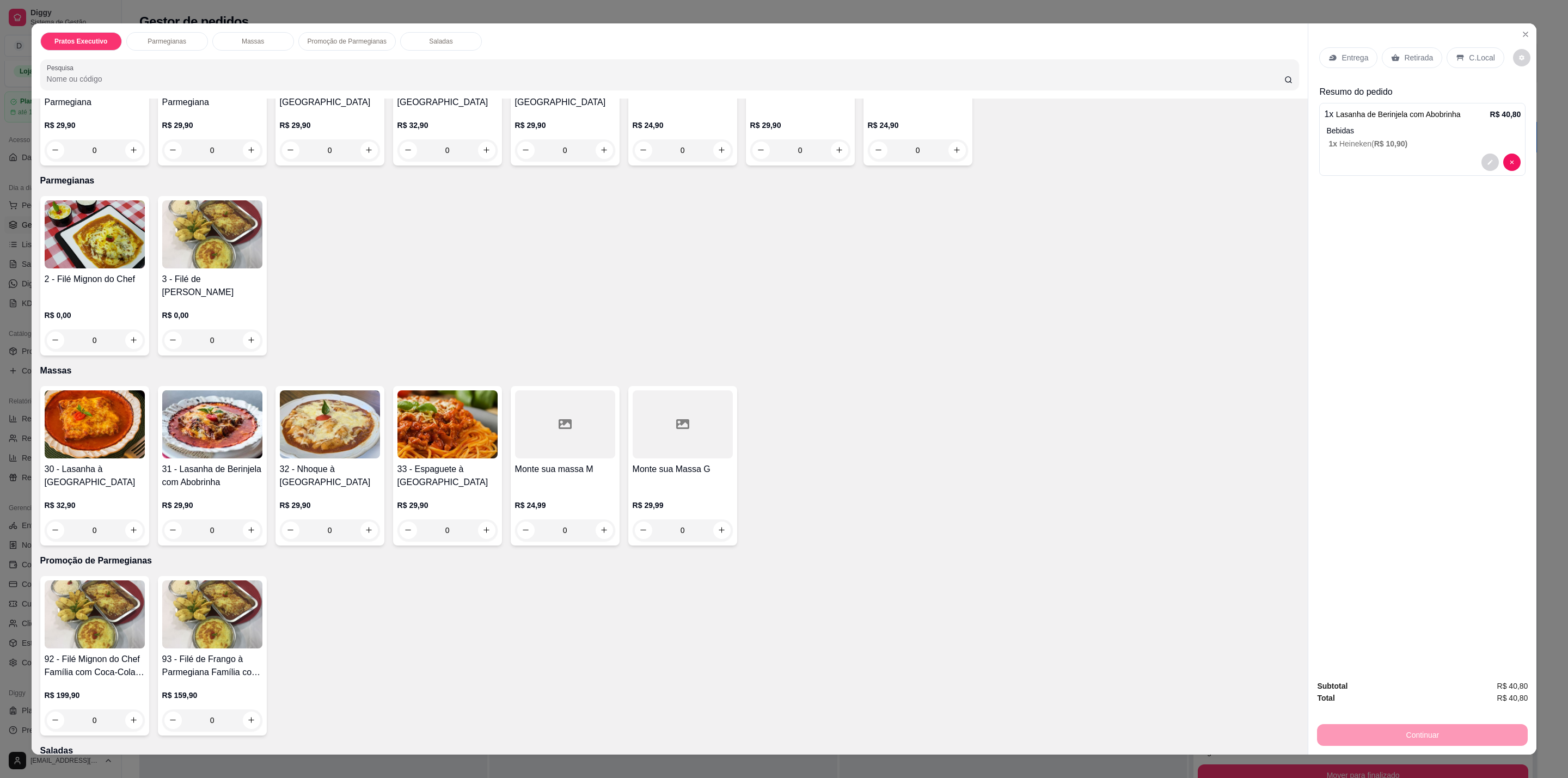
click at [87, 203] on img at bounding box center [94, 234] width 100 height 68
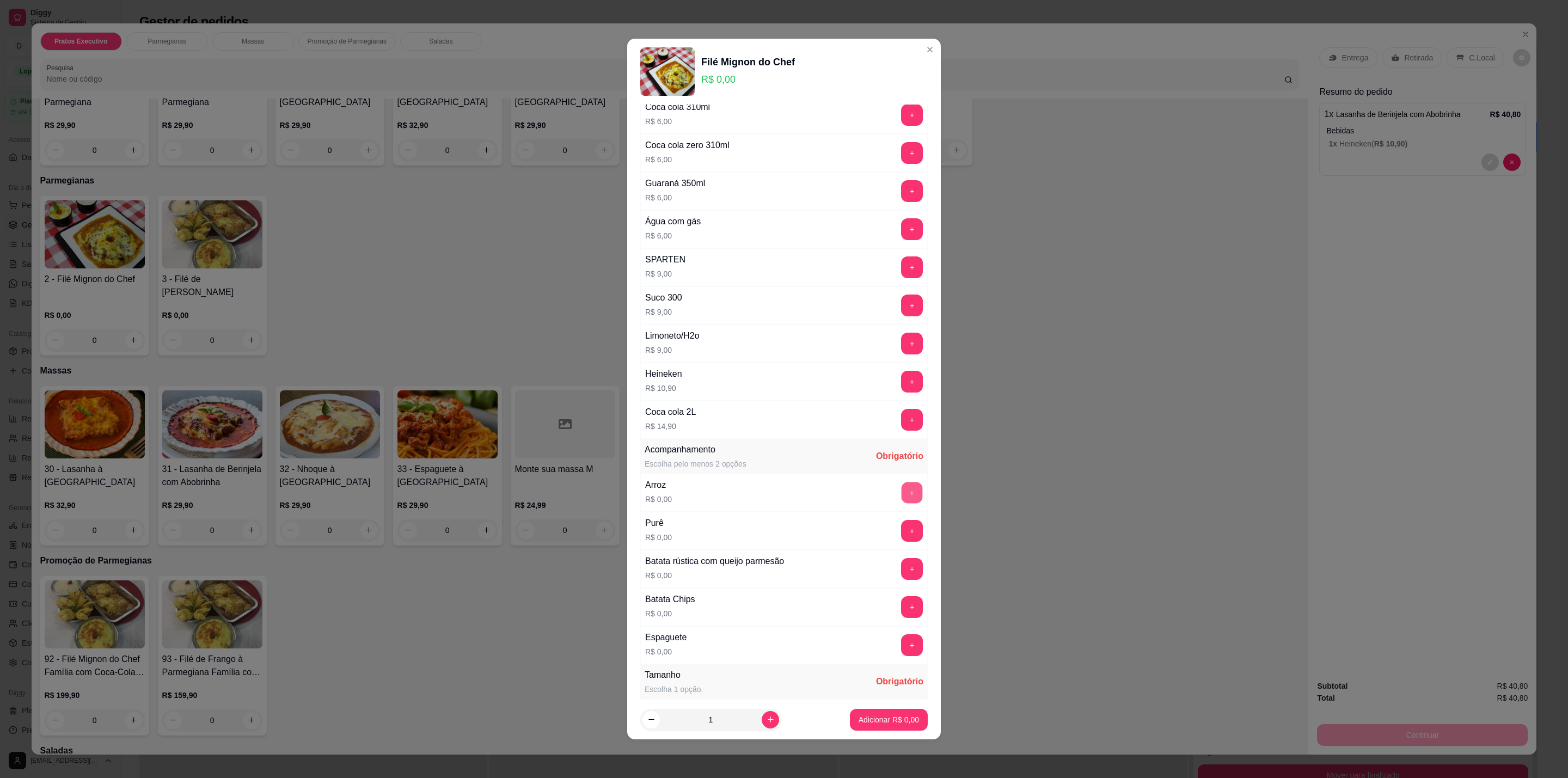
click at [901, 502] on button "+" at bounding box center [912, 492] width 21 height 21
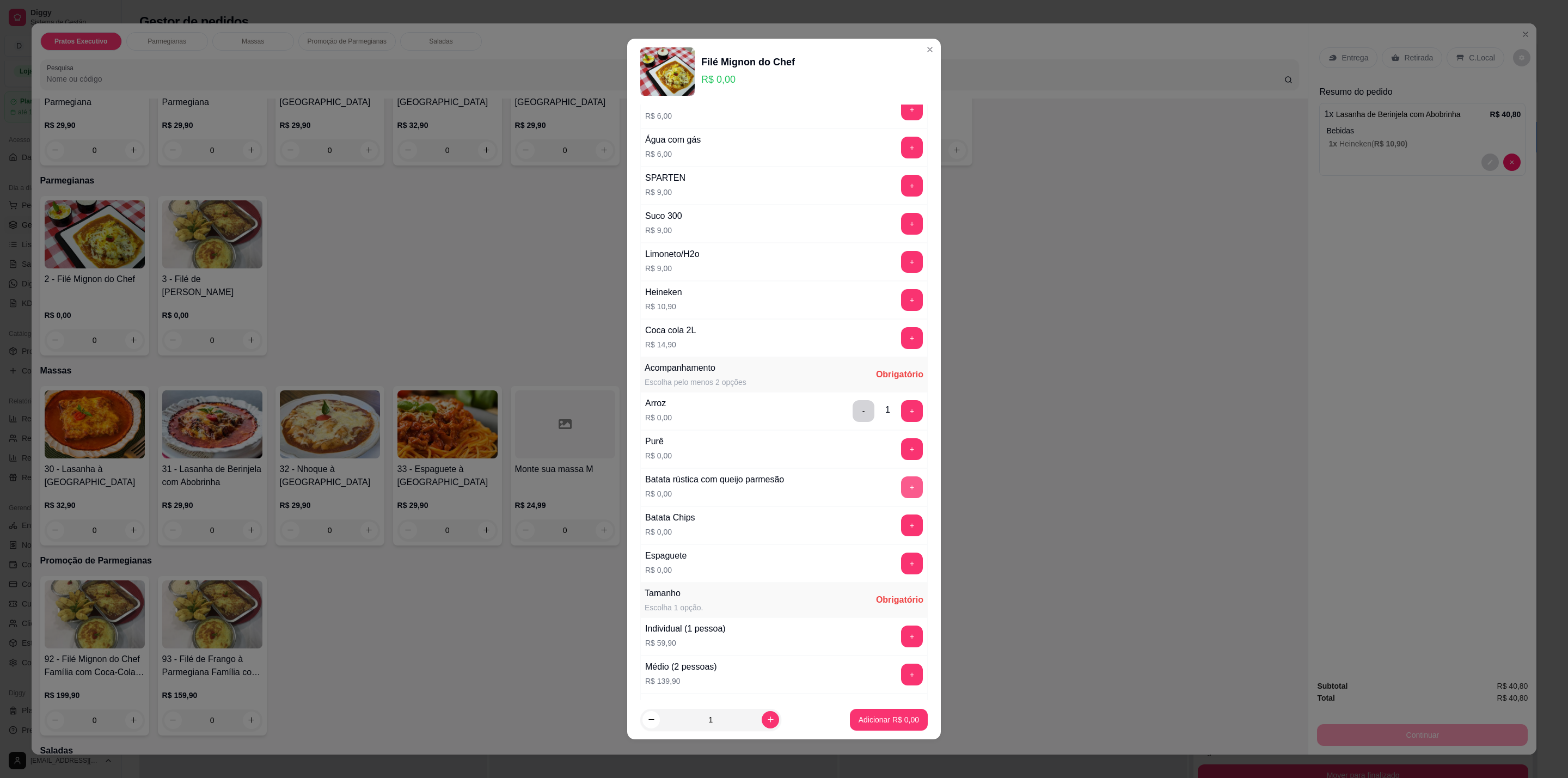
click at [901, 493] on button "+" at bounding box center [912, 488] width 22 height 22
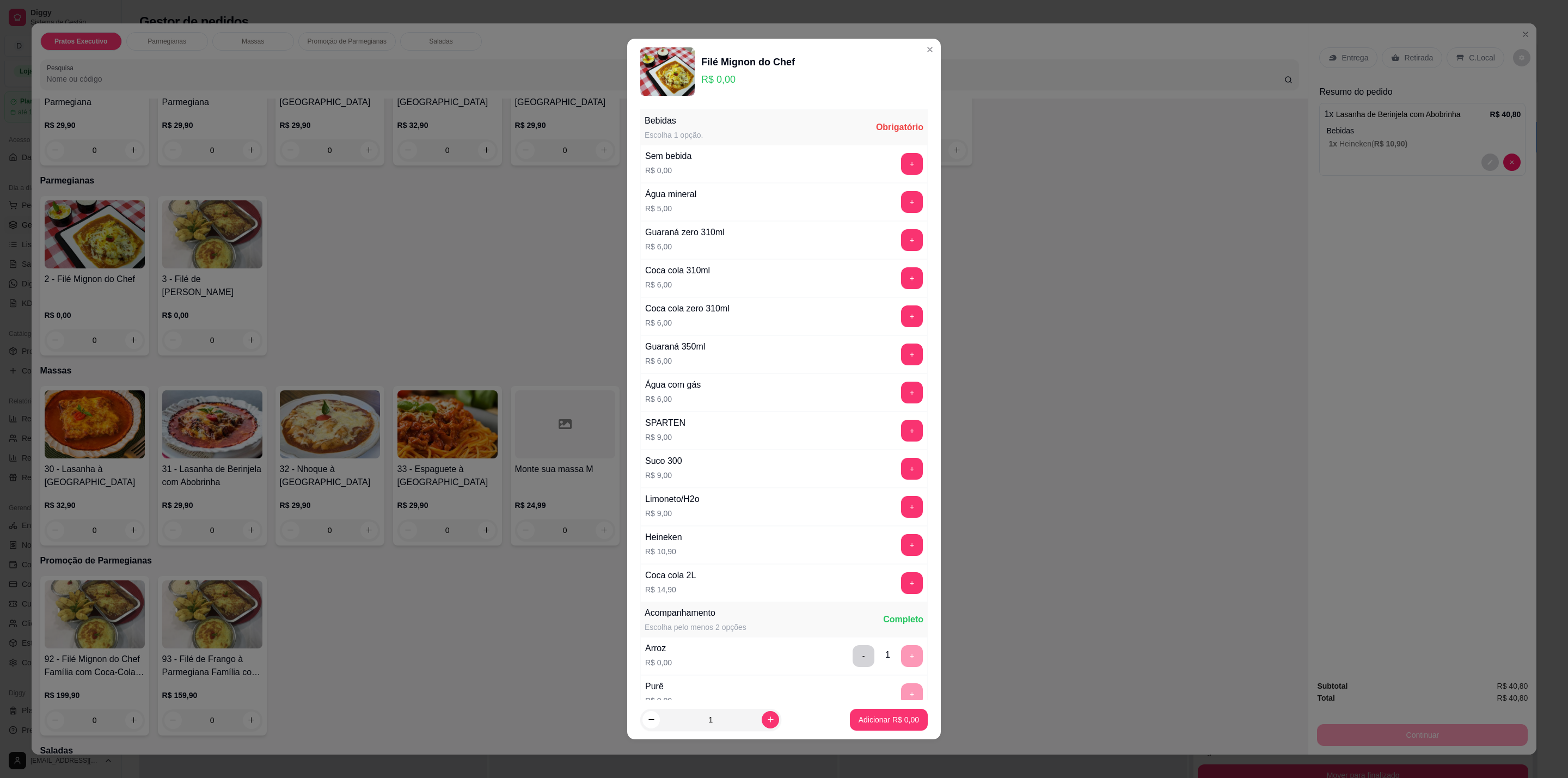
scroll to position [327, 0]
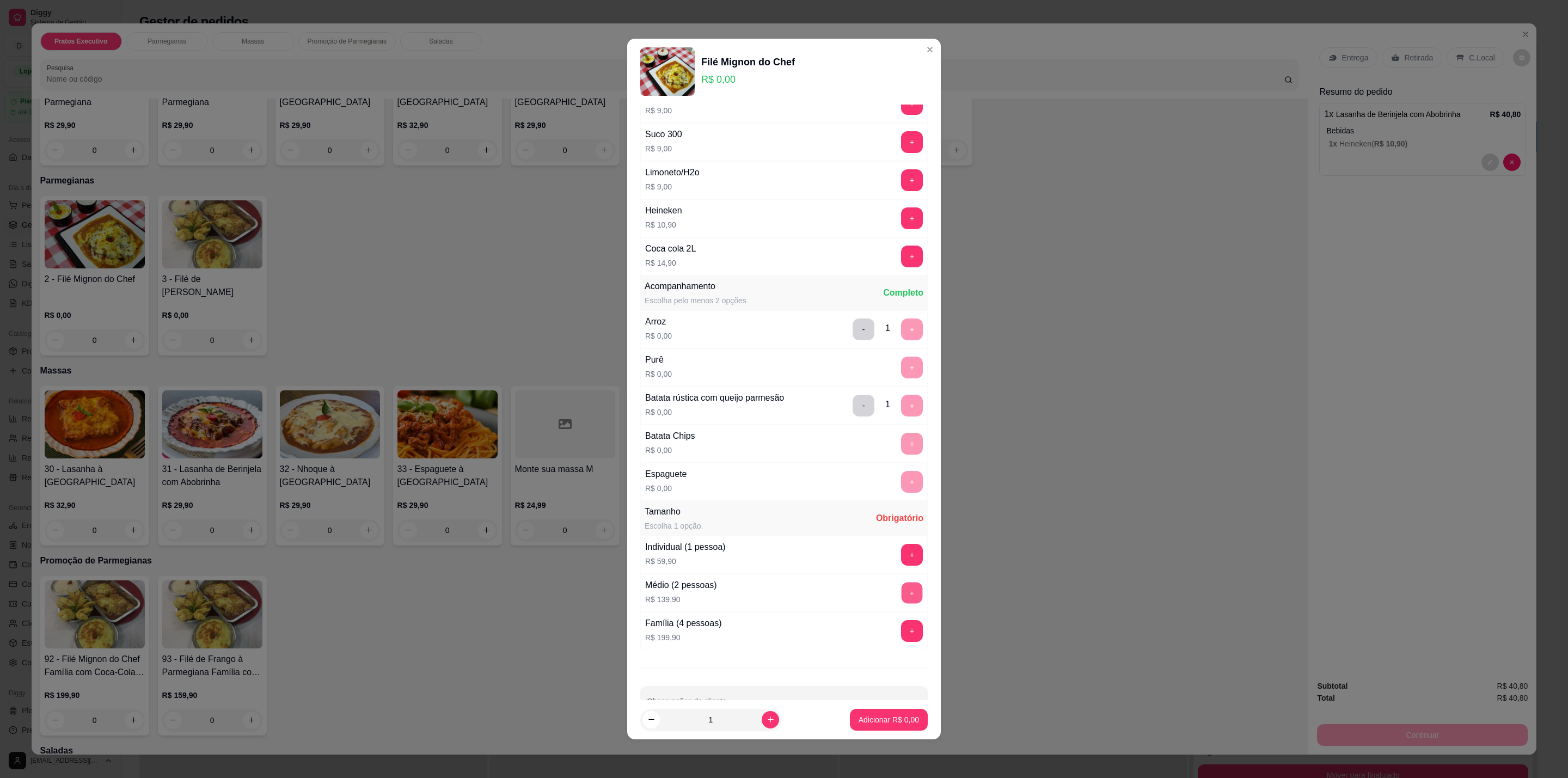
click at [901, 596] on button "+" at bounding box center [912, 593] width 21 height 21
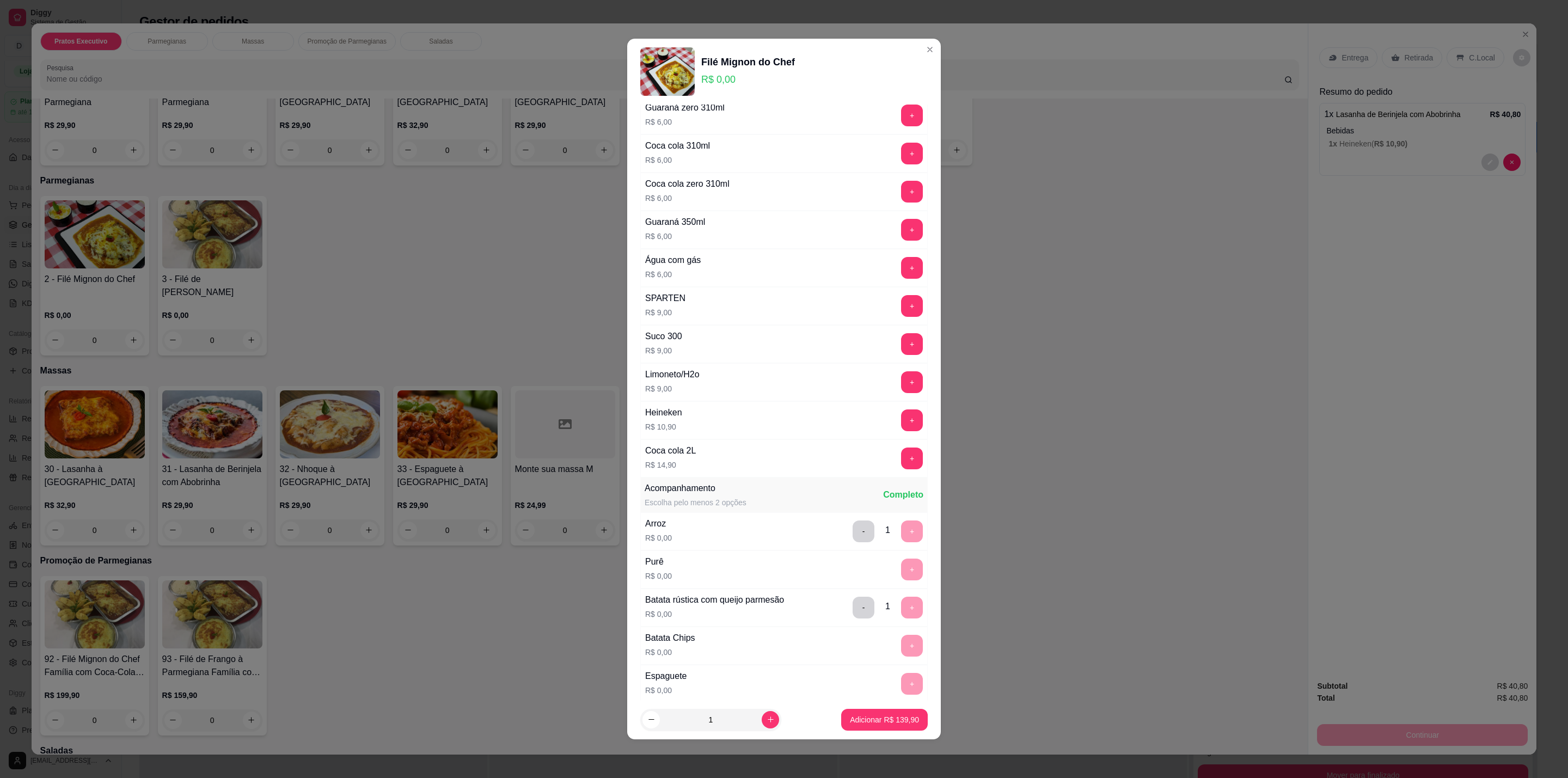
scroll to position [0, 0]
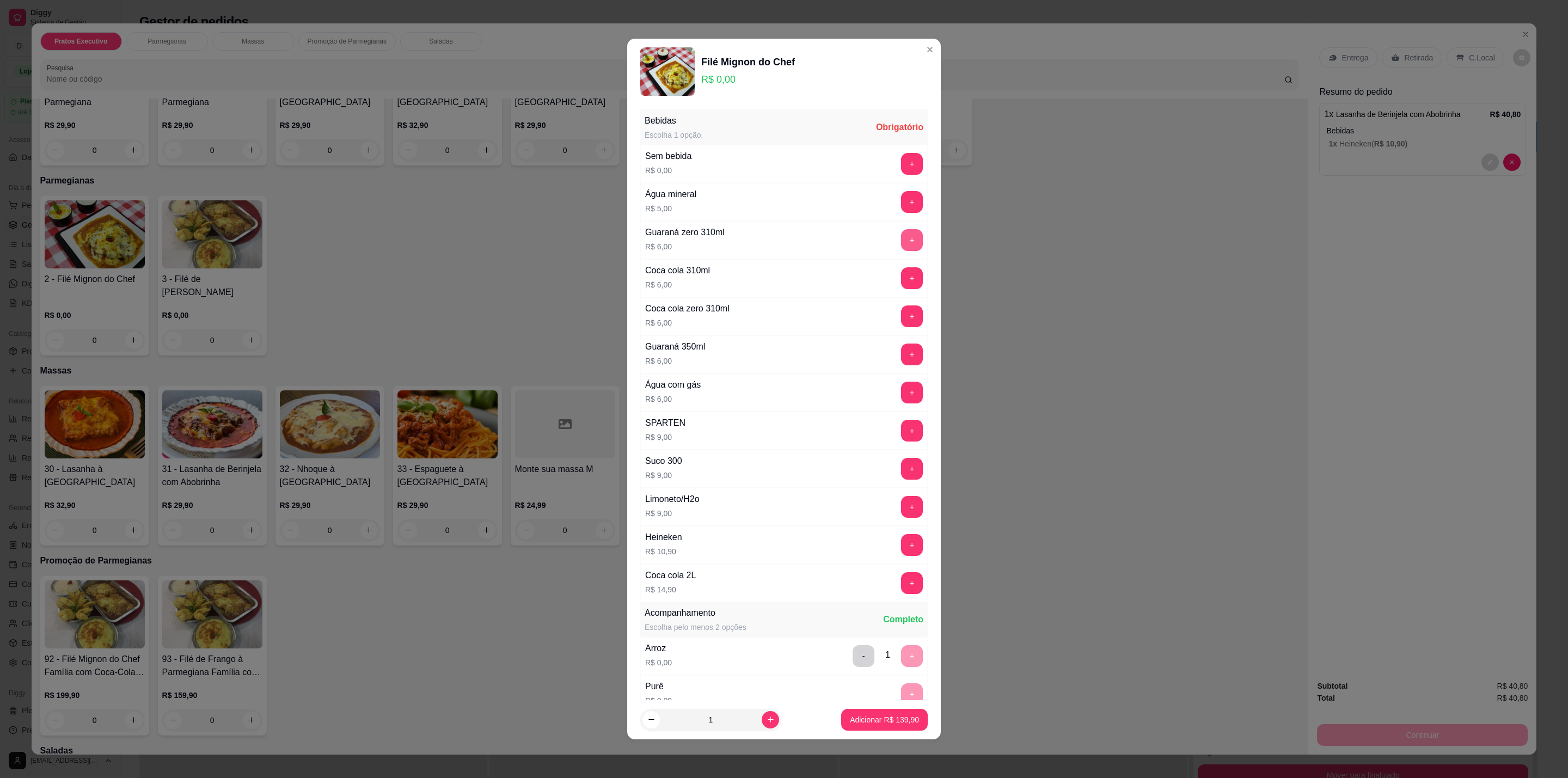
click at [901, 242] on button "+" at bounding box center [912, 240] width 22 height 22
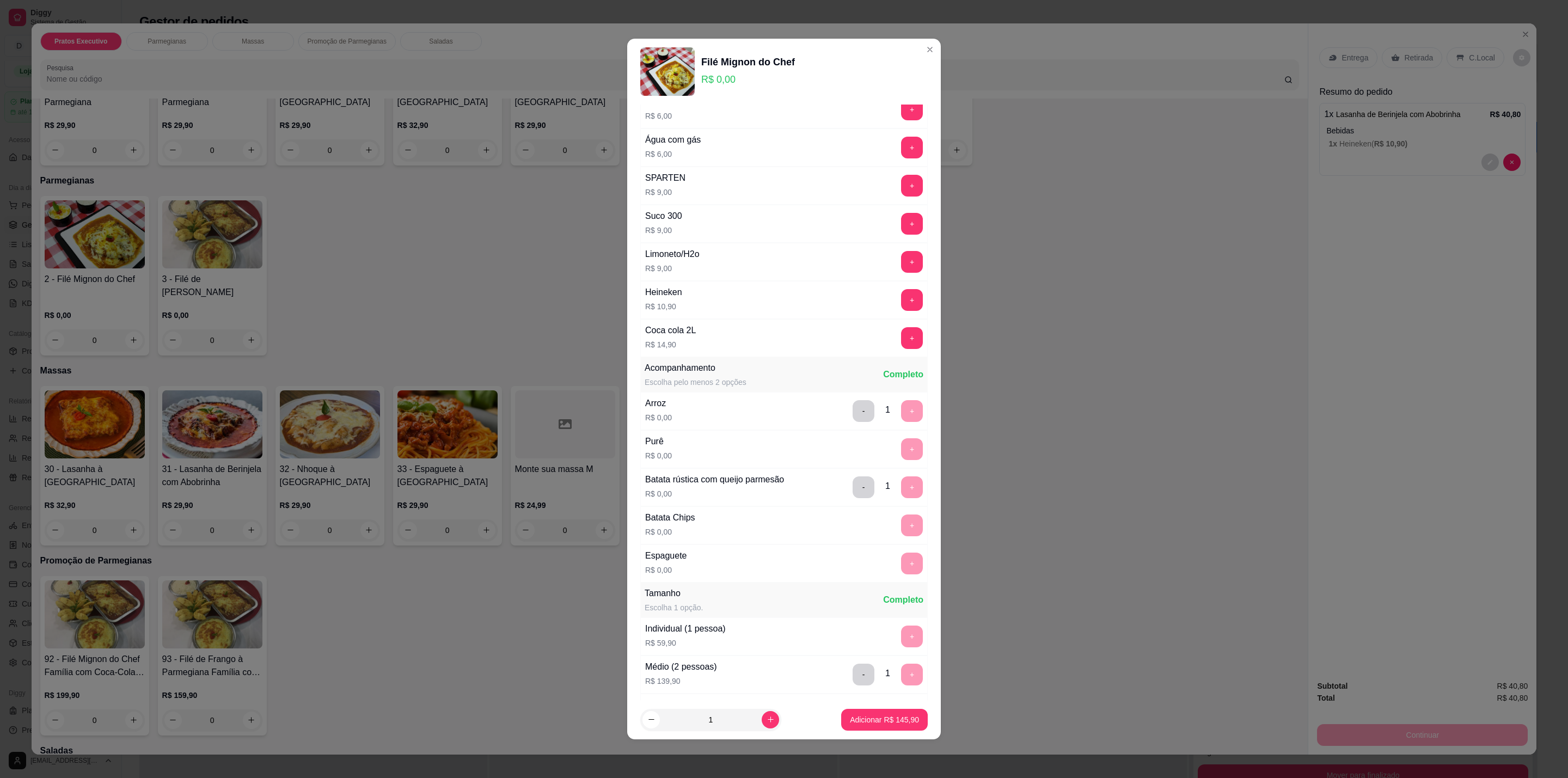
scroll to position [370, 0]
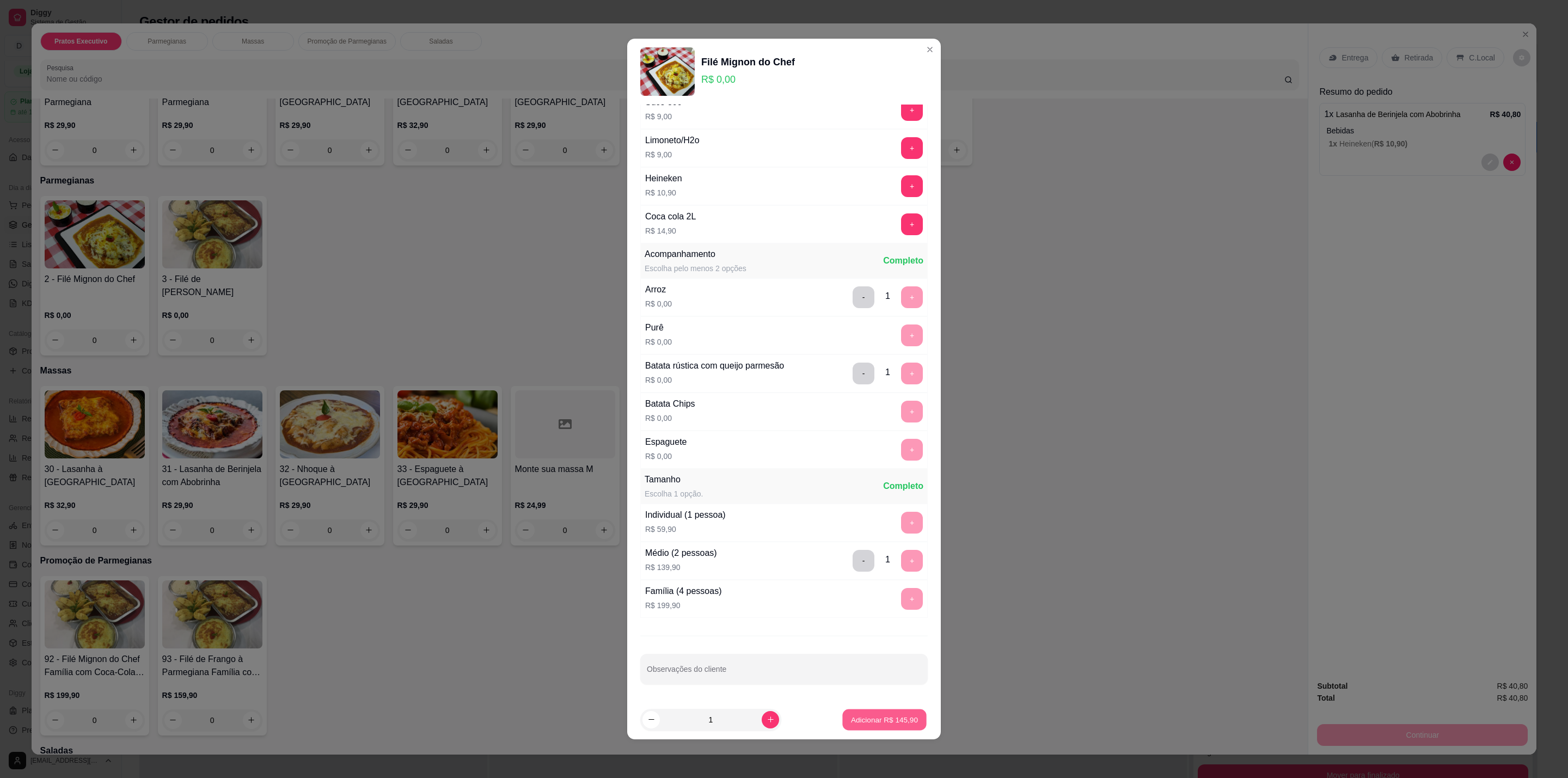
click at [866, 718] on p "Adicionar R$ 145,90" at bounding box center [884, 720] width 67 height 10
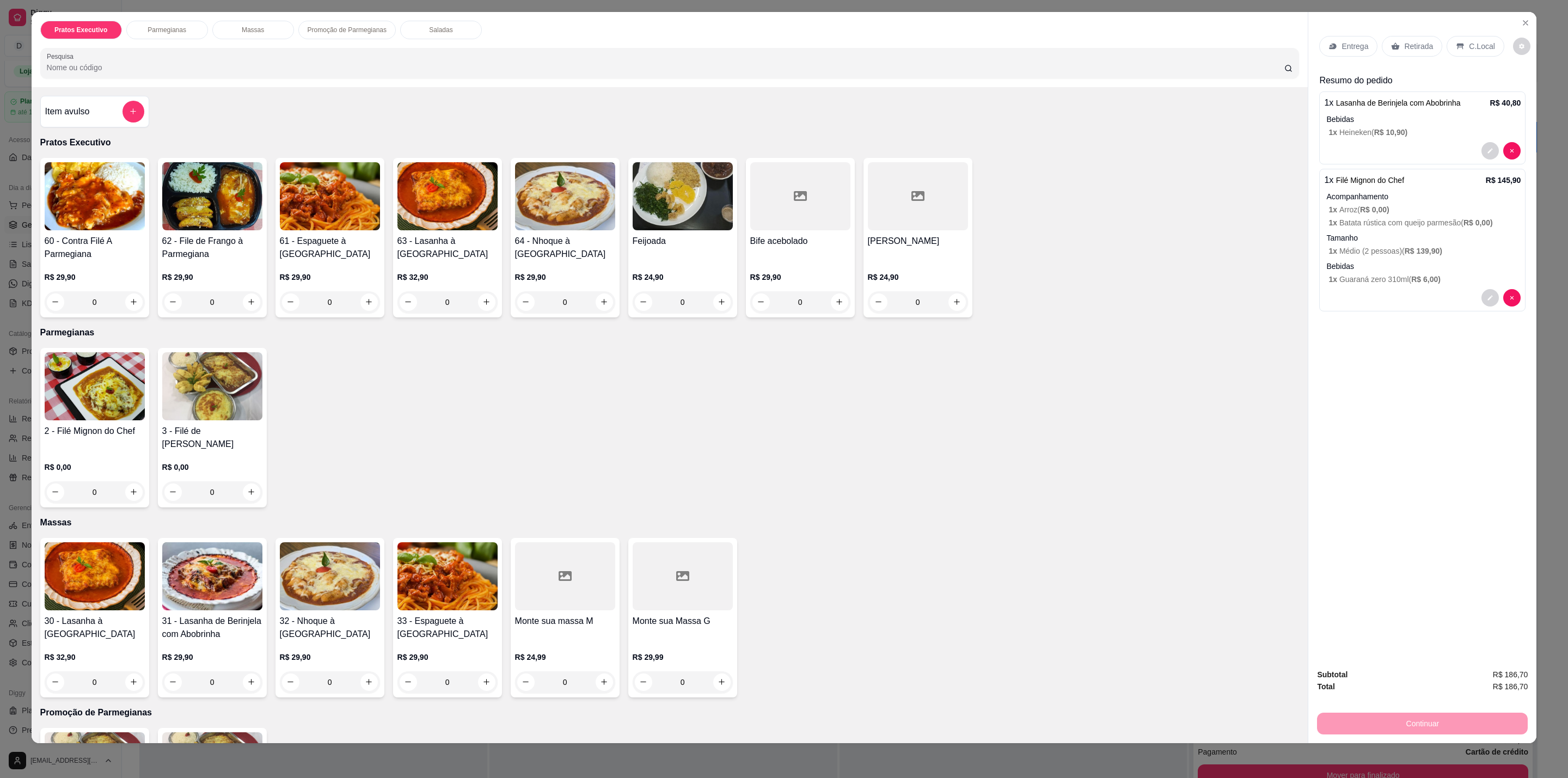
scroll to position [0, 0]
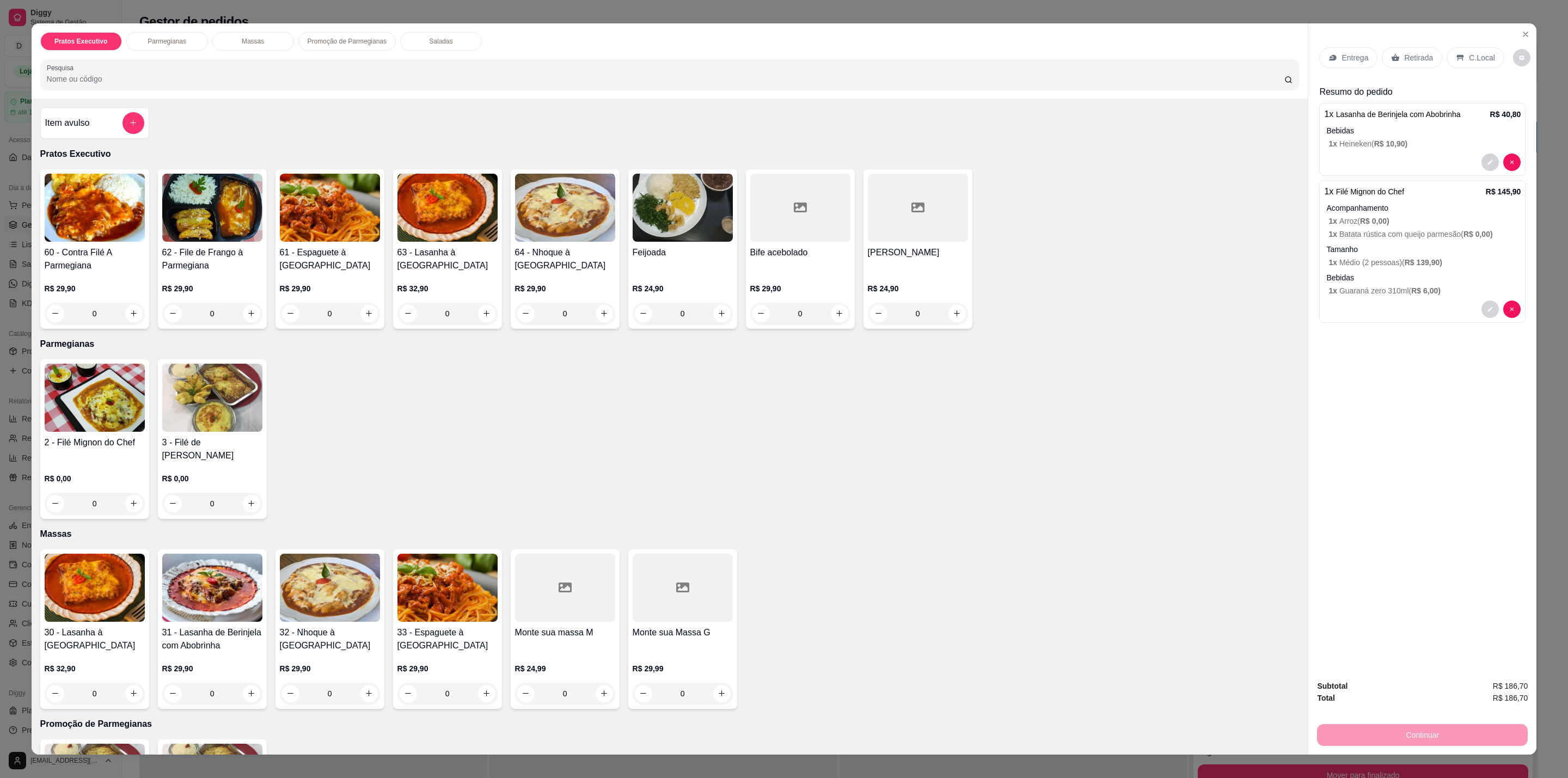
click at [1408, 735] on div "Continuar" at bounding box center [1423, 734] width 211 height 24
click at [1470, 60] on p "C.Local" at bounding box center [1482, 58] width 26 height 11
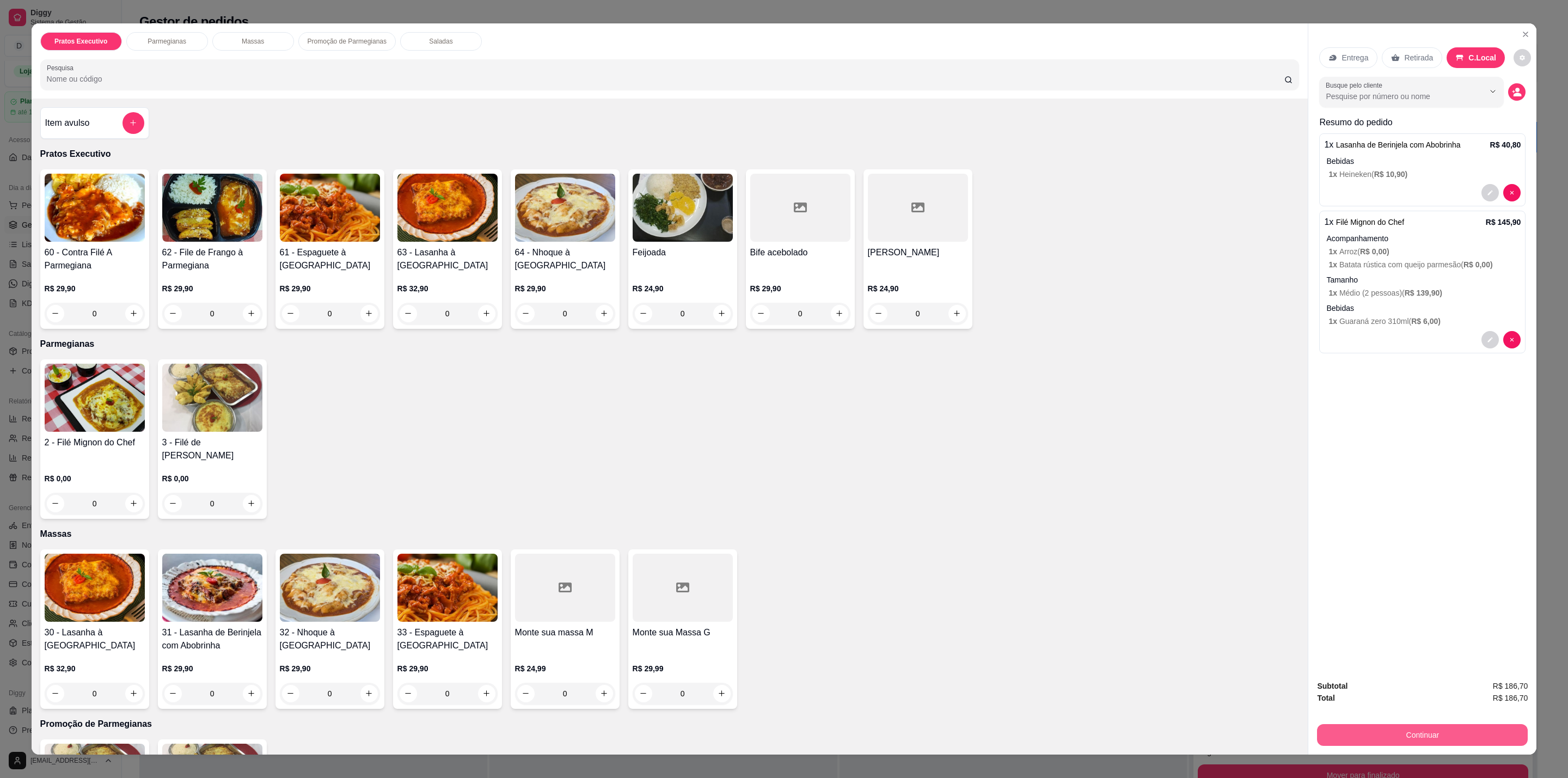
click at [1425, 725] on button "Continuar" at bounding box center [1423, 735] width 211 height 22
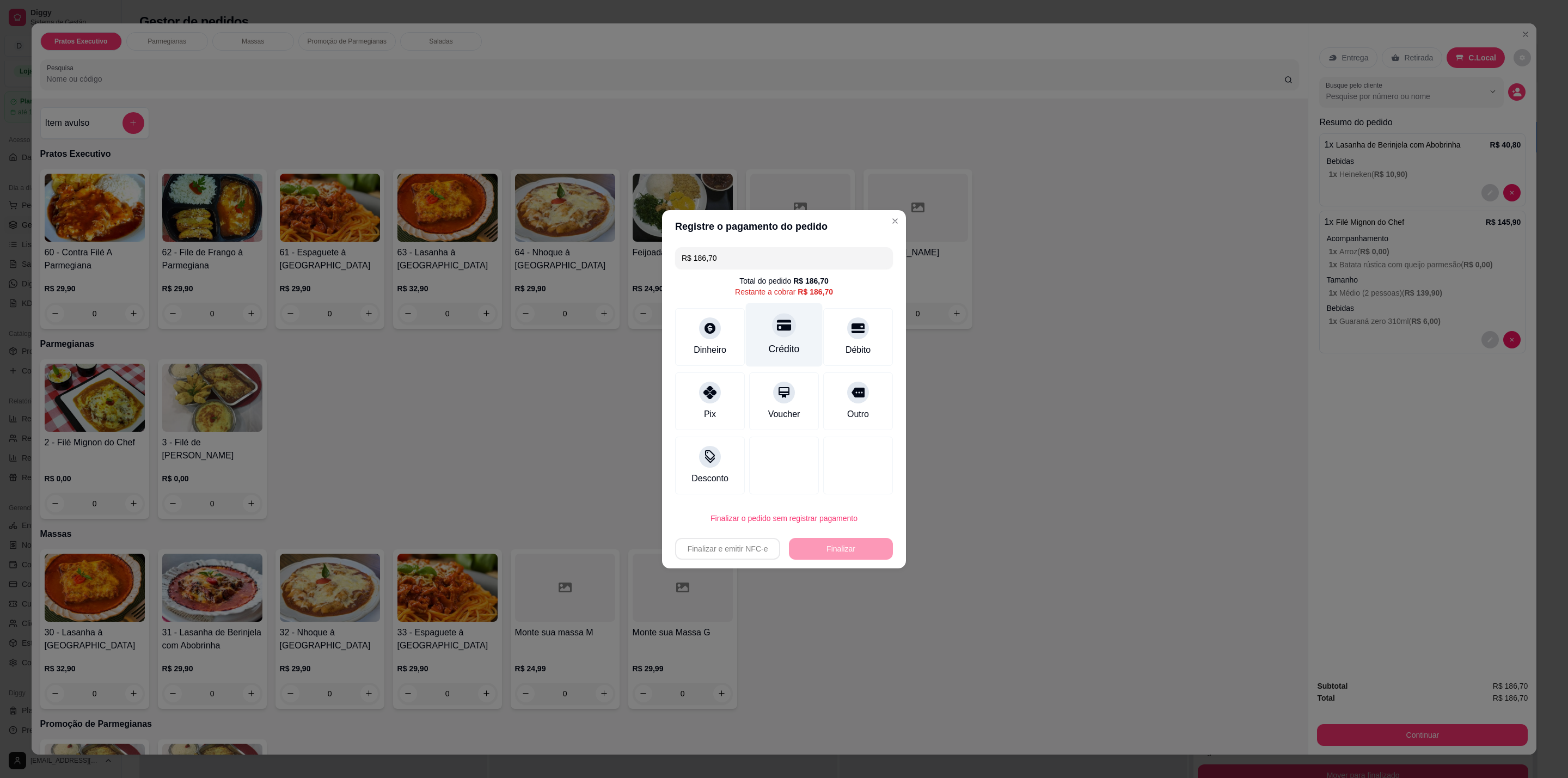
click at [761, 335] on div "Crédito" at bounding box center [784, 334] width 77 height 64
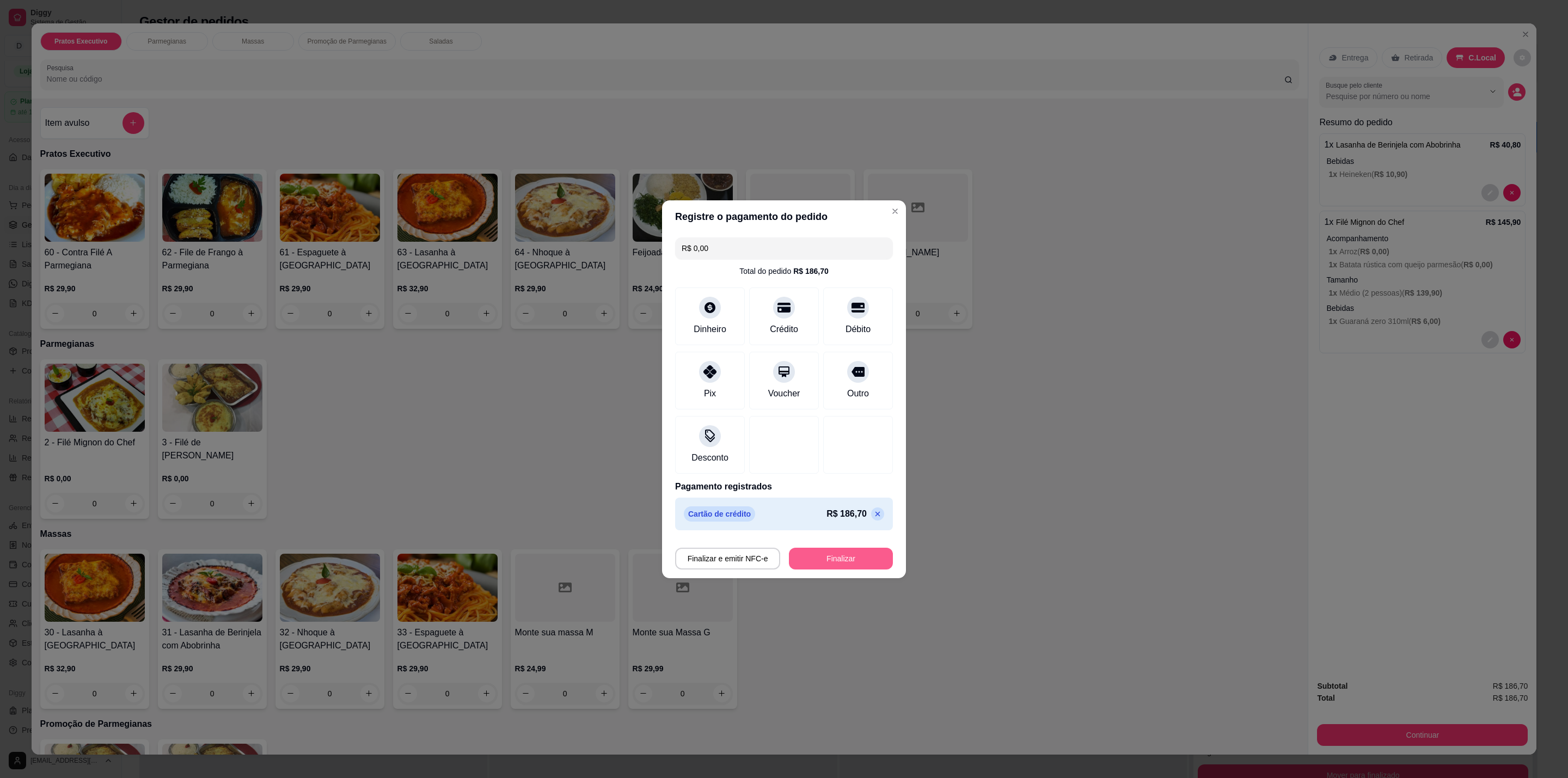
click at [836, 557] on button "Finalizar" at bounding box center [841, 559] width 104 height 22
type input "-R$ 186,70"
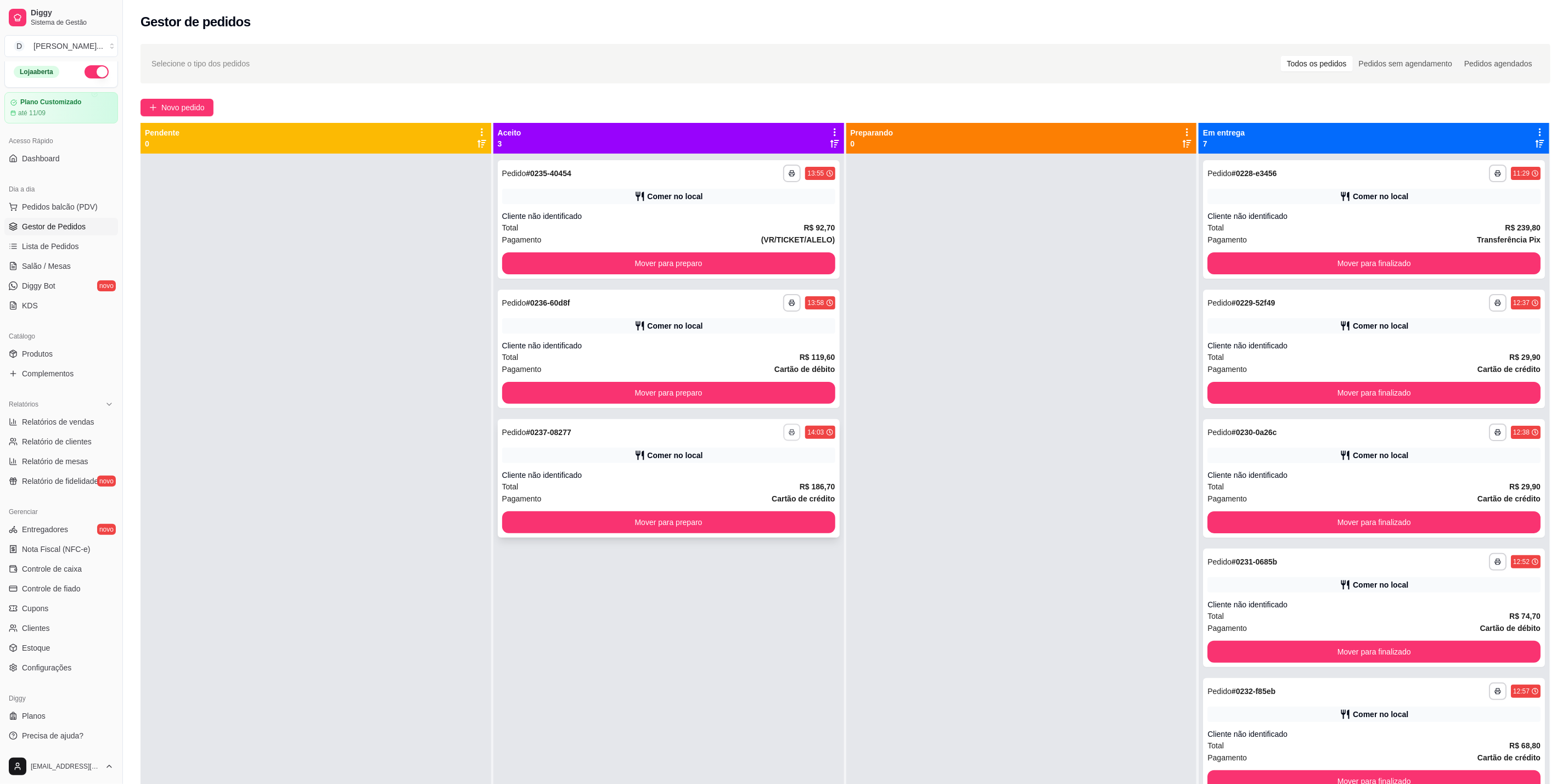
click at [788, 427] on button "button" at bounding box center [792, 432] width 17 height 17
click at [764, 467] on button "IMPRESSORA" at bounding box center [757, 471] width 77 height 17
click at [791, 438] on button "button" at bounding box center [792, 432] width 18 height 18
click at [762, 470] on button "IMPRESSORA" at bounding box center [758, 471] width 80 height 18
click at [77, 206] on span "Pedidos balcão (PDV)" at bounding box center [60, 207] width 75 height 11
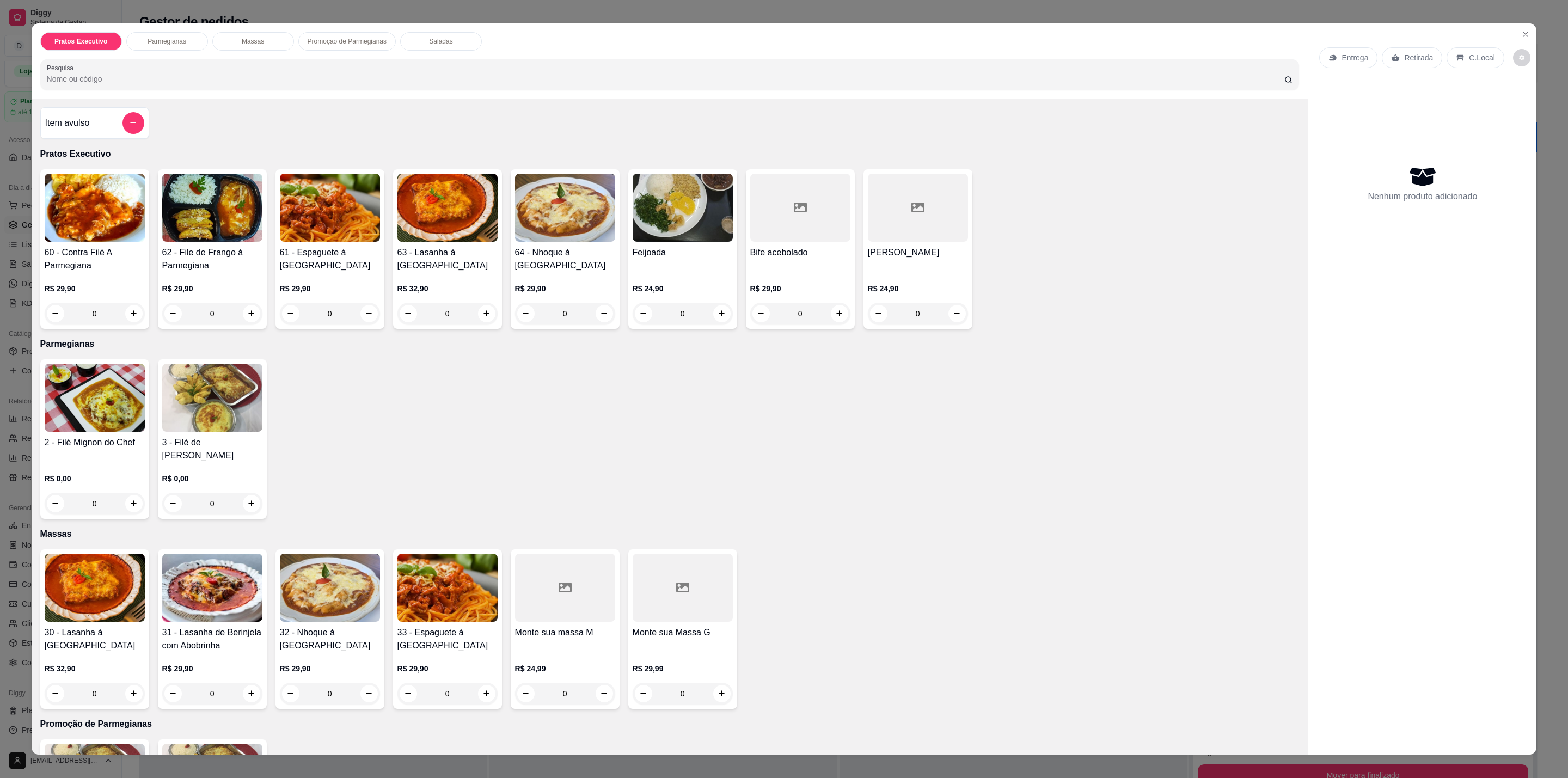
click at [482, 312] on div "0" at bounding box center [447, 314] width 100 height 22
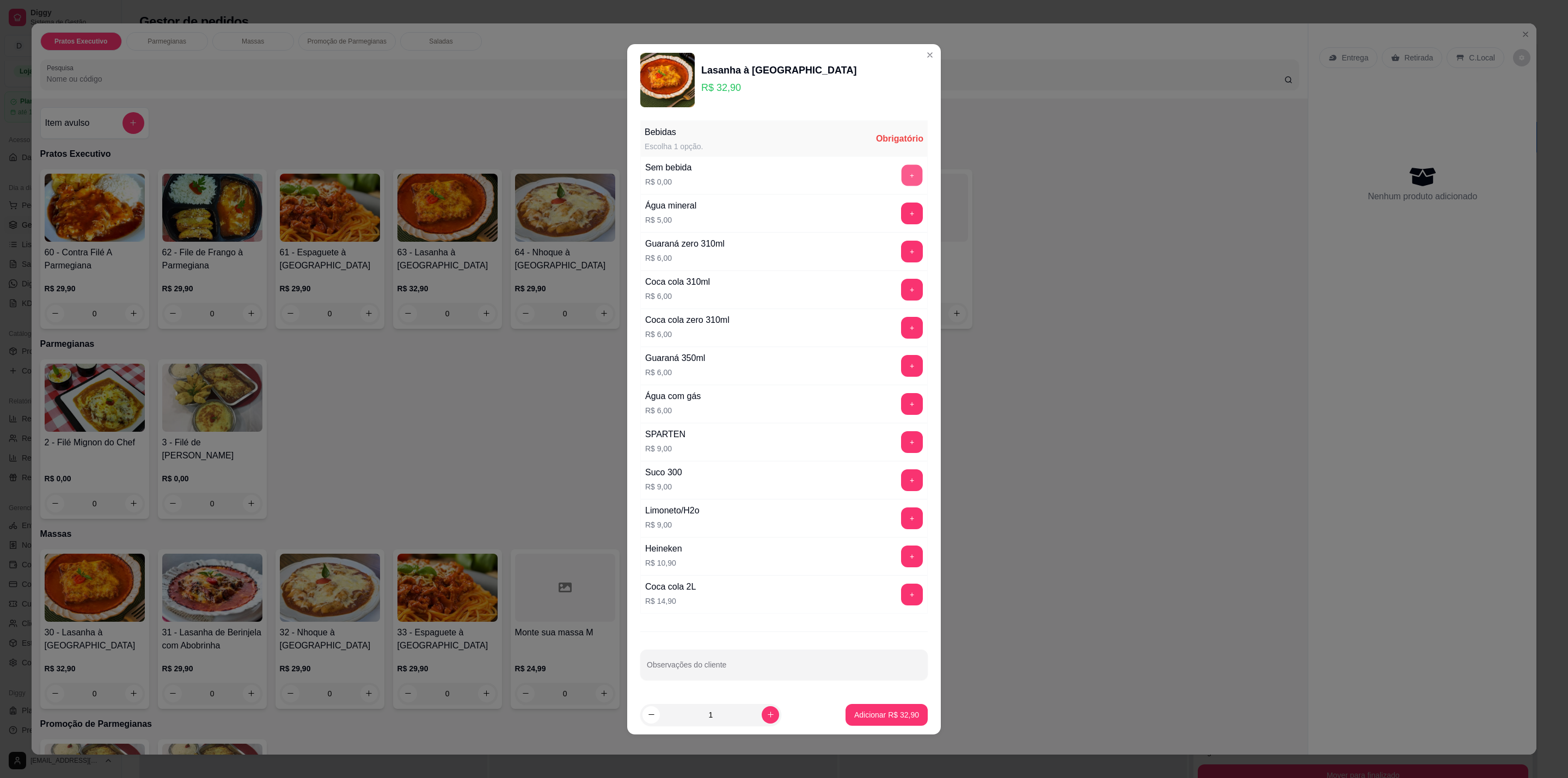
click at [904, 164] on button "+" at bounding box center [912, 175] width 21 height 21
click at [869, 716] on p "Adicionar R$ 32,90" at bounding box center [886, 715] width 65 height 11
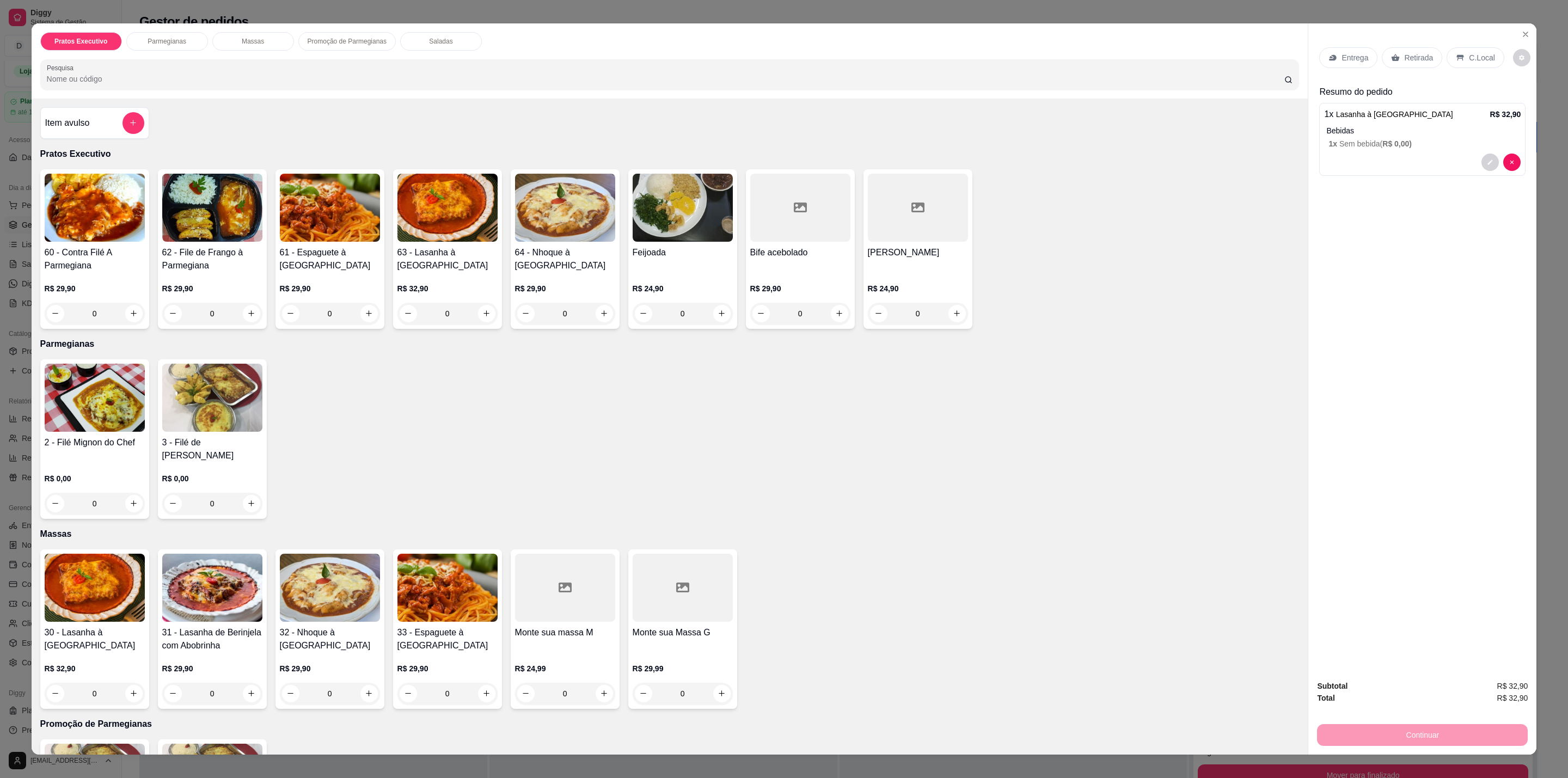
click at [1457, 56] on icon at bounding box center [1461, 58] width 7 height 6
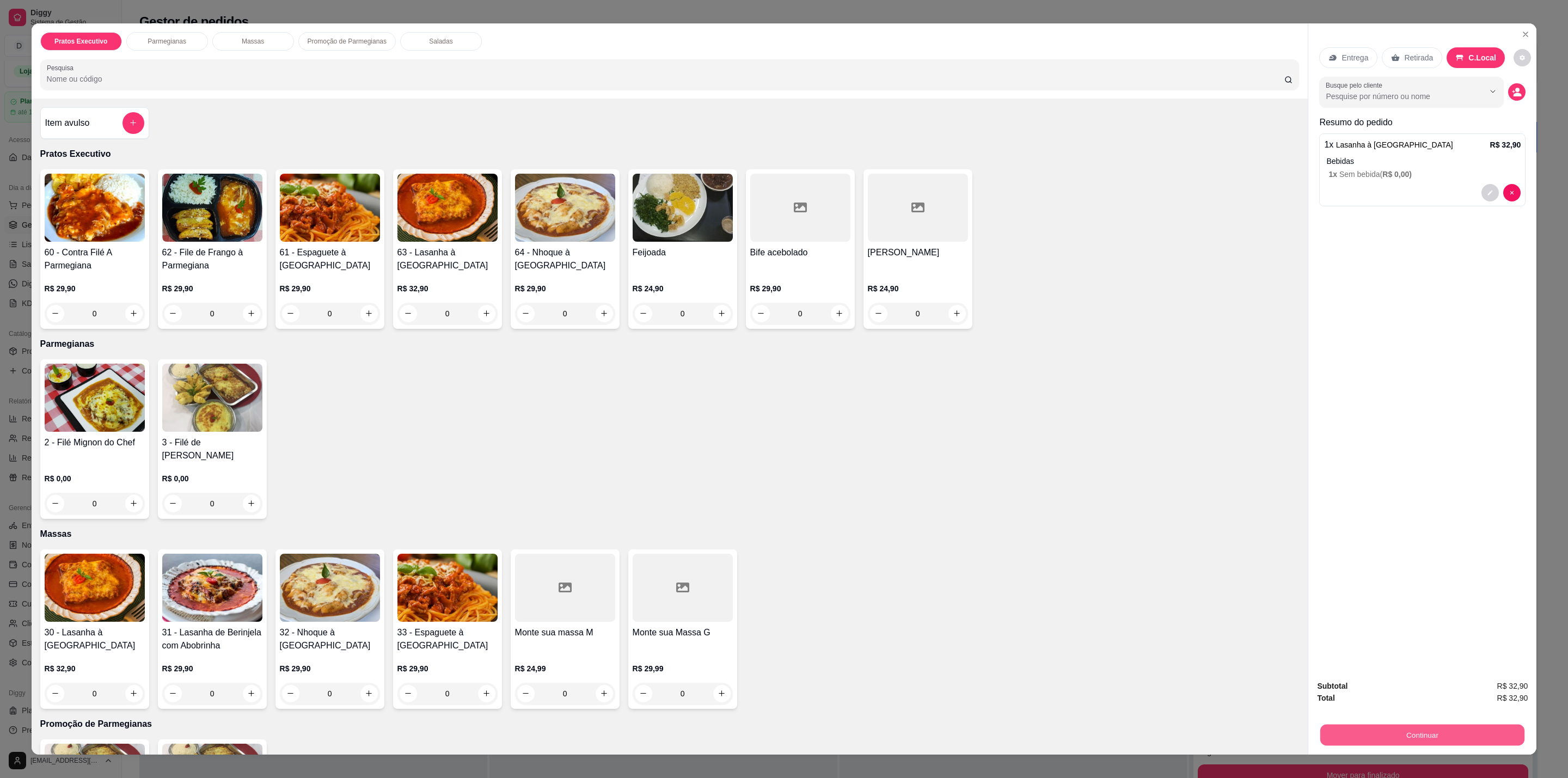
click at [1401, 735] on button "Continuar" at bounding box center [1422, 735] width 204 height 21
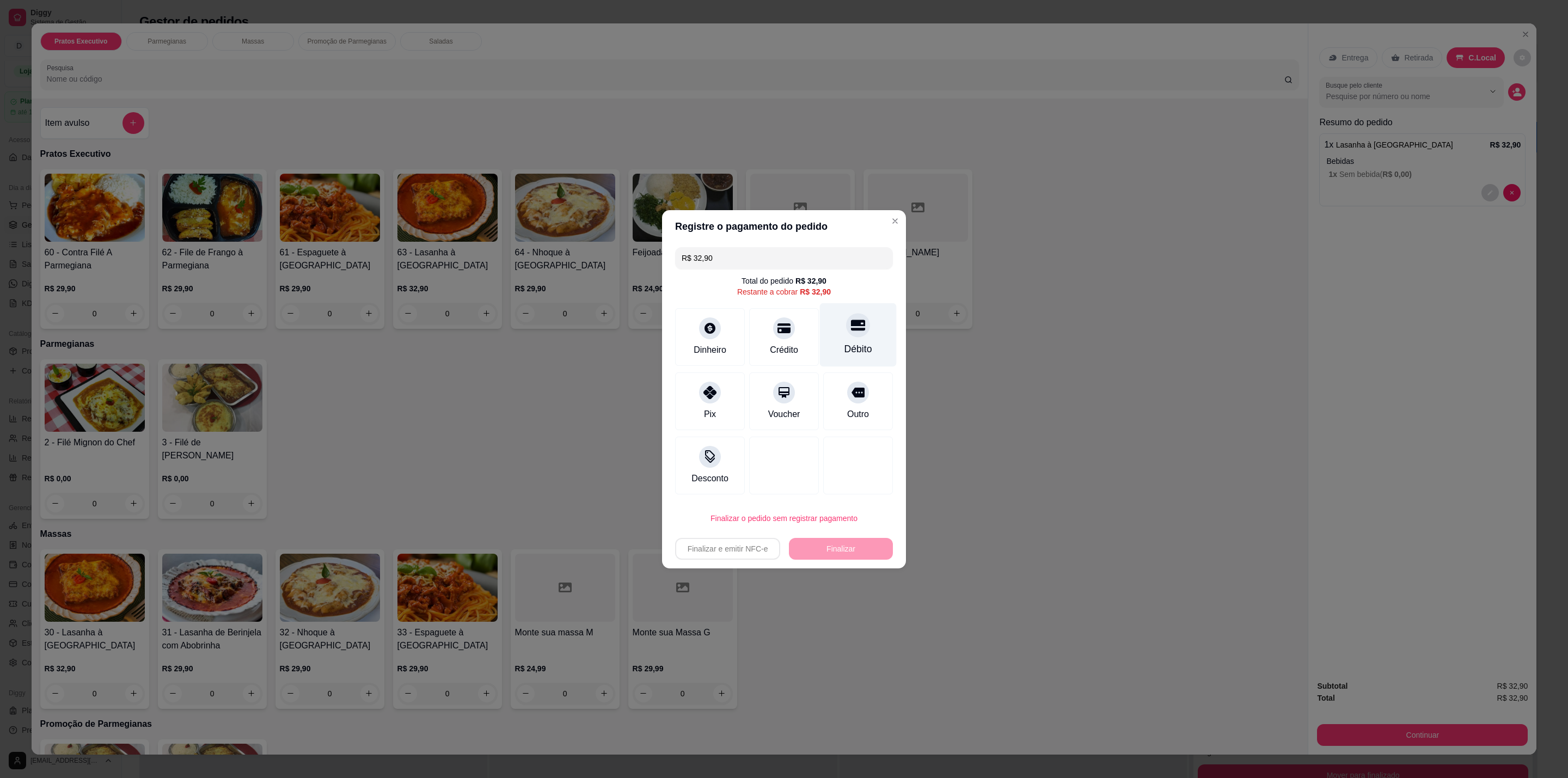
click at [853, 328] on icon at bounding box center [858, 325] width 14 height 11
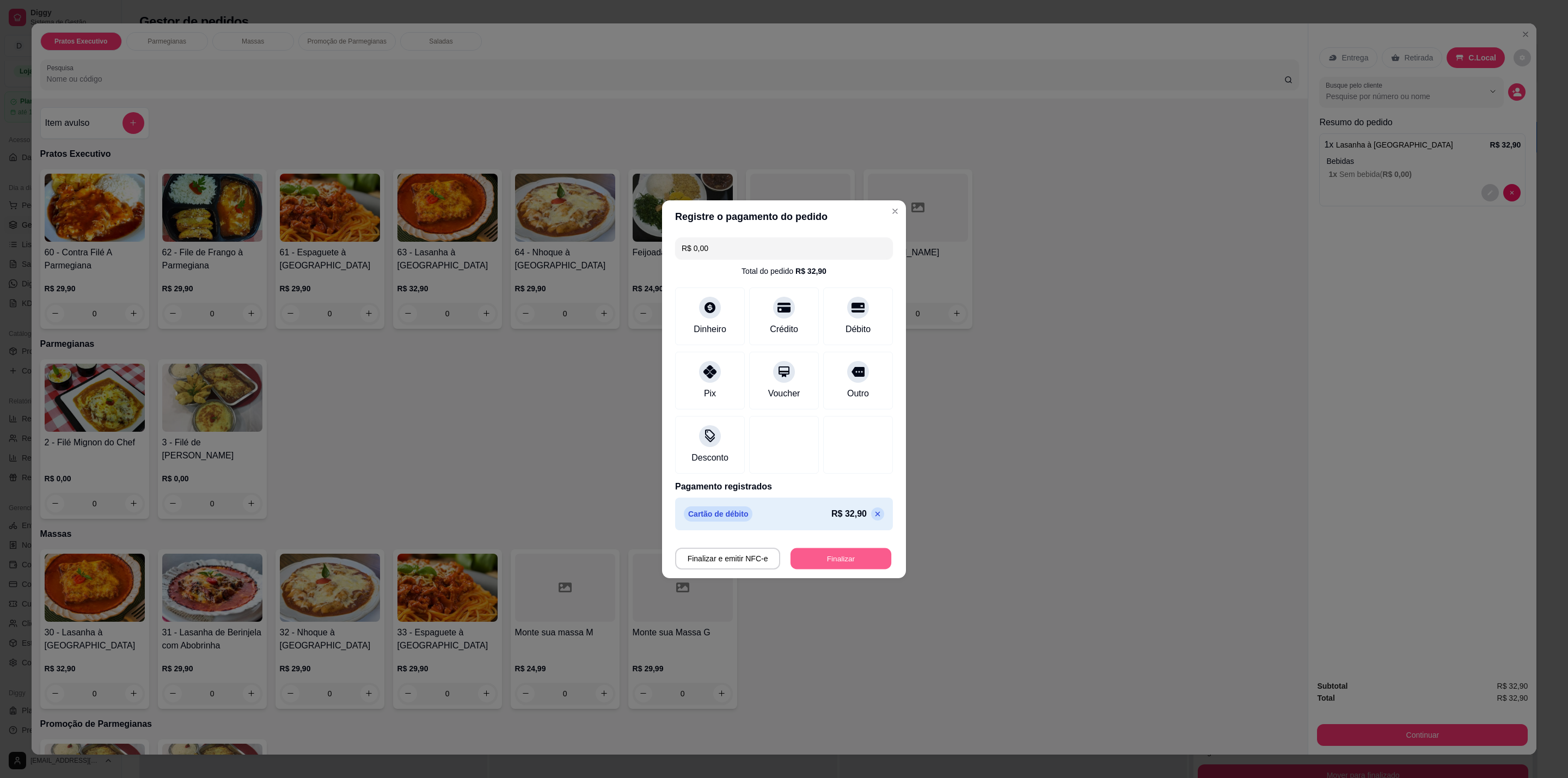
click at [821, 562] on button "Finalizar" at bounding box center [841, 558] width 100 height 21
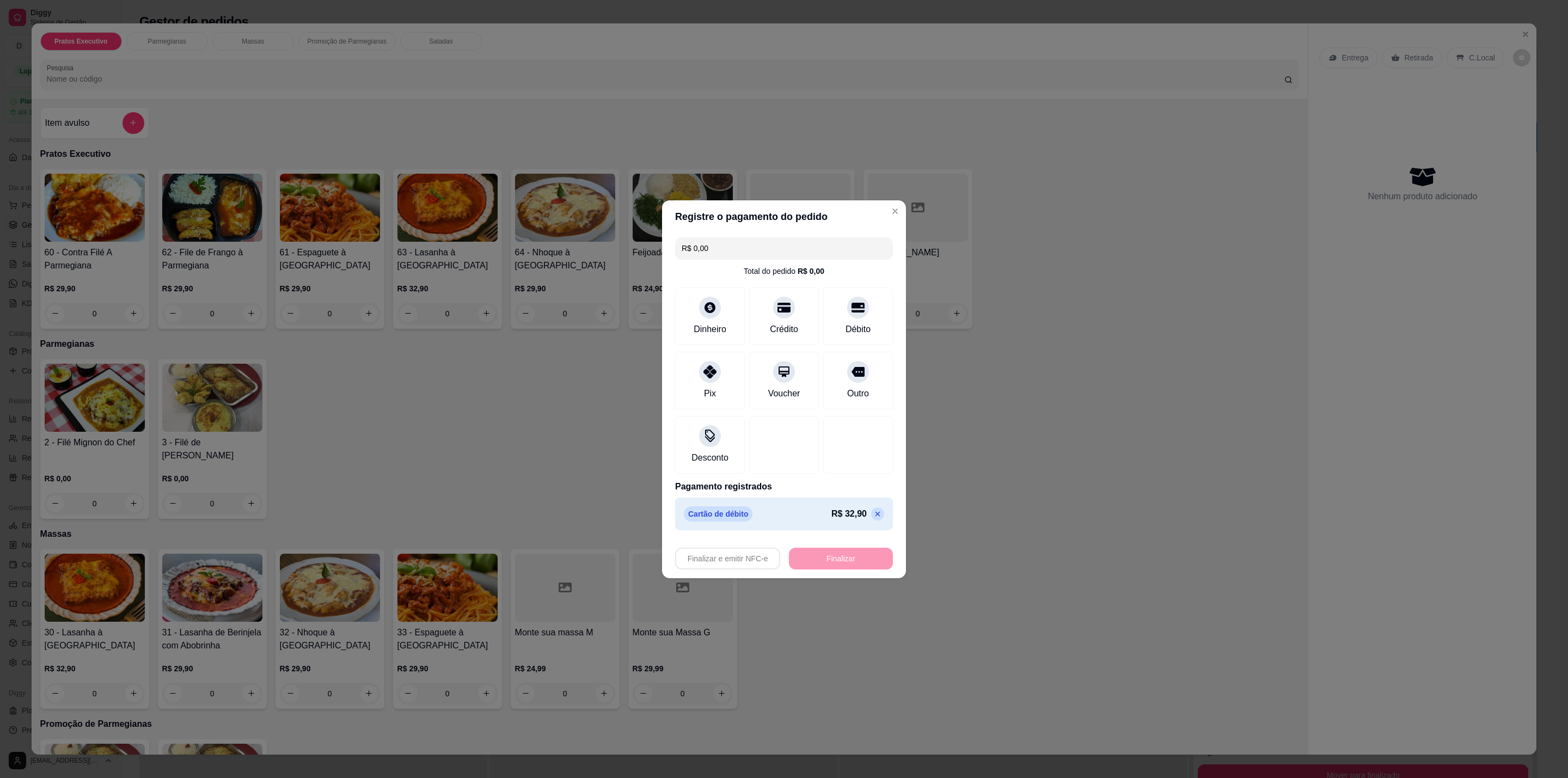
type input "-R$ 32,90"
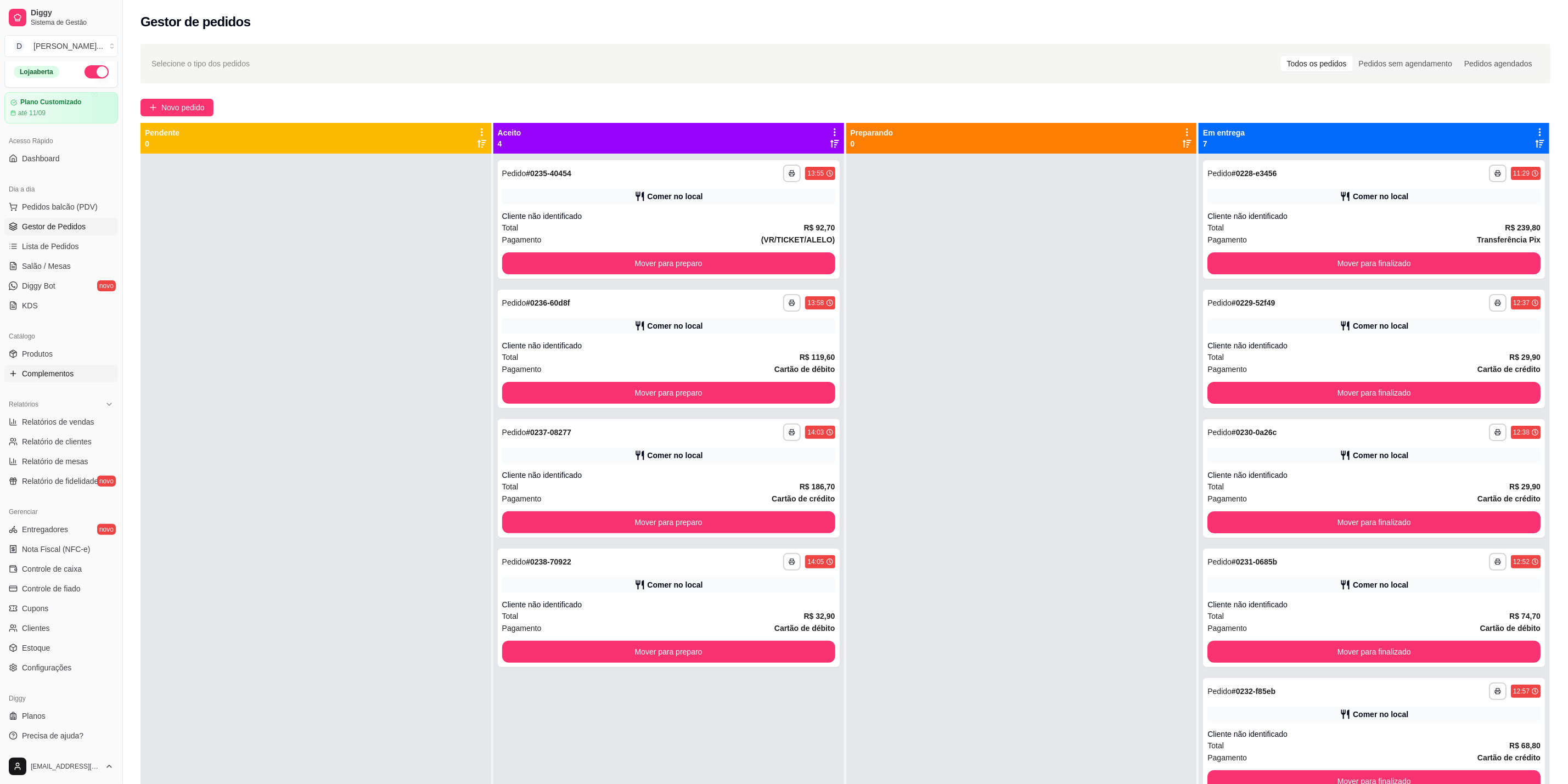
click at [43, 371] on span "Complementos" at bounding box center [48, 374] width 52 height 11
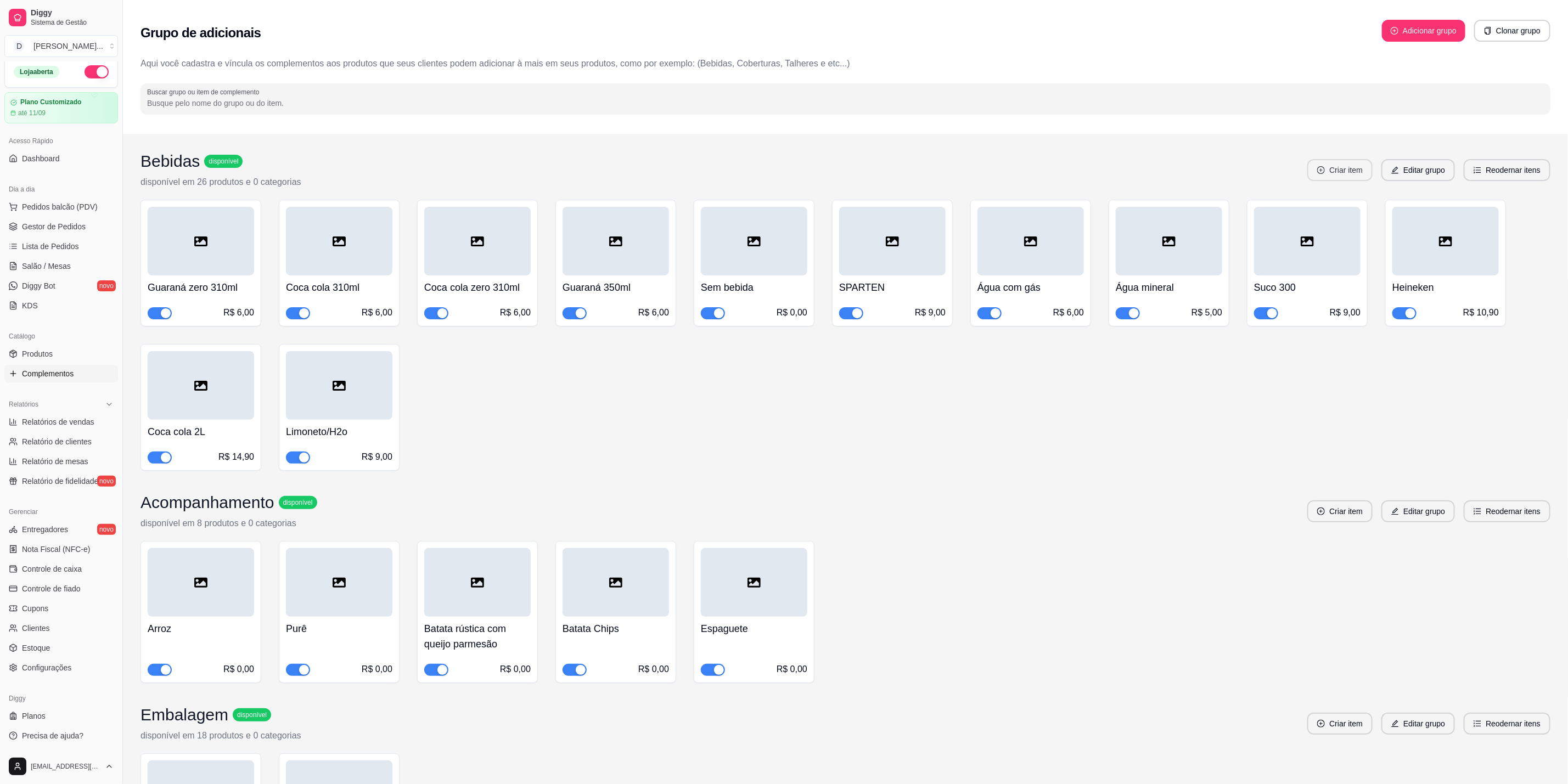
click at [1340, 167] on button "Criar item" at bounding box center [1340, 170] width 65 height 22
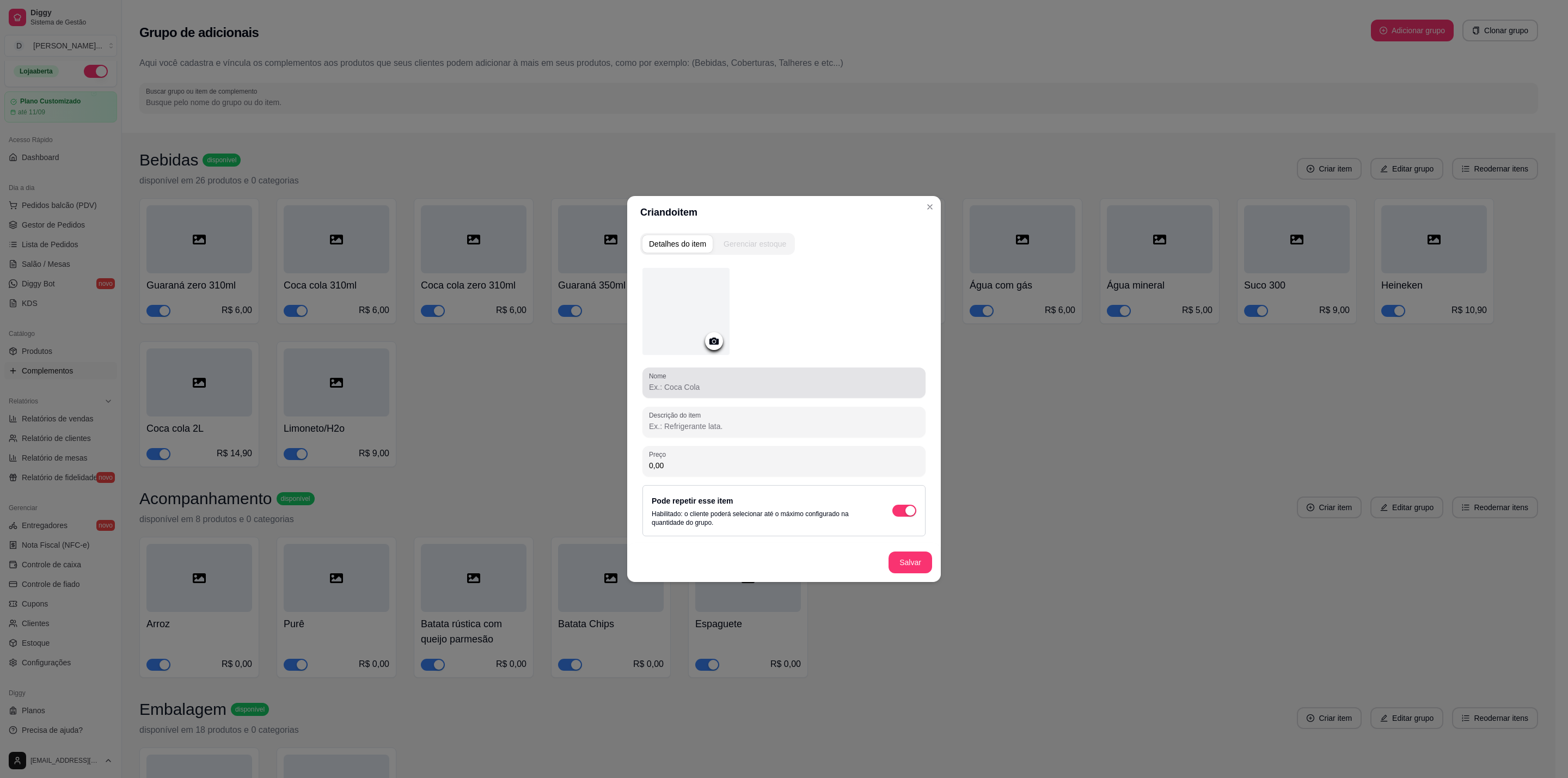
click at [734, 393] on div at bounding box center [784, 383] width 270 height 22
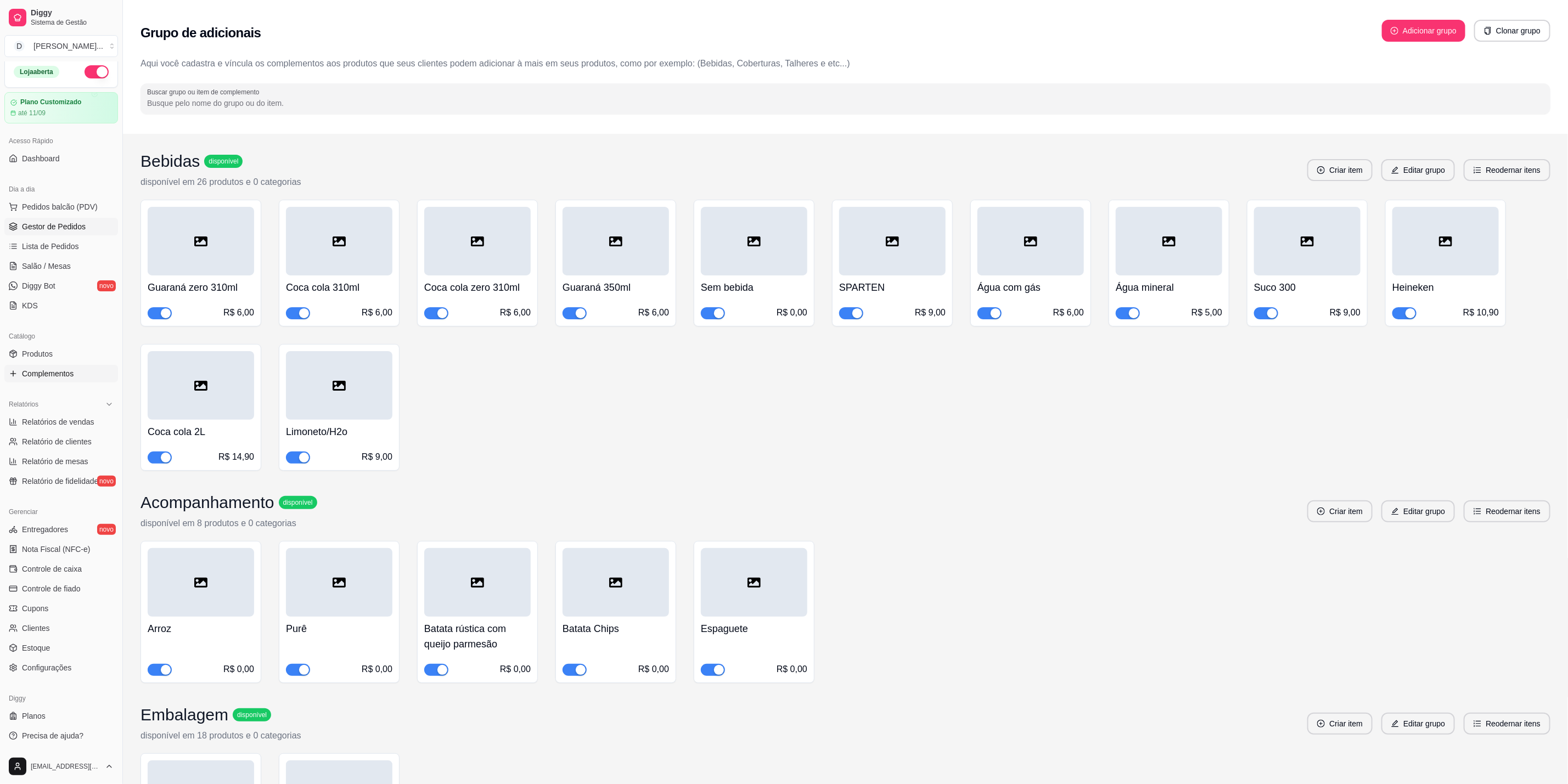
click at [58, 226] on span "Gestor de Pedidos" at bounding box center [54, 226] width 64 height 11
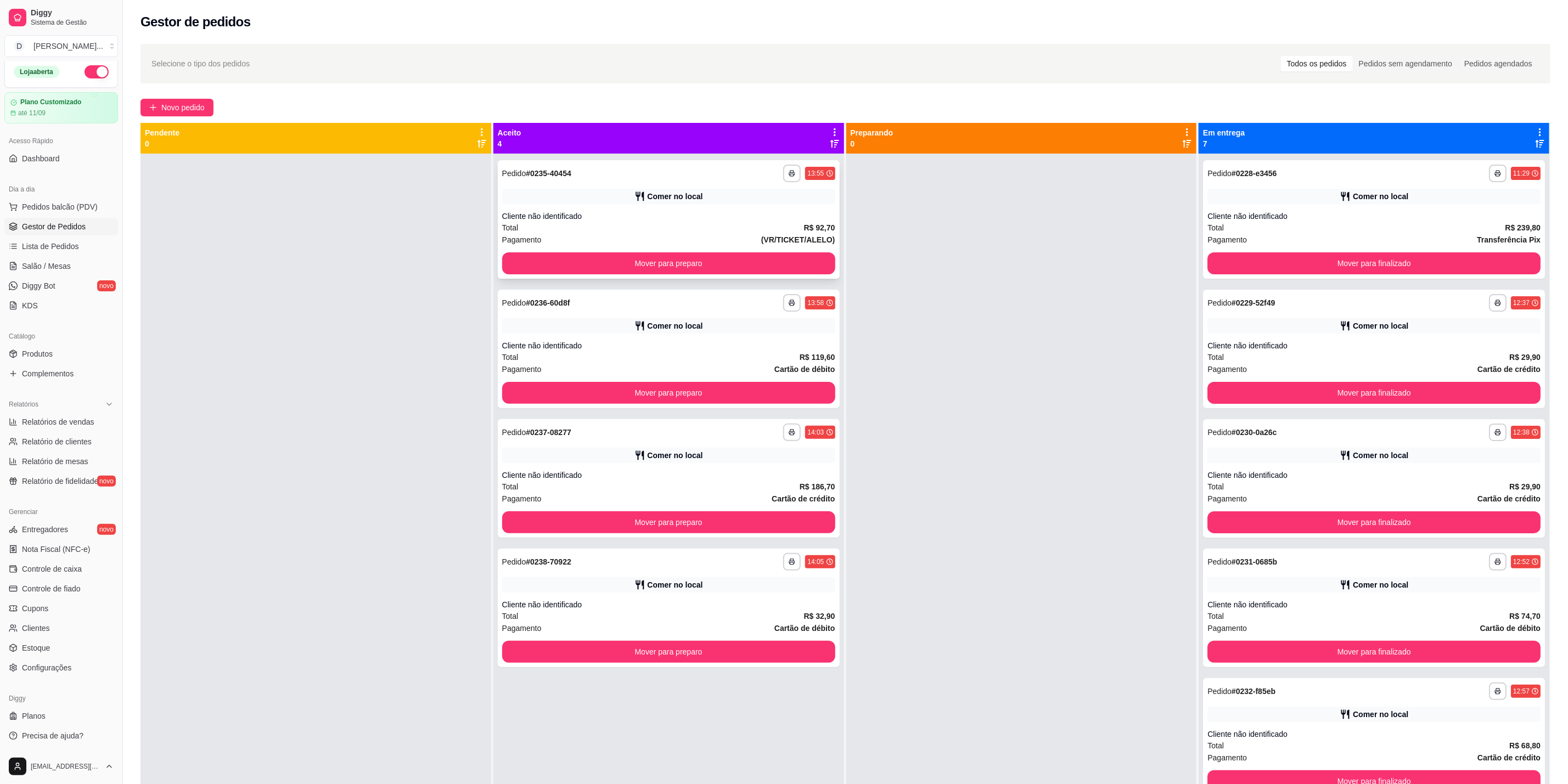
click at [647, 232] on div "Total R$ 92,70" at bounding box center [668, 228] width 333 height 12
click at [674, 214] on div "Cliente não identificado" at bounding box center [668, 216] width 333 height 11
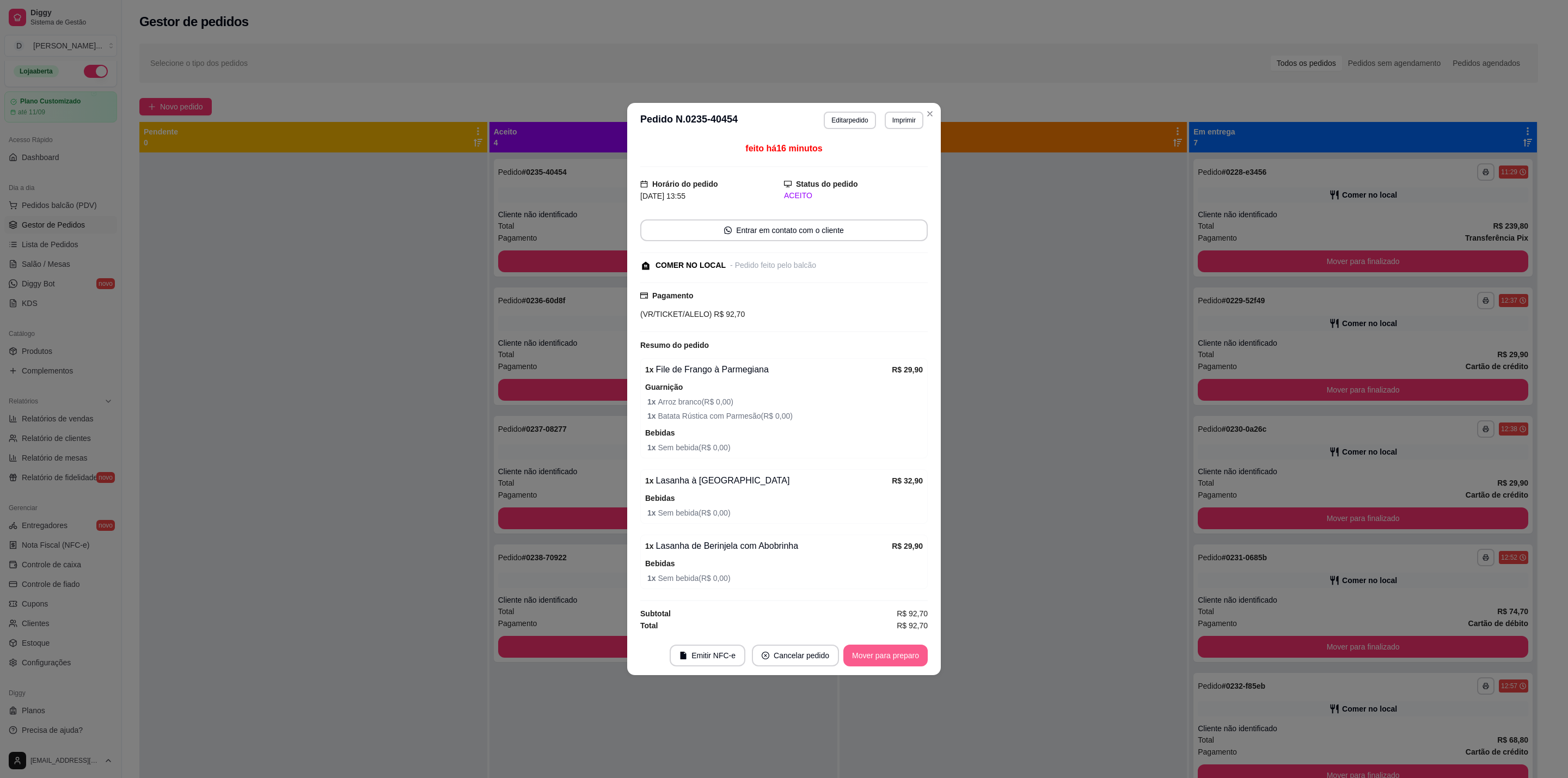
click at [883, 653] on button "Mover para preparo" at bounding box center [885, 656] width 85 height 22
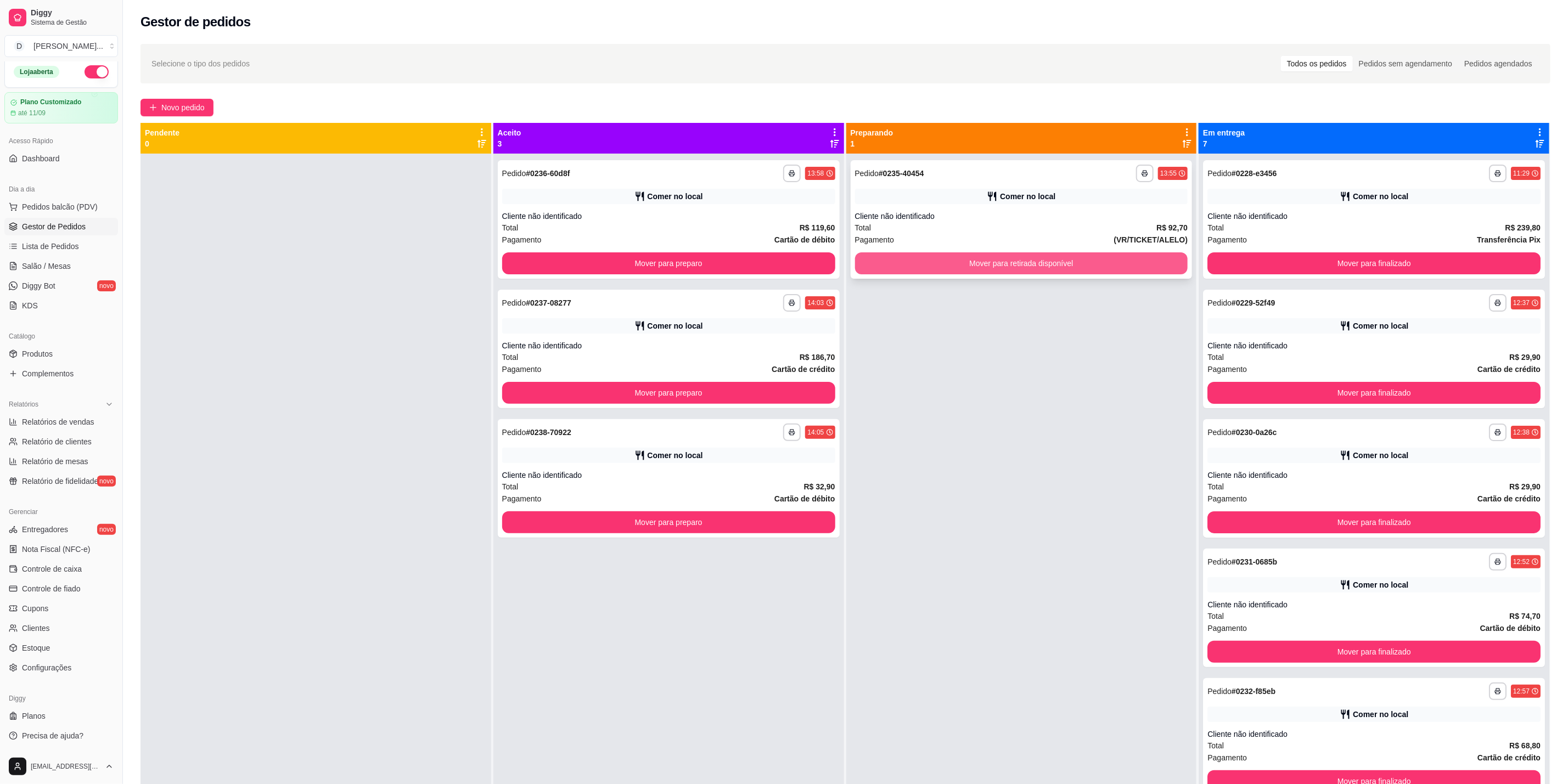
click at [973, 264] on button "Mover para retirada disponível" at bounding box center [1022, 263] width 333 height 22
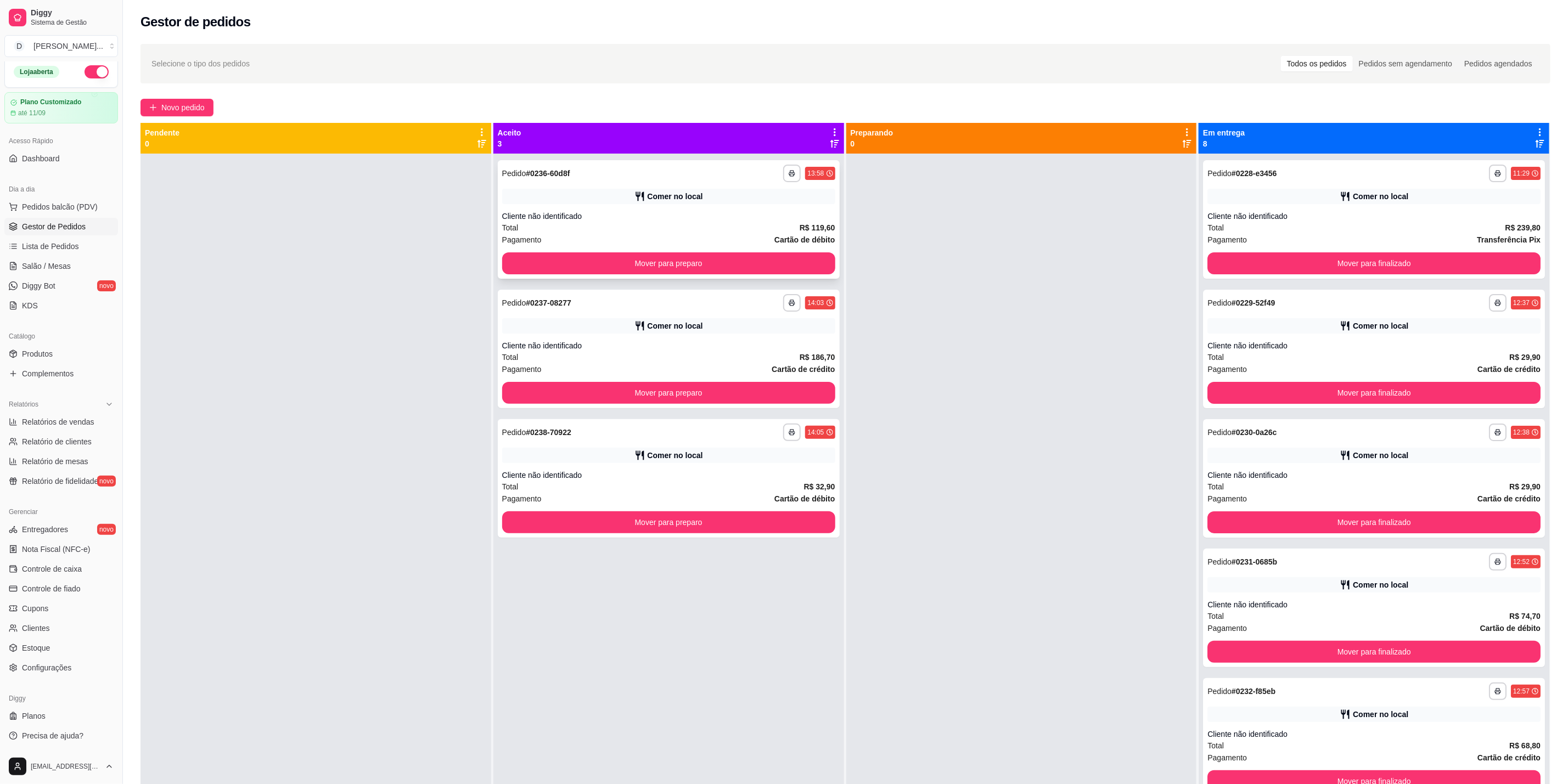
click at [774, 218] on div "Cliente não identificado" at bounding box center [668, 216] width 333 height 11
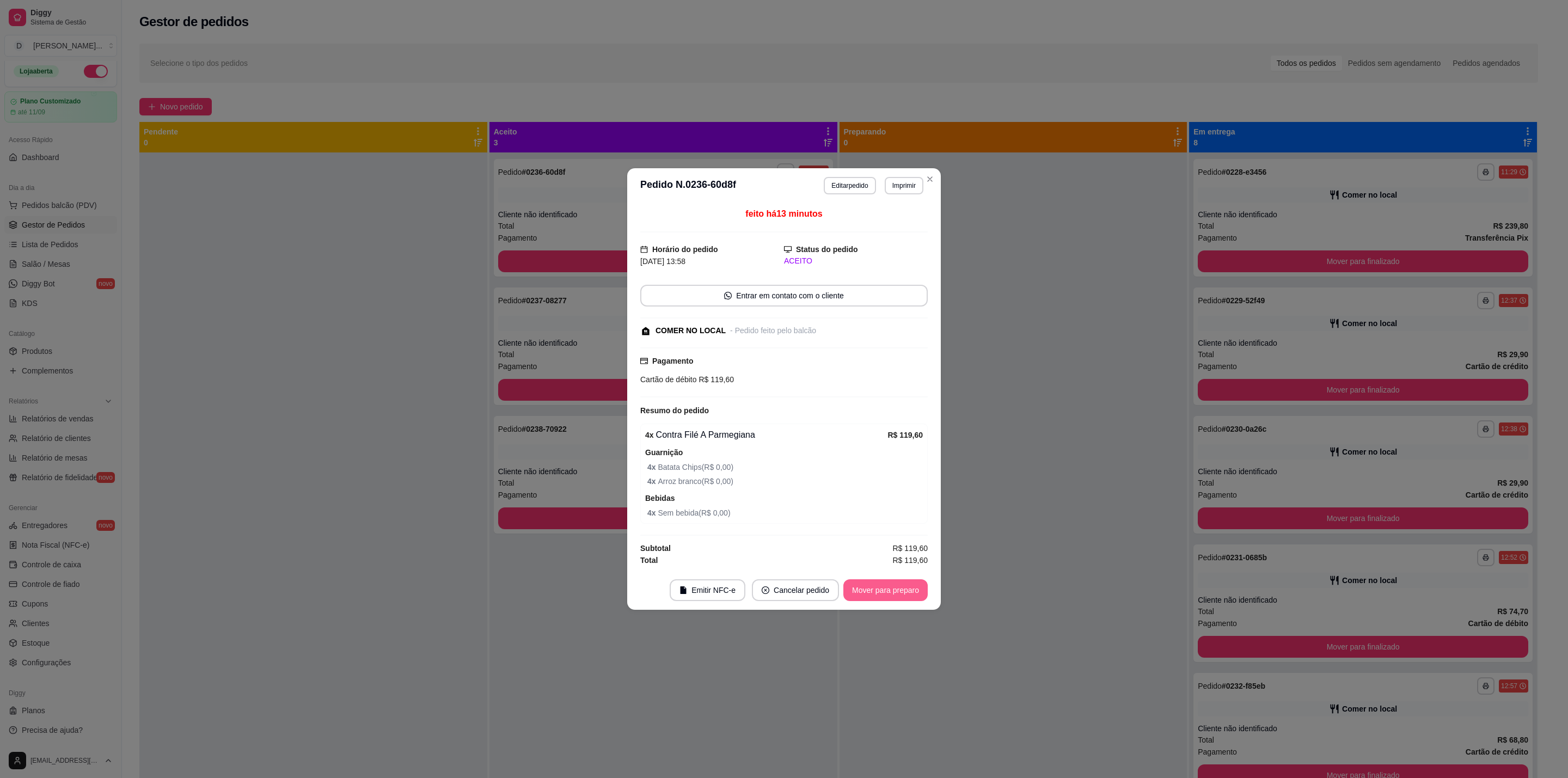
click at [889, 595] on button "Mover para preparo" at bounding box center [885, 591] width 85 height 22
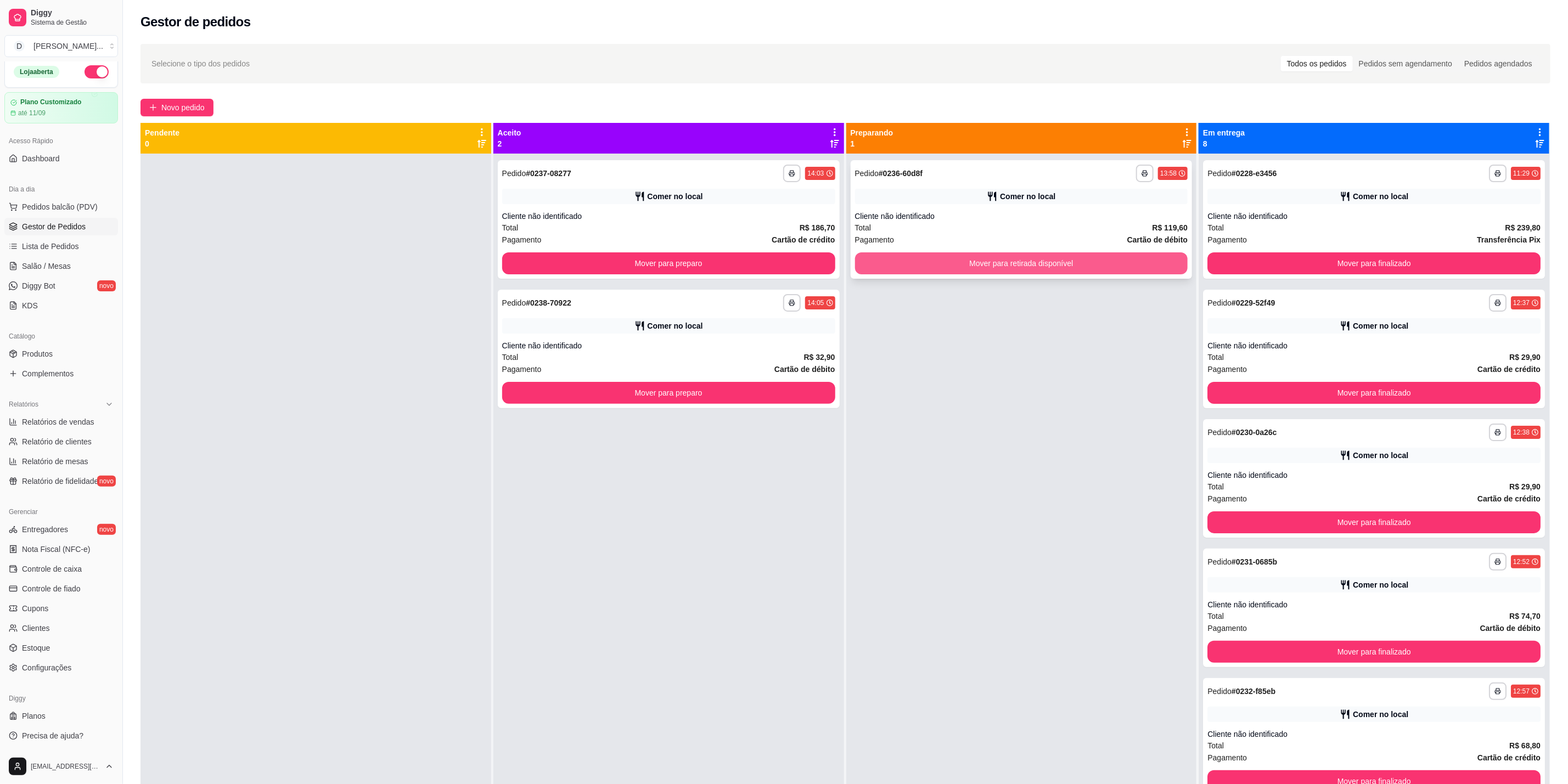
click at [1033, 267] on button "Mover para retirada disponível" at bounding box center [1022, 263] width 333 height 22
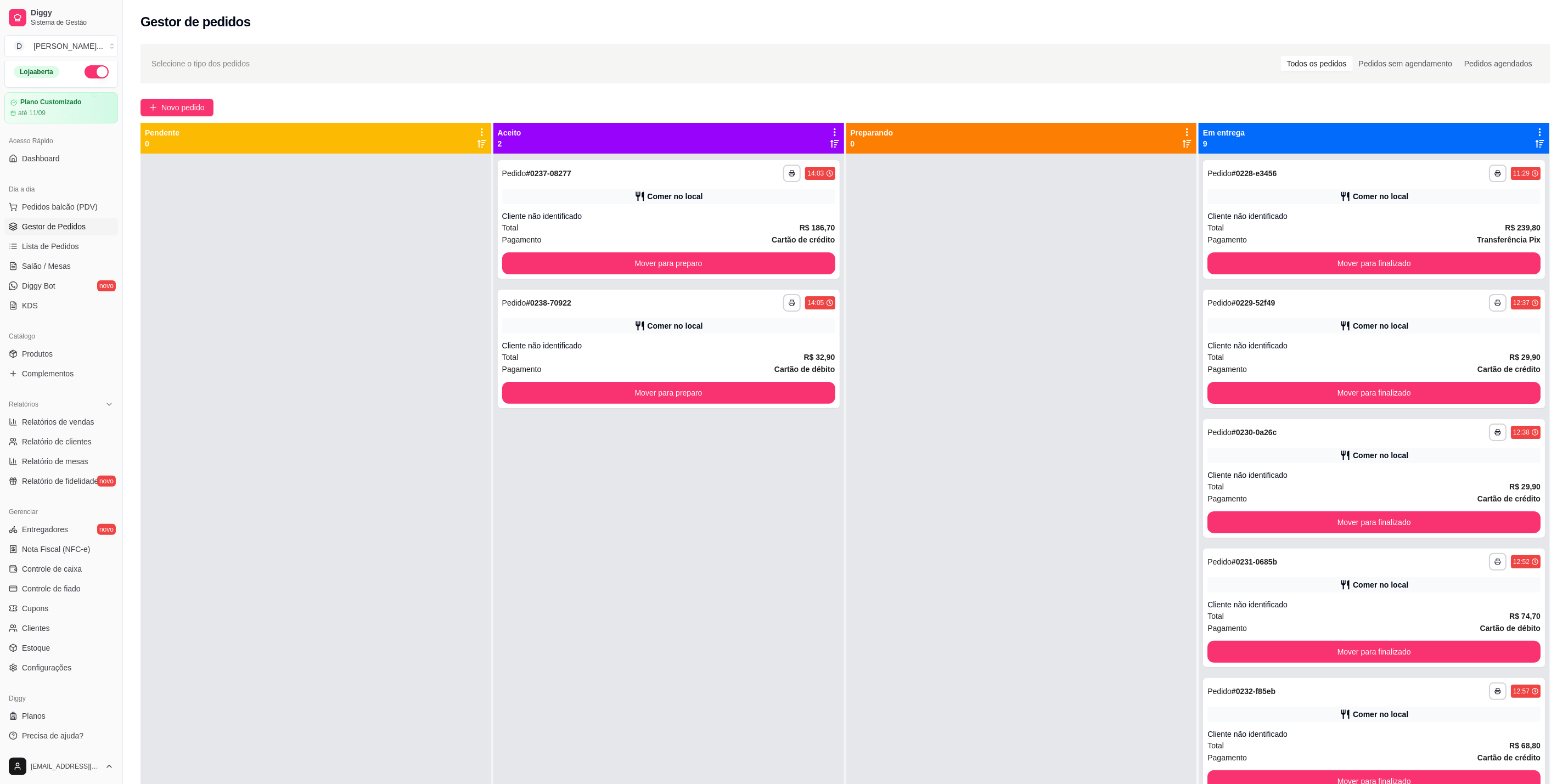
click at [995, 422] on div at bounding box center [1022, 545] width 351 height 784
click at [682, 191] on div "Comer no local" at bounding box center [675, 196] width 55 height 11
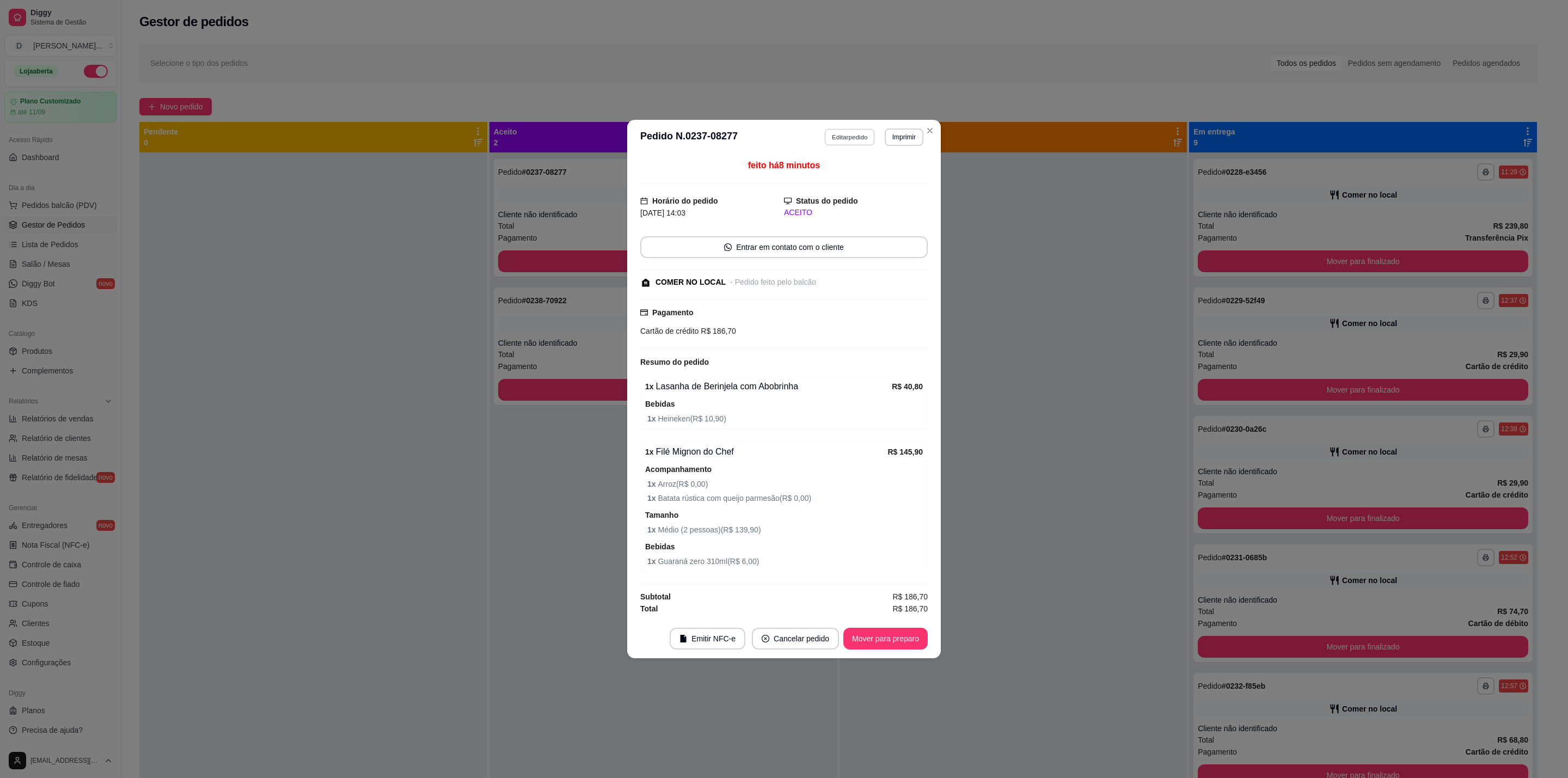
click at [850, 134] on button "Editar pedido" at bounding box center [850, 137] width 51 height 17
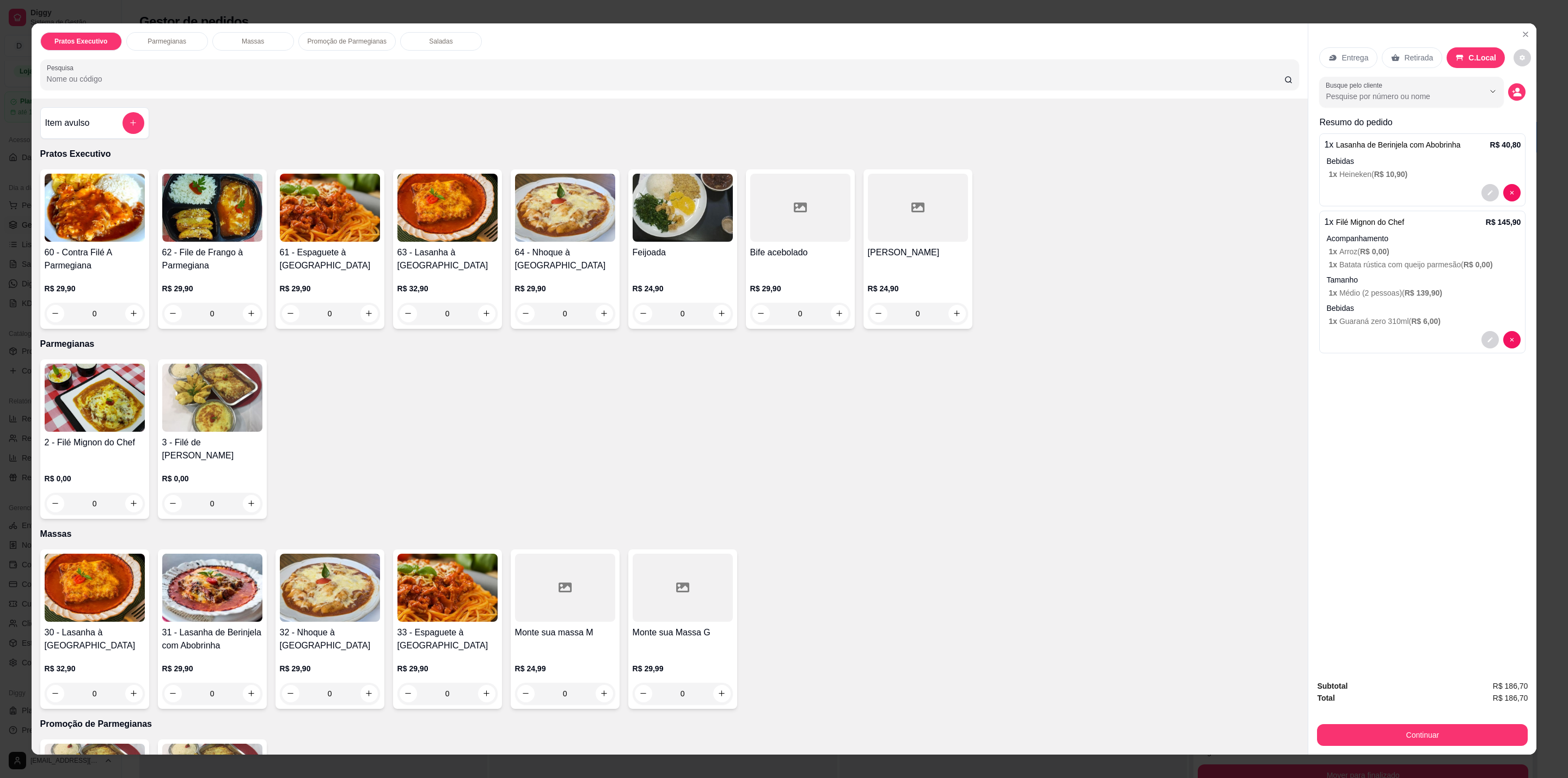
click at [1387, 272] on div "1 x Filé Mignon do Chef R$ 145,90 Acompanhamento 1 x Arroz ( R$ 0,00 ) 1 x Bata…" at bounding box center [1422, 282] width 206 height 142
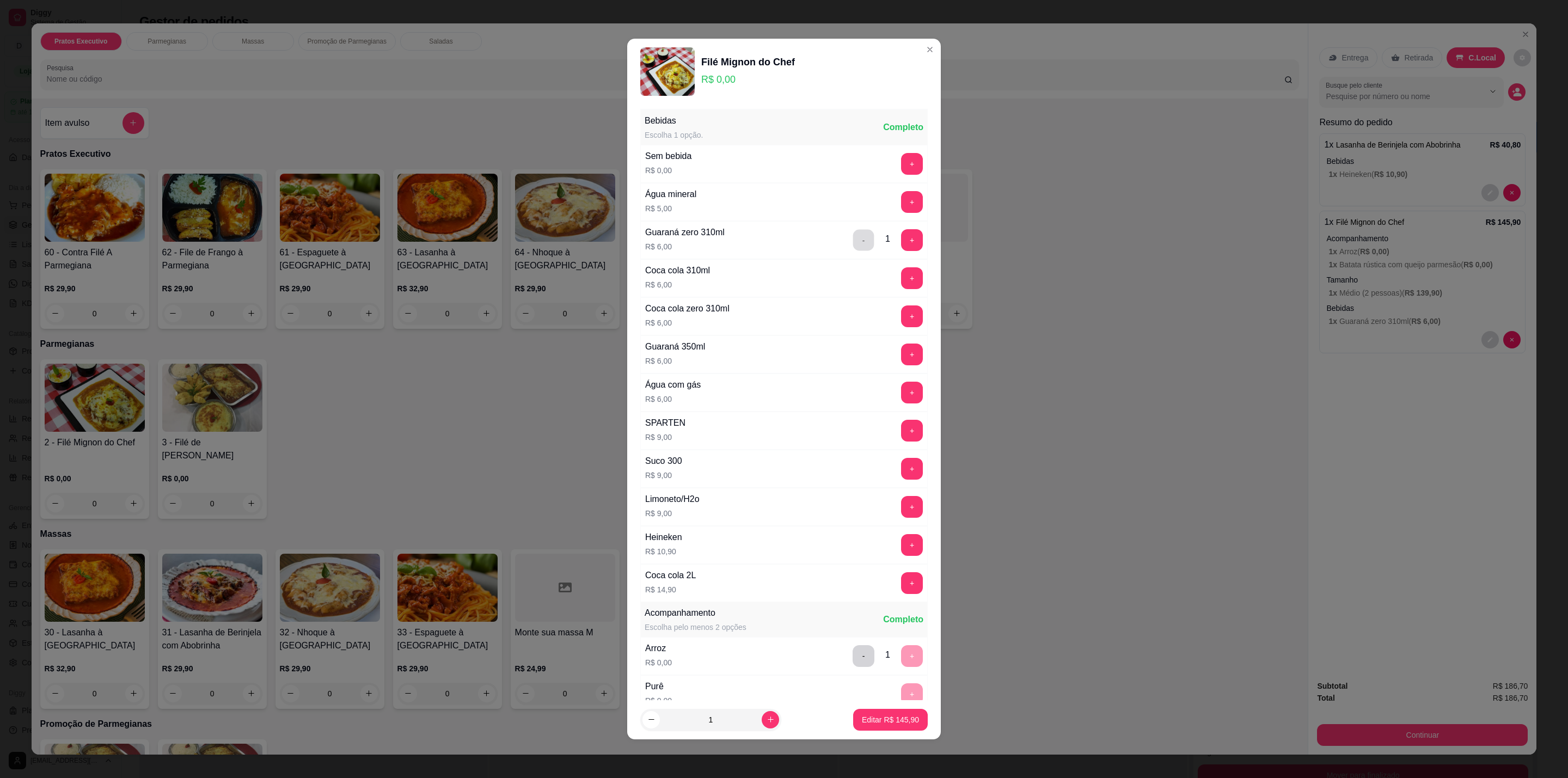
click at [853, 245] on button "-" at bounding box center [864, 240] width 21 height 21
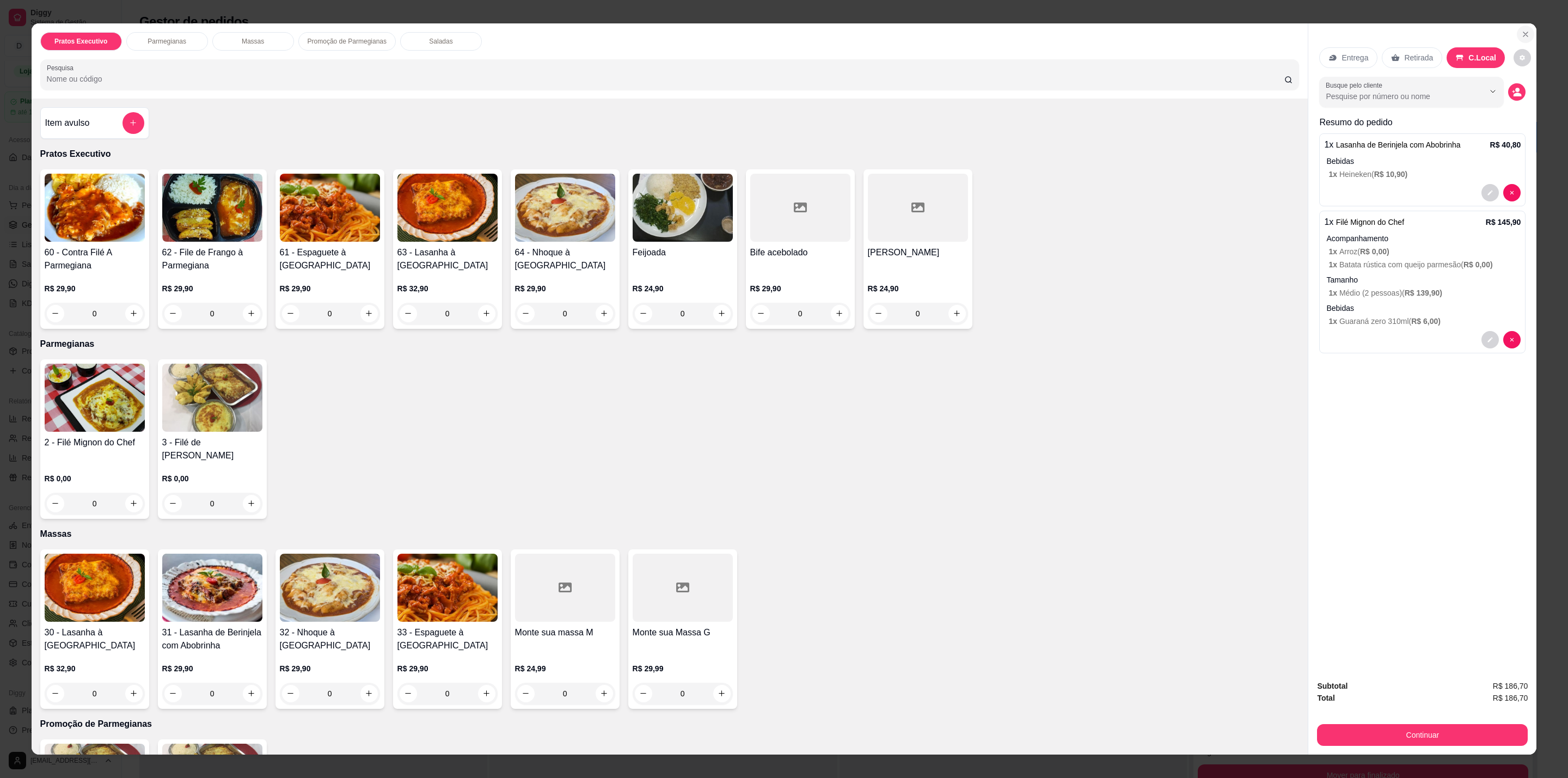
click at [1521, 28] on button "Close" at bounding box center [1525, 34] width 18 height 18
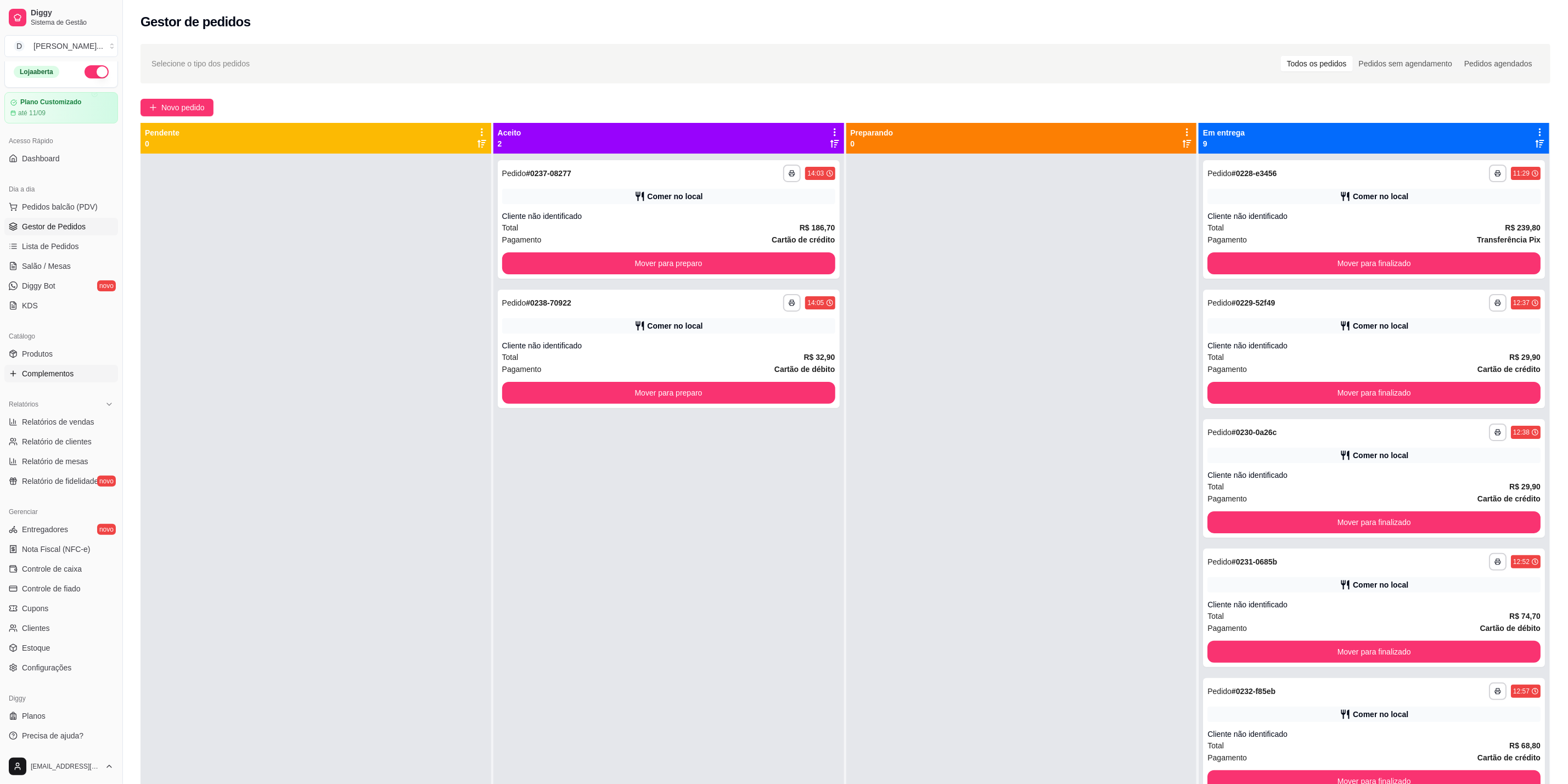
click at [55, 374] on span "Complementos" at bounding box center [48, 374] width 52 height 11
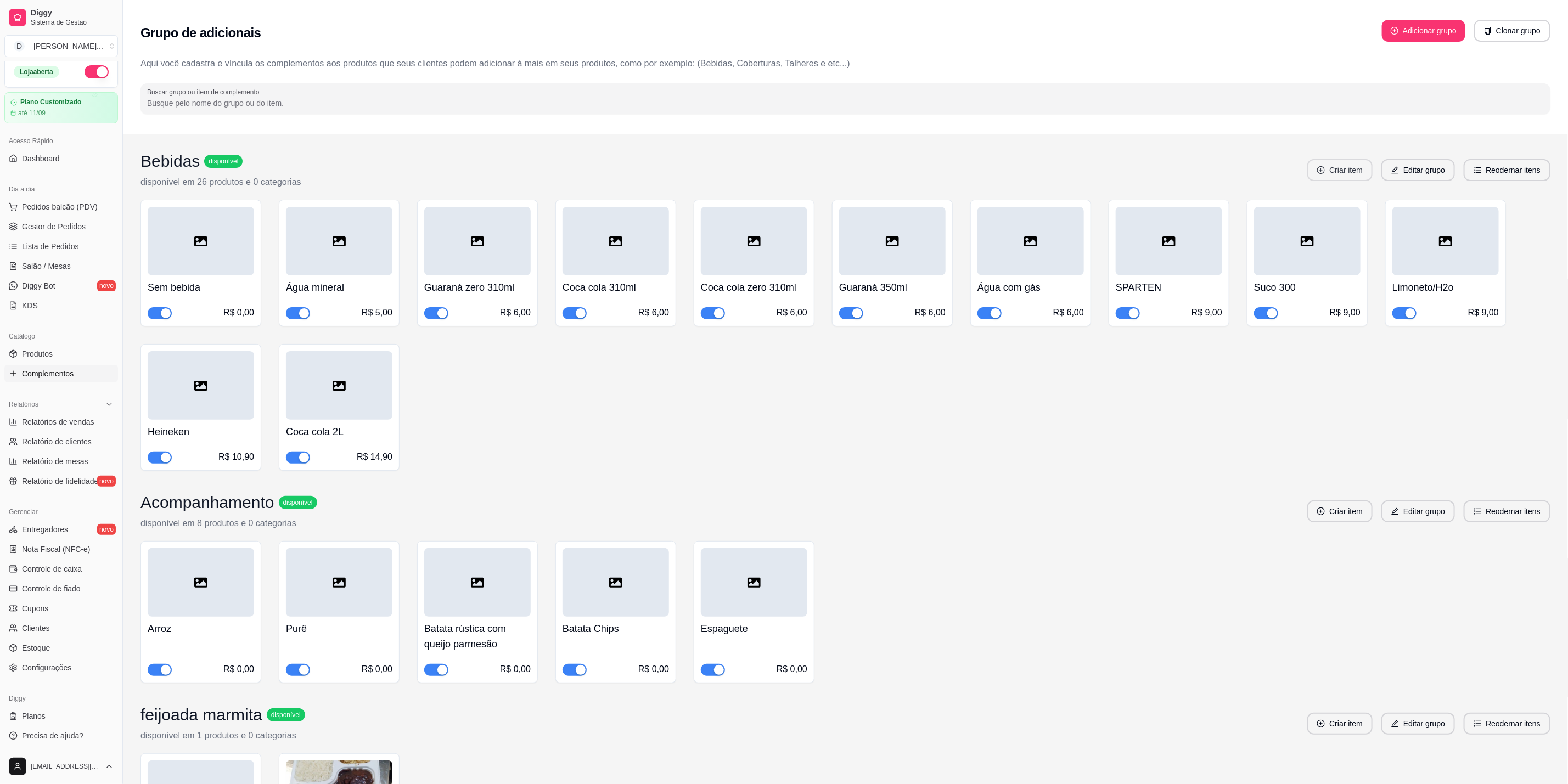
click at [1341, 177] on button "Criar item" at bounding box center [1340, 170] width 65 height 22
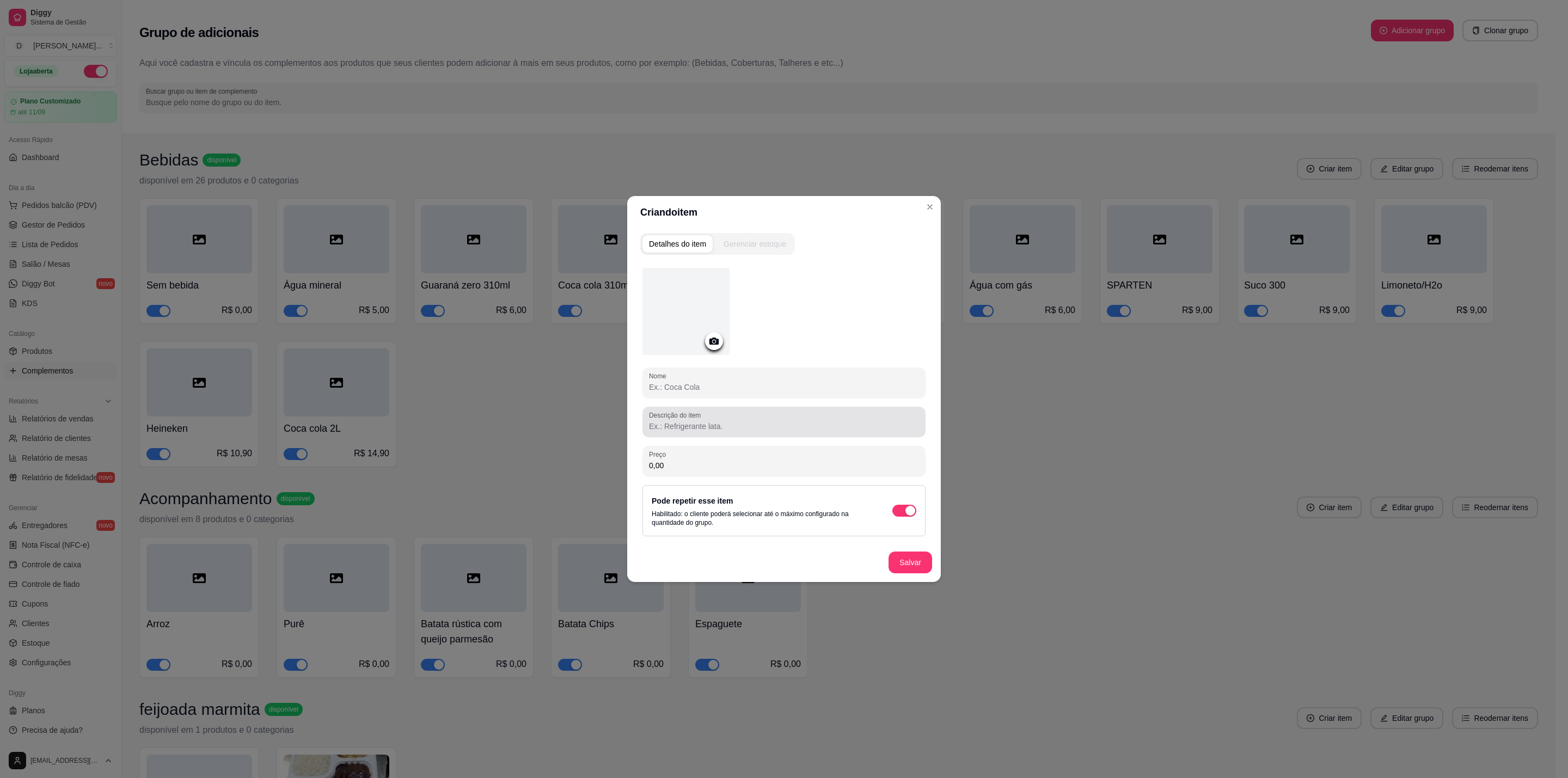
click at [765, 407] on div "Descrição do item" at bounding box center [783, 422] width 283 height 30
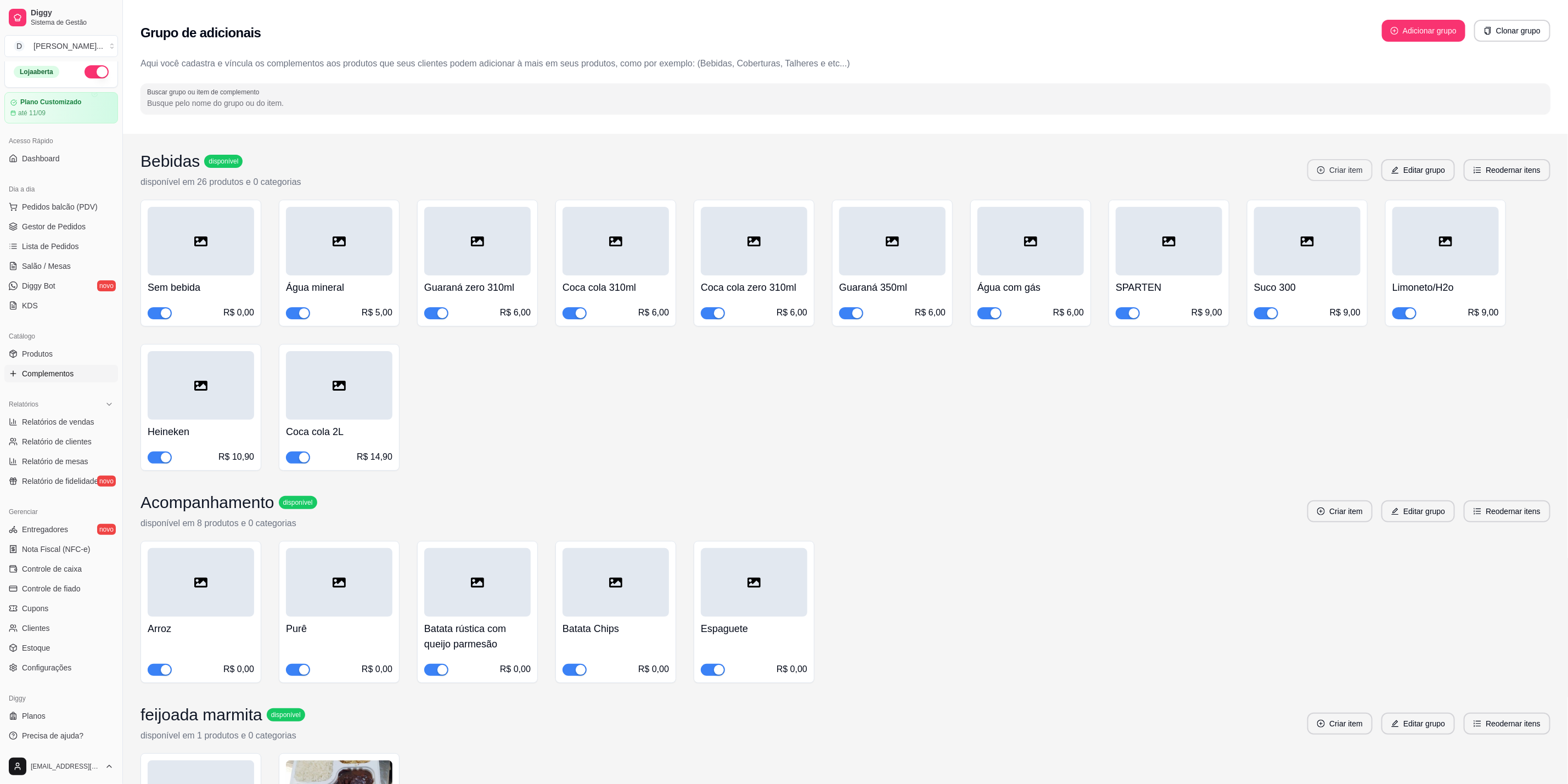
click at [1348, 173] on button "Criar item" at bounding box center [1340, 170] width 65 height 22
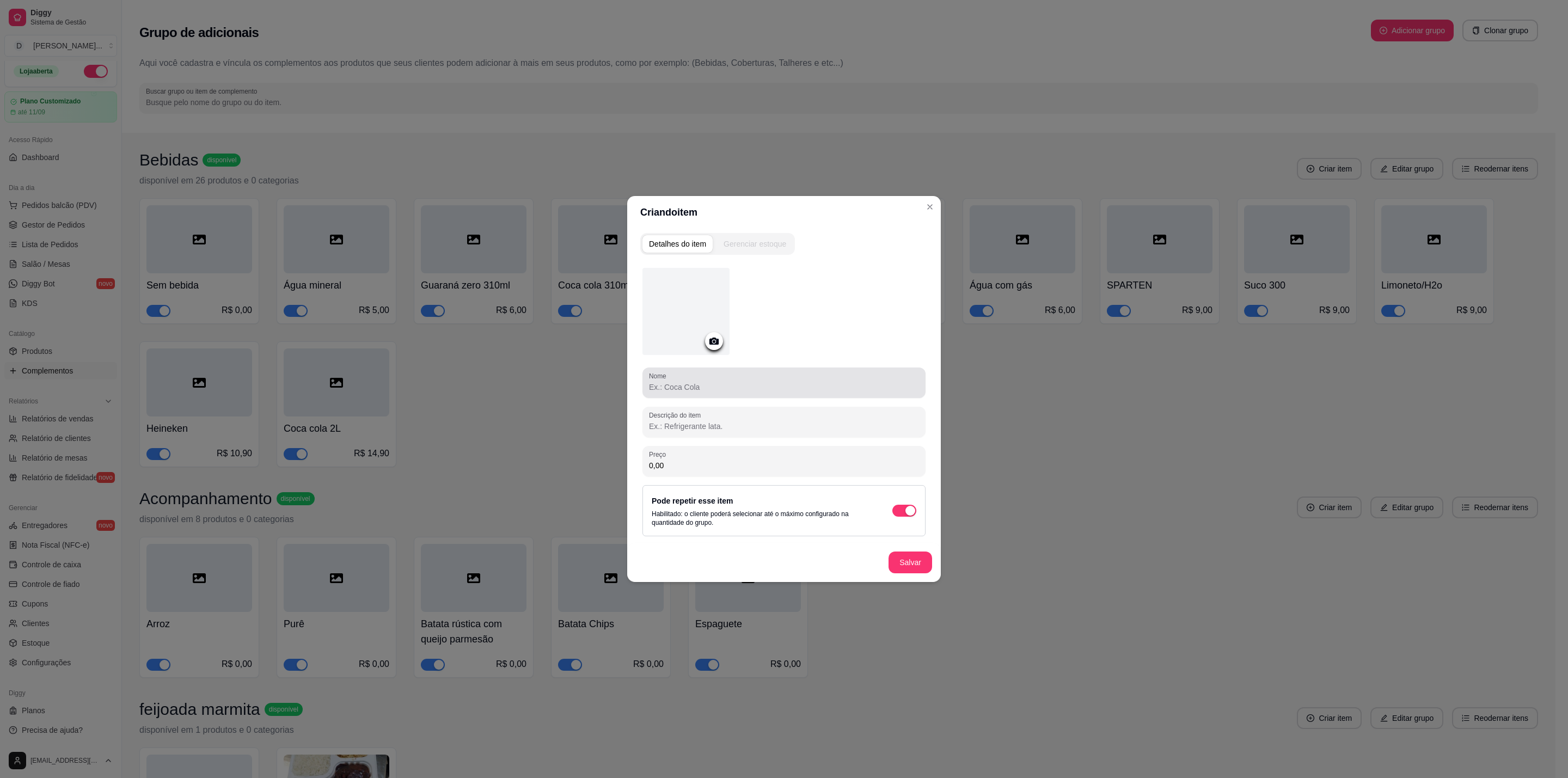
click at [727, 384] on input "Nome" at bounding box center [784, 387] width 270 height 11
type input "Sprite"
click at [911, 567] on button "Salvar" at bounding box center [911, 562] width 44 height 22
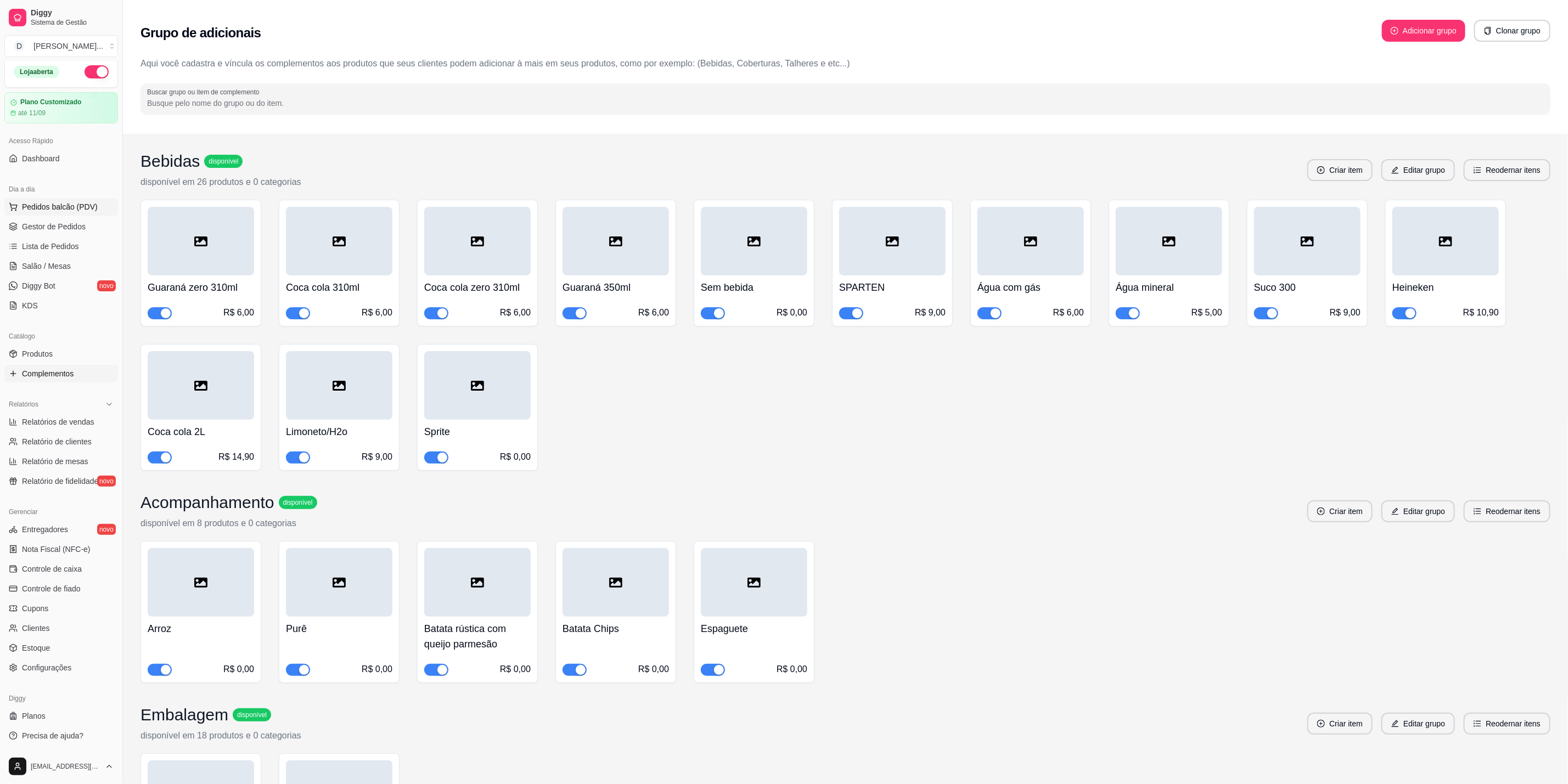
click at [55, 210] on span "Pedidos balcão (PDV)" at bounding box center [60, 207] width 75 height 11
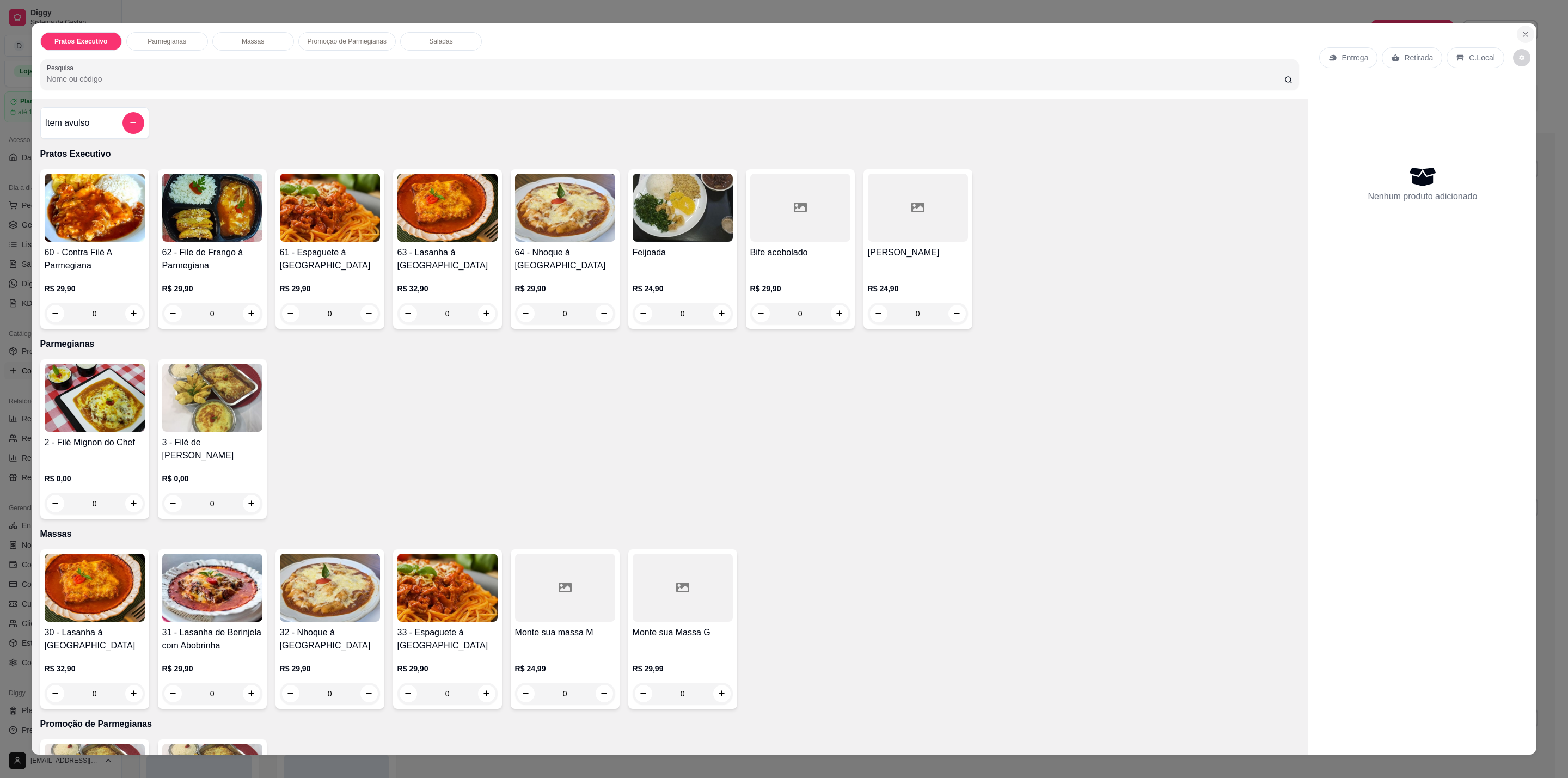
click at [1521, 35] on icon "Close" at bounding box center [1525, 34] width 9 height 9
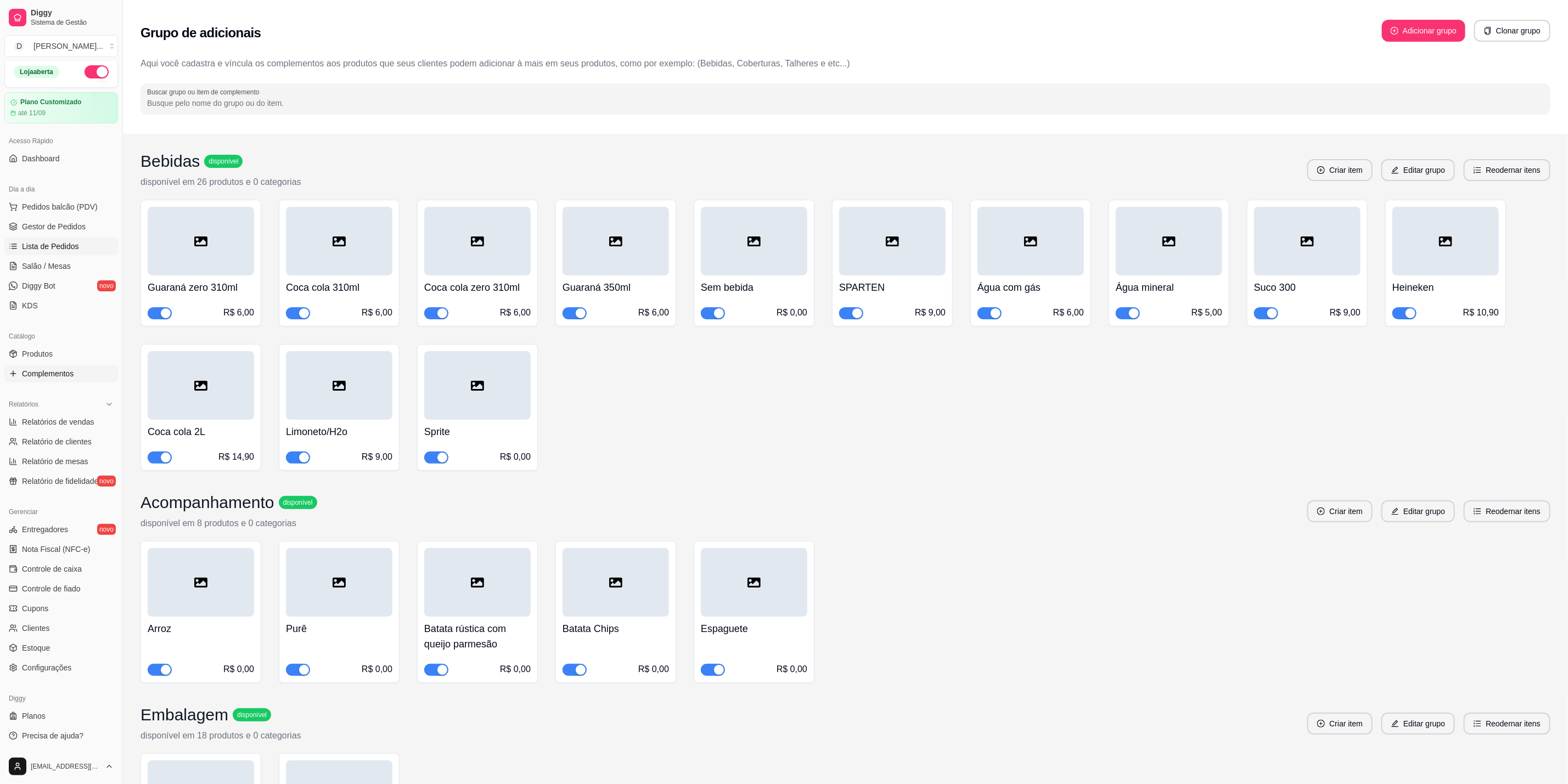
click at [48, 240] on link "Lista de Pedidos" at bounding box center [61, 246] width 114 height 18
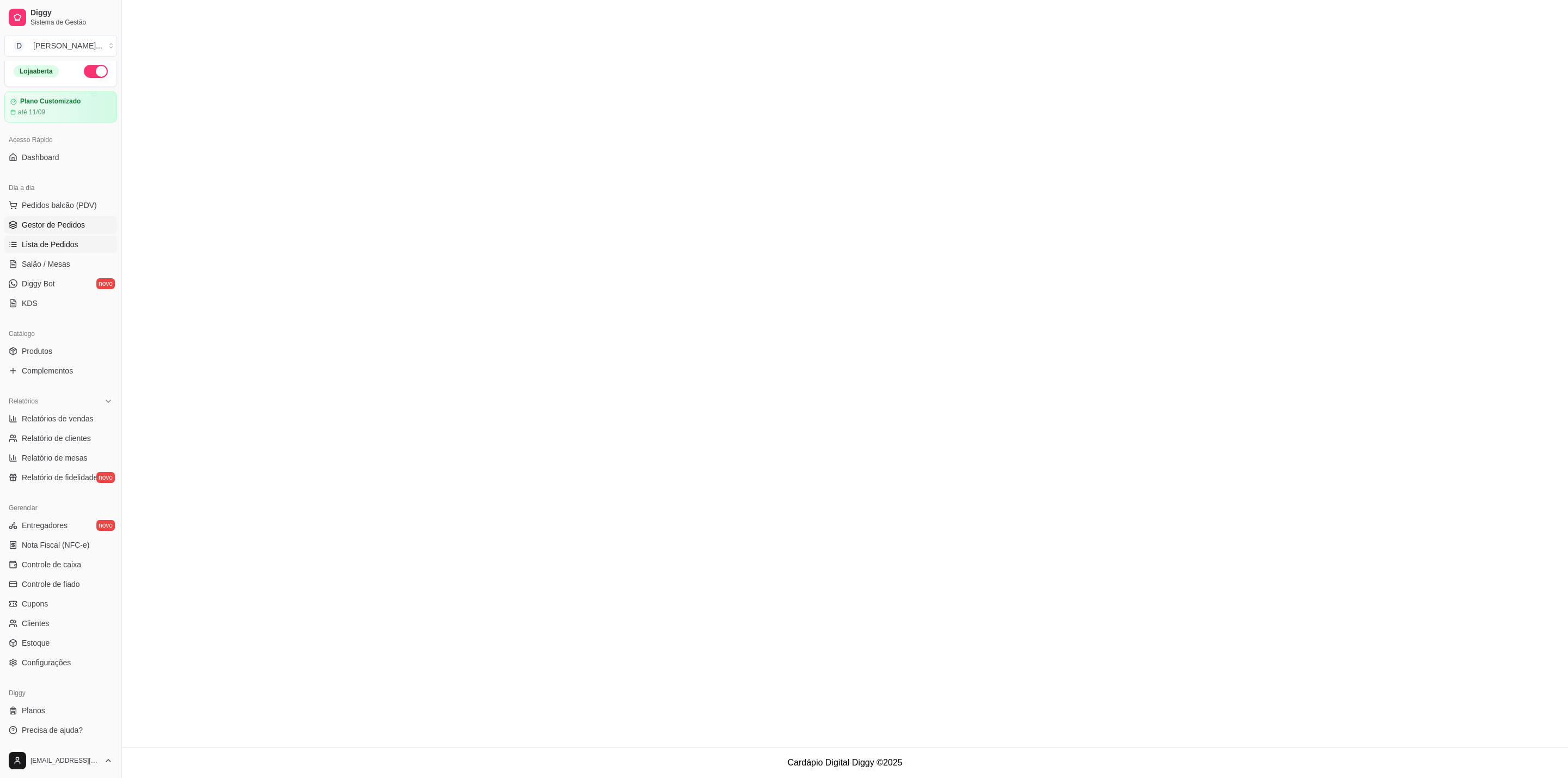
click at [54, 228] on span "Gestor de Pedidos" at bounding box center [54, 225] width 63 height 11
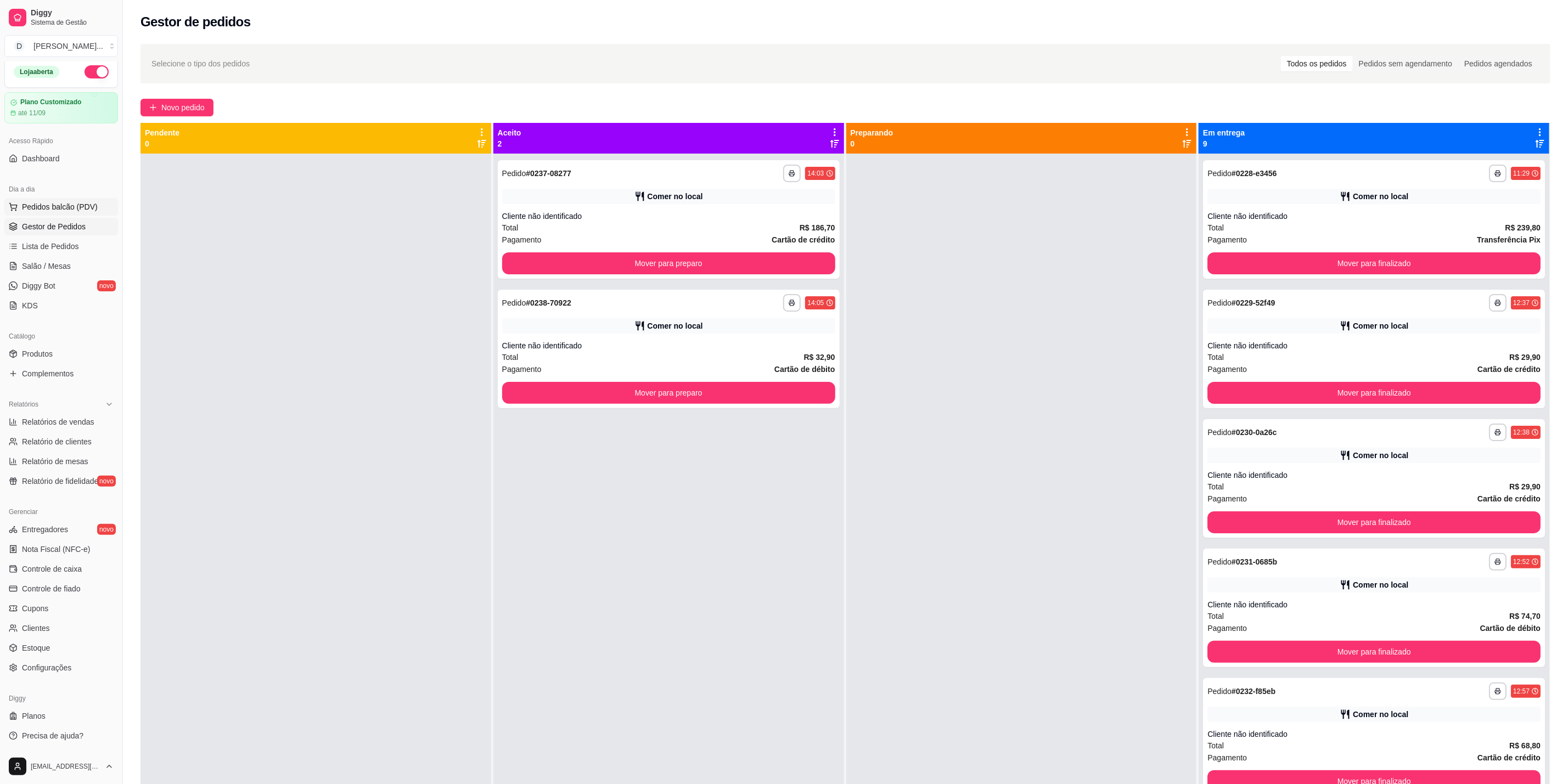
click at [60, 206] on span "Pedidos balcão (PDV)" at bounding box center [60, 207] width 75 height 11
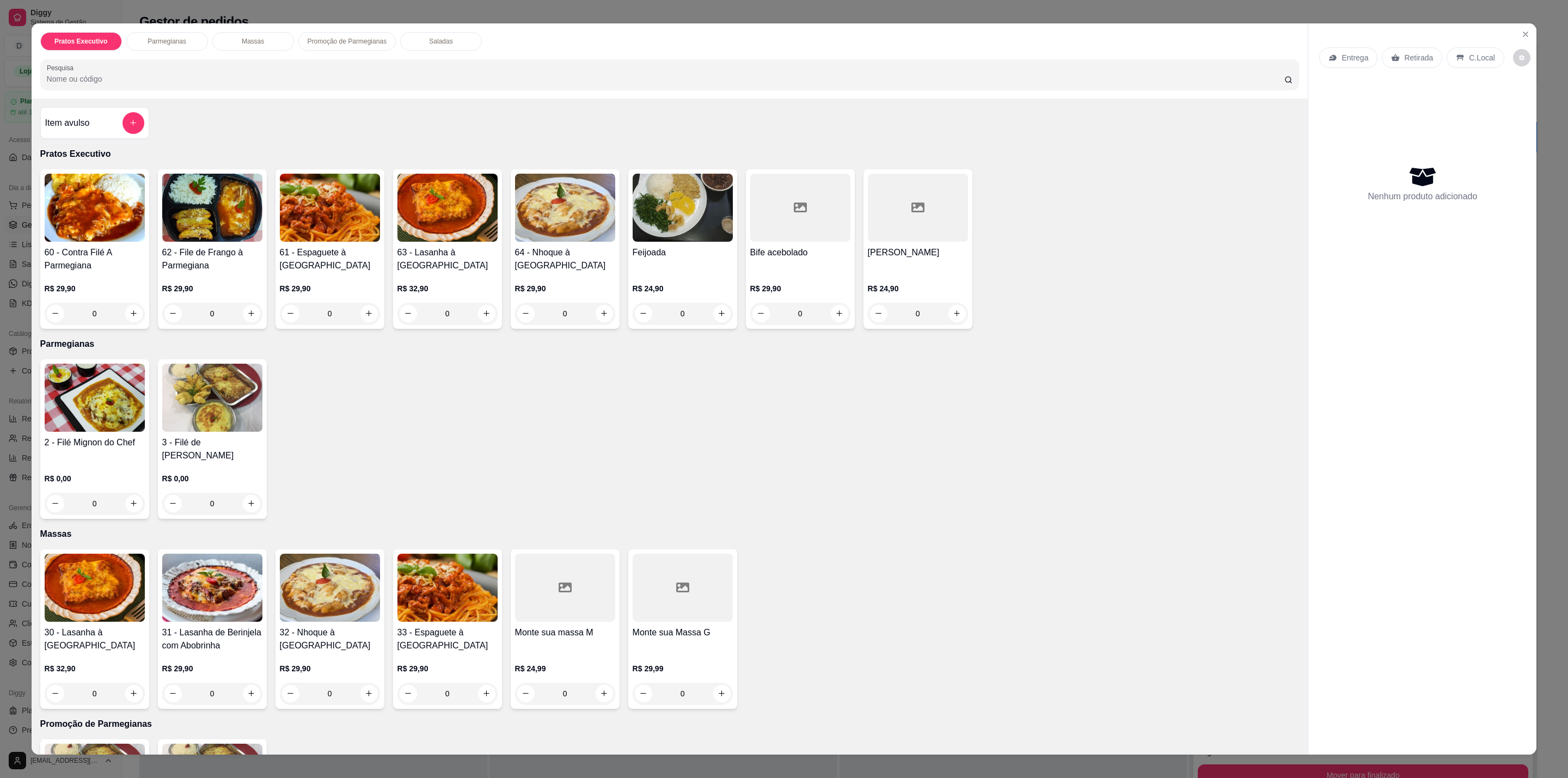
click at [128, 315] on div "0" at bounding box center [94, 314] width 100 height 22
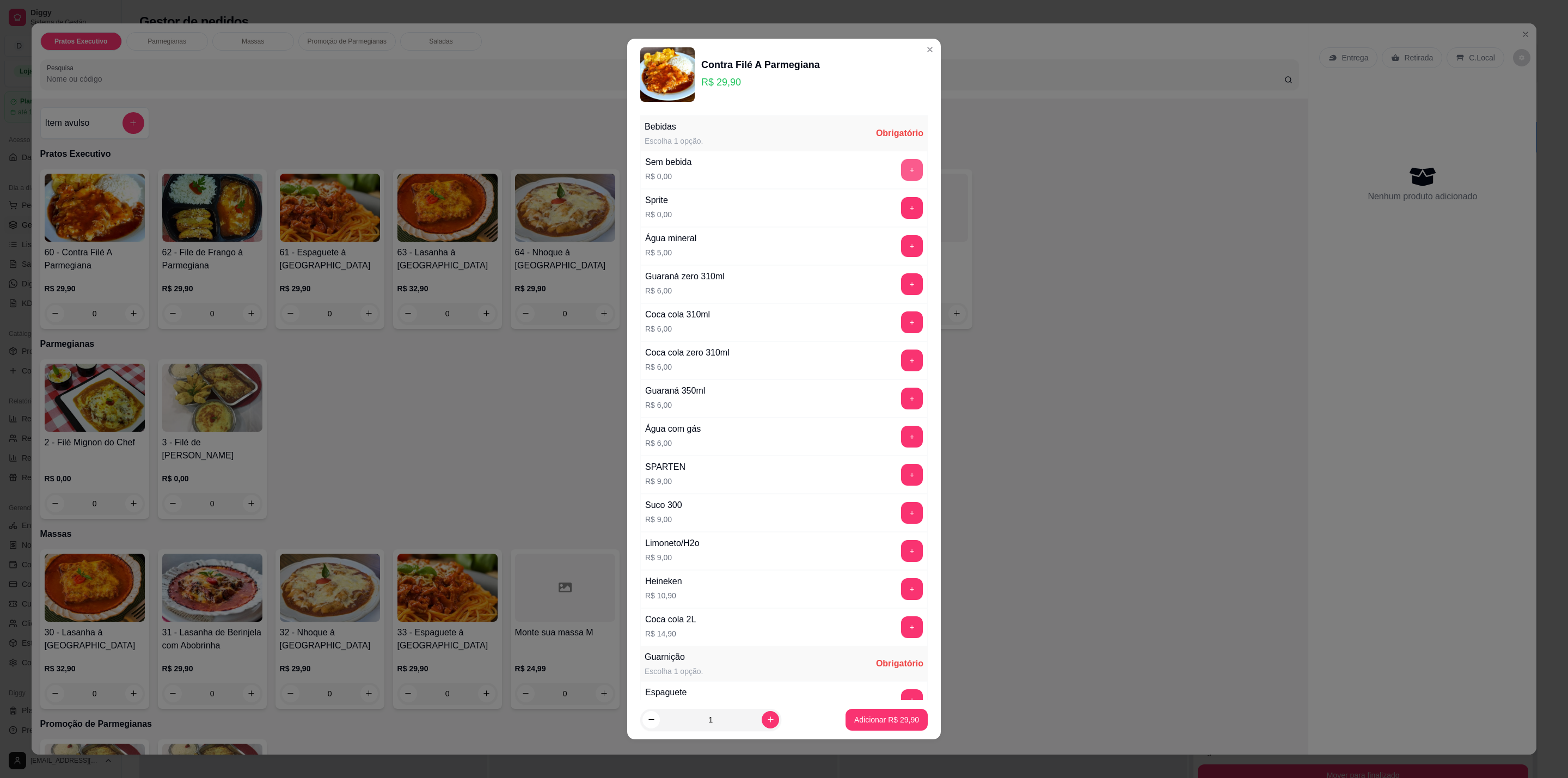
click at [901, 163] on button "+" at bounding box center [912, 170] width 22 height 22
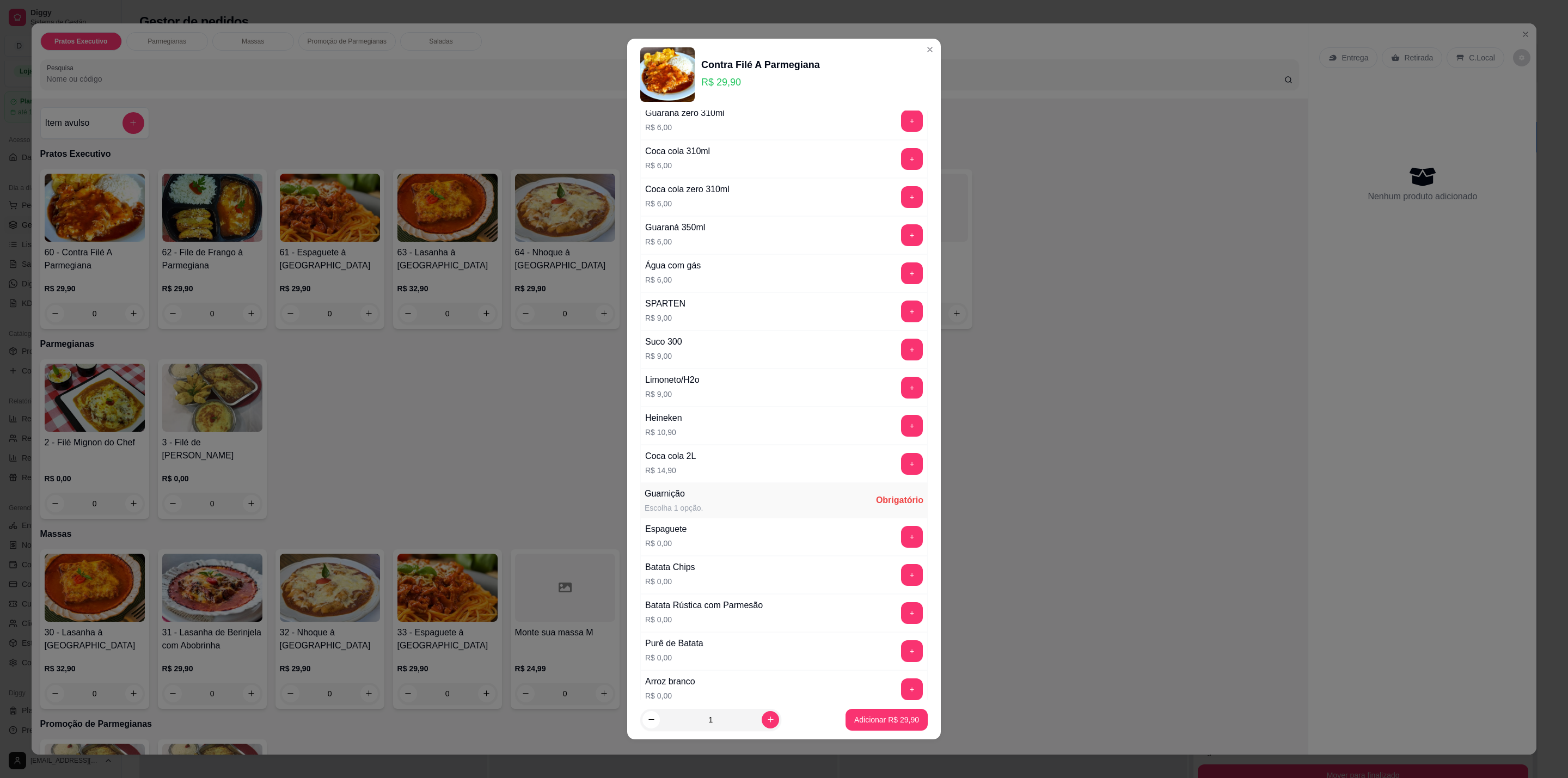
scroll to position [264, 0]
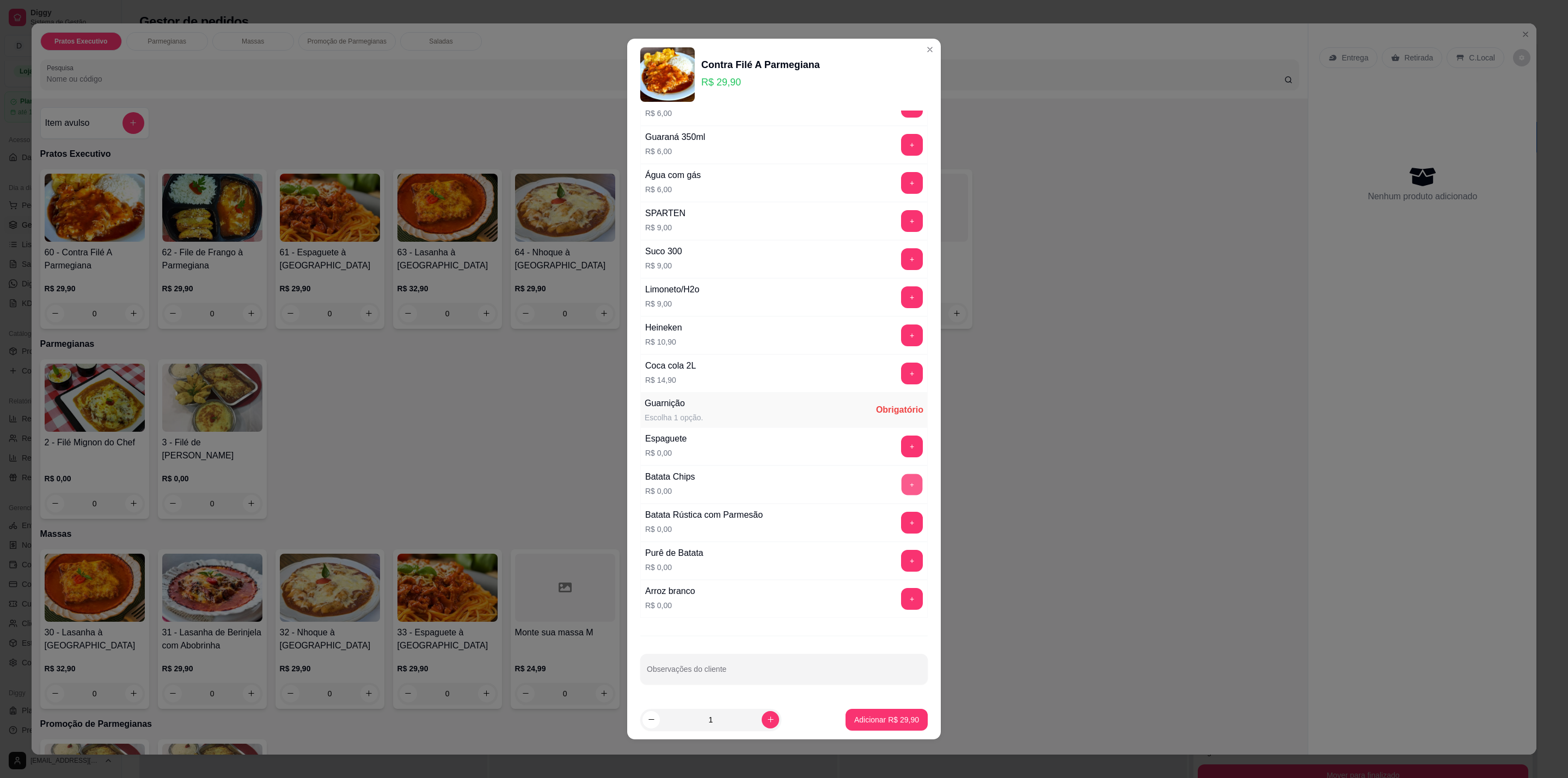
click at [901, 486] on button "+" at bounding box center [912, 485] width 21 height 21
click at [901, 595] on button "+" at bounding box center [912, 599] width 22 height 22
click at [870, 722] on p "Adicionar R$ 29,90" at bounding box center [886, 720] width 65 height 11
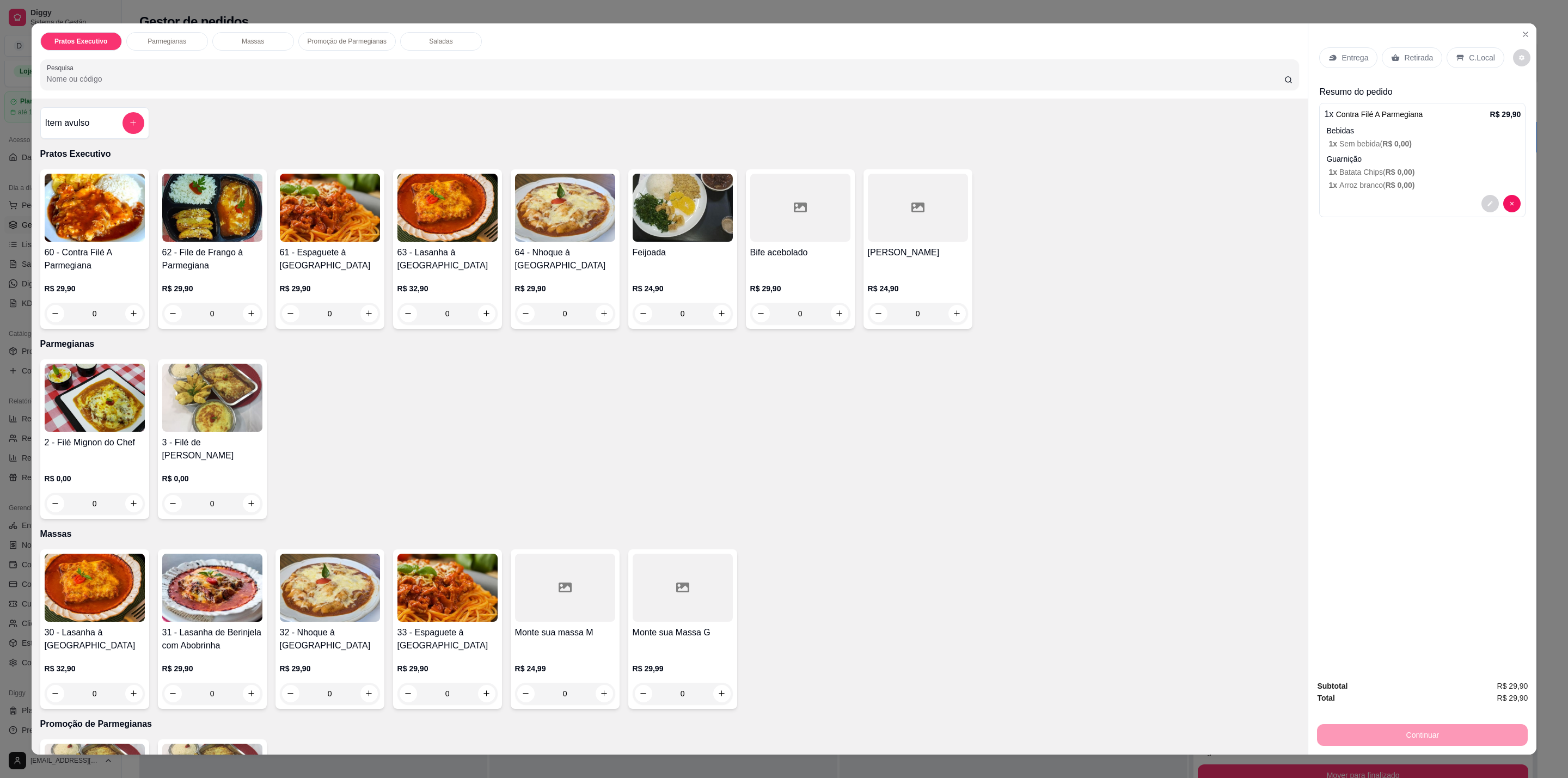
click at [1404, 55] on p "Retirada" at bounding box center [1418, 58] width 29 height 11
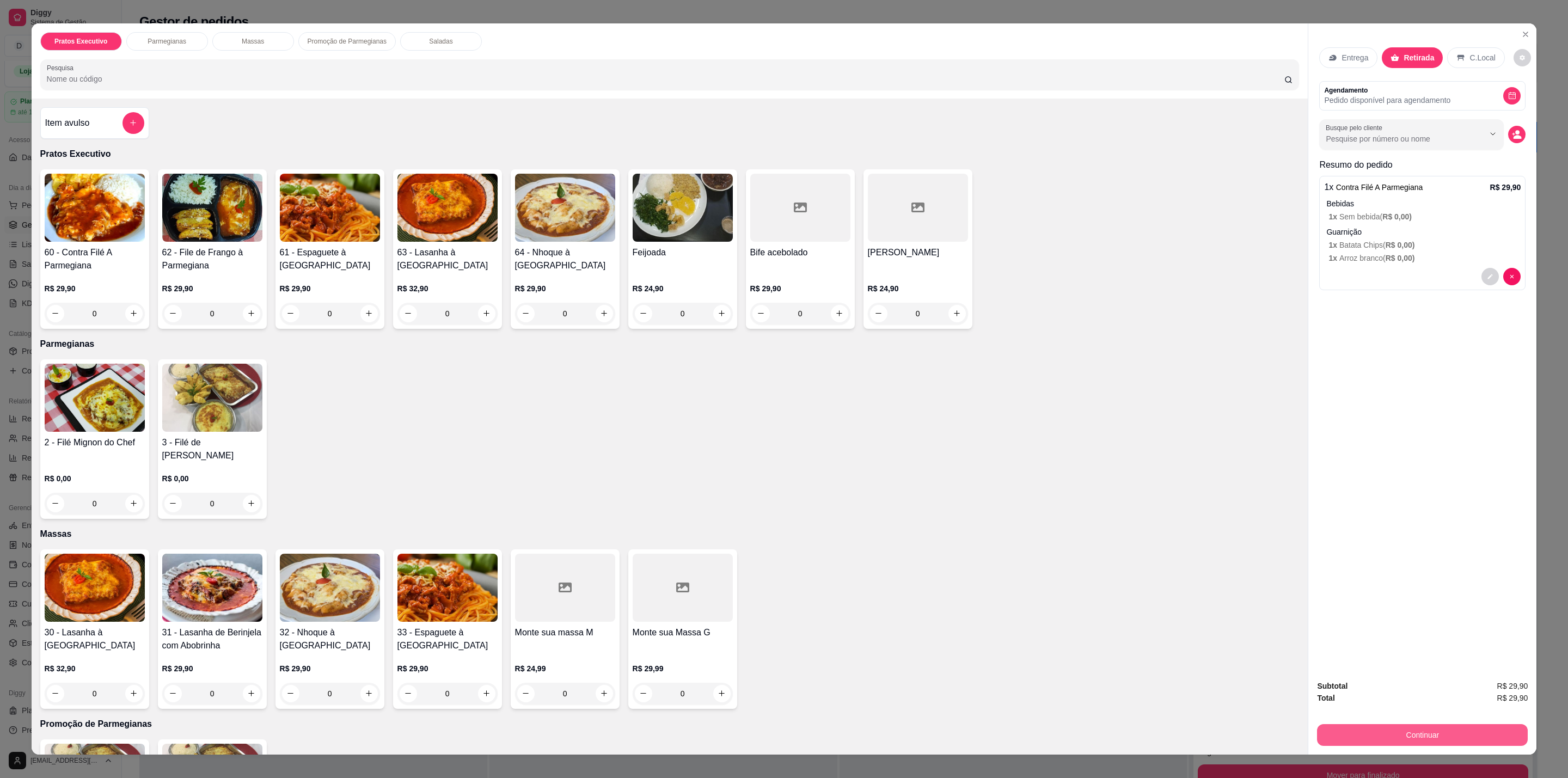
click at [1406, 738] on button "Continuar" at bounding box center [1423, 735] width 211 height 22
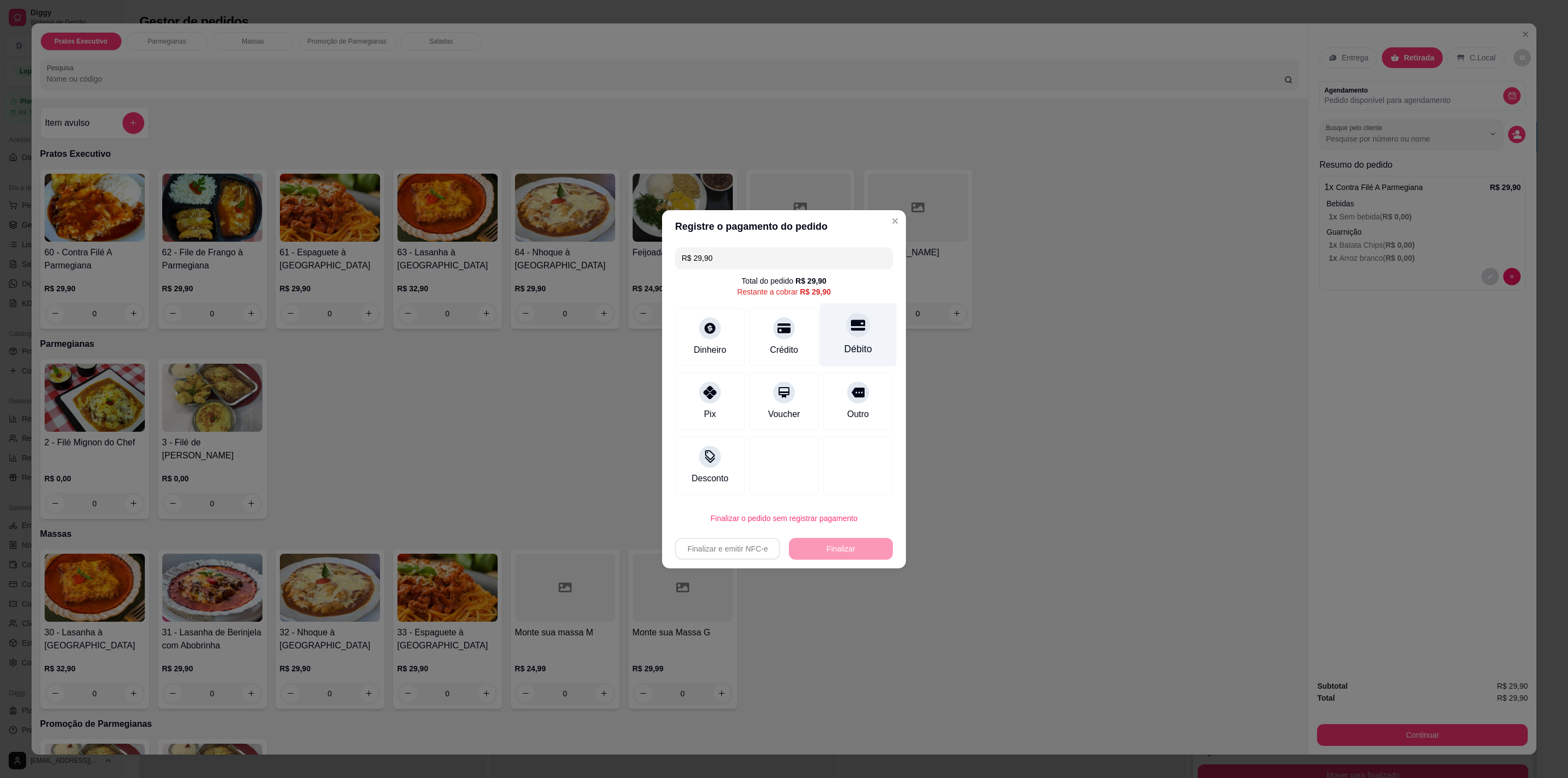
click at [866, 329] on div "Débito" at bounding box center [858, 334] width 77 height 64
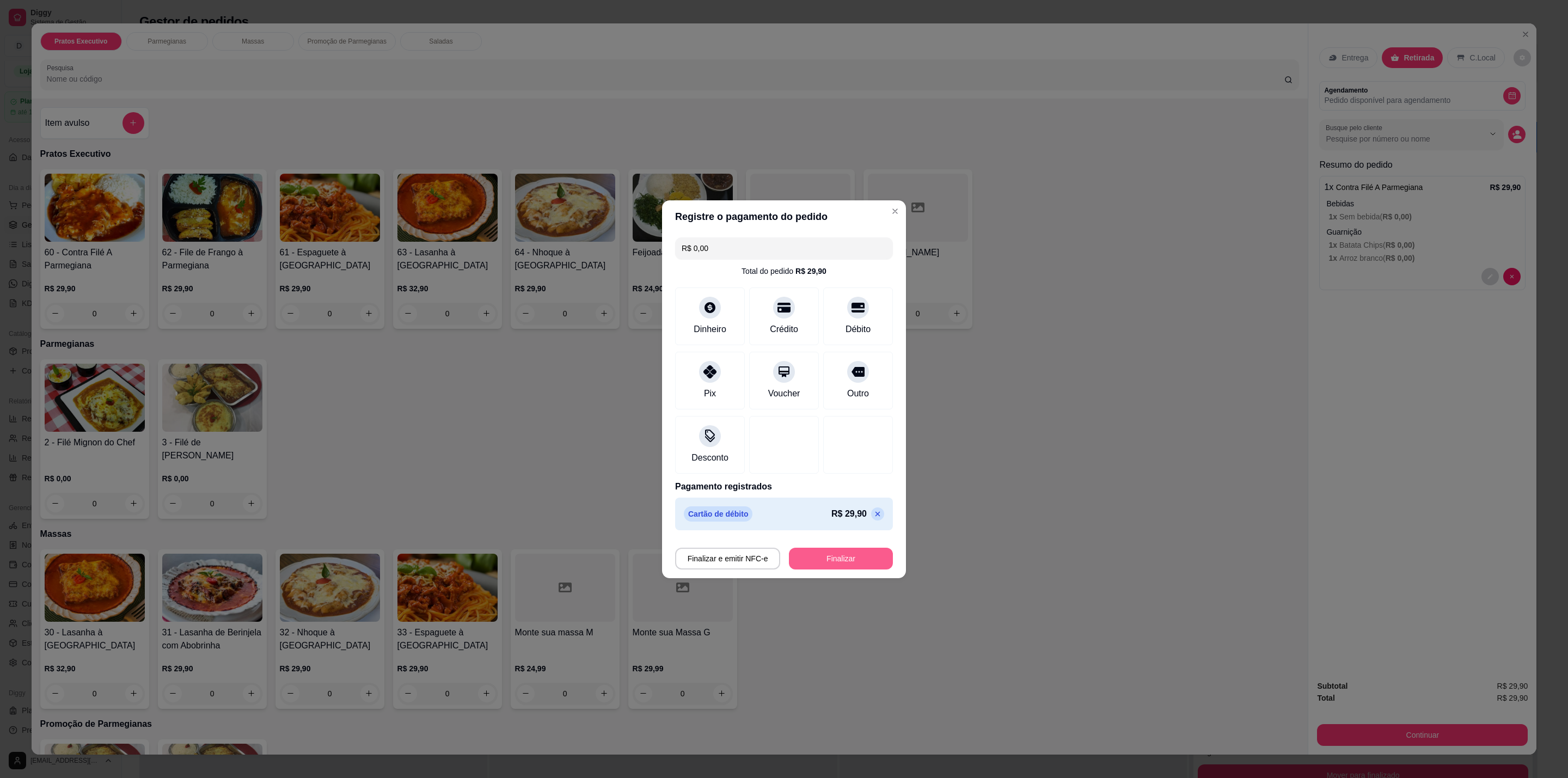
click at [810, 551] on button "Finalizar" at bounding box center [841, 559] width 104 height 22
type input "-R$ 29,90"
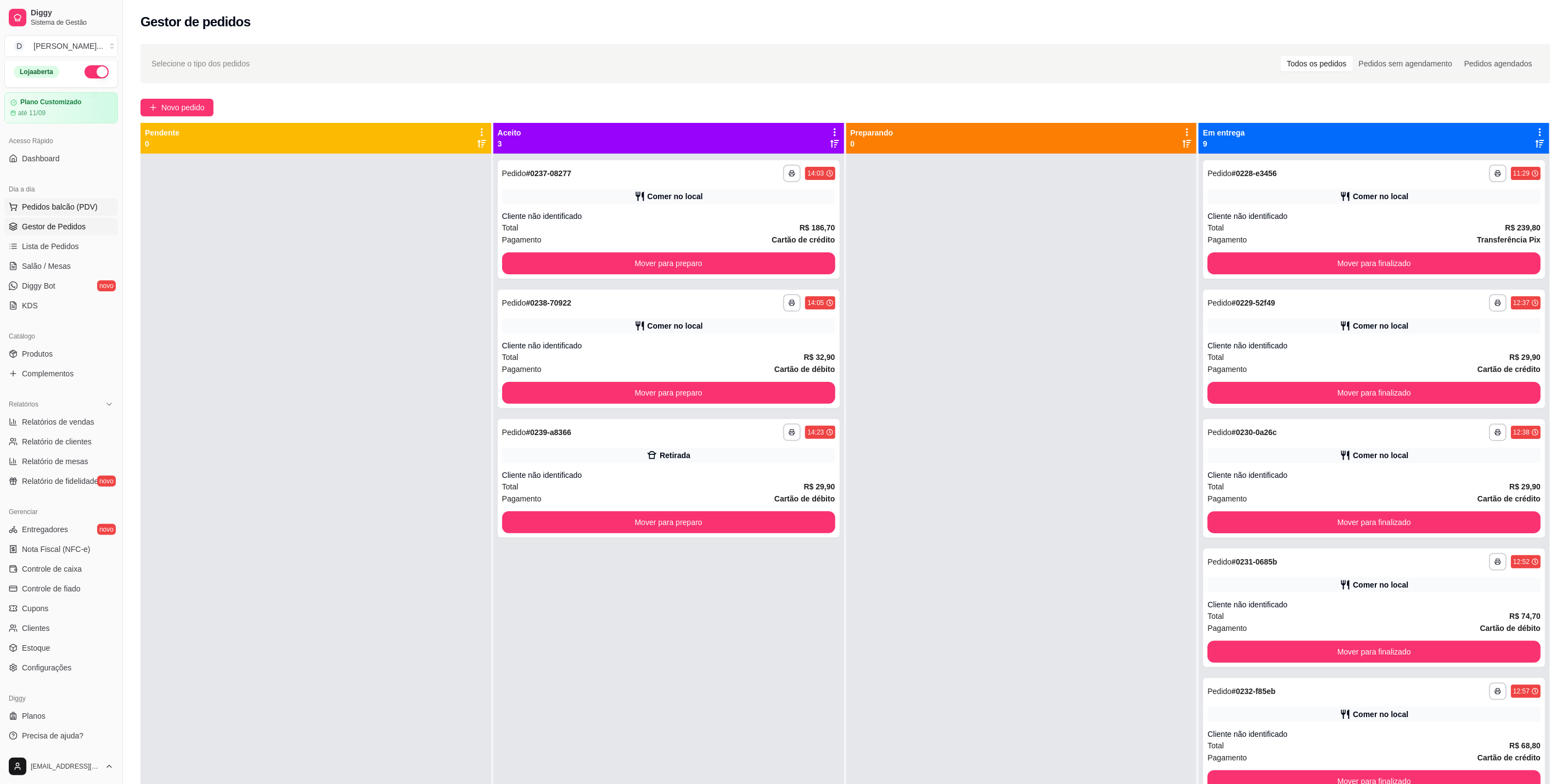
click at [75, 205] on span "Pedidos balcão (PDV)" at bounding box center [60, 207] width 75 height 11
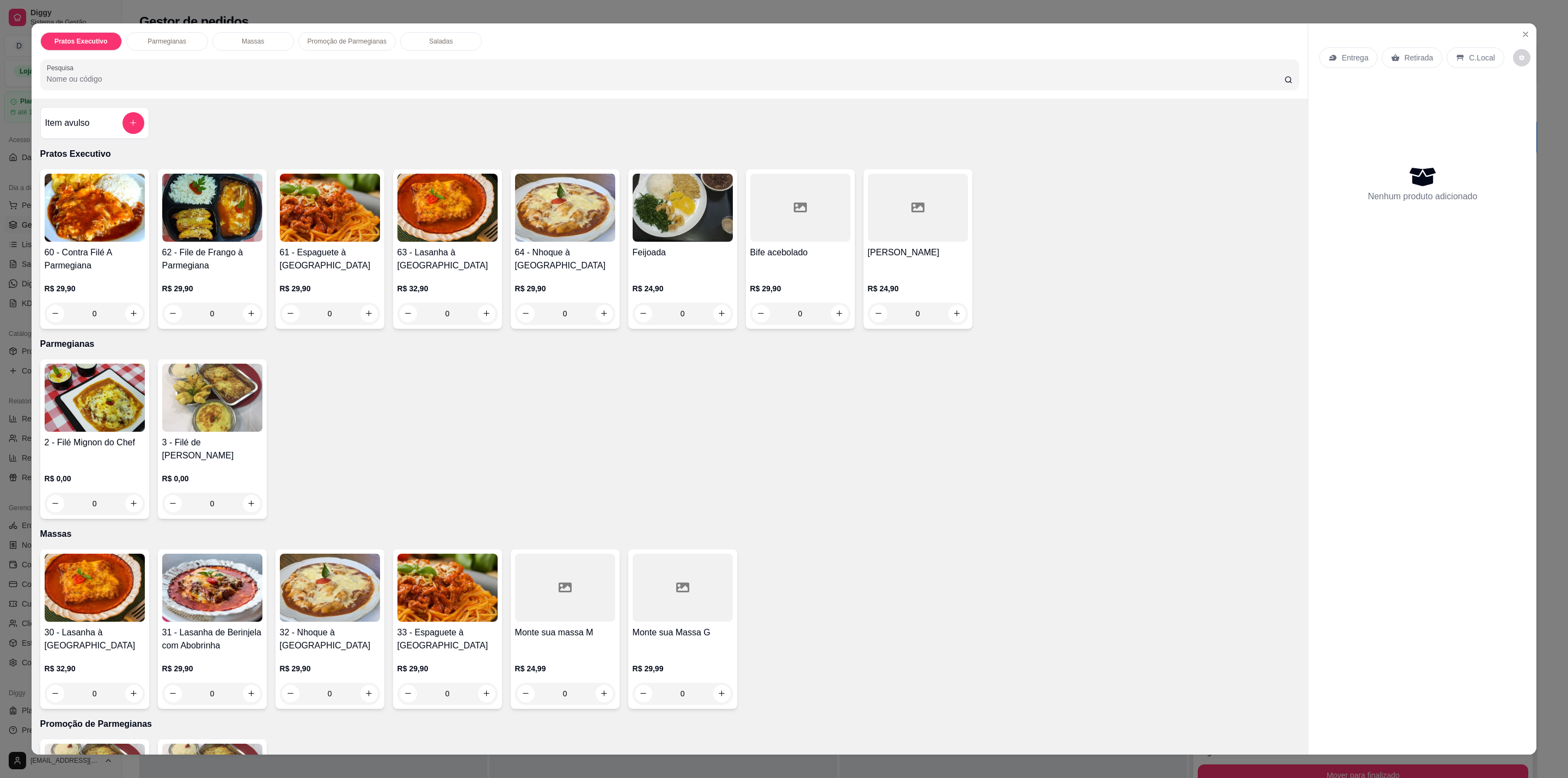
click at [247, 683] on div "0" at bounding box center [212, 694] width 100 height 22
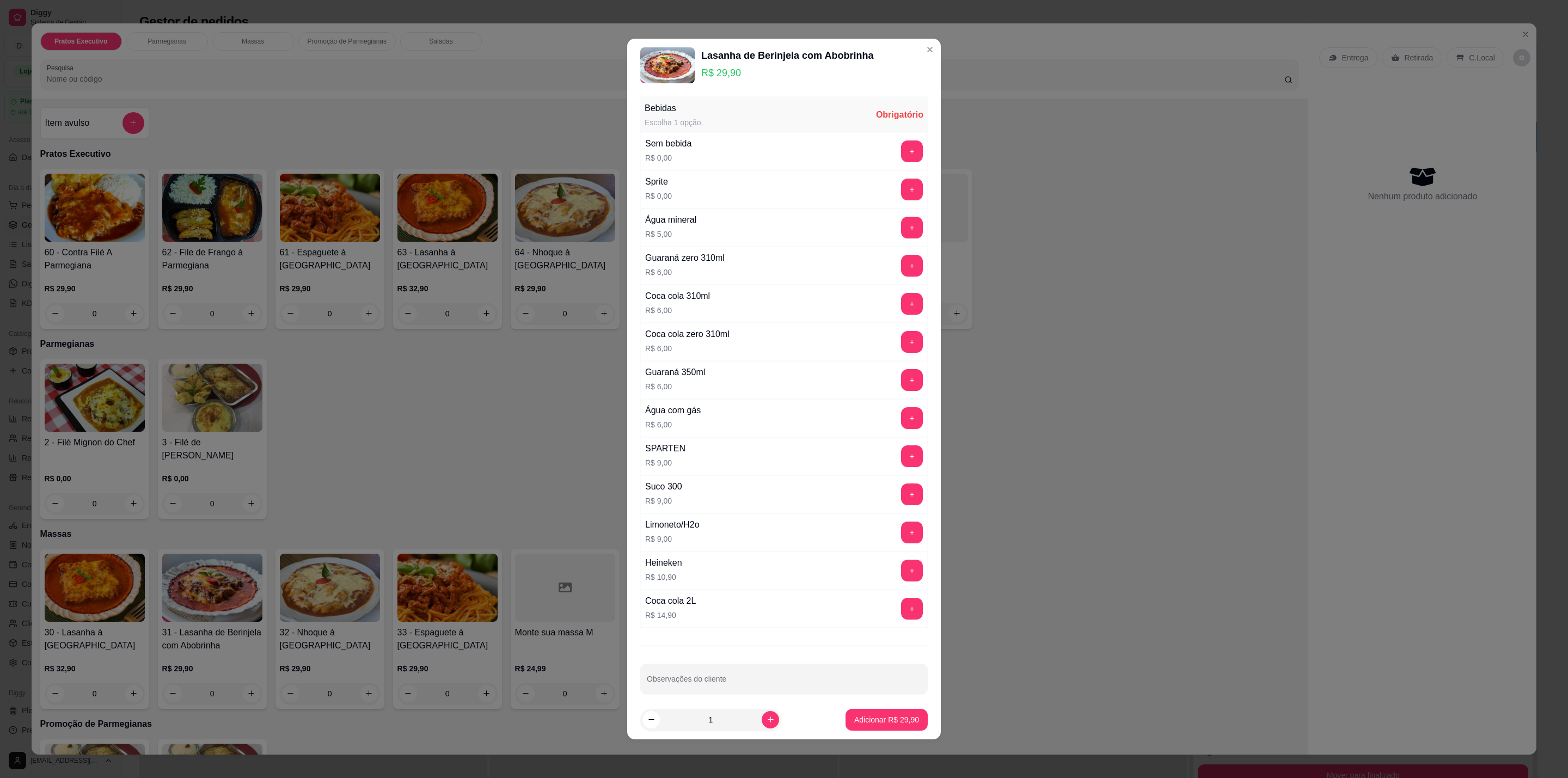
click at [905, 147] on div "Bebidas Escolha 1 opção. Obrigatório Sem bebida R$ 0,00 + Sprite R$ 0,00 + Água…" at bounding box center [783, 396] width 313 height 608
click at [901, 149] on button "+" at bounding box center [912, 152] width 21 height 21
click at [905, 715] on p "Adicionar R$ 29,90" at bounding box center [887, 720] width 63 height 10
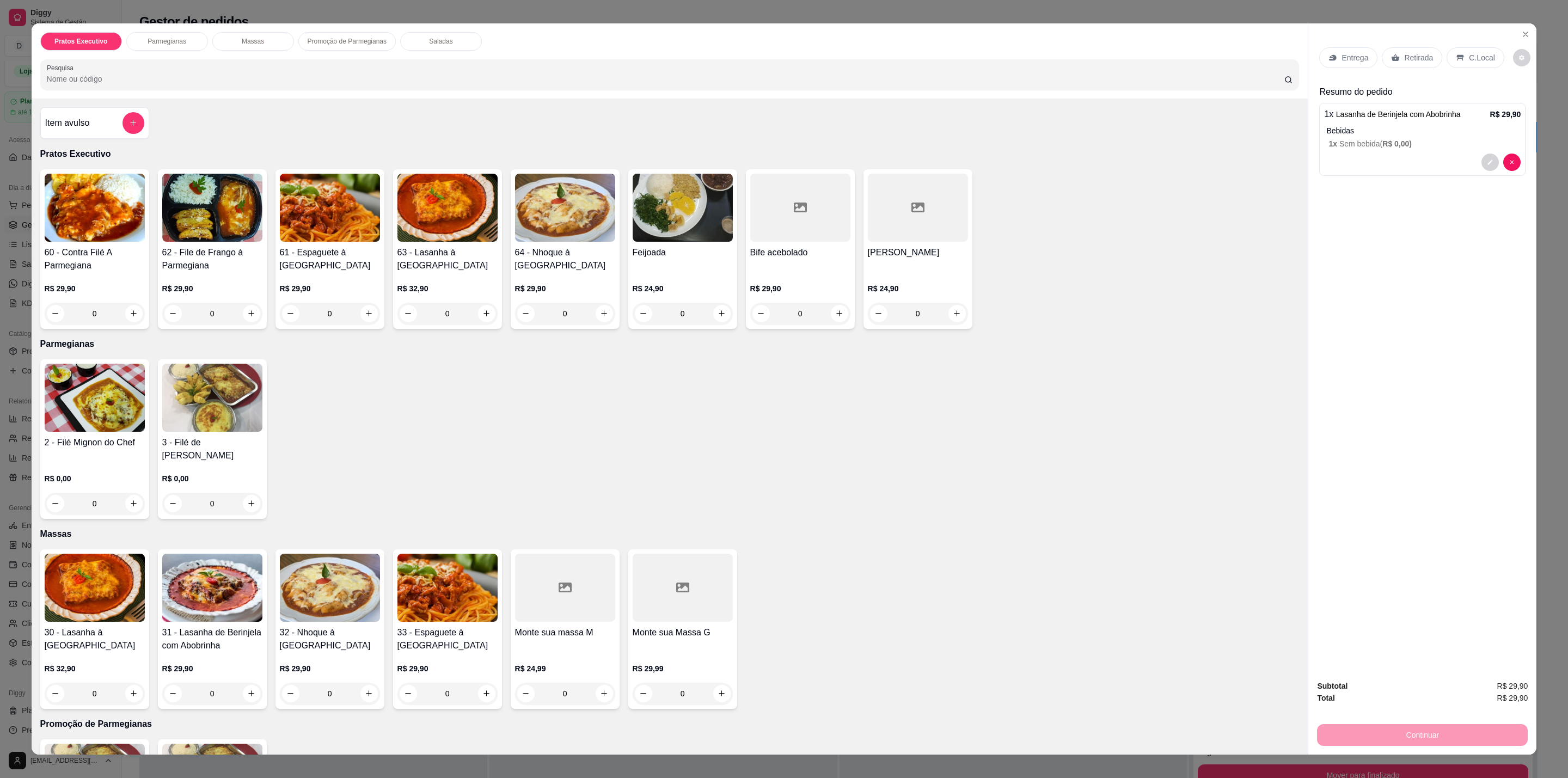
click at [839, 322] on div "0" at bounding box center [800, 314] width 100 height 22
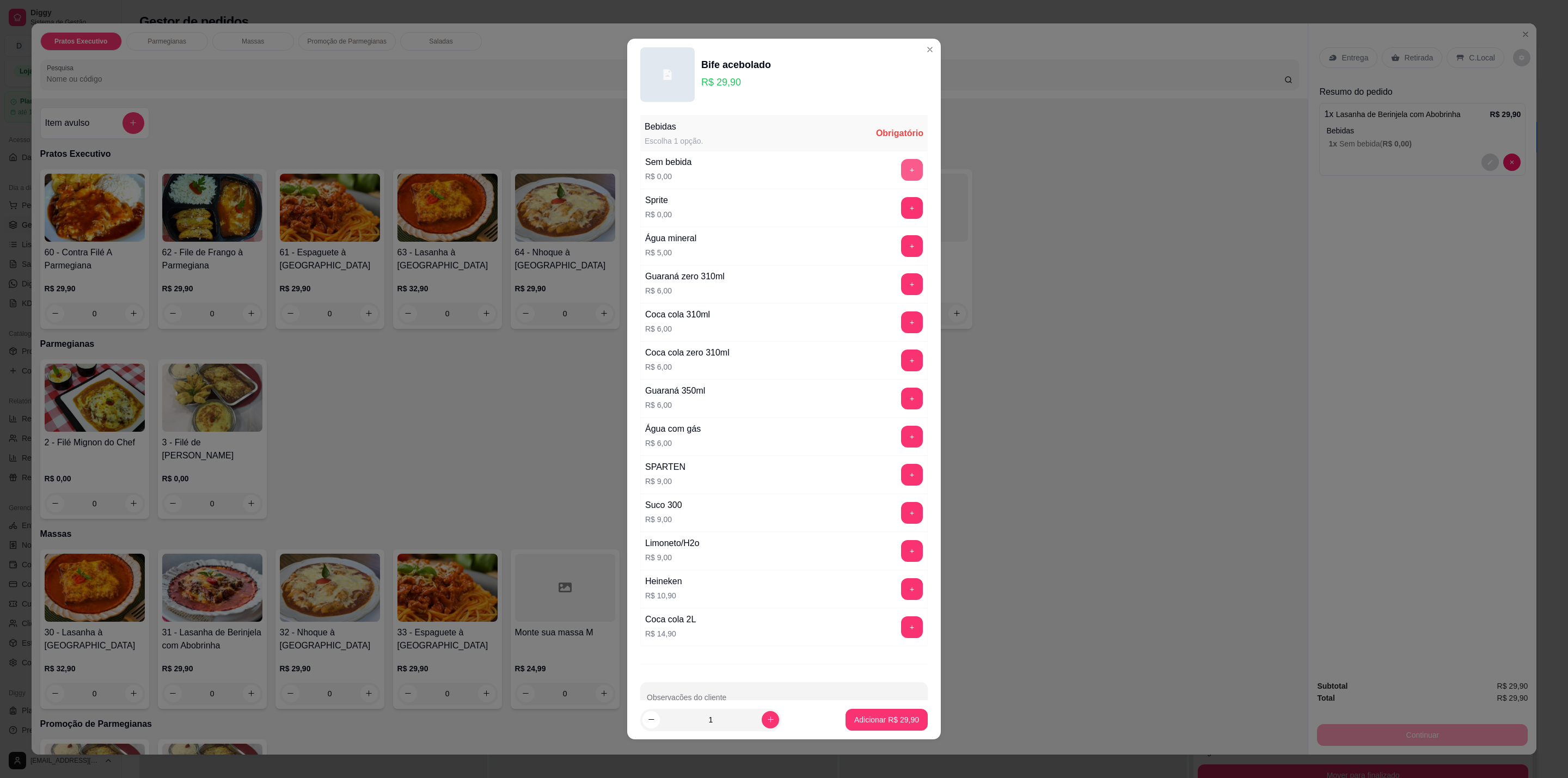
click at [901, 177] on button "+" at bounding box center [912, 170] width 22 height 22
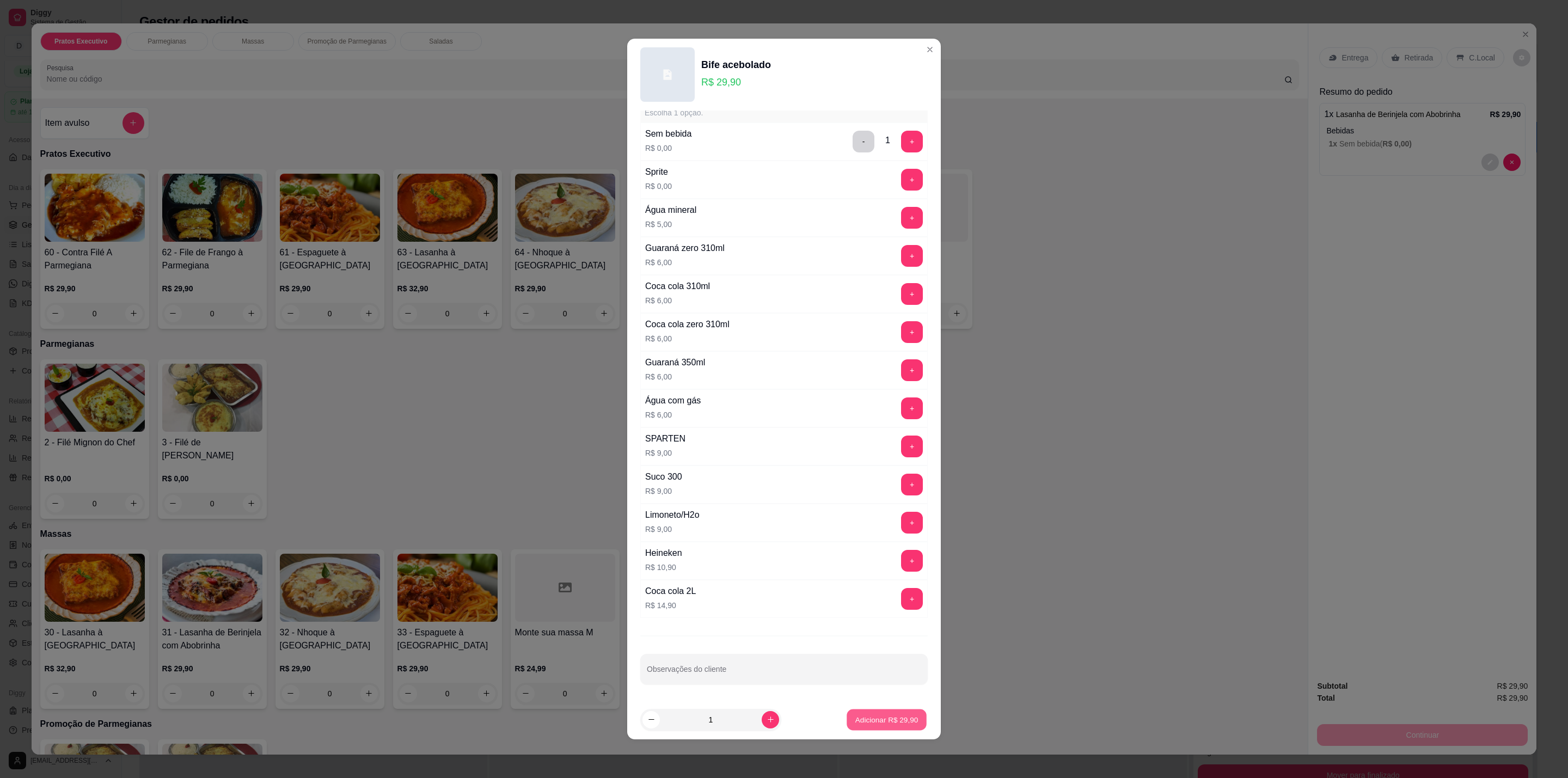
click at [874, 718] on p "Adicionar R$ 29,90" at bounding box center [887, 720] width 63 height 10
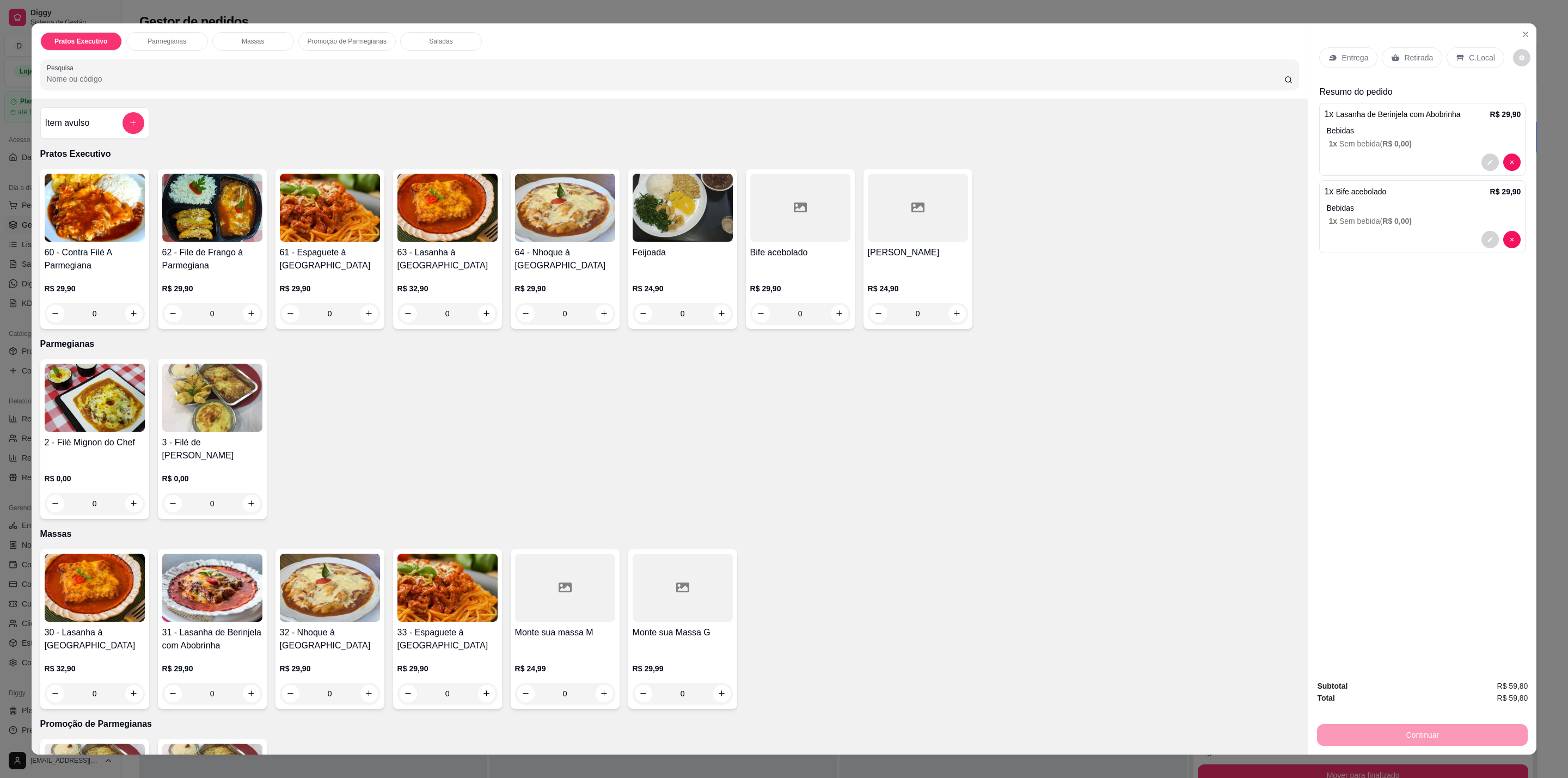
click at [1471, 54] on p "C.Local" at bounding box center [1482, 58] width 26 height 11
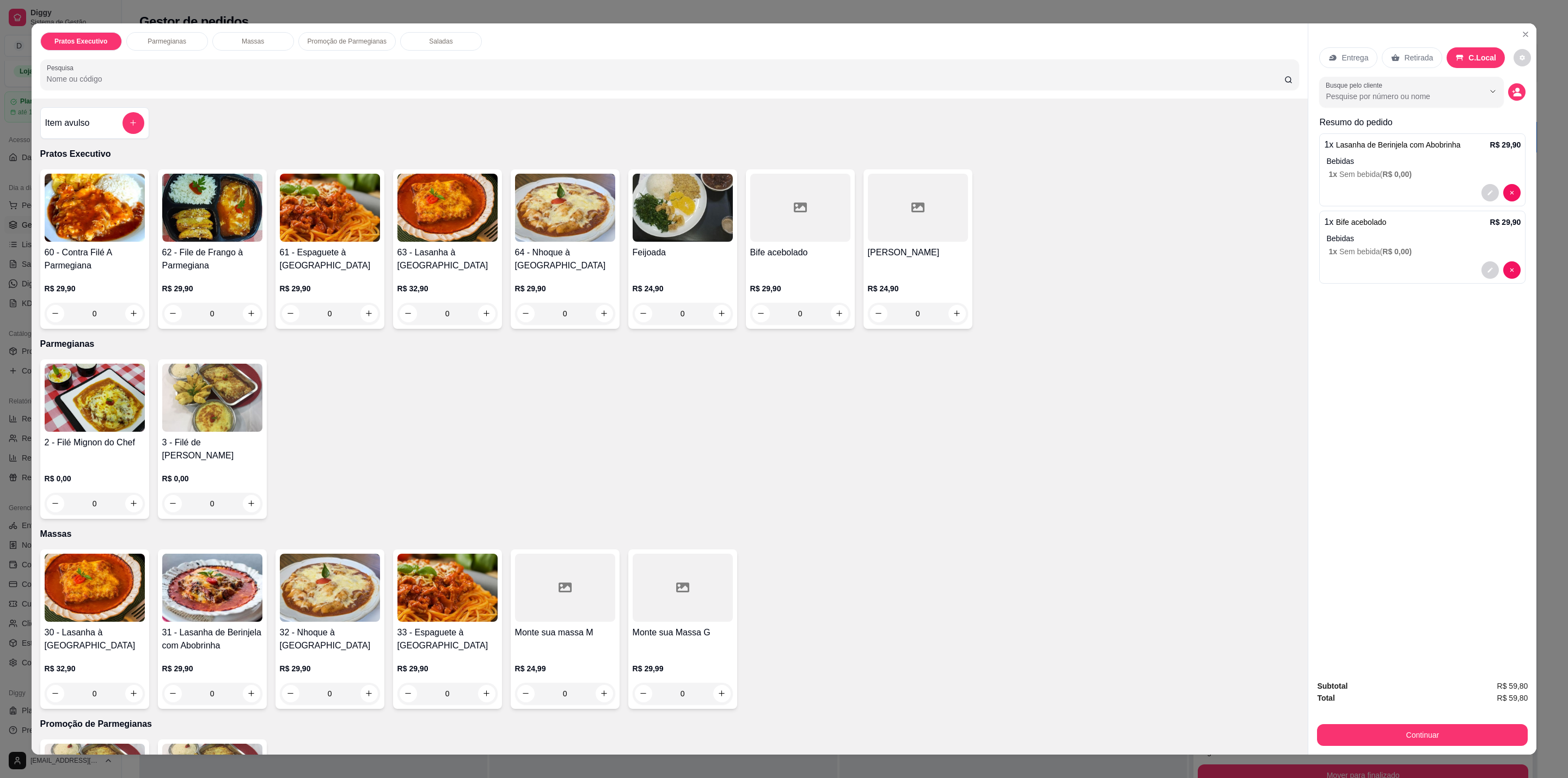
click at [1387, 166] on p "Bebidas" at bounding box center [1423, 161] width 194 height 11
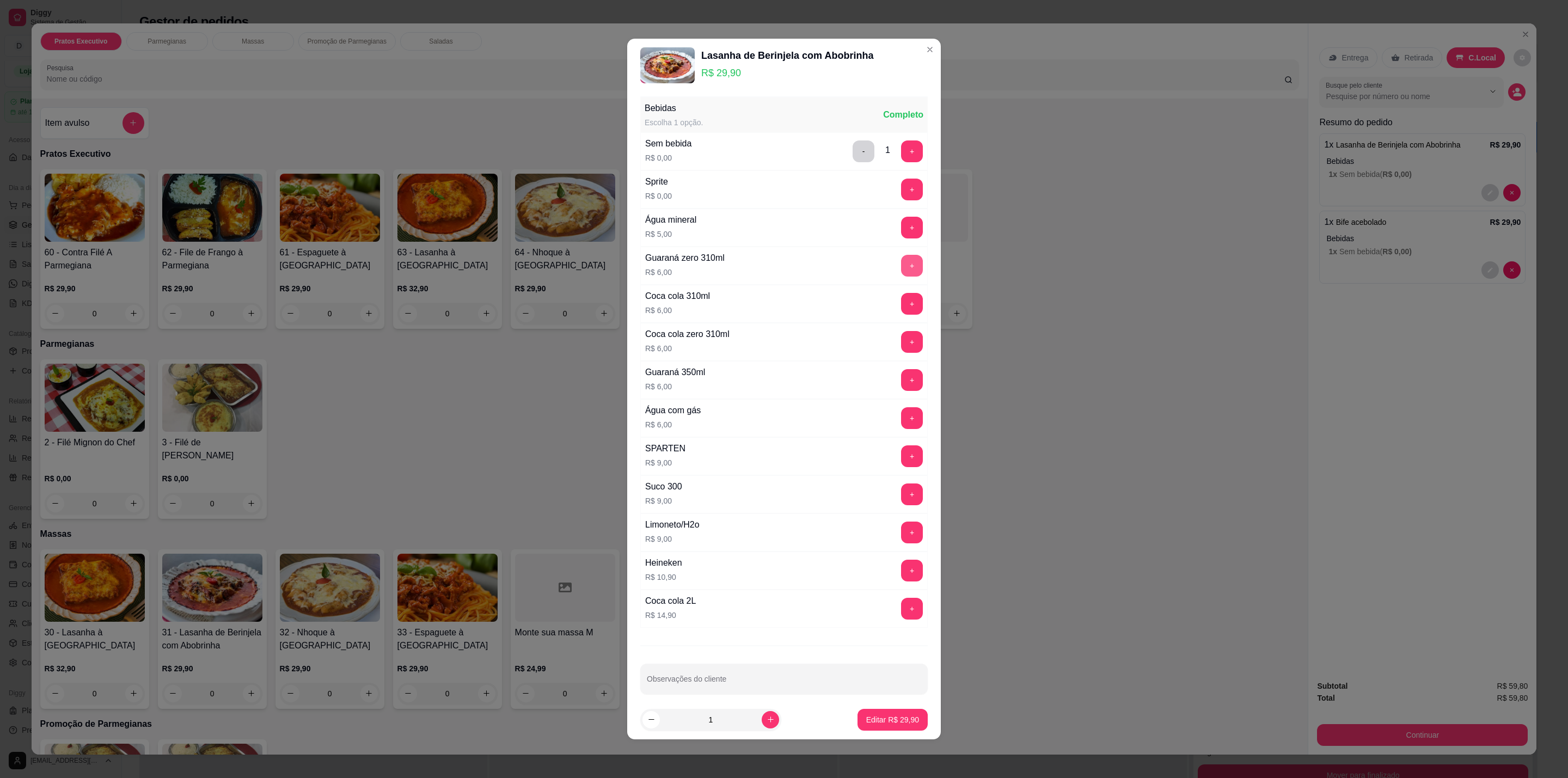
click at [901, 275] on button "+" at bounding box center [912, 266] width 22 height 22
click at [853, 147] on button "-" at bounding box center [864, 152] width 22 height 22
click at [876, 720] on p "Editar R$ 35,90" at bounding box center [892, 720] width 53 height 11
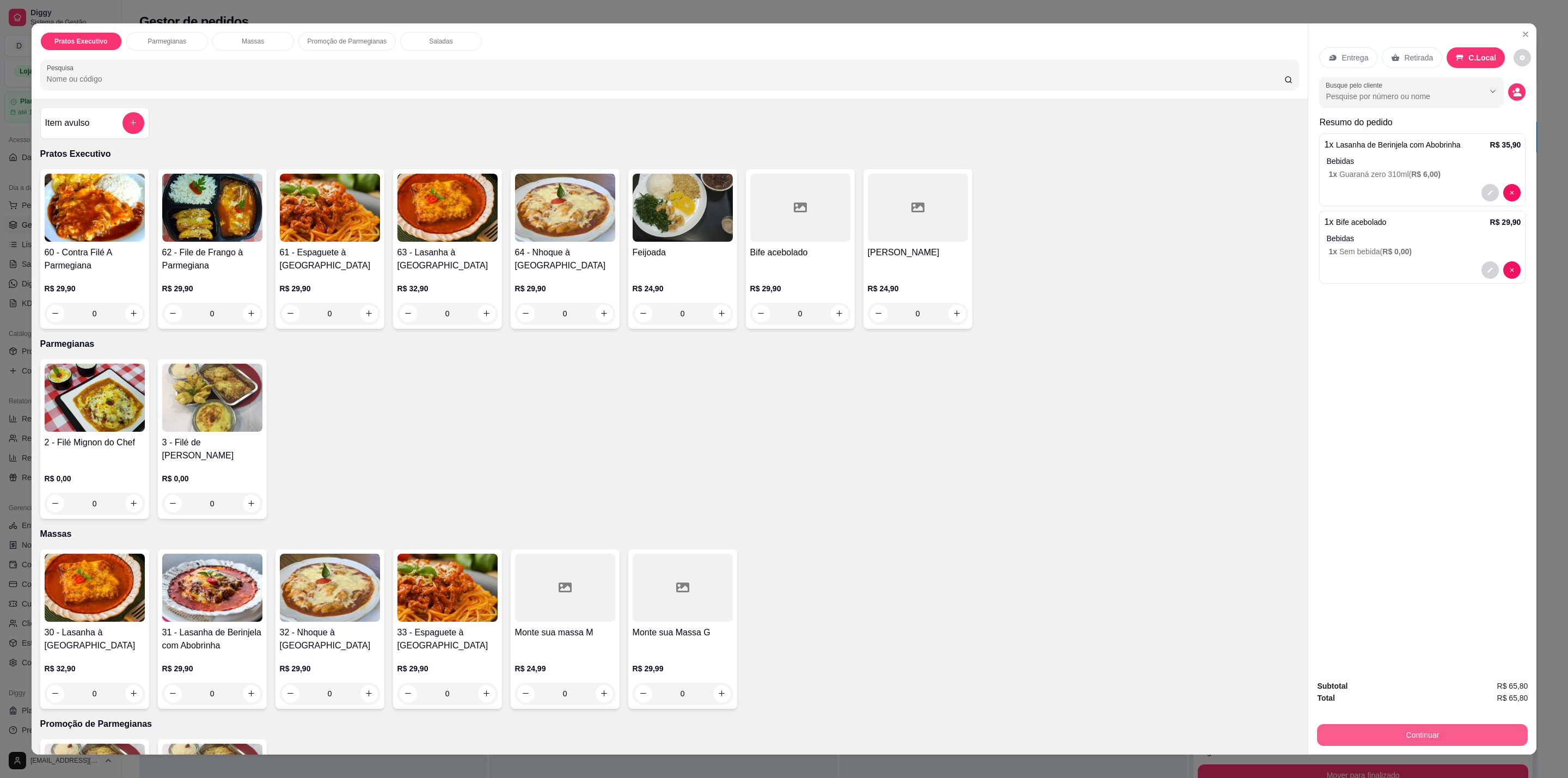
click at [1435, 737] on button "Continuar" at bounding box center [1423, 735] width 211 height 22
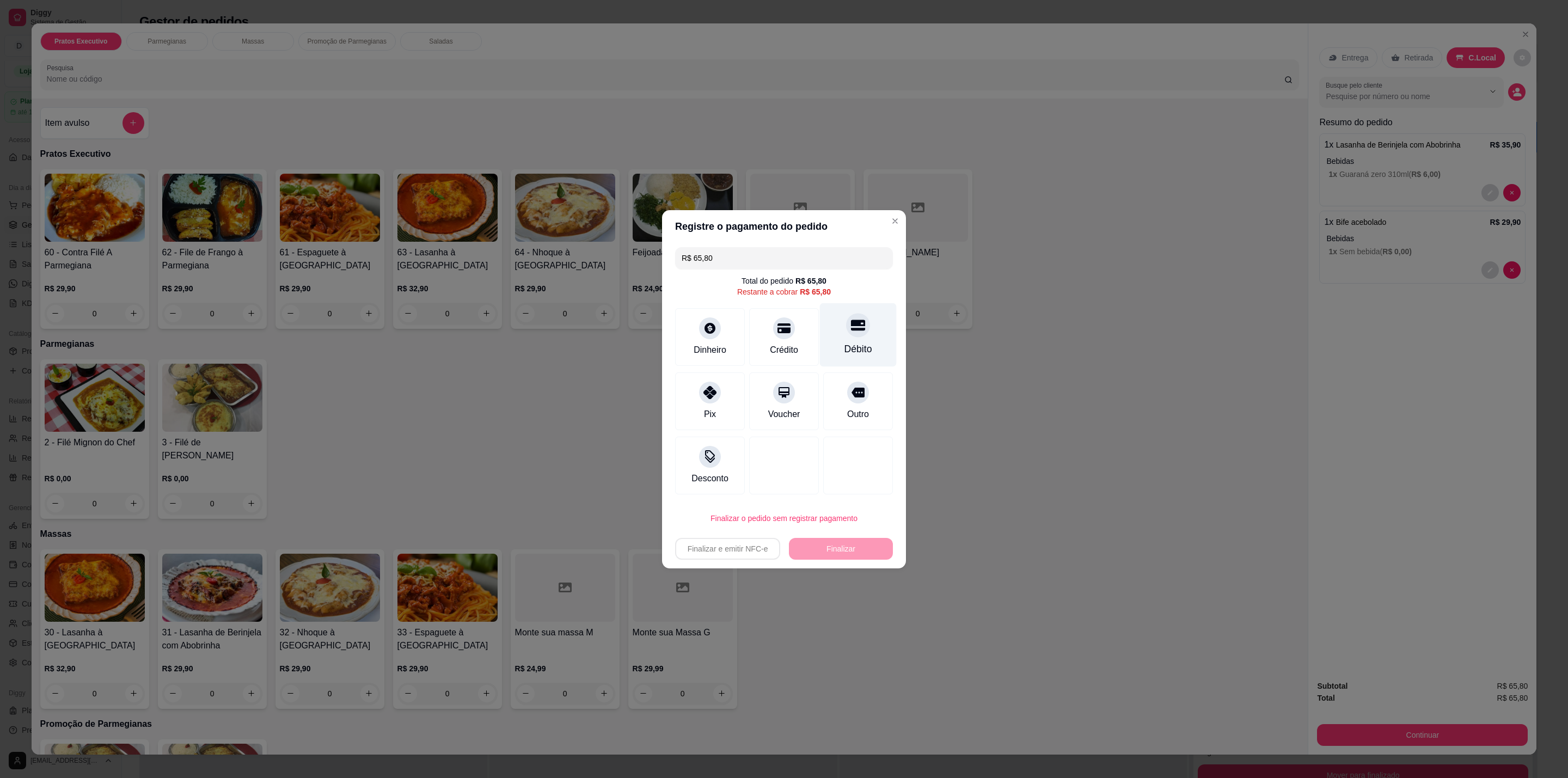
click at [837, 319] on div "Débito" at bounding box center [858, 334] width 77 height 64
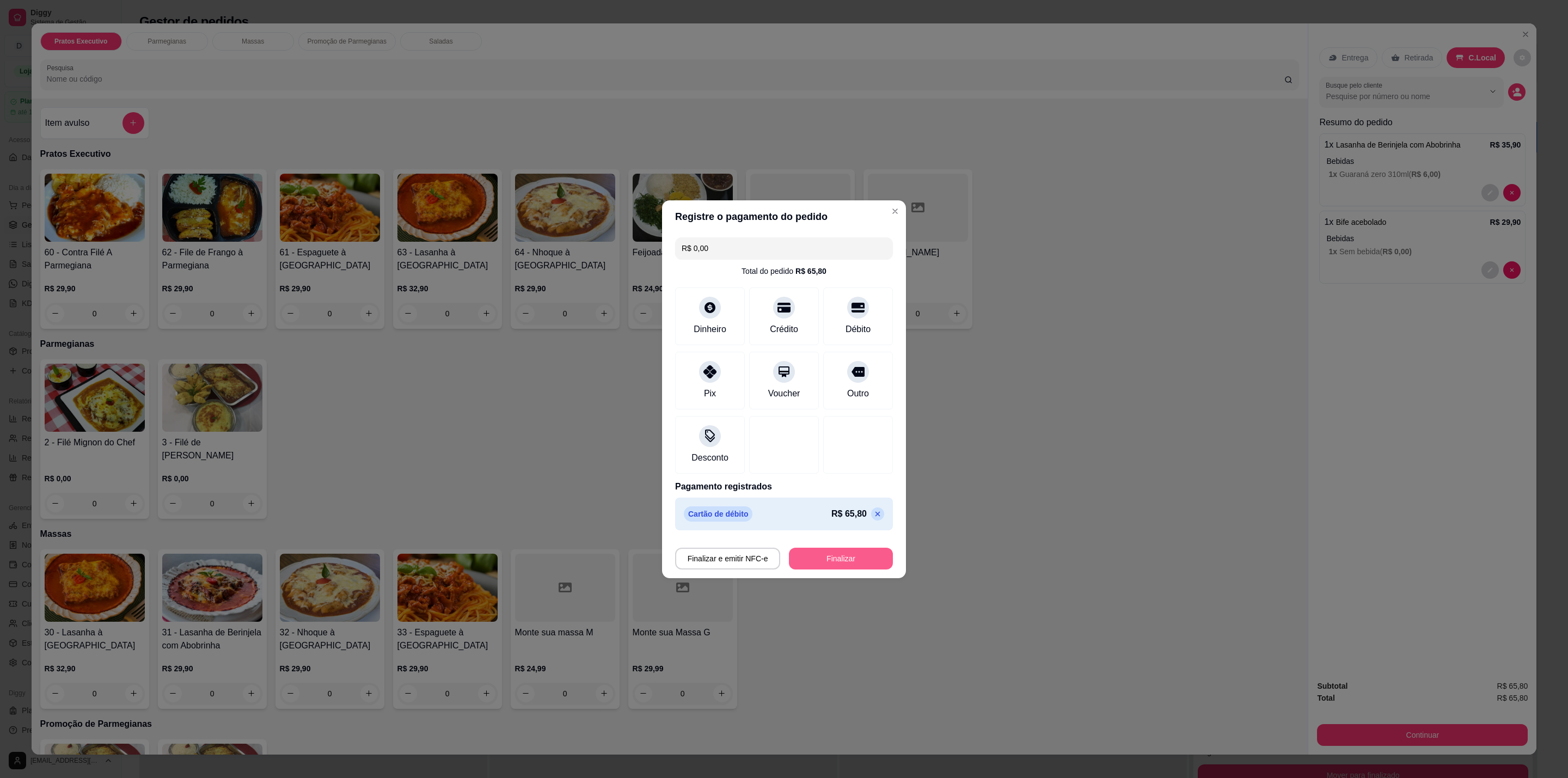
click at [841, 559] on button "Finalizar" at bounding box center [841, 559] width 104 height 22
type input "-R$ 65,80"
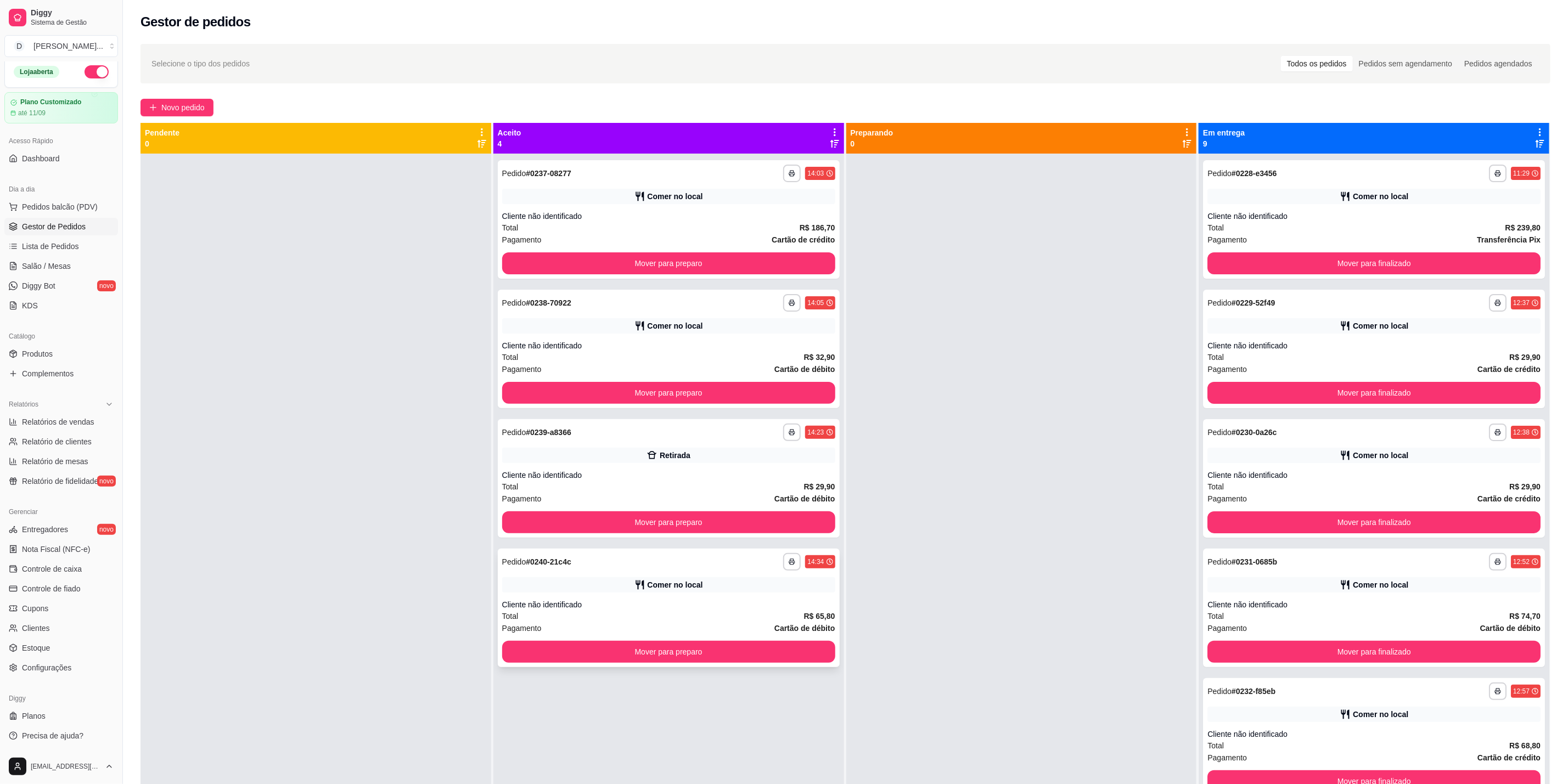
click at [783, 560] on button "button" at bounding box center [792, 562] width 18 height 18
click at [779, 599] on button "IMPRESSORA" at bounding box center [758, 600] width 80 height 18
click at [50, 211] on span "Pedidos balcão (PDV)" at bounding box center [60, 207] width 75 height 11
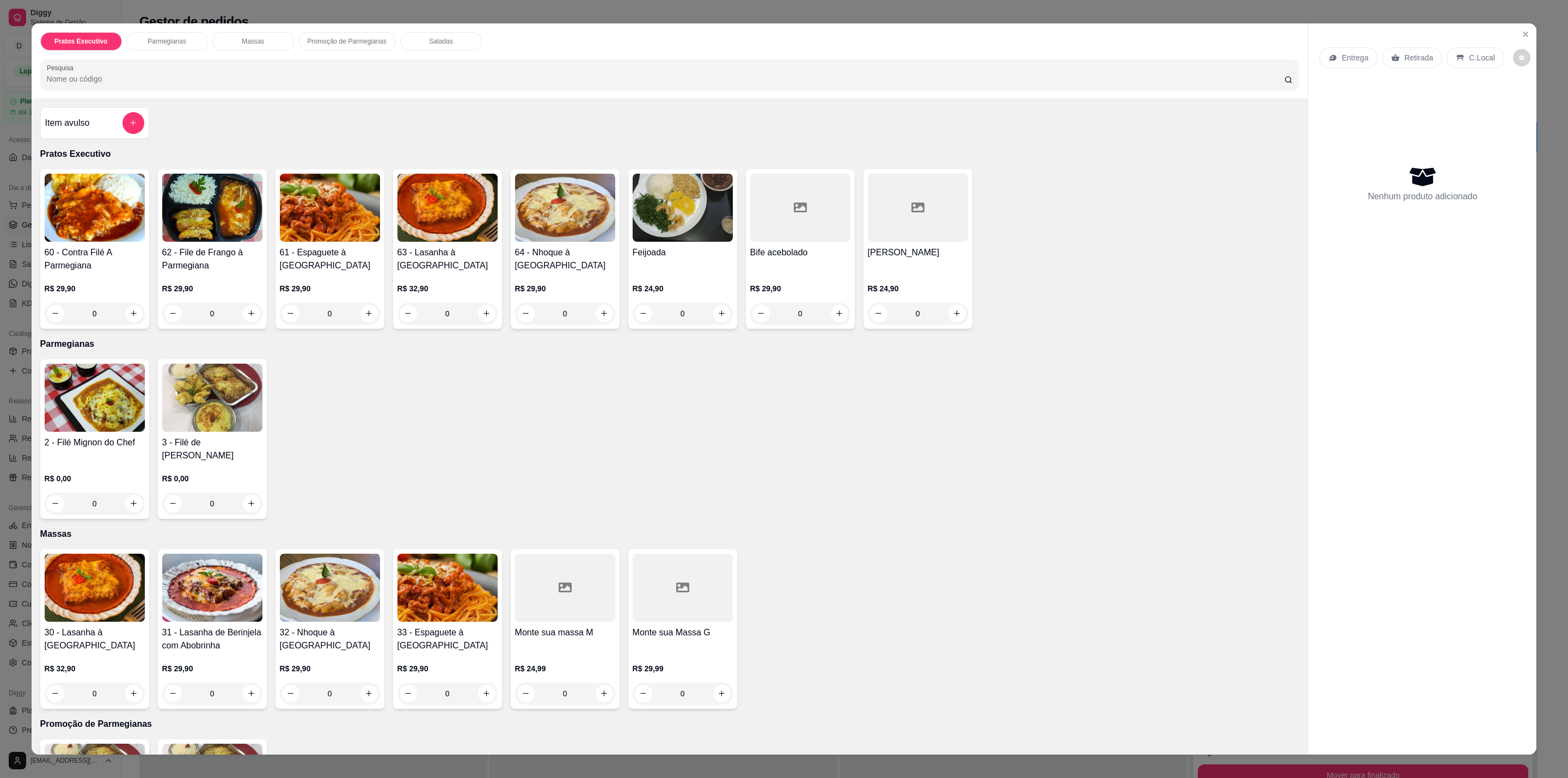
click at [601, 307] on div "0" at bounding box center [565, 314] width 100 height 22
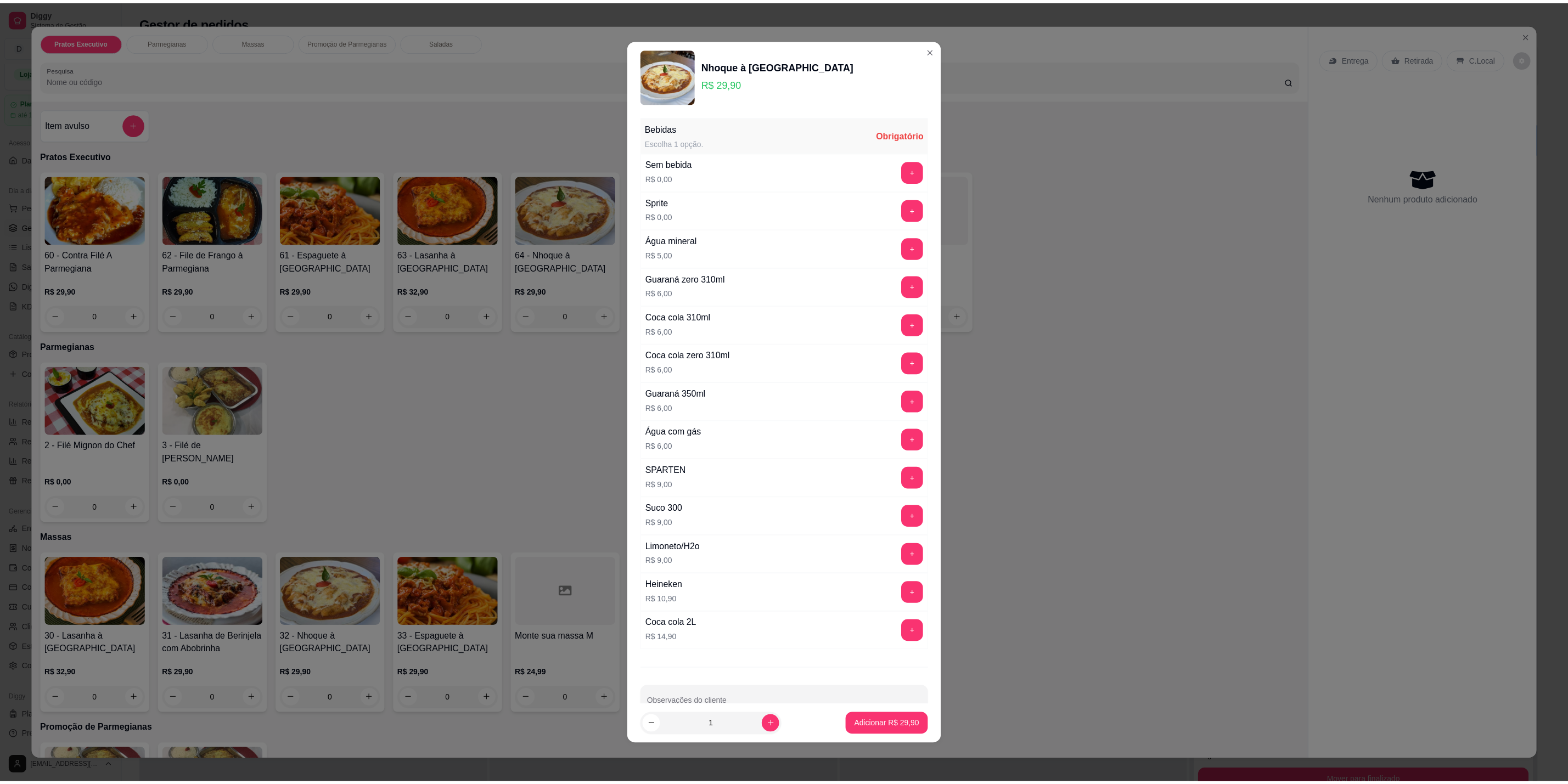
scroll to position [35, 0]
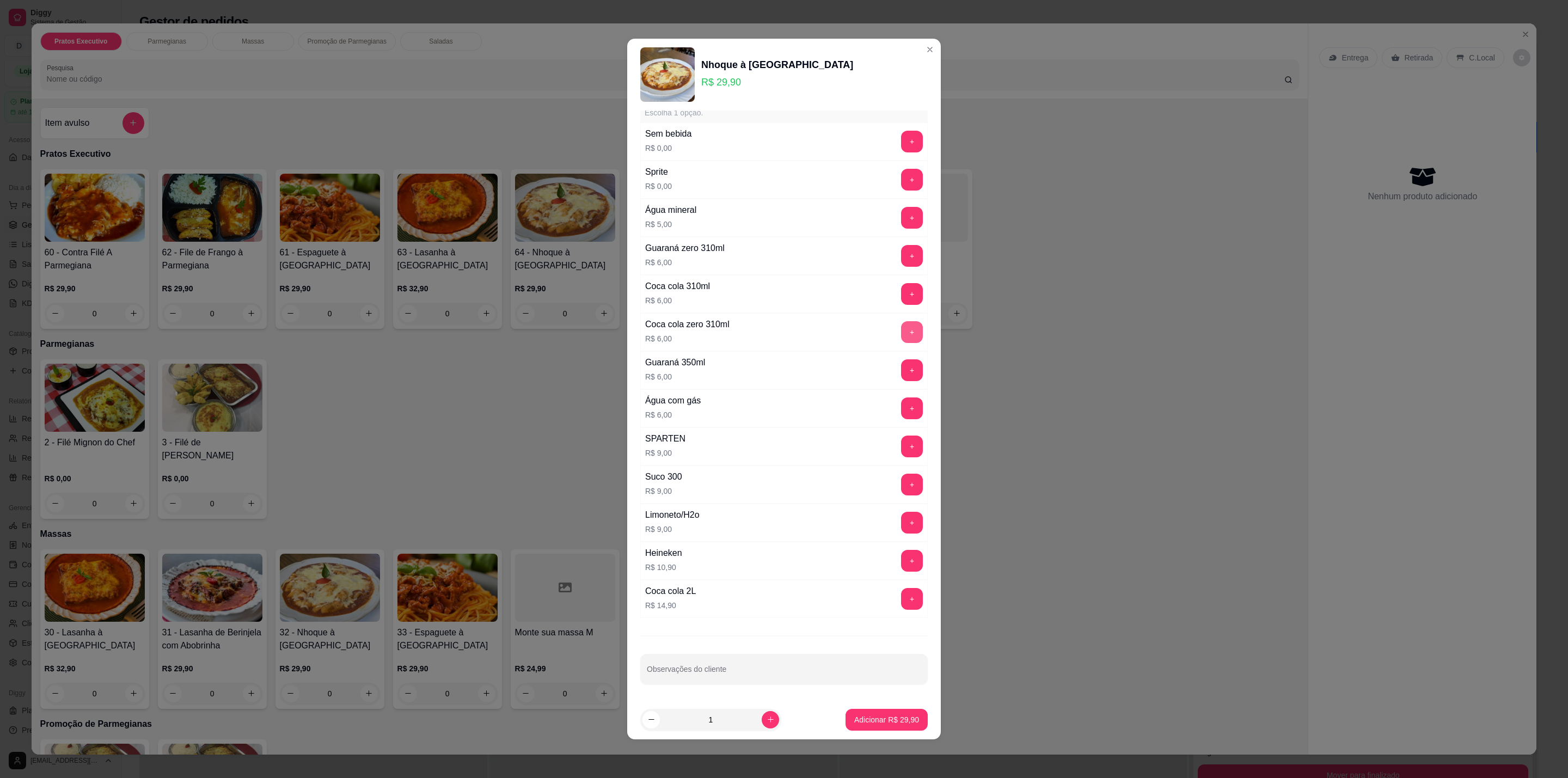
click at [901, 327] on button "+" at bounding box center [912, 332] width 22 height 22
click at [874, 720] on p "Adicionar R$ 35,90" at bounding box center [886, 720] width 65 height 11
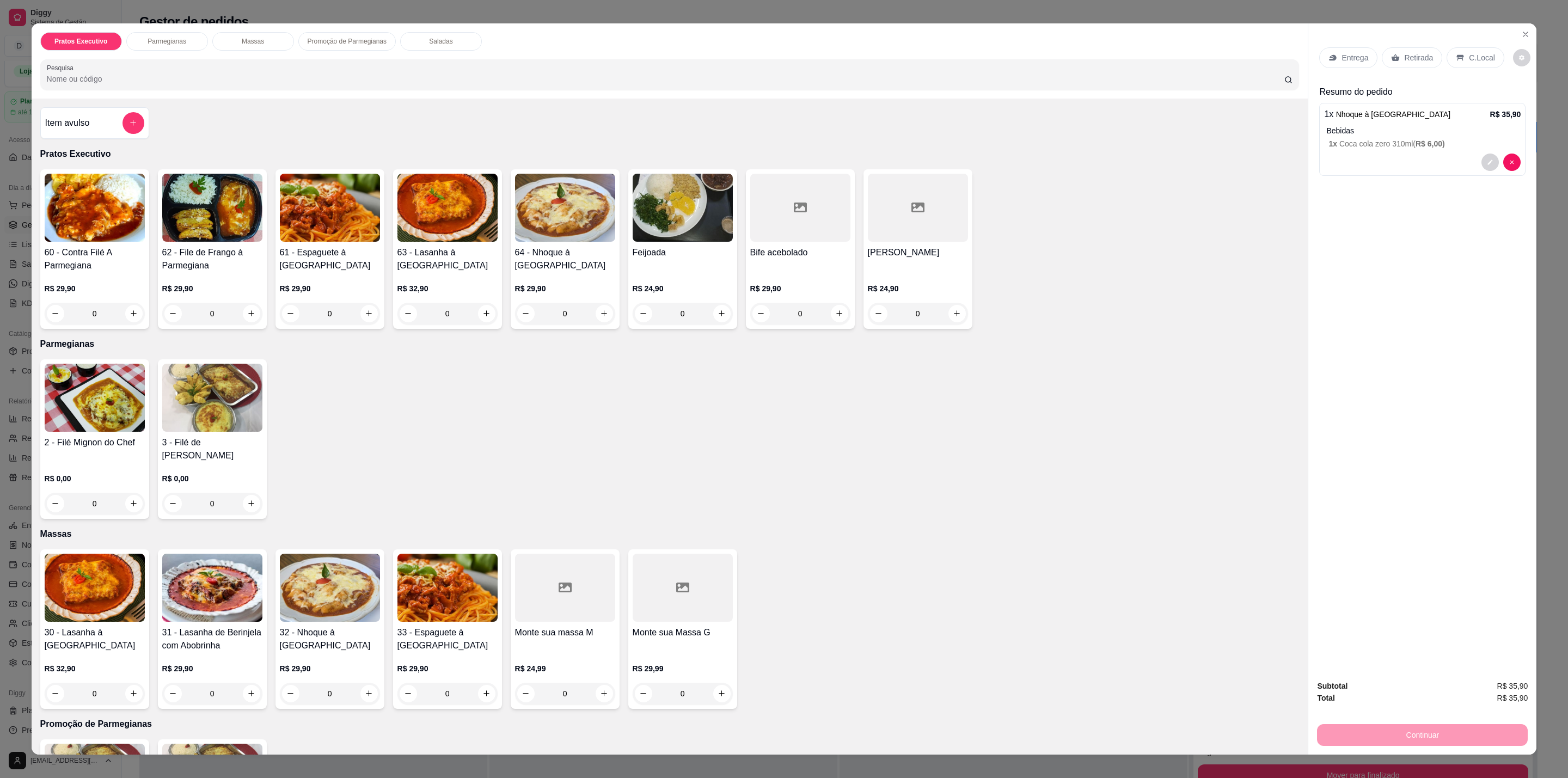
click at [1486, 59] on div "C.Local" at bounding box center [1475, 58] width 57 height 21
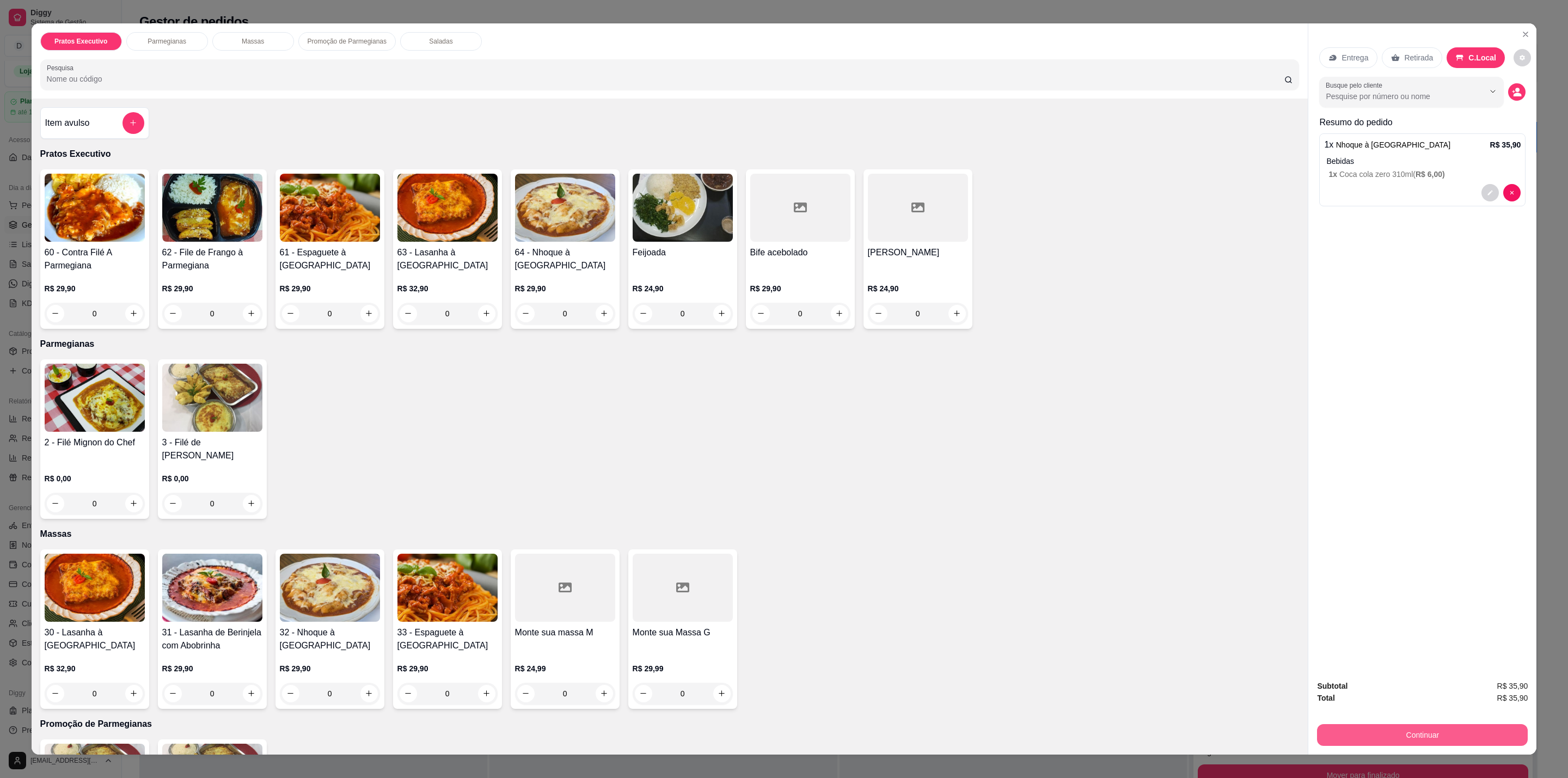
click at [1456, 737] on button "Continuar" at bounding box center [1423, 735] width 211 height 22
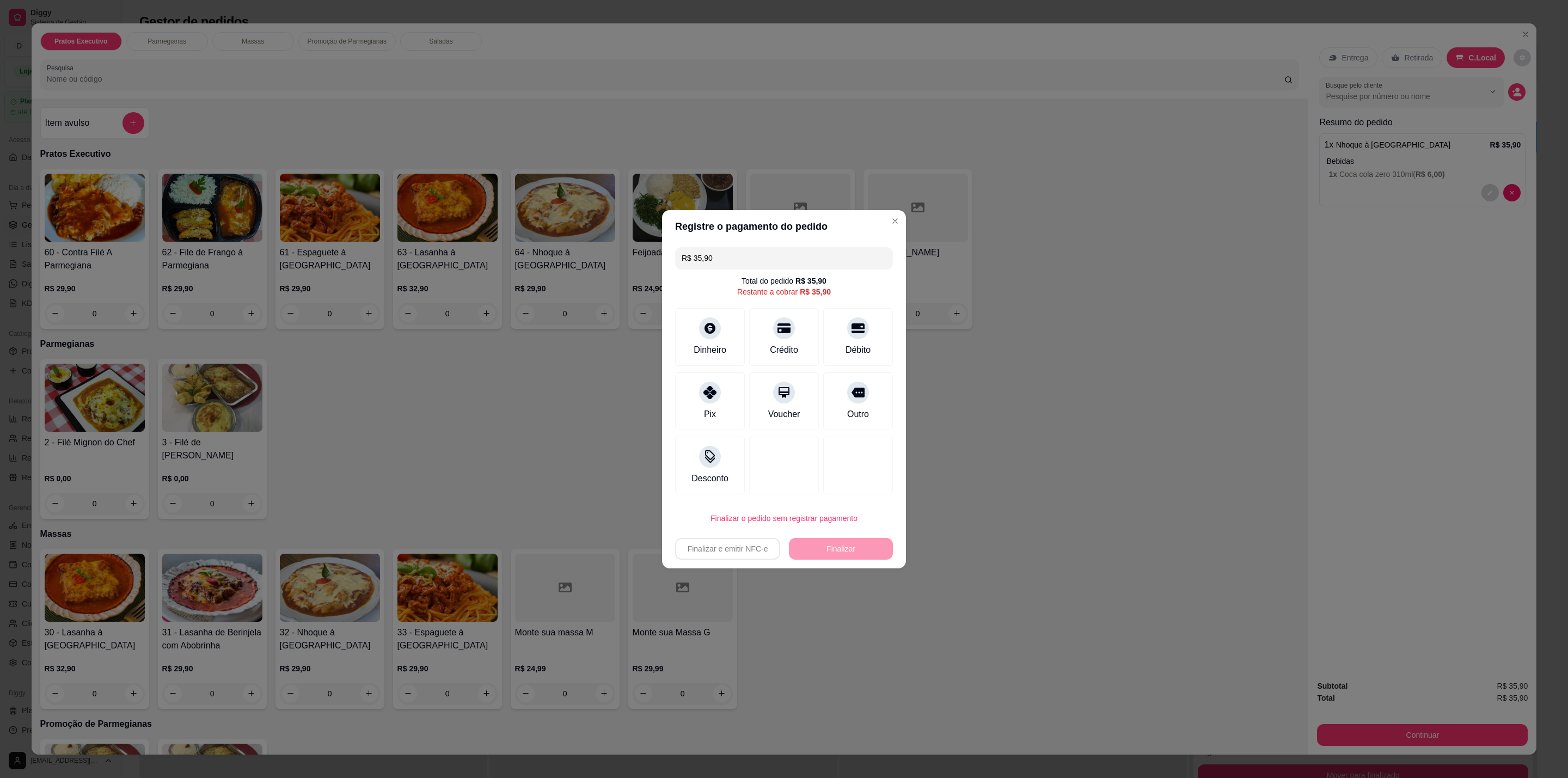
drag, startPoint x: 853, startPoint y: 331, endPoint x: 785, endPoint y: 539, distance: 218.8
click at [853, 330] on icon at bounding box center [858, 328] width 13 height 13
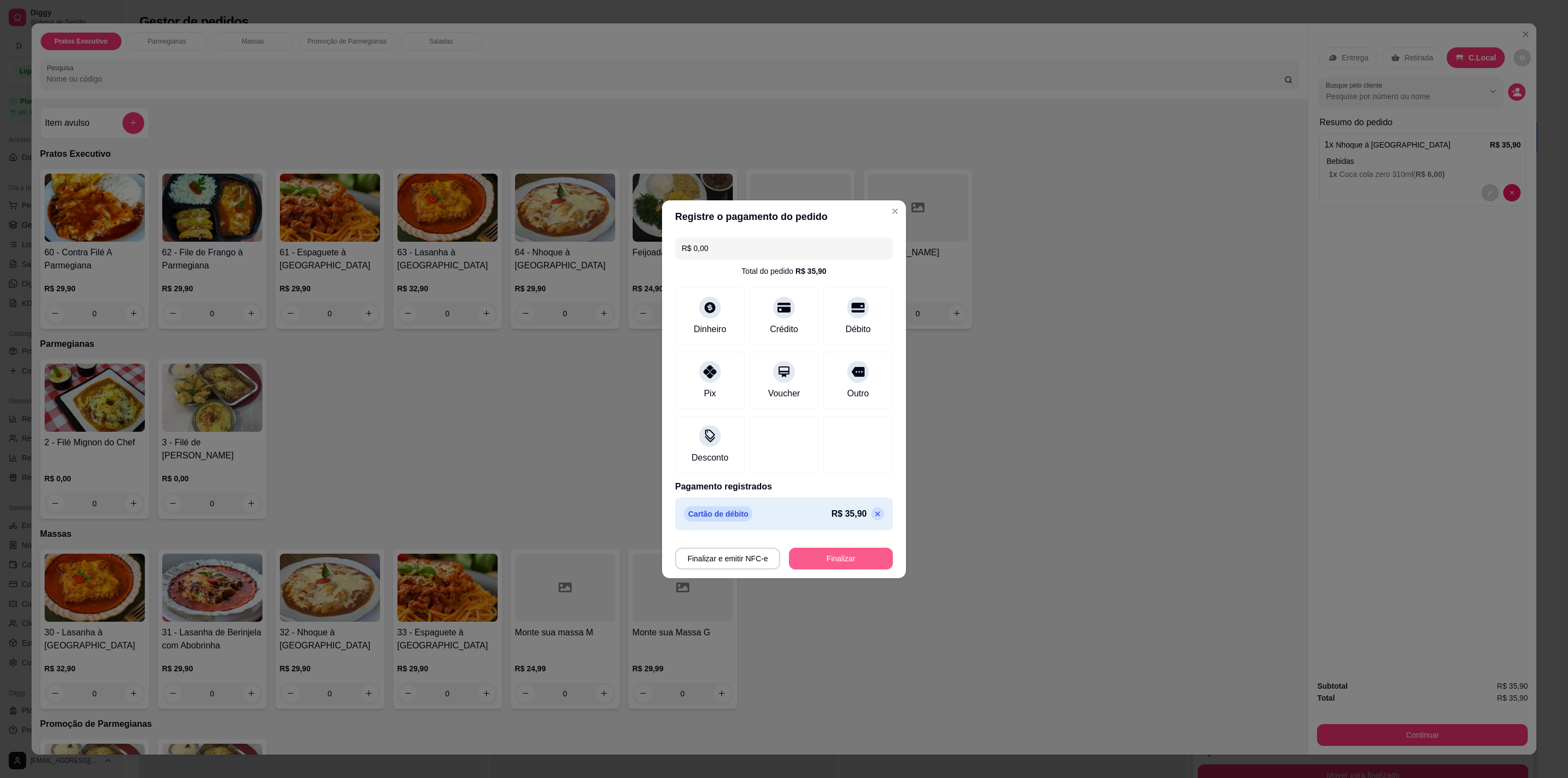
click at [837, 555] on button "Finalizar" at bounding box center [841, 559] width 104 height 22
type input "-R$ 35,90"
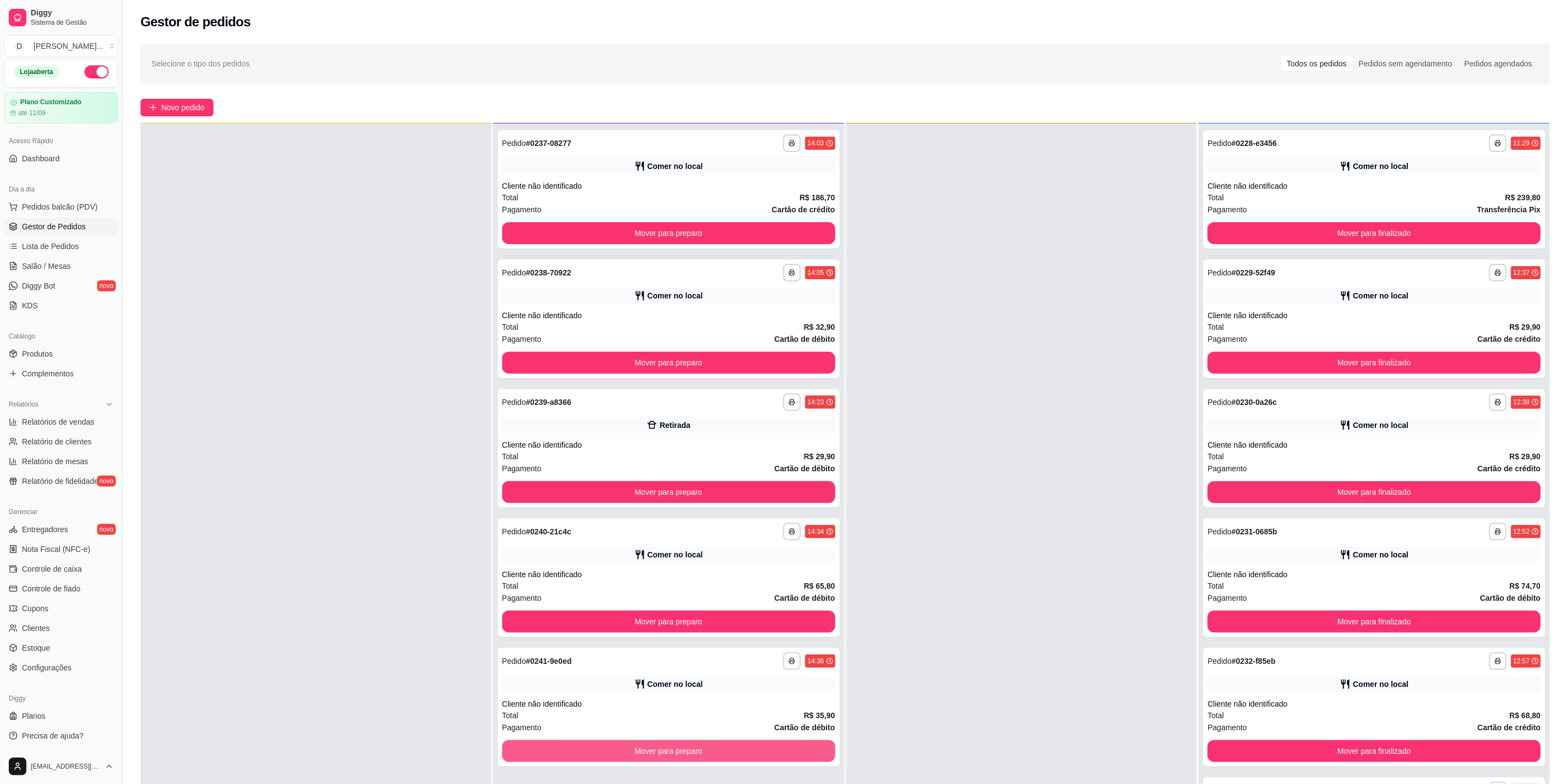
scroll to position [82, 0]
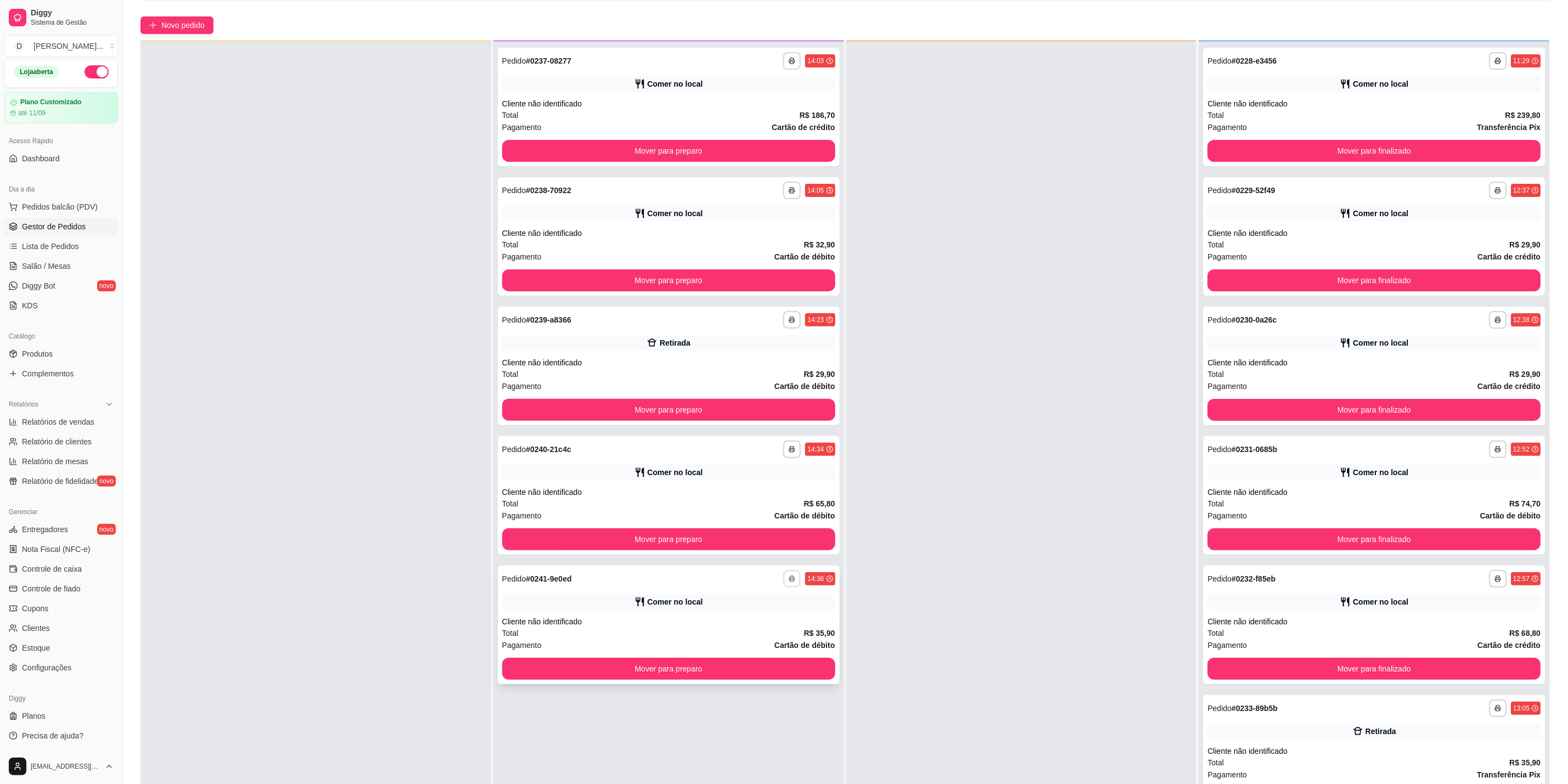
click at [791, 577] on button "button" at bounding box center [792, 578] width 17 height 17
click at [753, 617] on button "IMPRESSORA" at bounding box center [757, 617] width 77 height 17
click at [789, 578] on icon "button" at bounding box center [792, 578] width 7 height 7
click at [778, 615] on button "IMPRESSORA" at bounding box center [757, 617] width 77 height 17
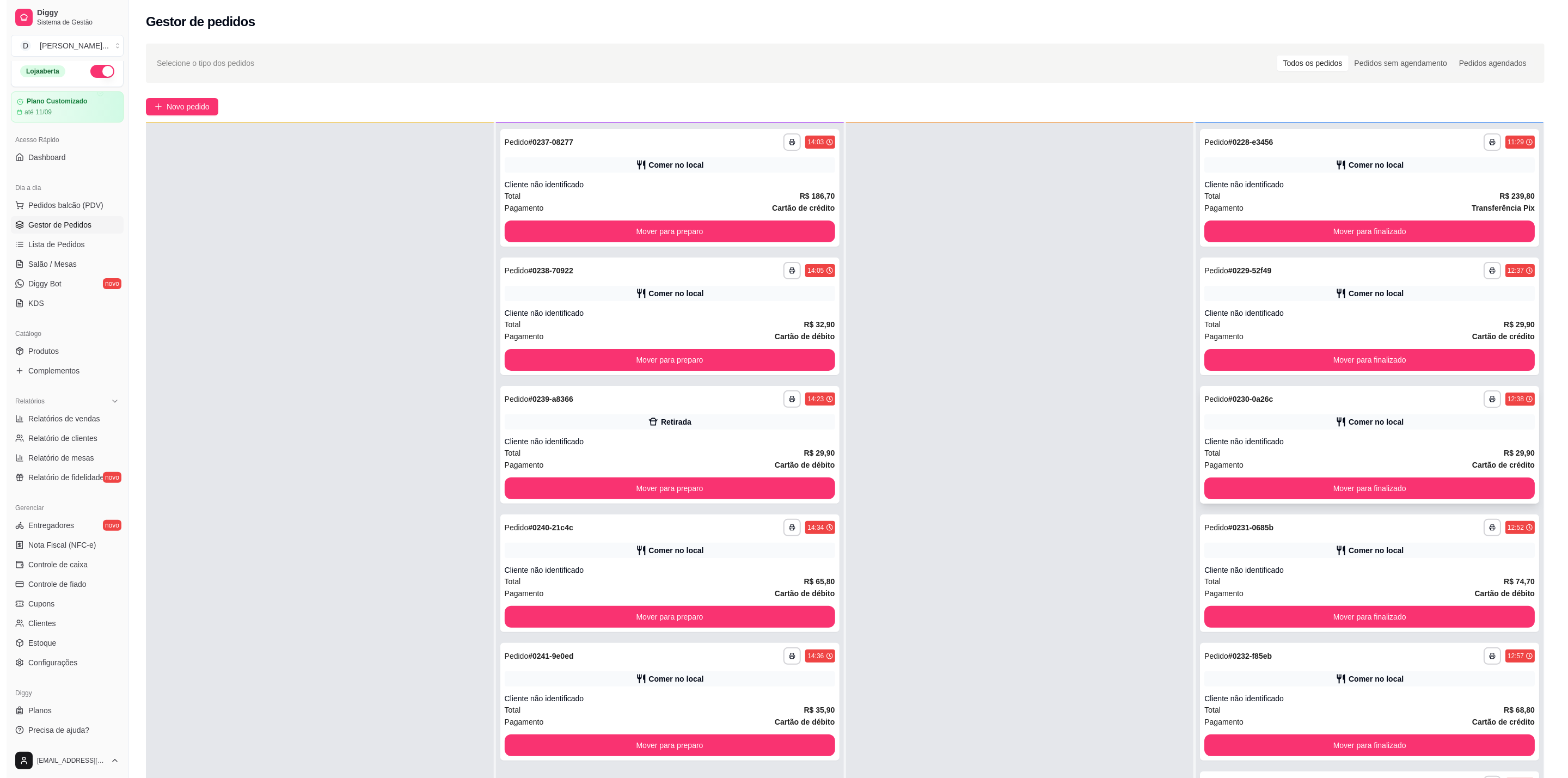
scroll to position [0, 0]
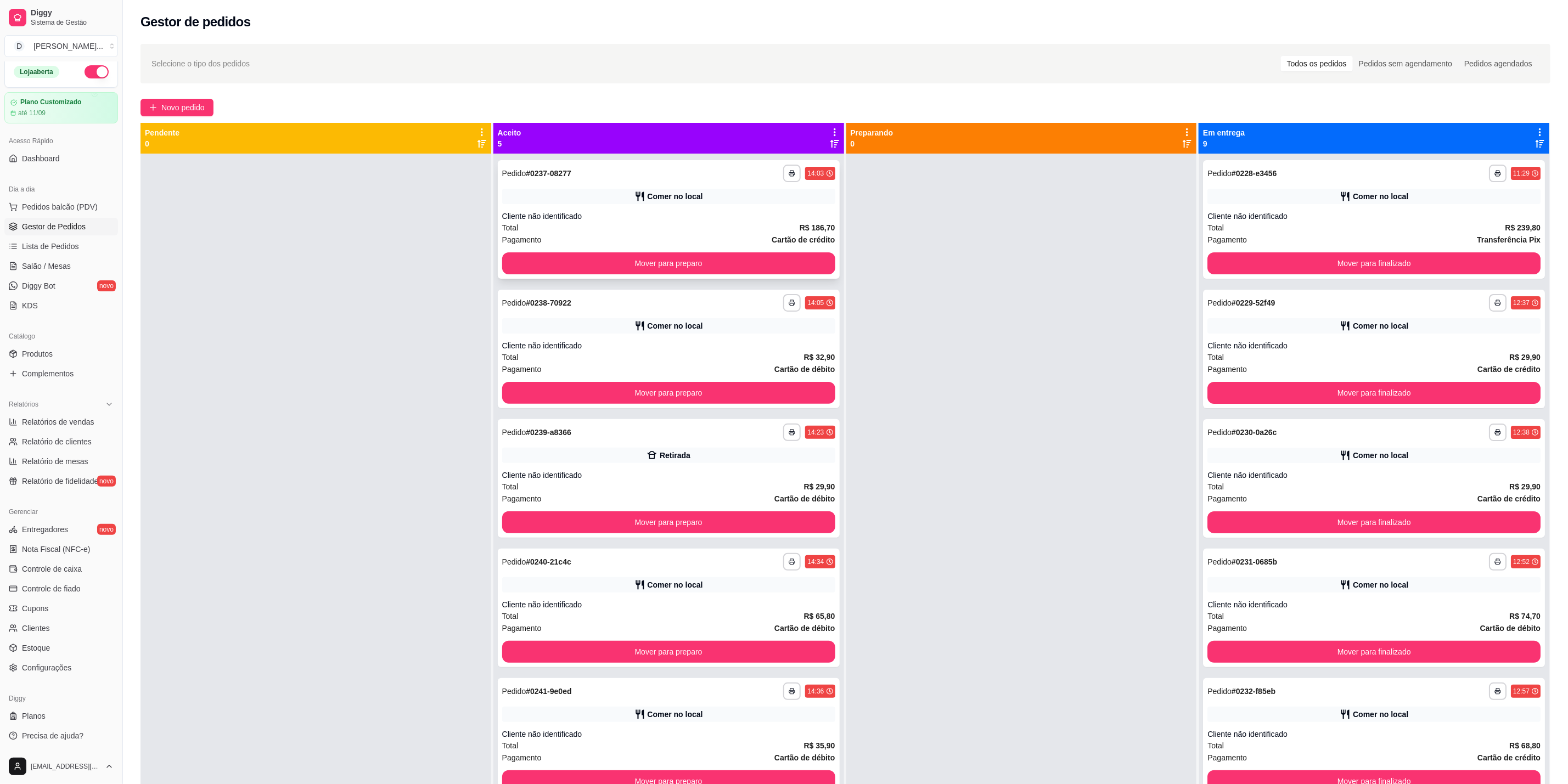
click at [746, 200] on div "Comer no local" at bounding box center [668, 196] width 333 height 15
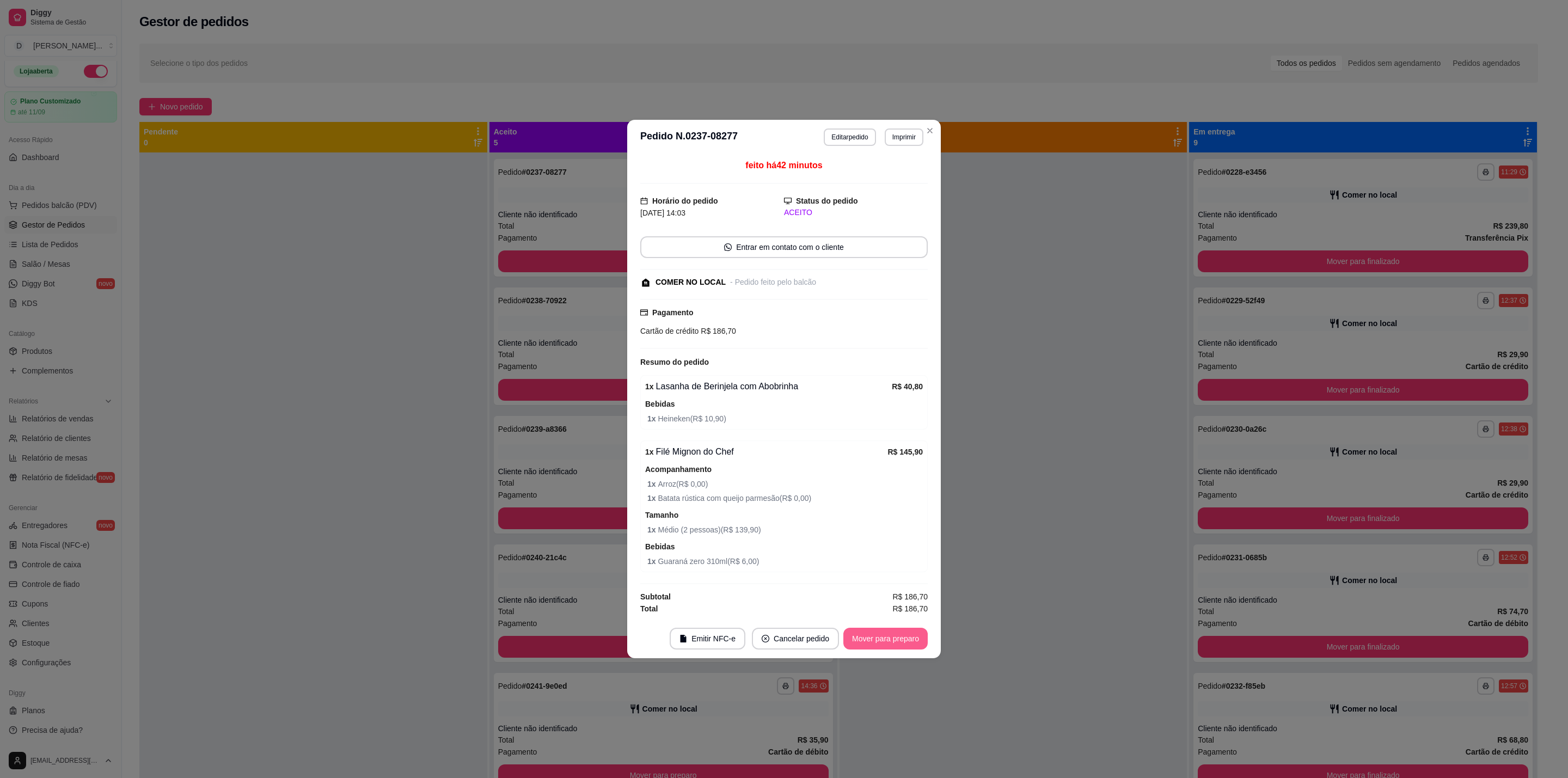
click at [892, 641] on button "Mover para preparo" at bounding box center [885, 639] width 85 height 22
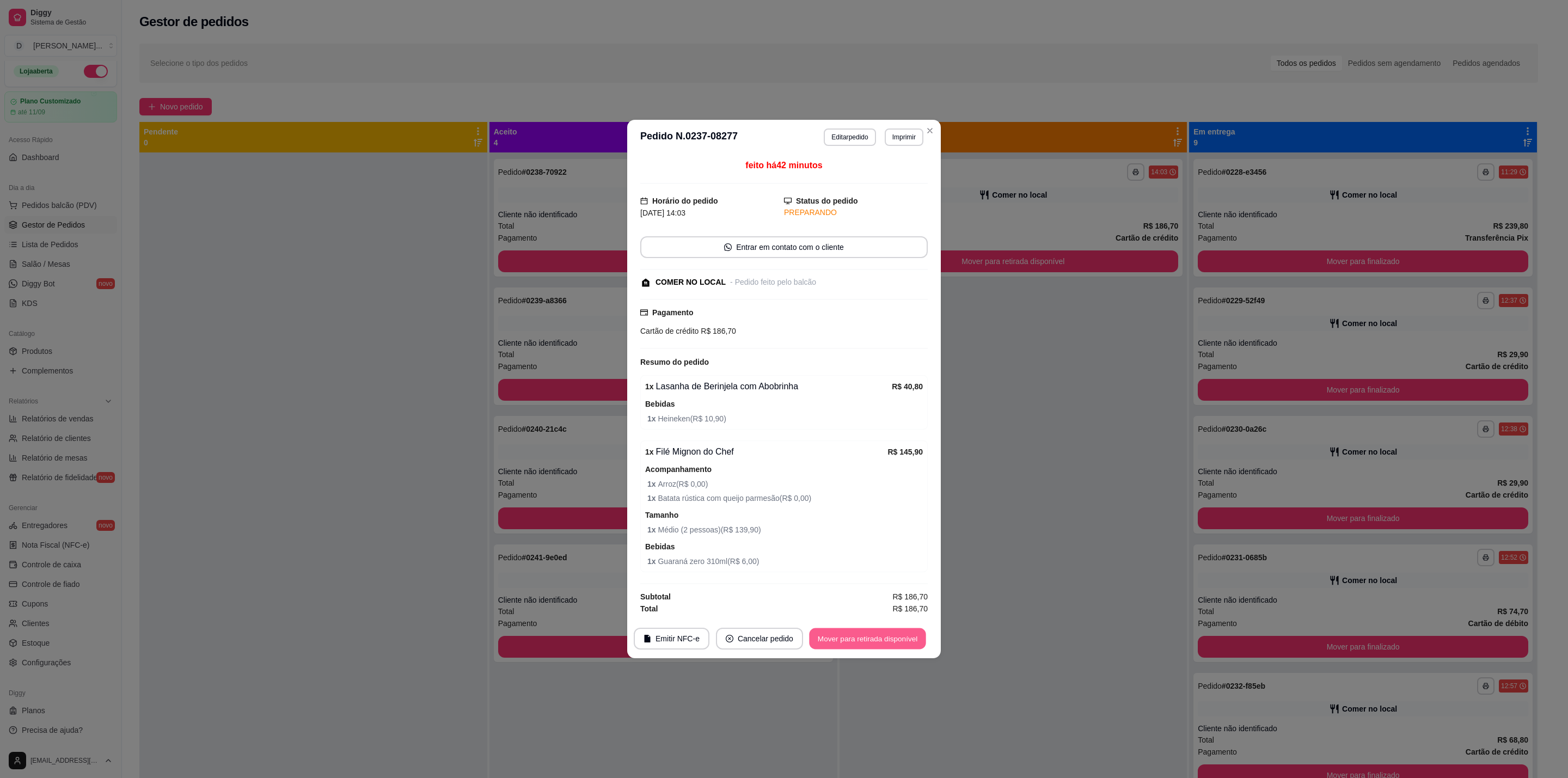
click at [903, 640] on button "Mover para retirada disponível" at bounding box center [867, 639] width 116 height 21
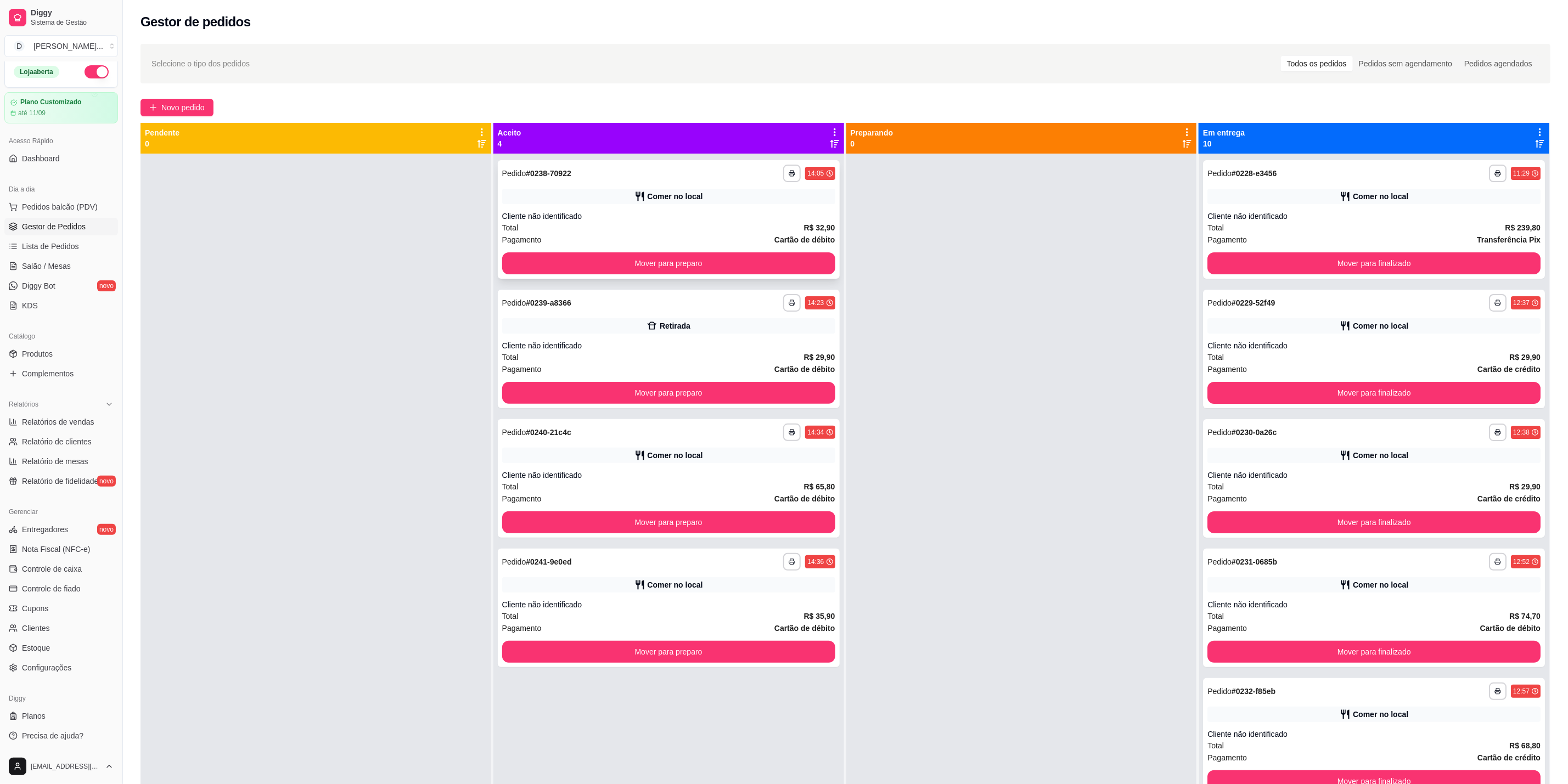
click at [703, 216] on div "Cliente não identificado" at bounding box center [668, 216] width 333 height 11
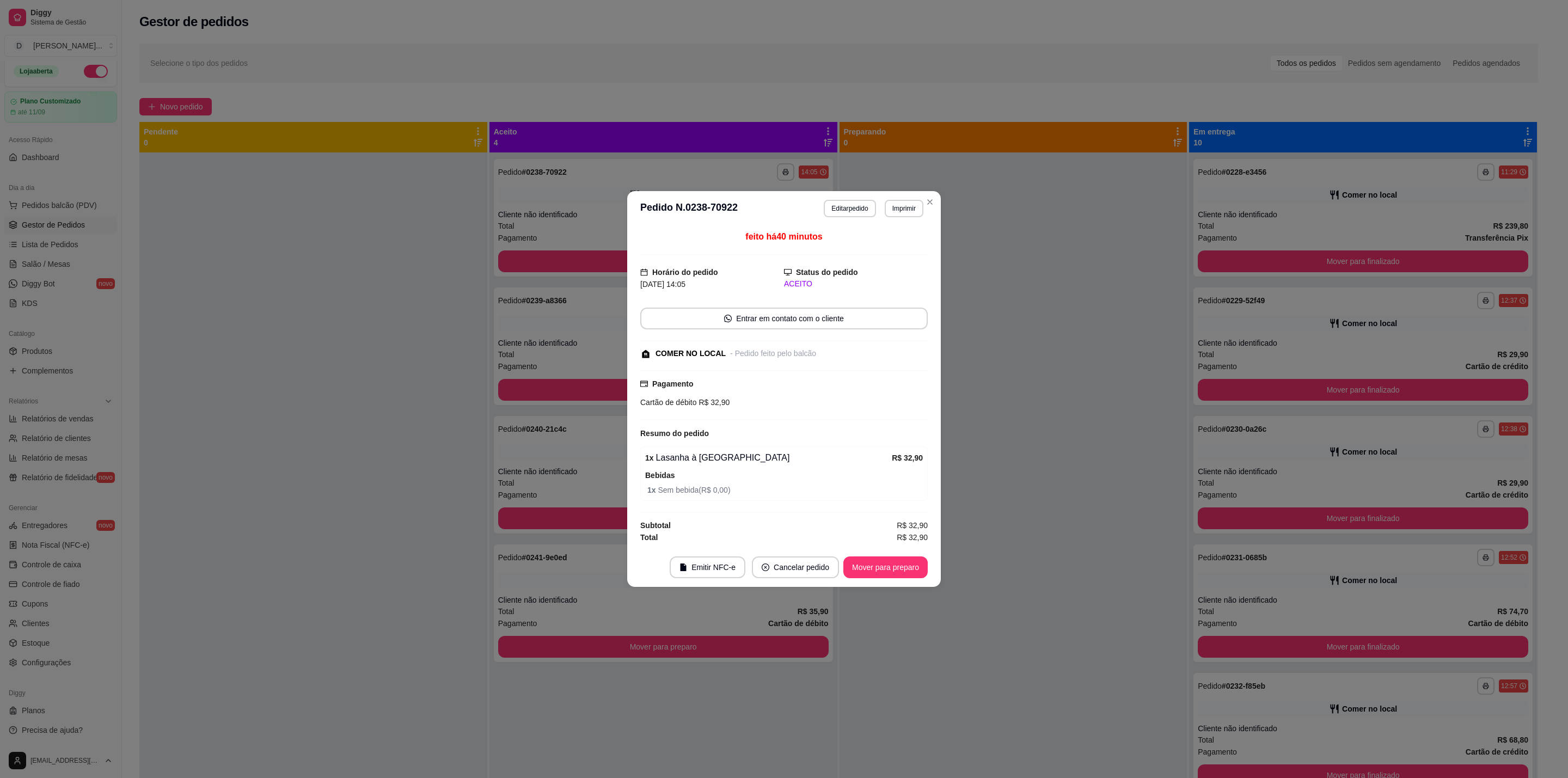
click at [905, 574] on button "Mover para preparo" at bounding box center [885, 567] width 85 height 22
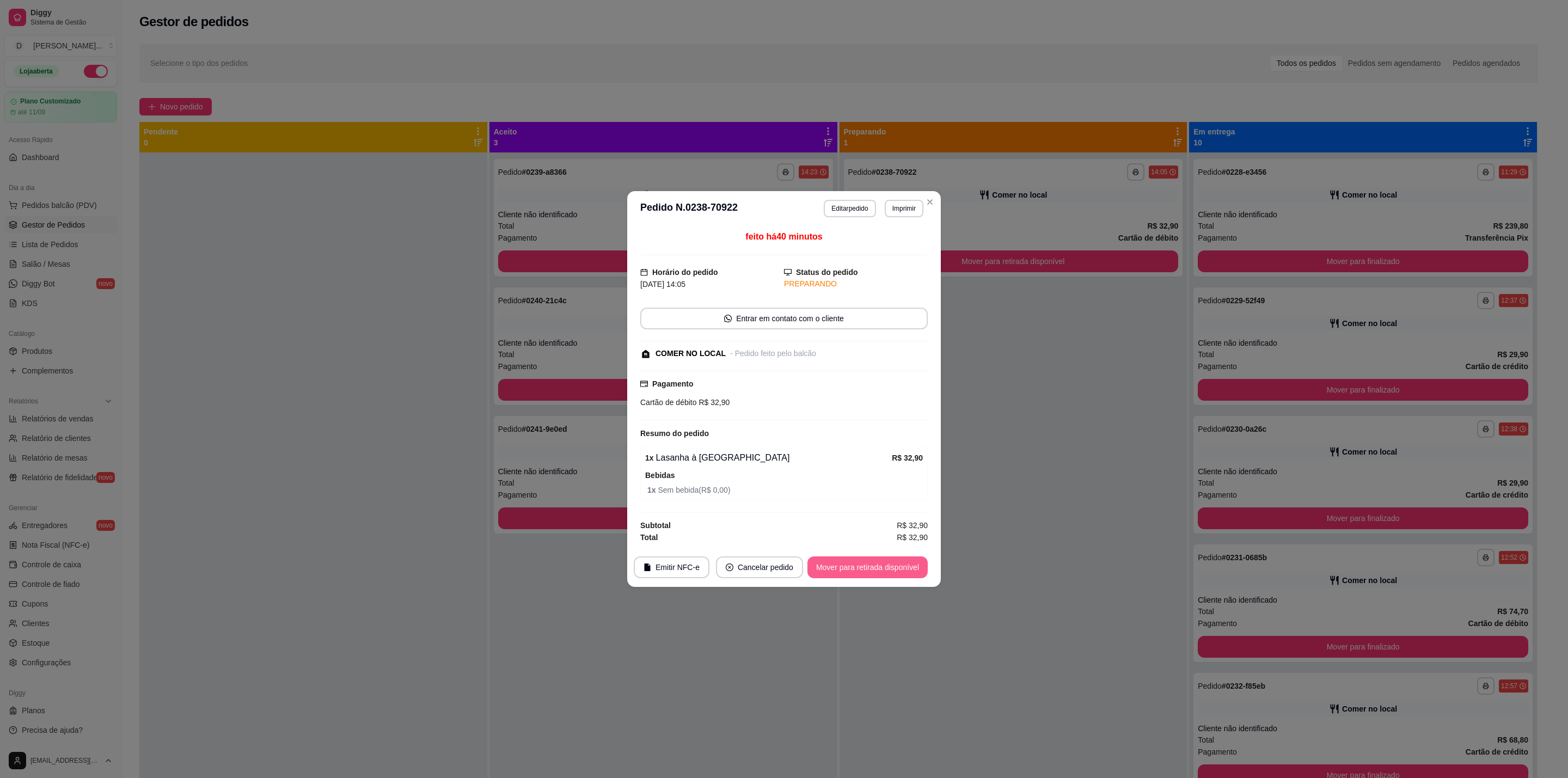
click at [905, 573] on button "Mover para retirada disponível" at bounding box center [867, 567] width 121 height 22
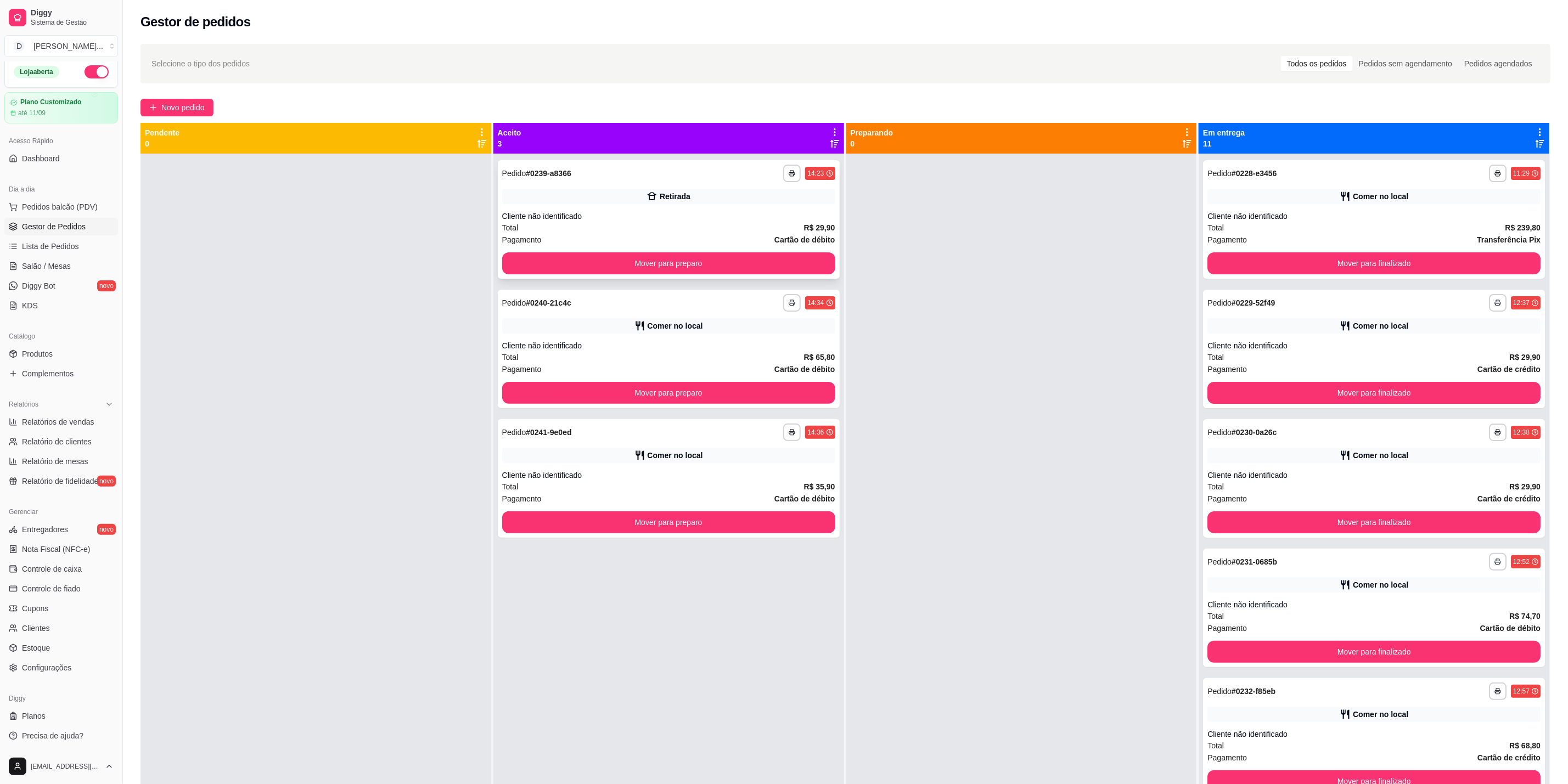
click at [746, 202] on div "Retirada" at bounding box center [668, 196] width 333 height 15
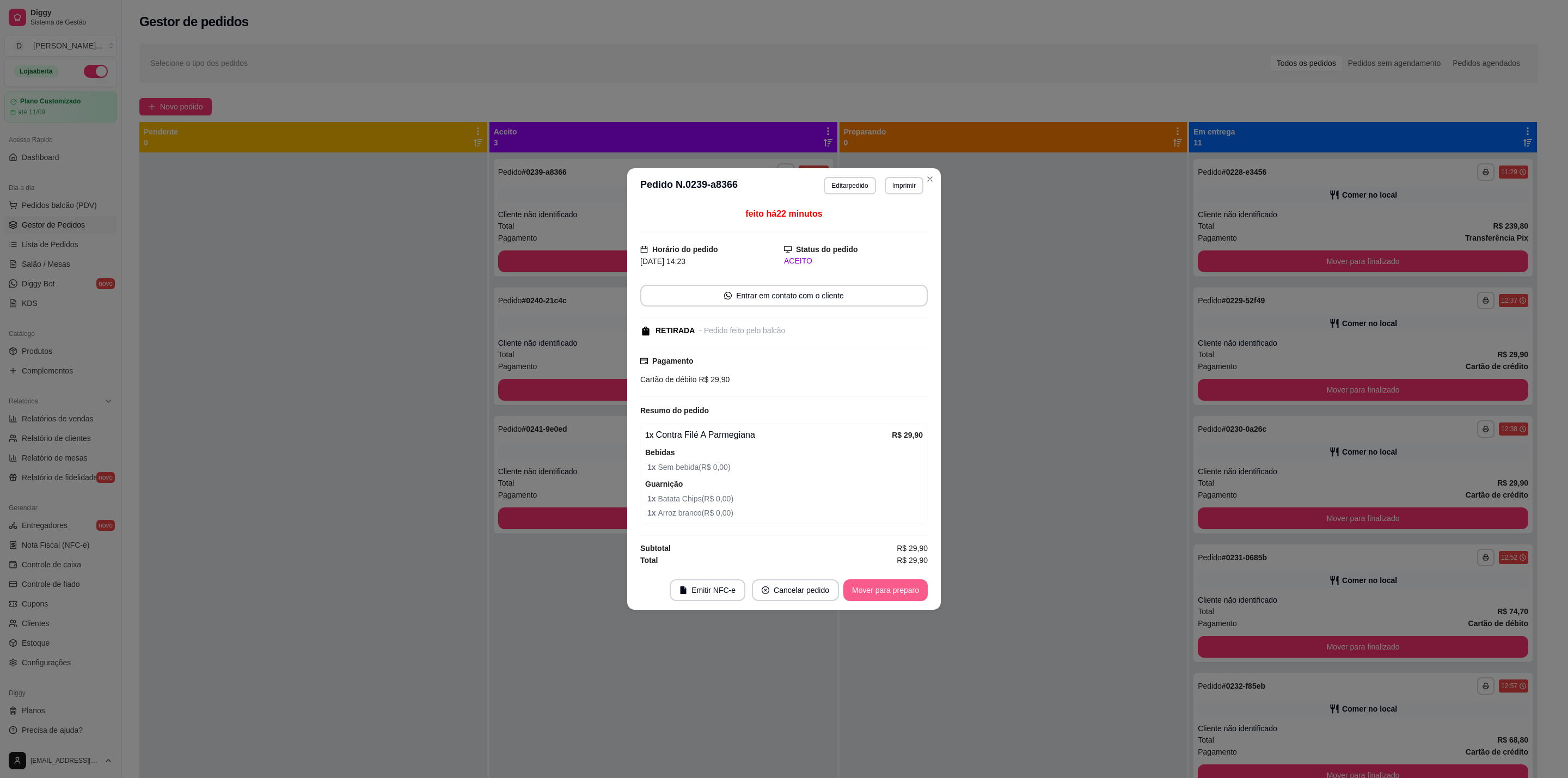
click at [892, 586] on button "Mover para preparo" at bounding box center [885, 591] width 85 height 22
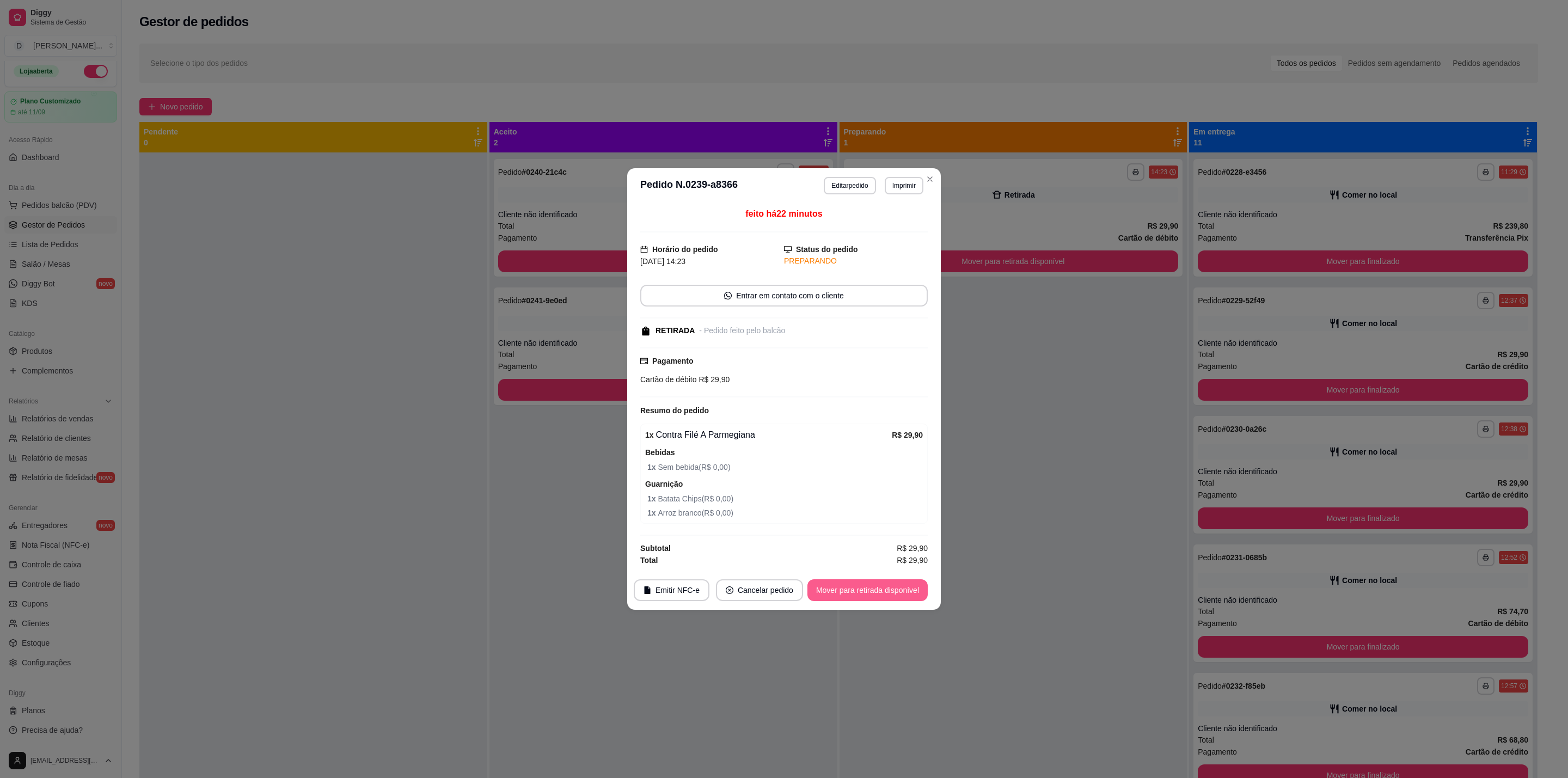
click at [892, 586] on button "Mover para retirada disponível" at bounding box center [867, 591] width 121 height 22
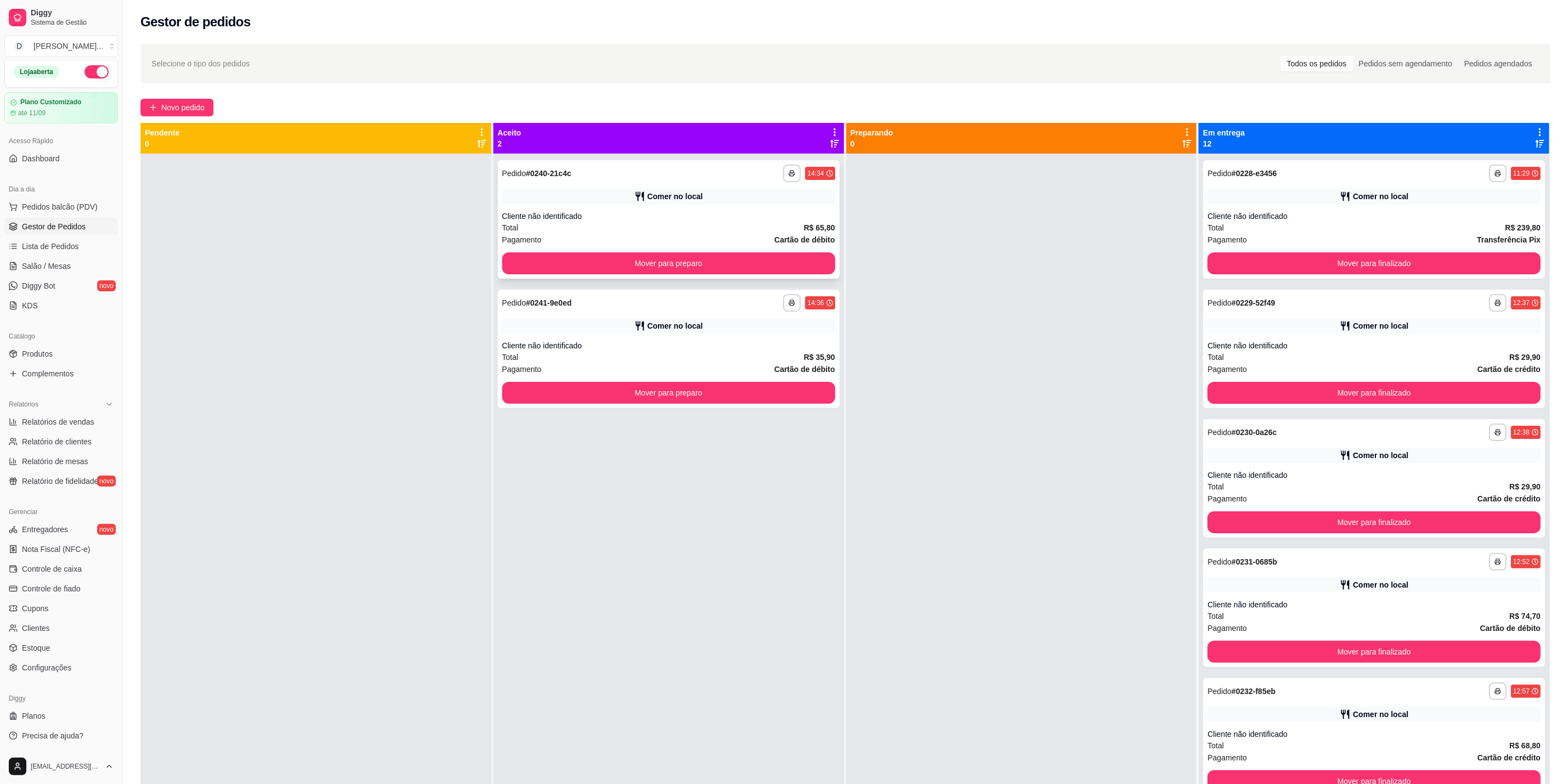
click at [681, 210] on div "Cliente não identificado" at bounding box center [668, 216] width 333 height 11
click at [634, 312] on div "**********" at bounding box center [668, 348] width 342 height 118
click at [651, 361] on div "Total R$ 35,90" at bounding box center [668, 357] width 333 height 12
click at [681, 305] on div "**********" at bounding box center [668, 302] width 333 height 18
click at [668, 225] on div "Total R$ 65,80" at bounding box center [668, 228] width 333 height 12
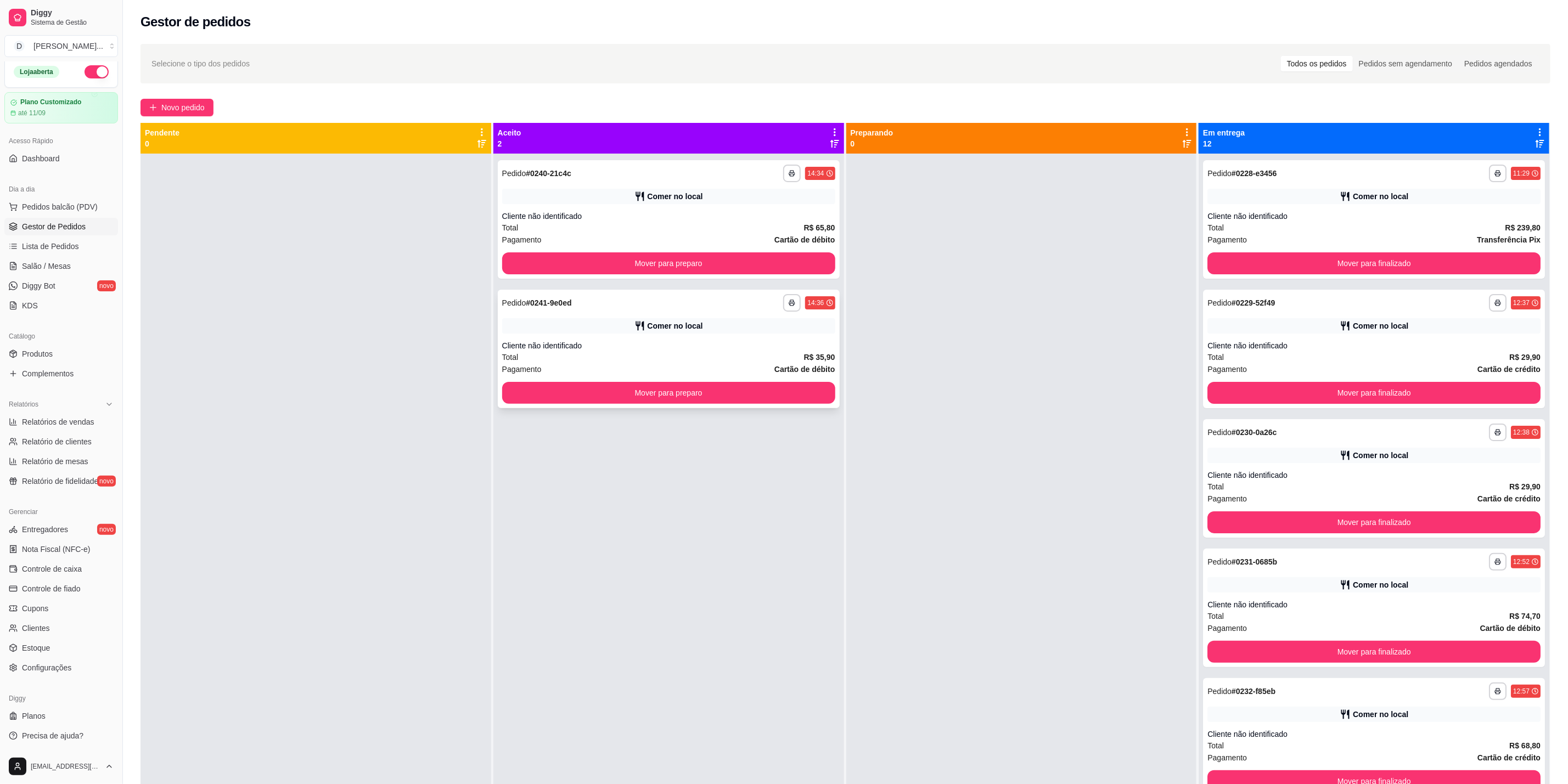
click at [736, 340] on div "Cliente não identificado" at bounding box center [668, 346] width 333 height 11
click at [540, 198] on div "Comer no local" at bounding box center [668, 196] width 333 height 15
click at [71, 207] on span "Pedidos balcão (PDV)" at bounding box center [60, 207] width 75 height 11
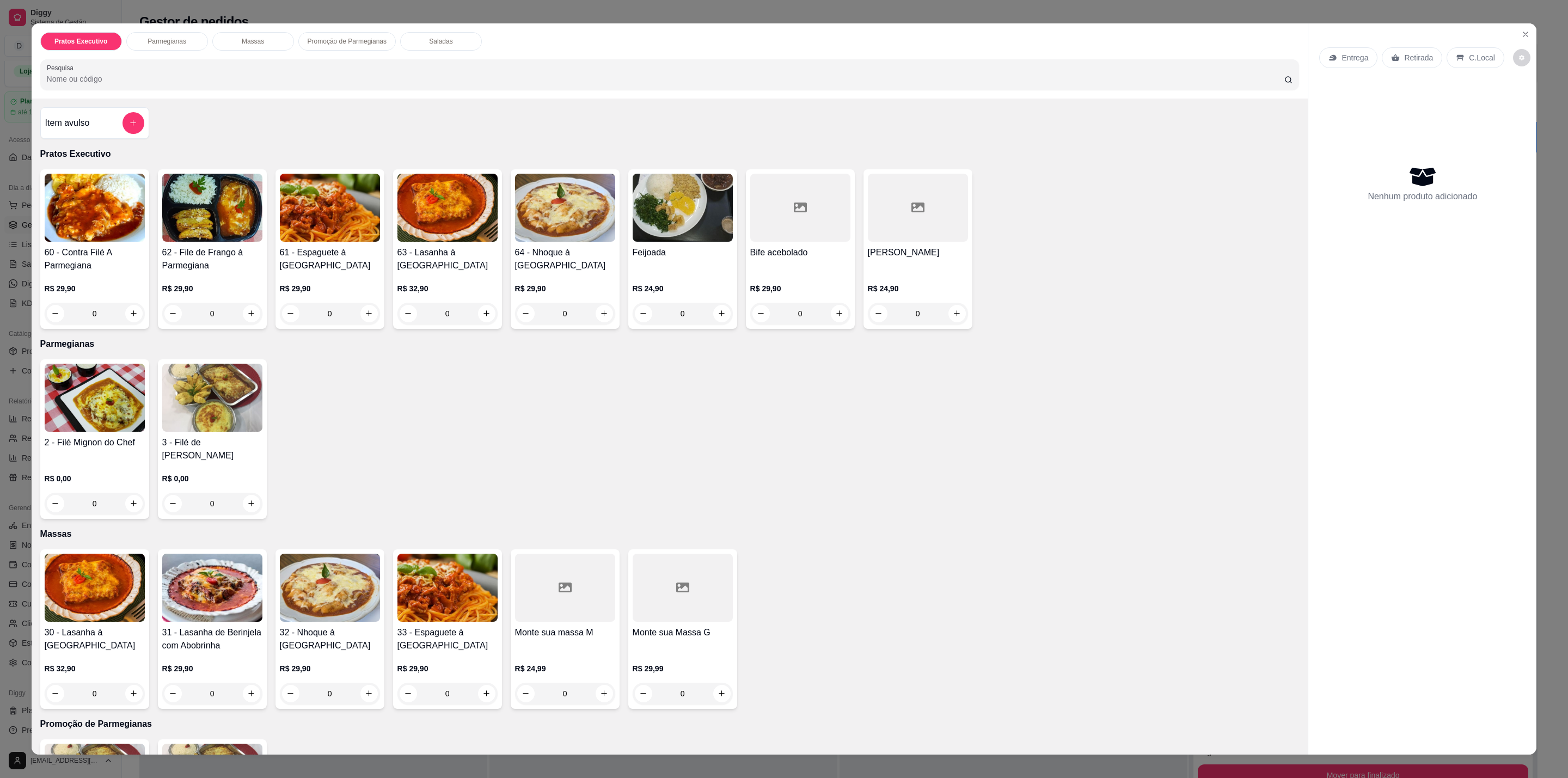
click at [205, 294] on p "R$ 29,90" at bounding box center [212, 289] width 100 height 11
click at [1521, 32] on icon "Close" at bounding box center [1525, 34] width 9 height 9
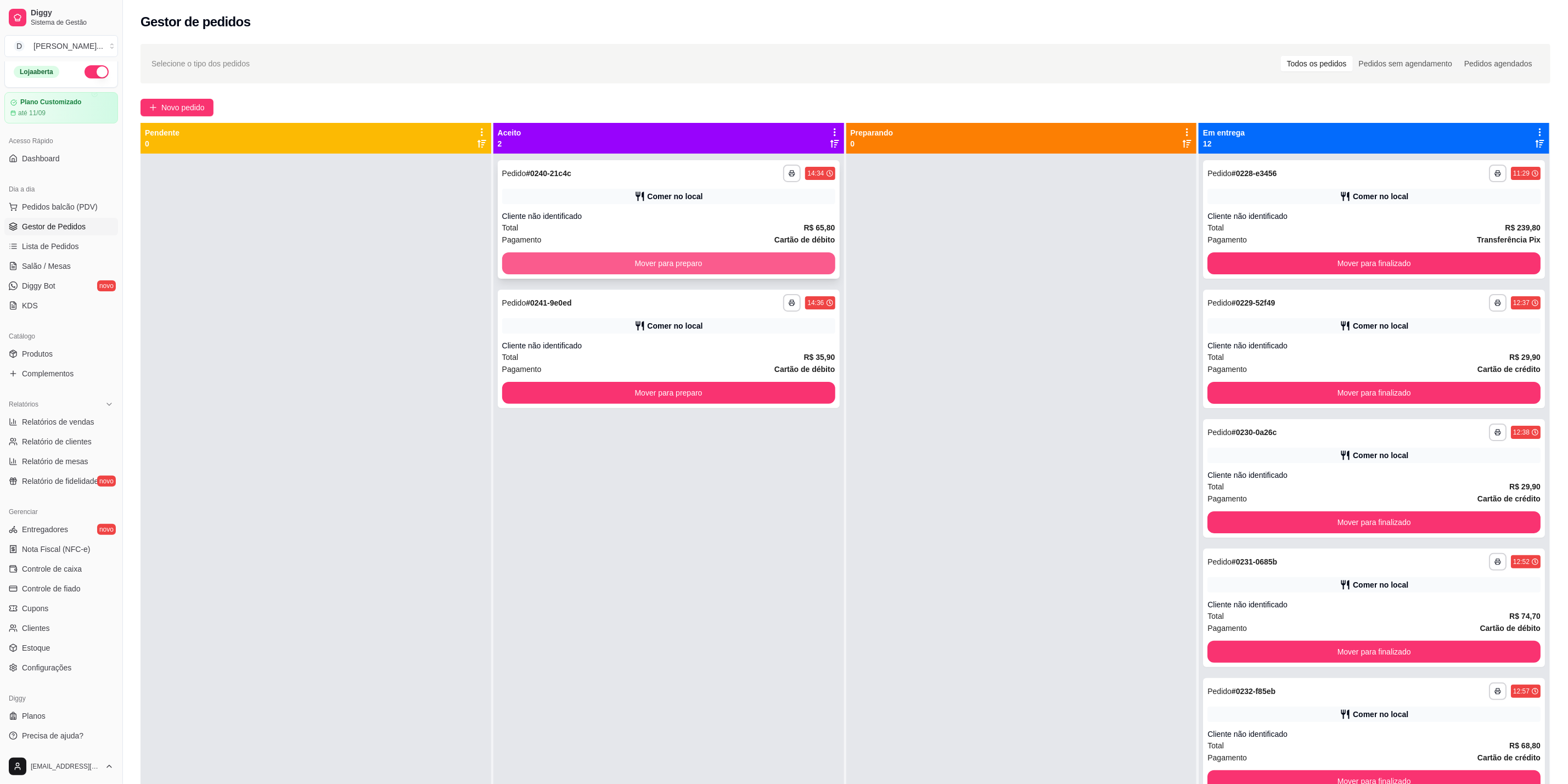
click at [768, 257] on button "Mover para preparo" at bounding box center [668, 263] width 333 height 22
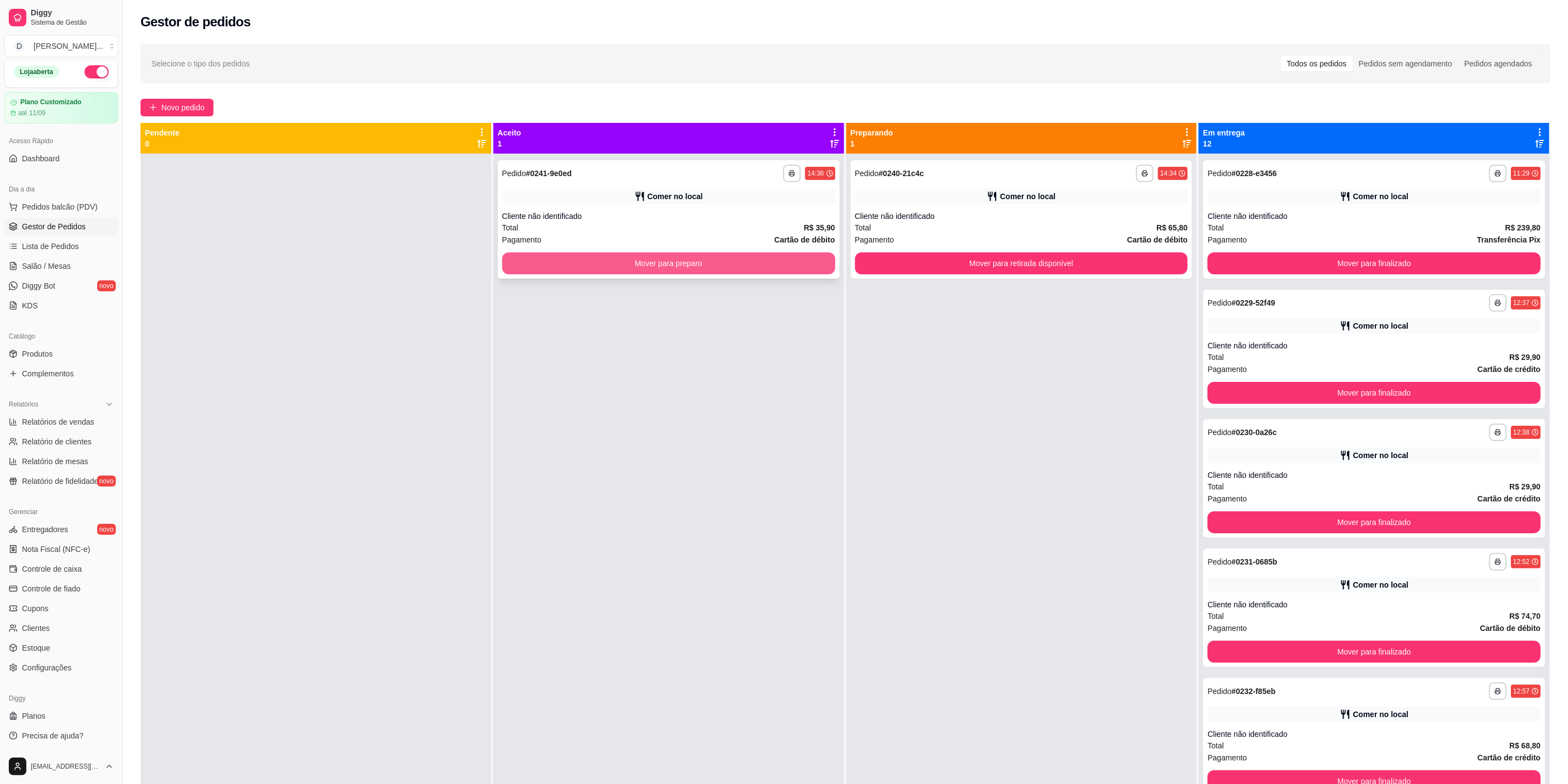
click at [781, 257] on button "Mover para preparo" at bounding box center [668, 263] width 333 height 22
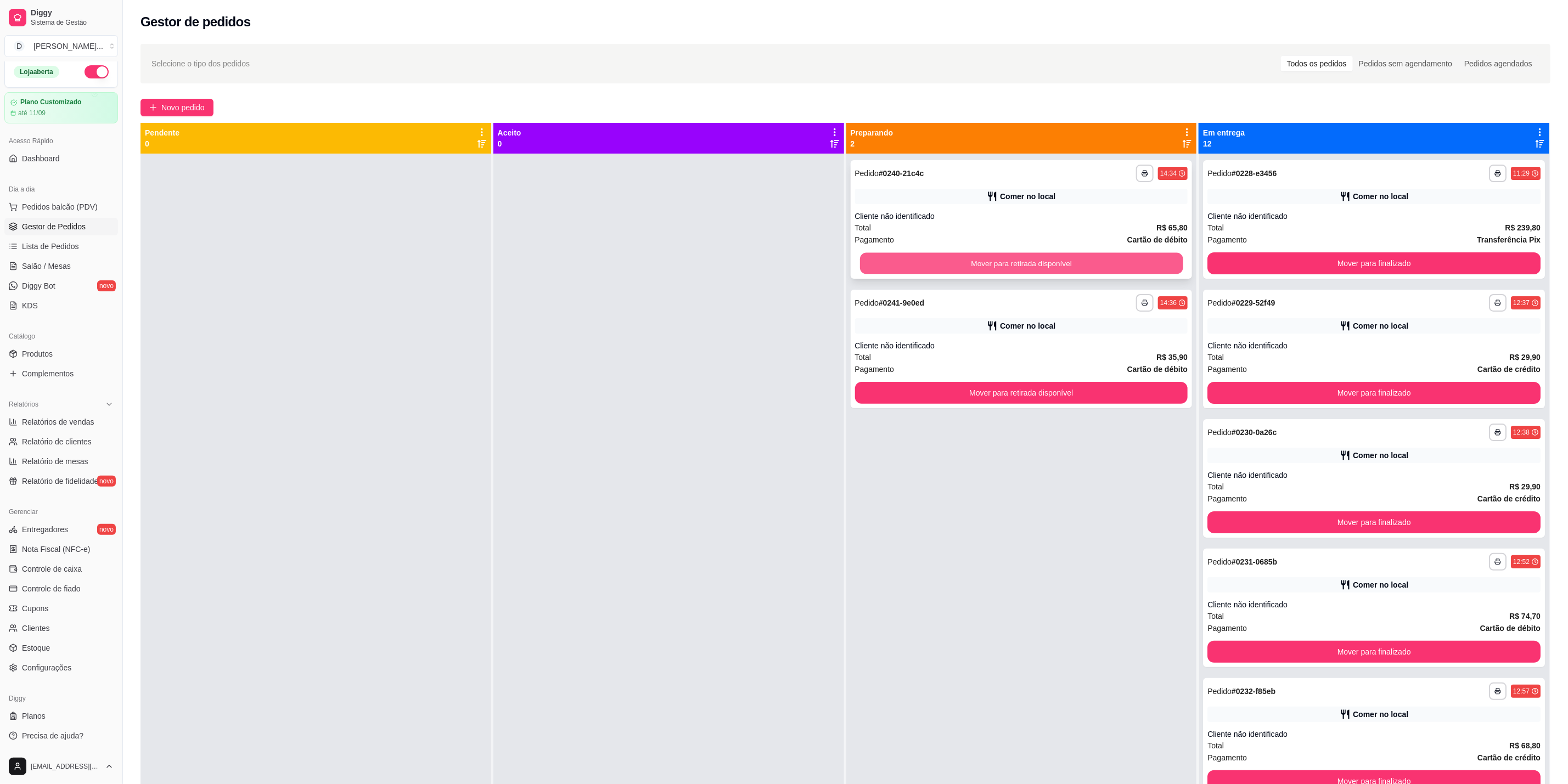
click at [931, 259] on button "Mover para retirada disponível" at bounding box center [1022, 263] width 323 height 21
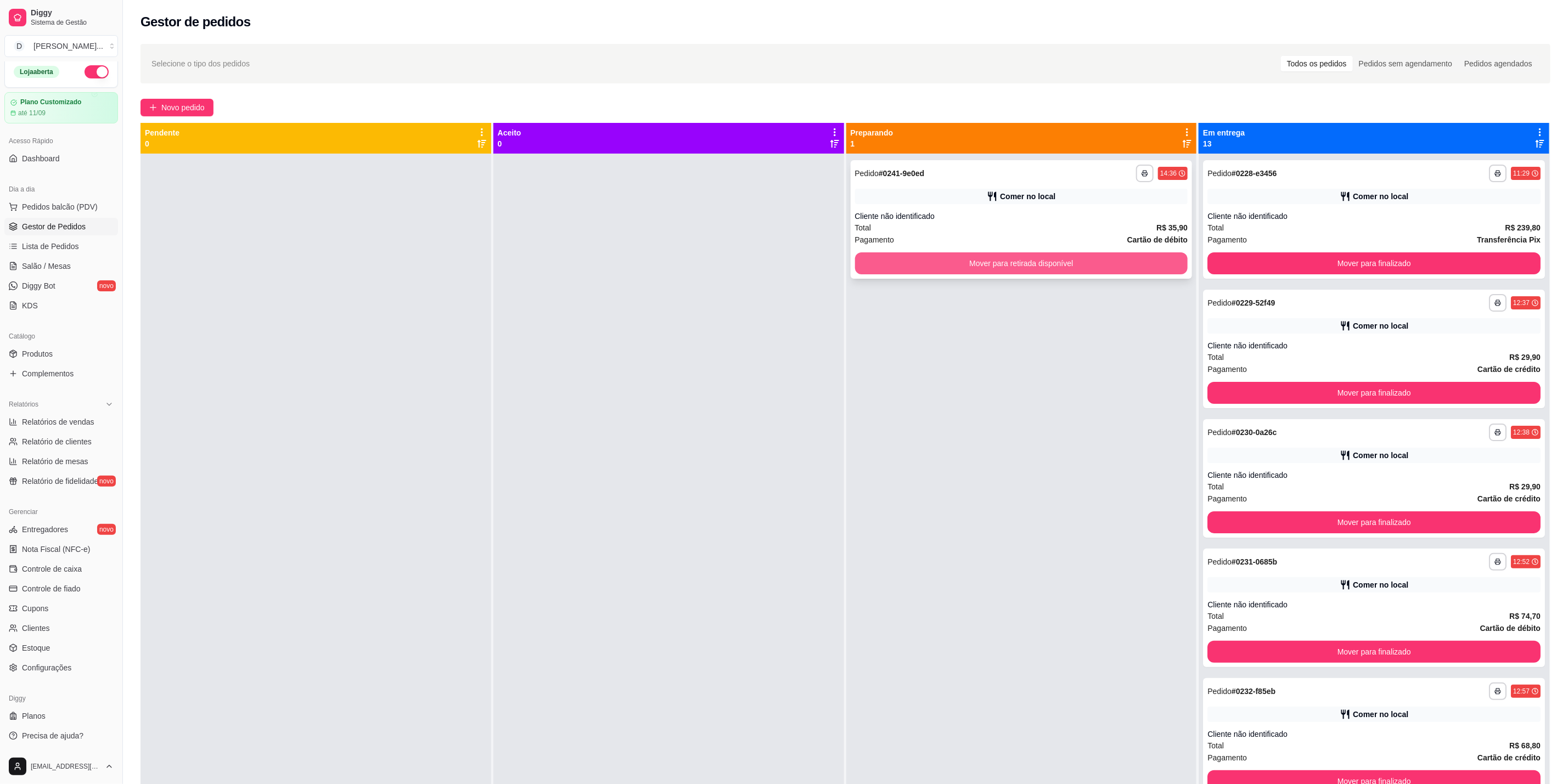
click at [933, 256] on button "Mover para retirada disponível" at bounding box center [1022, 263] width 333 height 22
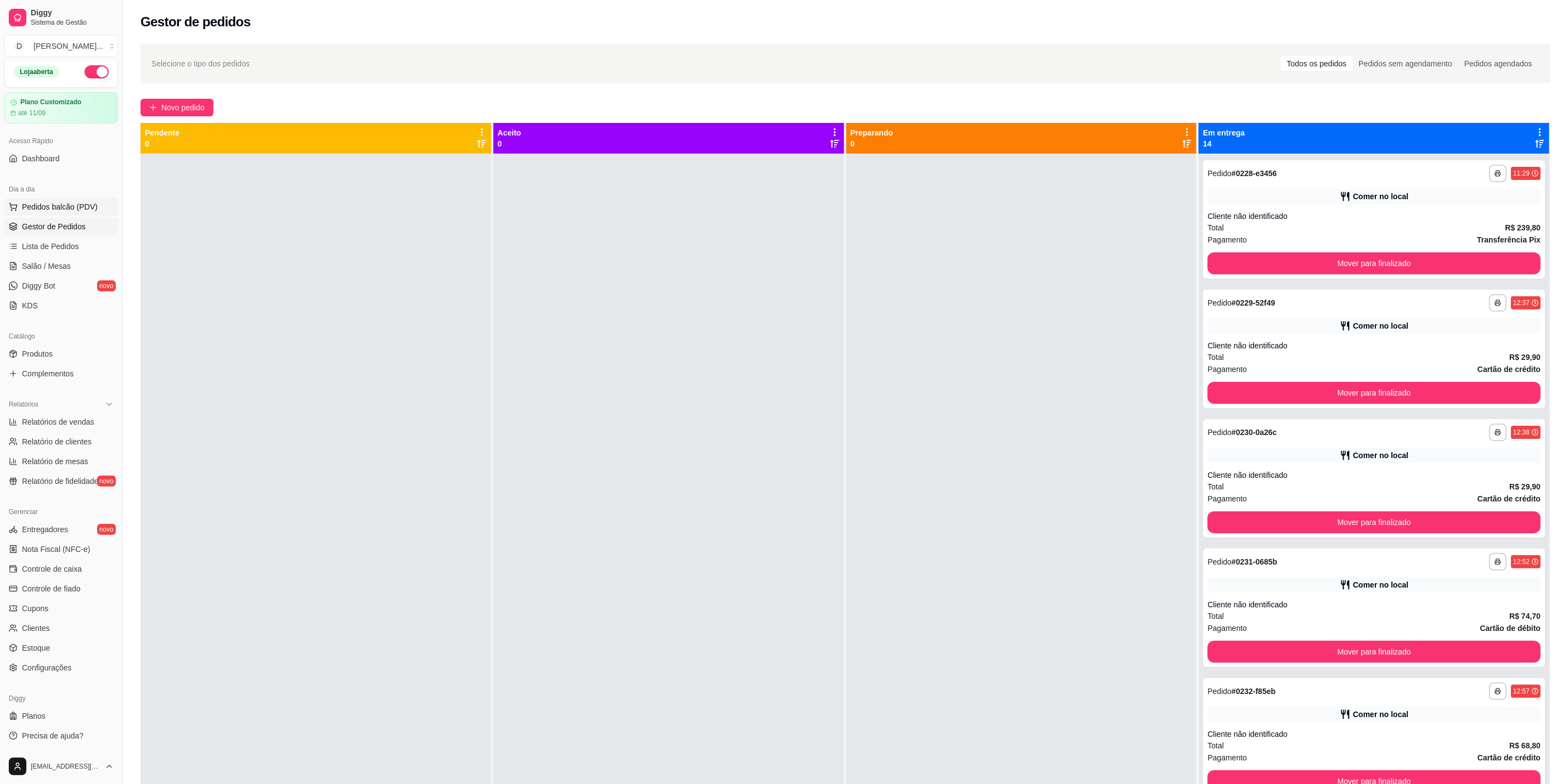
click at [80, 203] on span "Pedidos balcão (PDV)" at bounding box center [60, 207] width 75 height 11
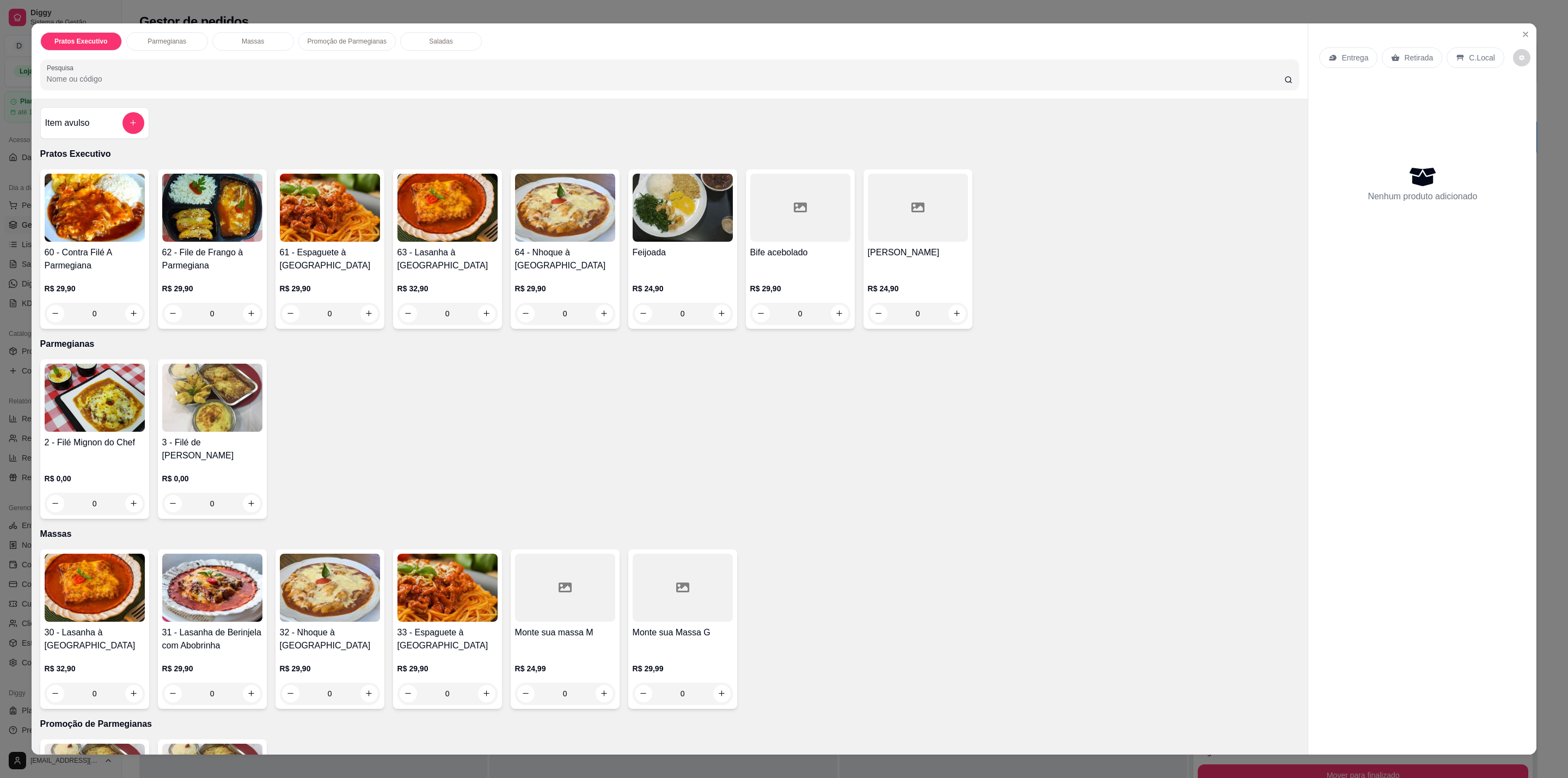
click at [127, 314] on div "0" at bounding box center [94, 314] width 100 height 22
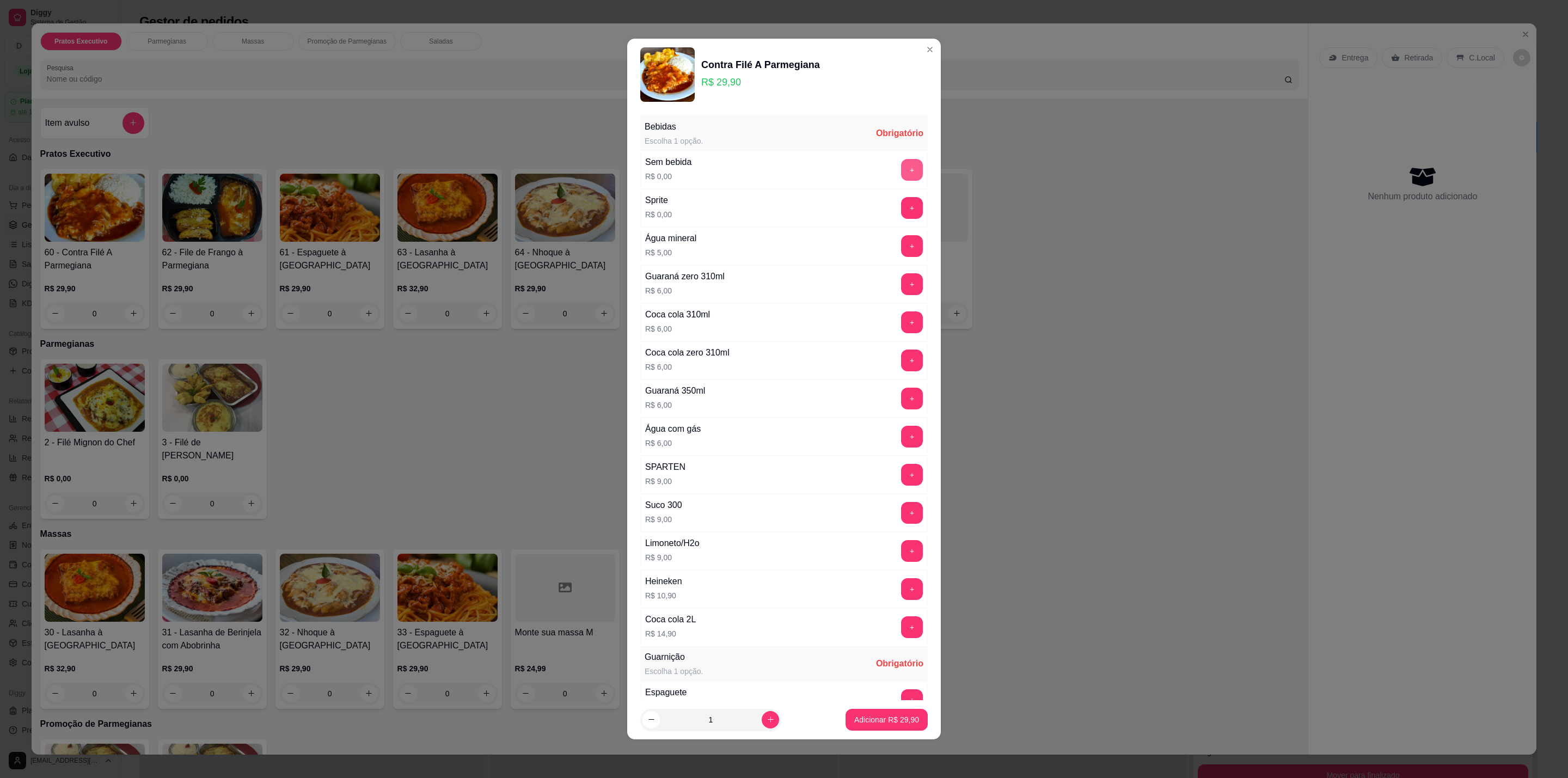
click at [901, 167] on button "+" at bounding box center [912, 170] width 22 height 22
click at [853, 177] on button "-" at bounding box center [864, 170] width 21 height 21
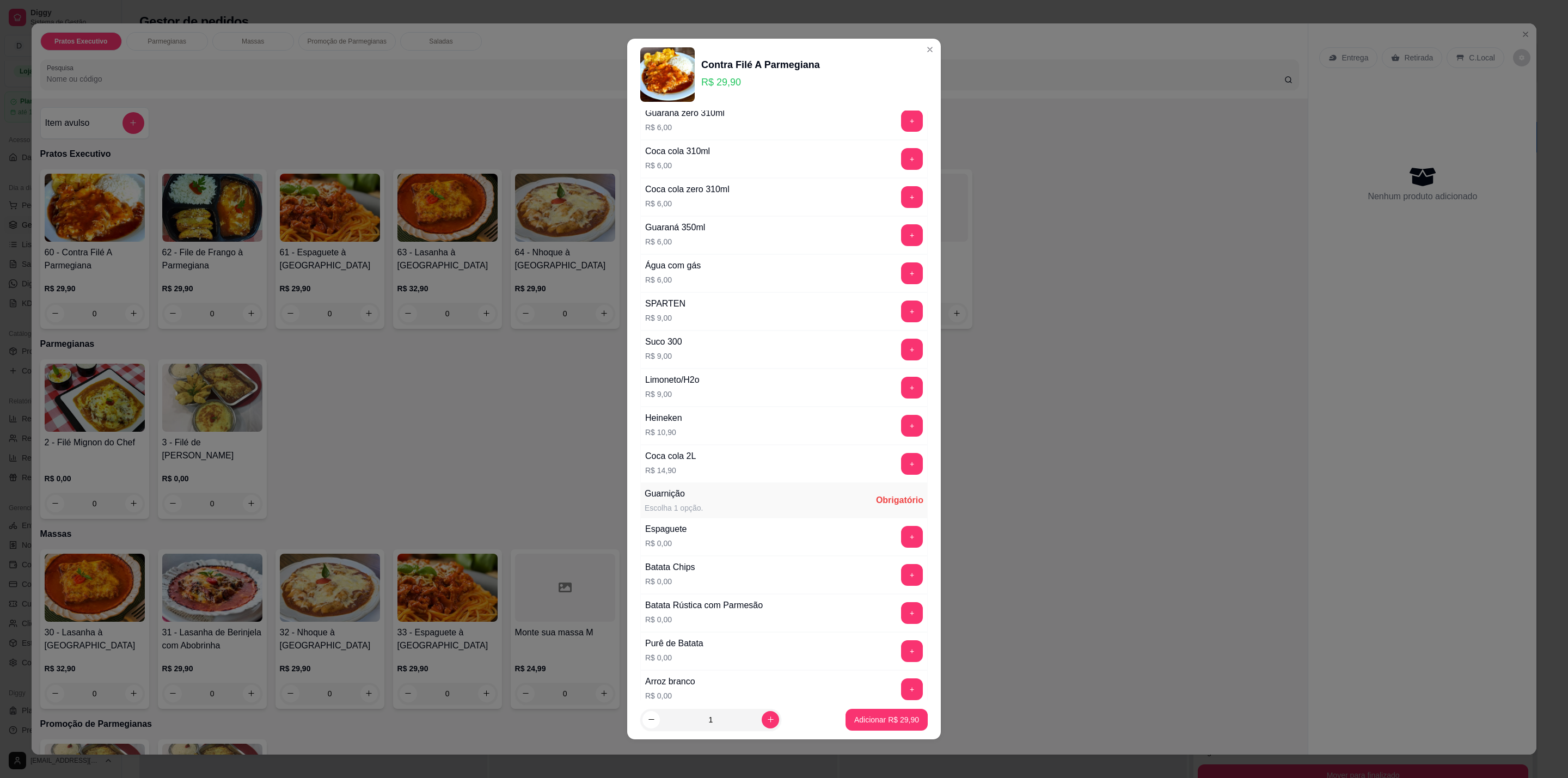
scroll to position [245, 0]
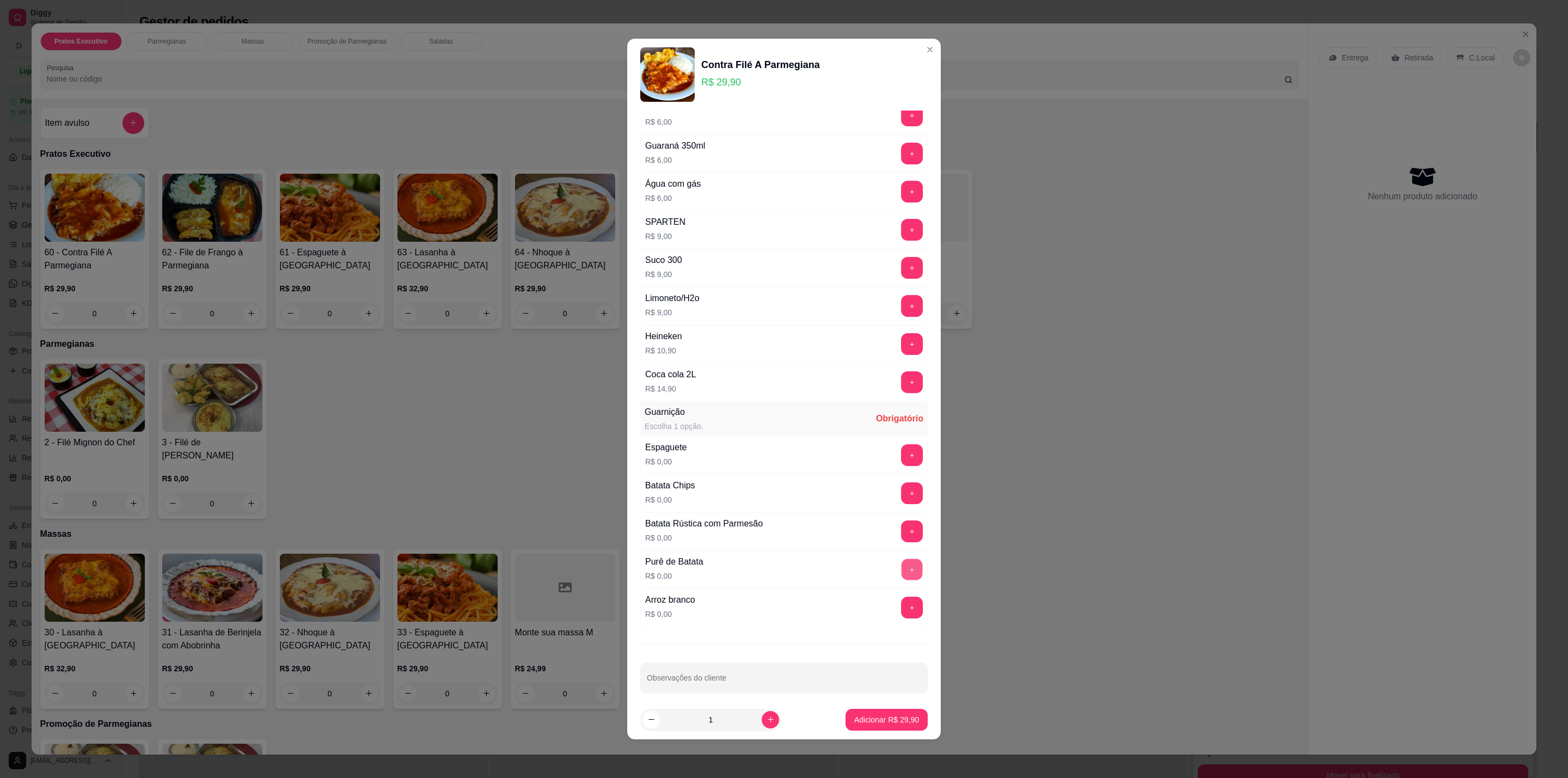
click at [901, 578] on button "+" at bounding box center [912, 570] width 21 height 21
click at [901, 457] on button "+" at bounding box center [912, 455] width 21 height 21
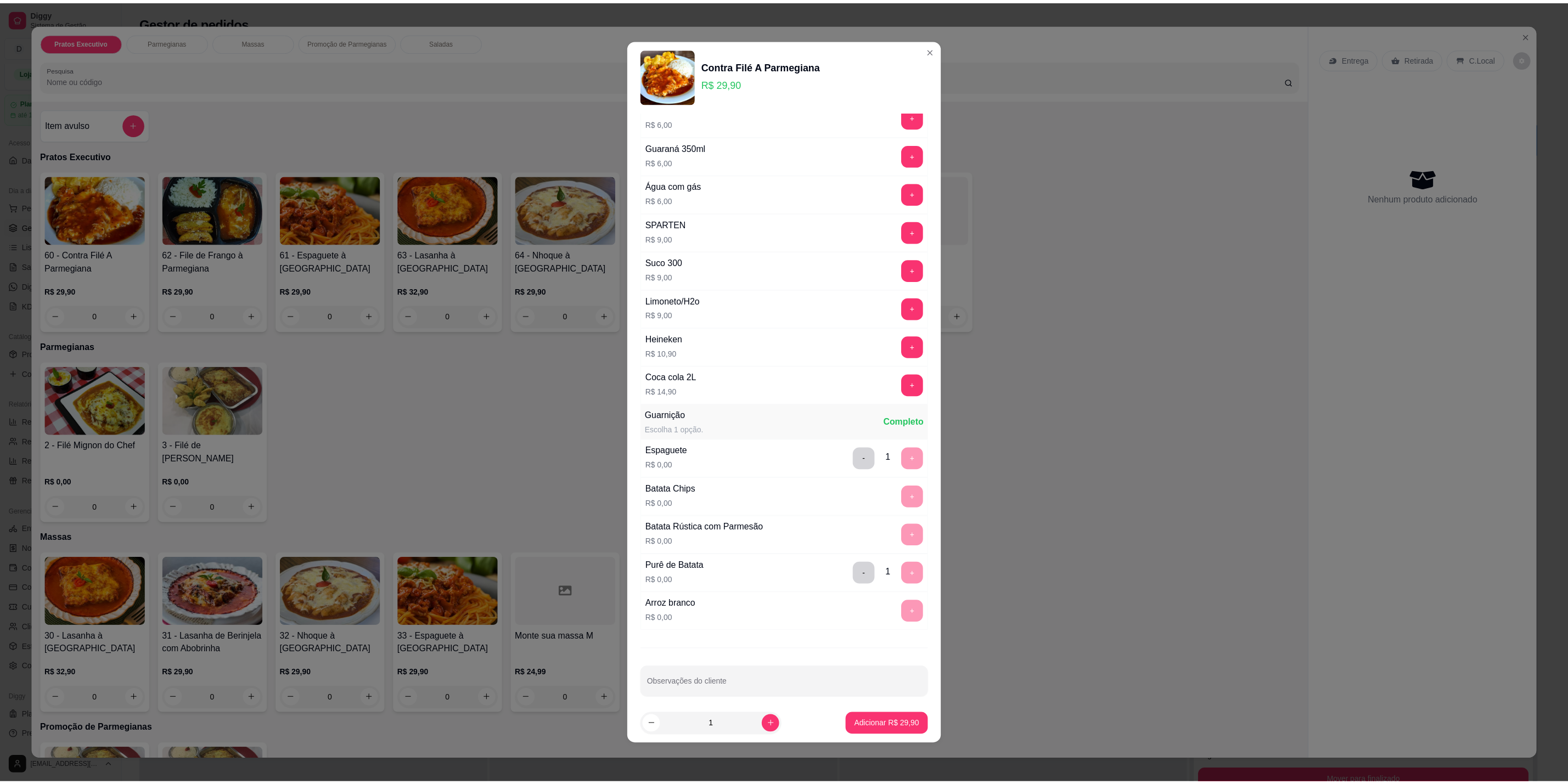
scroll to position [0, 0]
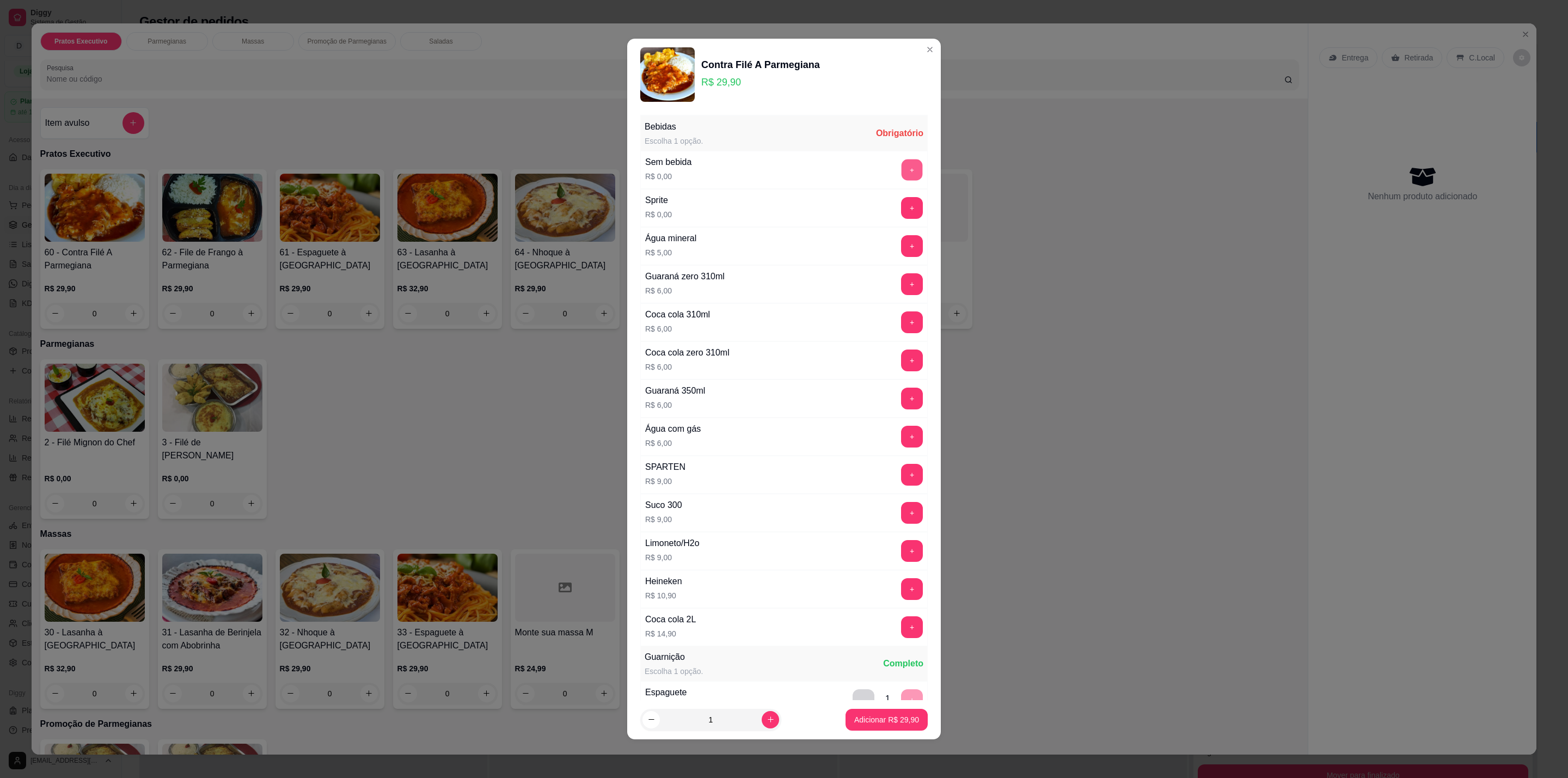
click at [901, 170] on button "+" at bounding box center [912, 170] width 21 height 21
click at [894, 711] on button "Adicionar R$ 29,90" at bounding box center [886, 720] width 80 height 21
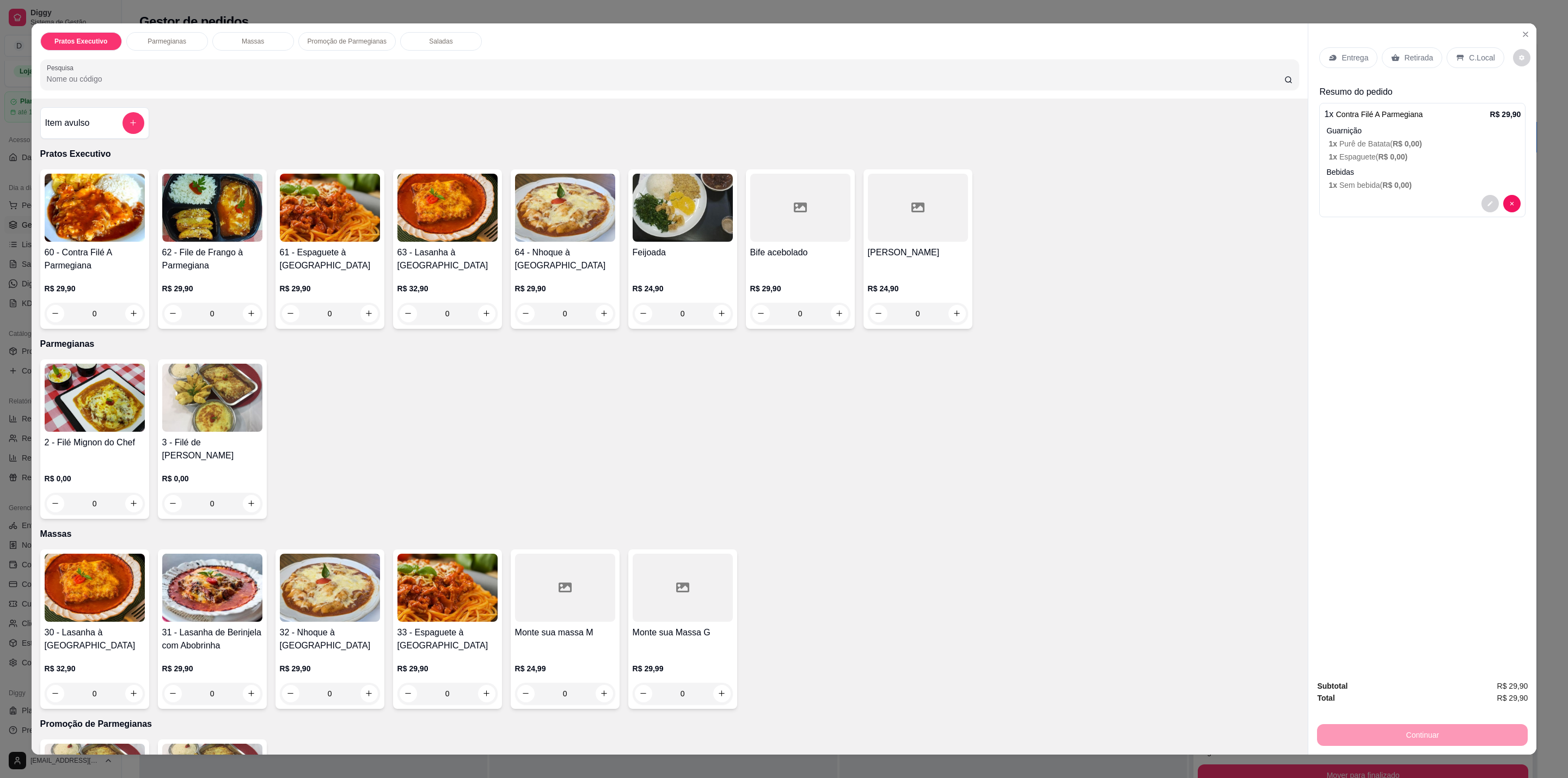
click at [1413, 58] on p "Retirada" at bounding box center [1418, 58] width 29 height 11
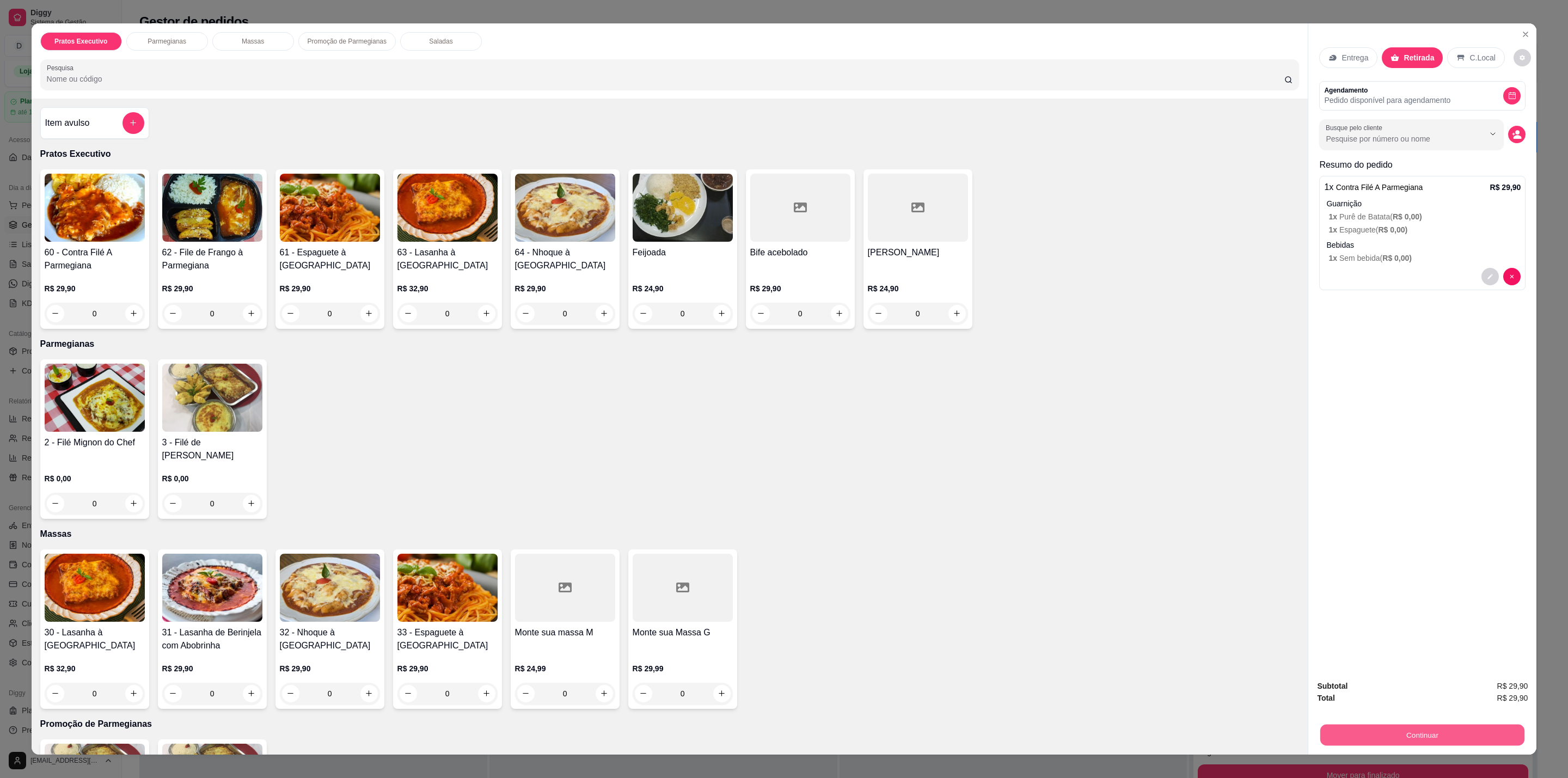
click at [1441, 734] on button "Continuar" at bounding box center [1422, 735] width 204 height 21
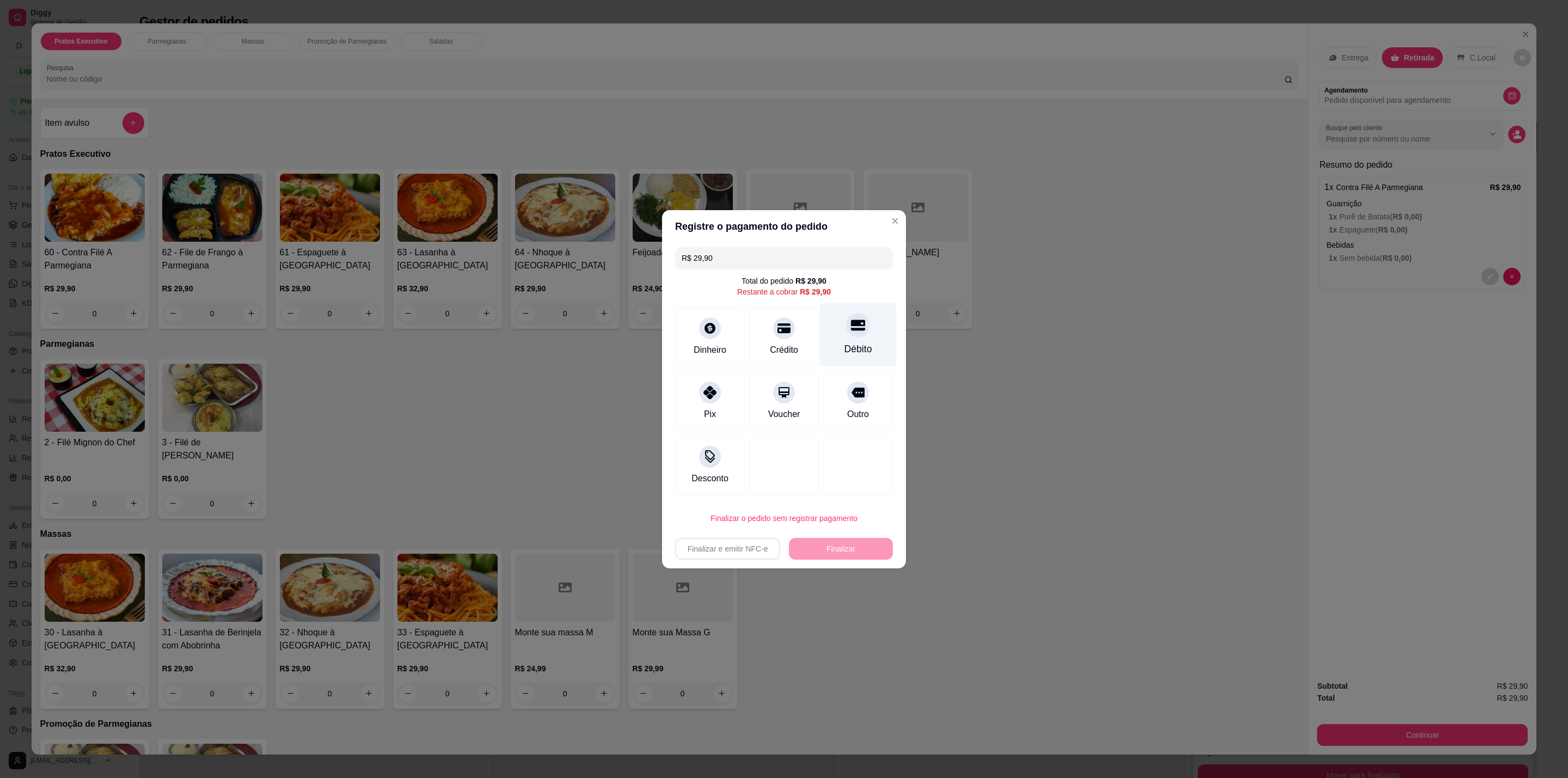
click at [851, 328] on icon at bounding box center [858, 325] width 14 height 11
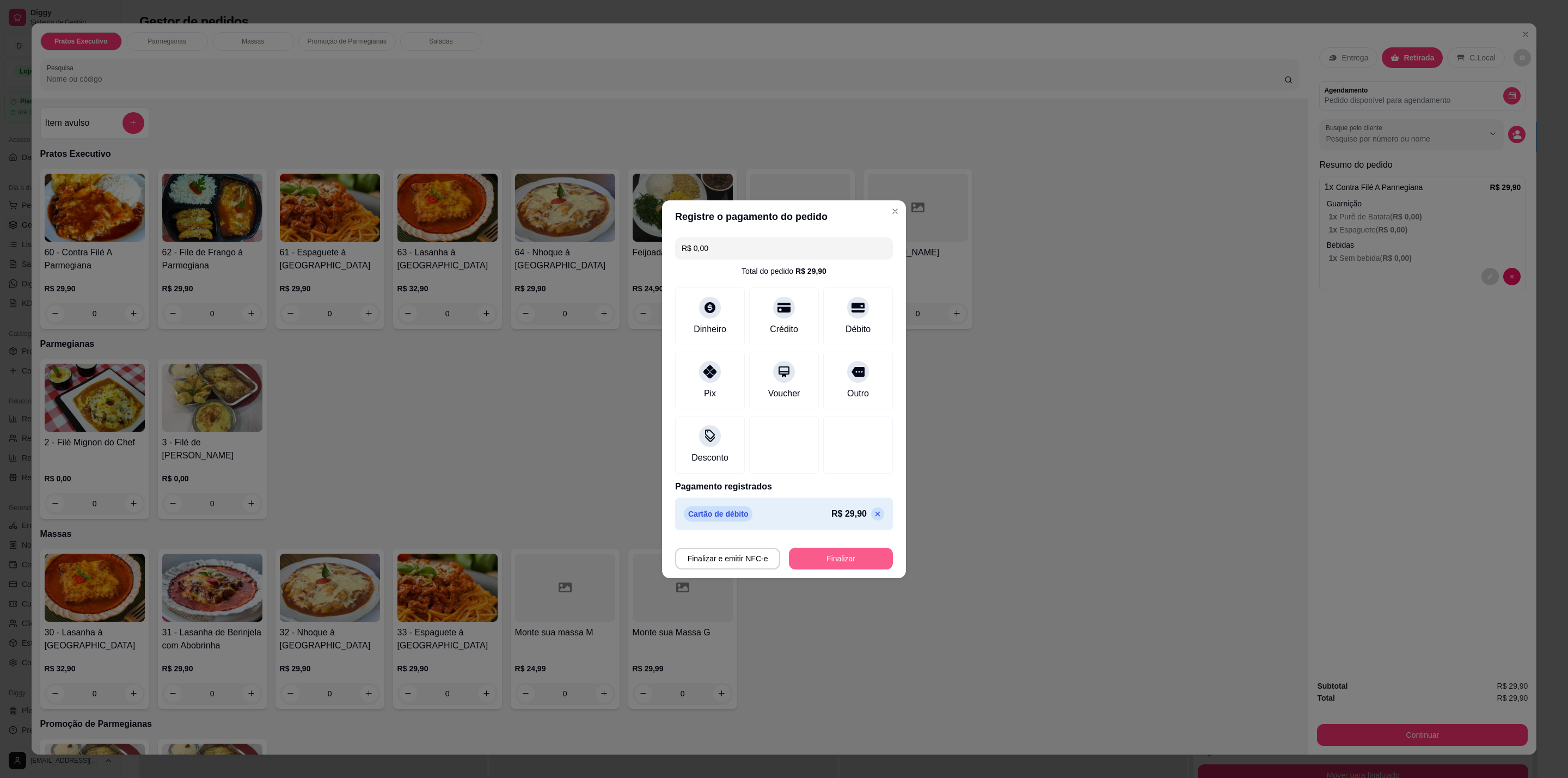
click at [830, 560] on button "Finalizar" at bounding box center [841, 559] width 104 height 22
type input "-R$ 29,90"
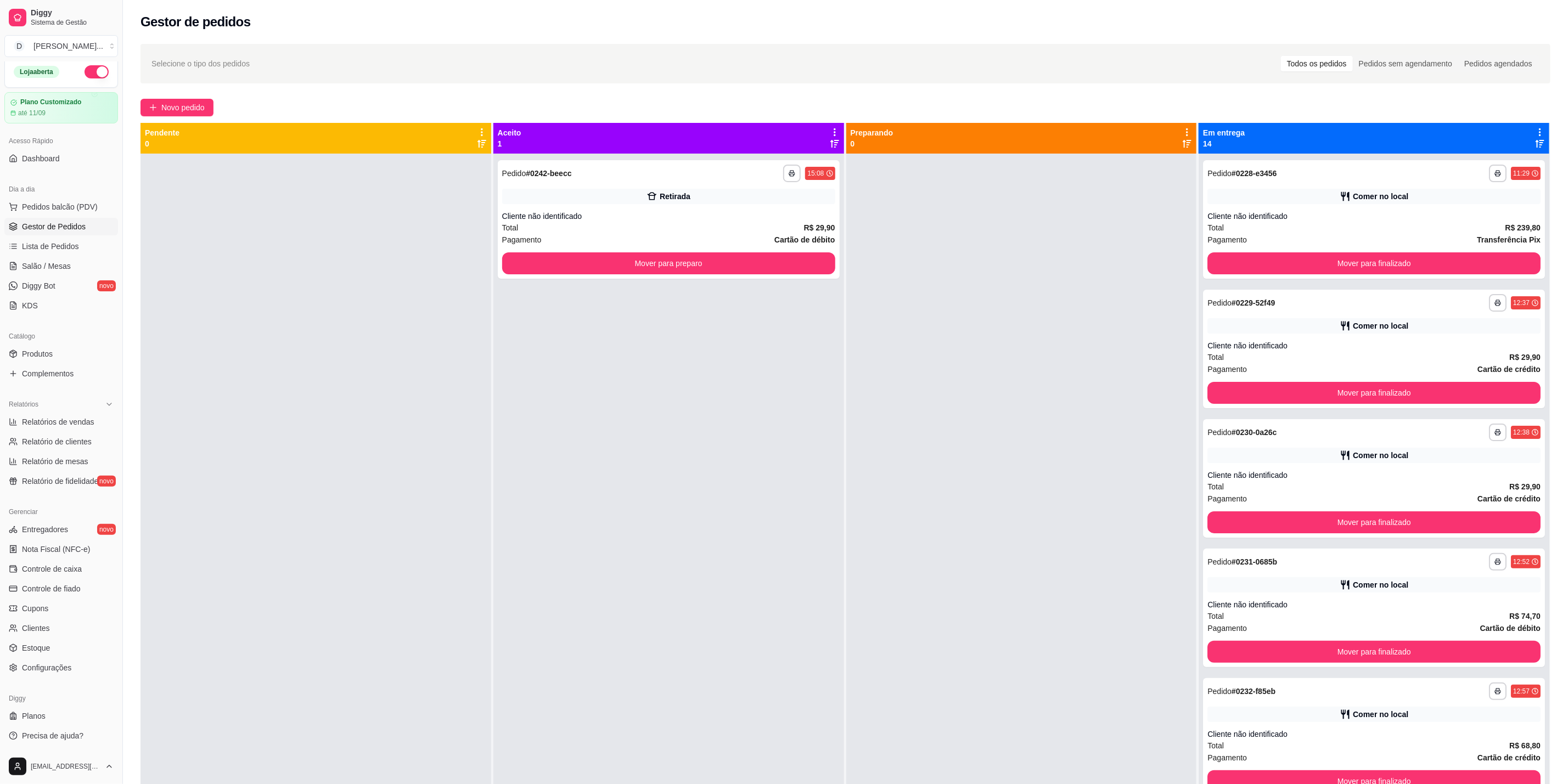
click at [77, 225] on span "Gestor de Pedidos" at bounding box center [54, 226] width 64 height 11
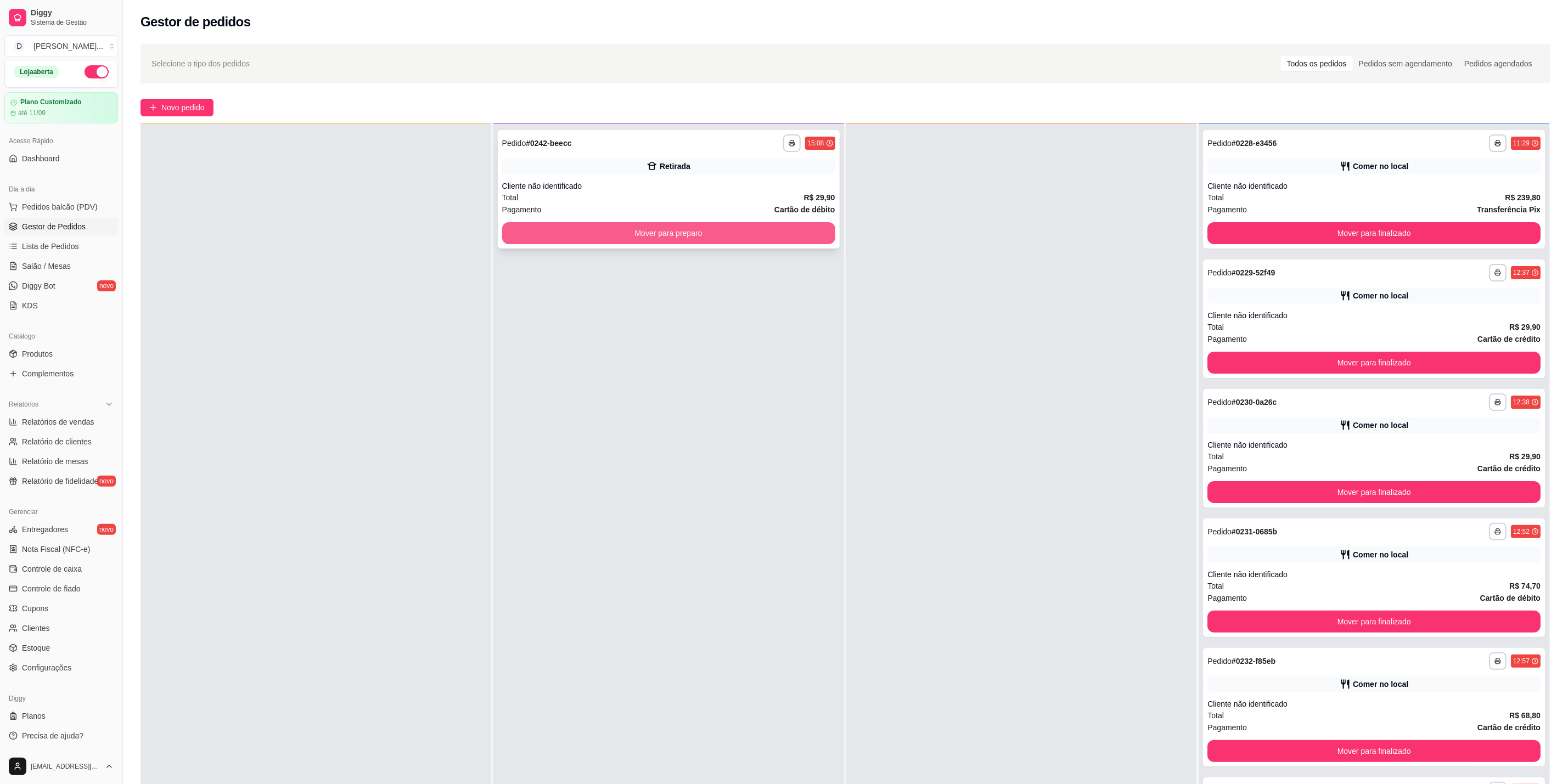
click at [679, 236] on button "Mover para preparo" at bounding box center [668, 233] width 333 height 22
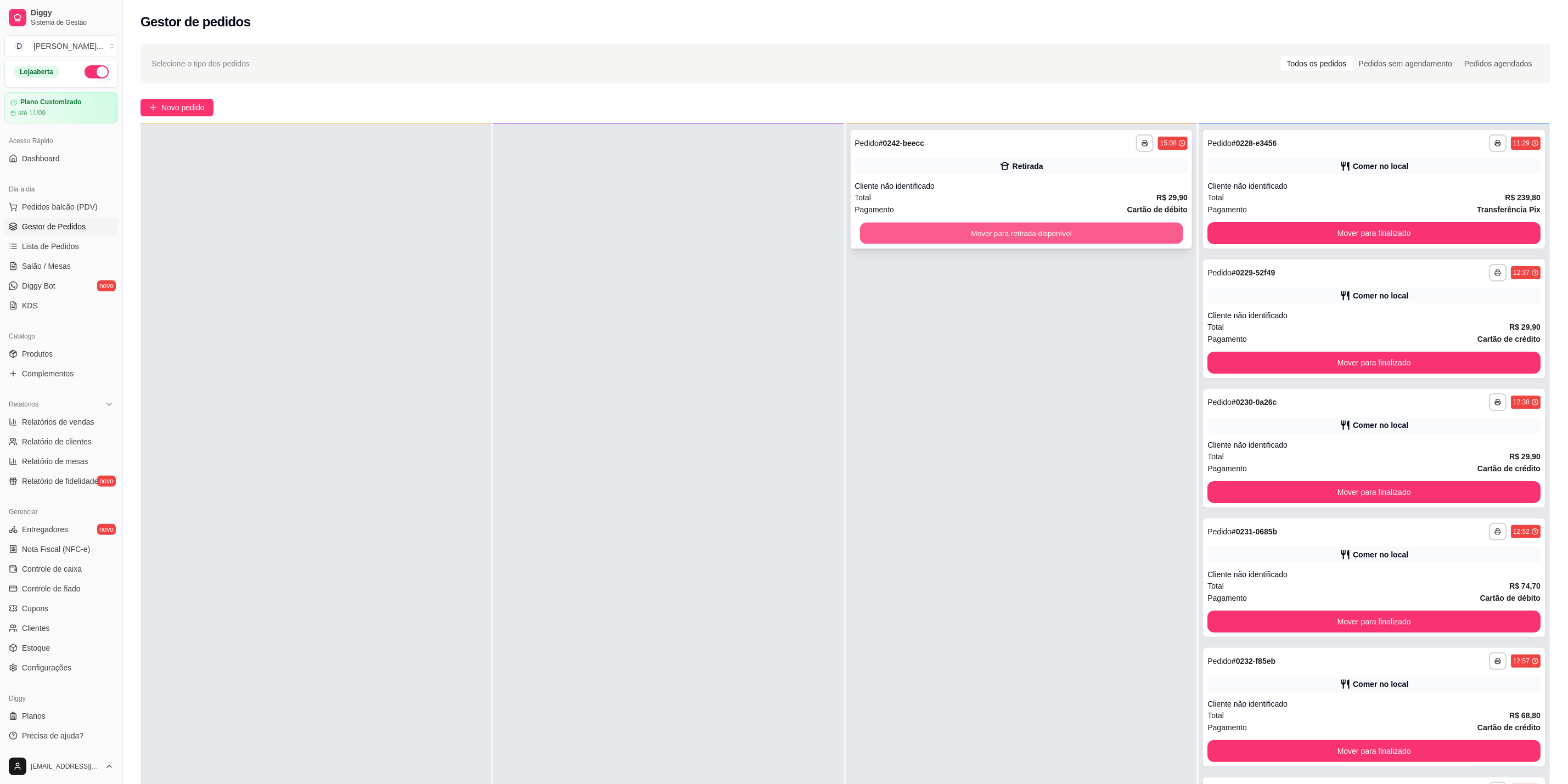
click at [1069, 234] on button "Mover para retirada disponível" at bounding box center [1022, 233] width 323 height 21
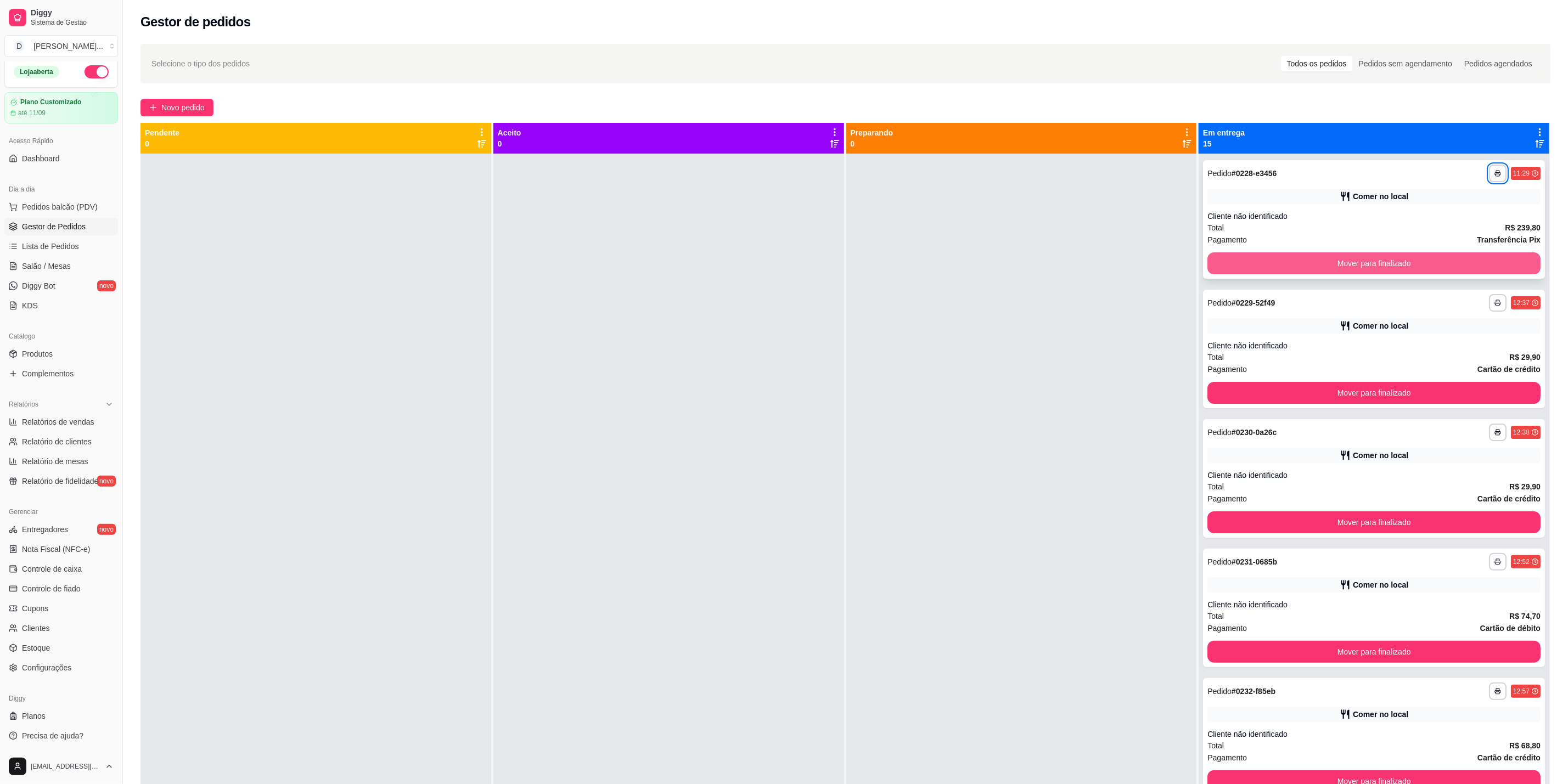
click at [1242, 255] on button "Mover para finalizado" at bounding box center [1374, 263] width 333 height 22
click at [1245, 255] on button "Mover para finalizado" at bounding box center [1374, 263] width 323 height 21
click at [1270, 259] on button "Mover para finalizado" at bounding box center [1374, 263] width 323 height 21
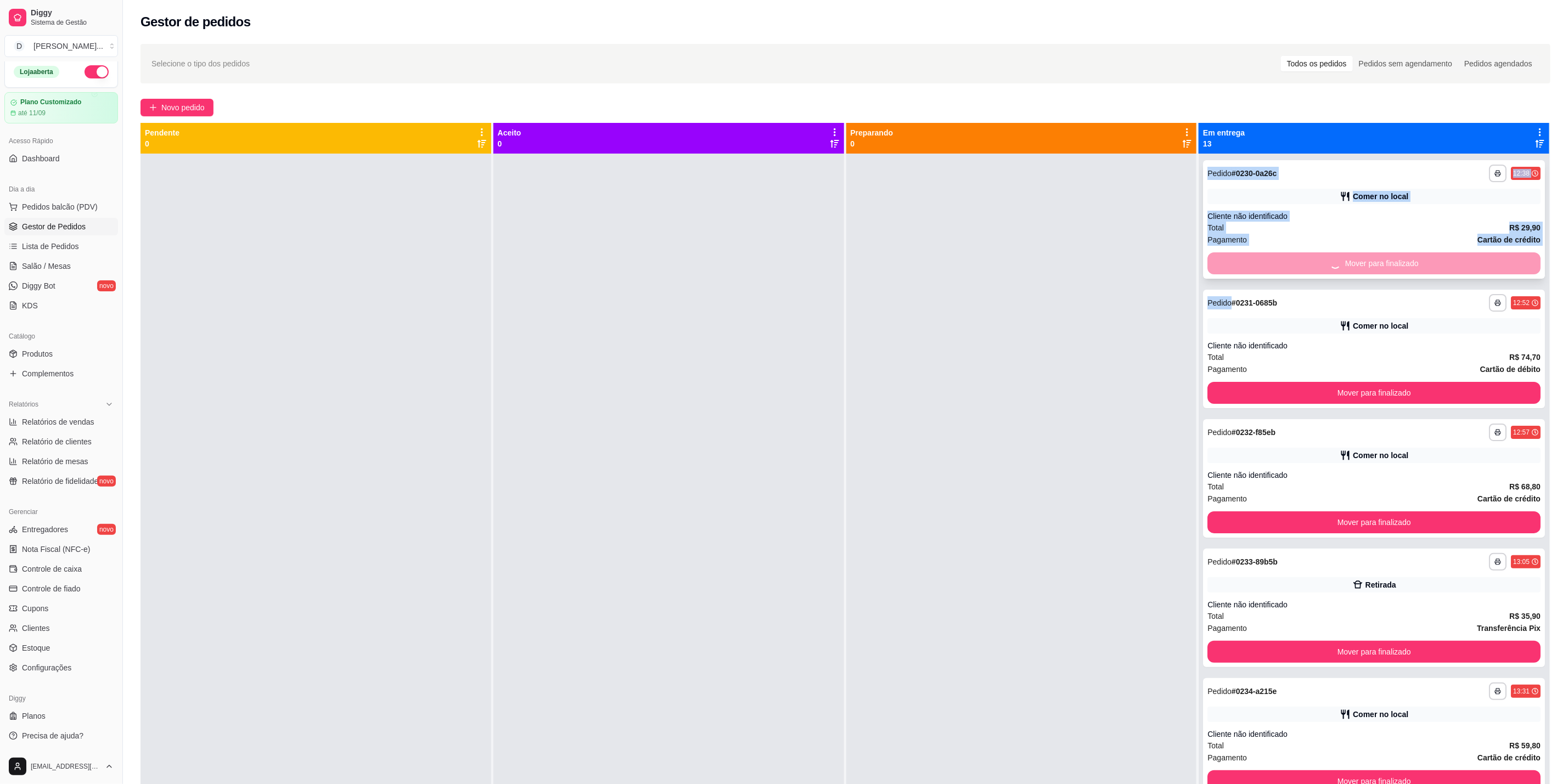
click at [1275, 254] on div "Mover para finalizado" at bounding box center [1374, 263] width 333 height 22
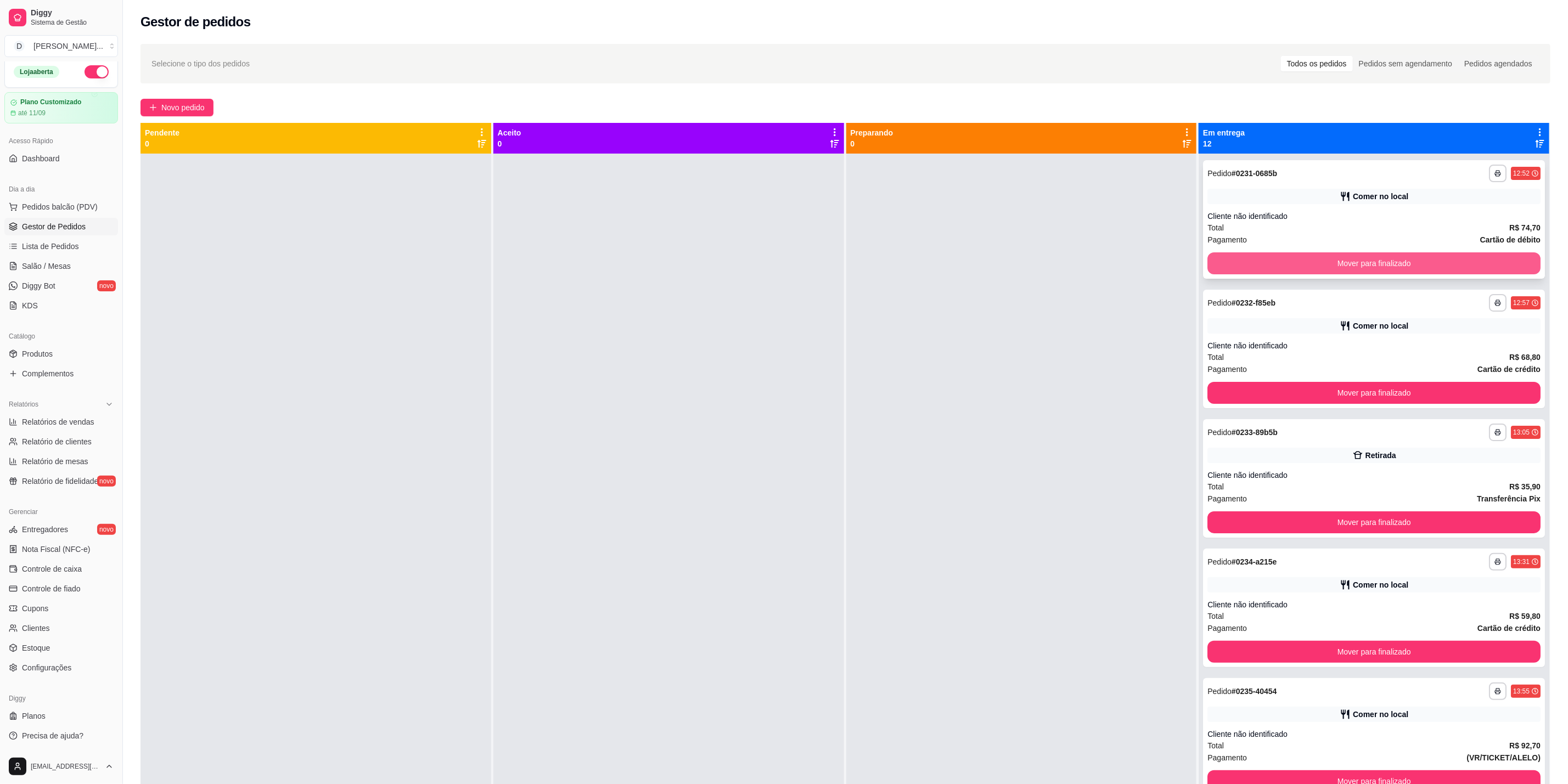
click at [1306, 272] on button "Mover para finalizado" at bounding box center [1374, 263] width 333 height 22
click at [1321, 264] on button "Mover para finalizado" at bounding box center [1374, 263] width 333 height 22
click at [1321, 264] on button "Mover para finalizado" at bounding box center [1374, 263] width 323 height 21
click at [1321, 263] on button "Mover para finalizado" at bounding box center [1374, 263] width 333 height 22
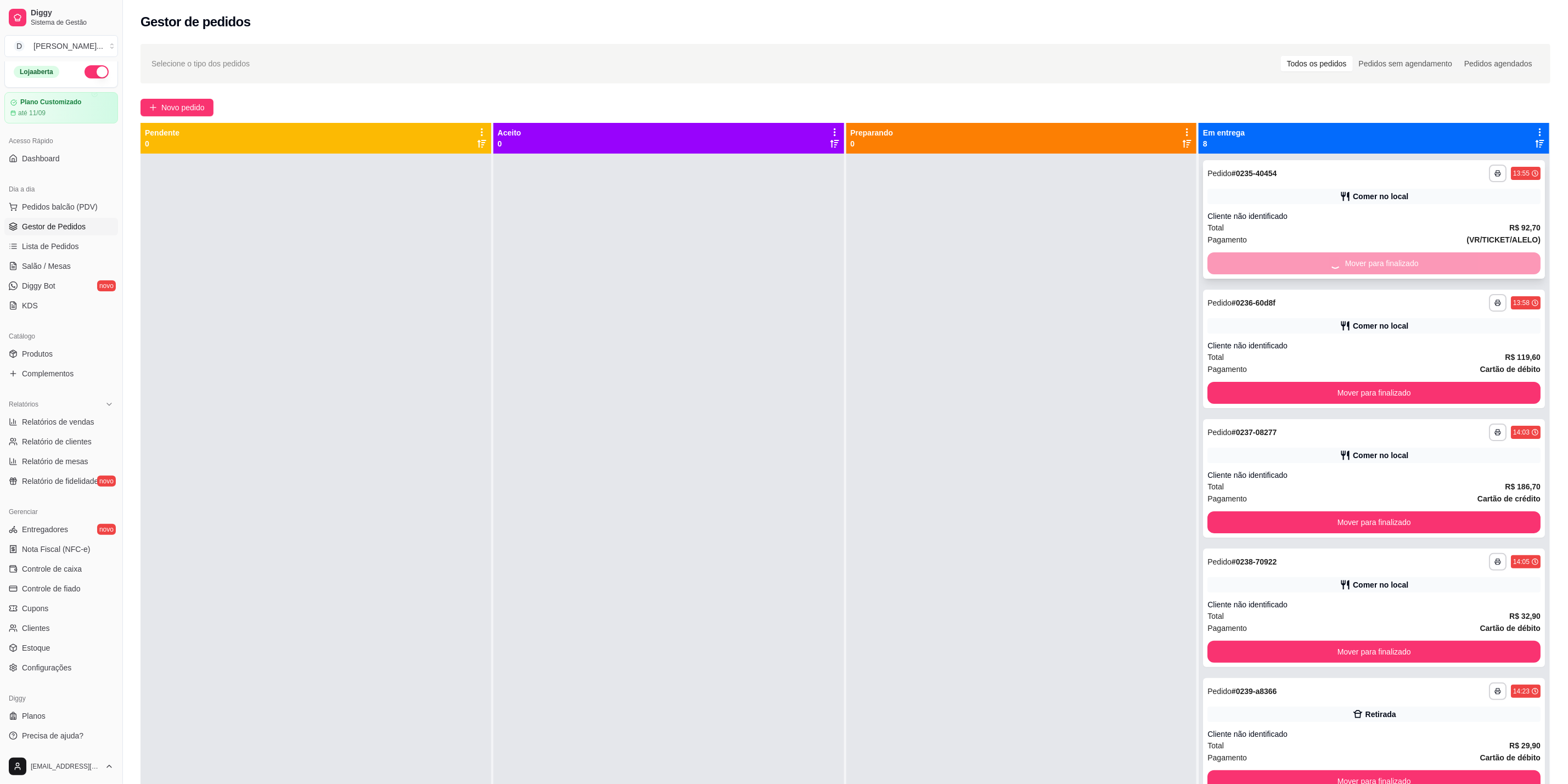
click at [1319, 382] on button "Mover para finalizado" at bounding box center [1374, 393] width 333 height 22
click at [1319, 263] on div "Mover para finalizado" at bounding box center [1374, 263] width 333 height 22
click at [1329, 252] on button "Mover para finalizado" at bounding box center [1374, 263] width 333 height 22
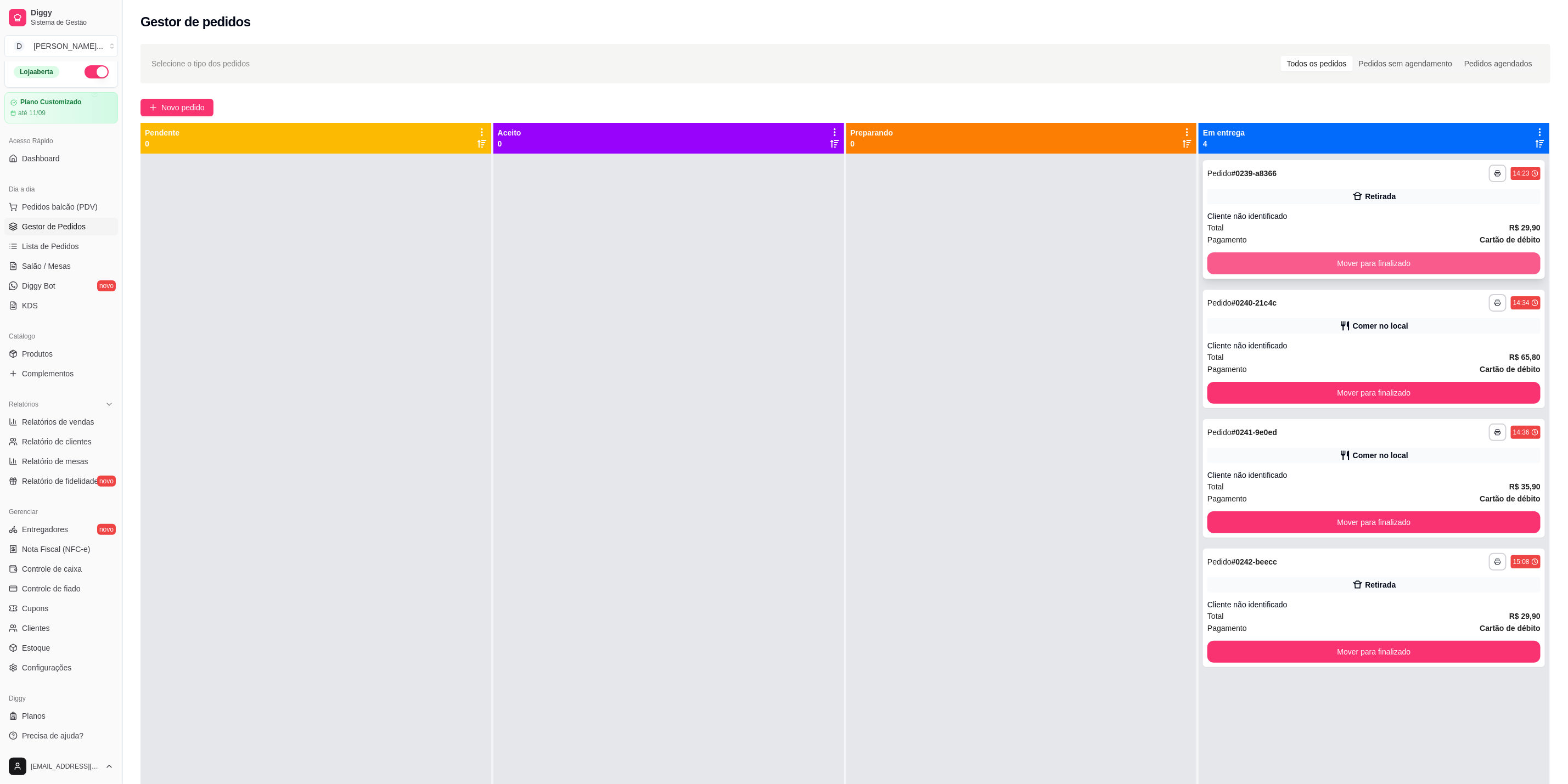
click at [1351, 257] on button "Mover para finalizado" at bounding box center [1374, 263] width 333 height 22
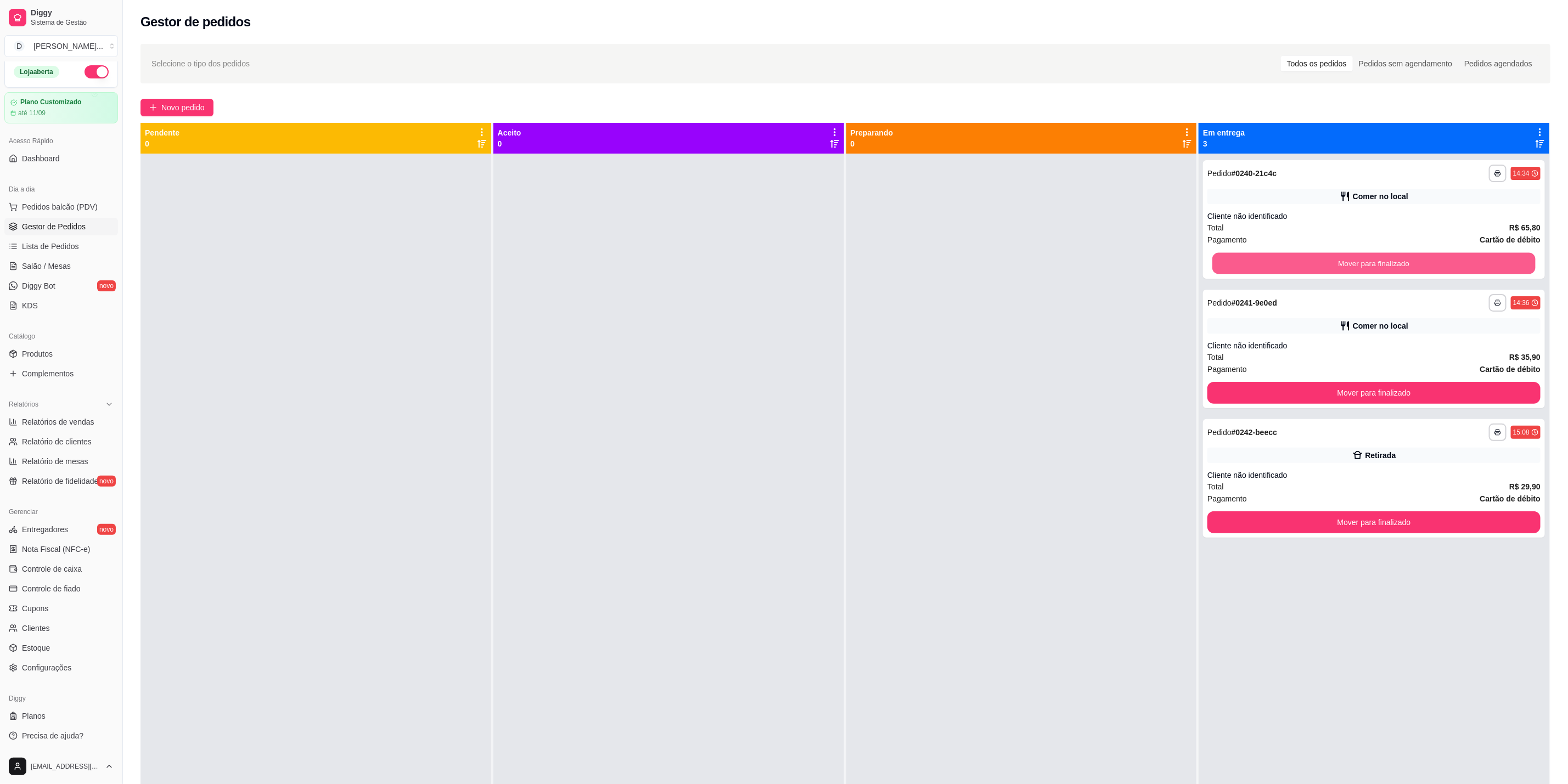
click at [1351, 257] on button "Mover para finalizado" at bounding box center [1374, 263] width 323 height 21
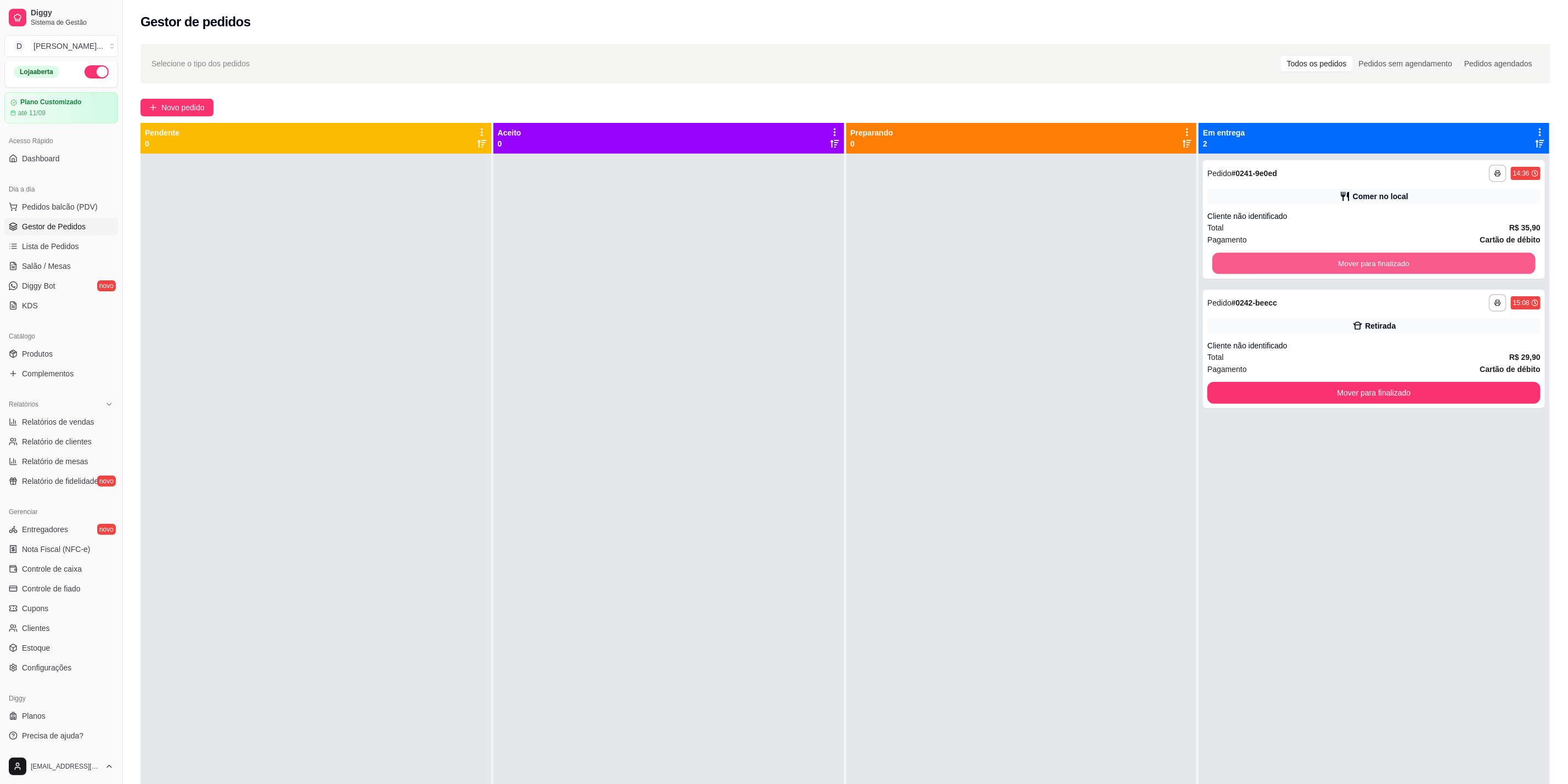
click at [1352, 257] on button "Mover para finalizado" at bounding box center [1374, 263] width 323 height 21
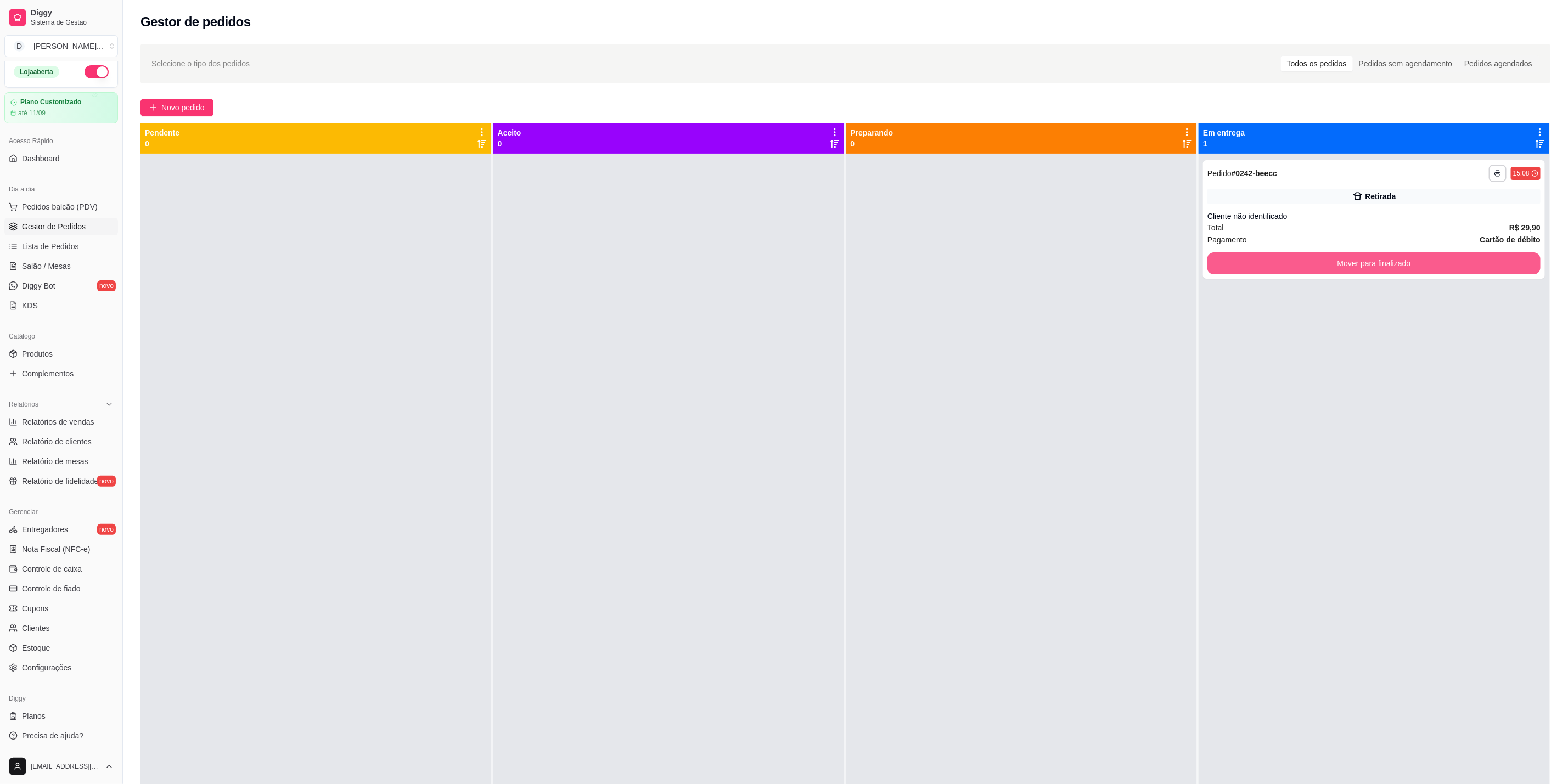
click at [1352, 258] on button "Mover para finalizado" at bounding box center [1374, 263] width 333 height 22
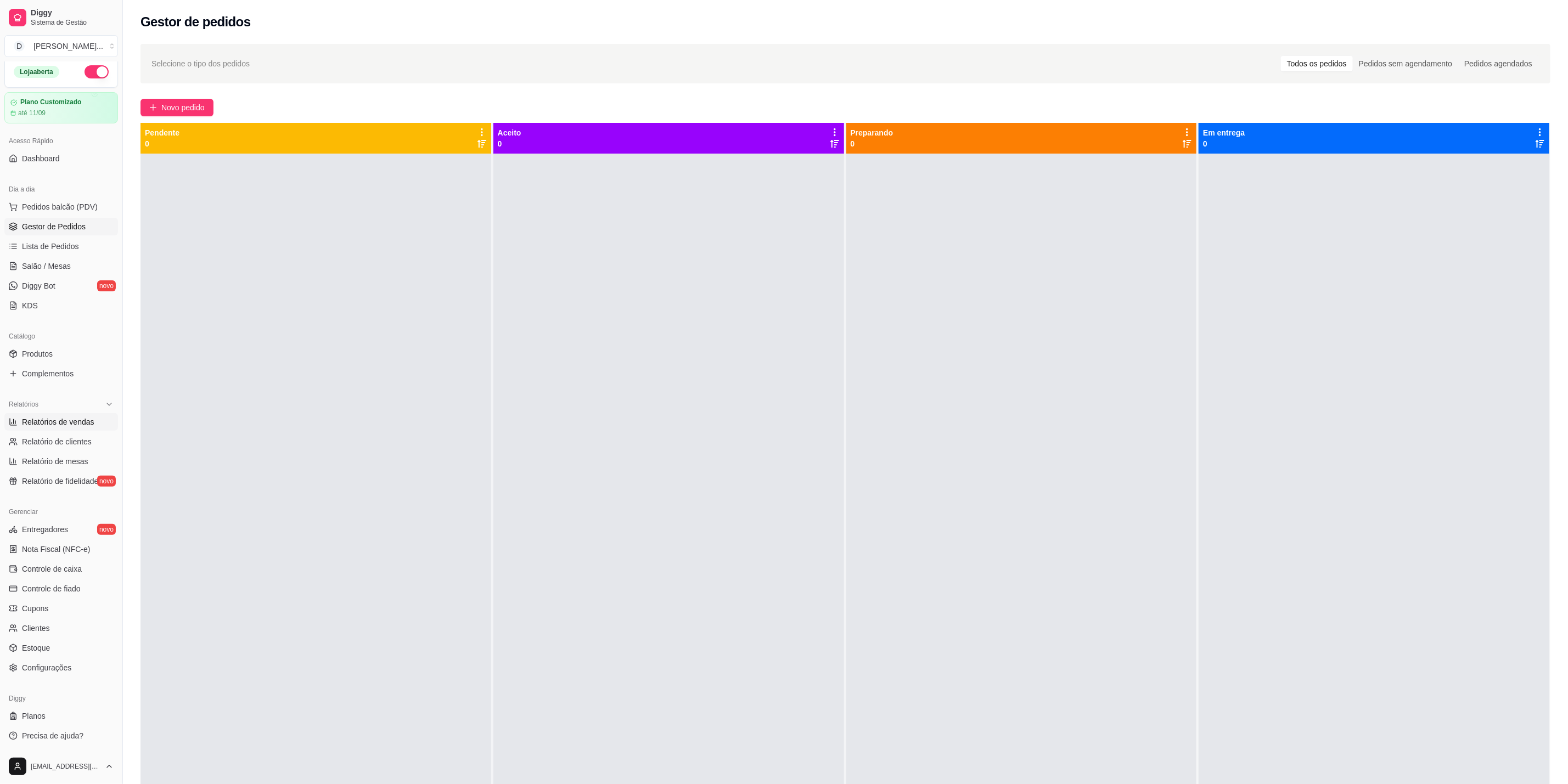
click at [36, 418] on span "Relatórios de vendas" at bounding box center [58, 422] width 72 height 11
select select "ALL"
select select "0"
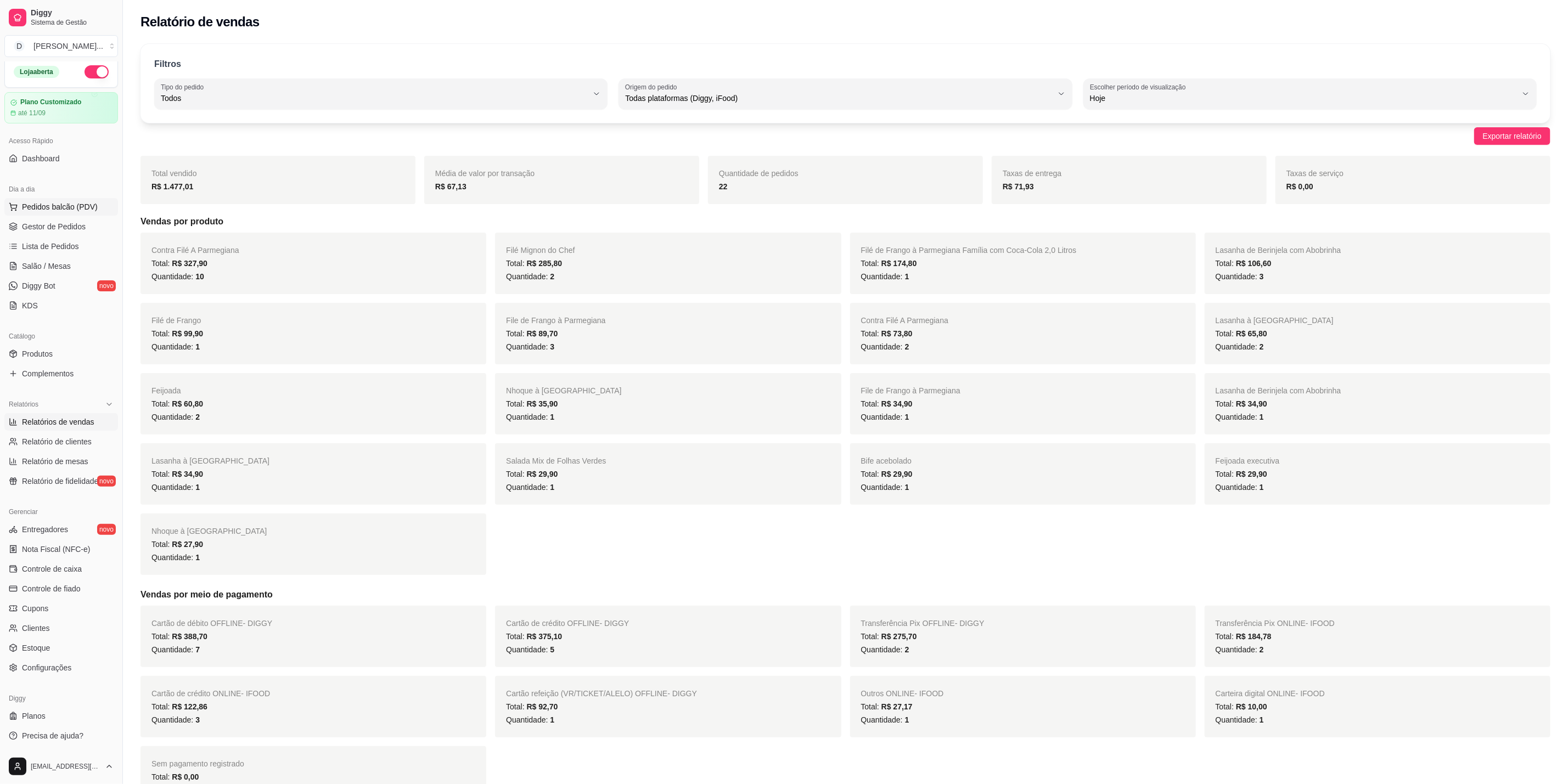
click at [17, 203] on icon at bounding box center [13, 207] width 9 height 9
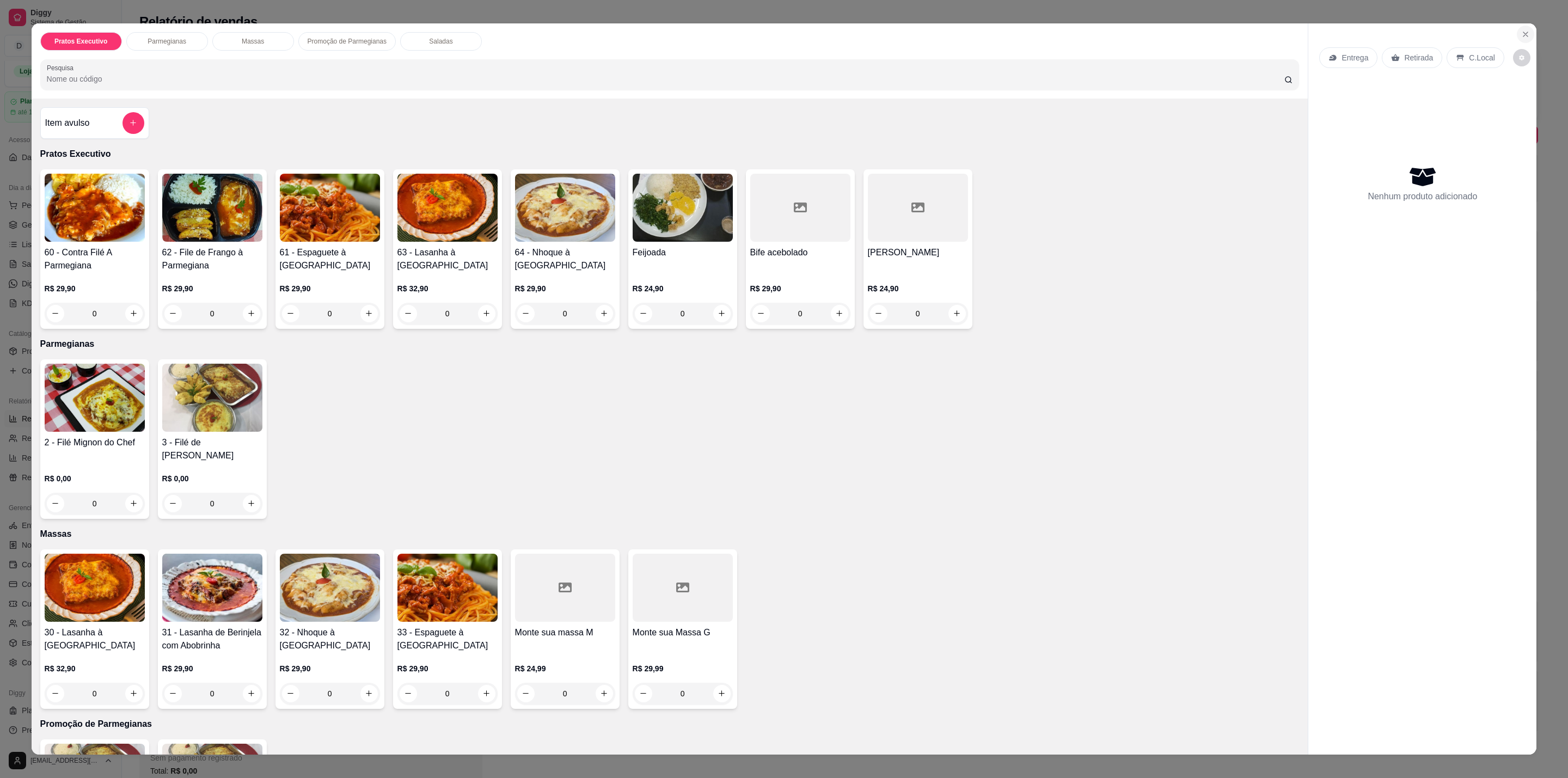
click at [1522, 37] on icon "Close" at bounding box center [1525, 34] width 9 height 9
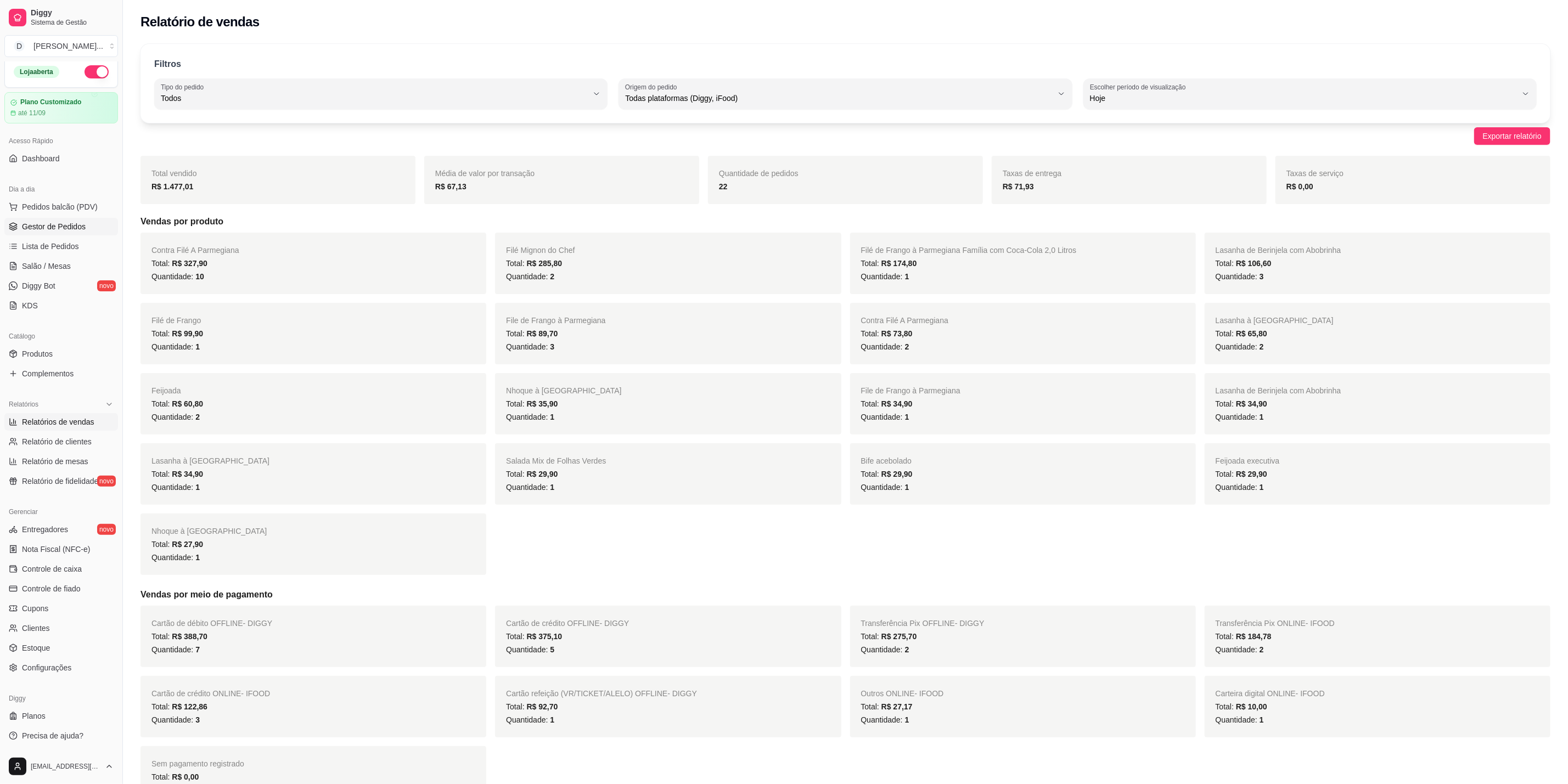
click at [46, 222] on span "Gestor de Pedidos" at bounding box center [54, 226] width 64 height 11
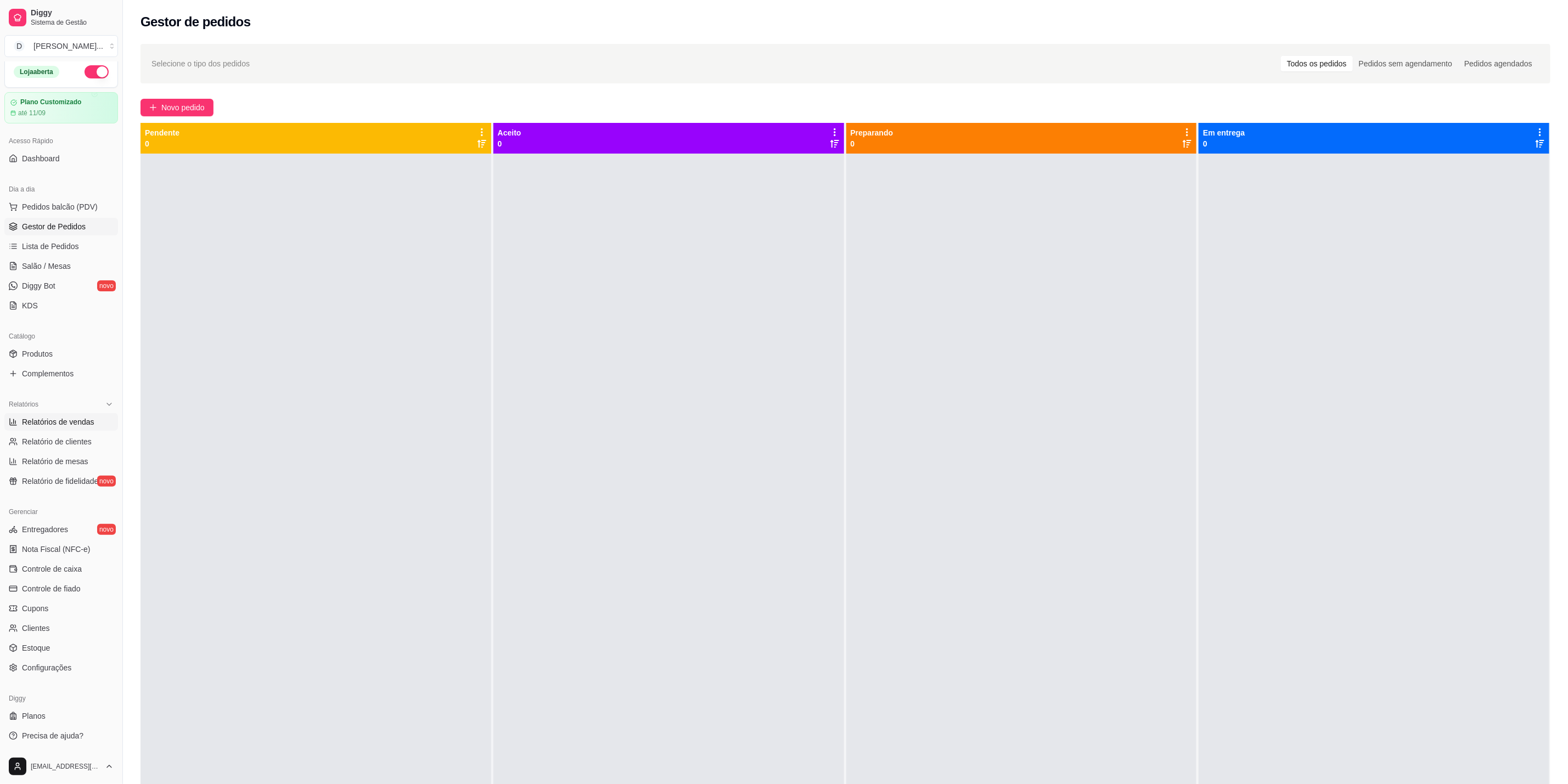
click at [43, 420] on span "Relatórios de vendas" at bounding box center [58, 422] width 72 height 11
select select "ALL"
select select "0"
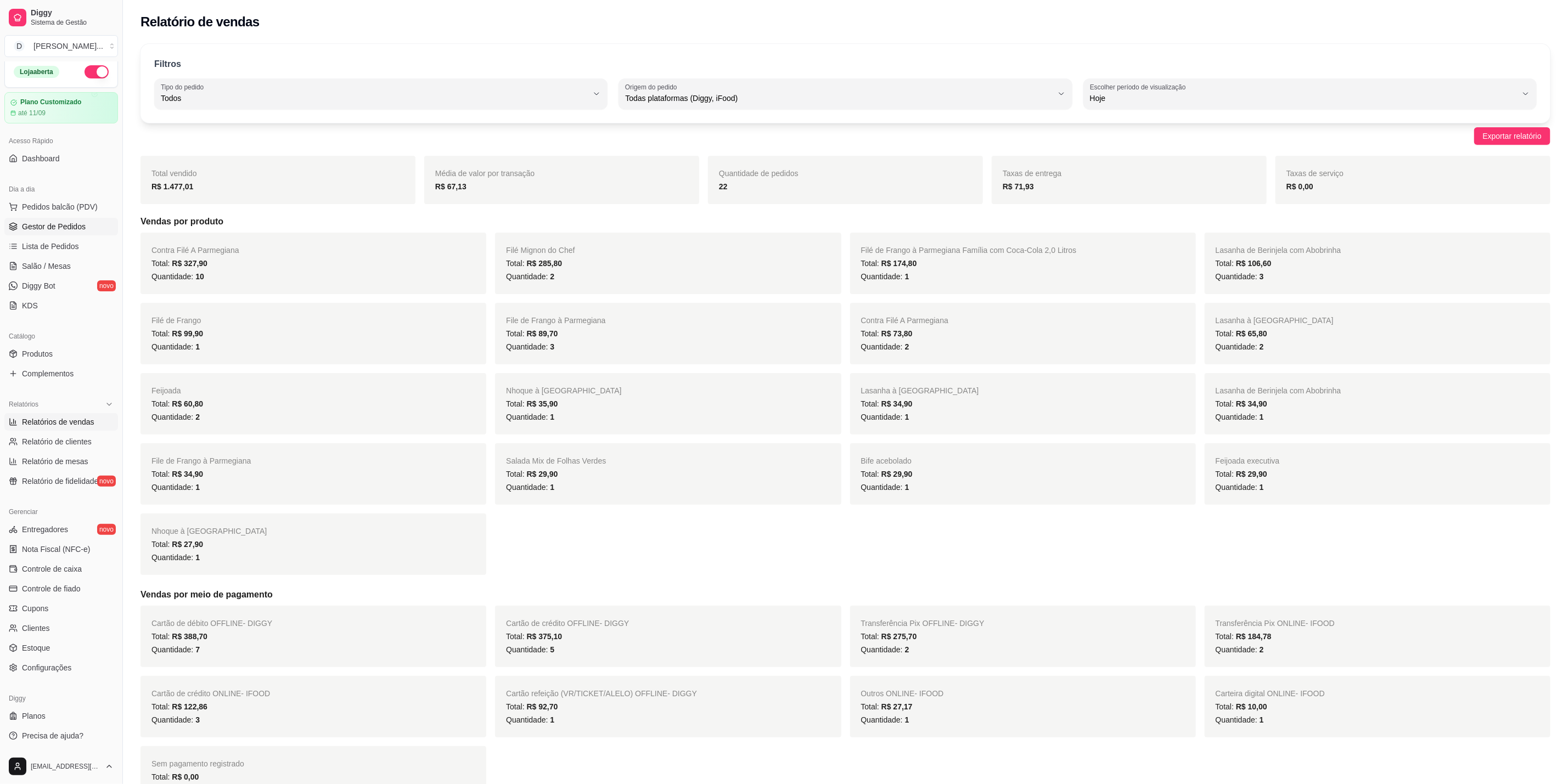
click at [68, 228] on span "Gestor de Pedidos" at bounding box center [54, 226] width 64 height 11
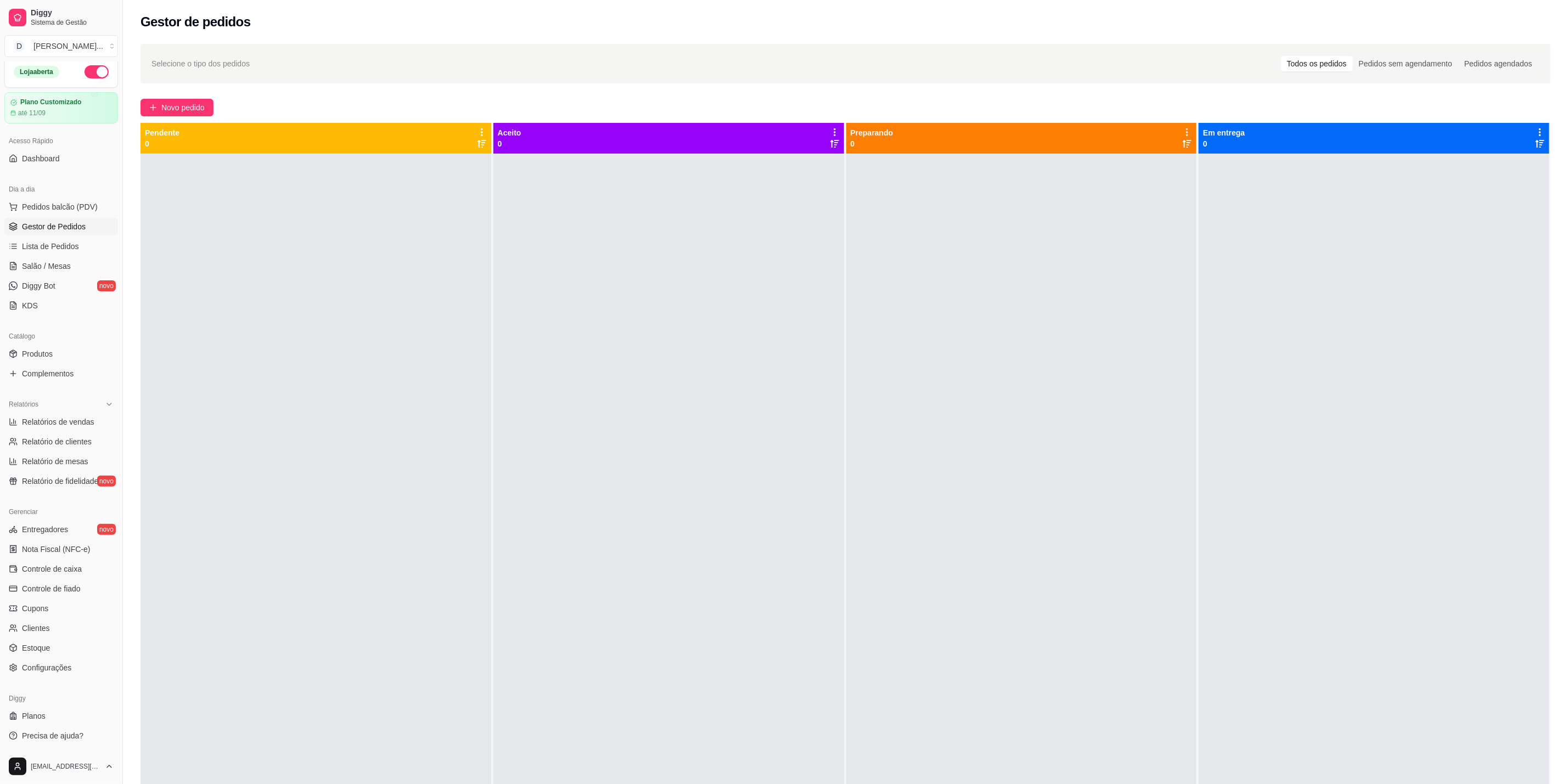
click at [1493, 229] on div at bounding box center [1374, 545] width 351 height 784
drag, startPoint x: 1466, startPoint y: 398, endPoint x: 1463, endPoint y: 415, distance: 17.3
click at [1464, 405] on div at bounding box center [1374, 545] width 351 height 784
click at [1494, 261] on div at bounding box center [1374, 545] width 351 height 784
click at [86, 423] on span "Relatórios de vendas" at bounding box center [58, 422] width 72 height 11
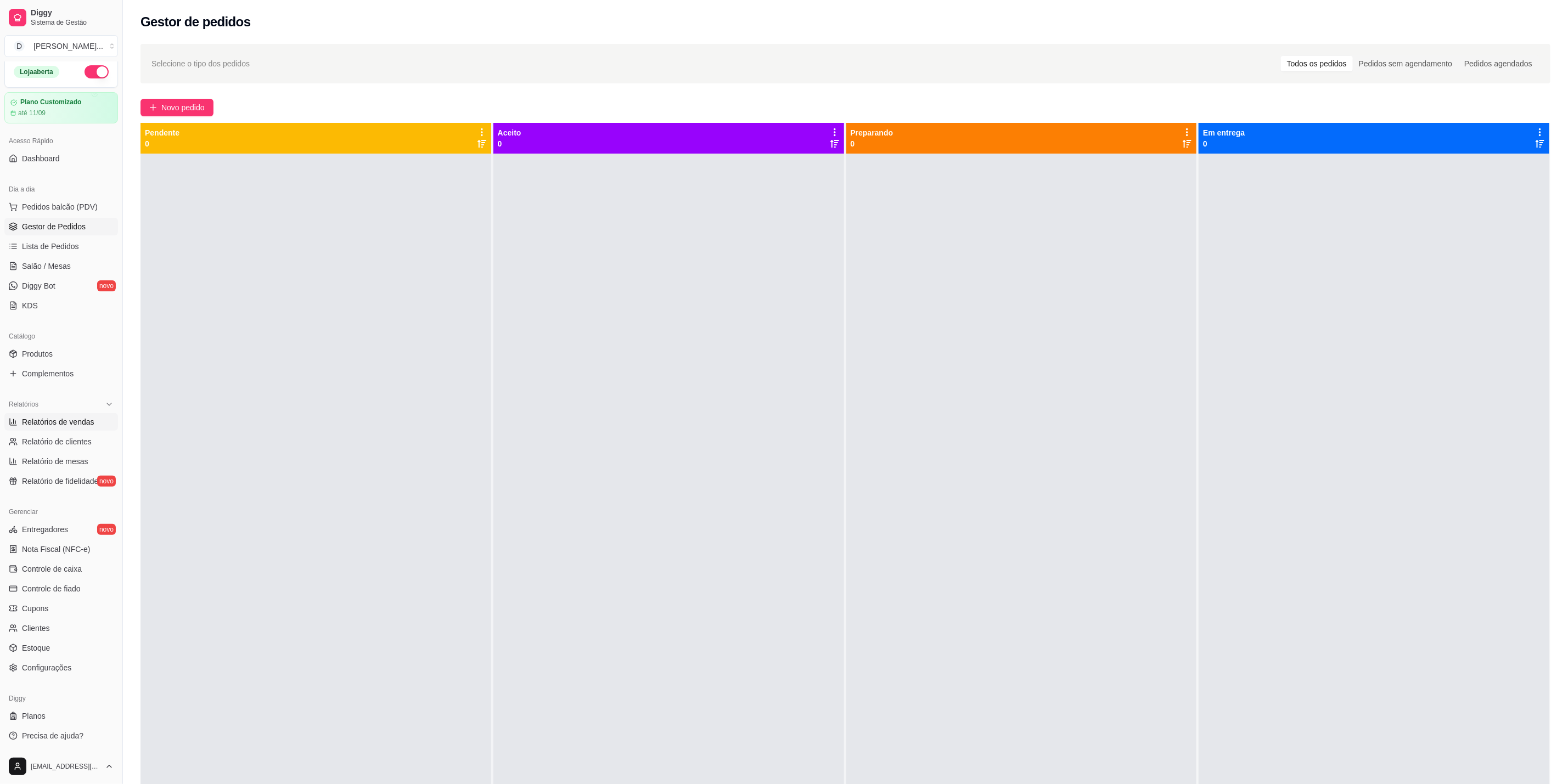
select select "ALL"
select select "0"
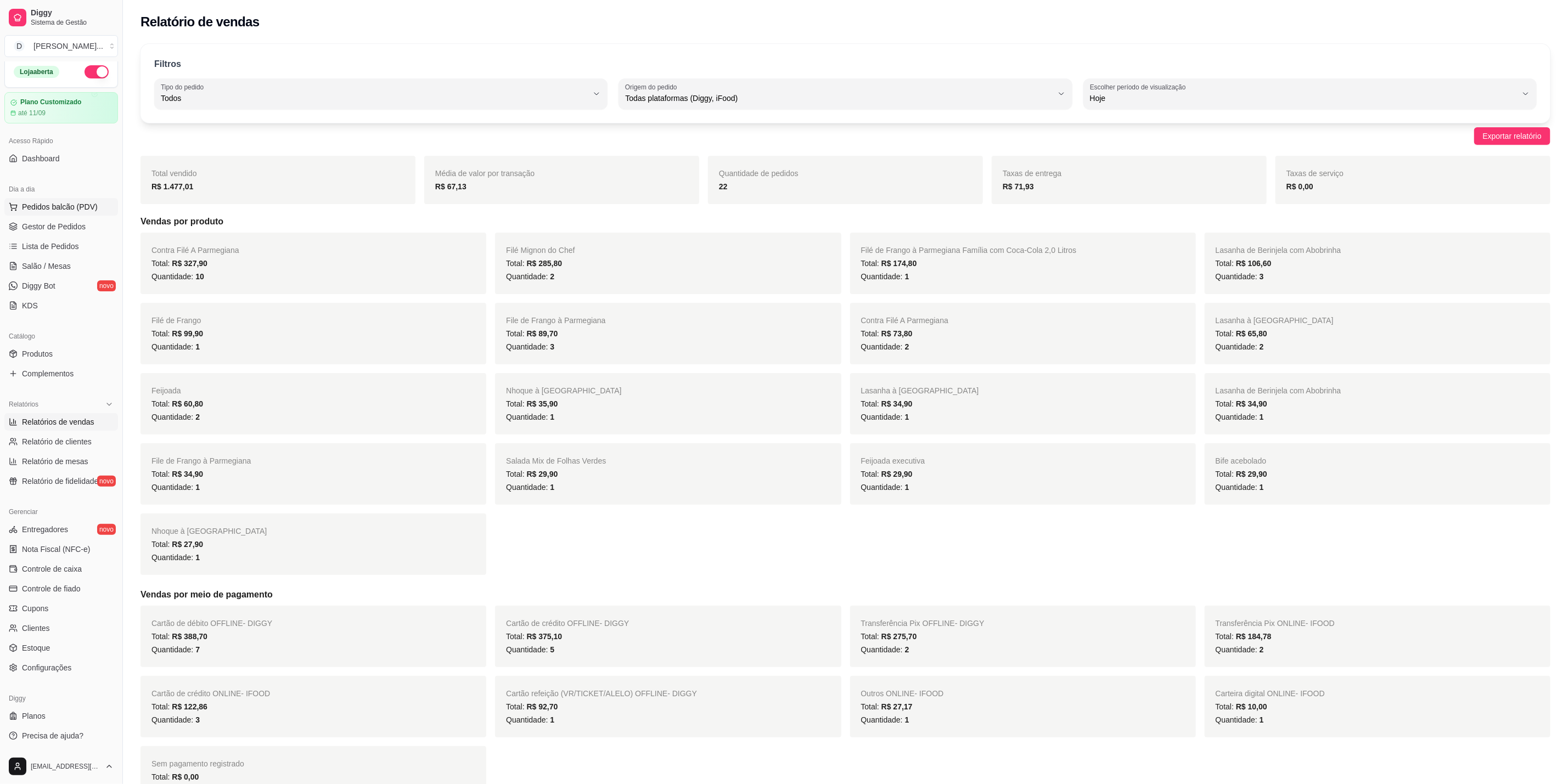
click at [53, 210] on span "Pedidos balcão (PDV)" at bounding box center [60, 207] width 75 height 11
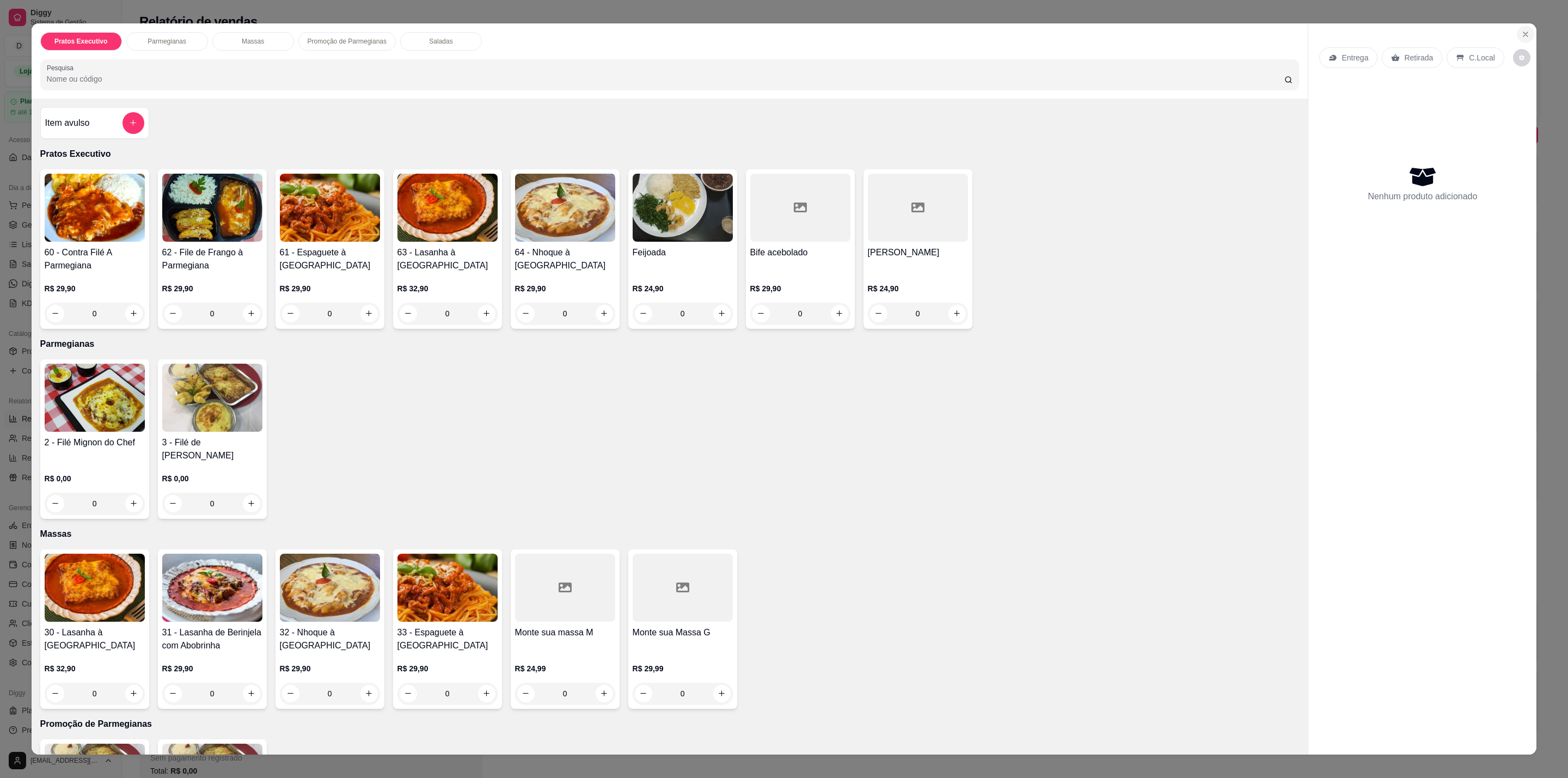
click at [1521, 33] on icon "Close" at bounding box center [1525, 34] width 9 height 9
